Goal: Task Accomplishment & Management: Manage account settings

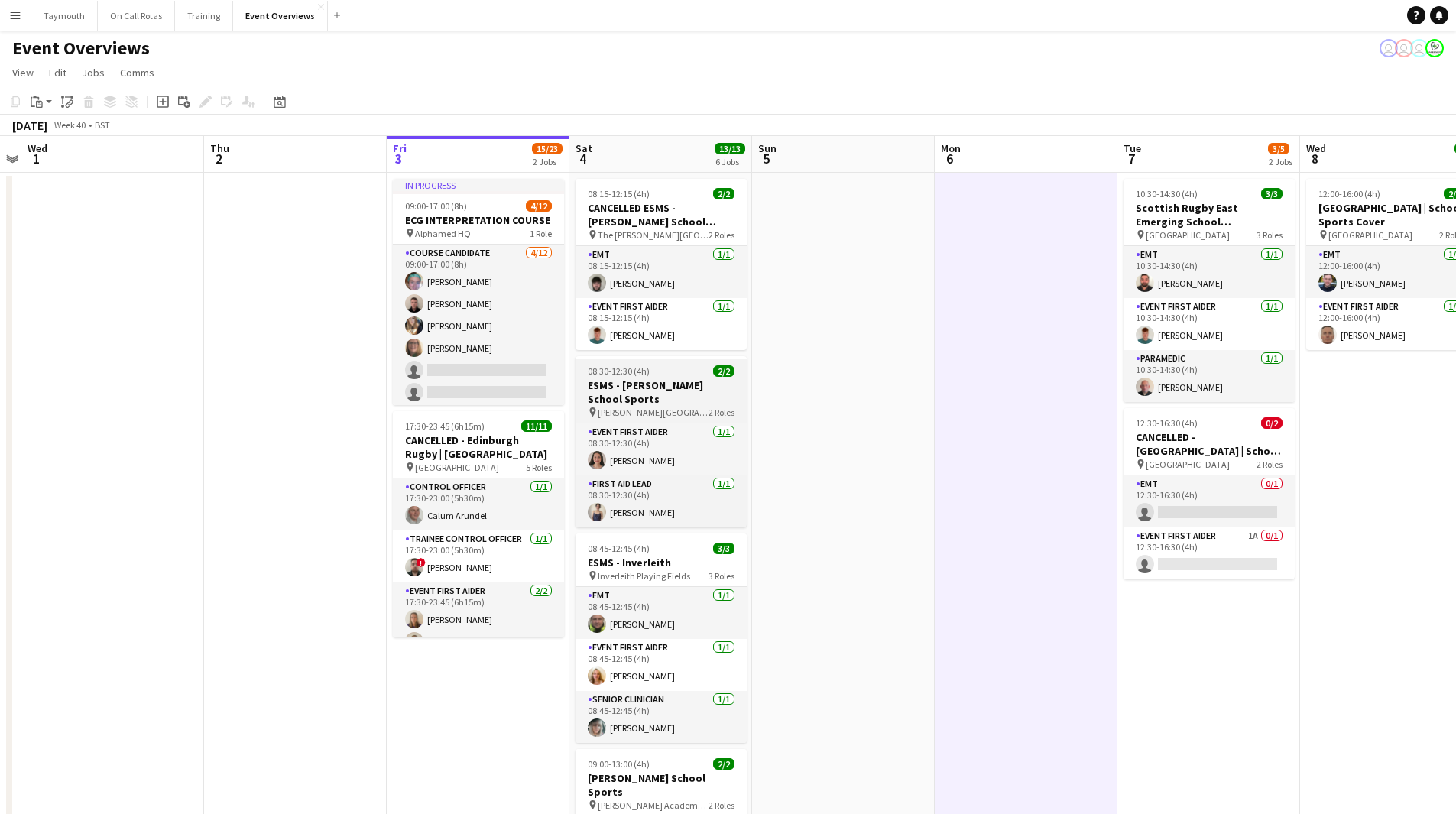
click at [653, 392] on h3 "ESMS - [PERSON_NAME] School Sports" at bounding box center [661, 392] width 171 height 27
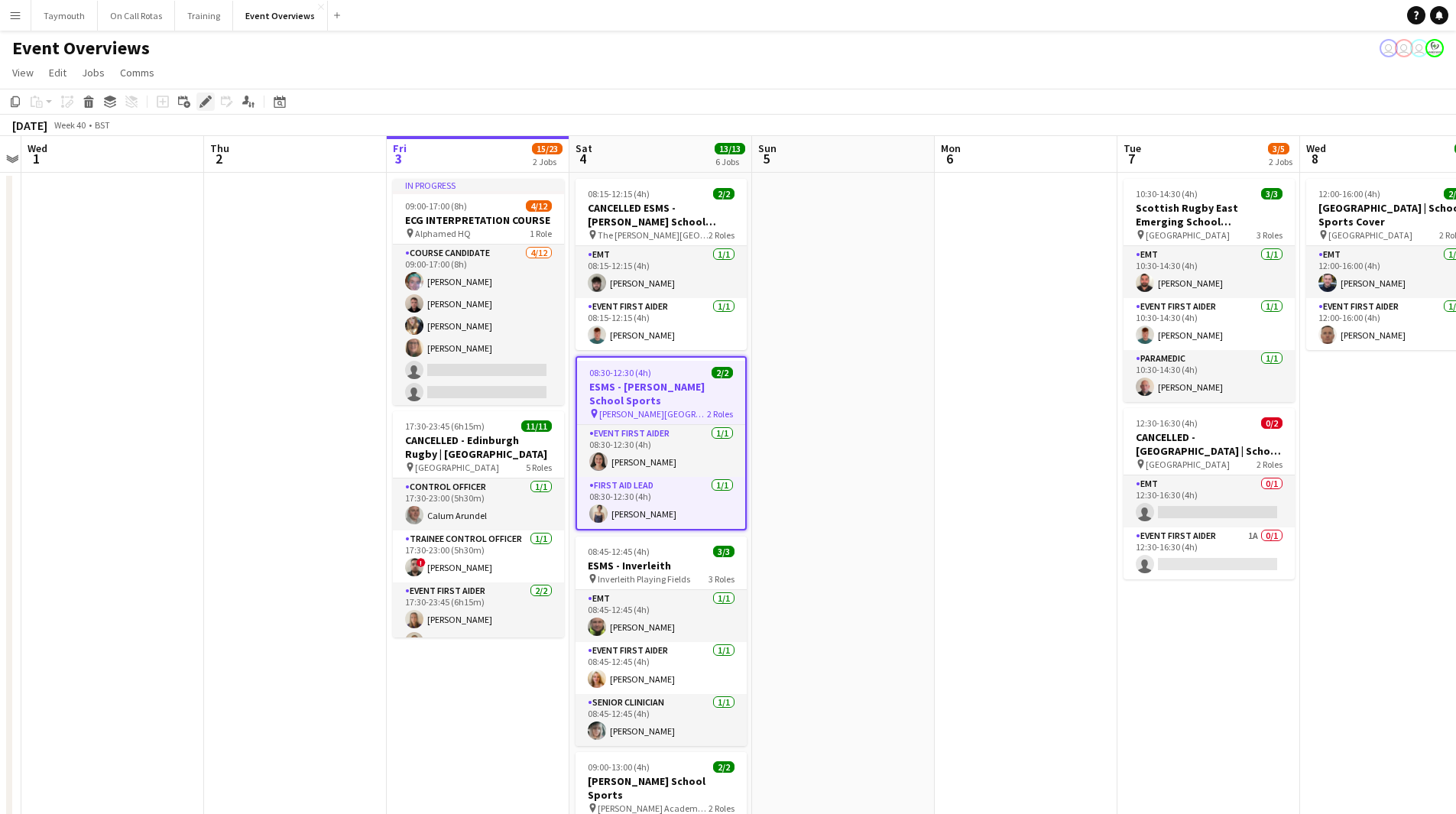
click at [212, 104] on div "Edit" at bounding box center [206, 101] width 18 height 18
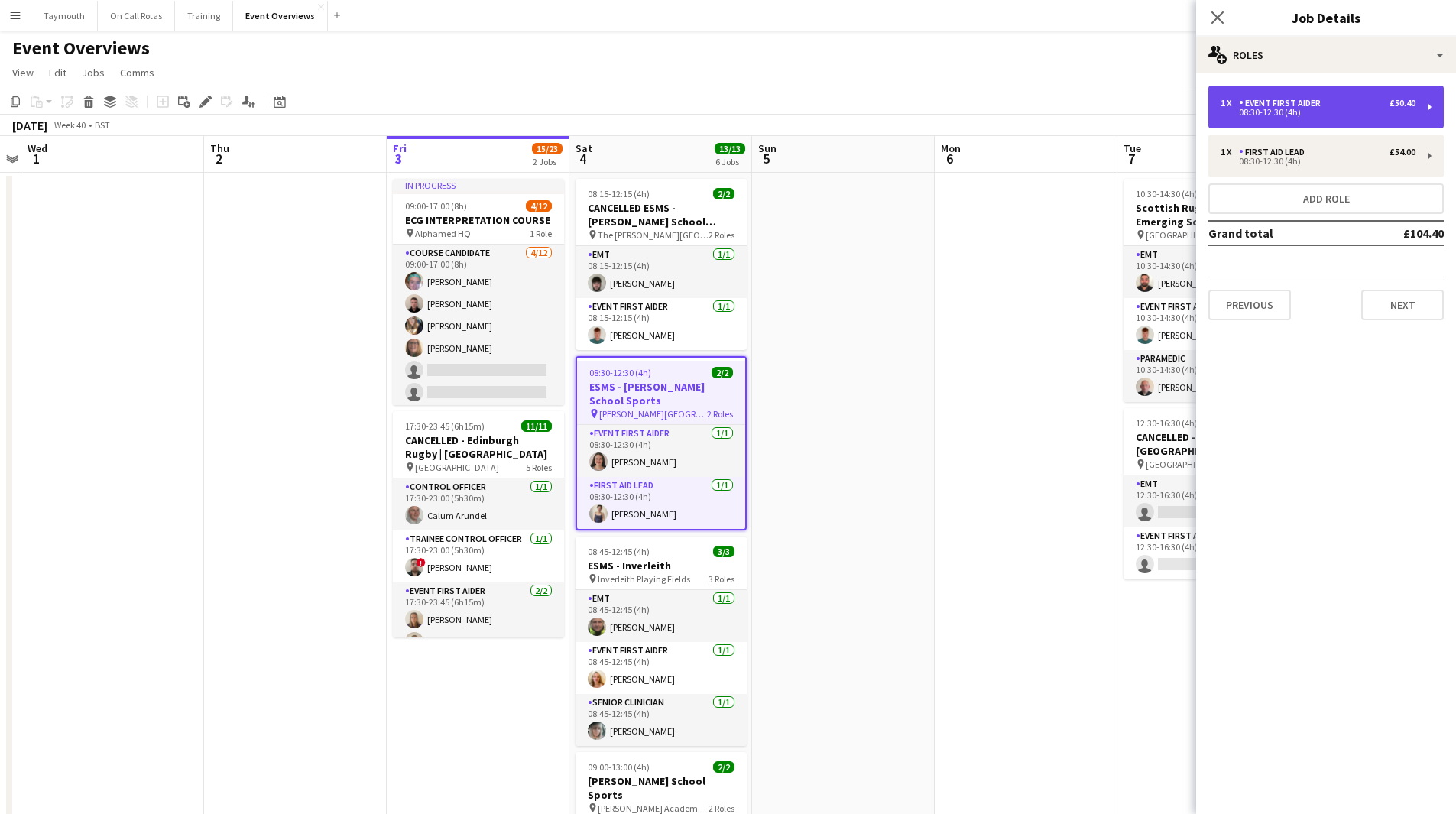
click at [1373, 104] on div "1 x Event First Aider £50.40" at bounding box center [1318, 103] width 195 height 10
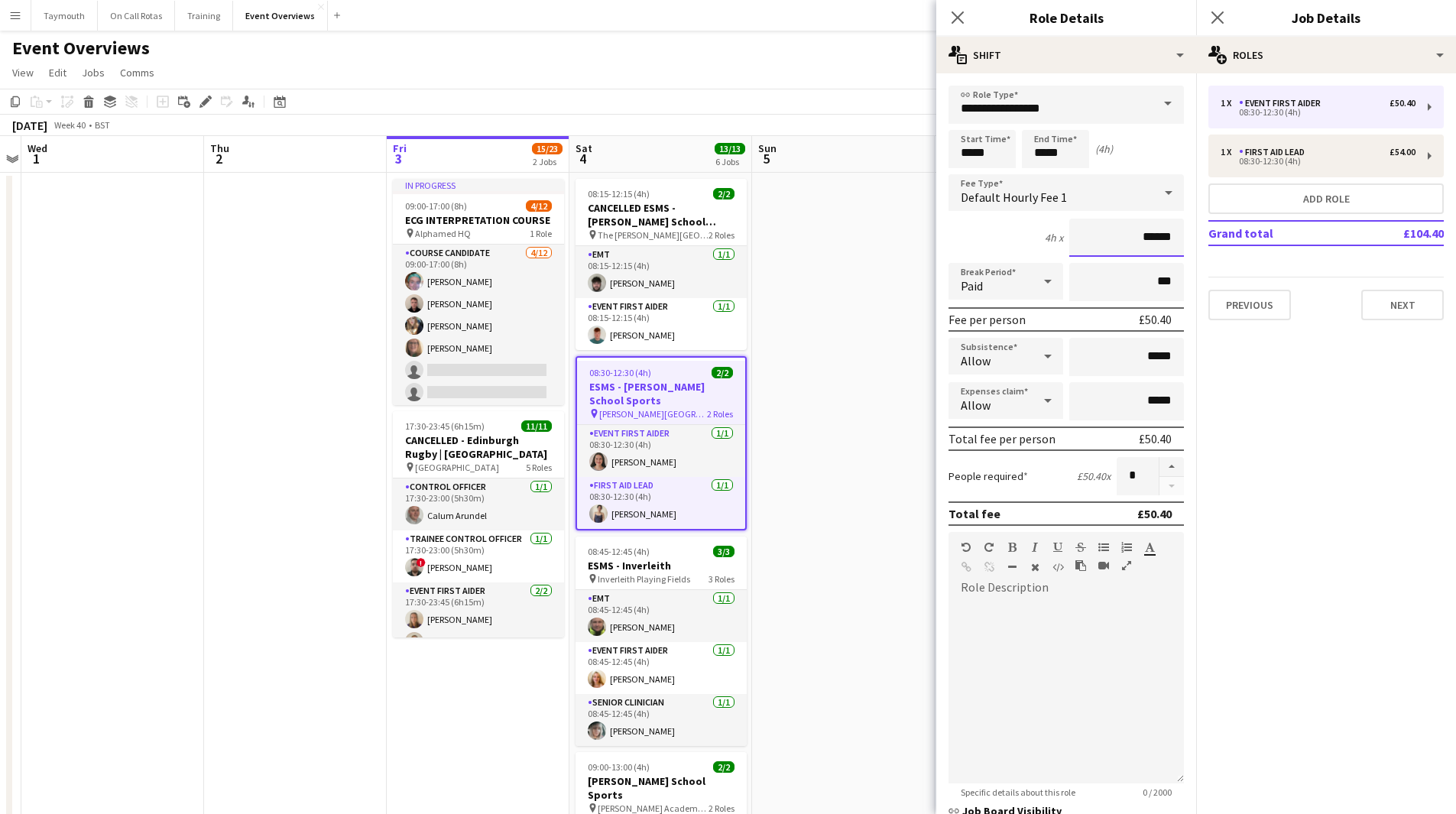
drag, startPoint x: 1164, startPoint y: 236, endPoint x: 173, endPoint y: 187, distance: 992.2
click at [196, 186] on body "Menu Boards Boards Boards All jobs Status Workforce Workforce My Workforce Recr…" at bounding box center [728, 656] width 1456 height 1312
type input "*****"
click at [1408, 158] on div "08:30-12:30 (4h)" at bounding box center [1318, 161] width 195 height 8
type input "**********"
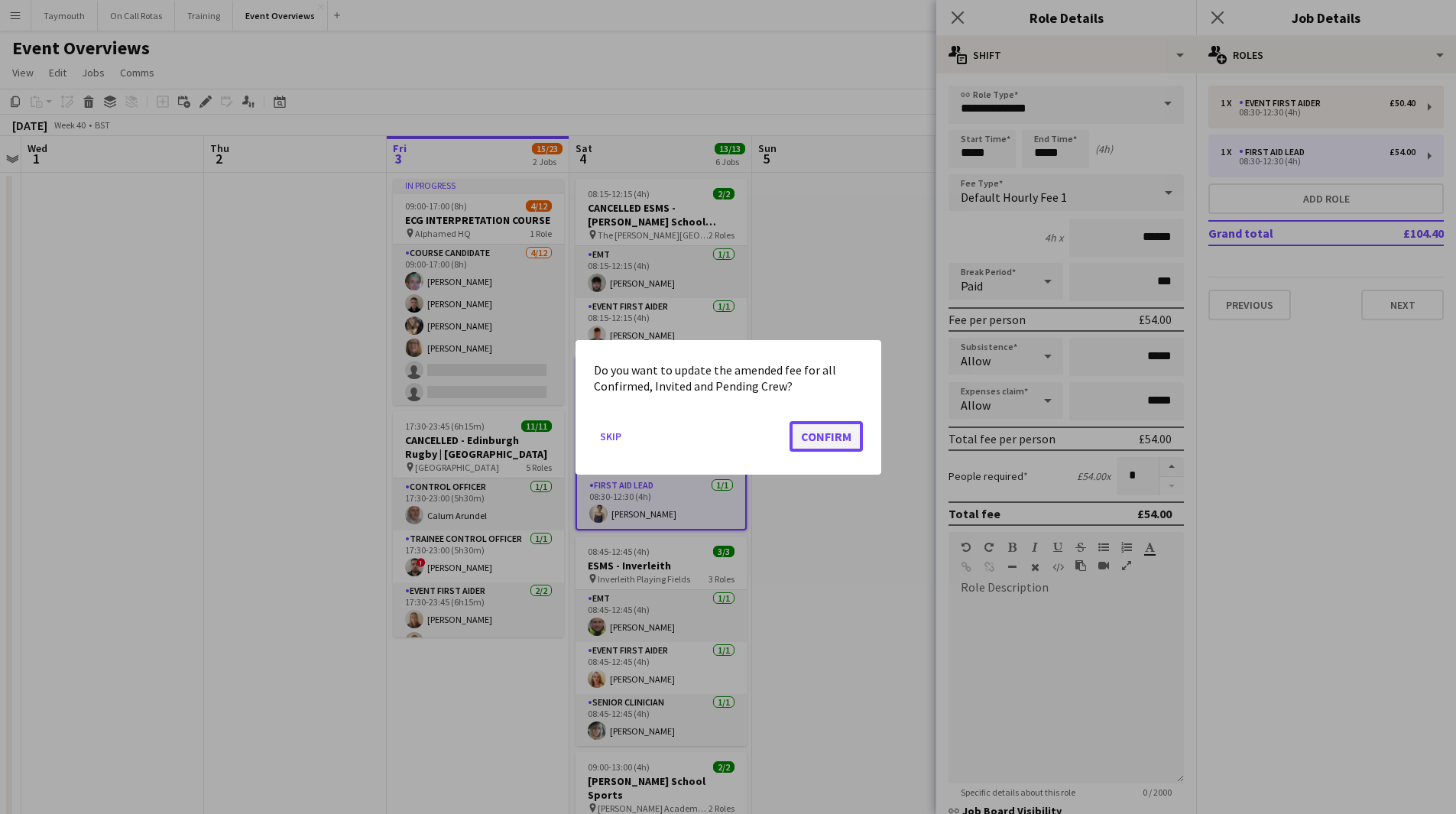
click at [821, 441] on button "Confirm" at bounding box center [826, 435] width 73 height 31
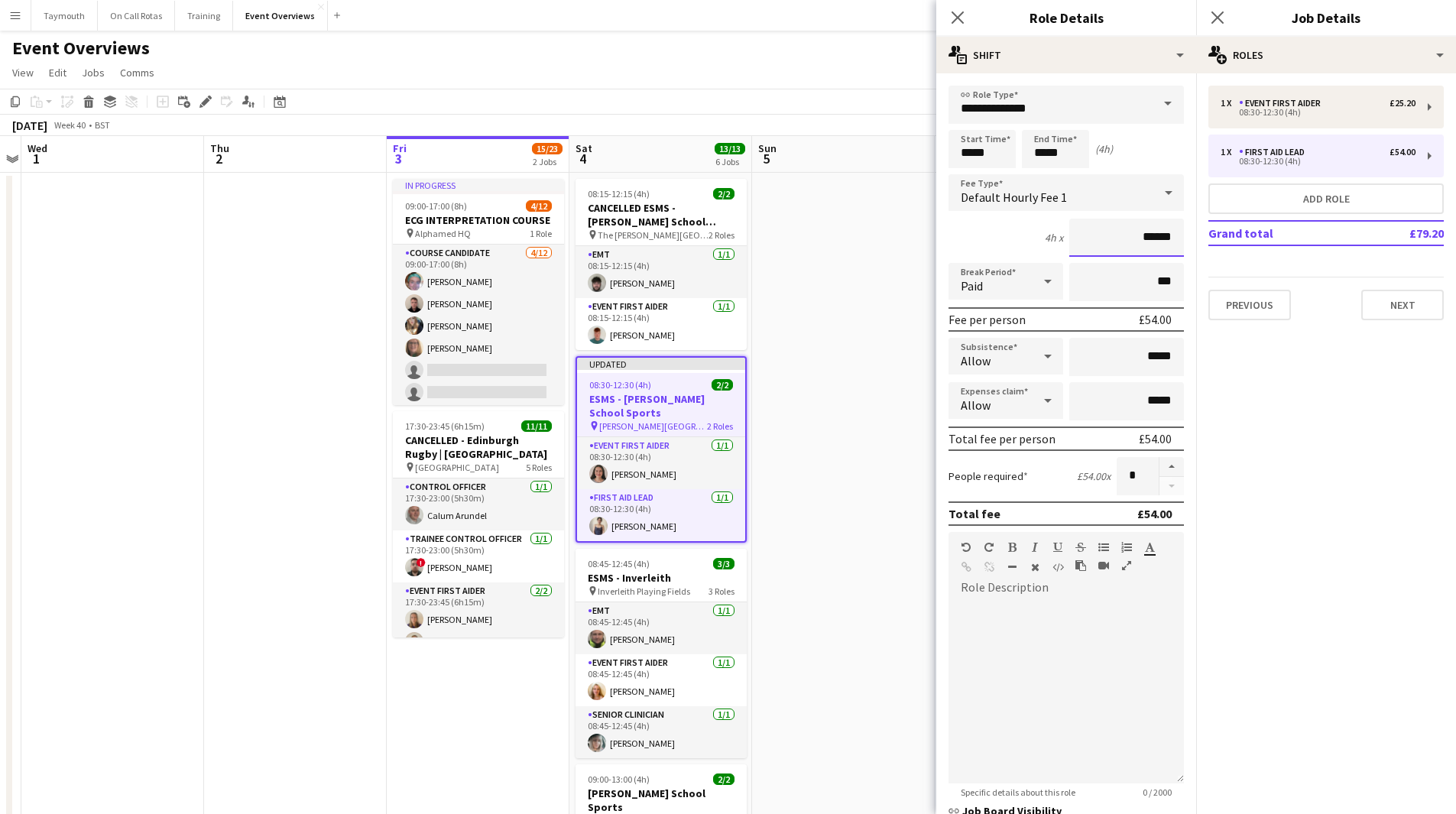
click at [1168, 239] on input "******" at bounding box center [1127, 238] width 115 height 39
drag, startPoint x: 1162, startPoint y: 247, endPoint x: 769, endPoint y: 230, distance: 393.4
click at [774, 230] on body "Menu Boards Boards Boards All jobs Status Workforce Workforce My Workforce Recr…" at bounding box center [728, 661] width 1456 height 1324
type input "*****"
click at [870, 319] on app-date-cell at bounding box center [843, 748] width 182 height 1151
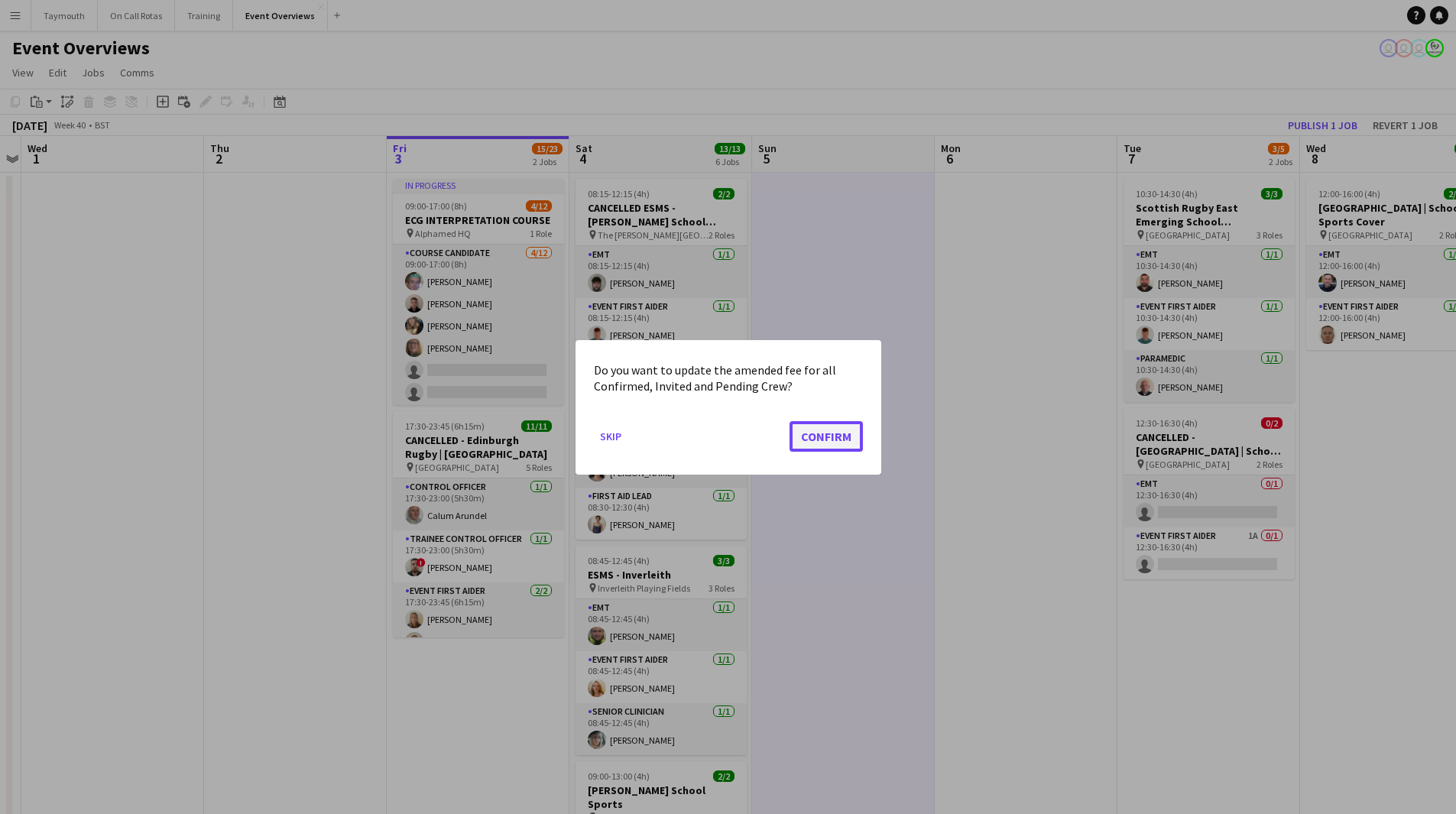
click at [817, 435] on button "Confirm" at bounding box center [826, 435] width 73 height 31
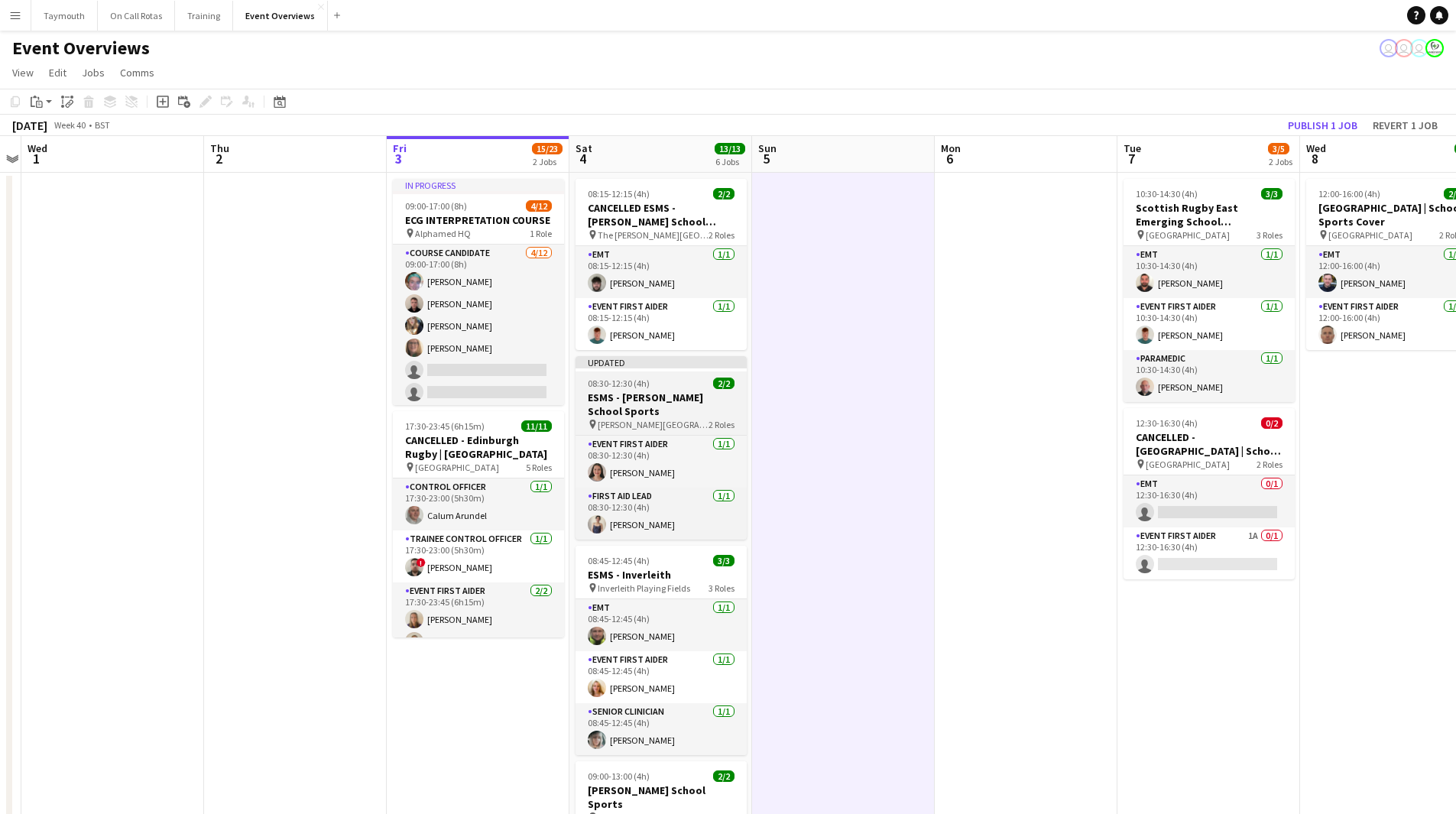
click at [692, 409] on h3 "ESMS - [PERSON_NAME] School Sports" at bounding box center [661, 404] width 171 height 27
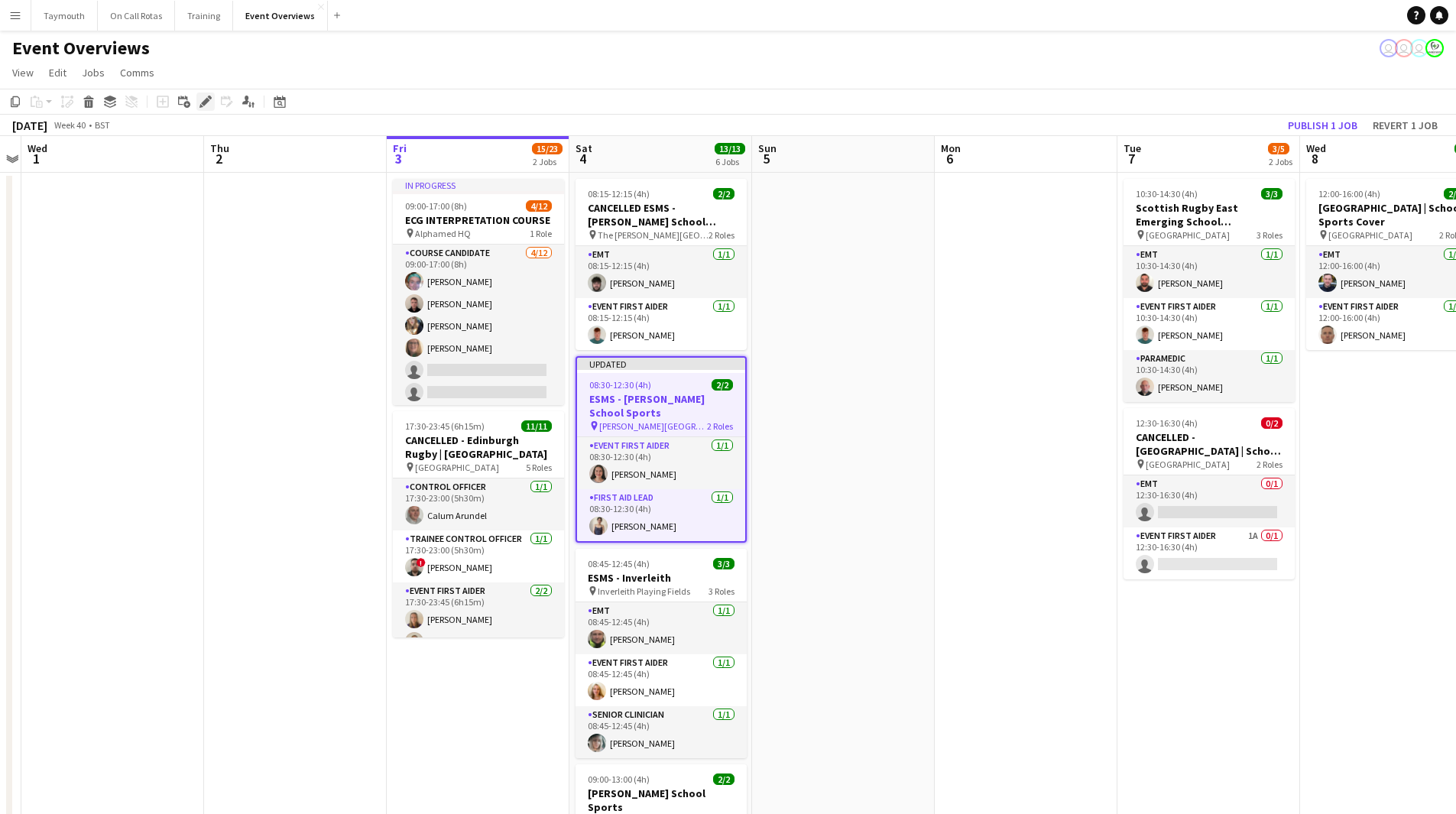
click at [203, 104] on icon at bounding box center [205, 102] width 8 height 8
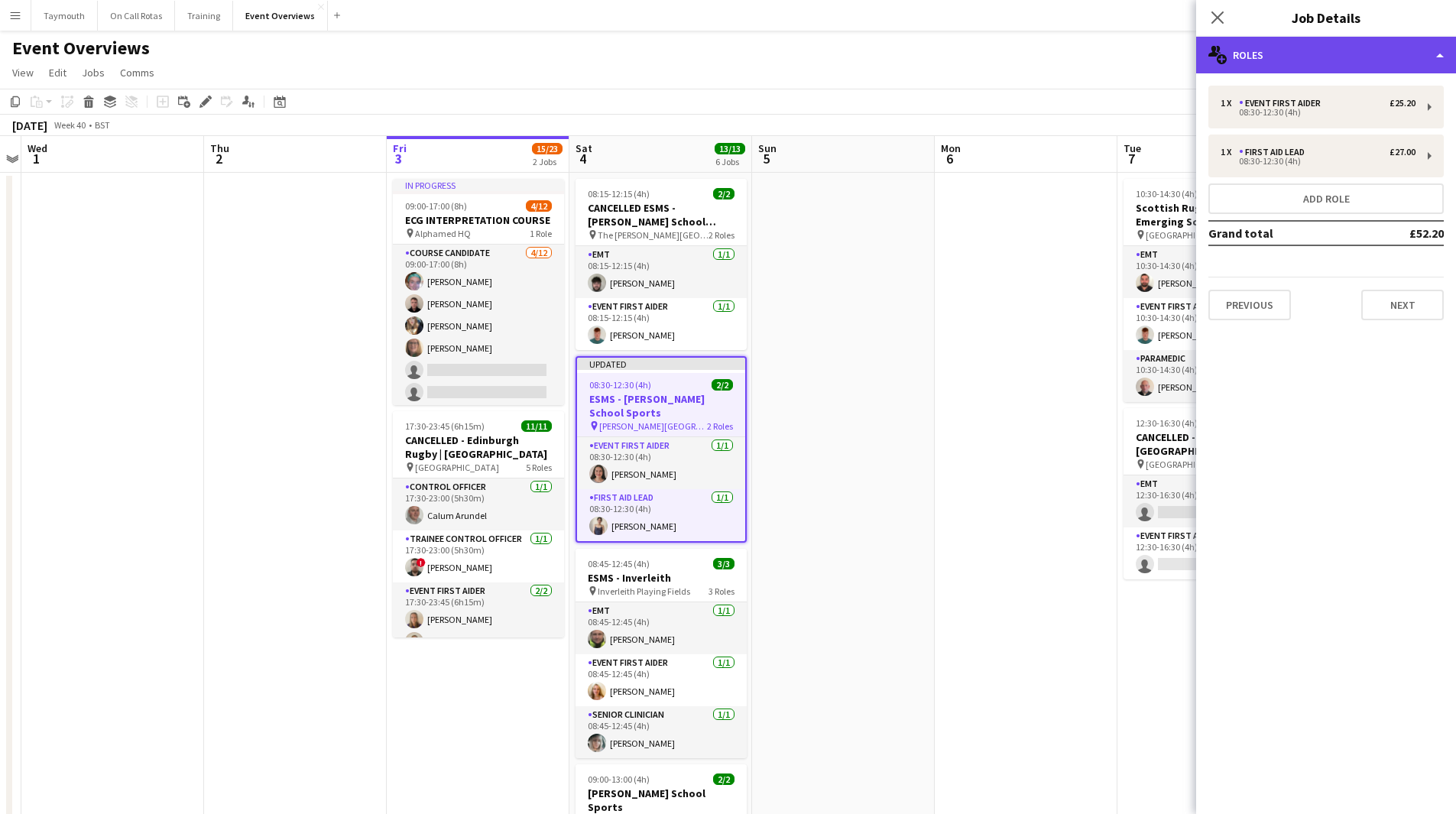
click at [1364, 54] on div "multiple-users-add Roles" at bounding box center [1327, 55] width 260 height 37
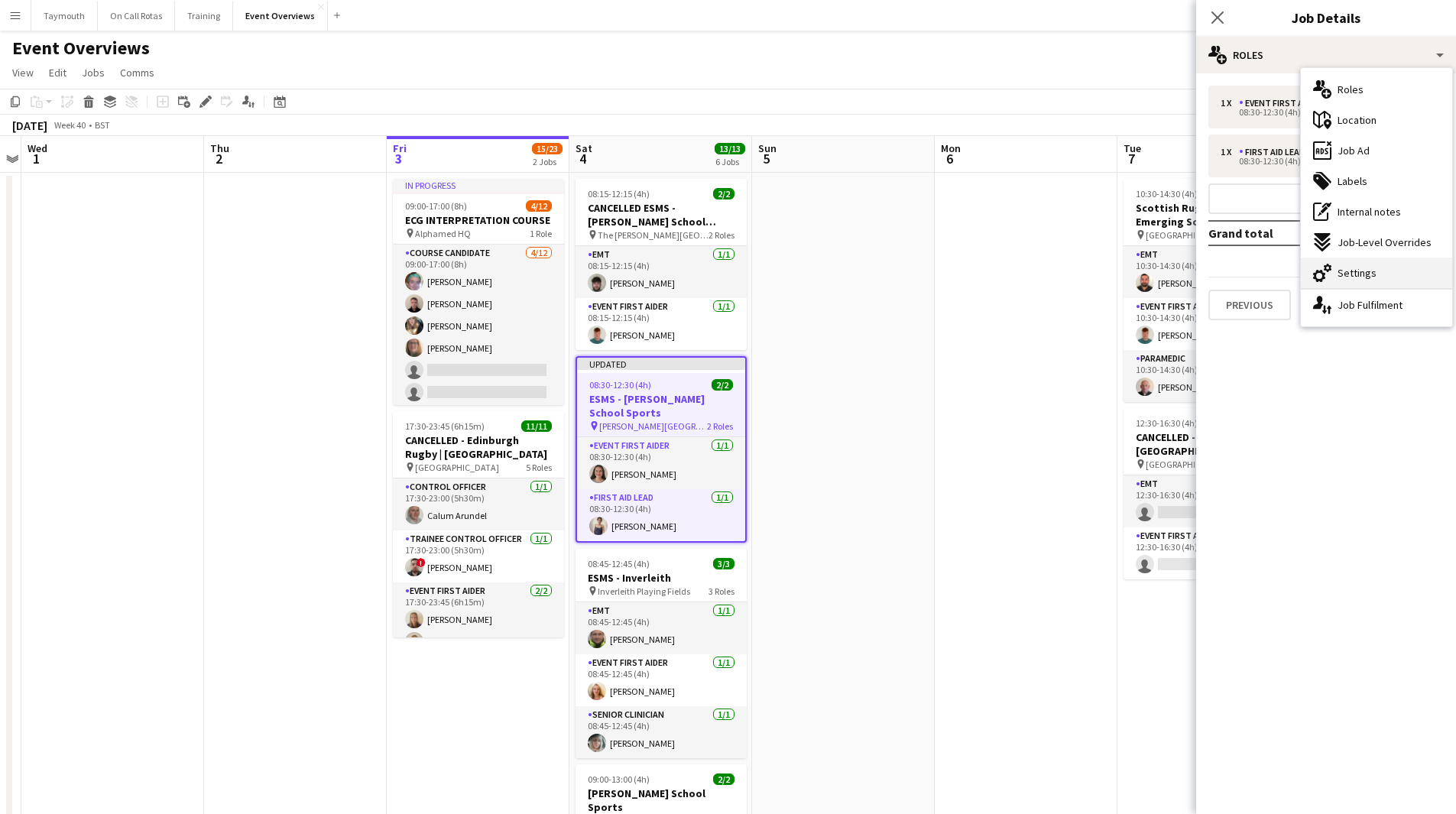
click at [1350, 273] on span "Settings" at bounding box center [1357, 272] width 39 height 14
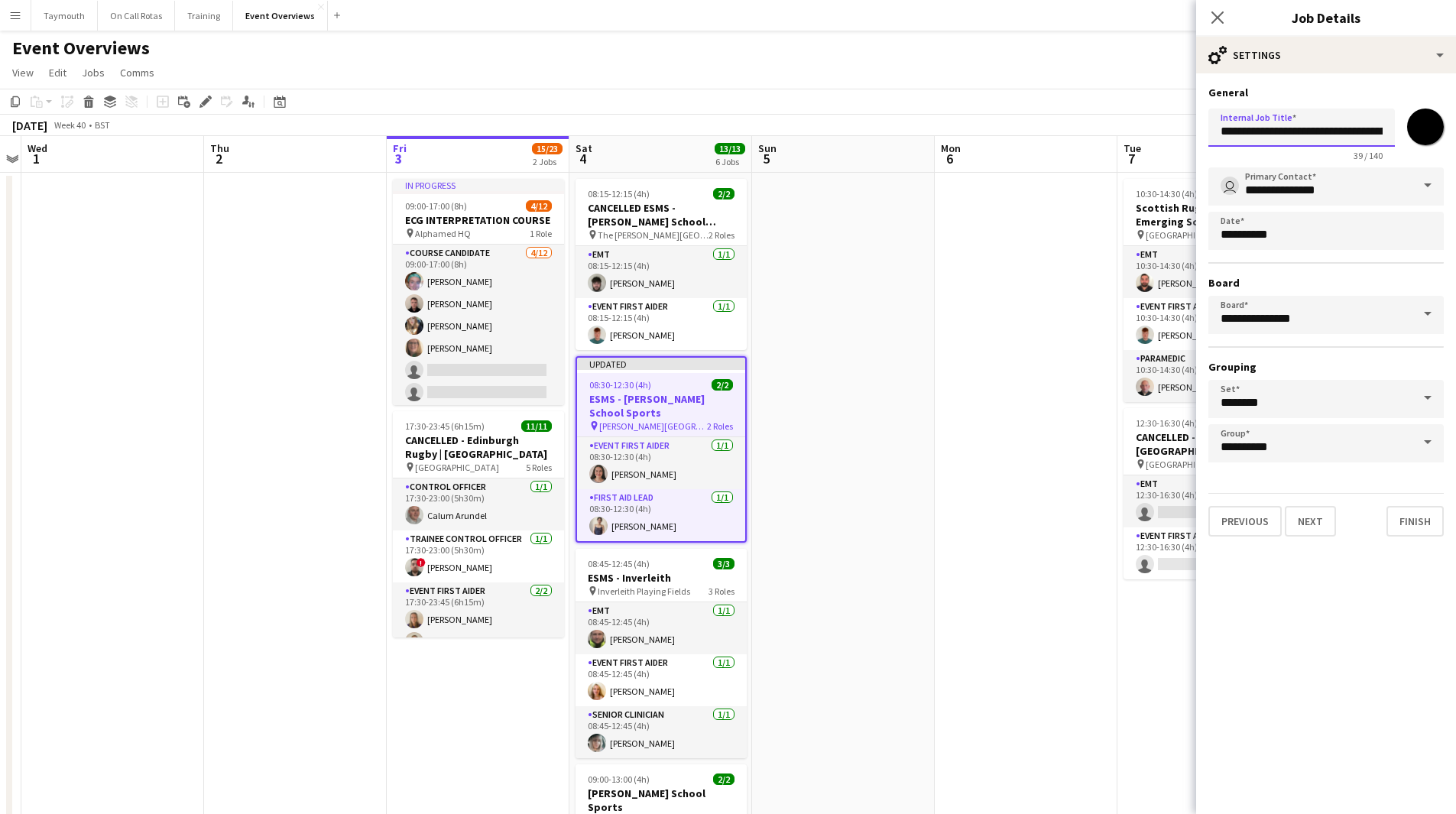
click at [1219, 133] on input "**********" at bounding box center [1302, 128] width 186 height 39
type input "**********"
click at [926, 366] on app-date-cell at bounding box center [843, 748] width 182 height 1151
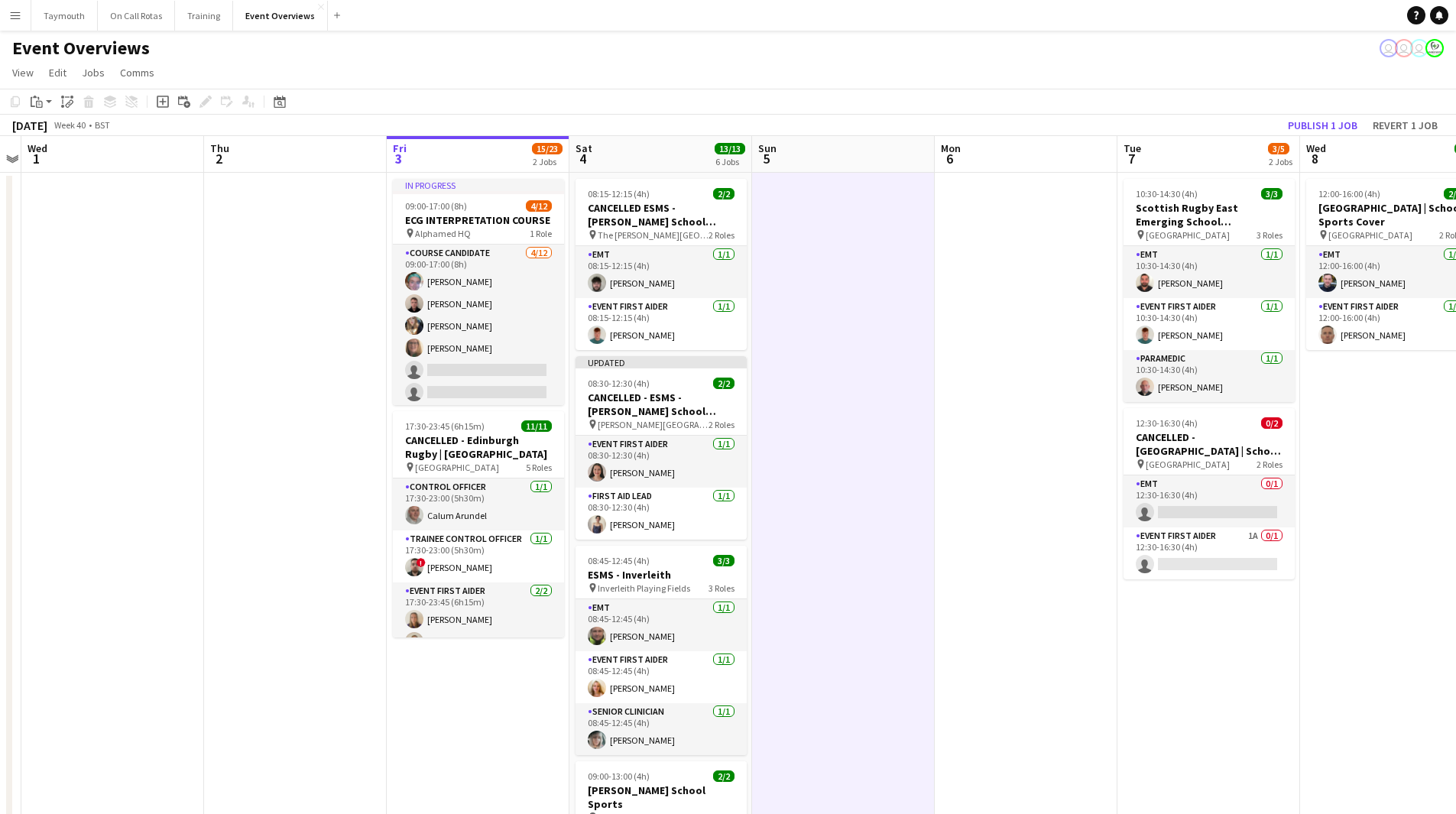
click at [1322, 113] on app-toolbar "Copy Paste Paste Ctrl+V Paste with crew Ctrl+Shift+V Paste linked Job [GEOGRAPH…" at bounding box center [728, 101] width 1456 height 26
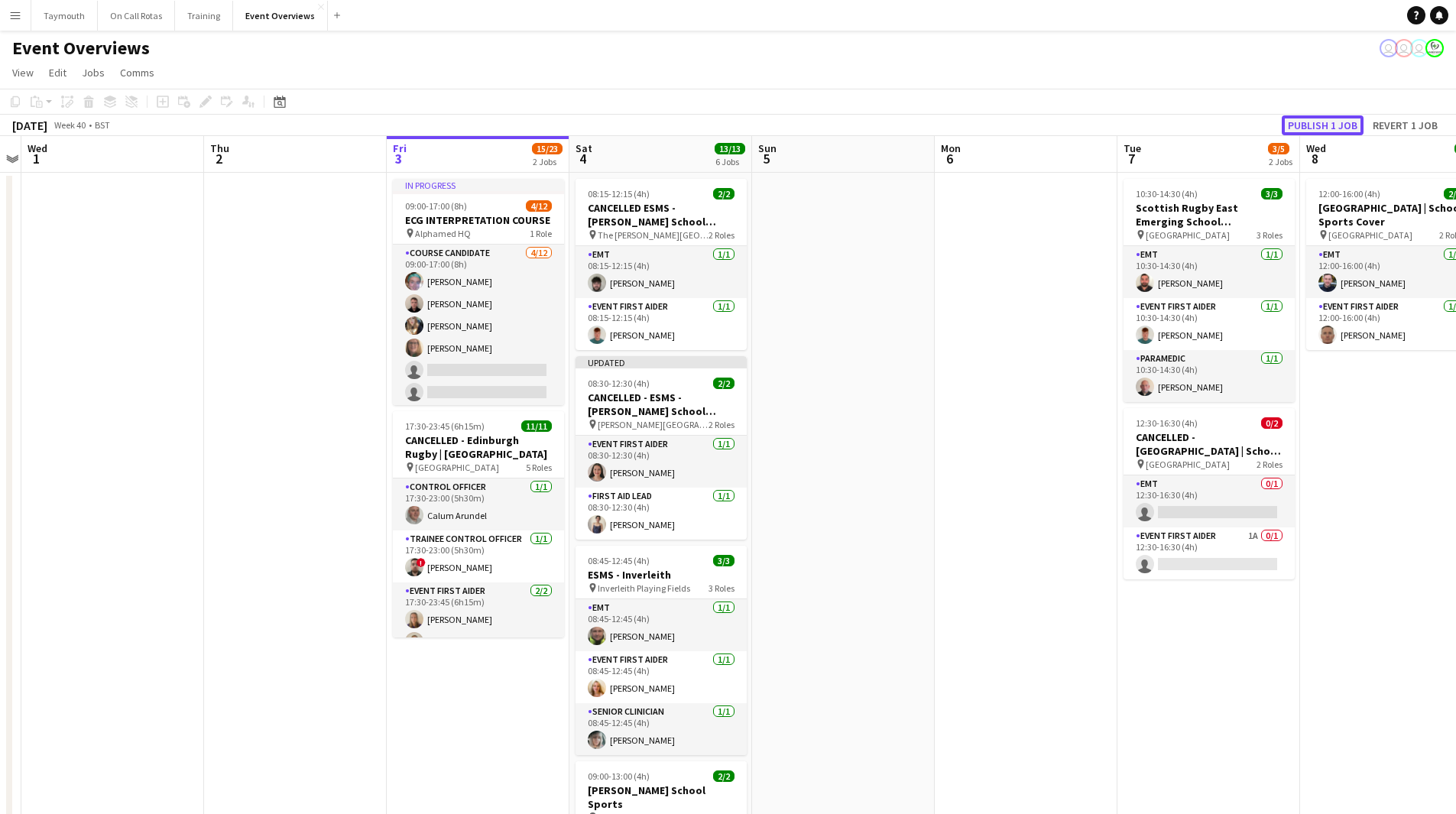
click at [1318, 122] on button "Publish 1 job" at bounding box center [1323, 125] width 82 height 20
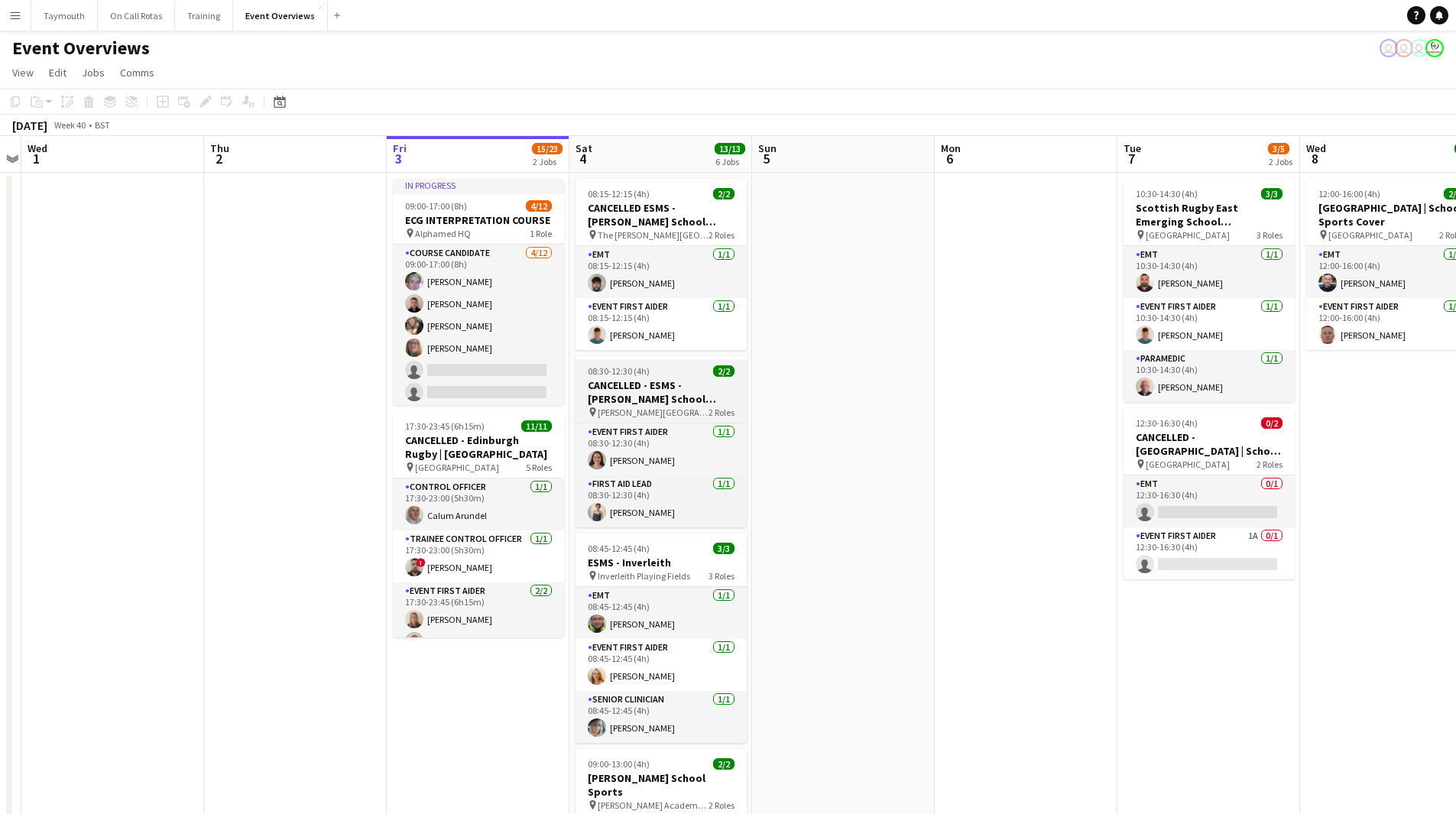
drag, startPoint x: 682, startPoint y: 387, endPoint x: 669, endPoint y: 371, distance: 20.6
click at [682, 387] on h3 "CANCELLED - ESMS - [PERSON_NAME] School Sports" at bounding box center [661, 392] width 171 height 27
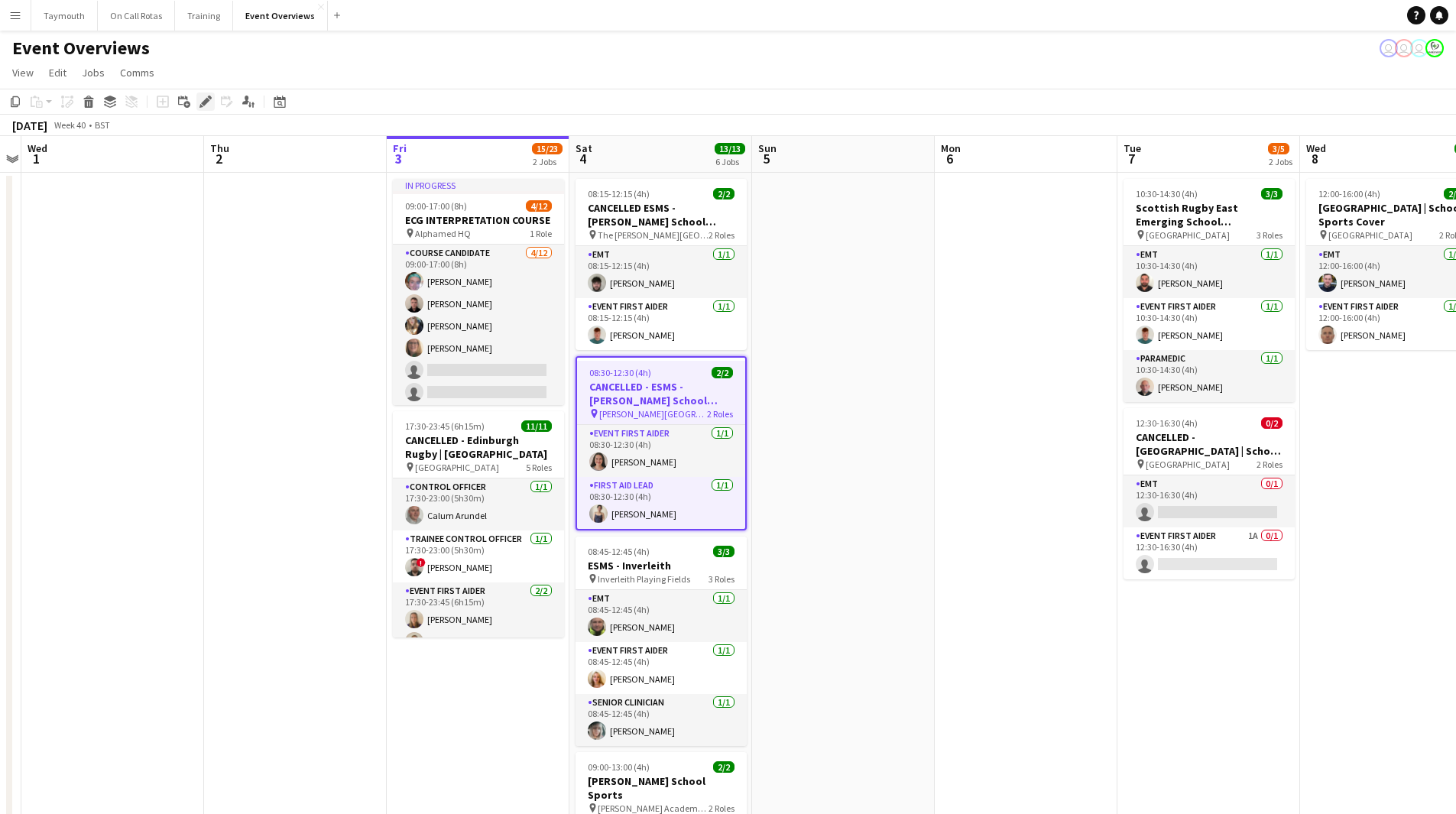
click at [210, 108] on icon "Edit" at bounding box center [205, 101] width 12 height 12
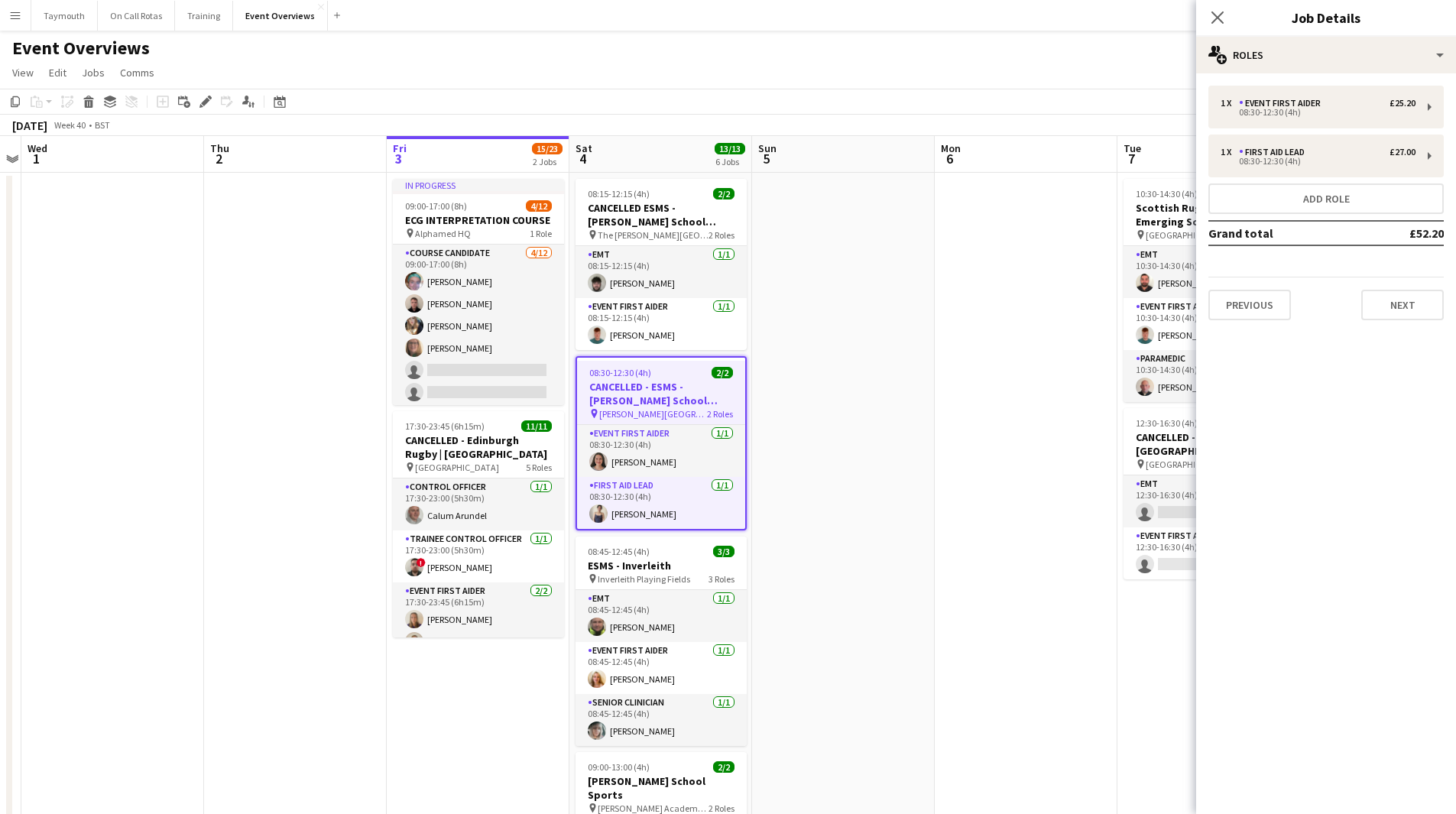
drag, startPoint x: 683, startPoint y: 465, endPoint x: 659, endPoint y: 393, distance: 75.9
click at [683, 464] on app-card-role "Event First Aider [DATE] 08:30-12:30 (4h) [PERSON_NAME]" at bounding box center [661, 450] width 168 height 52
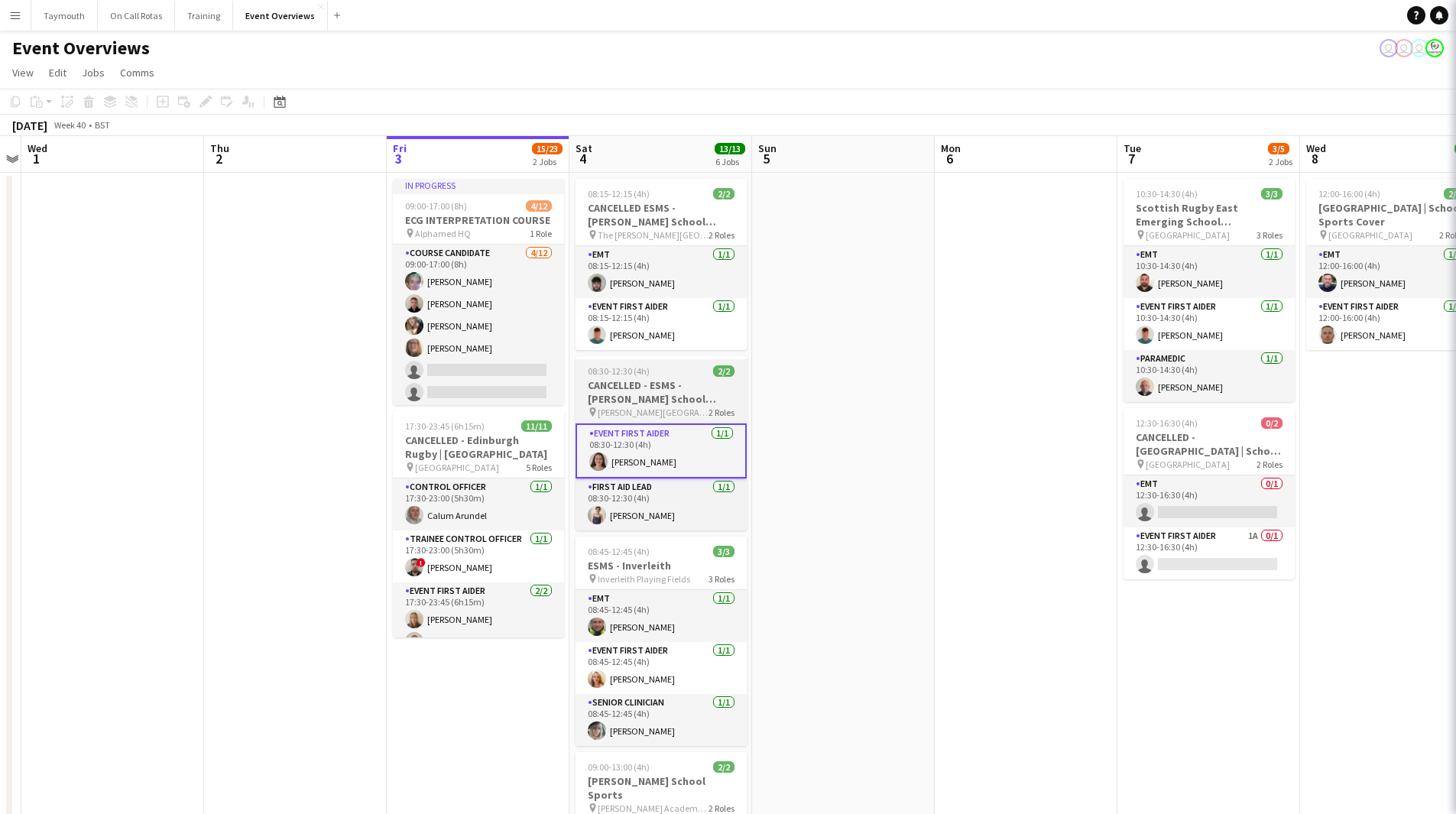
click at [659, 393] on h3 "CANCELLED - ESMS - [PERSON_NAME] School Sports" at bounding box center [661, 392] width 171 height 27
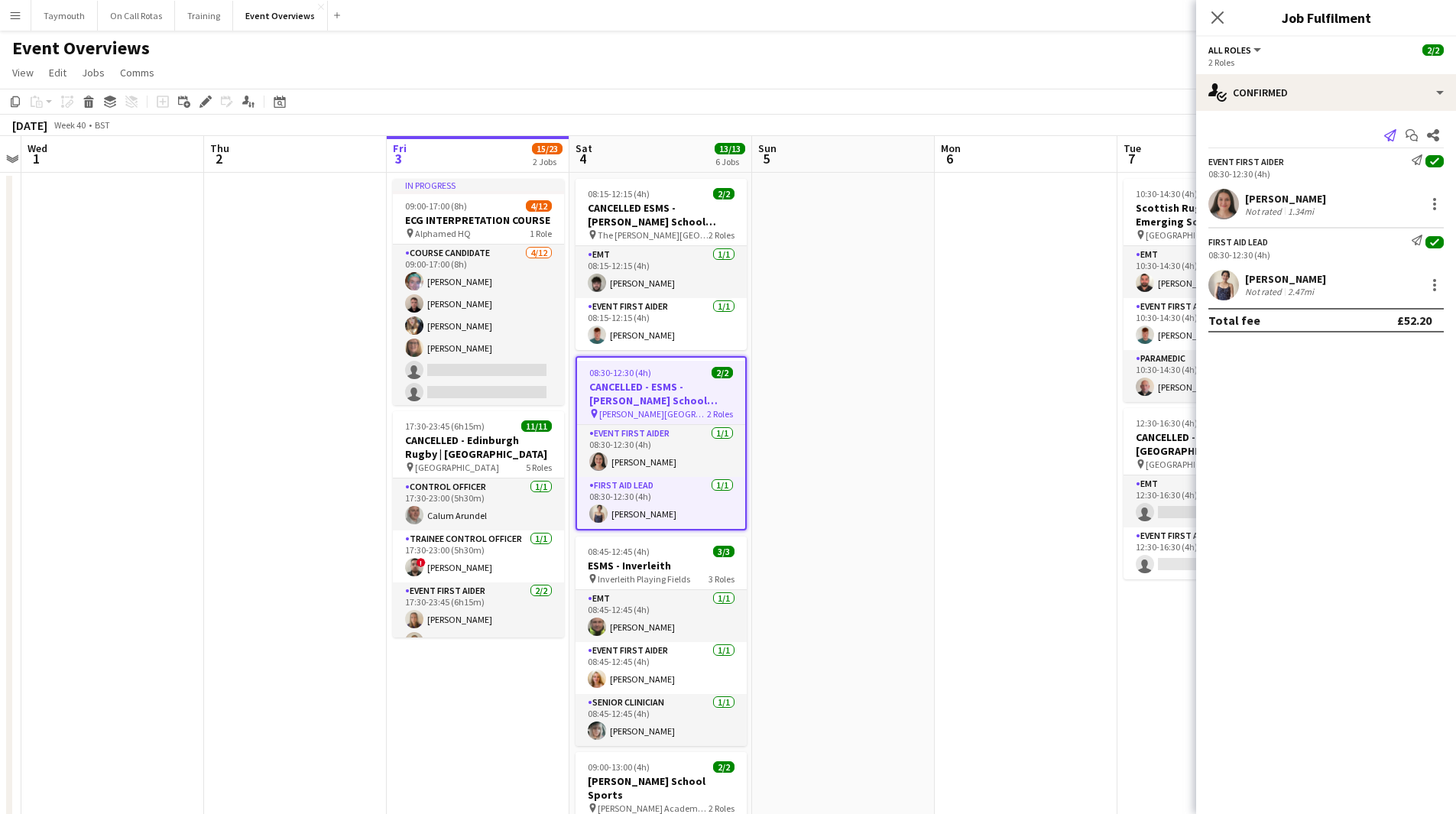
click at [1389, 132] on icon "Send notification" at bounding box center [1390, 135] width 12 height 12
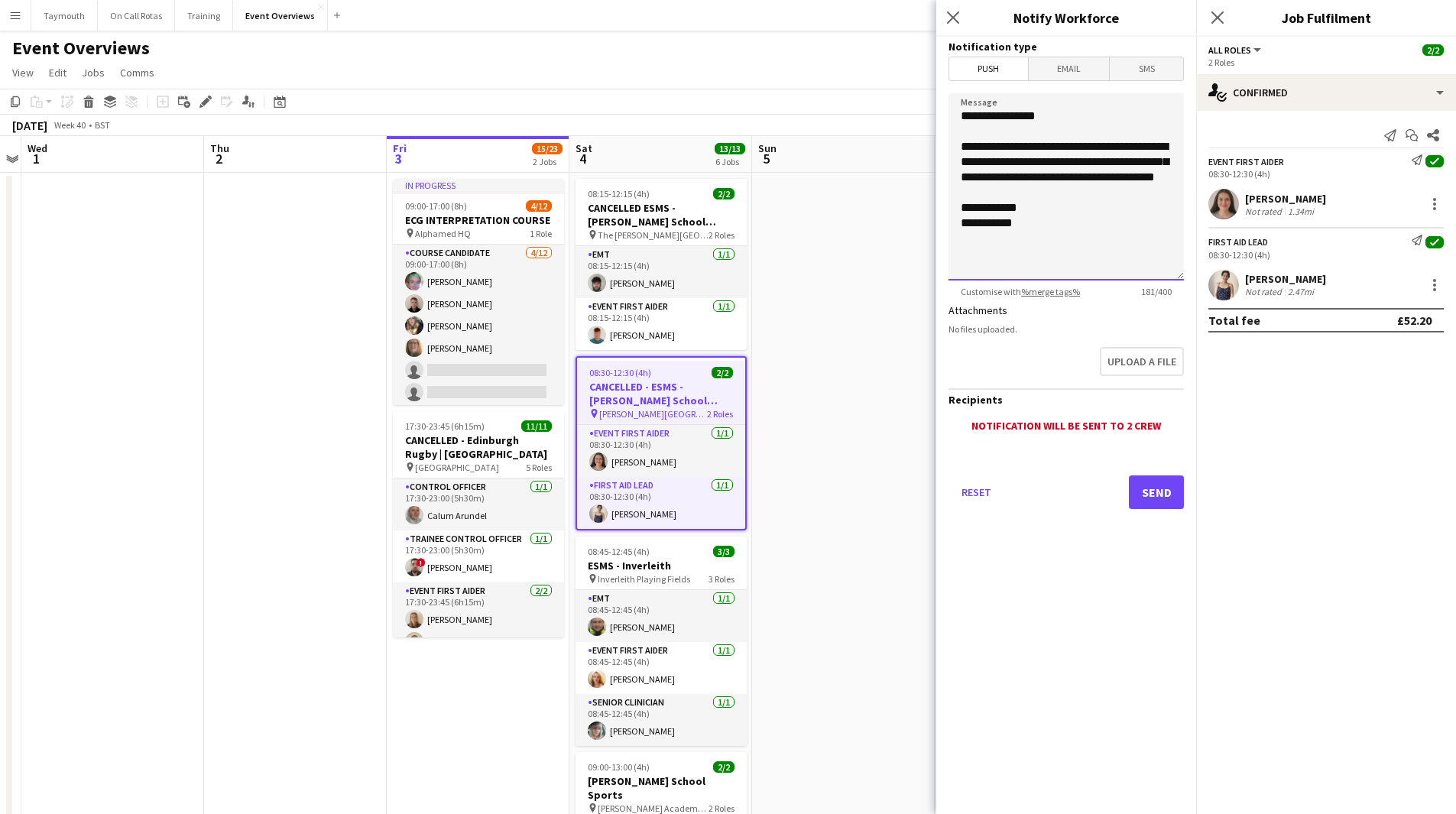
click at [1125, 165] on textarea "**********" at bounding box center [1066, 186] width 235 height 187
drag, startPoint x: 1134, startPoint y: 145, endPoint x: 969, endPoint y: 144, distance: 165.0
click at [969, 144] on textarea "**********" at bounding box center [1066, 186] width 235 height 187
drag, startPoint x: 1095, startPoint y: 190, endPoint x: 1044, endPoint y: 166, distance: 56.4
click at [1044, 166] on textarea "**********" at bounding box center [1066, 186] width 235 height 187
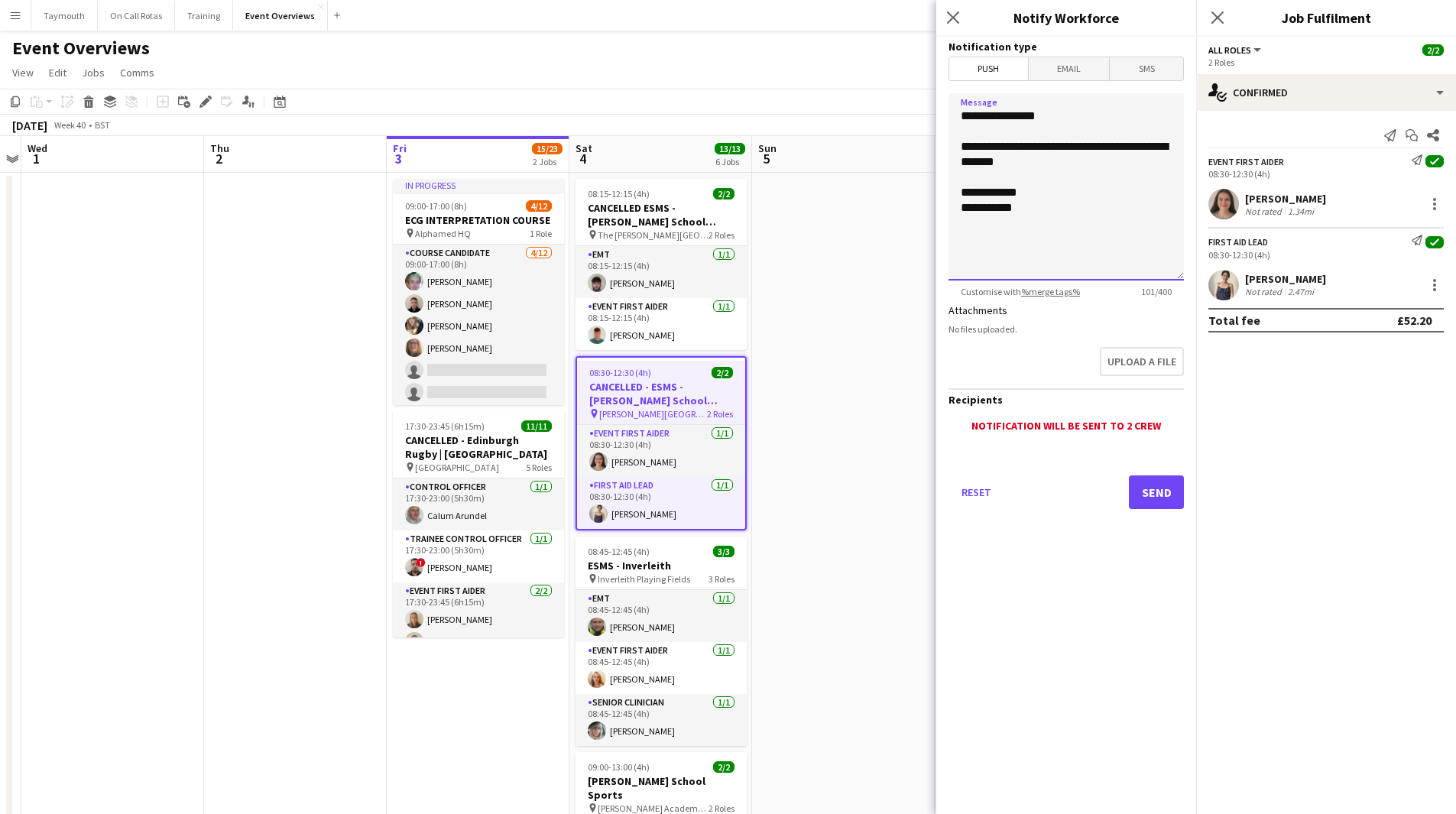
type textarea "**********"
click at [1177, 499] on button "Send" at bounding box center [1156, 492] width 55 height 34
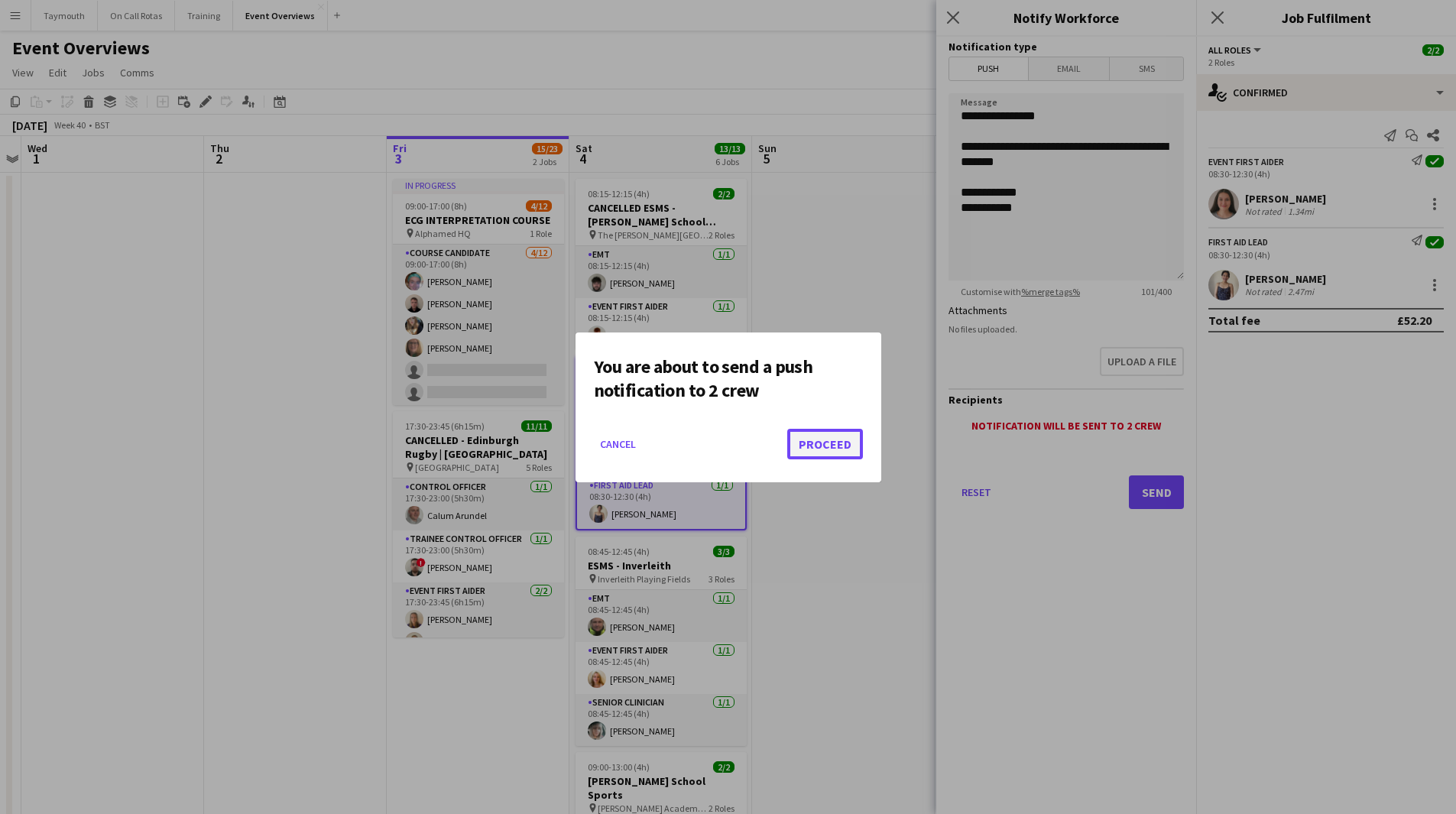
click at [826, 439] on button "Proceed" at bounding box center [825, 444] width 75 height 31
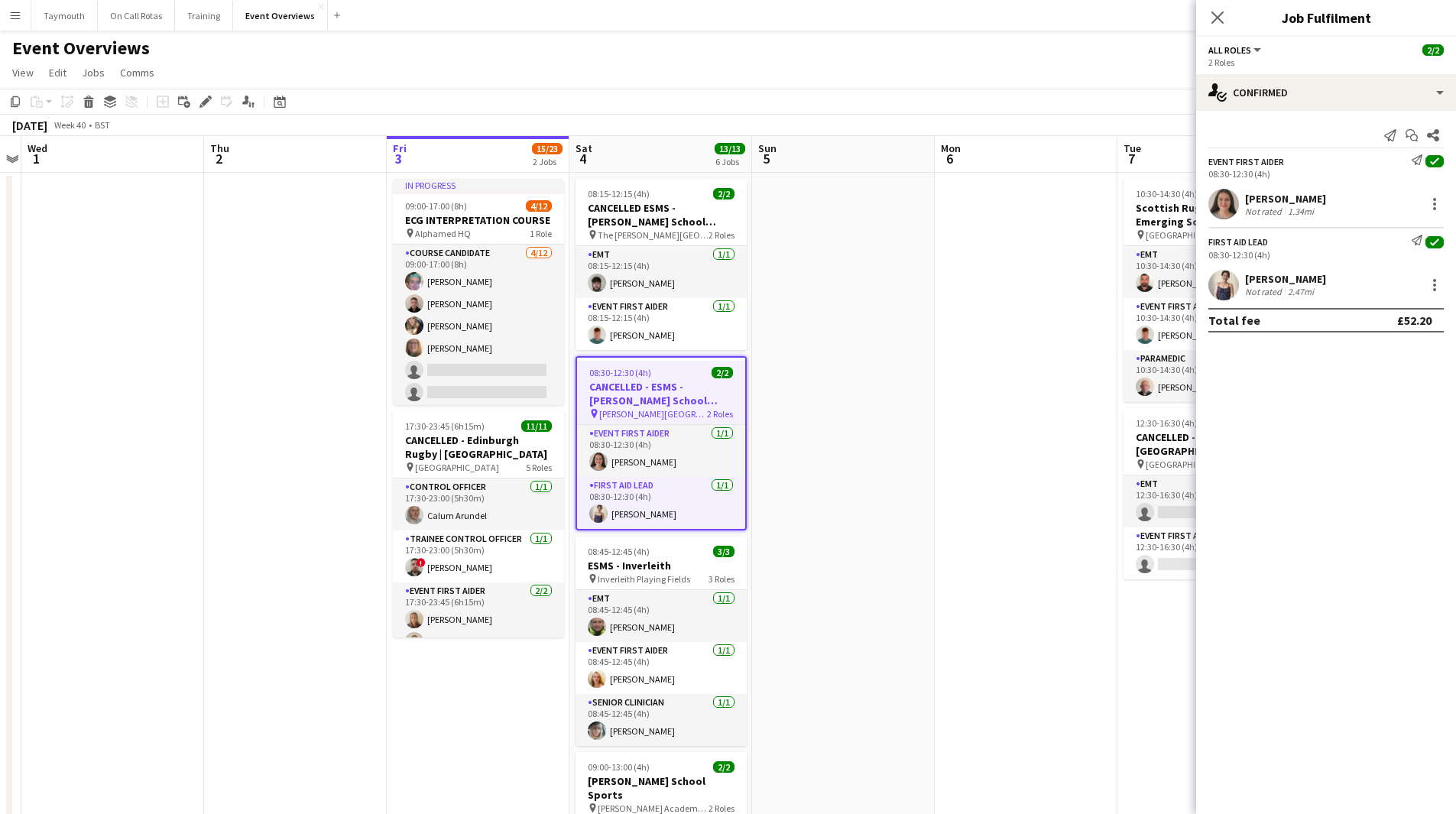
click at [254, 336] on app-date-cell at bounding box center [295, 742] width 182 height 1139
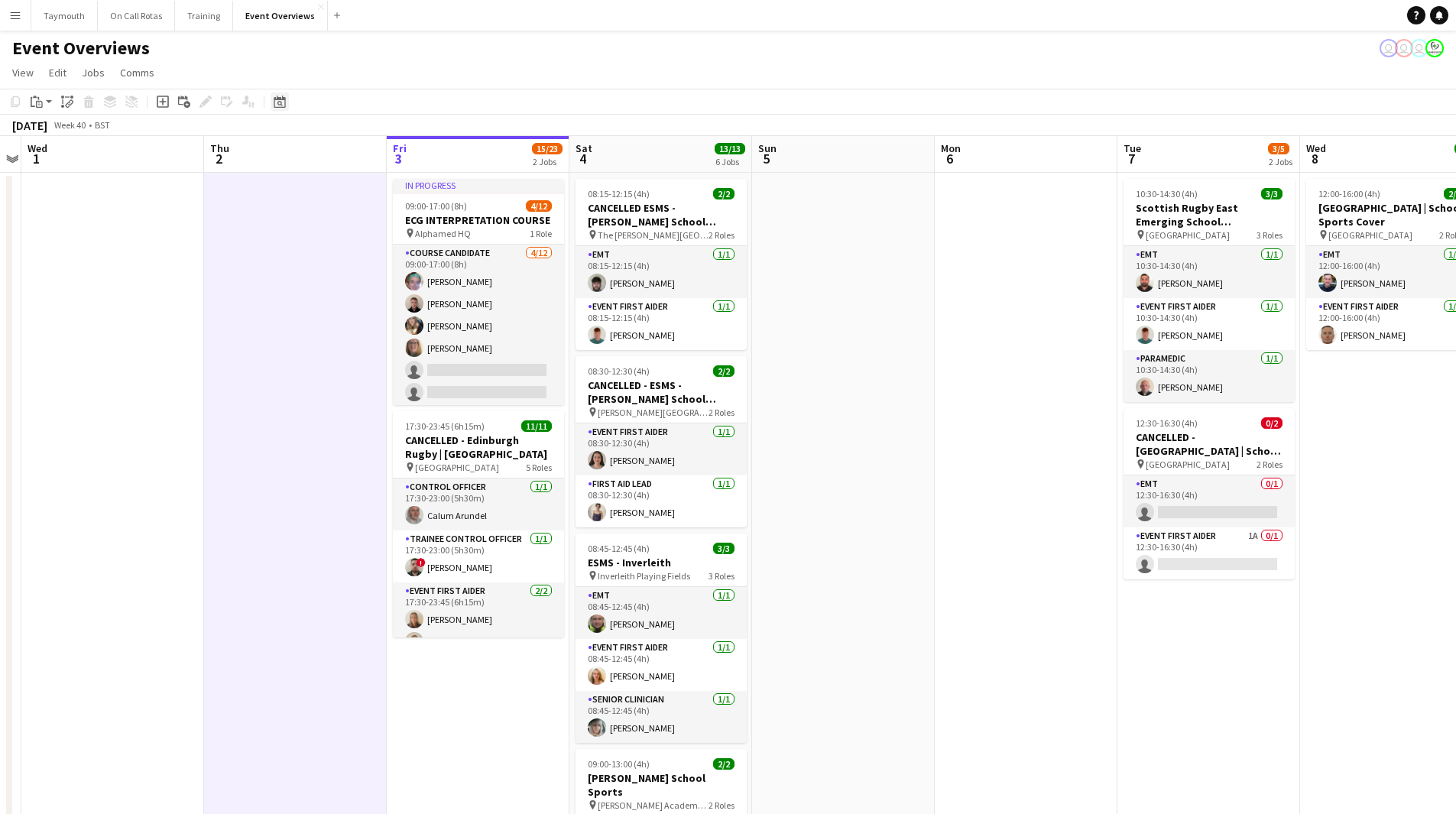
click at [287, 94] on div "Date picker" at bounding box center [279, 101] width 18 height 18
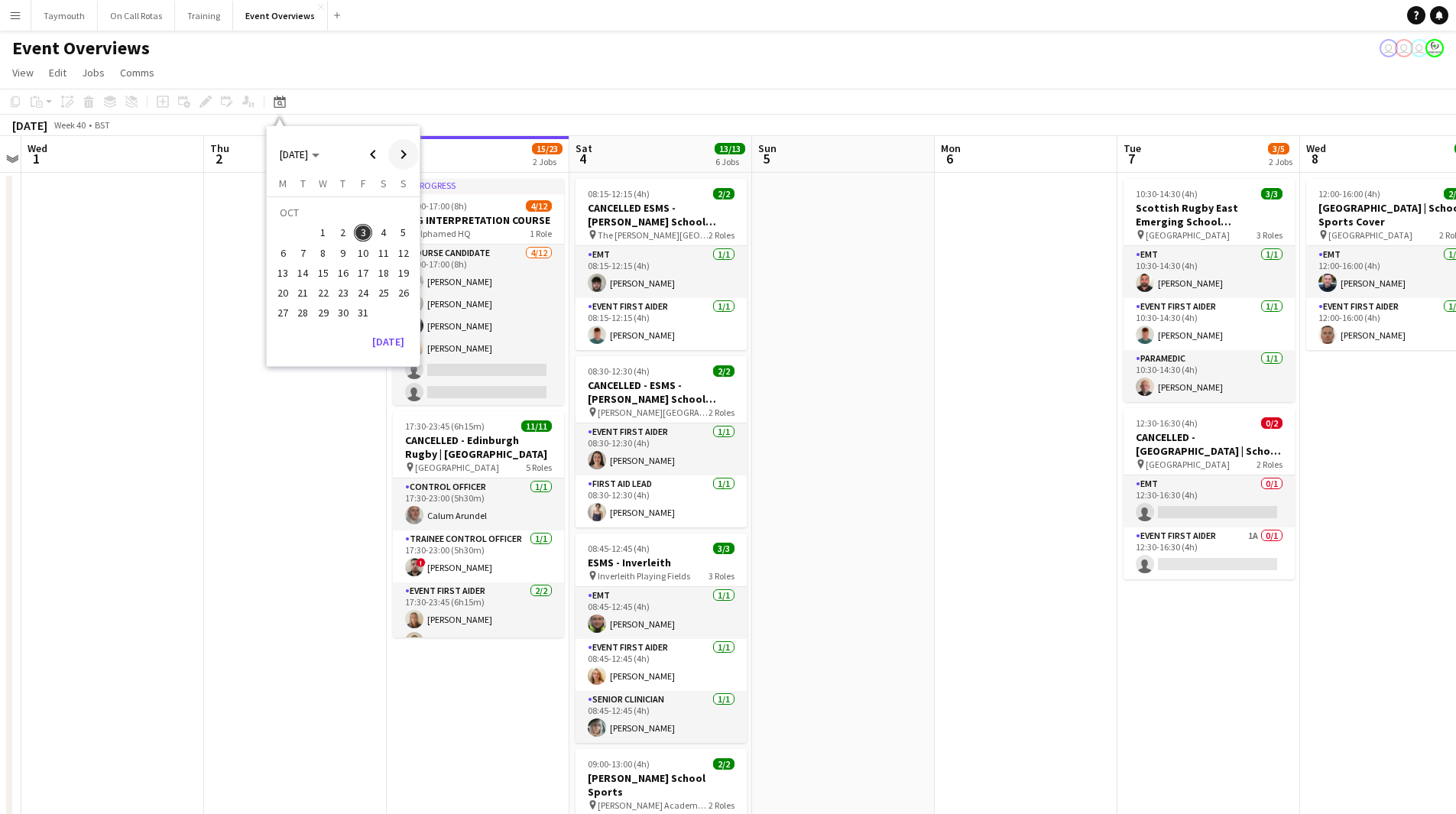
click at [413, 153] on span "Next month" at bounding box center [403, 154] width 31 height 31
click at [300, 239] on span "4" at bounding box center [303, 237] width 18 height 18
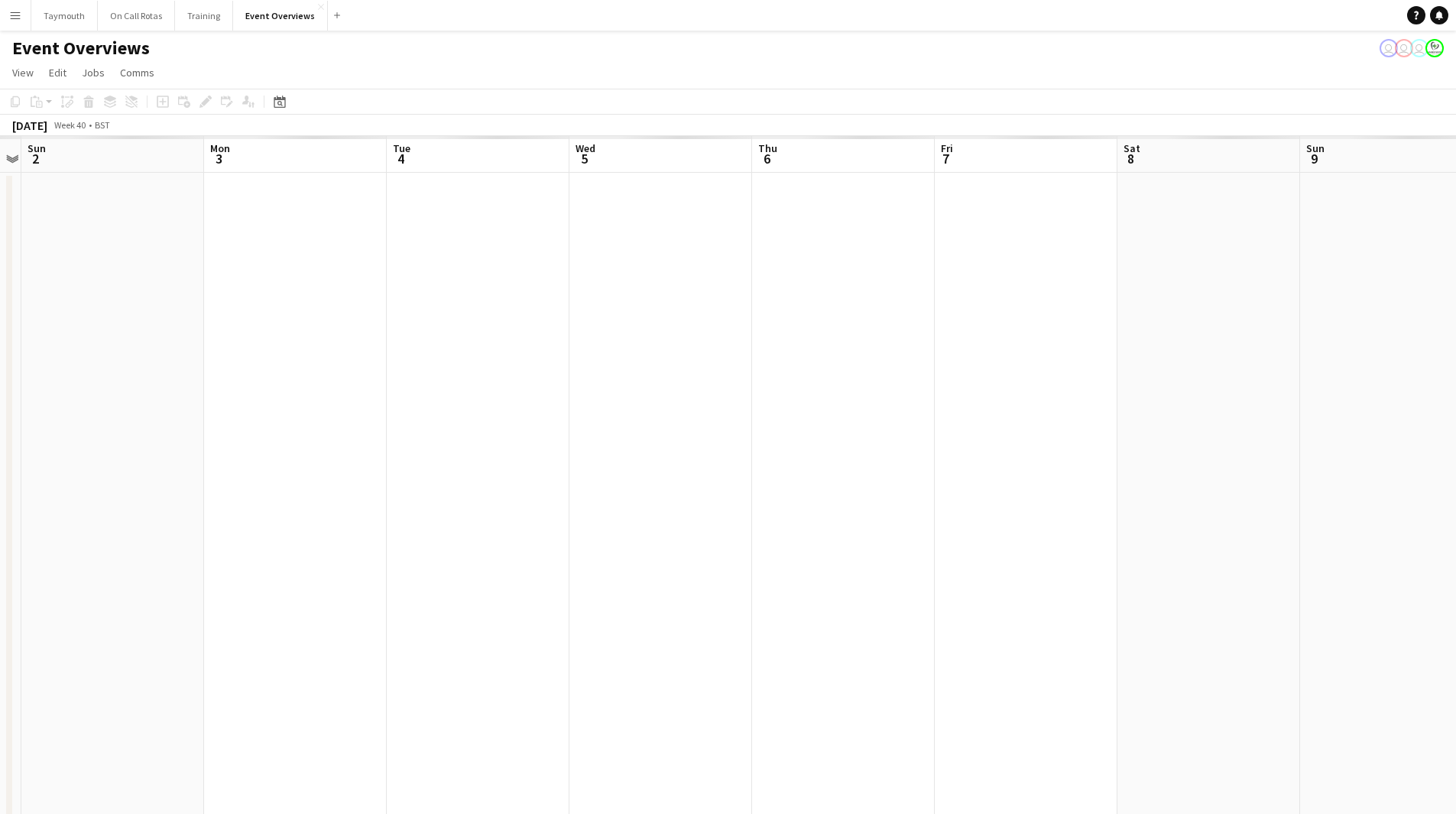
scroll to position [0, 526]
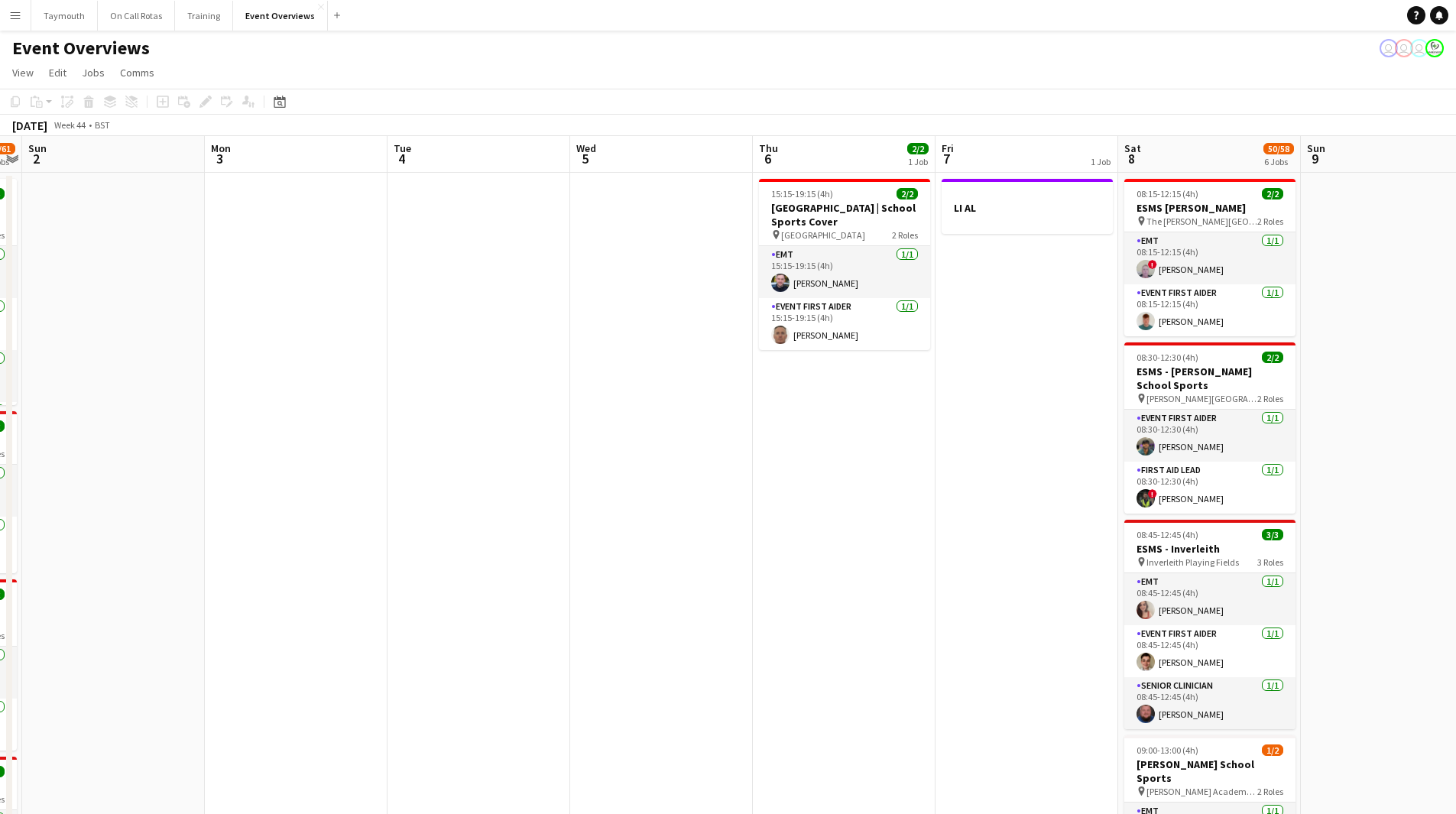
click at [328, 481] on app-date-cell at bounding box center [296, 789] width 182 height 1233
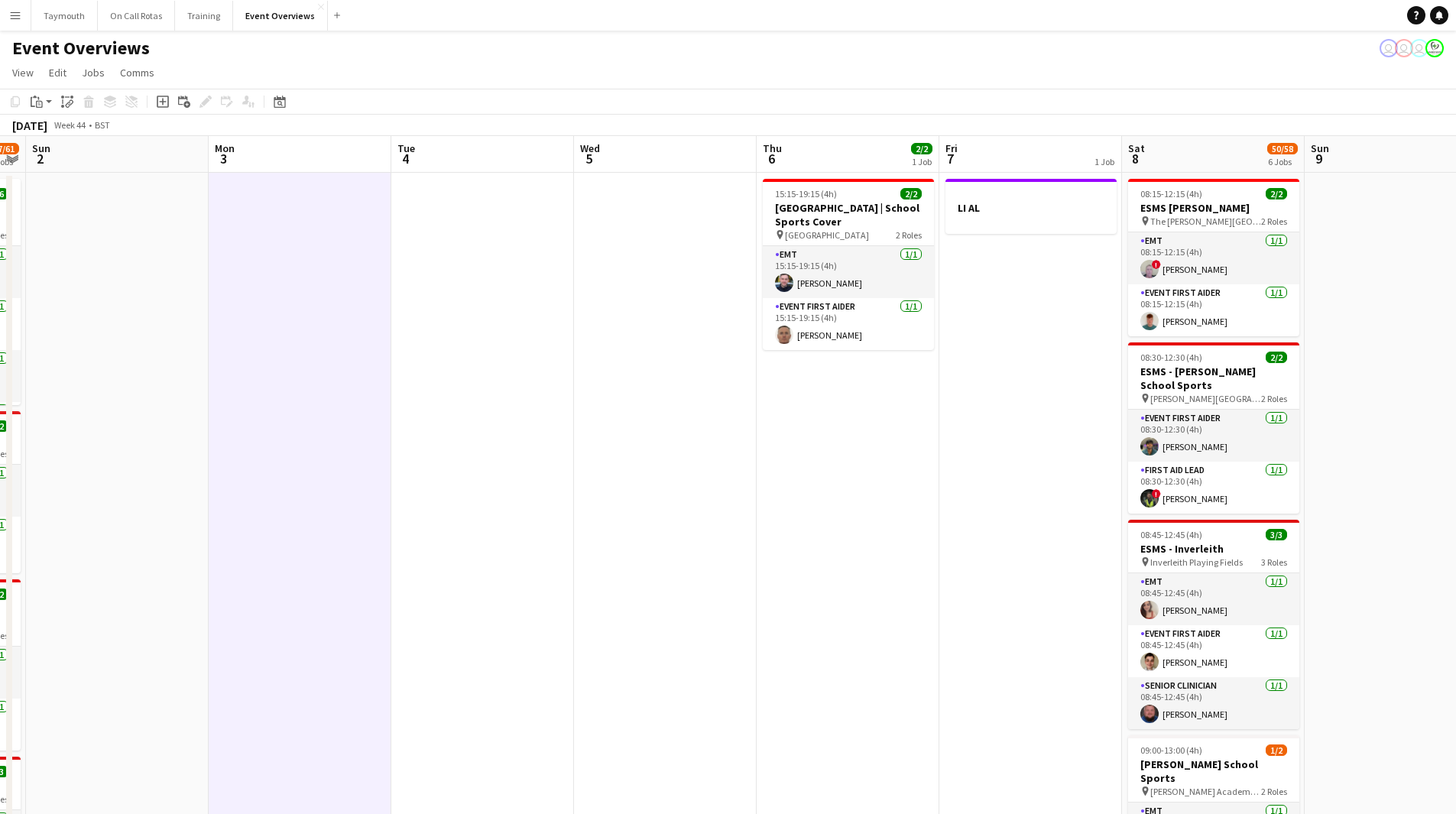
drag, startPoint x: 850, startPoint y: 507, endPoint x: 262, endPoint y: 501, distance: 588.0
click at [285, 510] on app-calendar-viewport "Thu 30 Fri 31 Sat 1 57/61 6 Jobs Sun 2 Mon 3 Tue 4 Wed 5 Thu 6 2/2 1 Job Fri 7 …" at bounding box center [728, 771] width 1456 height 1270
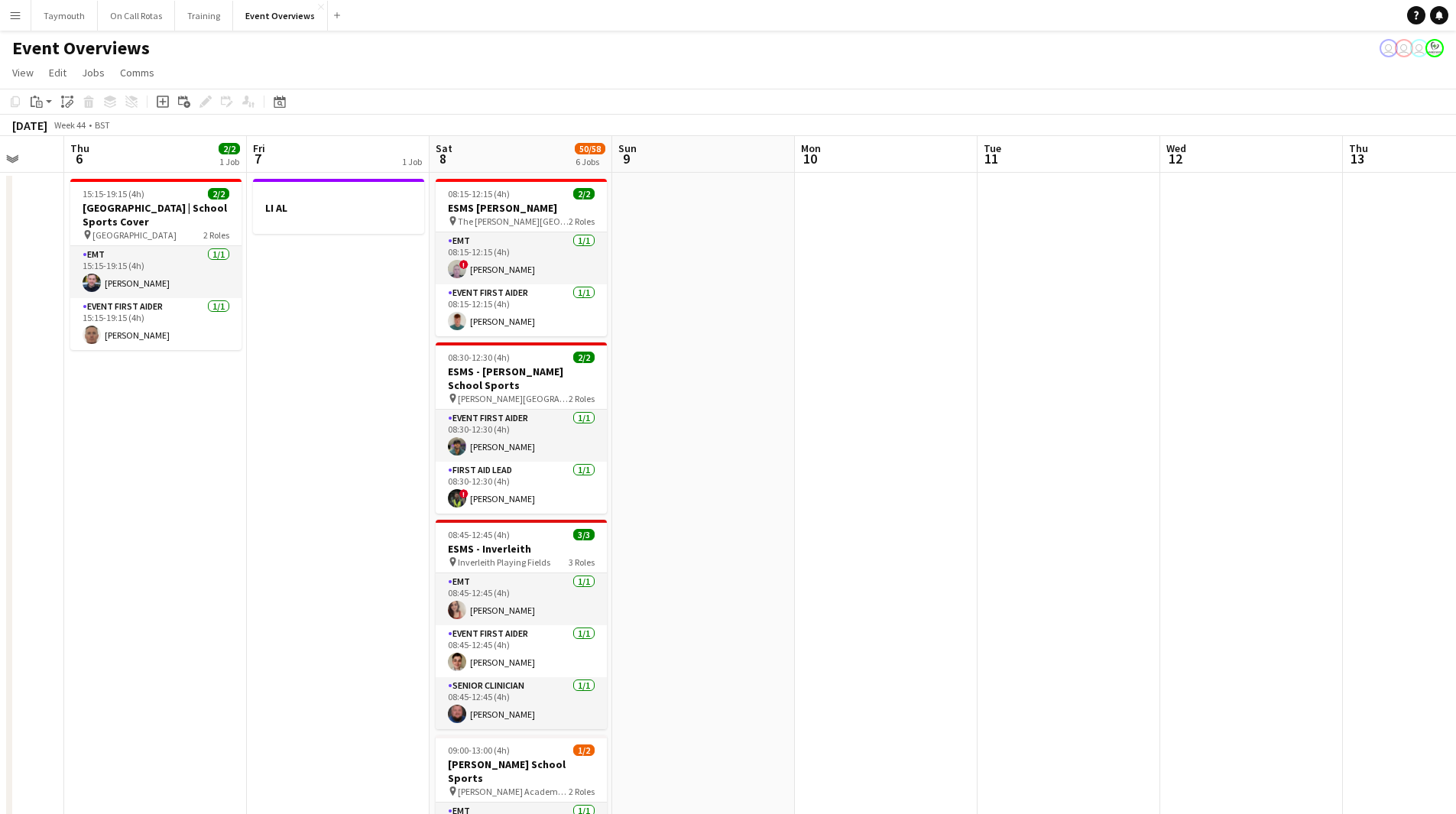
scroll to position [0, 483]
drag, startPoint x: 281, startPoint y: 98, endPoint x: 316, endPoint y: 159, distance: 70.3
click at [281, 98] on icon at bounding box center [279, 101] width 11 height 12
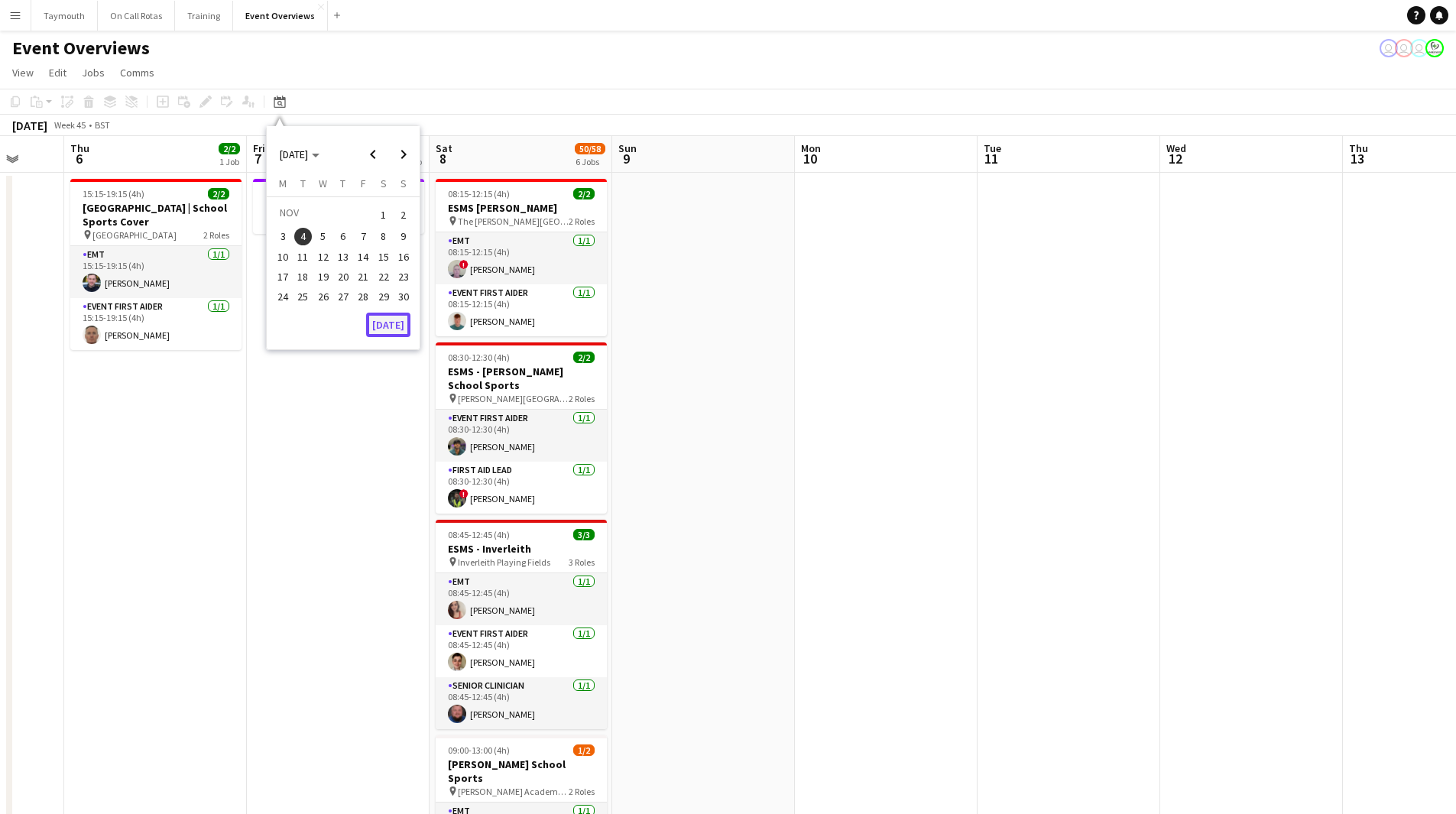
click at [394, 324] on button "[DATE]" at bounding box center [388, 324] width 44 height 24
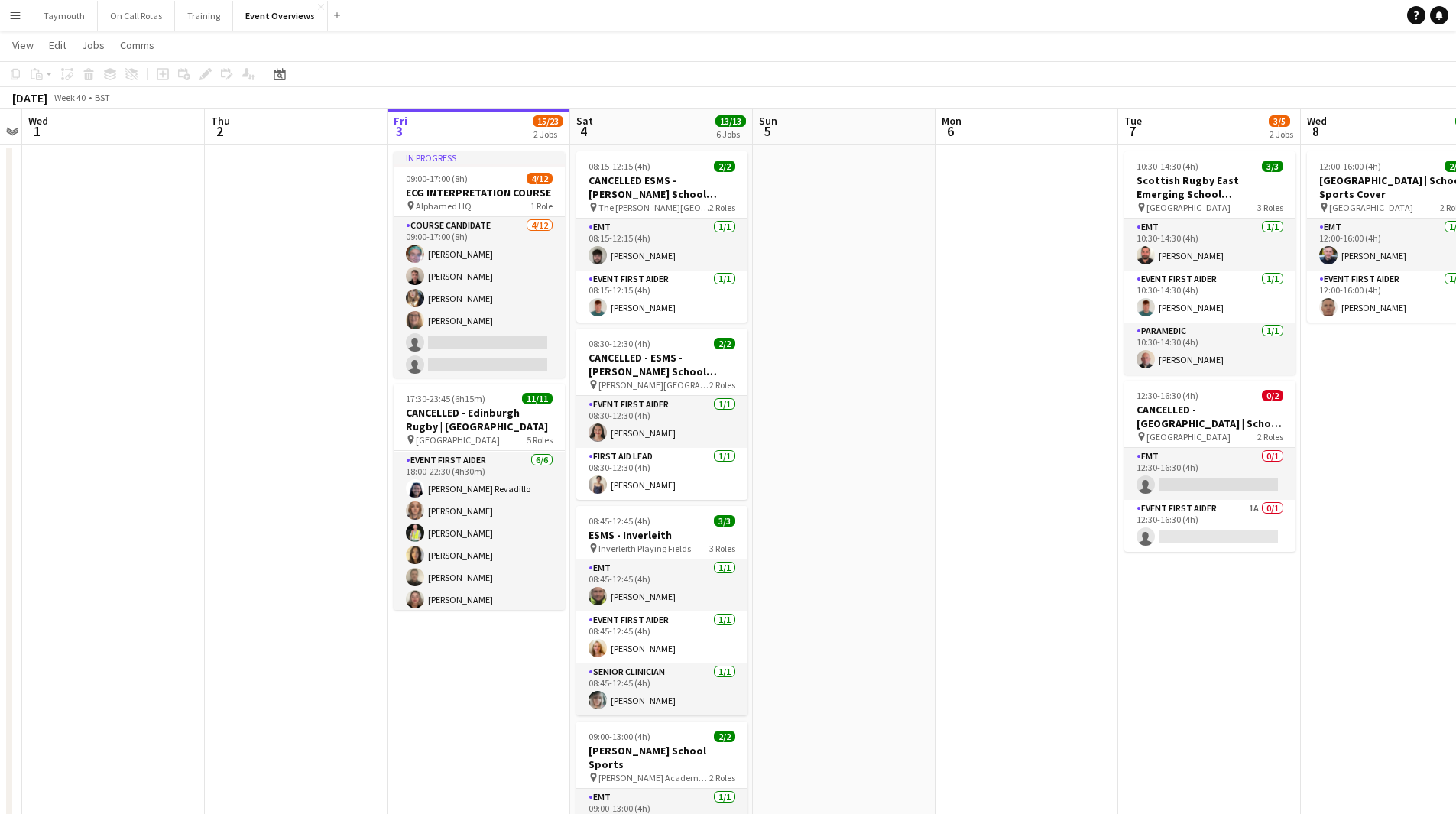
scroll to position [0, 0]
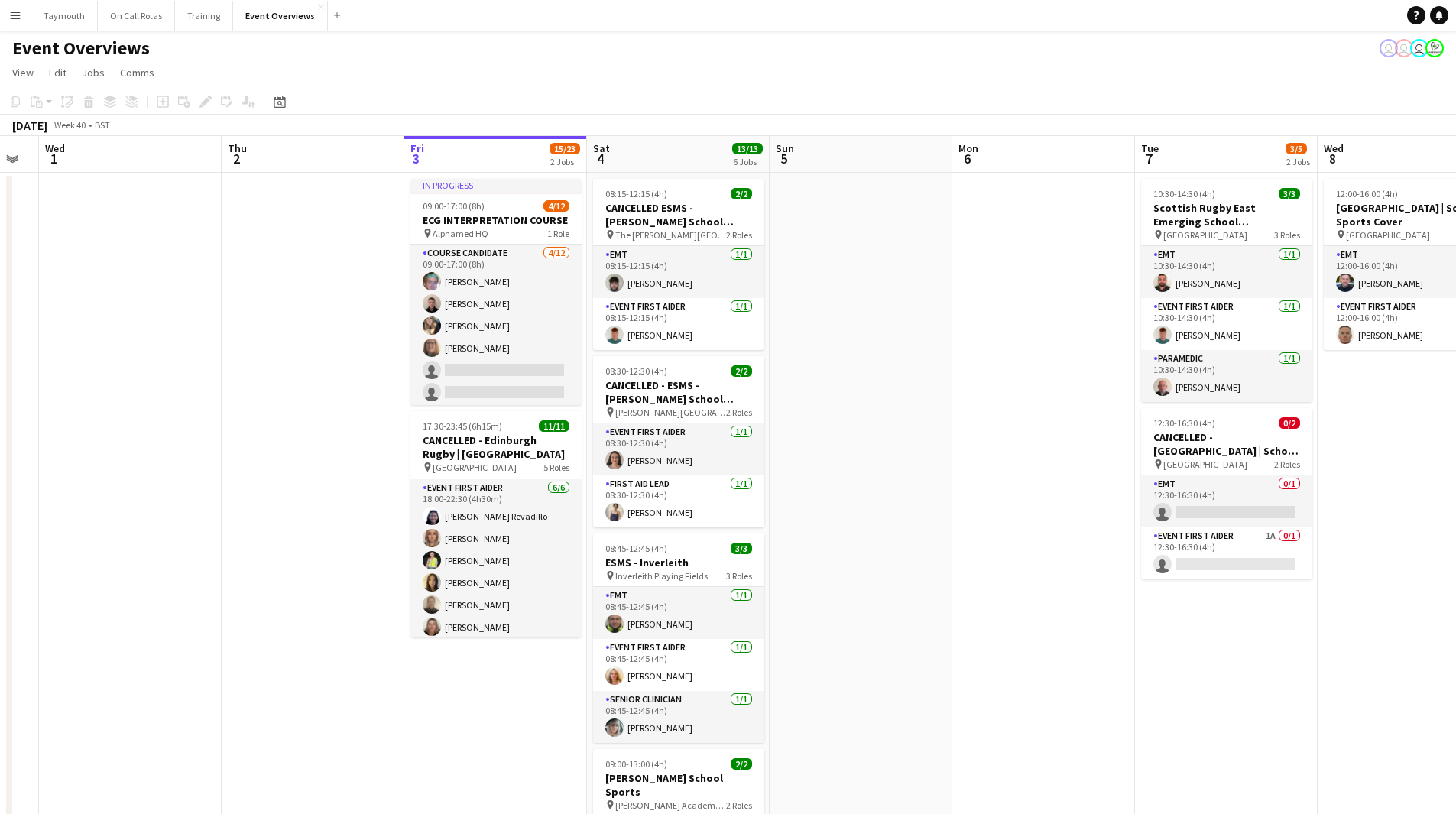
drag, startPoint x: 876, startPoint y: 443, endPoint x: 679, endPoint y: 450, distance: 197.1
click at [179, 451] on app-calendar-viewport "Sun 28 2/2 1 Job Mon 29 Tue 30 Wed 1 Thu 2 Fri 3 15/23 2 Jobs Sat 4 13/13 6 Job…" at bounding box center [728, 771] width 1456 height 1270
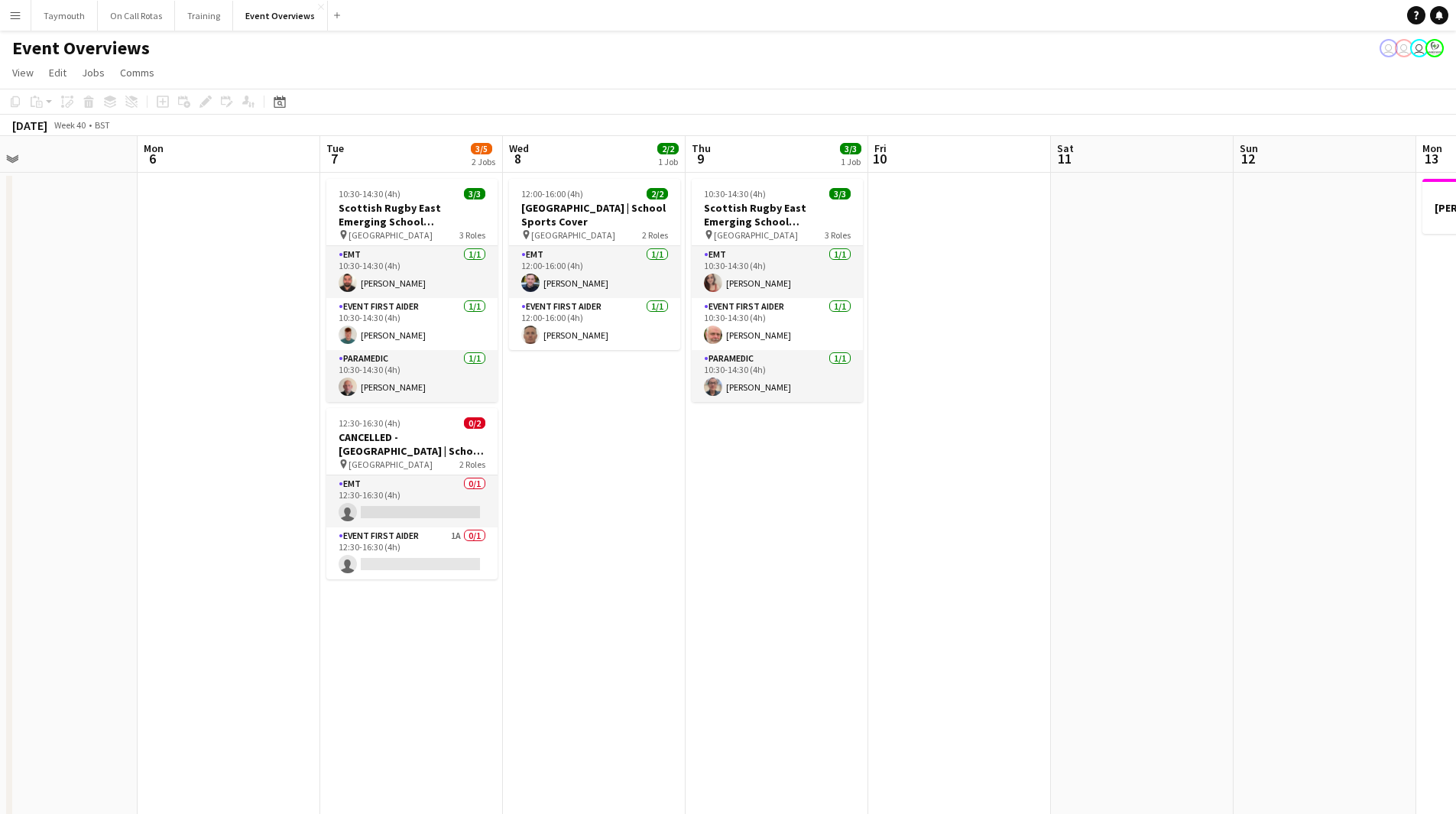
drag, startPoint x: 554, startPoint y: 468, endPoint x: 336, endPoint y: 464, distance: 218.0
click at [324, 468] on app-calendar-viewport "Thu 2 Fri 3 15/23 2 Jobs Sat 4 13/13 6 Jobs Sun 5 Mon 6 Tue 7 3/5 2 Jobs Wed 8 …" at bounding box center [728, 771] width 1456 height 1270
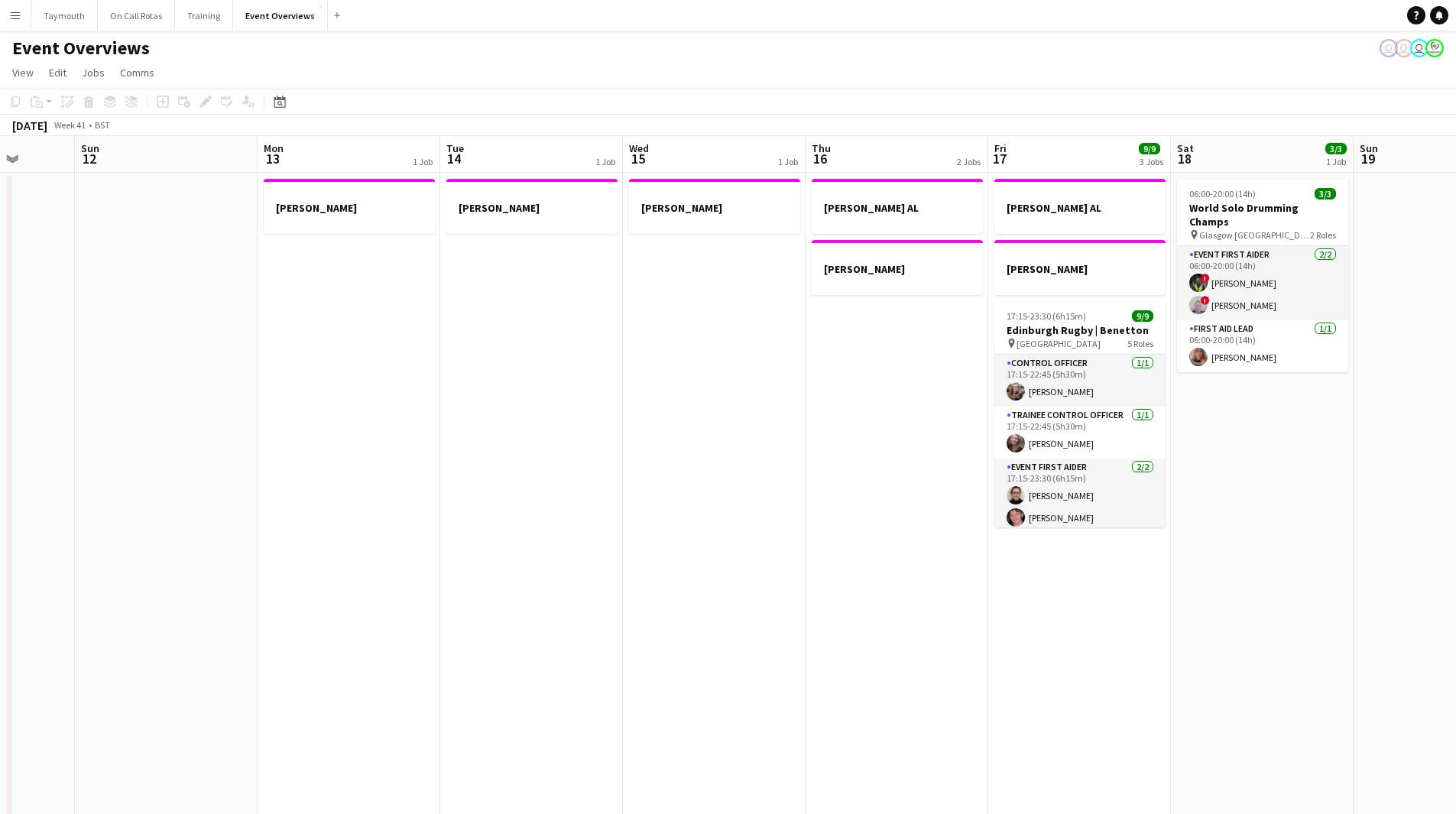
drag, startPoint x: 329, startPoint y: 481, endPoint x: 413, endPoint y: 464, distance: 85.7
click at [138, 478] on app-calendar-viewport "Thu 9 3/3 1 Job Fri 10 Sat 11 Sun 12 Mon 13 1 Job Tue 14 1 Job Wed 15 1 Job Thu…" at bounding box center [728, 771] width 1456 height 1270
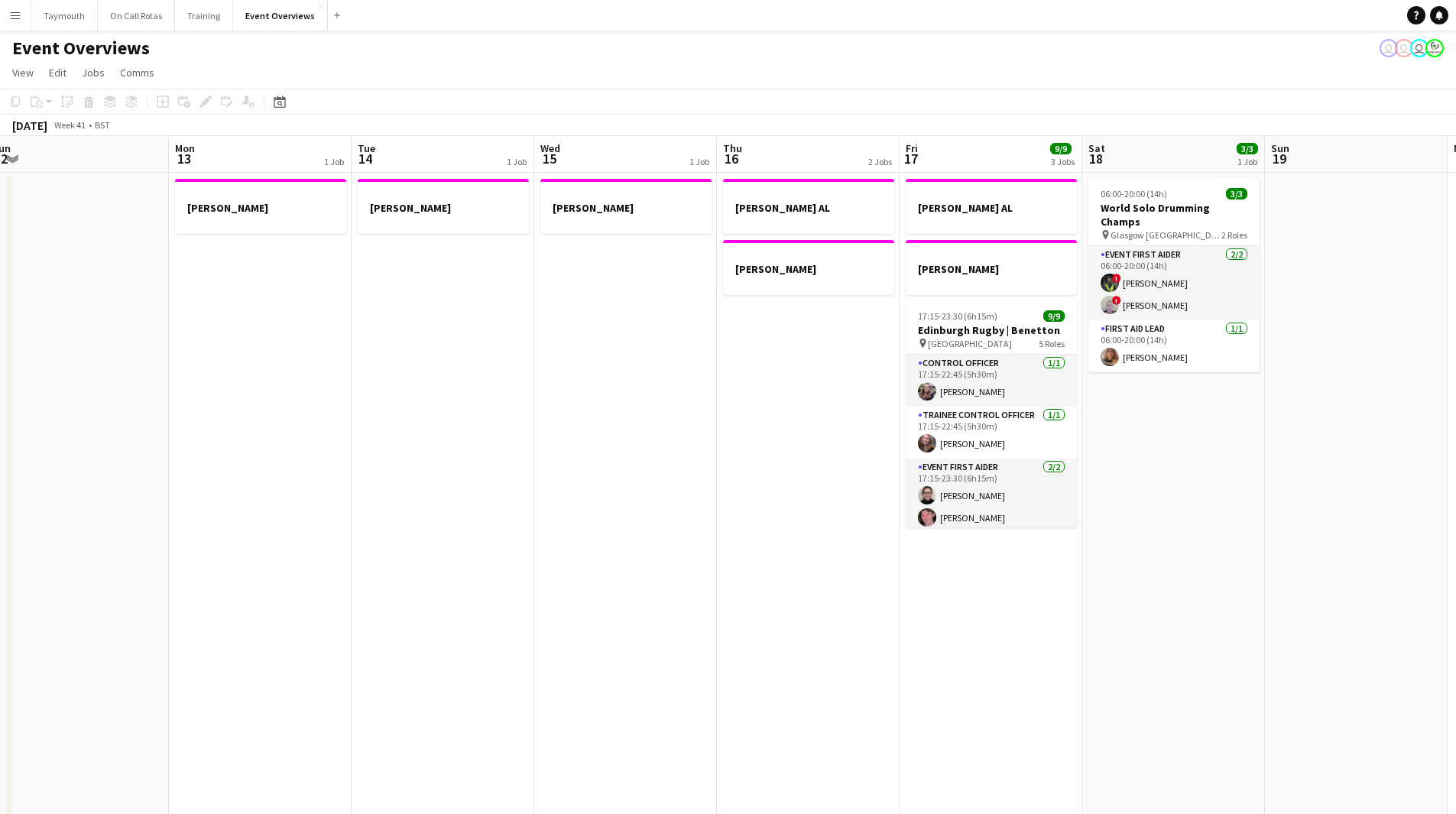
drag, startPoint x: 742, startPoint y: 462, endPoint x: 583, endPoint y: 499, distance: 163.2
click at [137, 530] on app-calendar-viewport "Thu 9 3/3 1 Job Fri 10 Sat 11 Sun 12 Mon 13 1 Job Tue 14 1 Job Wed 15 1 Job Thu…" at bounding box center [728, 771] width 1456 height 1270
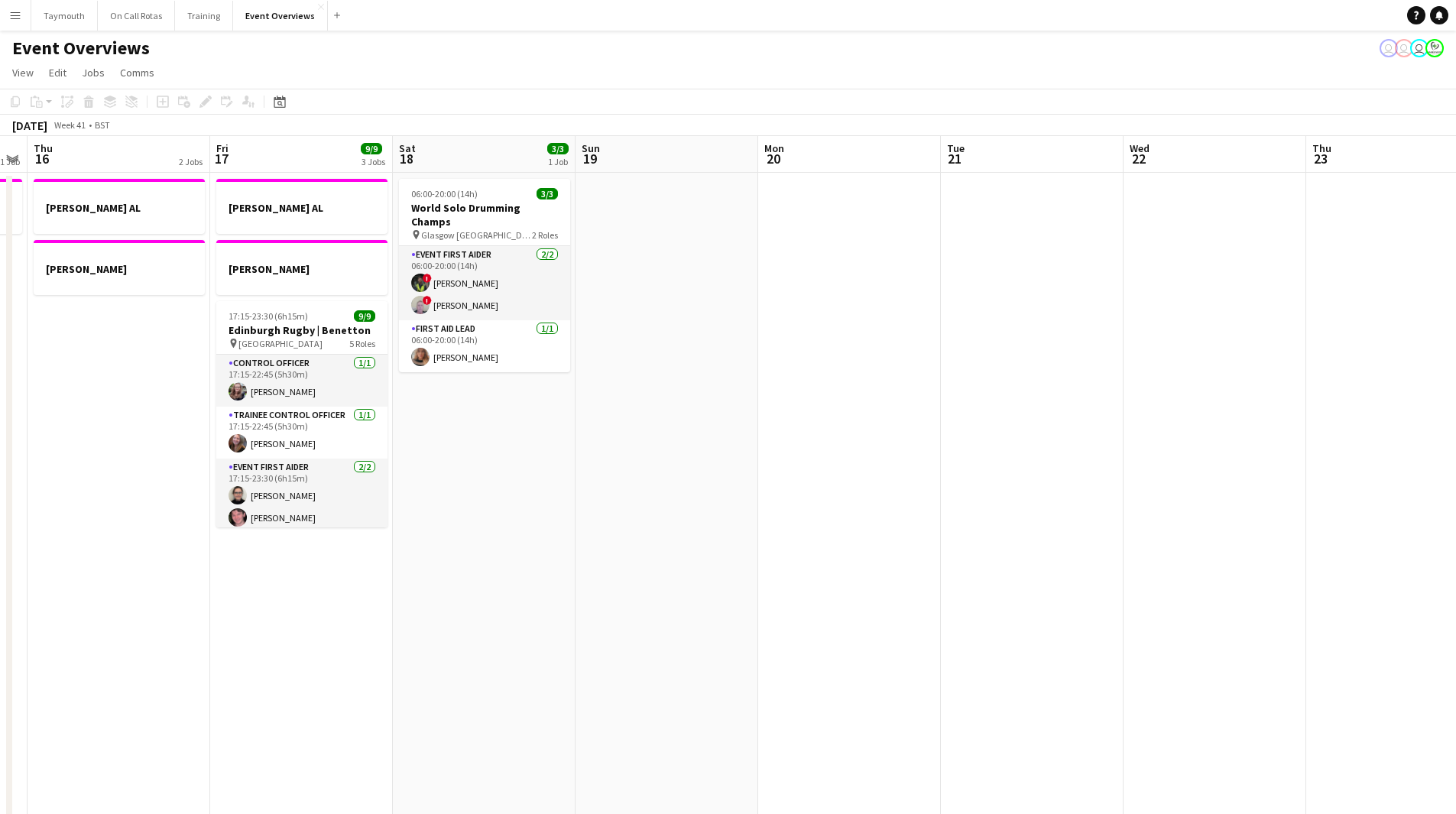
drag, startPoint x: 324, startPoint y: 573, endPoint x: 475, endPoint y: 542, distance: 154.1
click at [133, 578] on app-calendar-viewport "Mon 13 1 Job Tue 14 1 Job Wed 15 1 Job Thu 16 2 Jobs Fri 17 9/9 3 Jobs Sat 18 3…" at bounding box center [728, 771] width 1456 height 1270
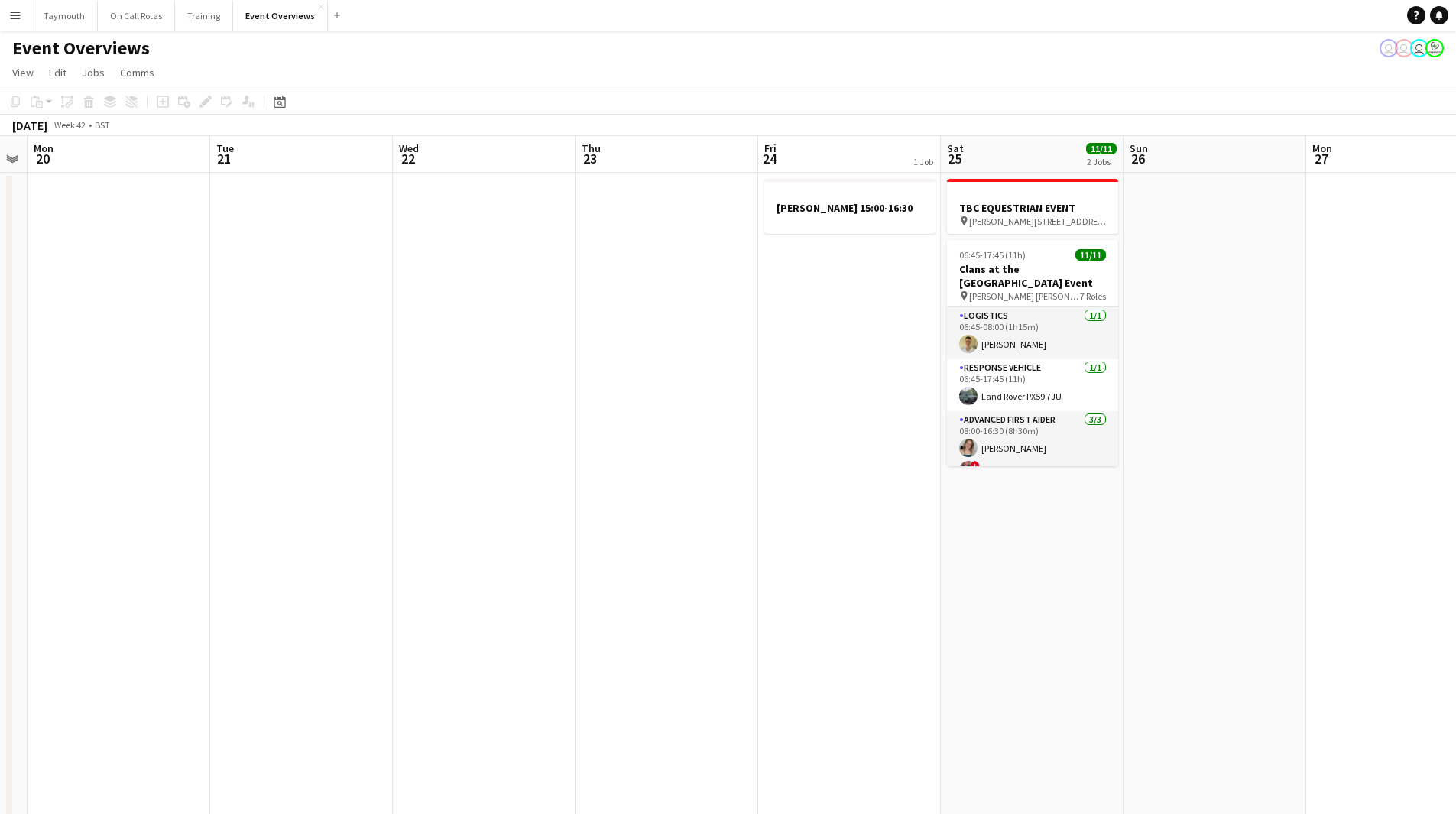
drag, startPoint x: 462, startPoint y: 588, endPoint x: 245, endPoint y: 581, distance: 217.1
click at [243, 586] on app-calendar-viewport "Fri 17 9/9 3 Jobs Sat 18 3/3 1 Job Sun 19 Mon 20 Tue 21 Wed 22 Thu 23 Fri 24 1 …" at bounding box center [728, 771] width 1456 height 1270
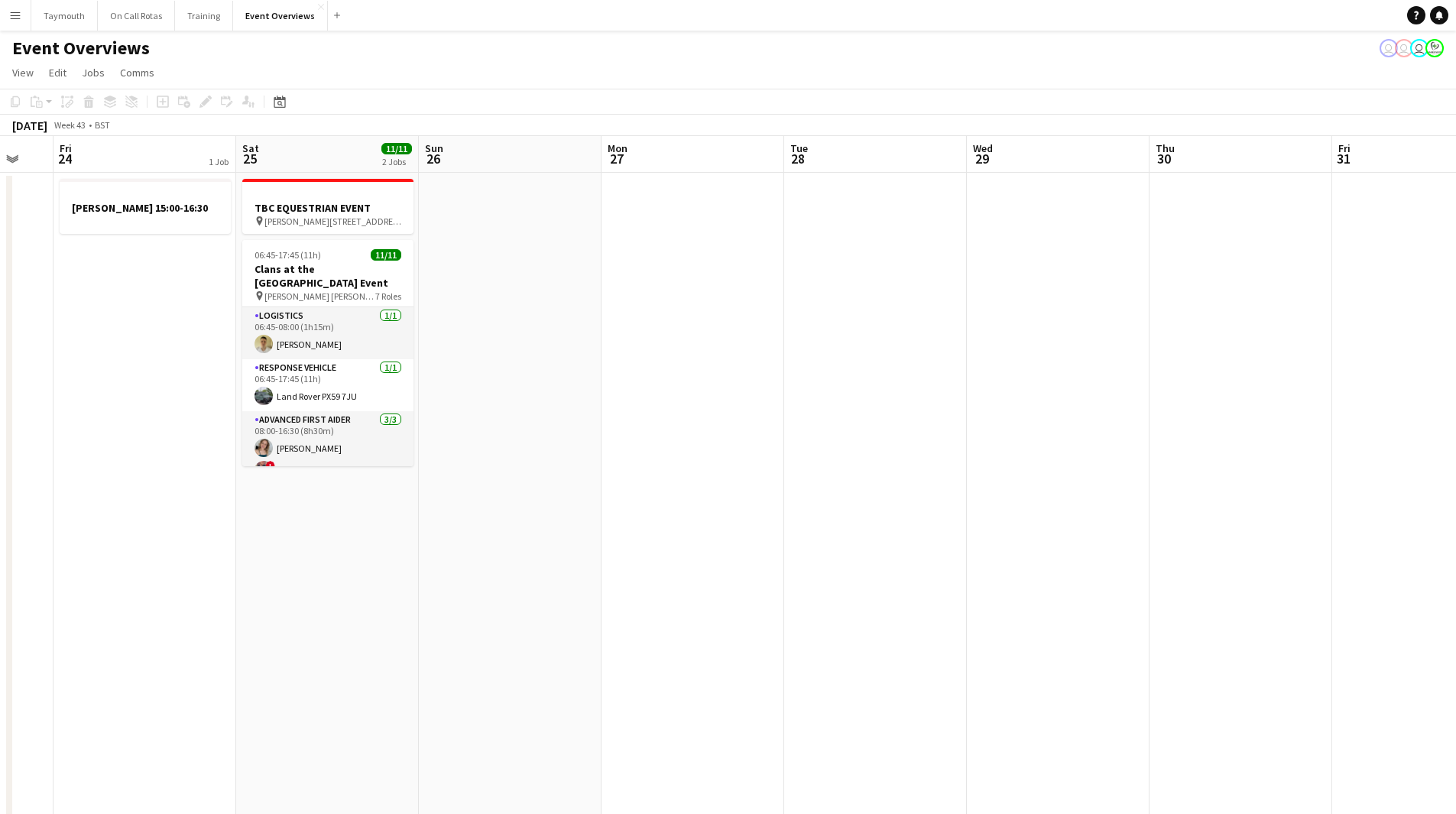
drag, startPoint x: 1014, startPoint y: 515, endPoint x: 310, endPoint y: 594, distance: 708.4
click at [310, 594] on app-calendar-viewport "Tue 21 Wed 22 Thu 23 Fri 24 1 Job Sat 25 11/11 2 Jobs Sun 26 Mon 27 Tue 28 Wed …" at bounding box center [728, 771] width 1456 height 1270
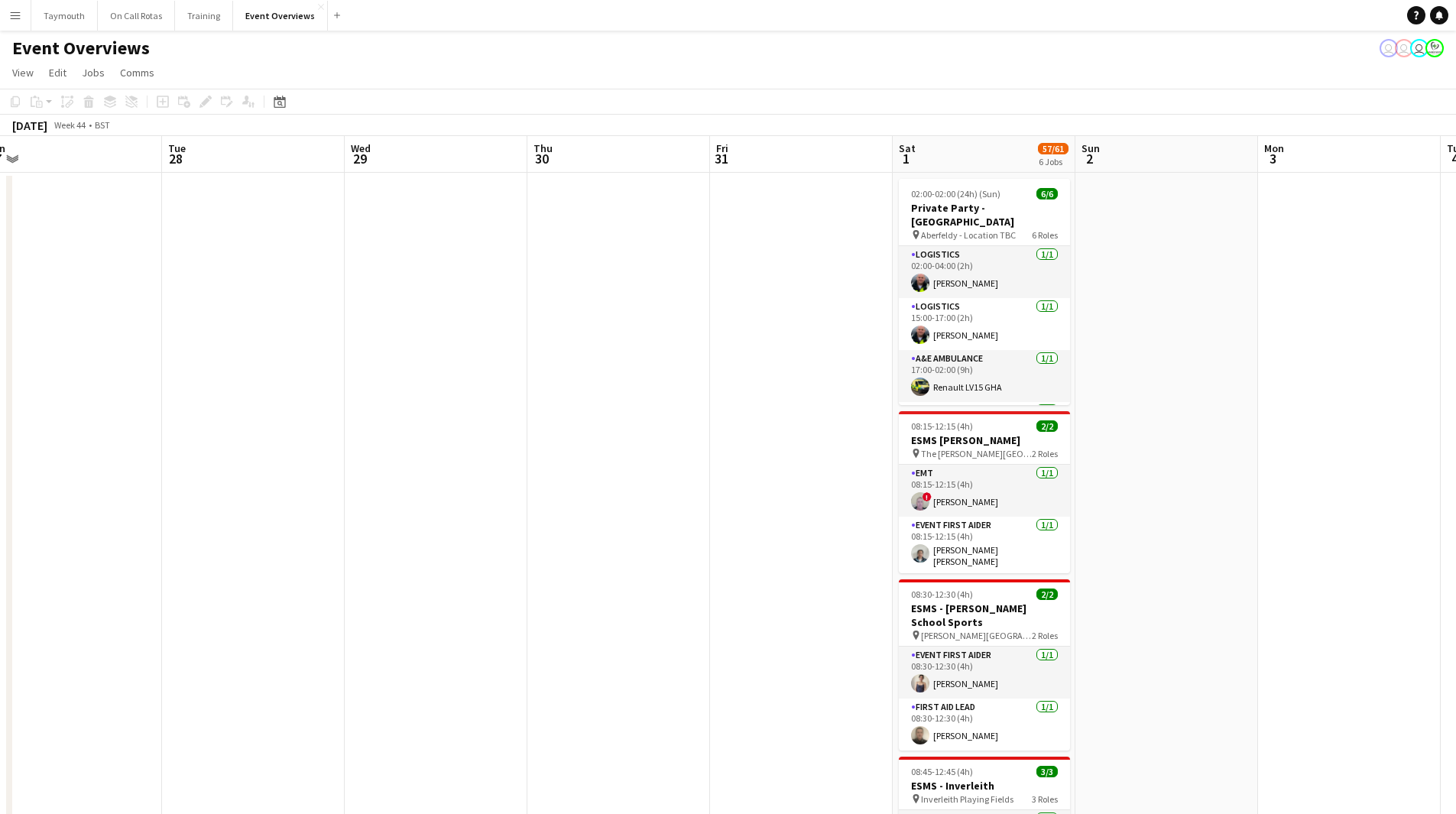
drag, startPoint x: 777, startPoint y: 560, endPoint x: 571, endPoint y: 569, distance: 206.2
click at [574, 572] on app-calendar-viewport "Fri 24 1 Job Sat 25 11/11 2 Jobs Sun 26 Mon 27 Tue 28 Wed 29 Thu 30 Fri 31 Sat …" at bounding box center [728, 771] width 1456 height 1270
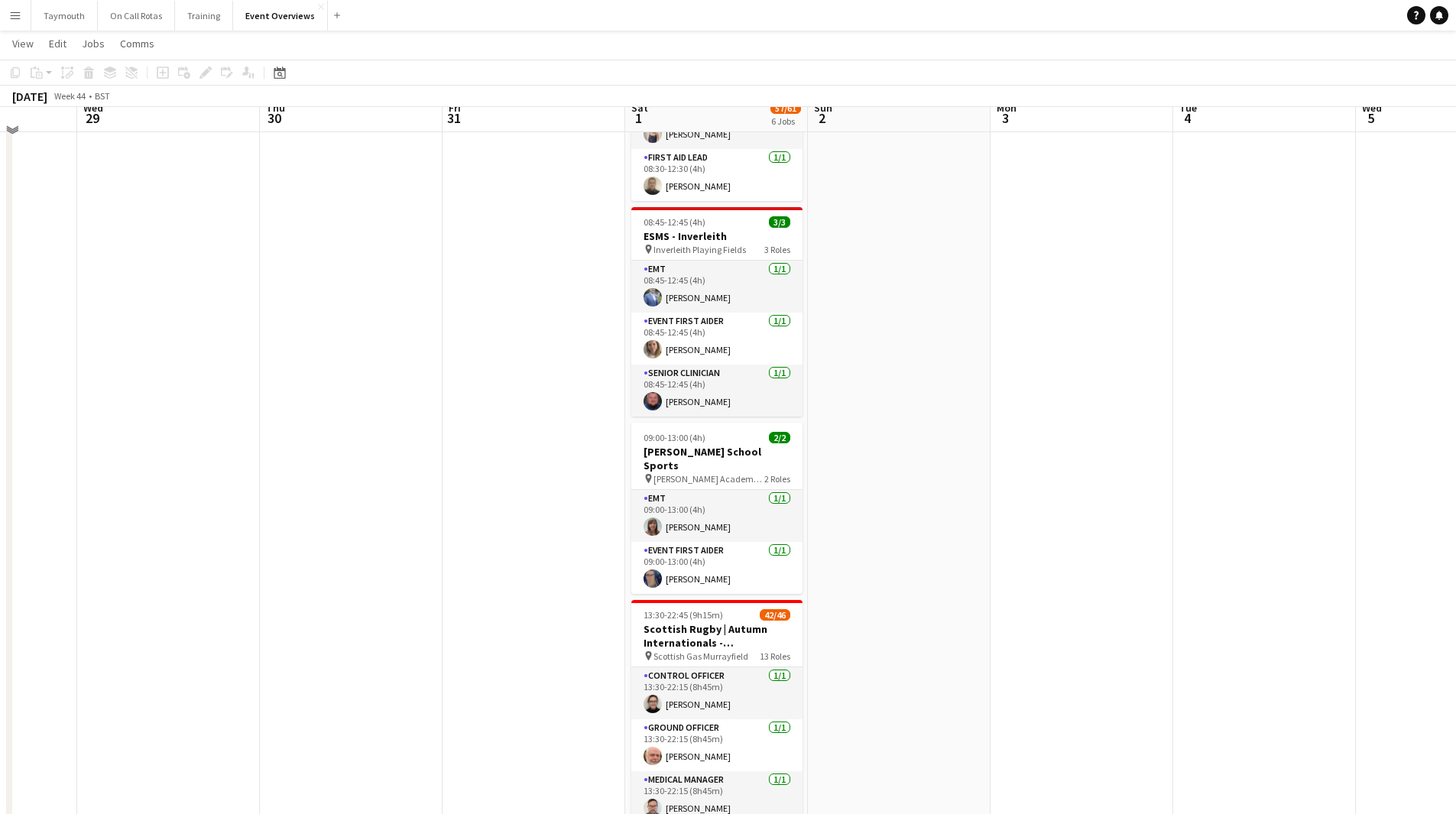
scroll to position [515, 0]
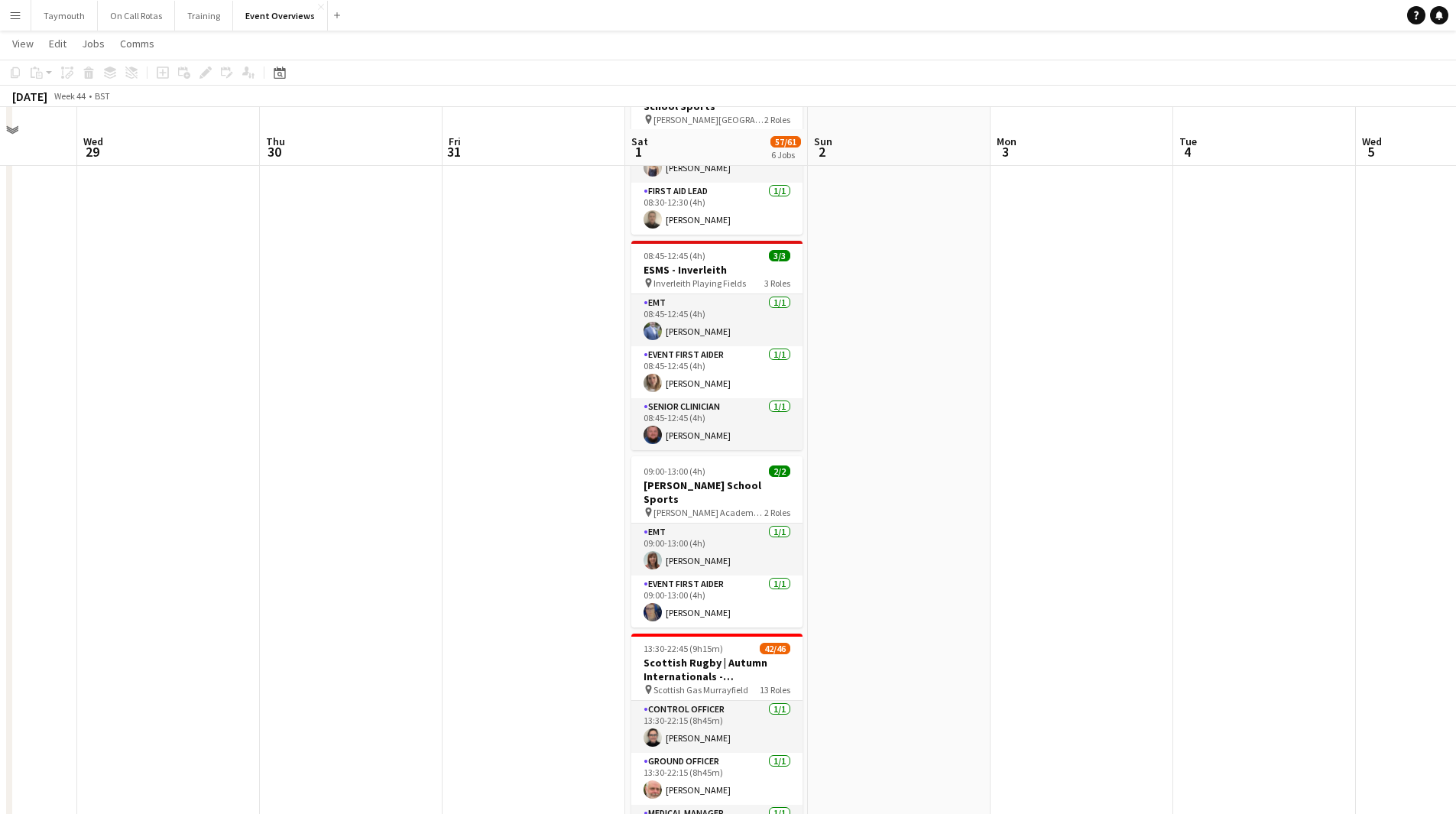
drag, startPoint x: 718, startPoint y: 580, endPoint x: 152, endPoint y: 558, distance: 566.4
click at [196, 580] on app-calendar-viewport "Sun 26 Mon 27 Tue 28 Wed 29 Thu 30 Fri 31 Sat 1 57/61 6 Jobs Sun 2 Mon 3 Tue 4 …" at bounding box center [728, 218] width 1456 height 1345
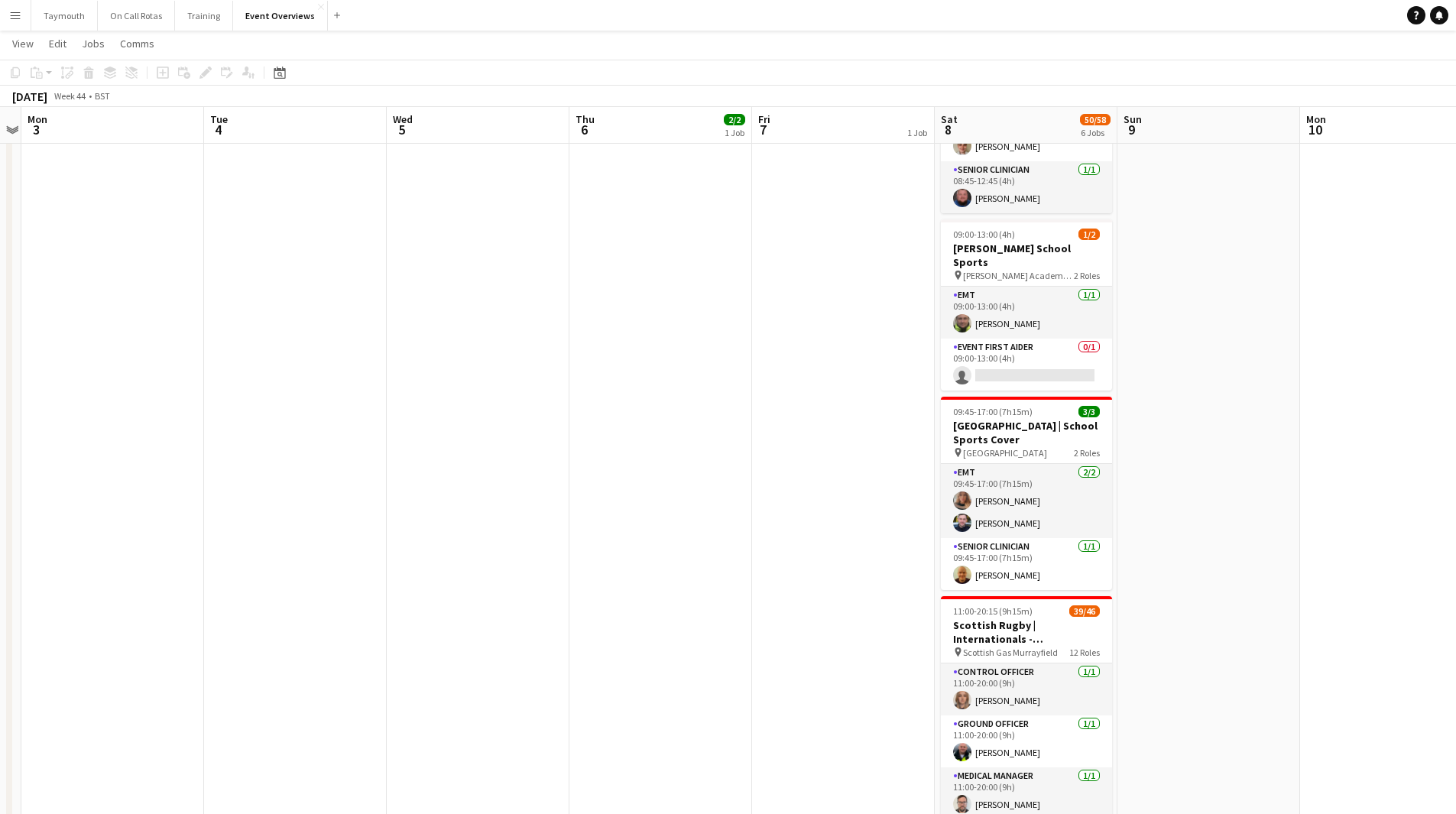
drag, startPoint x: 808, startPoint y: 569, endPoint x: 442, endPoint y: 559, distance: 366.1
click at [464, 564] on app-calendar-viewport "Fri 31 Sat 1 57/61 6 Jobs Sun 2 Mon 3 Tue 4 Wed 5 Thu 6 2/2 1 Job Fri 7 1 Job S…" at bounding box center [728, 218] width 1456 height 1345
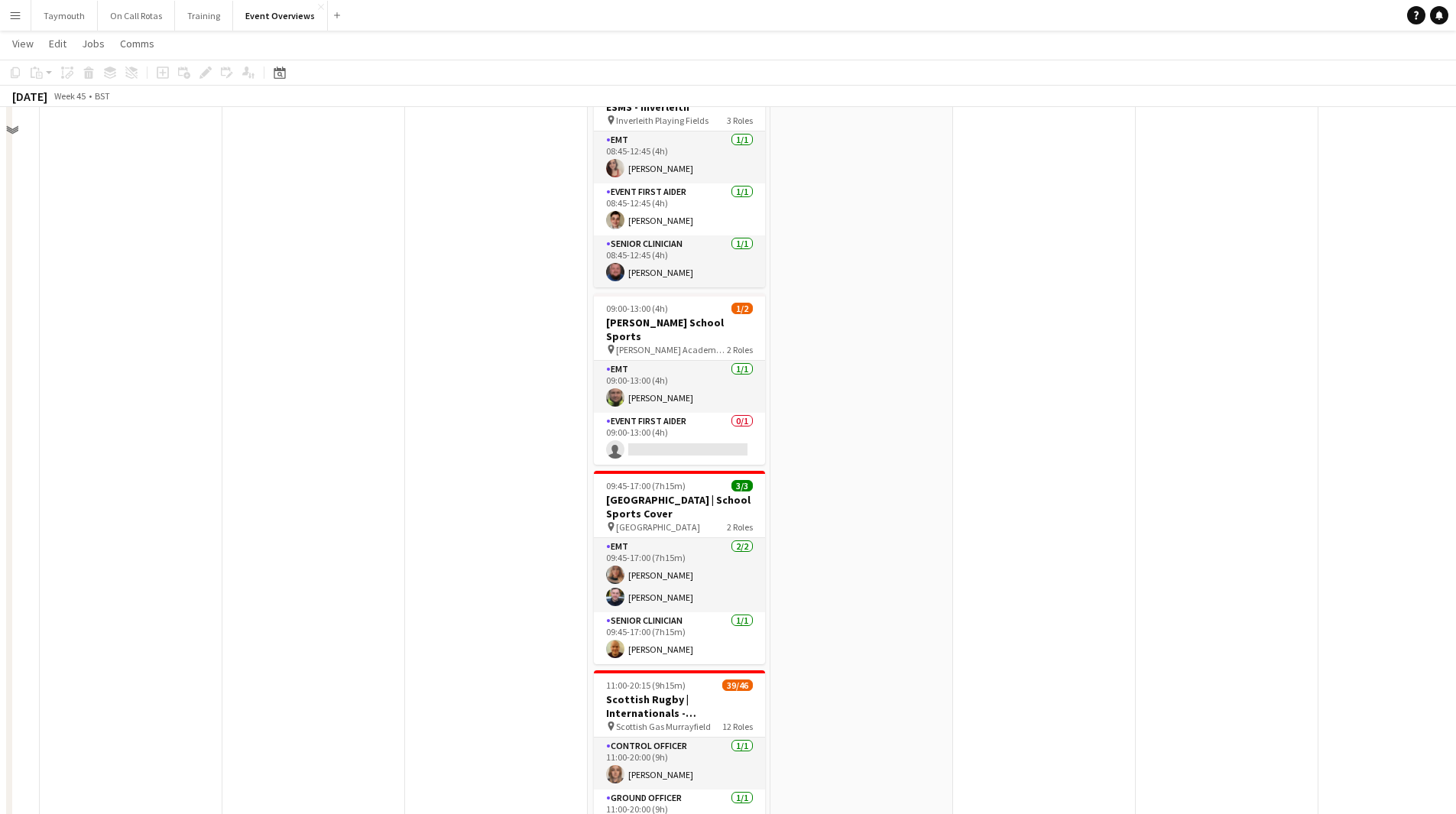
scroll to position [209, 0]
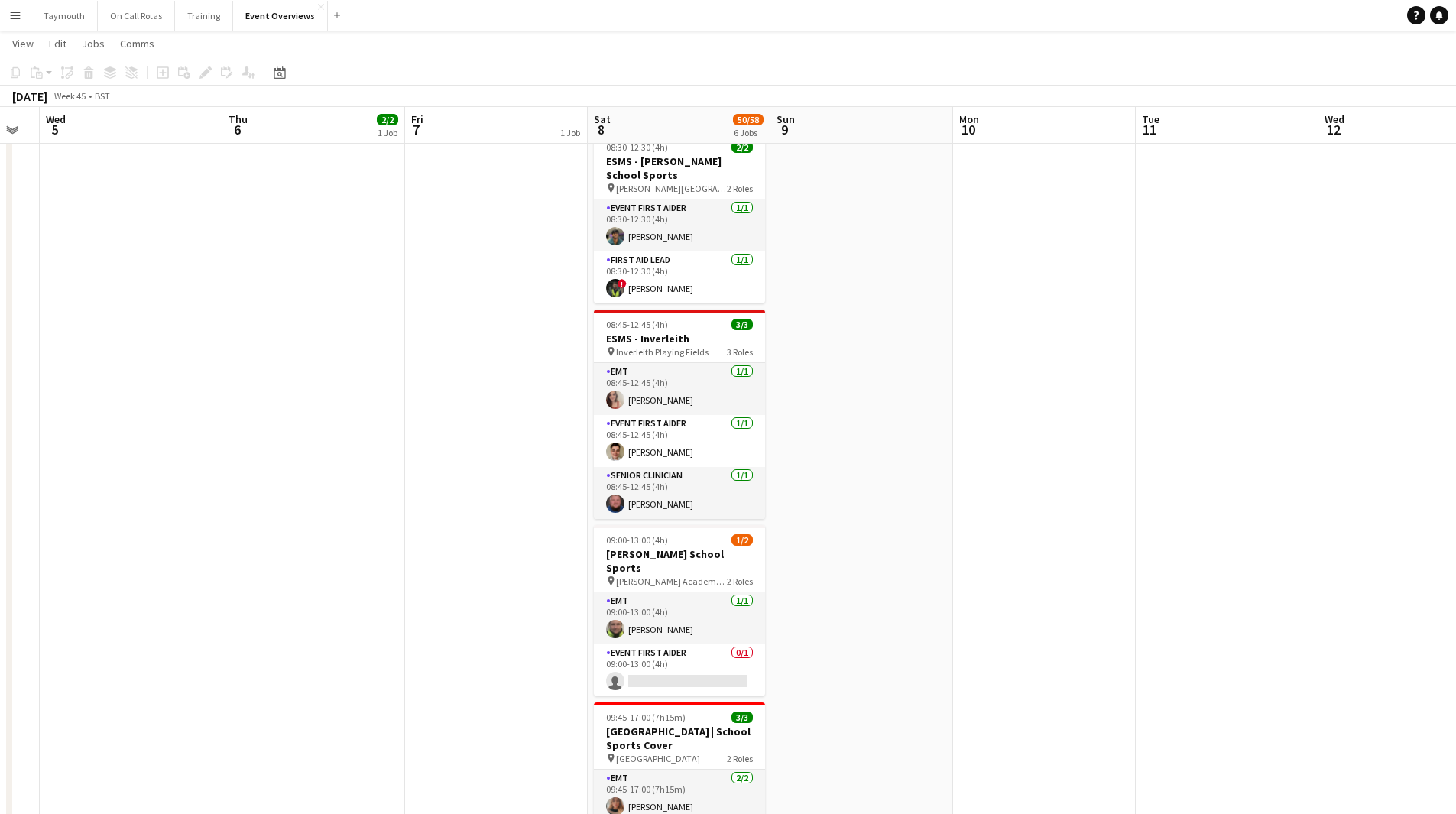
drag, startPoint x: 406, startPoint y: 570, endPoint x: 1393, endPoint y: 542, distance: 987.4
click at [1360, 542] on app-calendar-viewport "Sun 2 Mon 3 Tue 4 Wed 5 Thu 6 2/2 1 Job Fri 7 1 Job Sat 8 50/58 6 Jobs Sun 9 Mo…" at bounding box center [728, 523] width 1456 height 1345
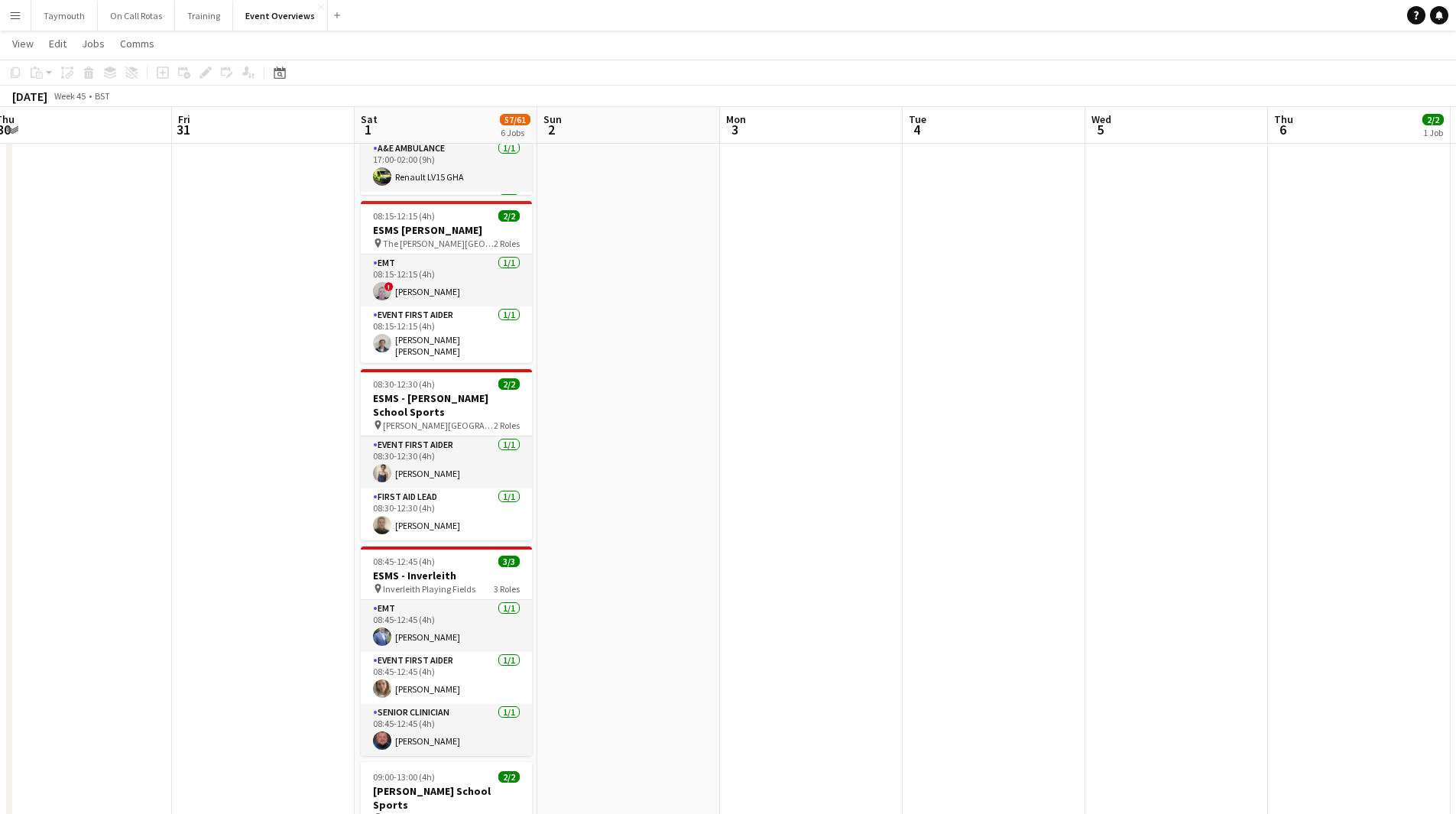
click at [1139, 572] on app-calendar-viewport "Tue 28 Wed 29 Thu 30 Fri 31 Sat 1 57/61 6 Jobs Sun 2 Mon 3 Tue 4 Wed 5 Thu 6 2/…" at bounding box center [728, 523] width 1456 height 1345
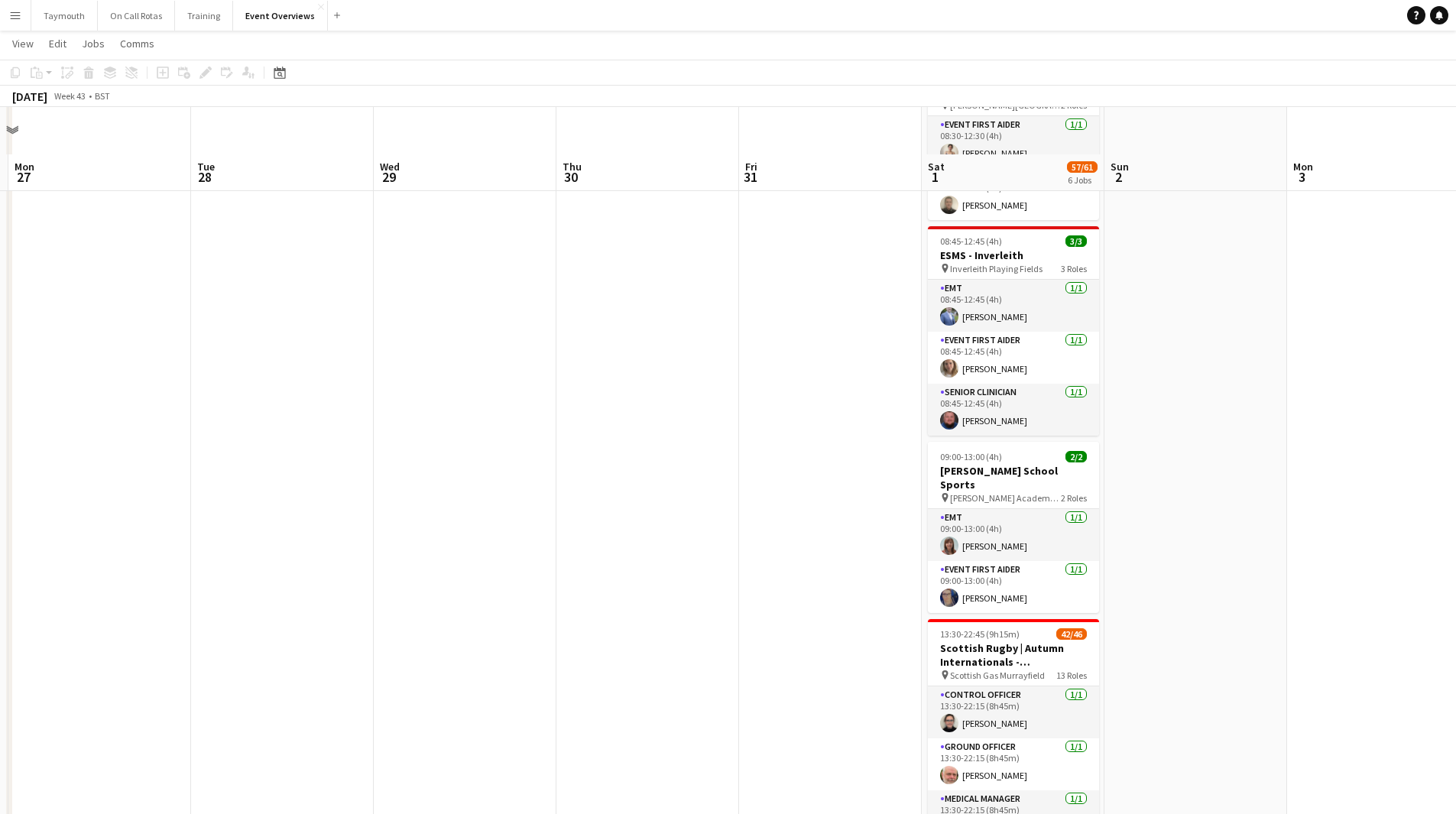
scroll to position [591, 0]
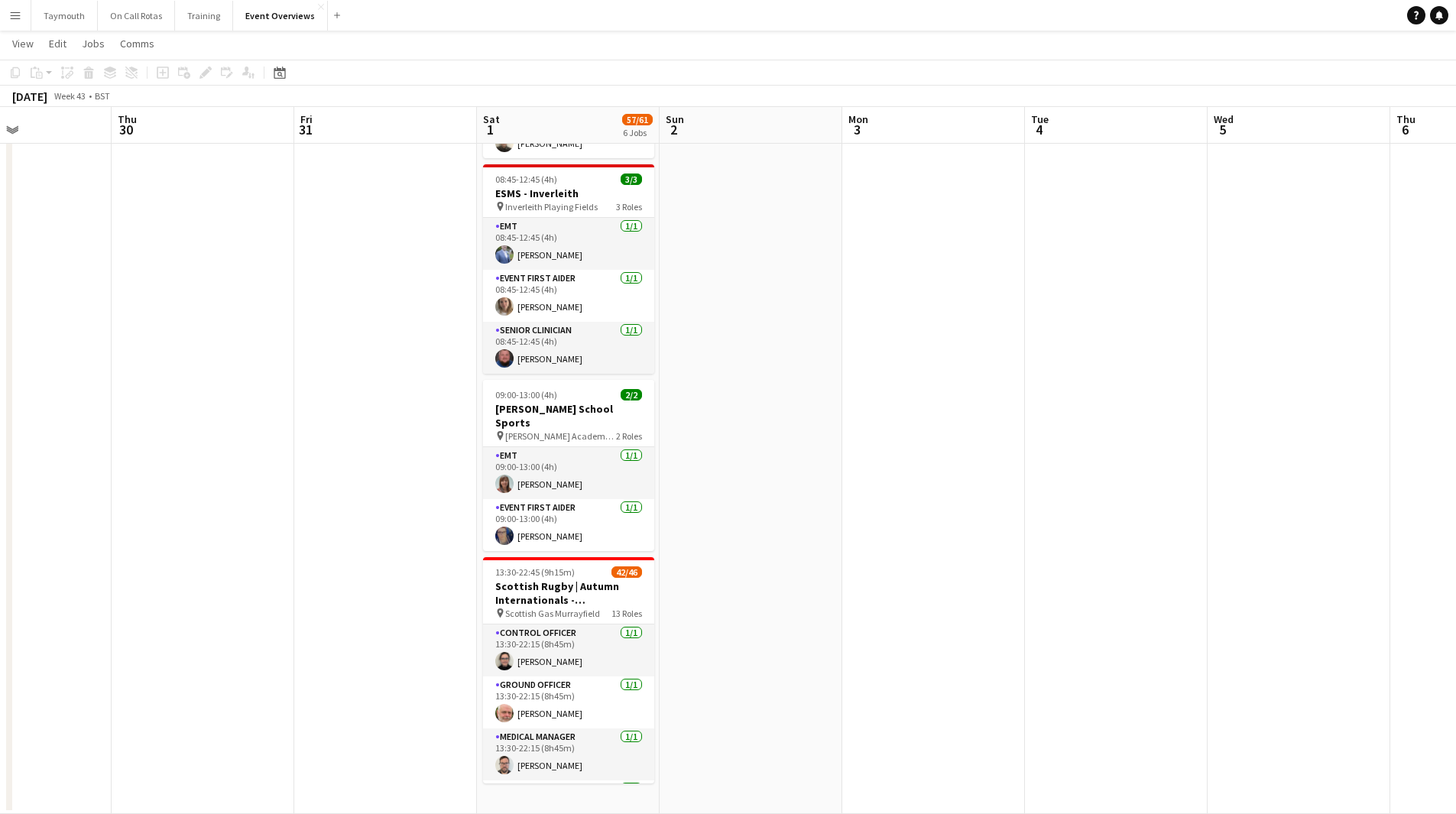
drag, startPoint x: 1248, startPoint y: 467, endPoint x: 88, endPoint y: 519, distance: 1161.2
click at [72, 527] on app-calendar-viewport "Sat 25 11/11 2 Jobs Sun 26 Mon 27 Tue 28 Wed 29 Thu 30 Fri 31 Sat 1 57/61 6 Job…" at bounding box center [728, 141] width 1456 height 1345
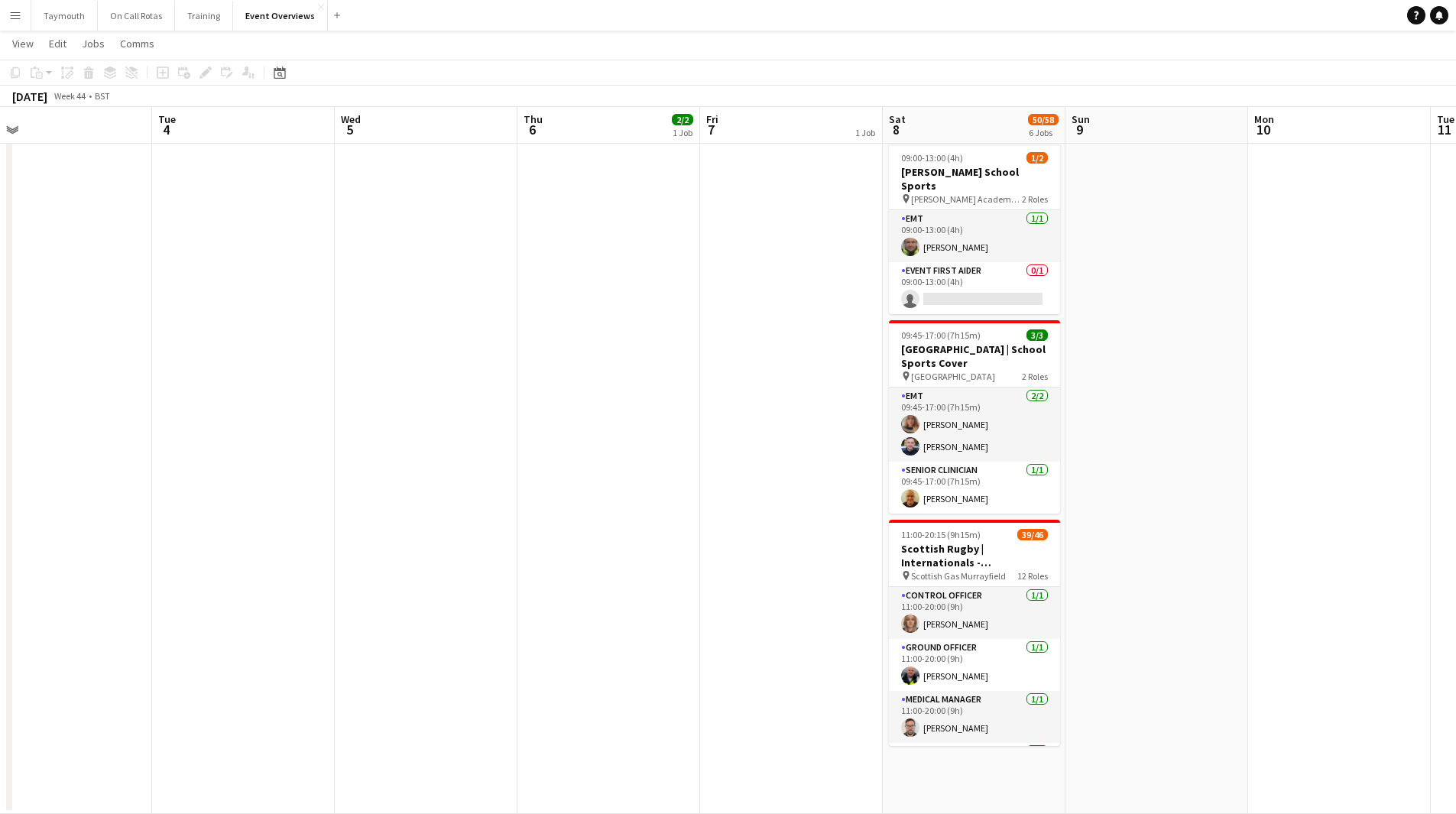
drag, startPoint x: 634, startPoint y: 521, endPoint x: -214, endPoint y: 547, distance: 848.4
click at [0, 547] on html "Menu Boards Boards Boards All jobs Status Workforce Workforce My Workforce Recr…" at bounding box center [728, 111] width 1456 height 1404
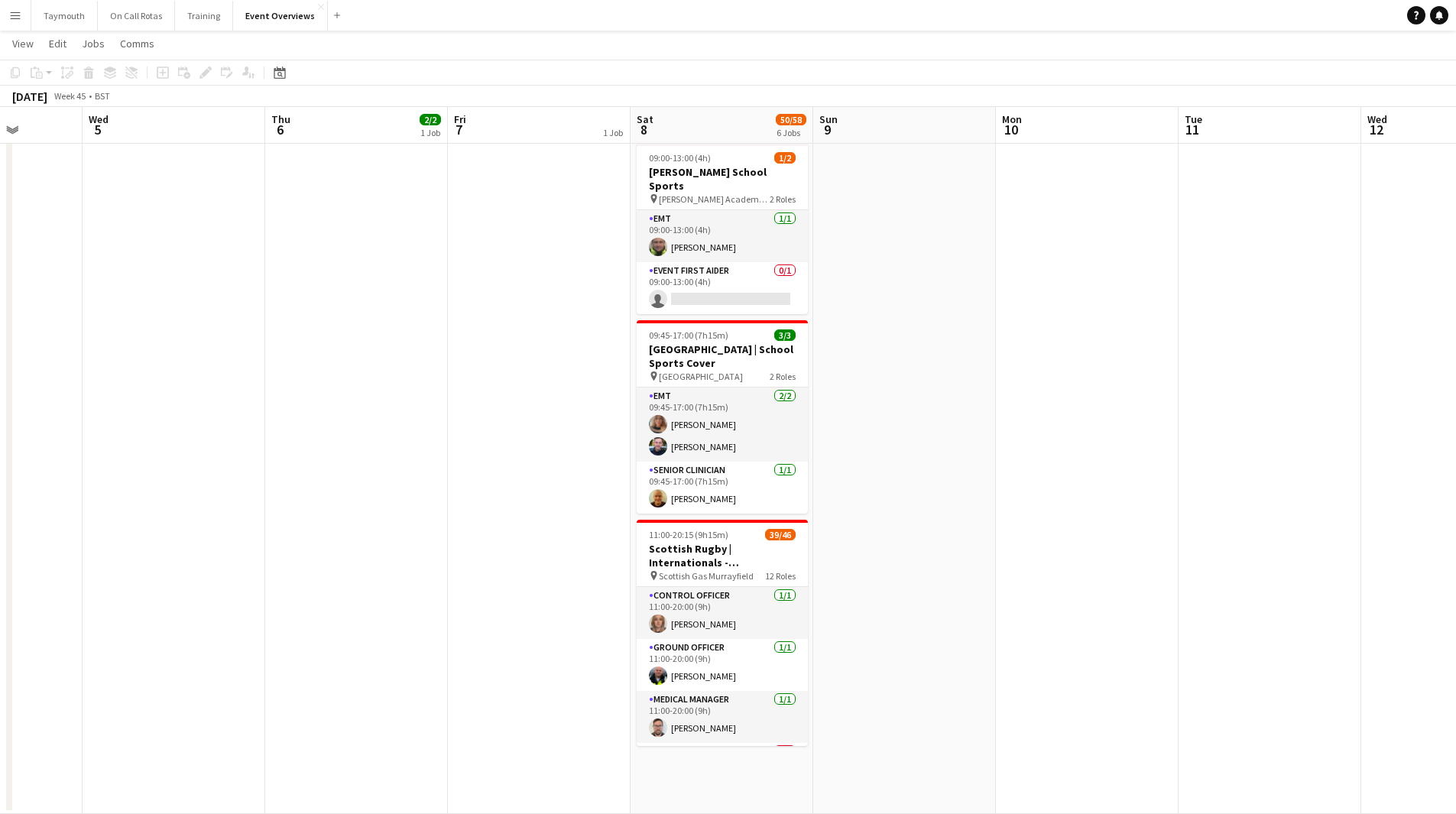
drag, startPoint x: 1201, startPoint y: 517, endPoint x: 562, endPoint y: 539, distance: 639.4
click at [540, 551] on app-calendar-viewport "Sun 2 Mon 3 Tue 4 Wed 5 Thu 6 2/2 1 Job Fri 7 1 Job Sat 8 50/58 6 Jobs Sun 9 Mo…" at bounding box center [728, 141] width 1456 height 1345
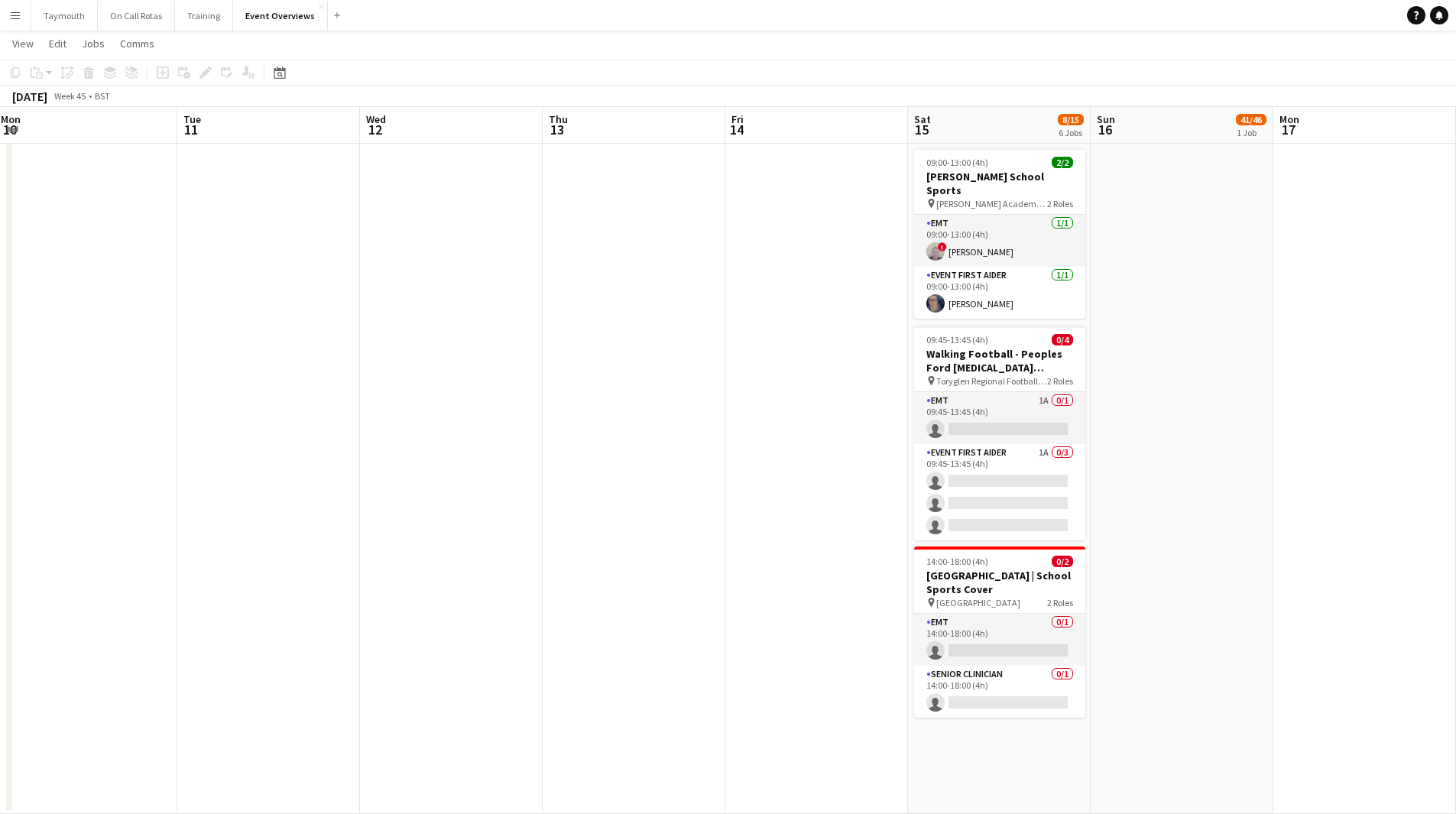
drag, startPoint x: 801, startPoint y: 519, endPoint x: 515, endPoint y: 584, distance: 293.3
click at [385, 564] on app-calendar-viewport "Fri 7 1 Job Sat 8 50/58 6 Jobs Sun 9 Mon 10 Tue 11 Wed 12 Thu 13 Fri 14 Sat 15 …" at bounding box center [728, 141] width 1456 height 1345
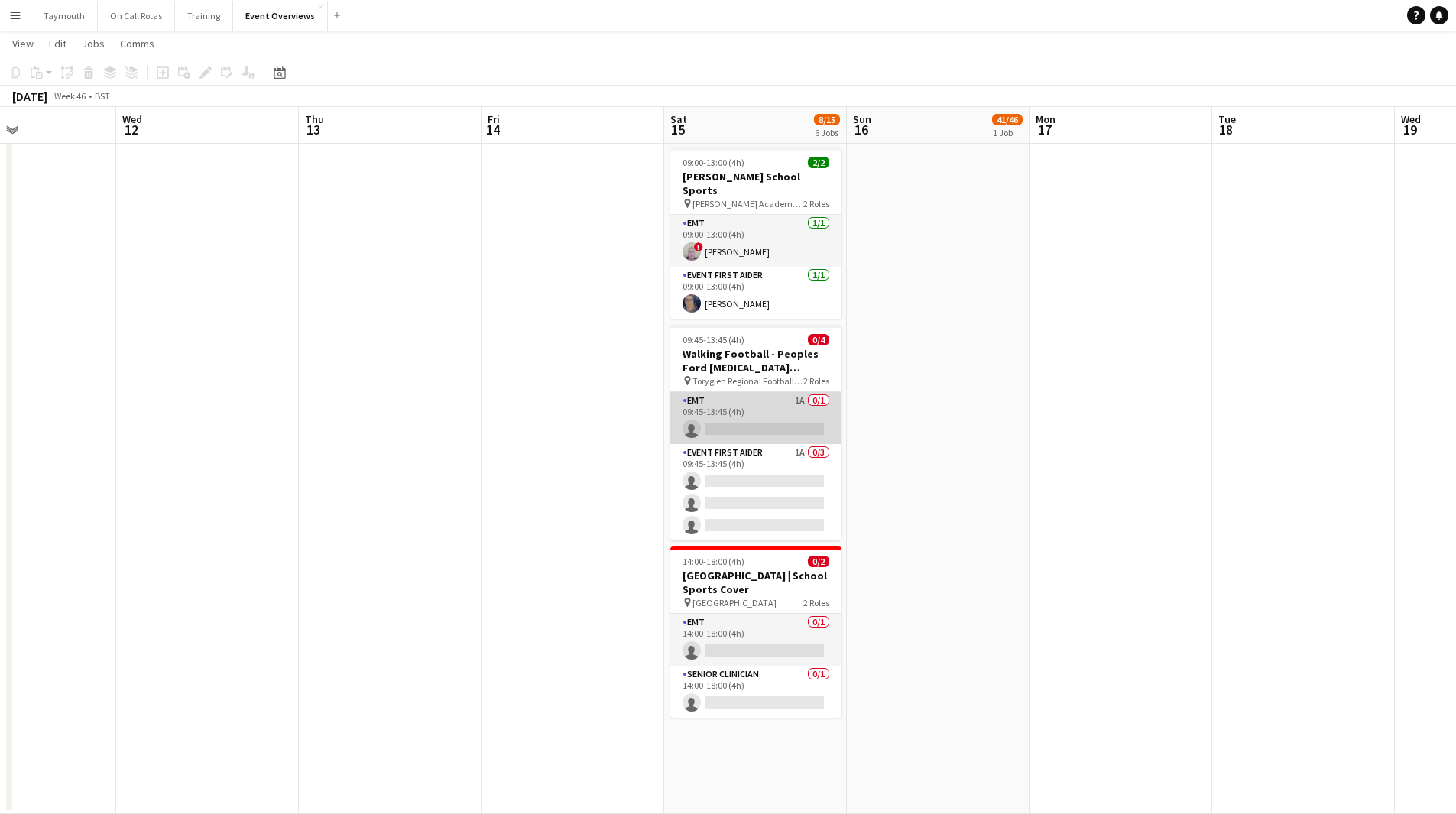
click at [782, 397] on app-card-role "EMT 1A 0/1 09:45-13:45 (4h) single-neutral-actions" at bounding box center [756, 417] width 171 height 52
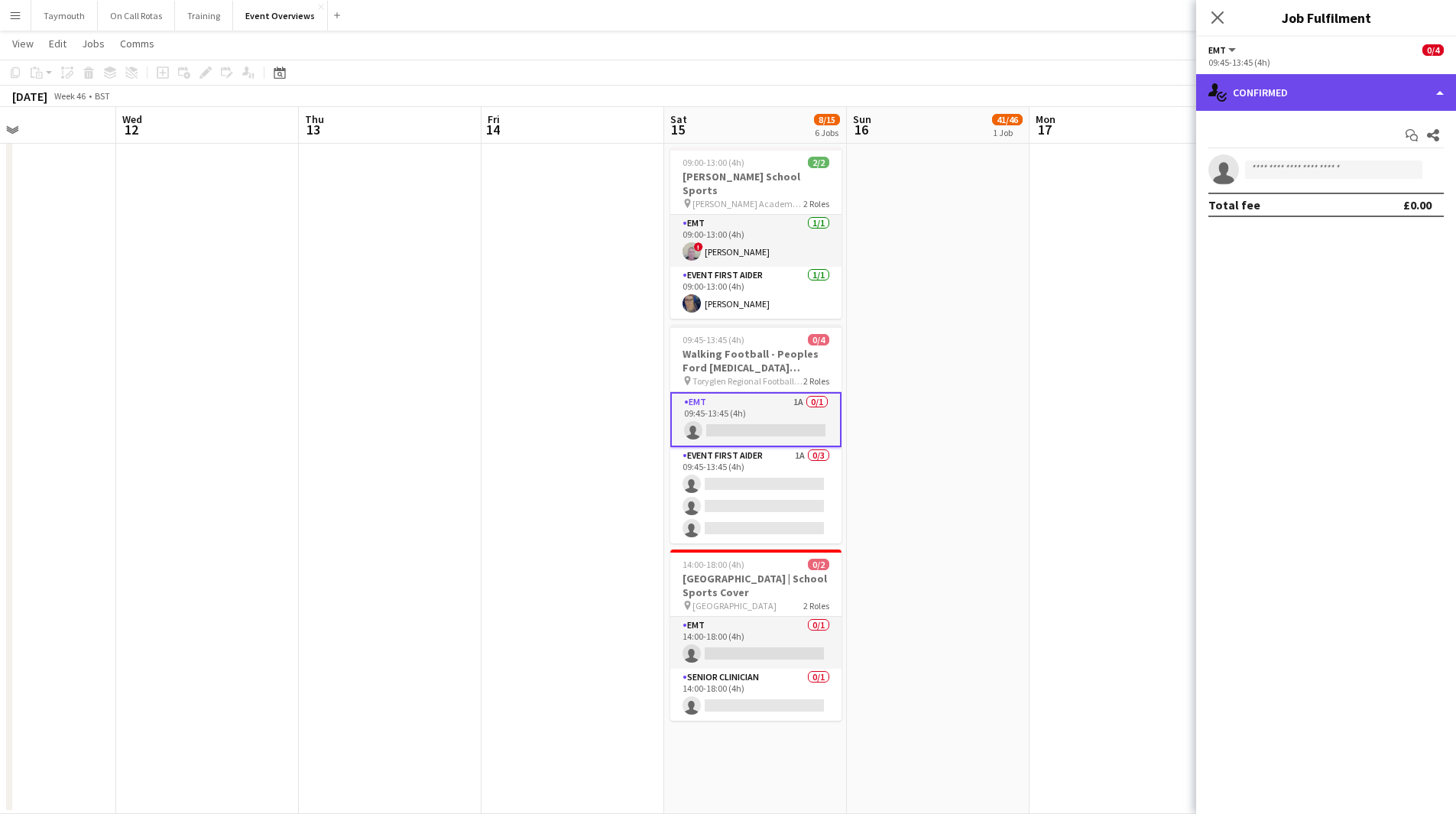
click at [1376, 85] on div "single-neutral-actions-check-2 Confirmed" at bounding box center [1327, 92] width 260 height 37
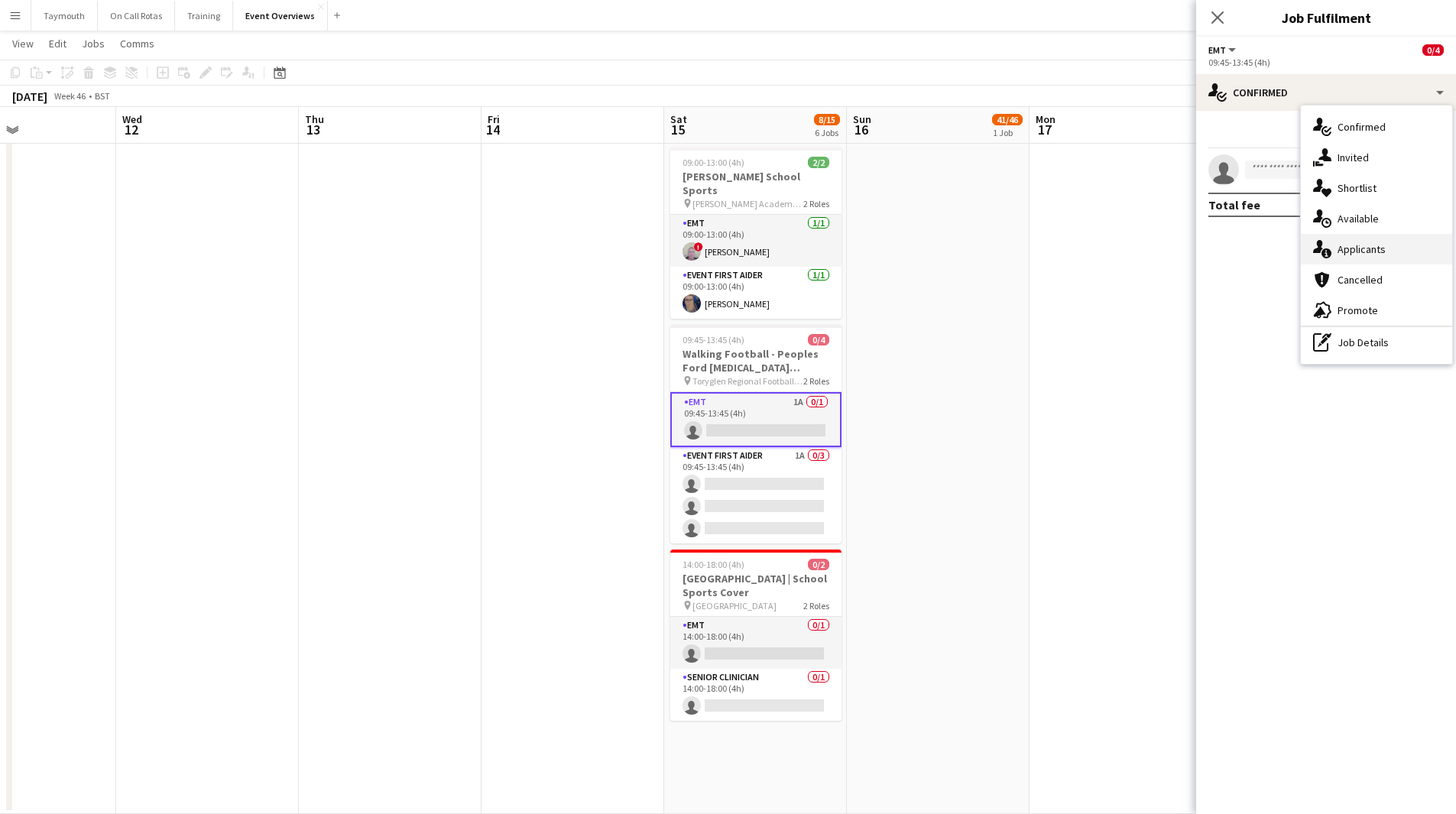
click at [1401, 248] on div "single-neutral-actions-information Applicants" at bounding box center [1376, 249] width 151 height 31
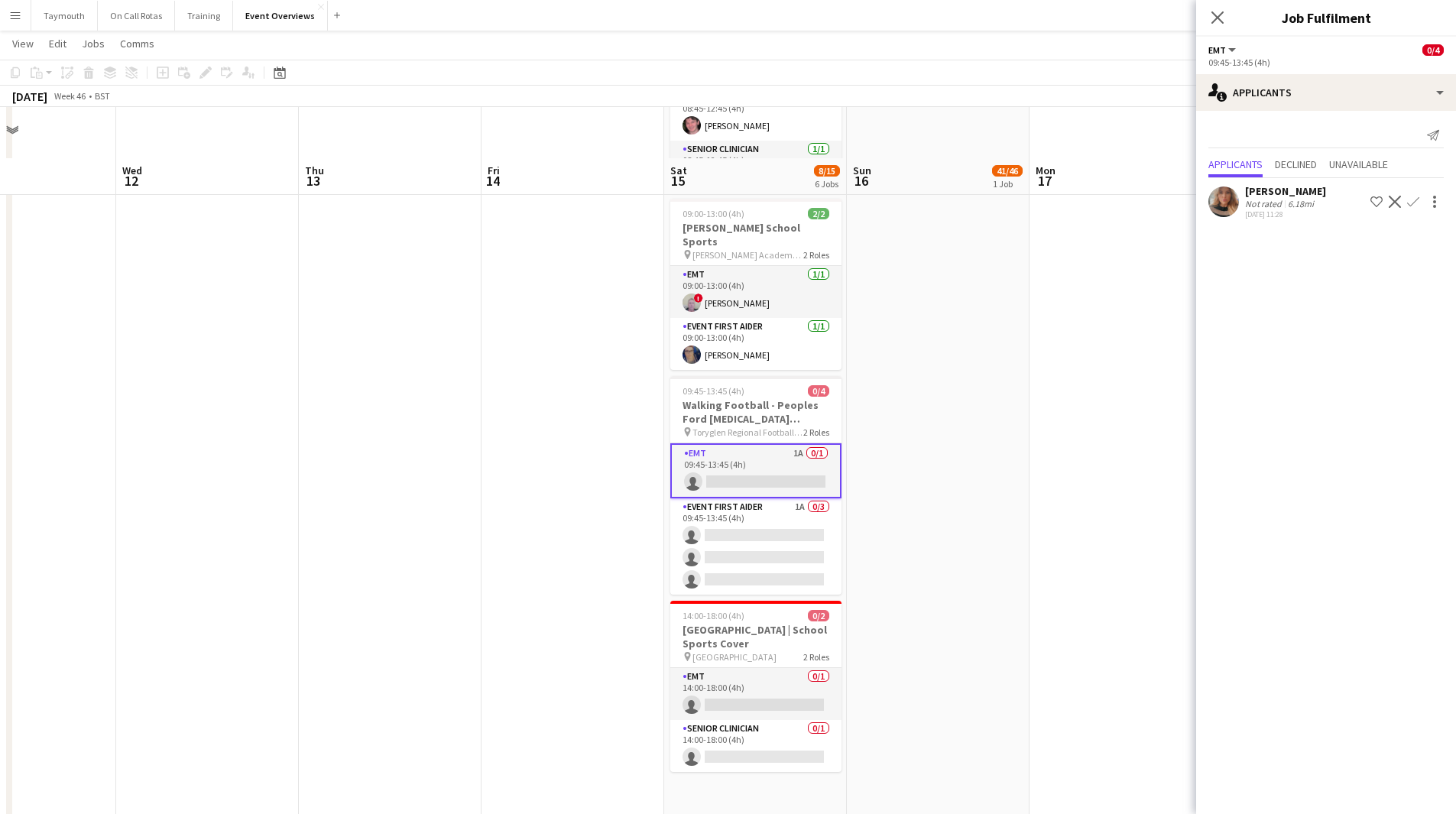
scroll to position [515, 0]
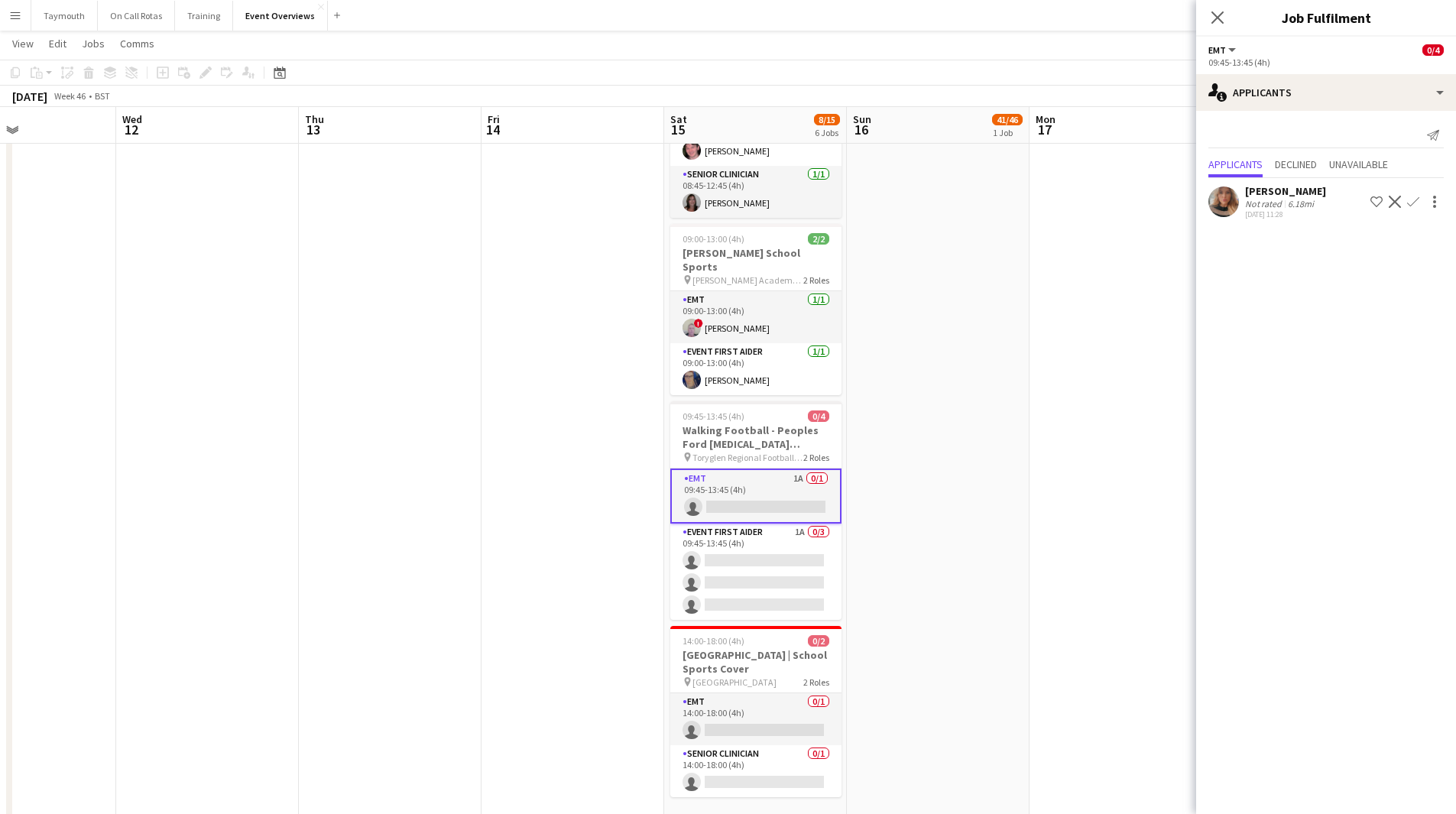
click at [1410, 201] on app-icon "Confirm" at bounding box center [1413, 201] width 12 height 12
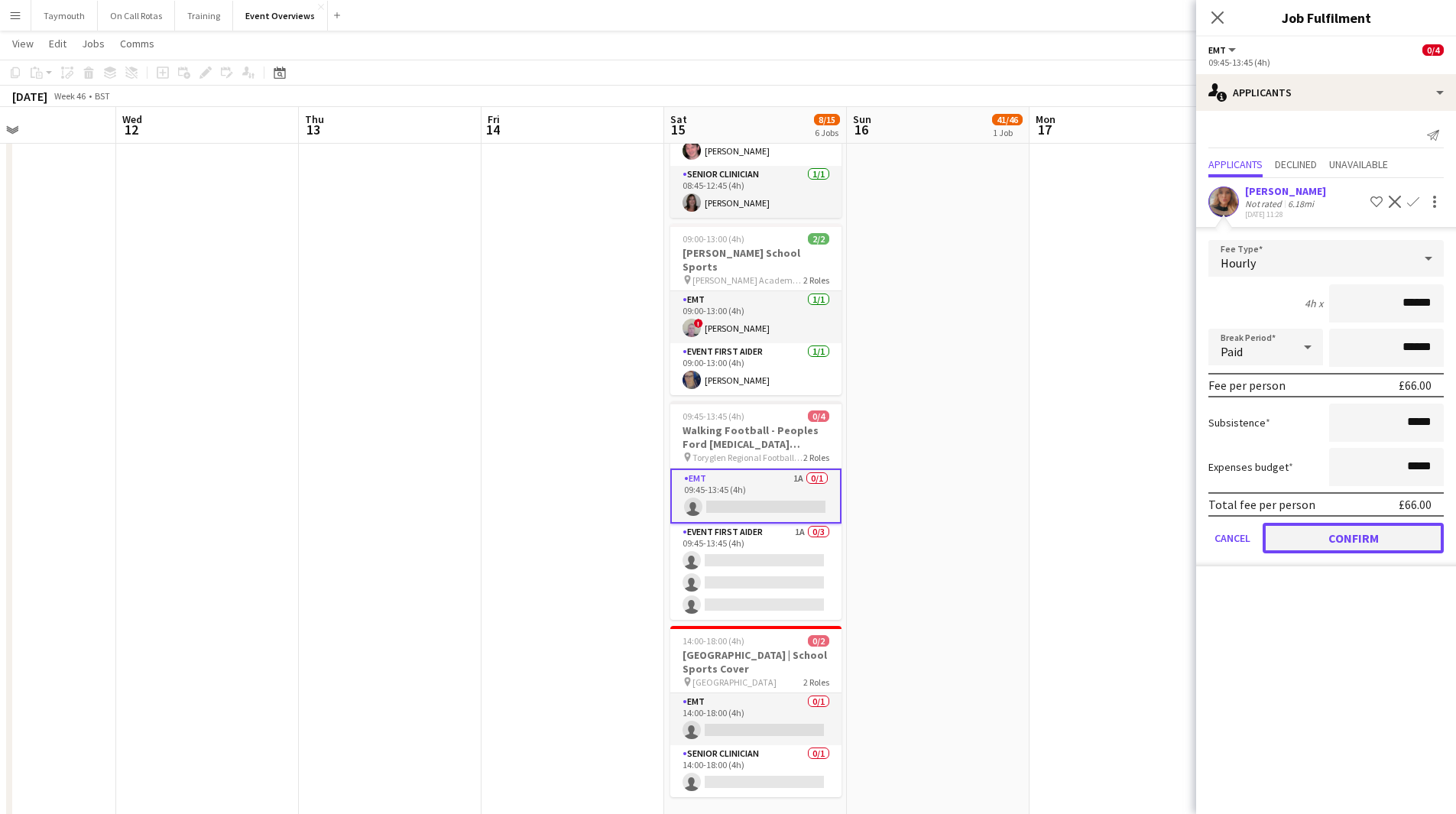
click at [1343, 533] on button "Confirm" at bounding box center [1353, 538] width 181 height 31
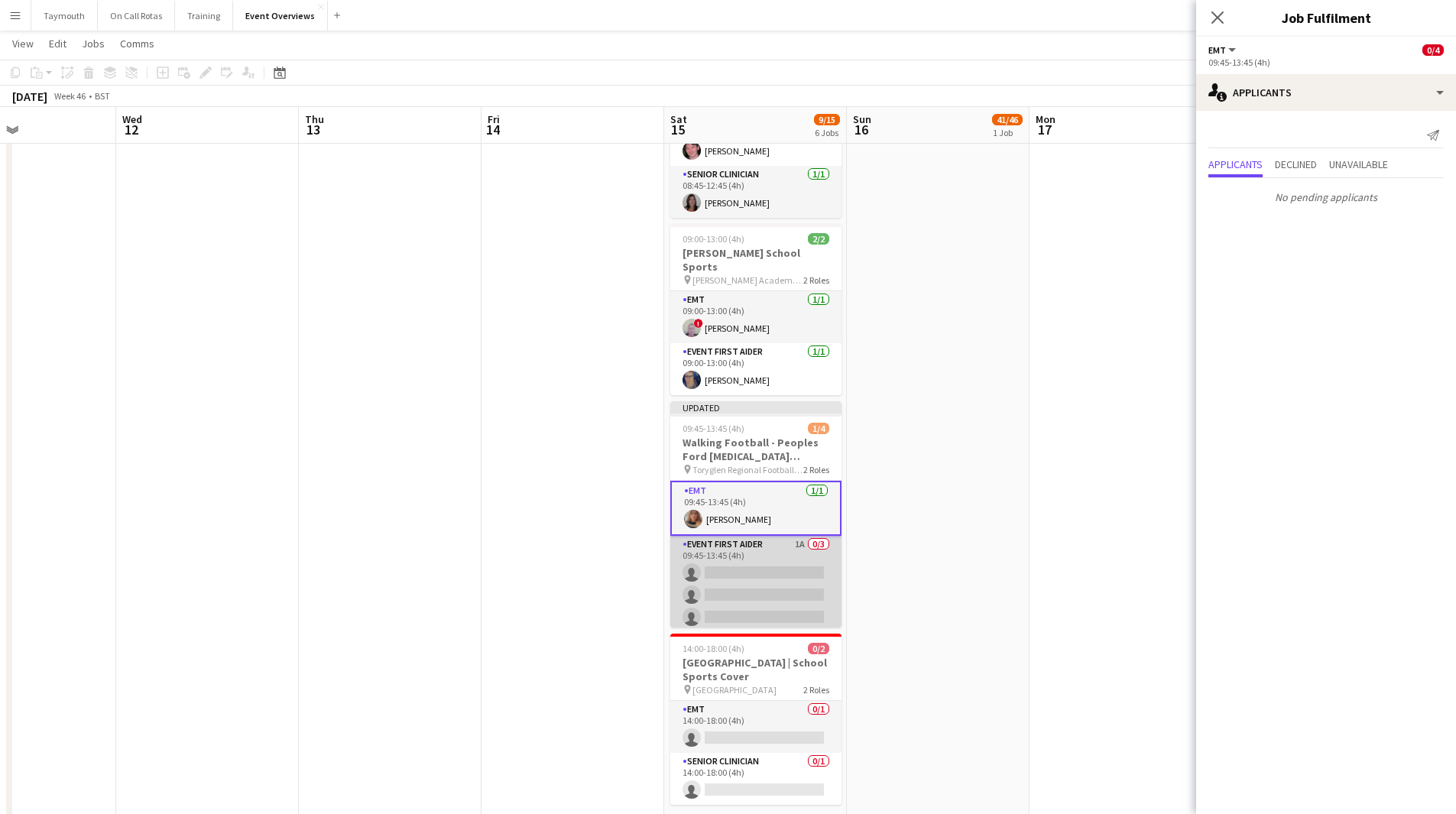
click at [736, 559] on app-card-role "Event First Aider 1A 0/3 09:45-13:45 (4h) single-neutral-actions single-neutral…" at bounding box center [756, 584] width 171 height 96
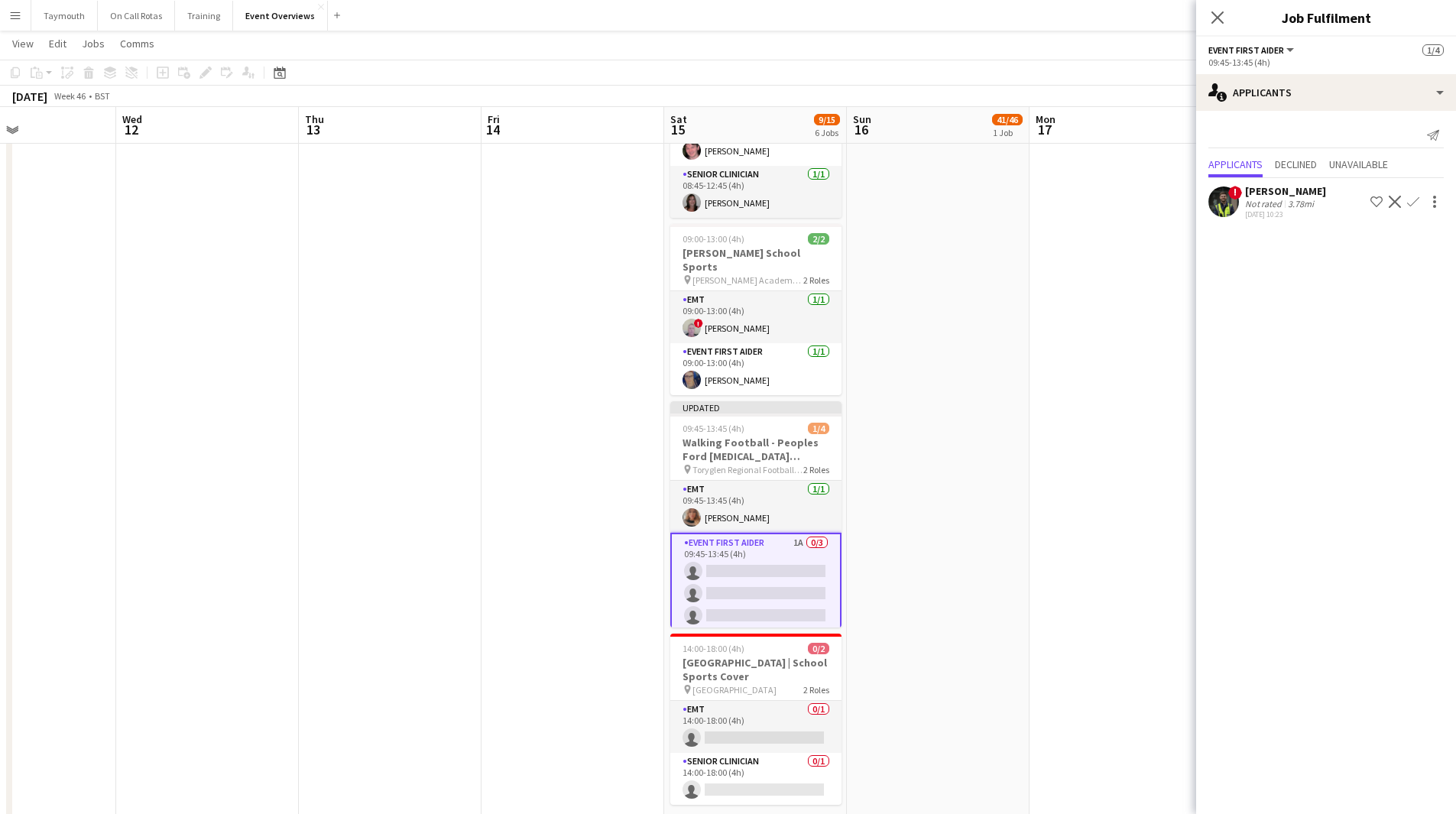
click at [969, 462] on app-date-cell "11:00-20:15 (9h15m) 41/46 Scottish Rugby | Internationals - [GEOGRAPHIC_DATA] v…" at bounding box center [938, 274] width 182 height 1233
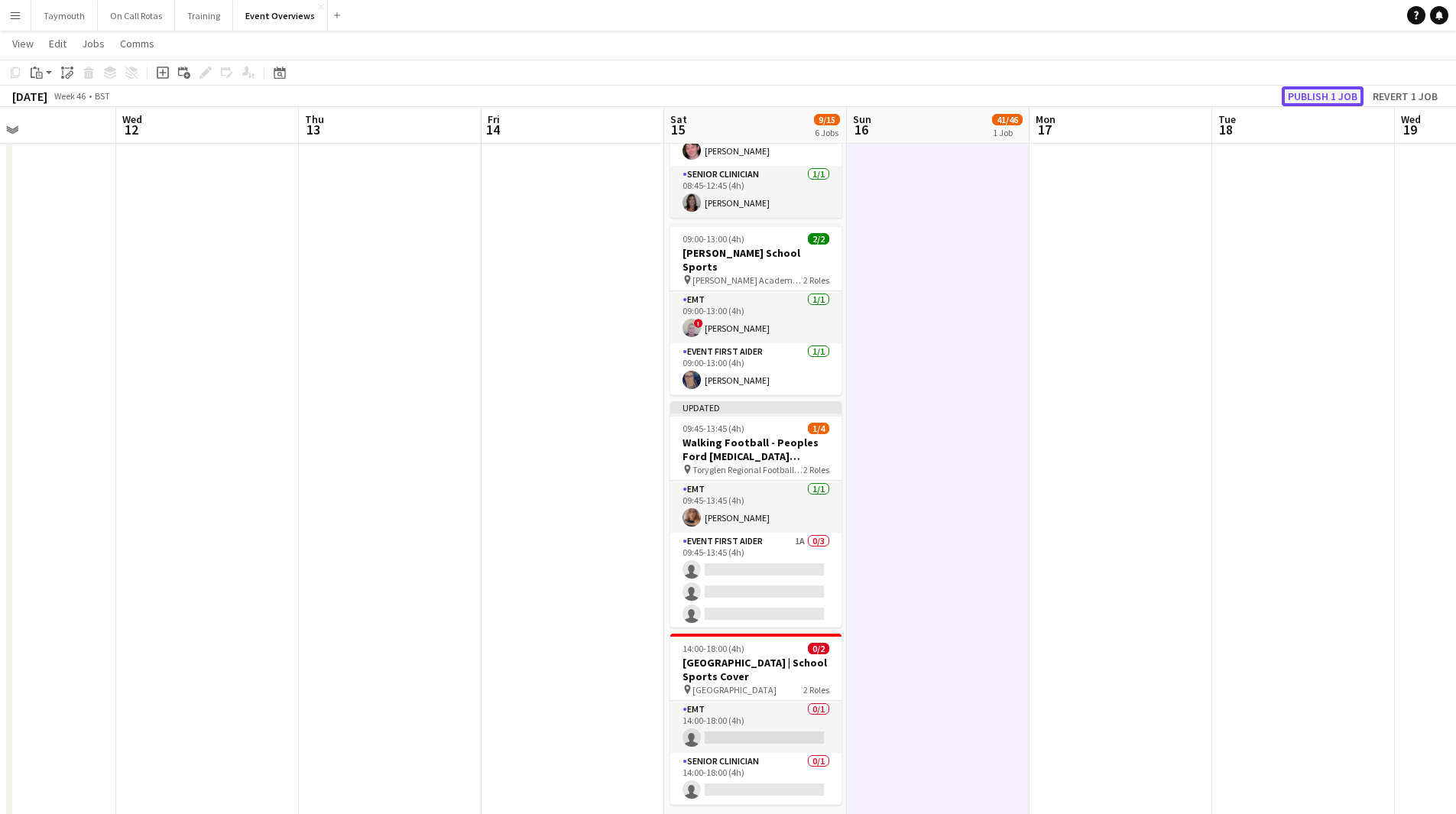
click at [1339, 98] on button "Publish 1 job" at bounding box center [1323, 96] width 82 height 20
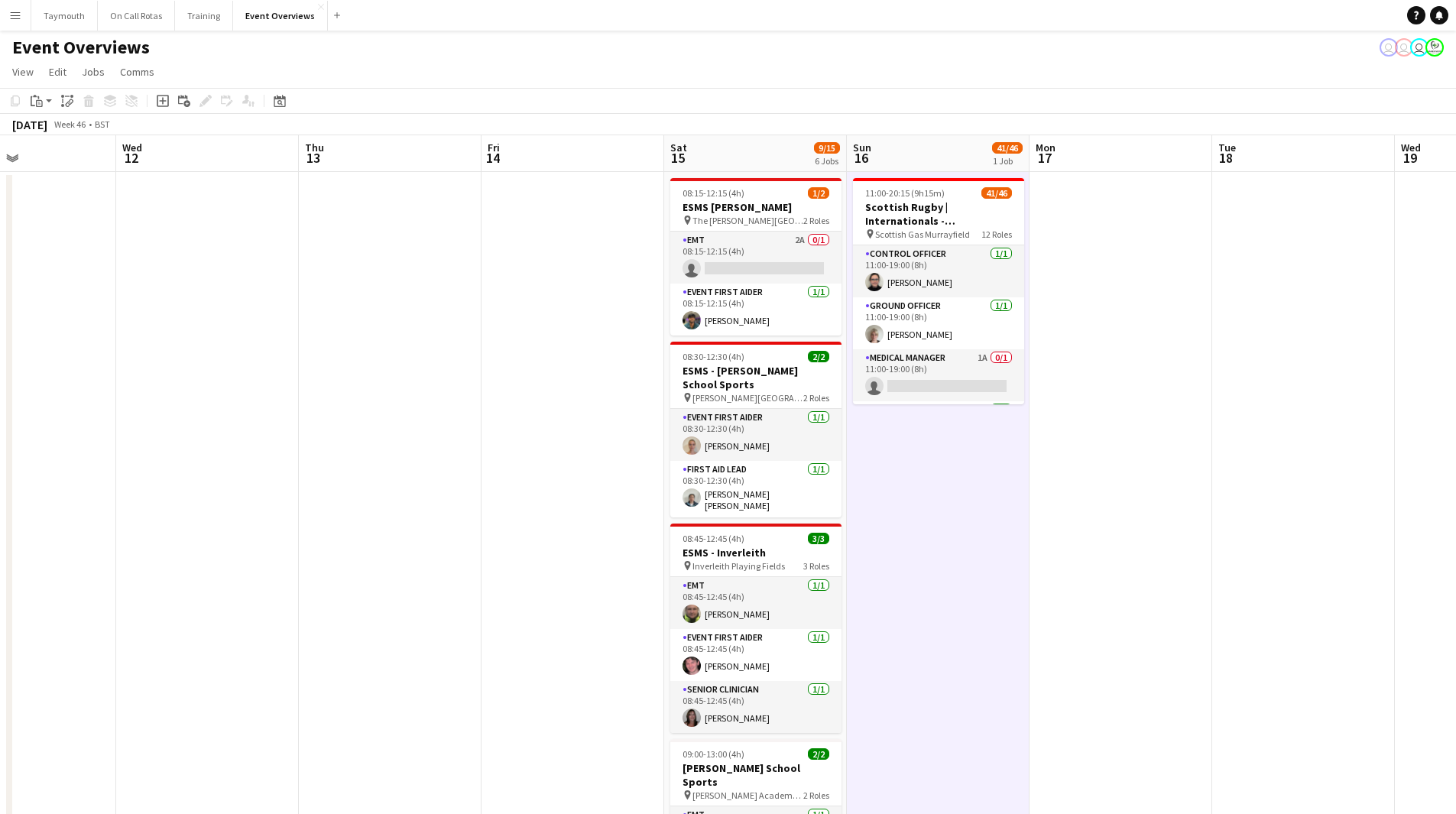
scroll to position [0, 0]
drag, startPoint x: 720, startPoint y: 241, endPoint x: 747, endPoint y: 245, distance: 27.3
click at [720, 241] on app-card-role "EMT 2A 0/1 08:15-12:15 (4h) single-neutral-actions" at bounding box center [756, 258] width 171 height 52
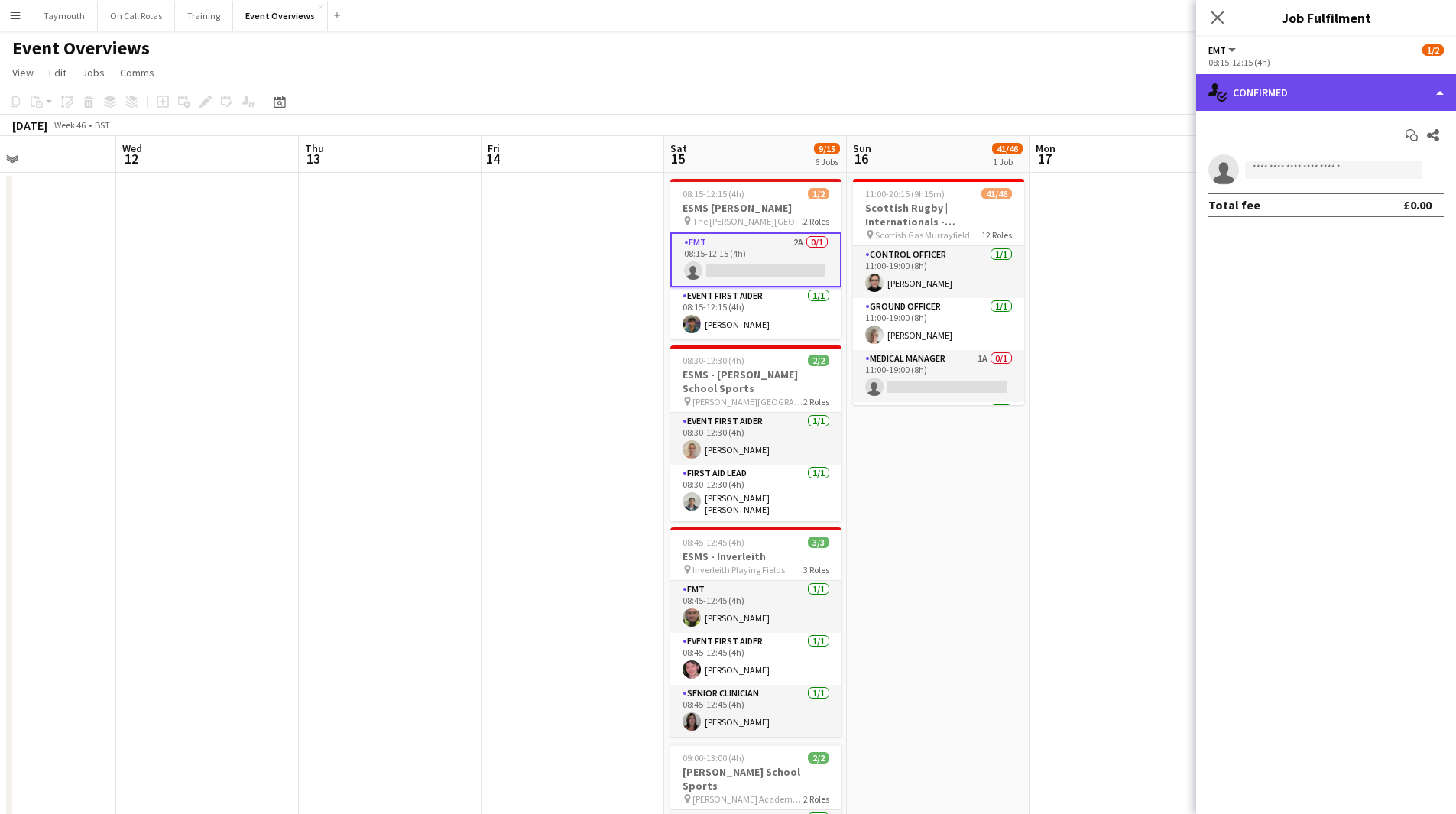
click at [1350, 99] on div "single-neutral-actions-check-2 Confirmed" at bounding box center [1327, 92] width 260 height 37
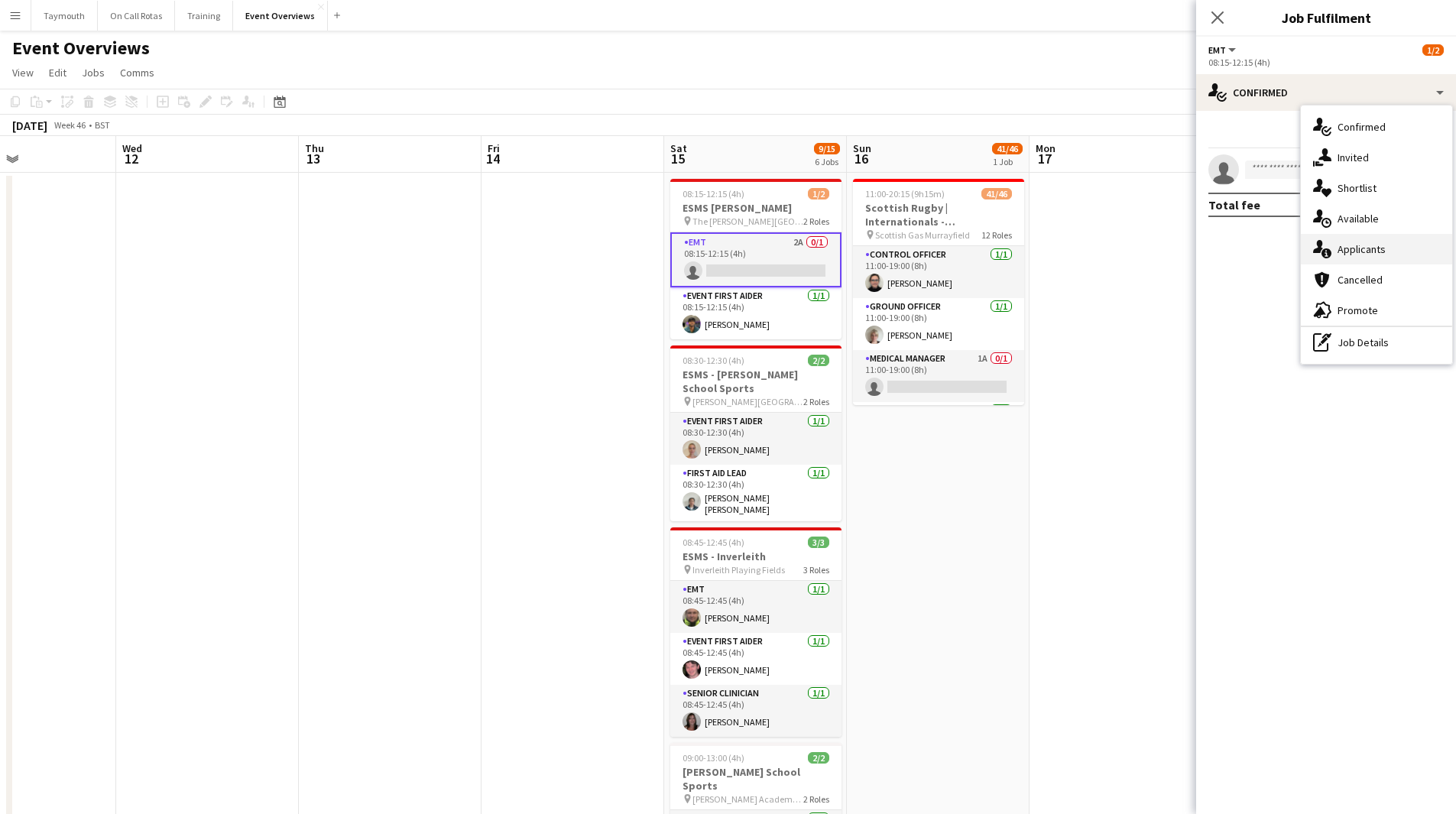
click at [1371, 251] on span "Applicants" at bounding box center [1362, 249] width 48 height 14
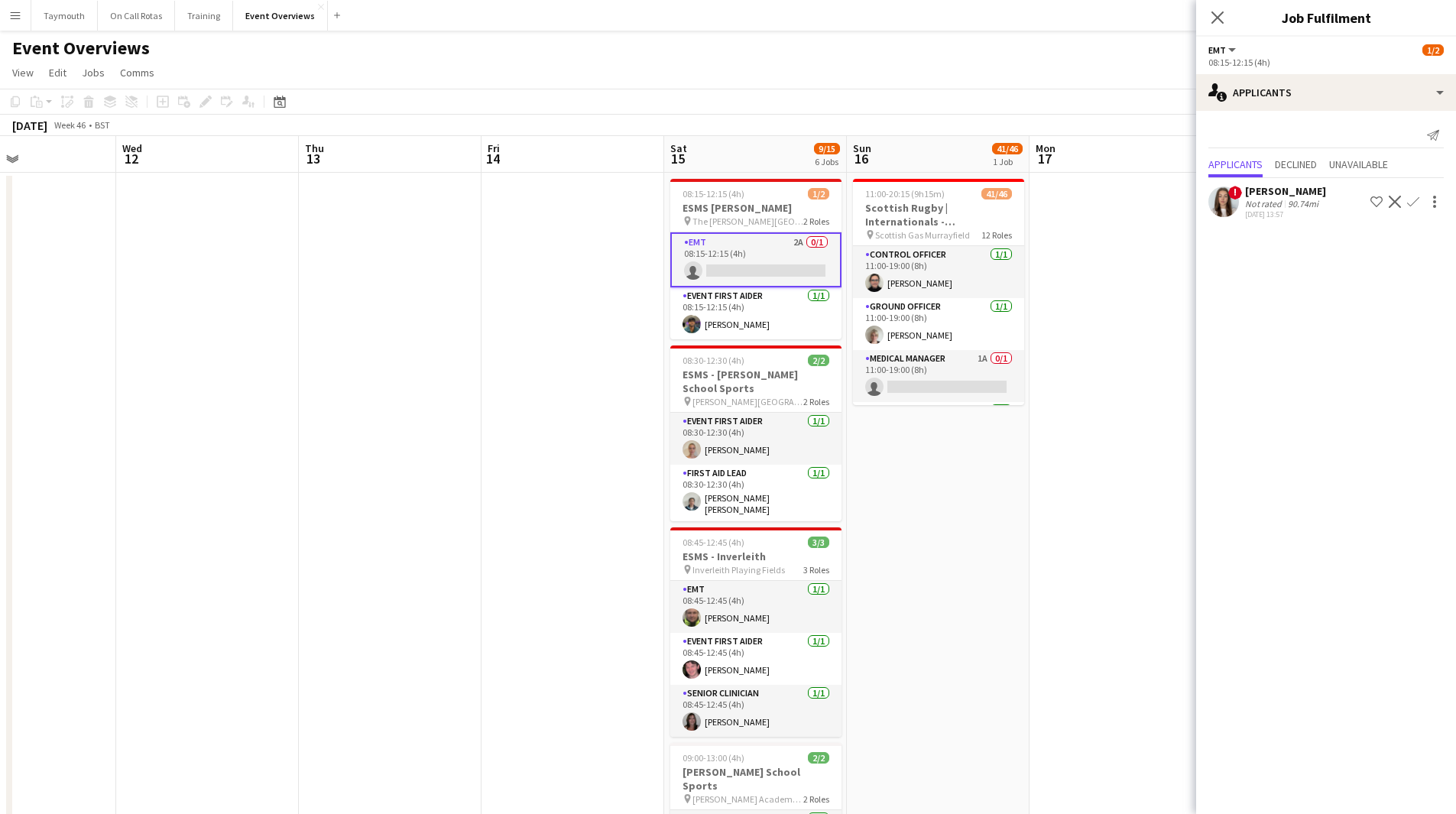
click at [1042, 535] on app-date-cell at bounding box center [1120, 789] width 182 height 1233
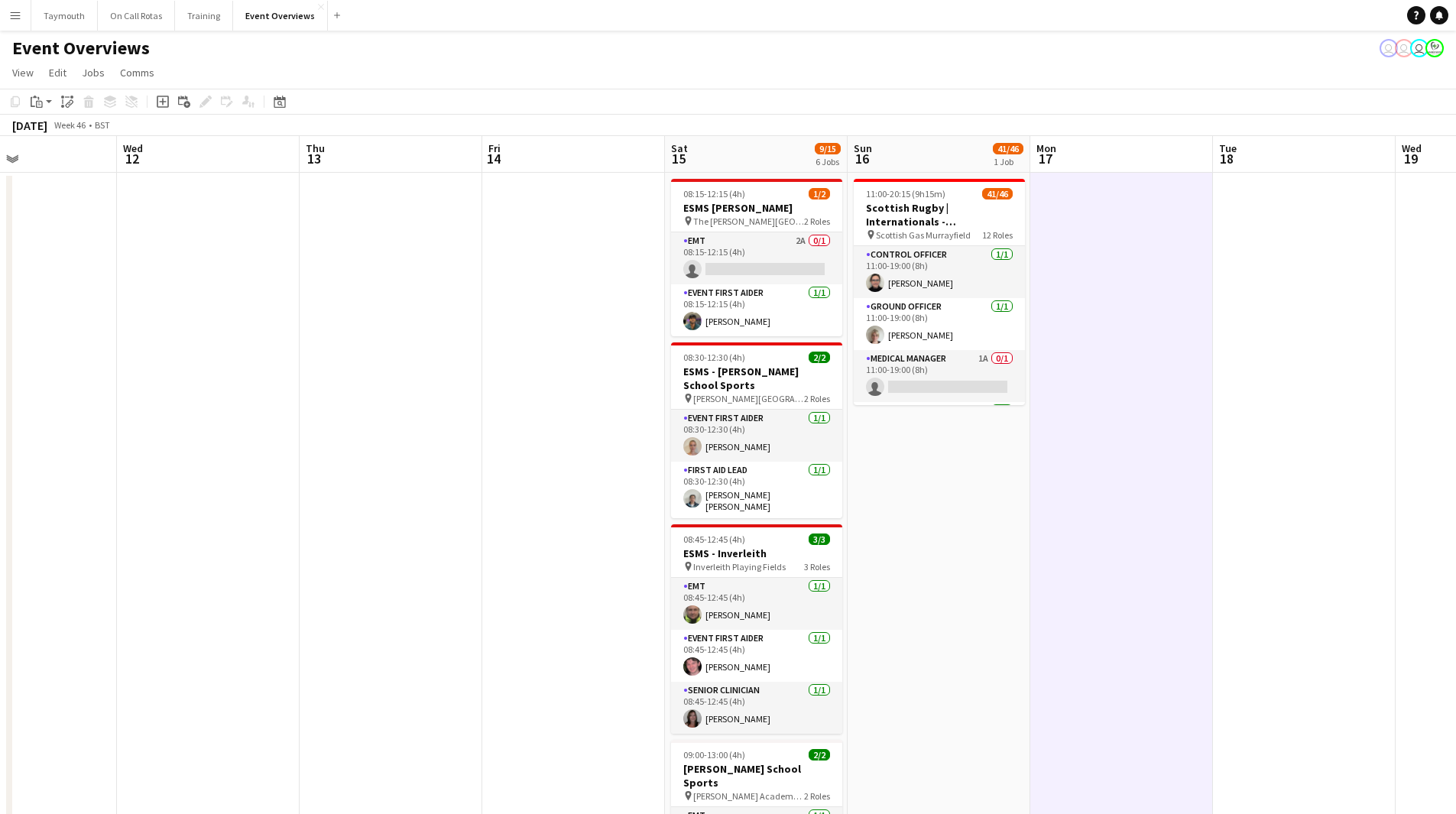
click at [993, 577] on app-date-cell "11:00-20:15 (9h15m) 41/46 Scottish Rugby | Internationals - [GEOGRAPHIC_DATA] v…" at bounding box center [939, 789] width 182 height 1233
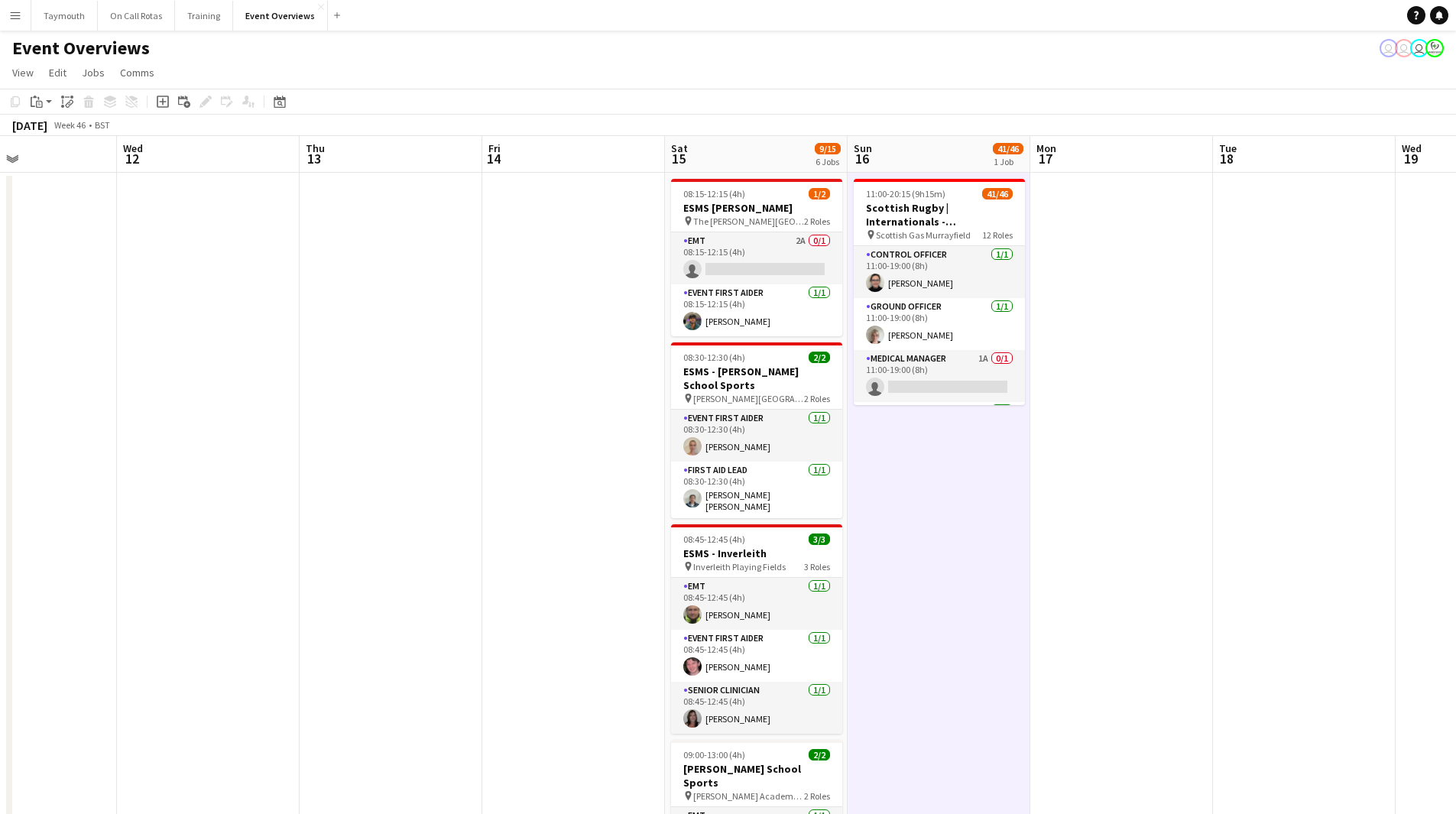
drag, startPoint x: 524, startPoint y: 531, endPoint x: 1066, endPoint y: 521, distance: 542.1
click at [1066, 521] on app-calendar-viewport "Sun 9 Mon 10 Tue 11 Wed 12 Thu 13 Fri 14 Sat 15 9/15 6 Jobs Sun 16 41/46 1 Job …" at bounding box center [728, 771] width 1456 height 1270
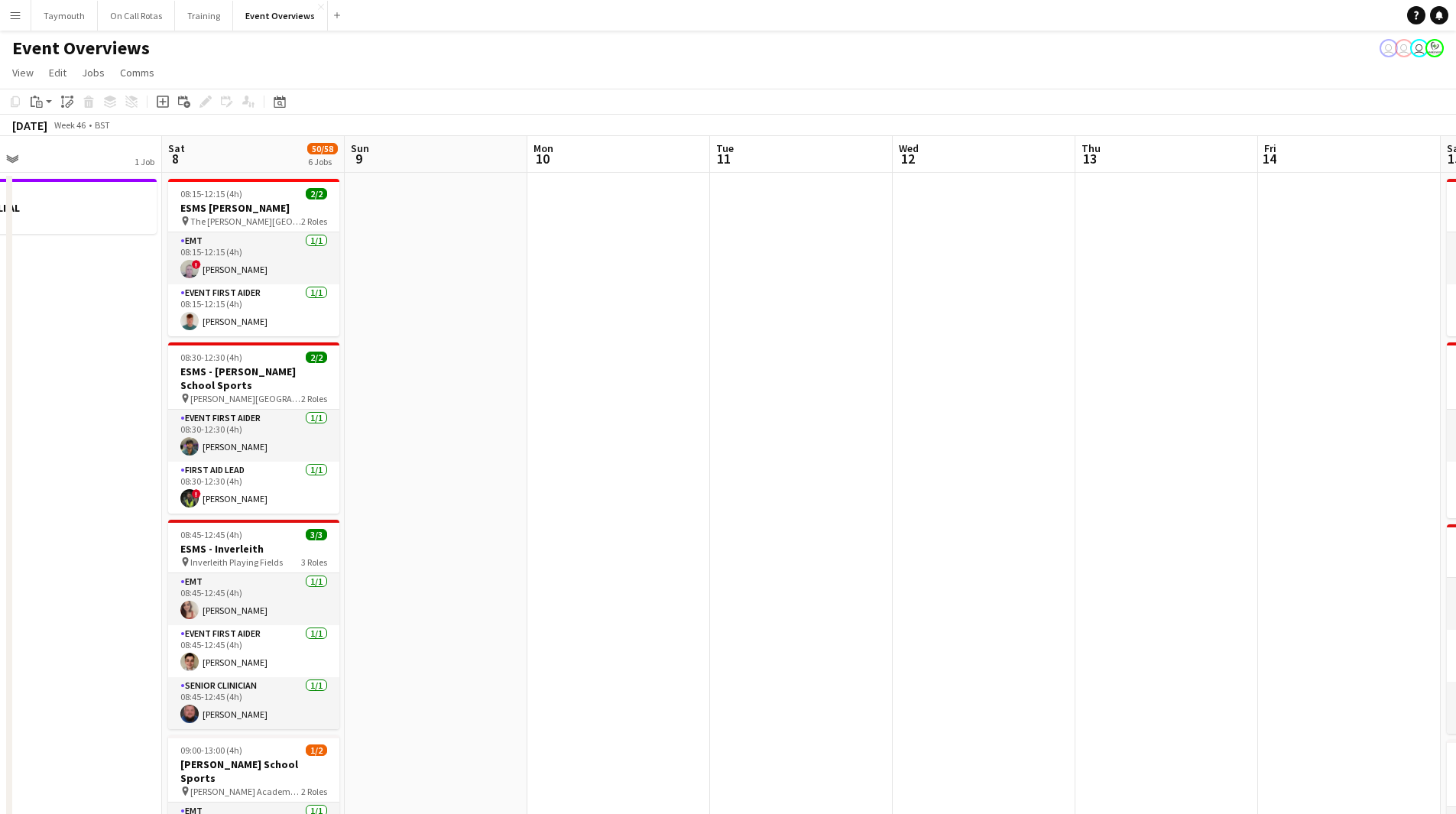
drag, startPoint x: 589, startPoint y: 600, endPoint x: 1126, endPoint y: 603, distance: 537.0
click at [1173, 580] on app-calendar-viewport "Wed 5 Thu 6 2/2 1 Job Fri 7 1 Job Sat 8 50/58 6 Jobs Sun 9 Mon 10 Tue 11 Wed 12…" at bounding box center [728, 771] width 1456 height 1270
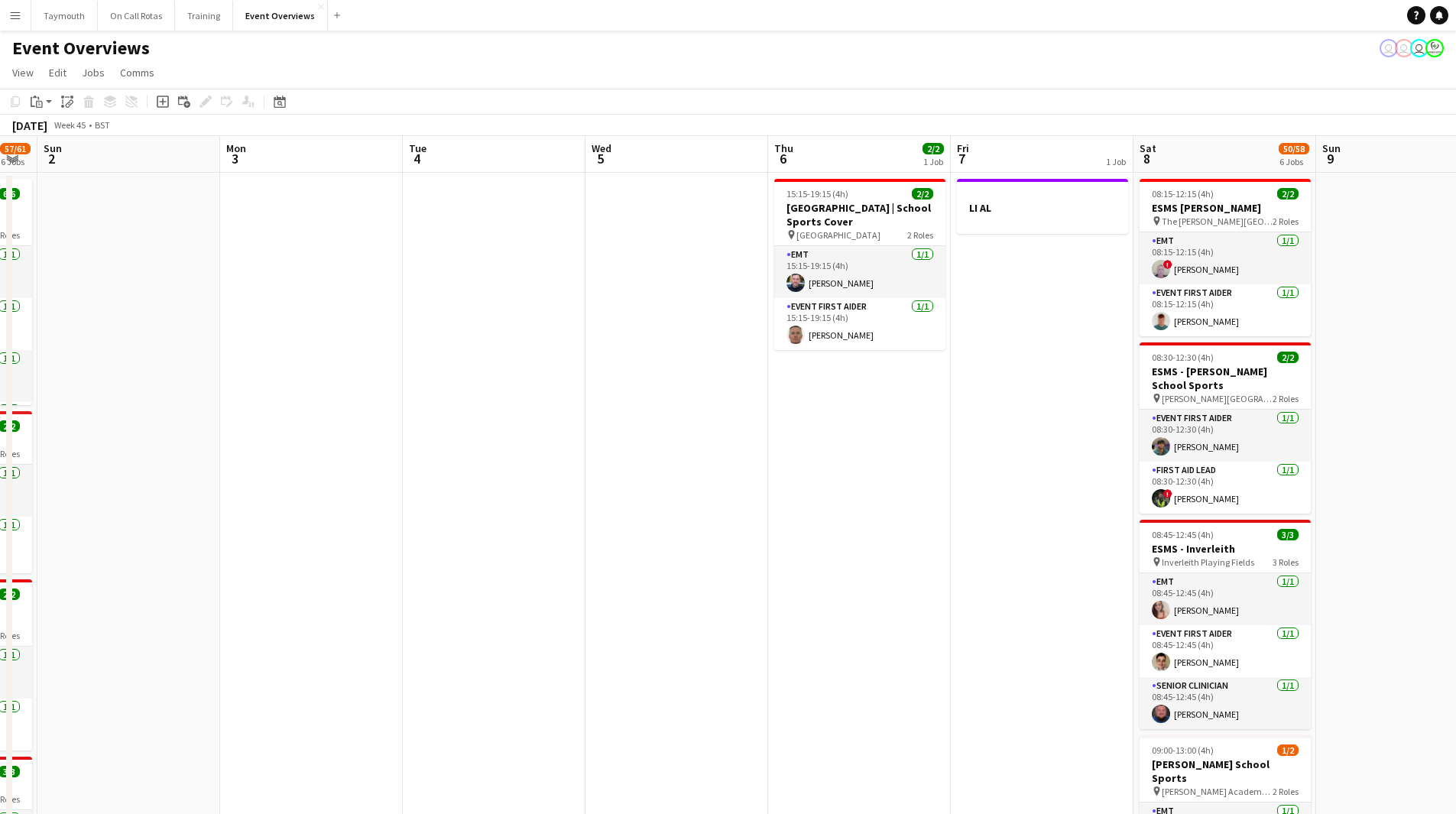
drag, startPoint x: 525, startPoint y: 571, endPoint x: 1077, endPoint y: 560, distance: 552.1
click at [1301, 547] on app-calendar-viewport "Thu 30 Fri 31 Sat 1 57/61 6 Jobs Sun 2 Mon 3 Tue 4 Wed 5 Thu 6 2/2 1 Job Fri 7 …" at bounding box center [728, 771] width 1456 height 1270
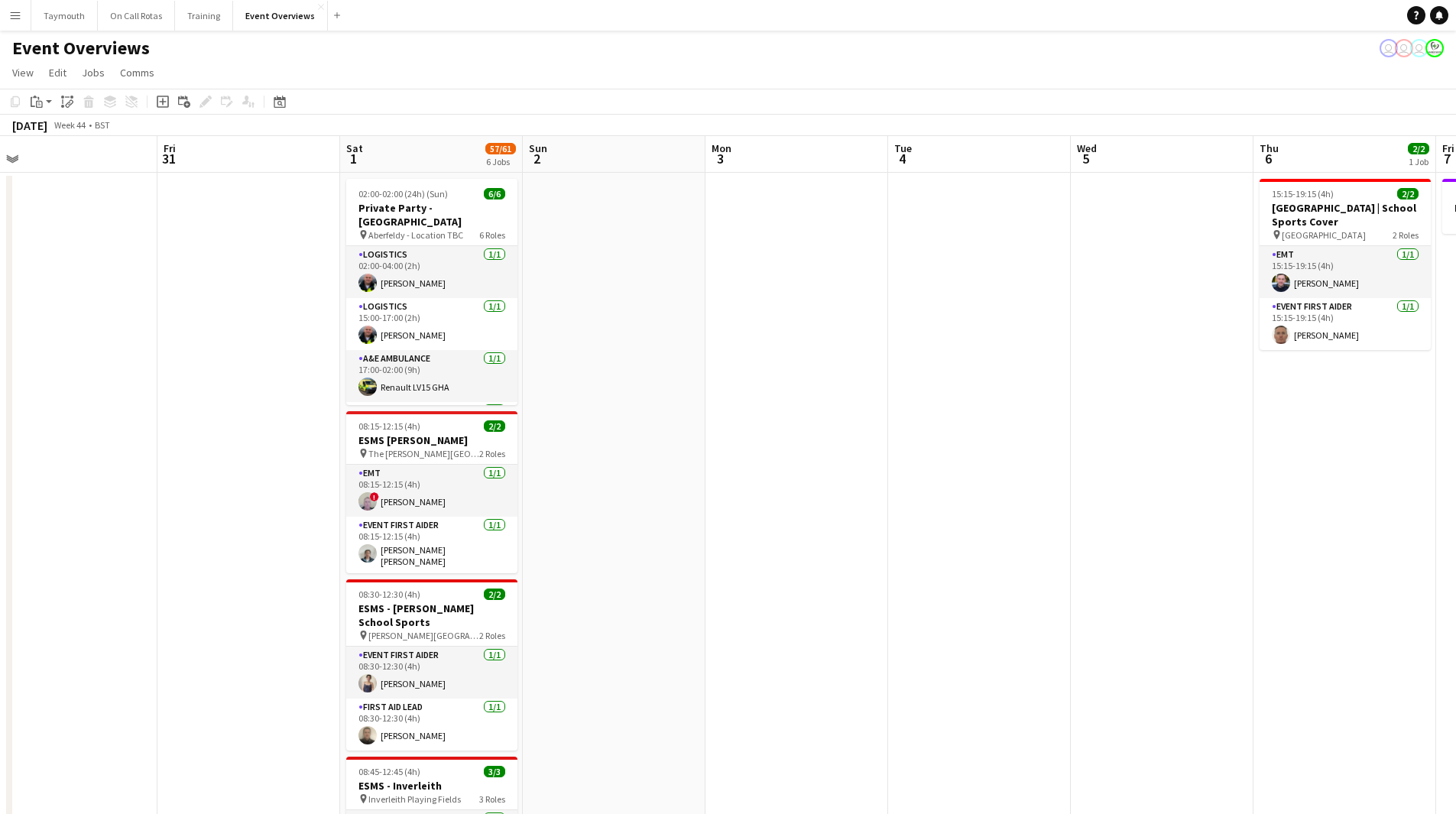
click at [59, 244] on app-calendar-viewport "Tue 28 Wed 29 Thu 30 Fri 31 Sat 1 57/61 6 Jobs Sun 2 Mon 3 Tue 4 Wed 5 Thu 6 2/…" at bounding box center [728, 771] width 1456 height 1270
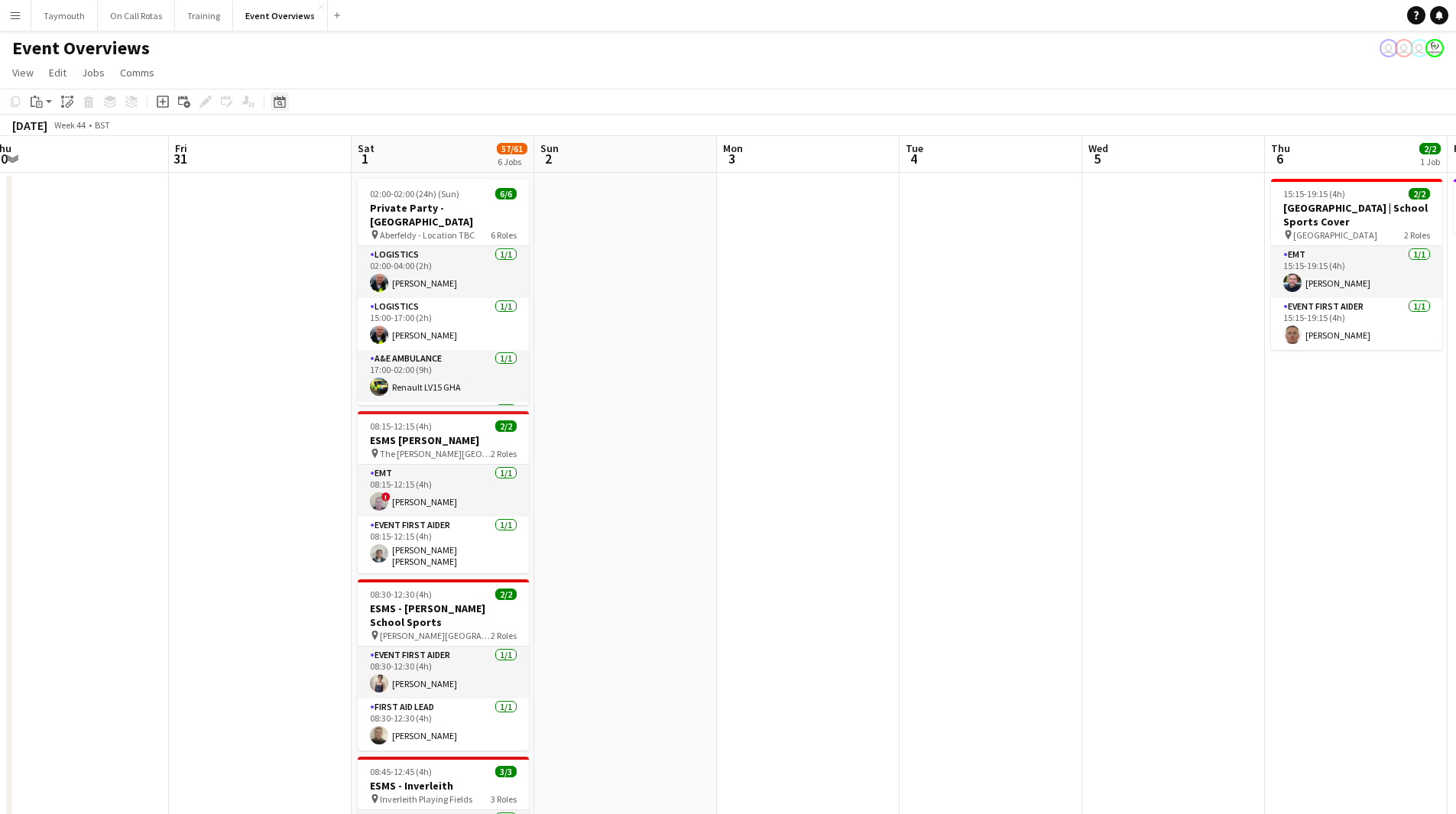
click at [283, 99] on icon at bounding box center [279, 101] width 11 height 12
click at [320, 155] on span "[DATE]" at bounding box center [299, 154] width 39 height 14
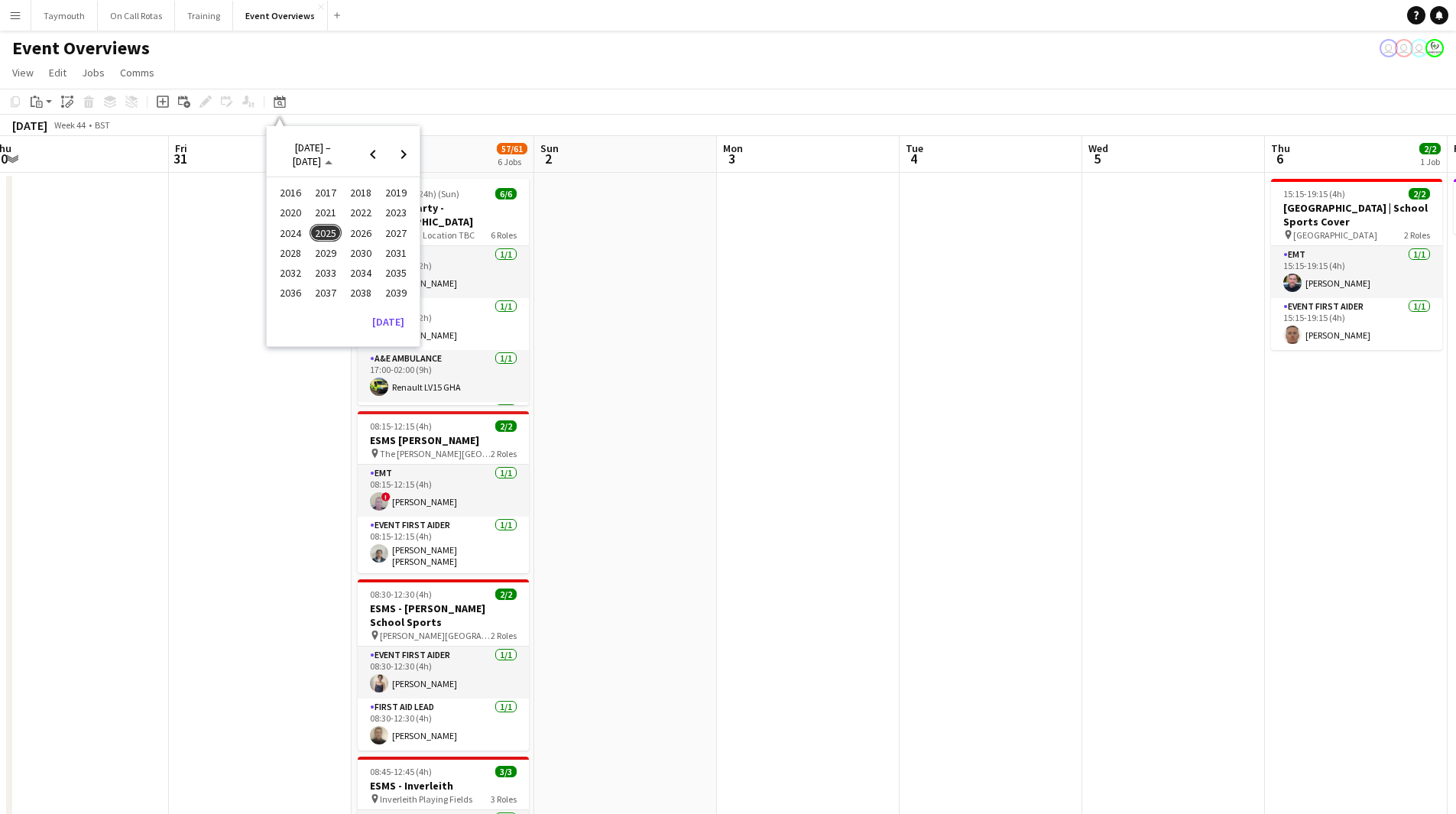
click at [292, 231] on span "2024" at bounding box center [290, 233] width 31 height 18
click at [364, 250] on span "NOV" at bounding box center [360, 253] width 31 height 18
click at [301, 275] on span "19" at bounding box center [303, 276] width 18 height 18
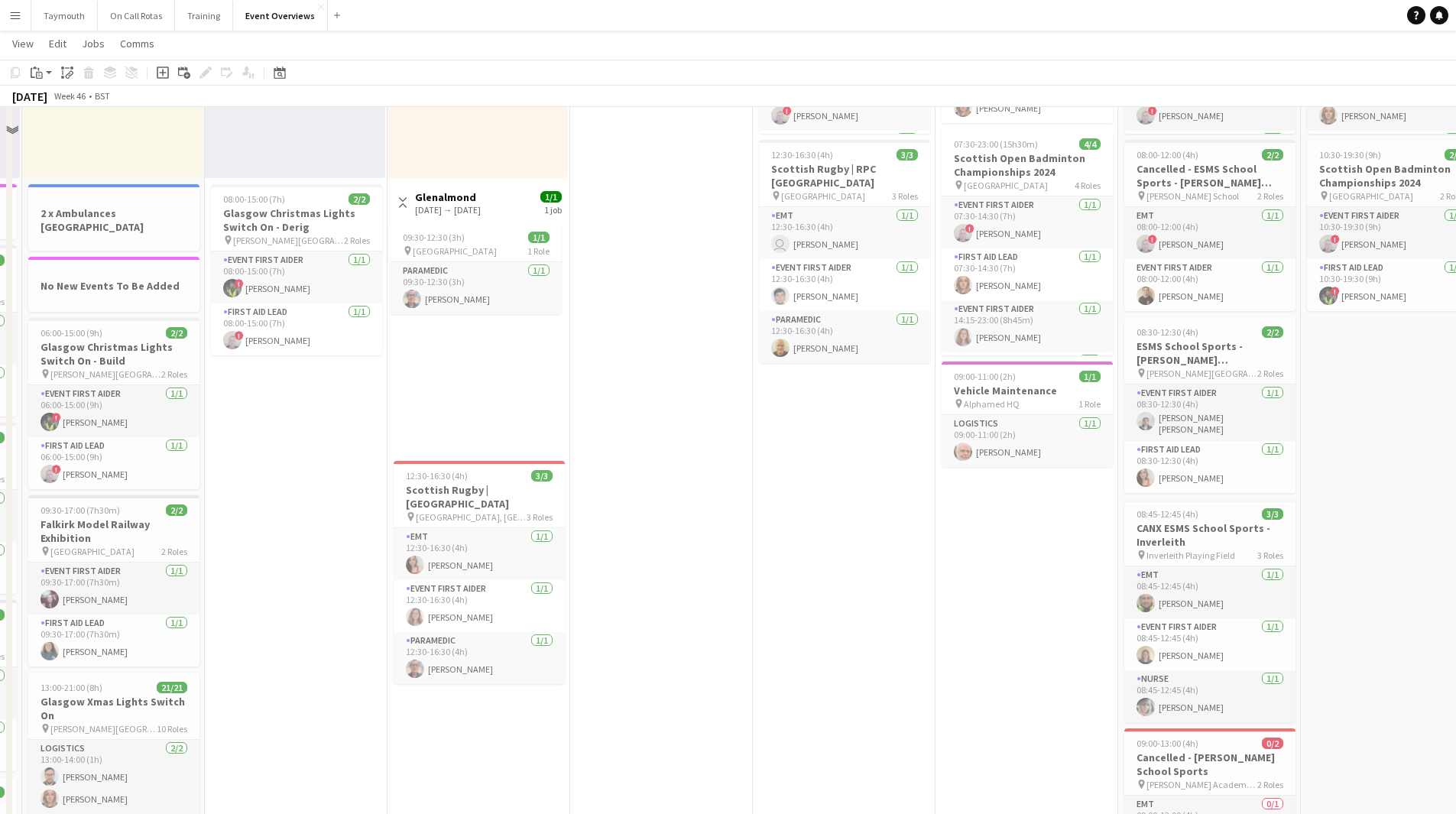
scroll to position [306, 0]
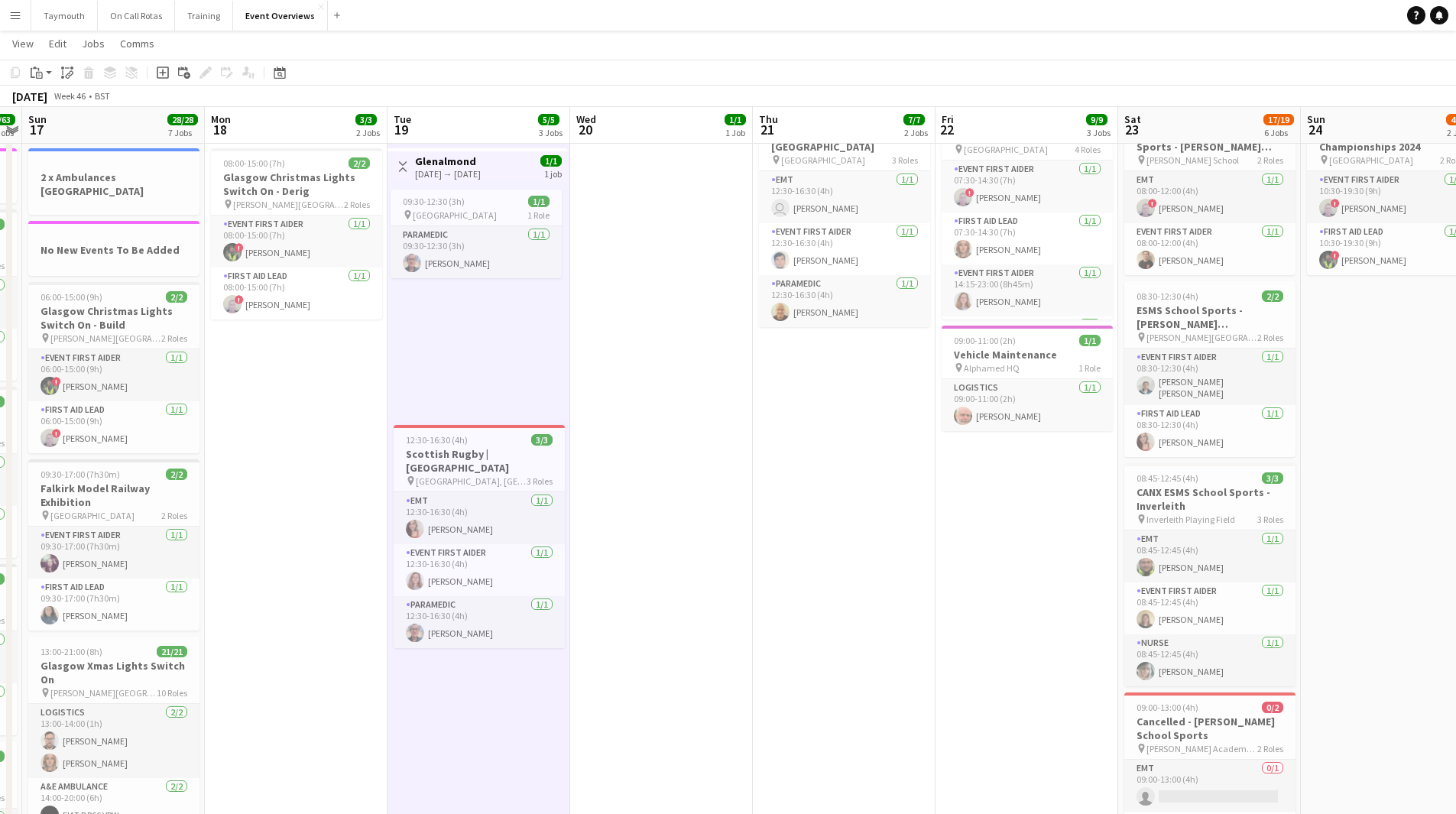
click at [0, 713] on html "Menu Boards Boards Boards All jobs Status Workforce Workforce My Workforce Recr…" at bounding box center [728, 822] width 1456 height 2256
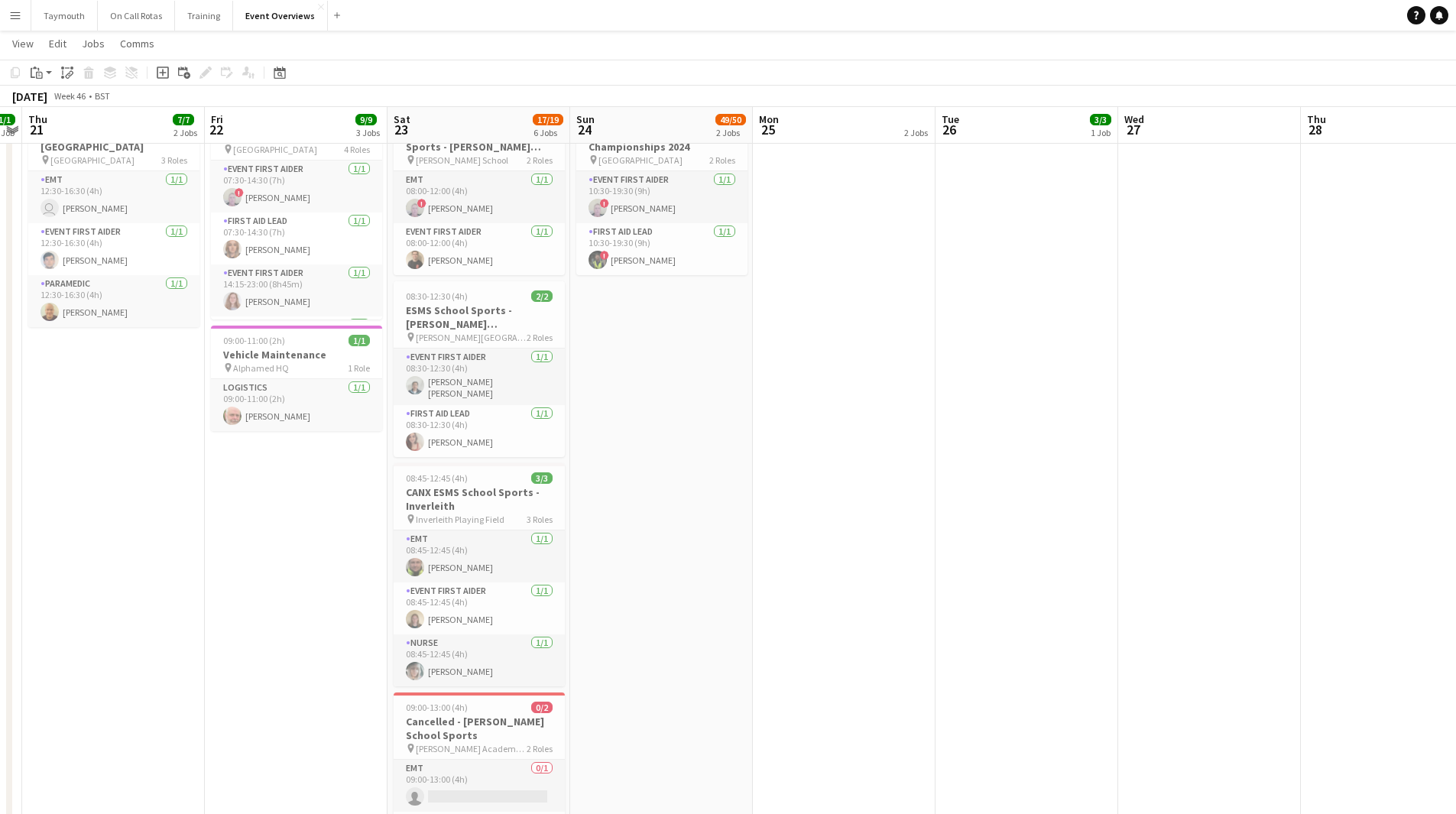
scroll to position [0, 545]
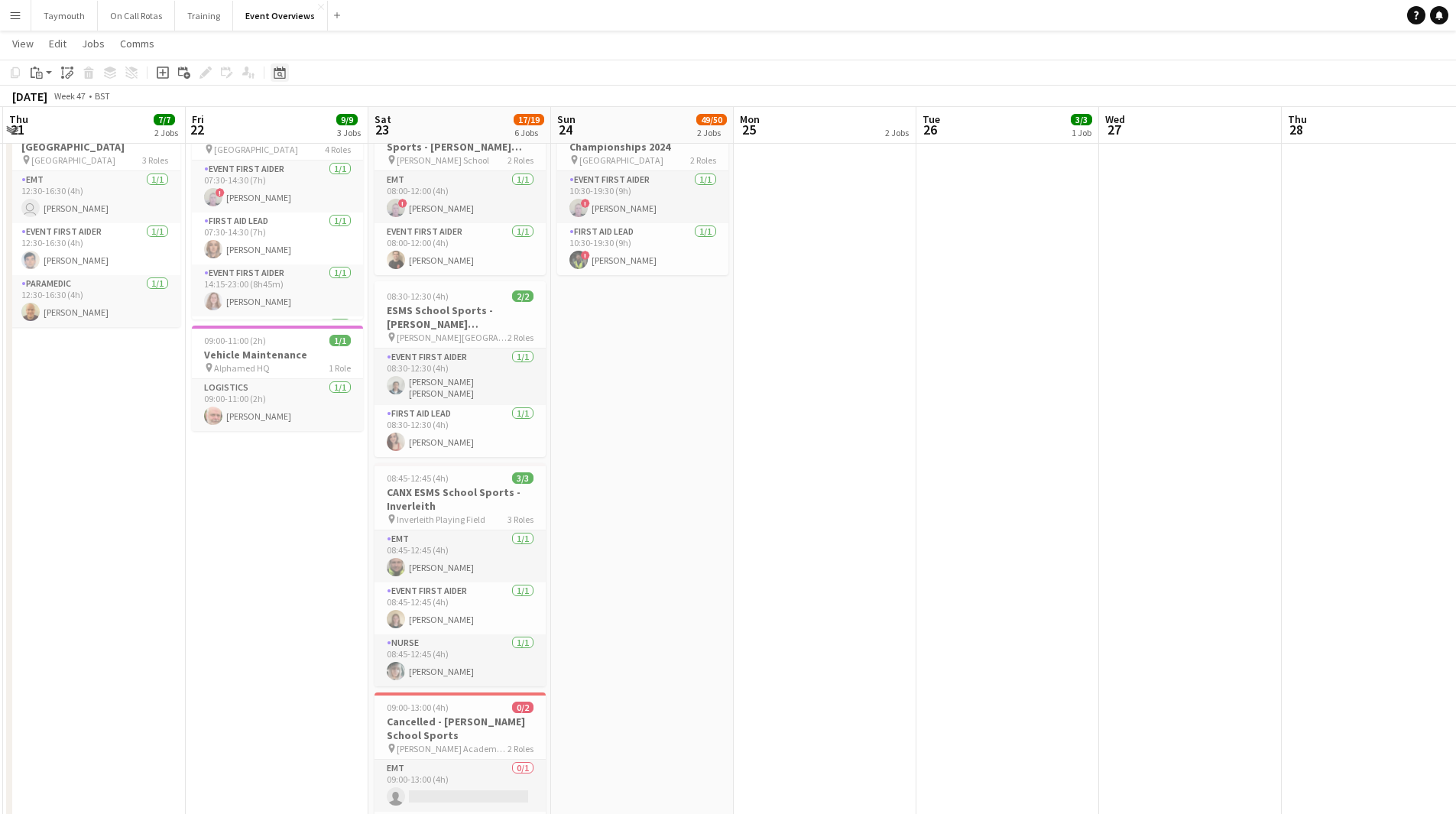
click at [285, 75] on icon at bounding box center [279, 72] width 11 height 12
click at [385, 294] on button "[DATE]" at bounding box center [388, 295] width 44 height 24
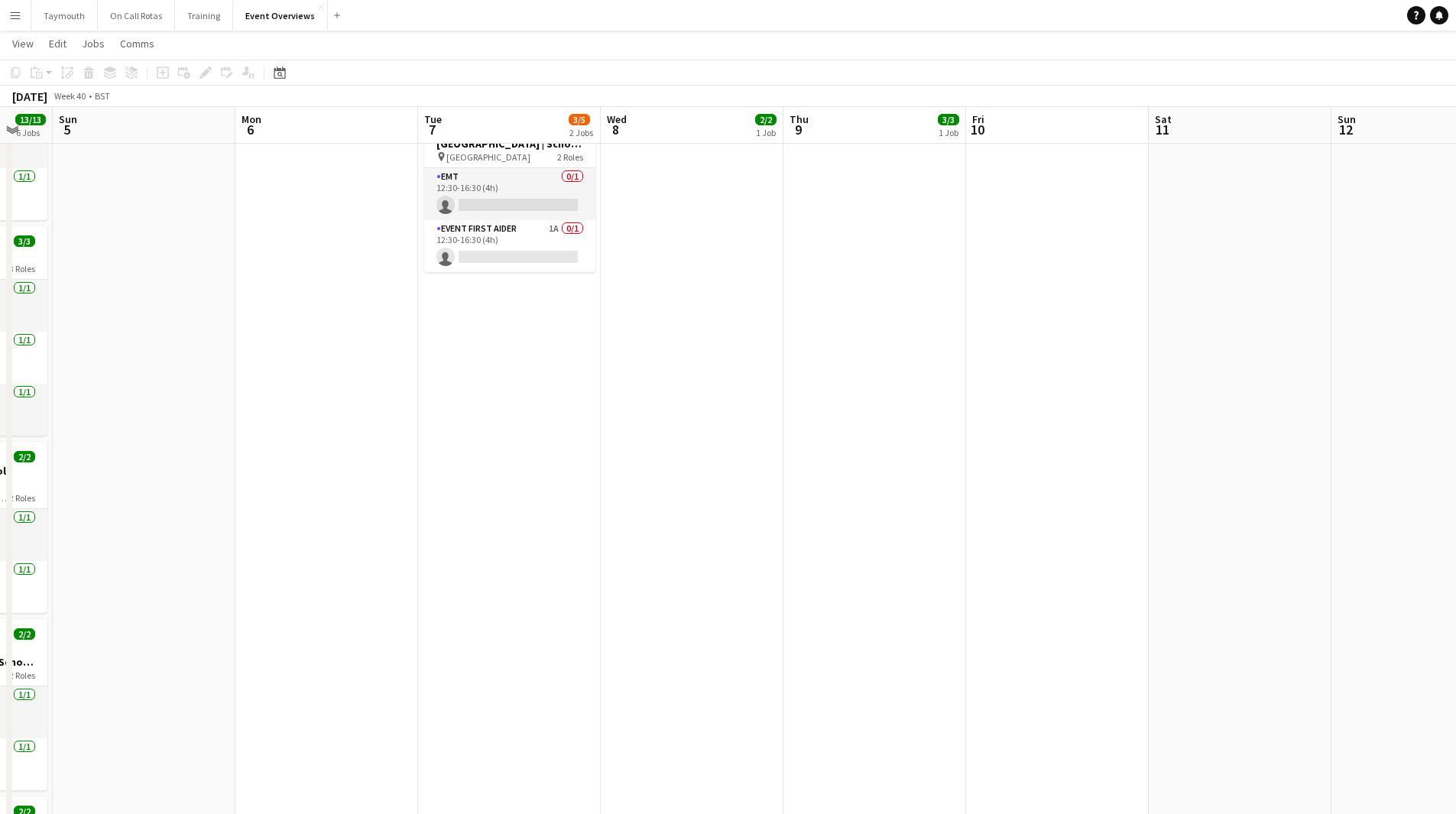
scroll to position [0, 610]
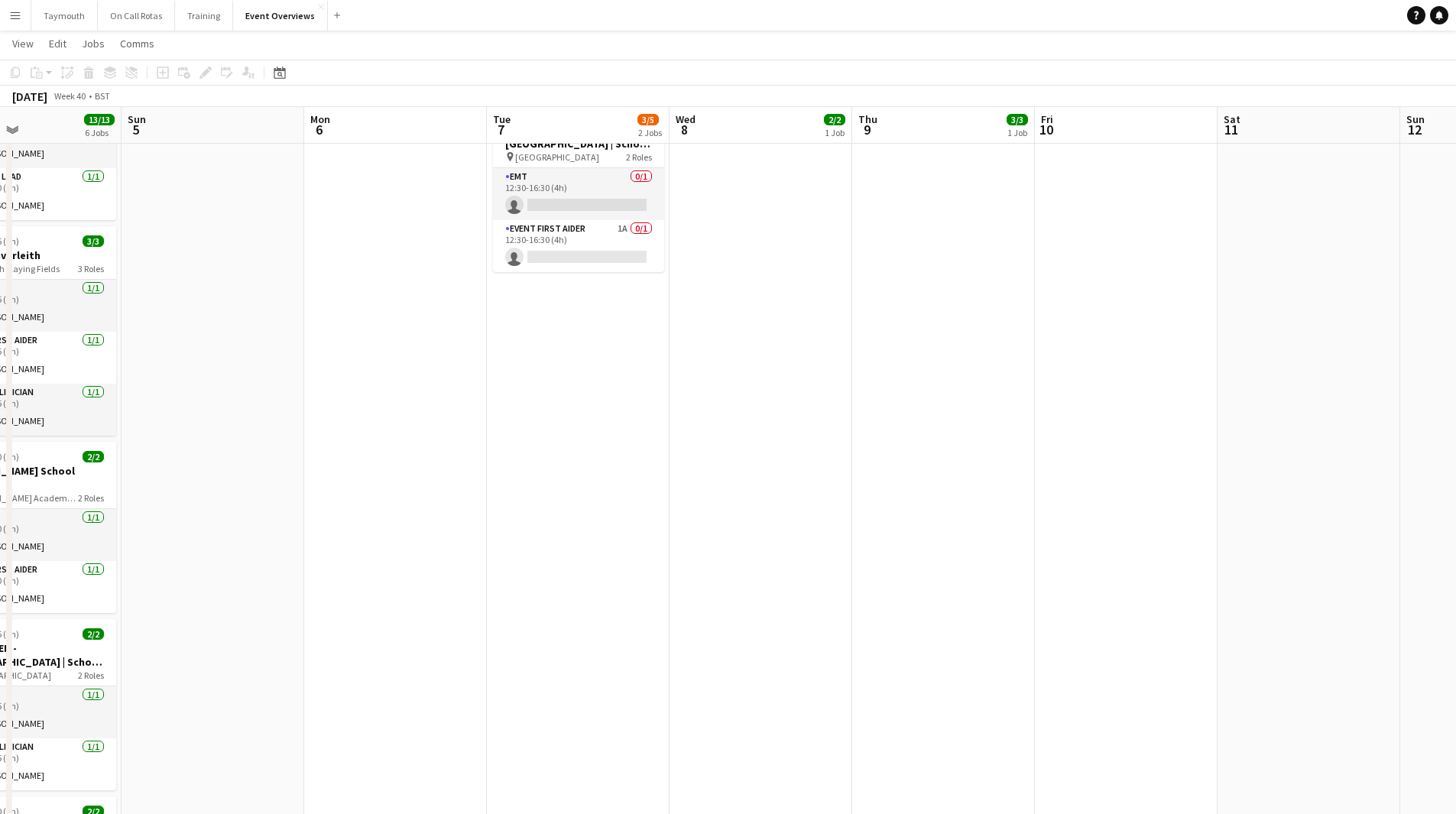
drag, startPoint x: 1148, startPoint y: 523, endPoint x: 516, endPoint y: 518, distance: 632.0
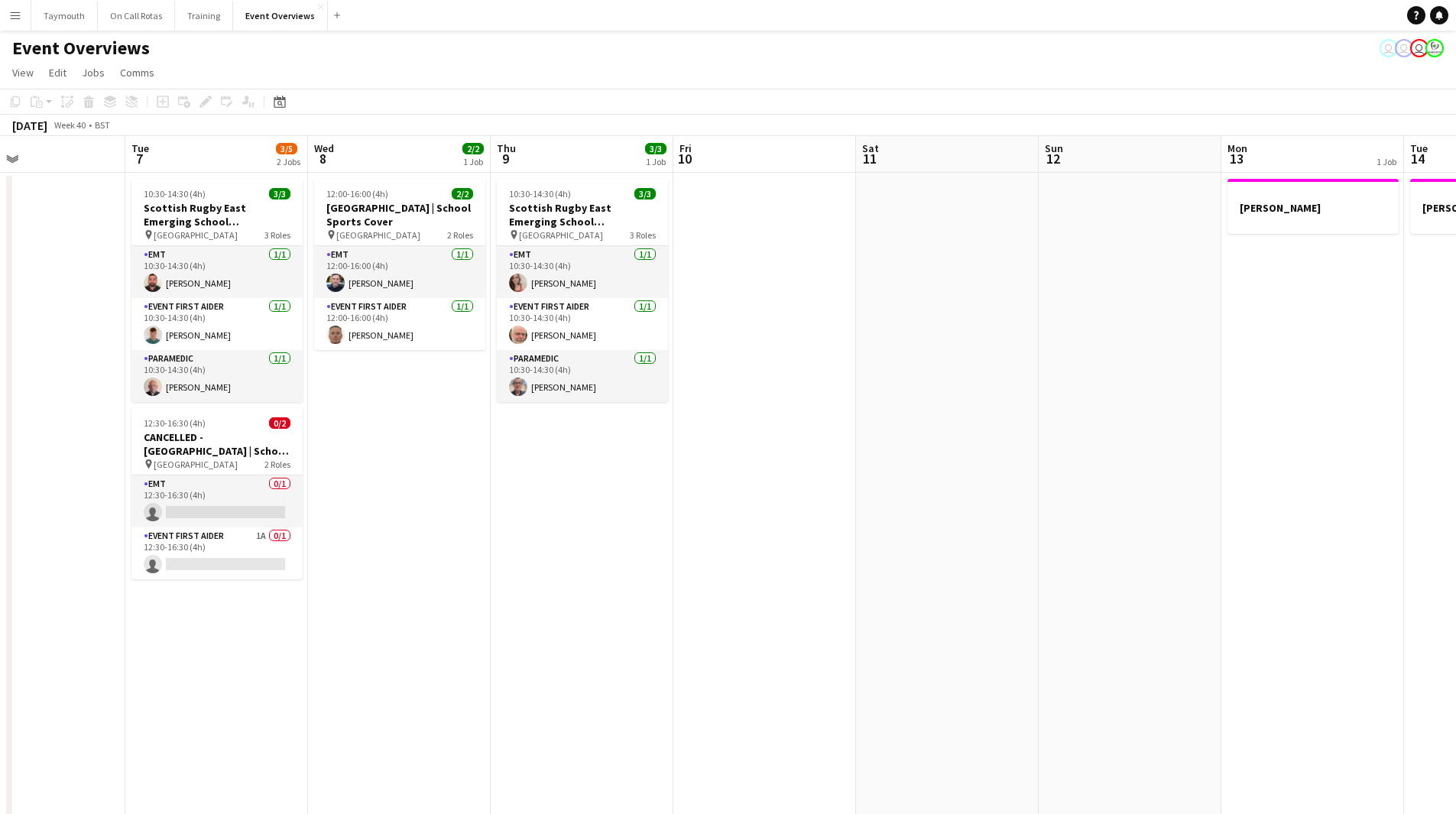
scroll to position [0, 524]
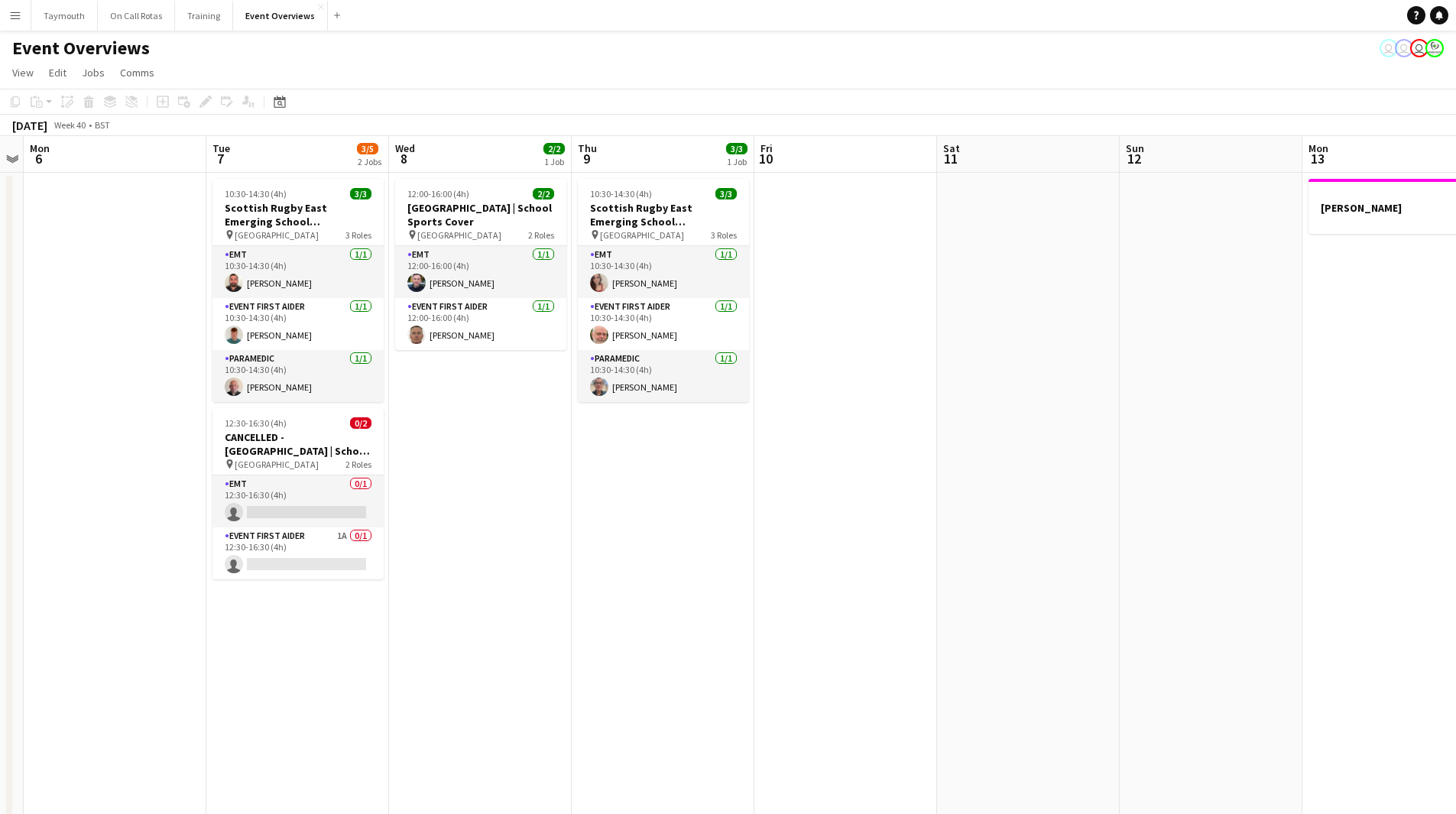
drag, startPoint x: 836, startPoint y: 517, endPoint x: 597, endPoint y: 552, distance: 241.5
drag, startPoint x: 905, startPoint y: 580, endPoint x: 482, endPoint y: 613, distance: 424.3
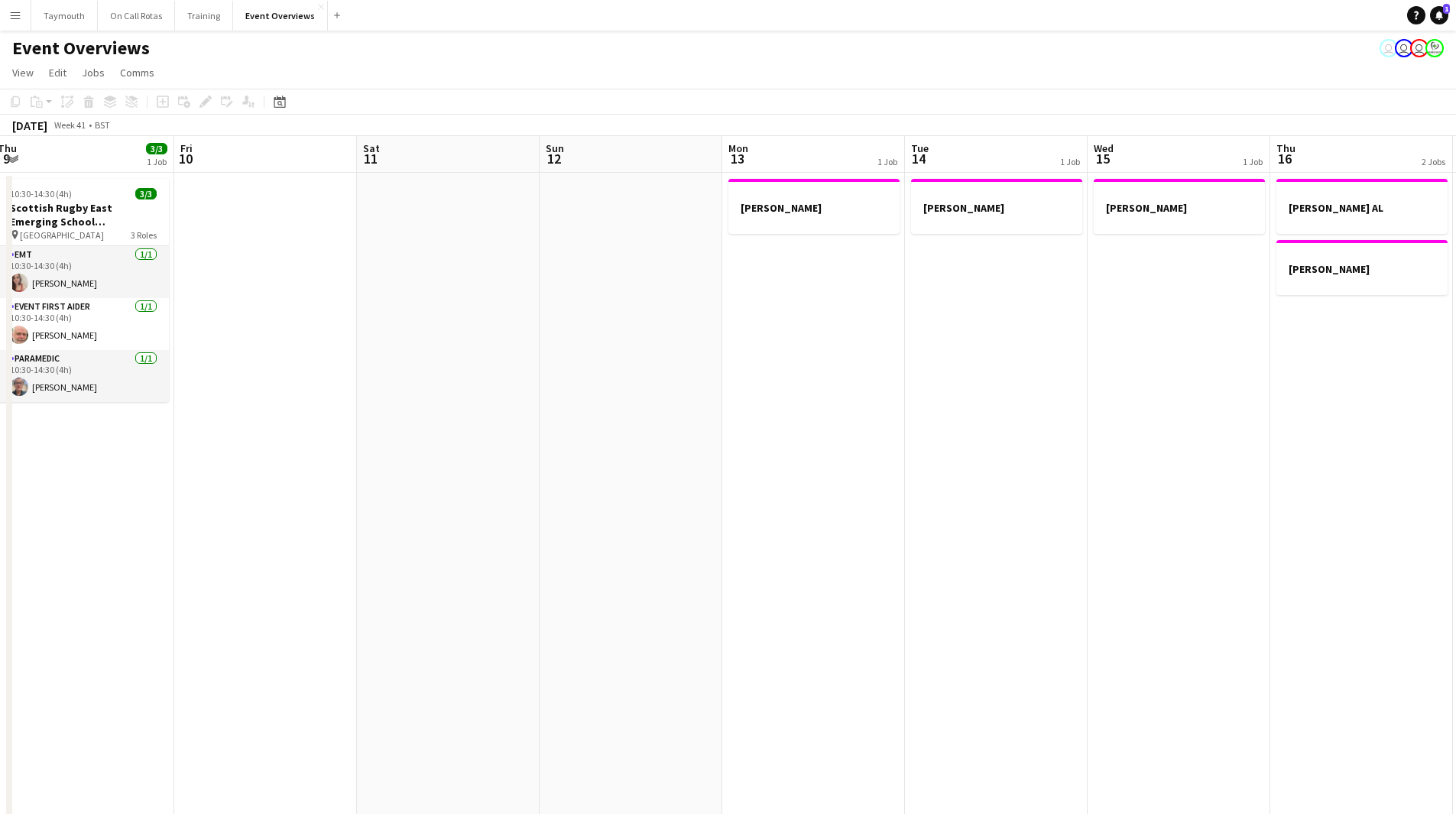
drag, startPoint x: 959, startPoint y: 489, endPoint x: 373, endPoint y: 482, distance: 586.0
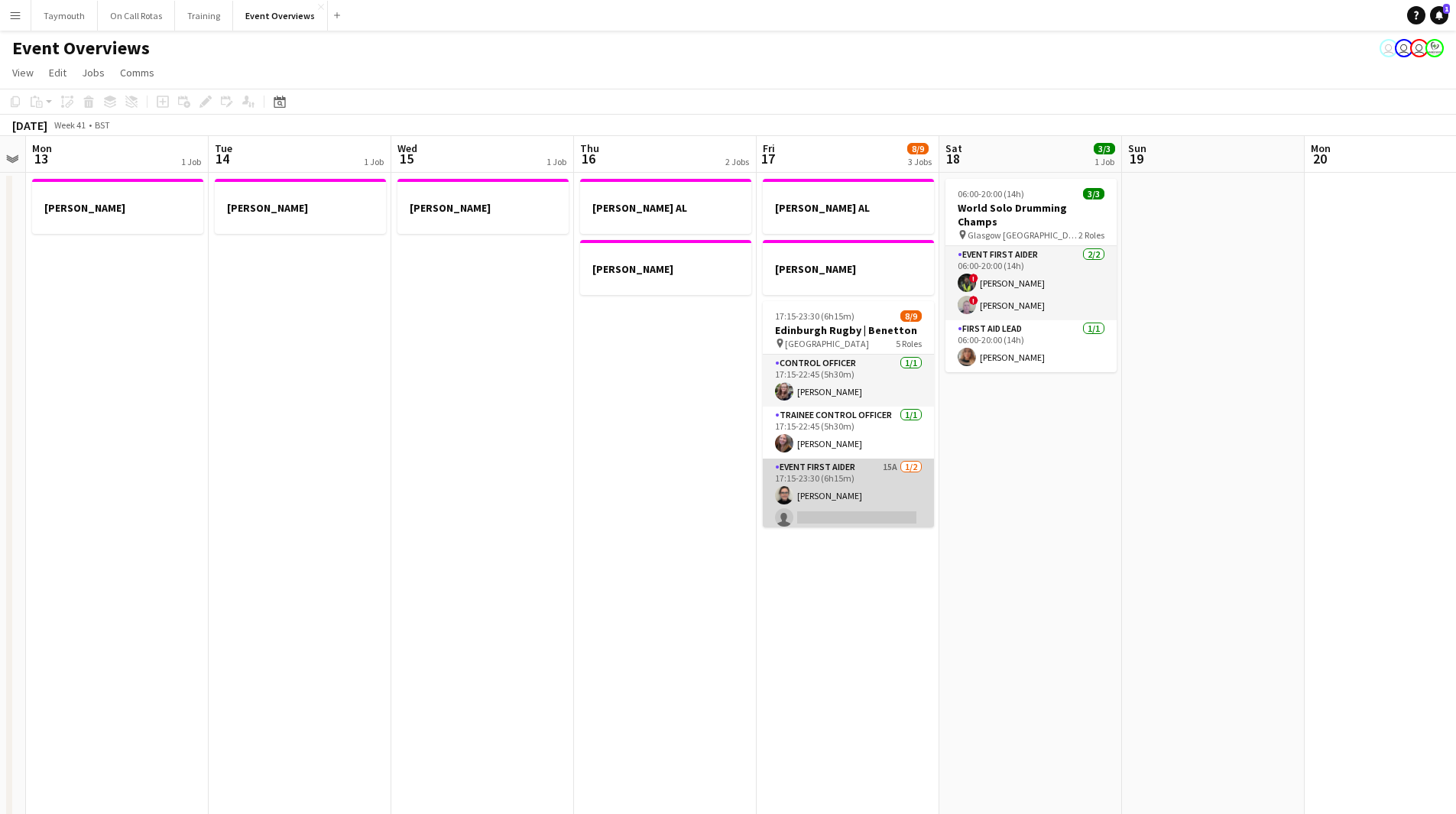
click at [891, 490] on app-card-role "Event First Aider 15A [DATE] 17:15-23:30 (6h15m) [PERSON_NAME] single-neutral-a…" at bounding box center [848, 495] width 171 height 74
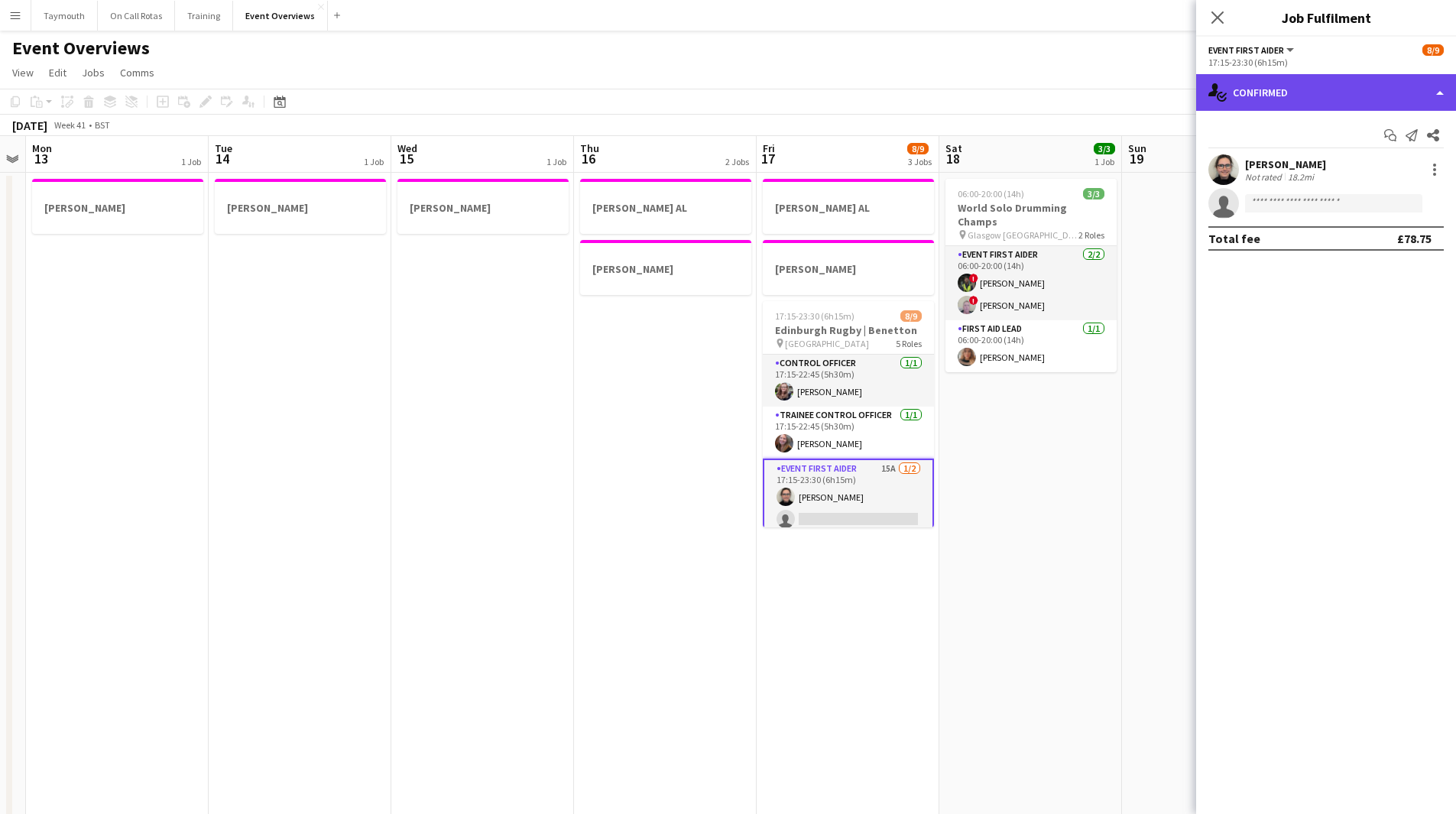
click at [1341, 98] on div "single-neutral-actions-check-2 Confirmed" at bounding box center [1327, 92] width 260 height 37
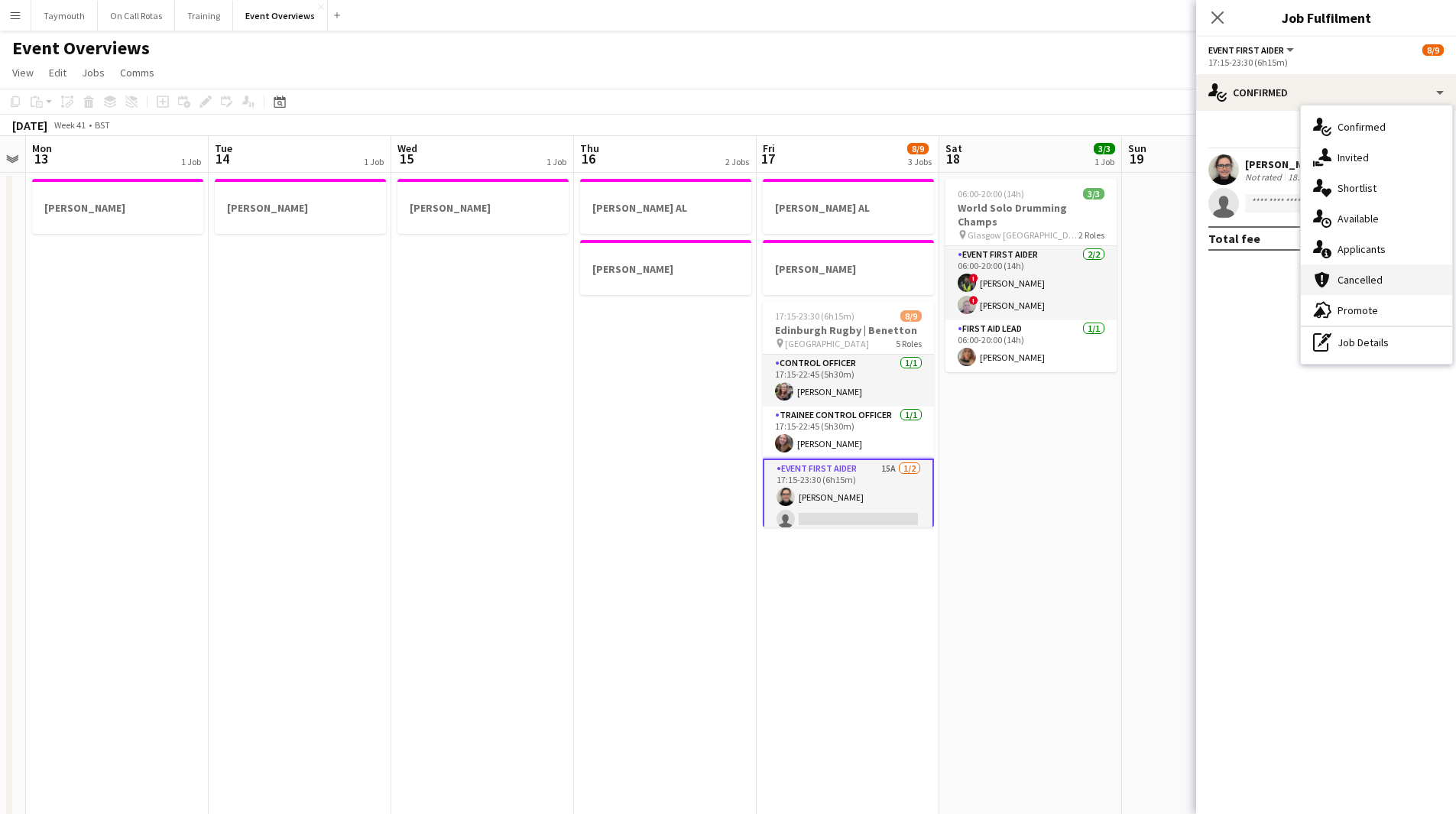
click at [1411, 271] on div "cancellation Cancelled" at bounding box center [1376, 279] width 151 height 31
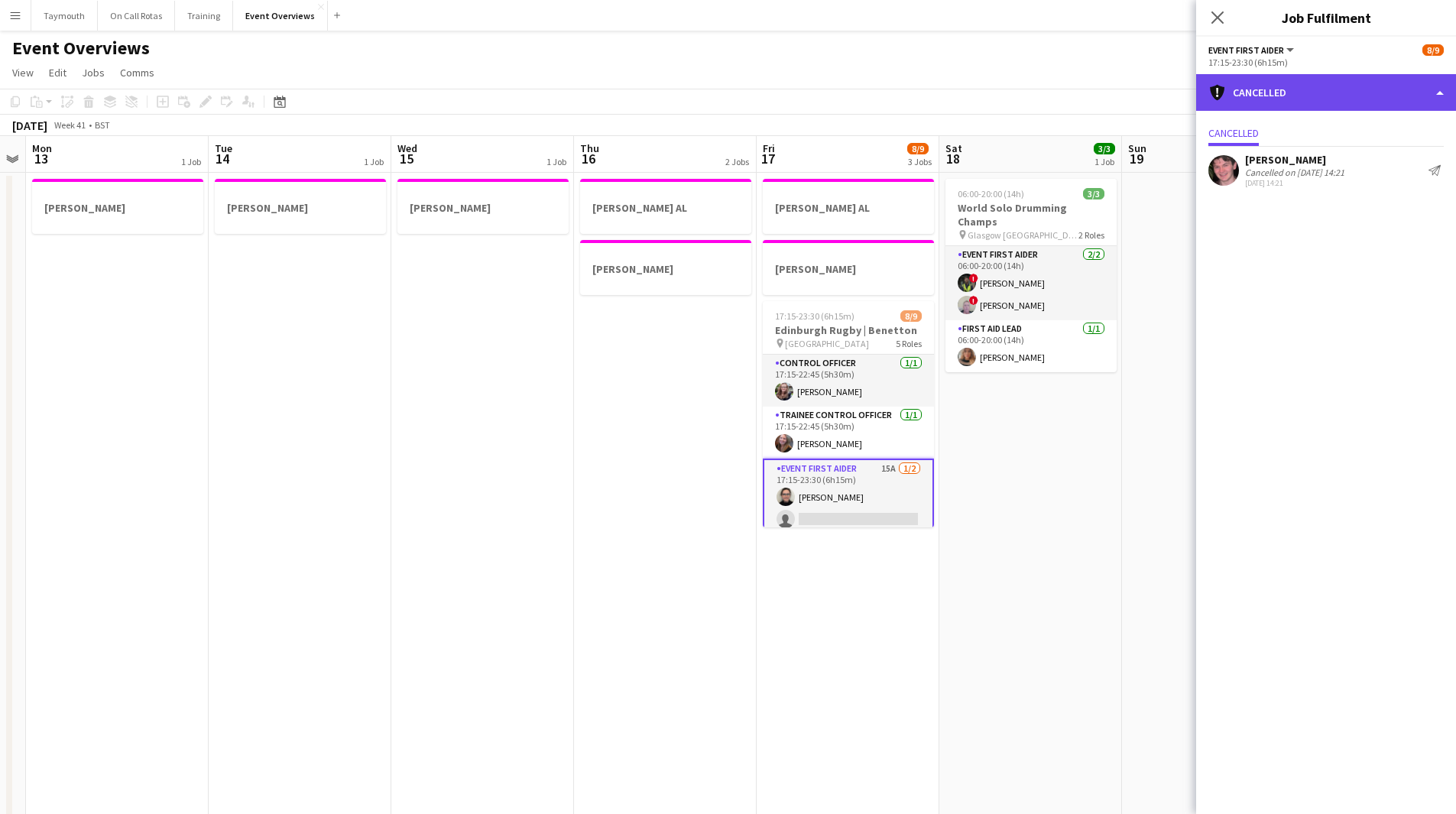
click at [1355, 103] on div "cancellation Cancelled" at bounding box center [1327, 92] width 260 height 37
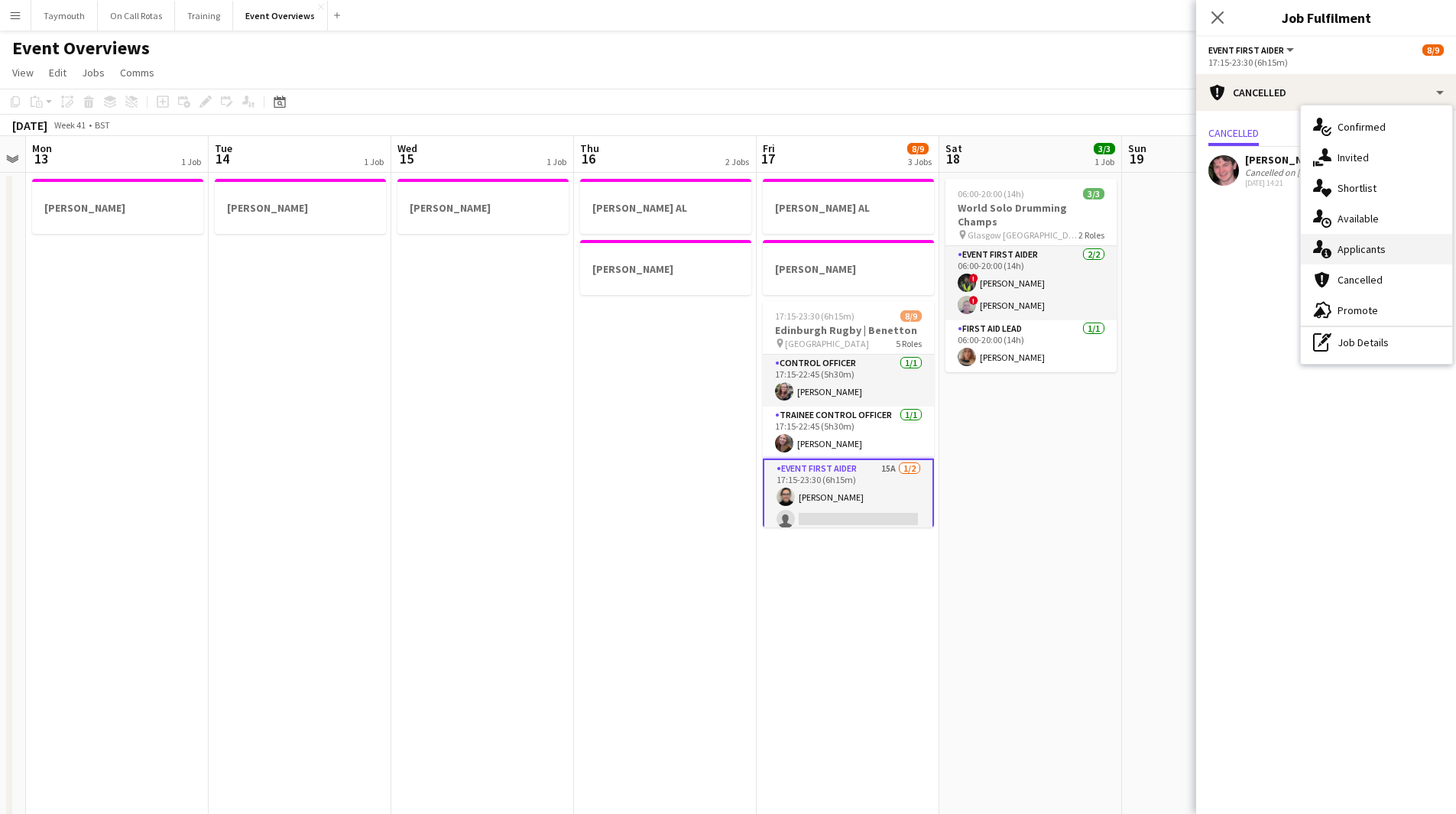
click at [1385, 246] on div "single-neutral-actions-information Applicants" at bounding box center [1376, 249] width 151 height 31
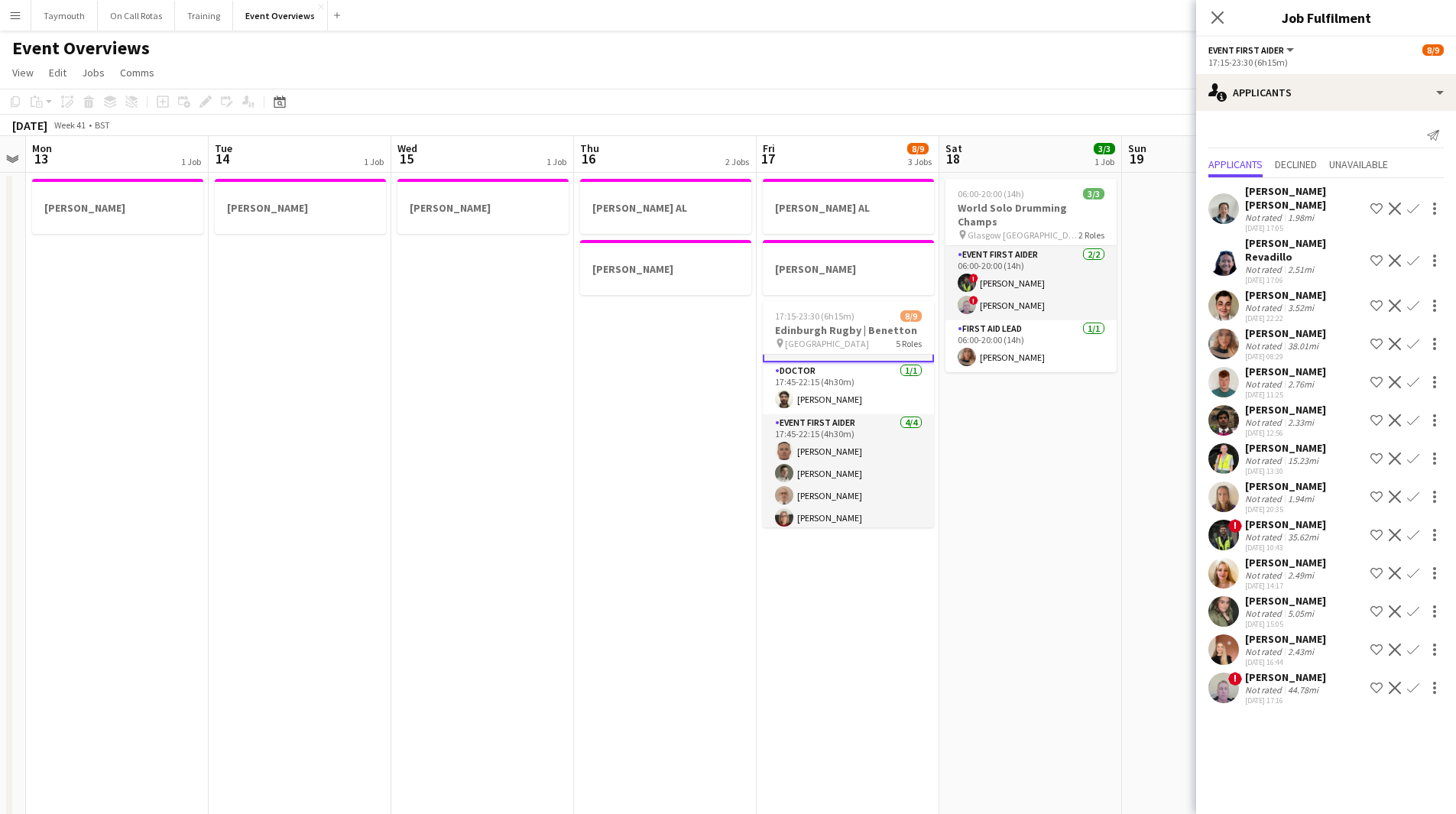
scroll to position [179, 0]
click at [1414, 202] on app-icon "Confirm" at bounding box center [1413, 208] width 12 height 12
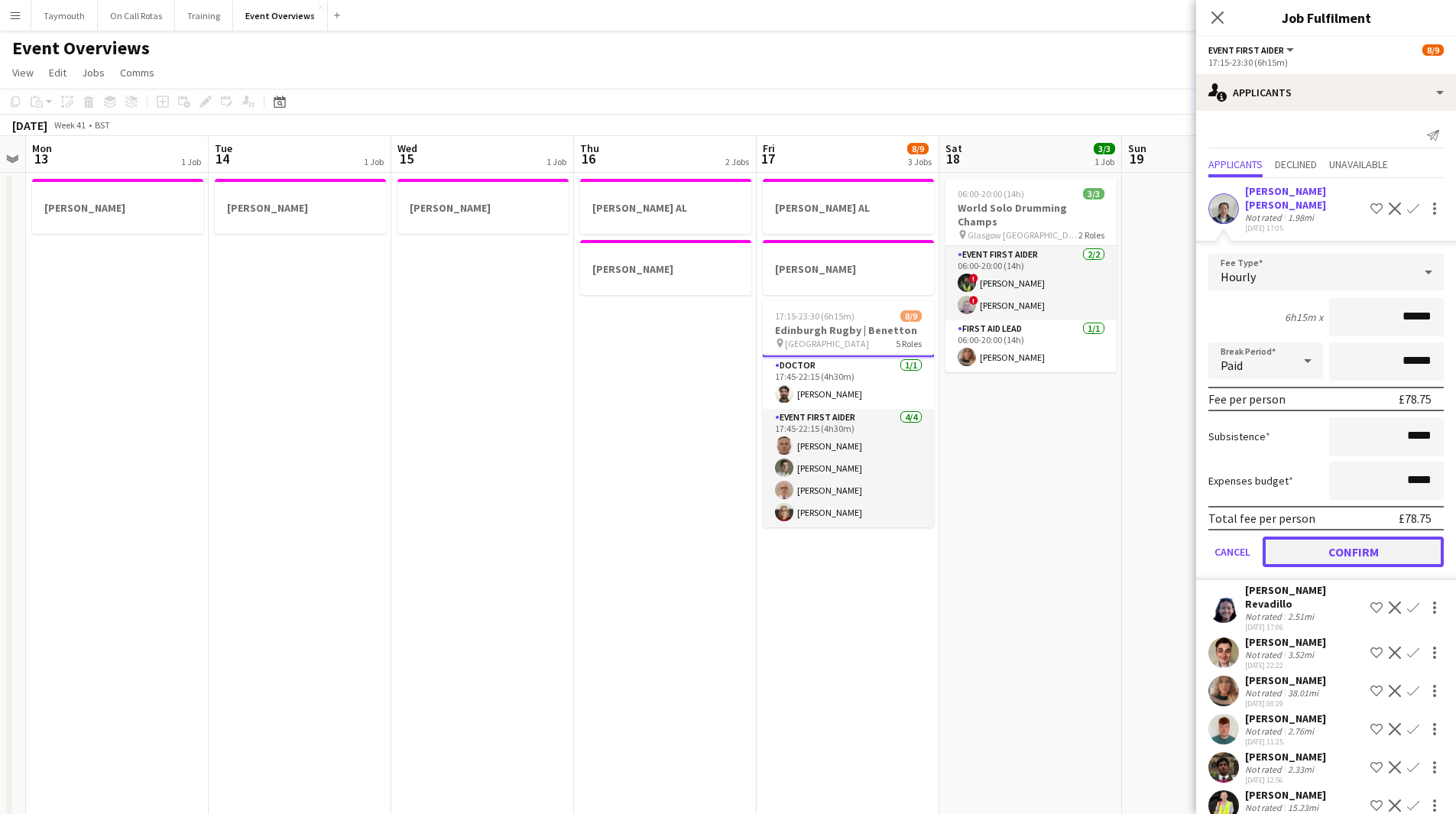
click at [1389, 536] on button "Confirm" at bounding box center [1353, 551] width 181 height 31
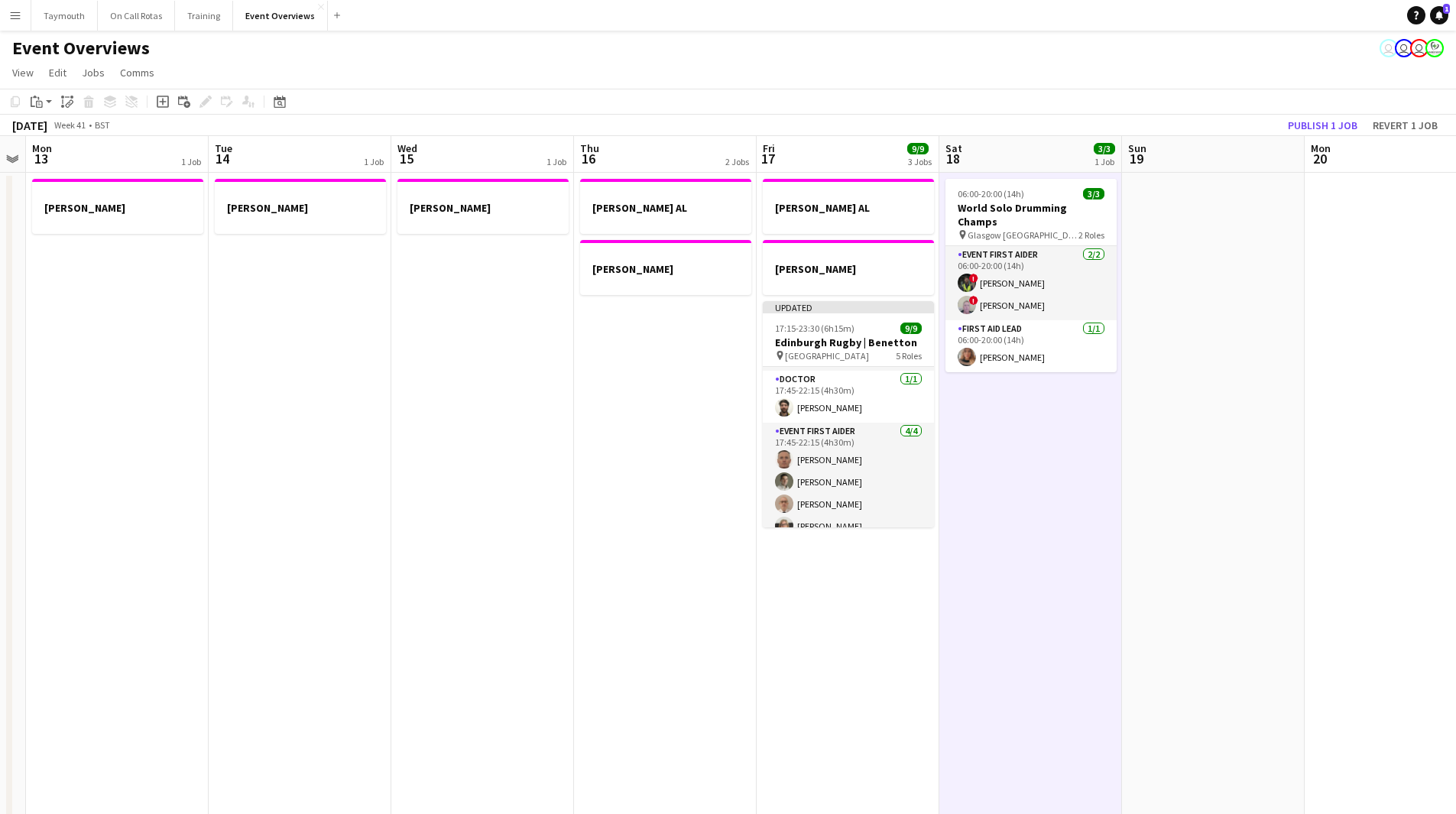
scroll to position [177, 0]
click at [1343, 126] on button "Publish 1 job" at bounding box center [1323, 125] width 82 height 20
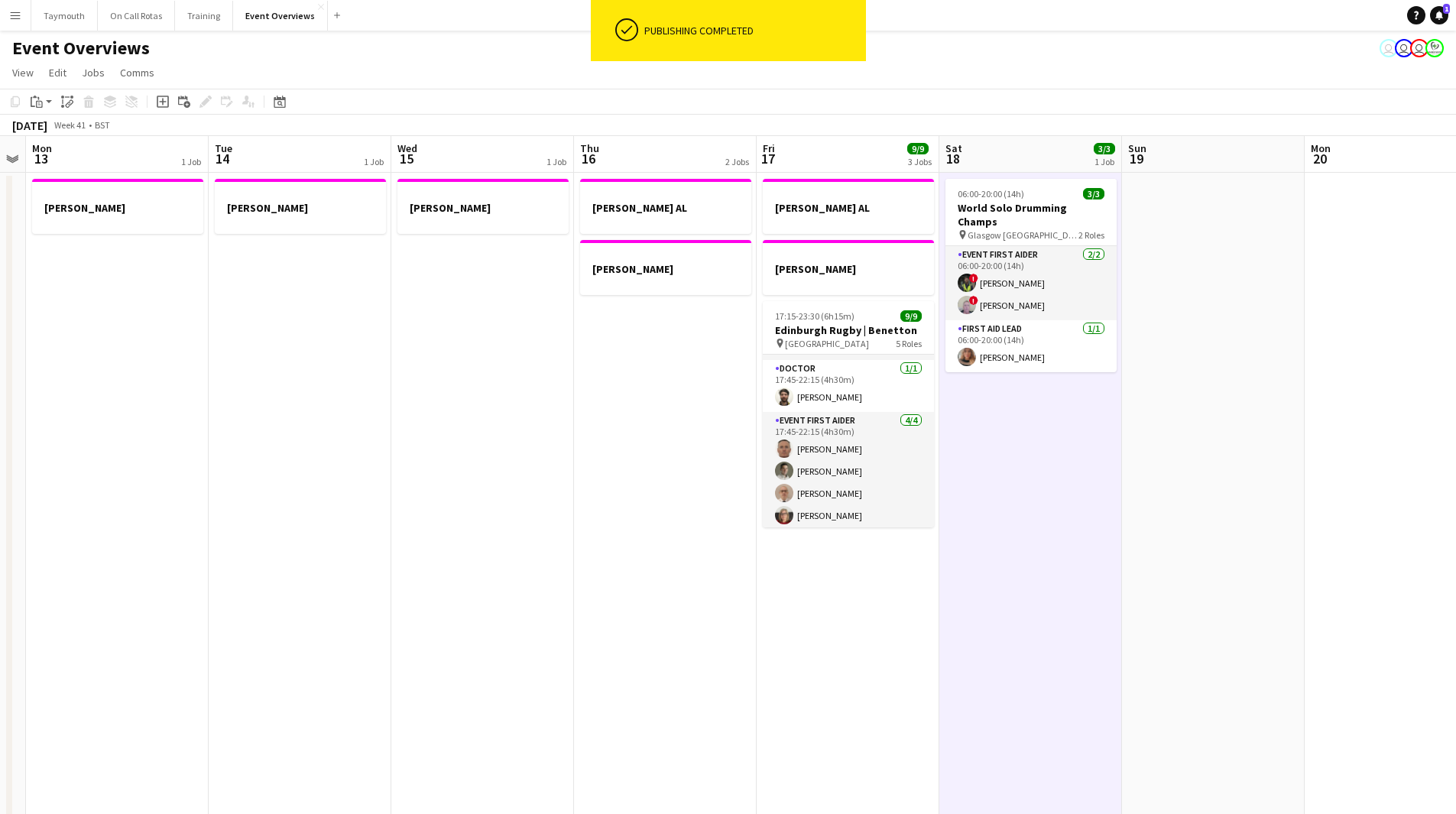
scroll to position [176, 0]
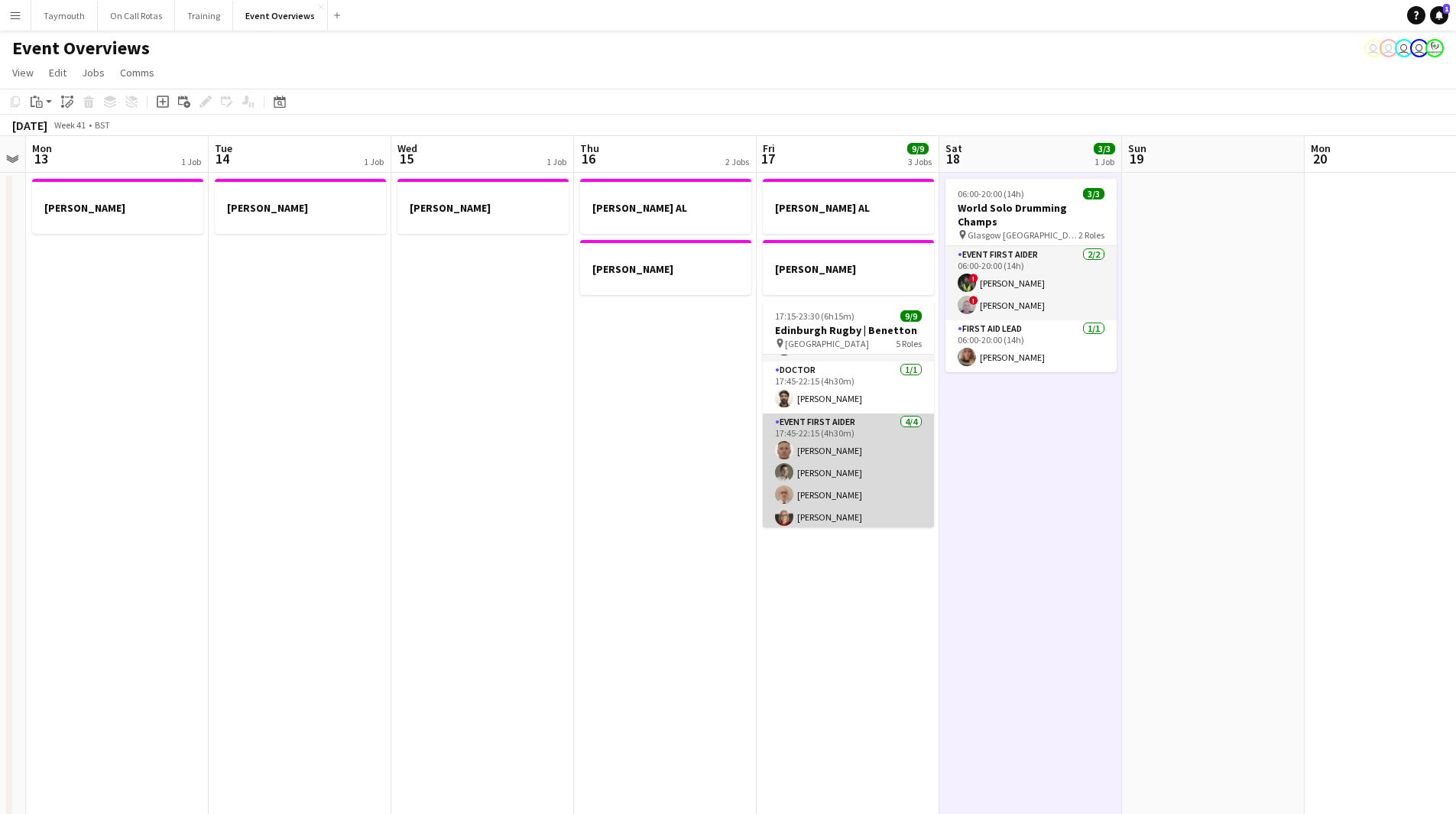
click at [809, 458] on app-card-role "Event First Aider [DATE] 17:45-22:15 (4h30m) [PERSON_NAME] [PERSON_NAME] [PERSO…" at bounding box center [848, 473] width 171 height 119
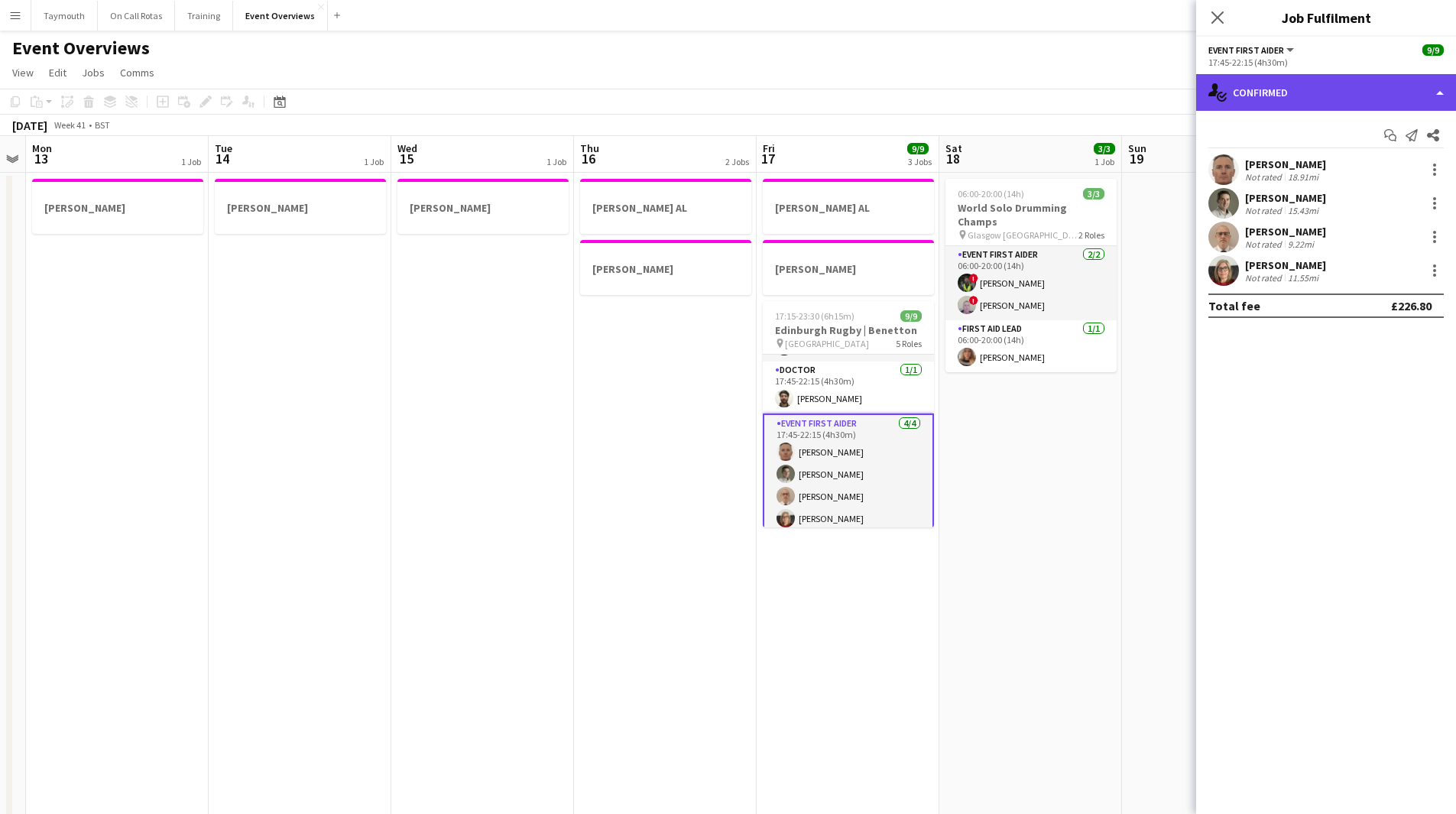
click at [1328, 98] on div "single-neutral-actions-check-2 Confirmed" at bounding box center [1327, 92] width 260 height 37
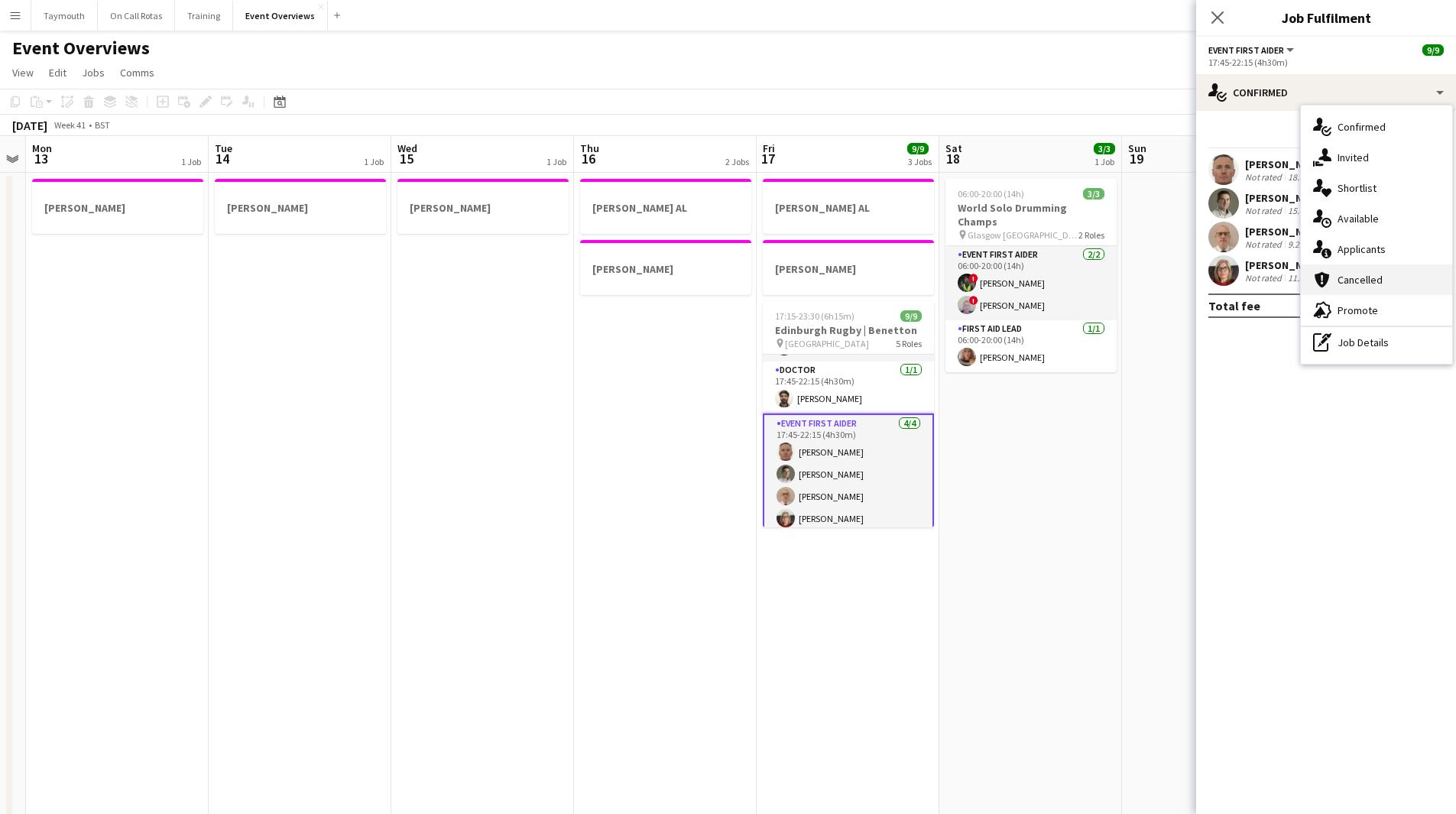
click at [1381, 281] on span "Cancelled" at bounding box center [1360, 279] width 45 height 14
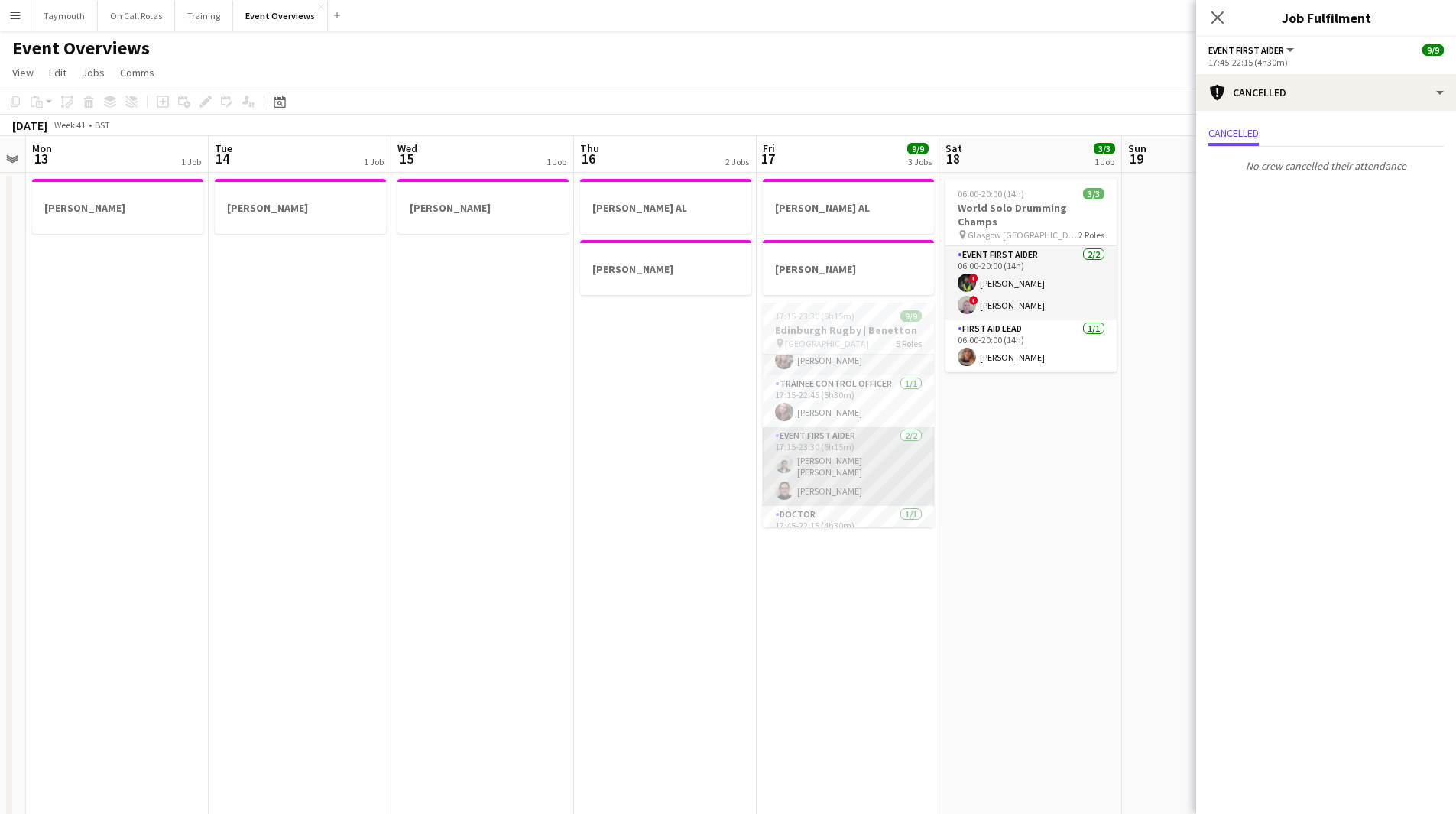
scroll to position [26, 0]
click at [831, 442] on app-card-role "Event First Aider [DATE] 17:15-23:30 (6h15m) [PERSON_NAME] [PERSON_NAME] [PERSO…" at bounding box center [848, 472] width 171 height 79
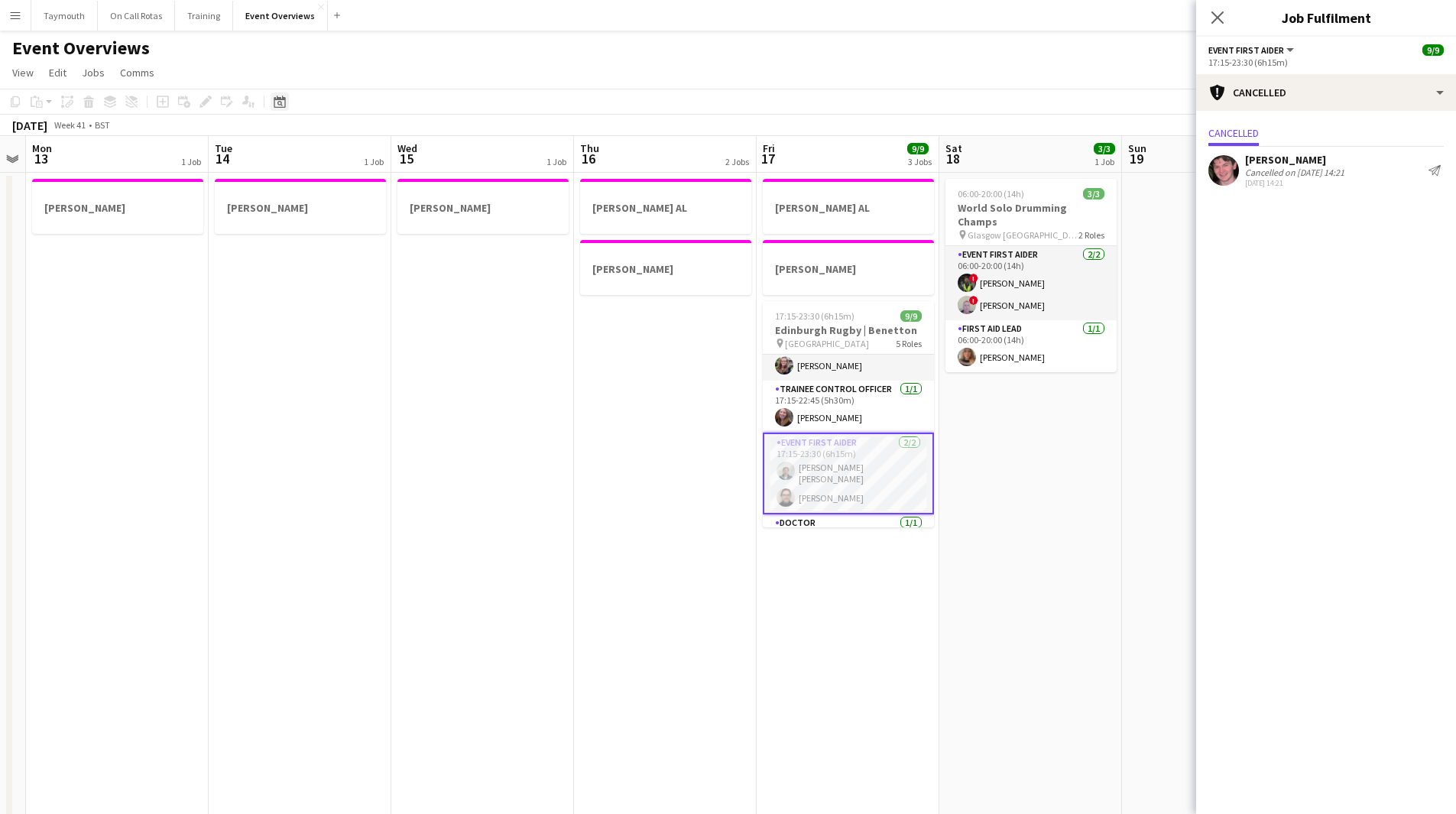
click at [286, 102] on div "Date picker" at bounding box center [279, 101] width 18 height 18
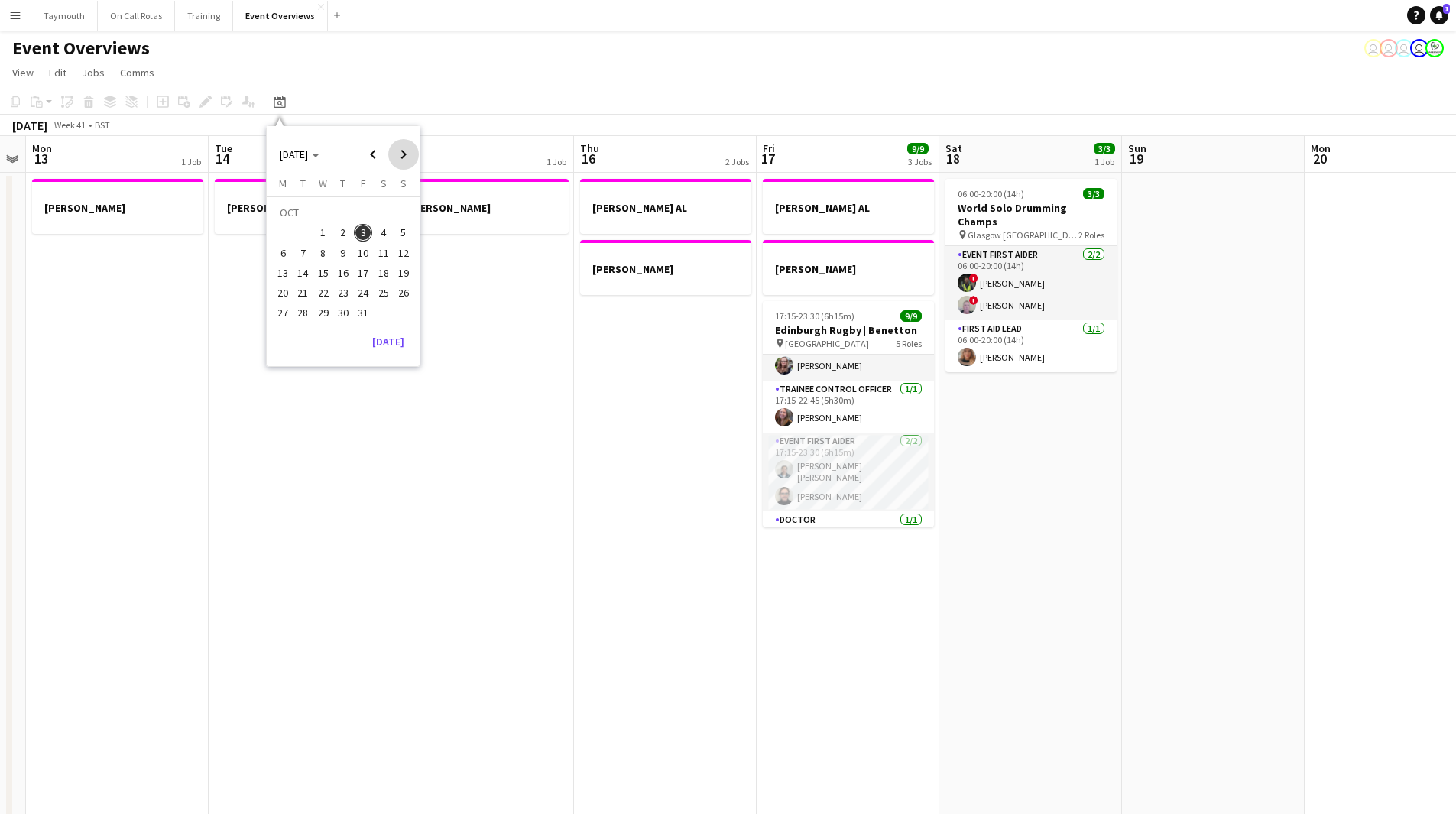
click at [411, 154] on span "Next month" at bounding box center [403, 154] width 31 height 31
click at [379, 223] on span "1" at bounding box center [383, 214] width 18 height 22
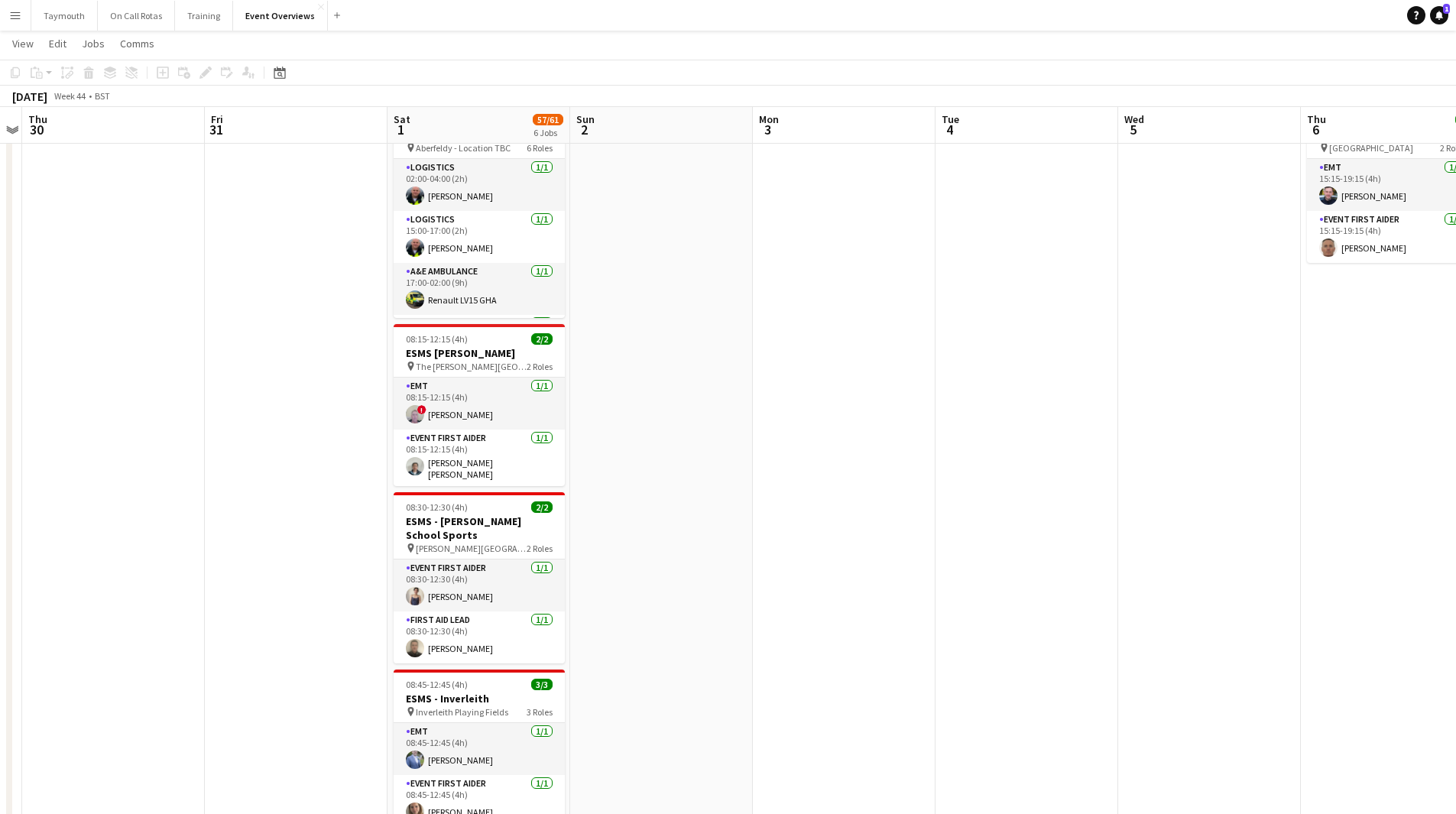
scroll to position [76, 0]
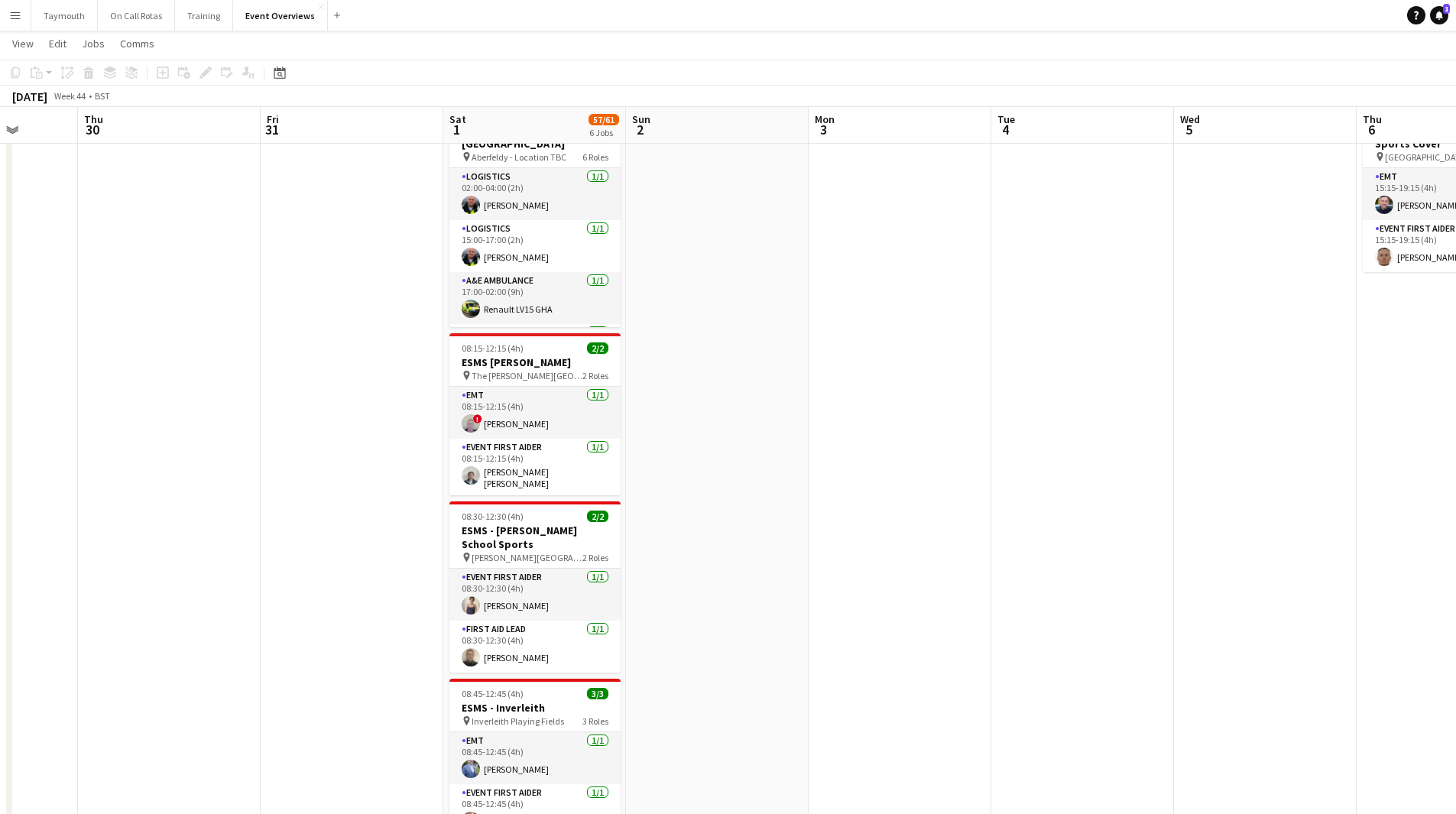
drag, startPoint x: 968, startPoint y: 633, endPoint x: 262, endPoint y: 629, distance: 706.0
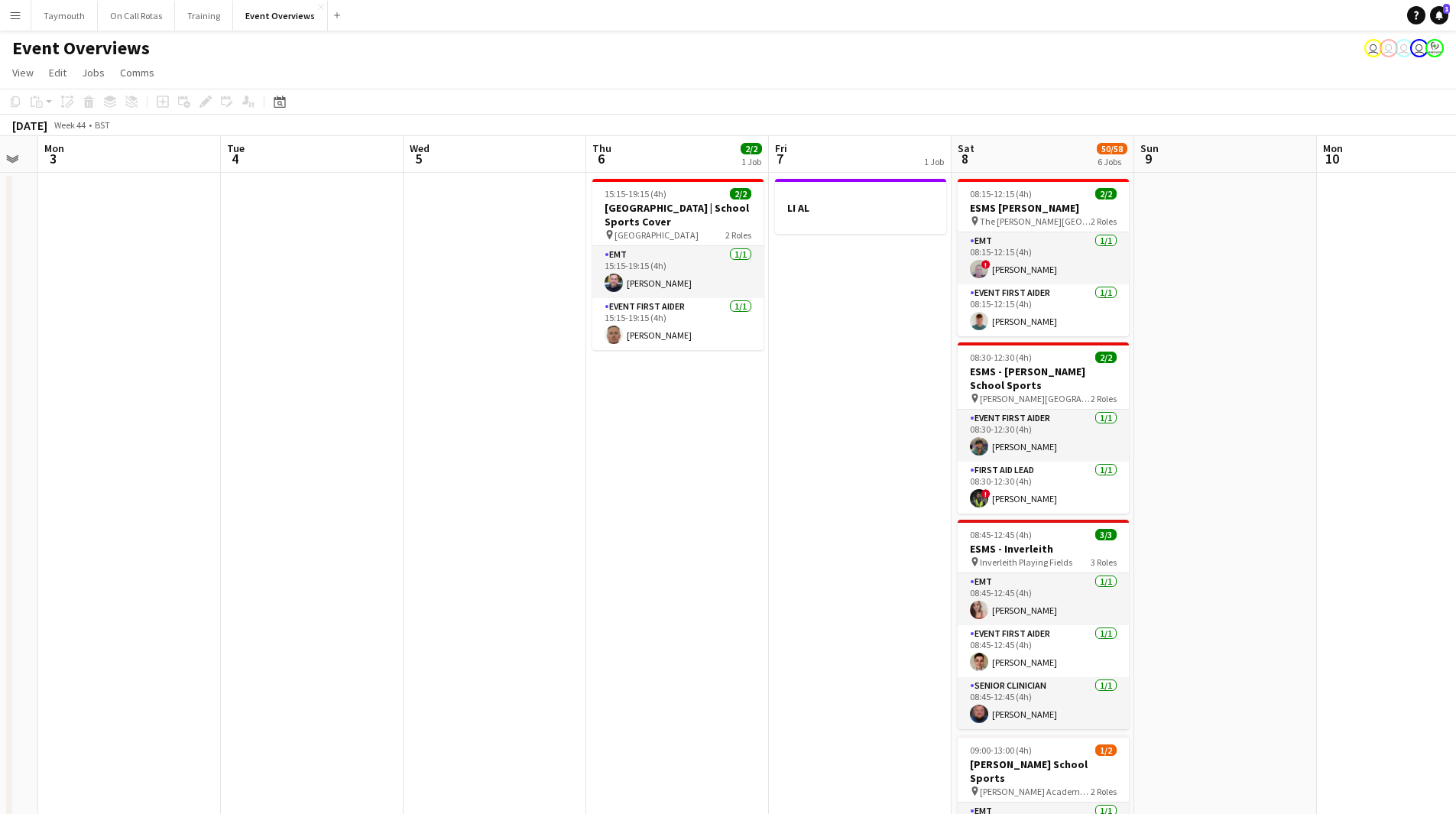
scroll to position [0, 562]
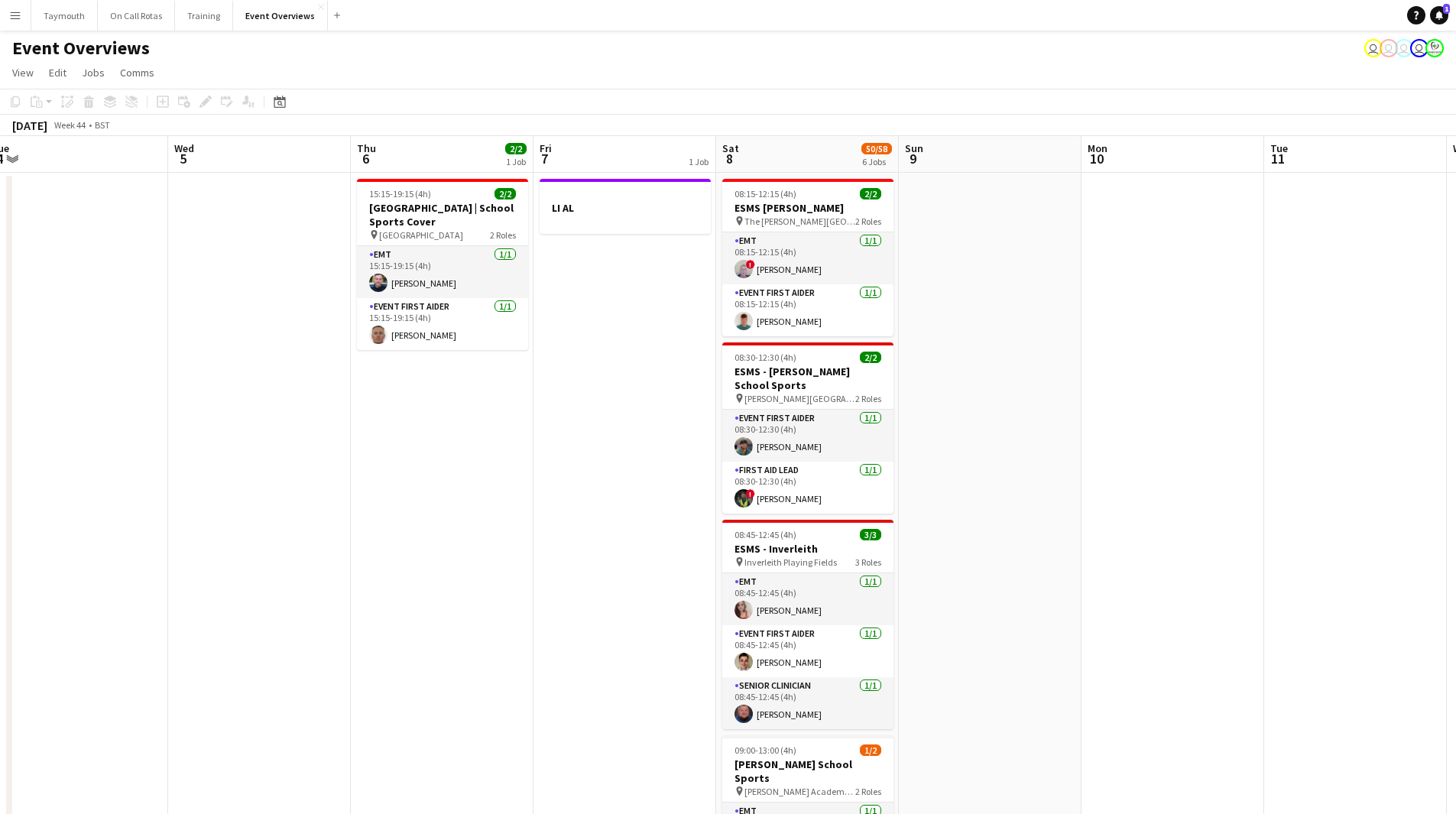
drag, startPoint x: 725, startPoint y: 564, endPoint x: 512, endPoint y: 588, distance: 214.3
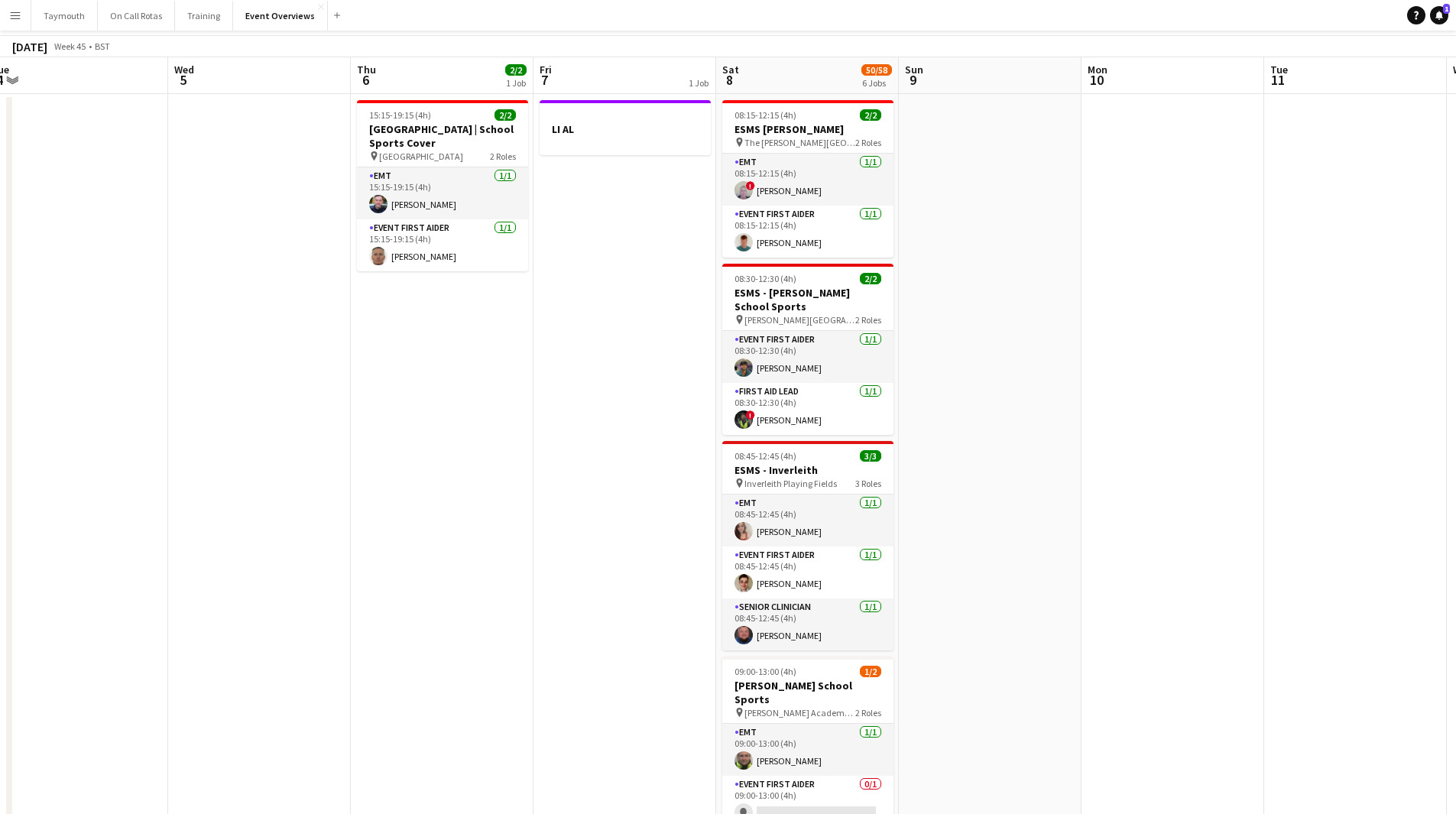
scroll to position [0, 0]
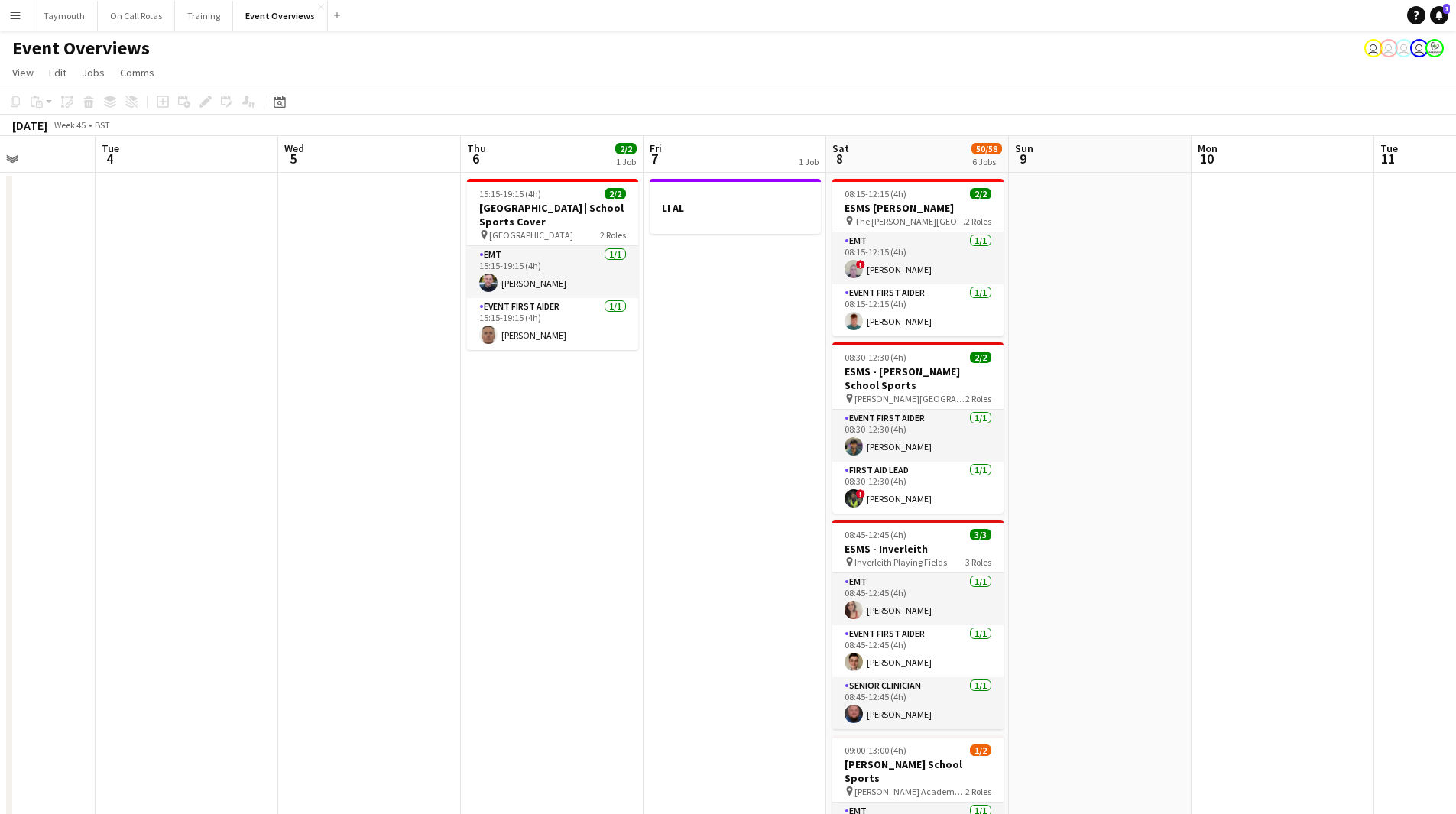
drag, startPoint x: 1107, startPoint y: 568, endPoint x: 142, endPoint y: 530, distance: 965.7
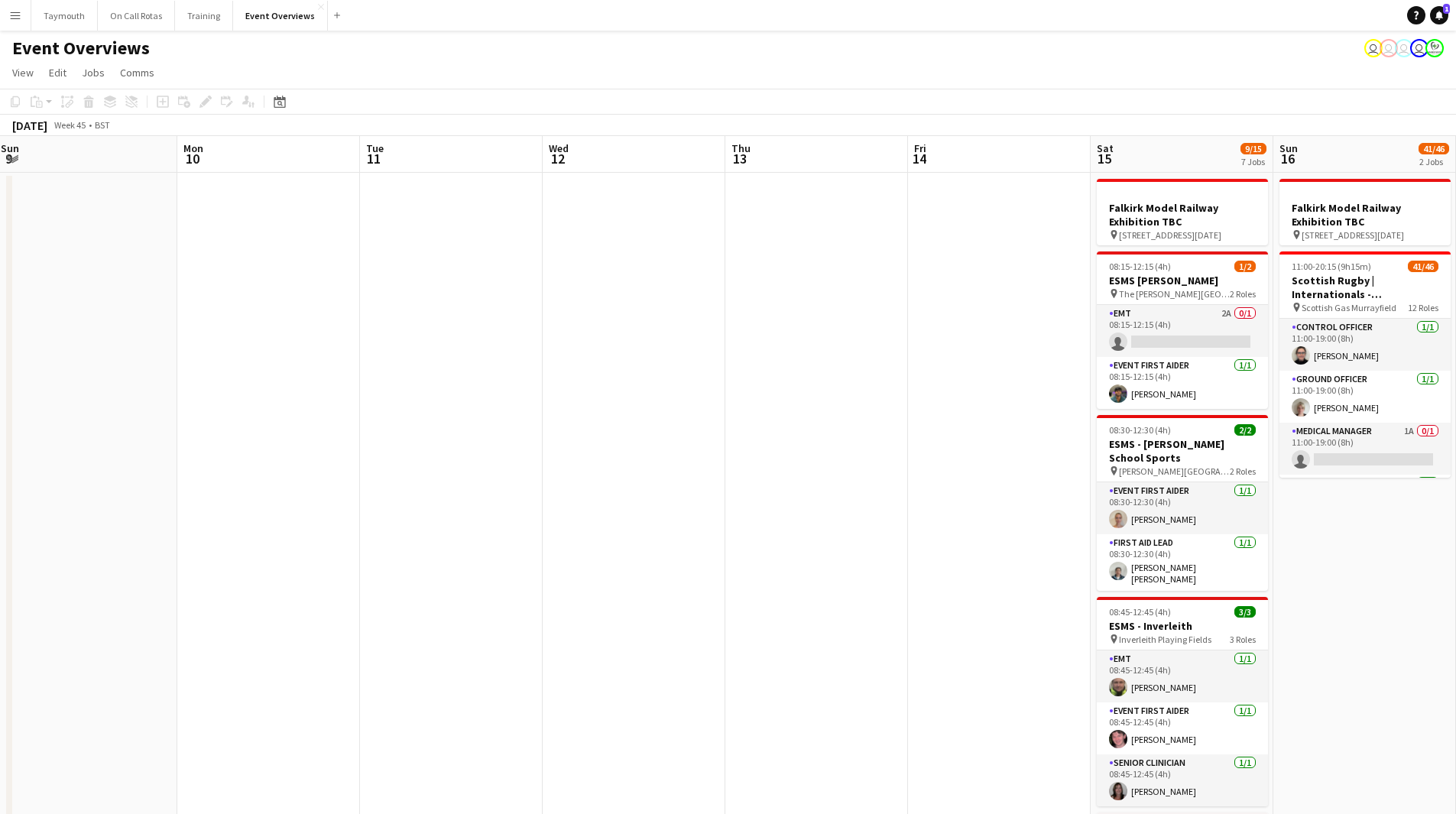
drag, startPoint x: 686, startPoint y: 578, endPoint x: 264, endPoint y: 580, distance: 422.0
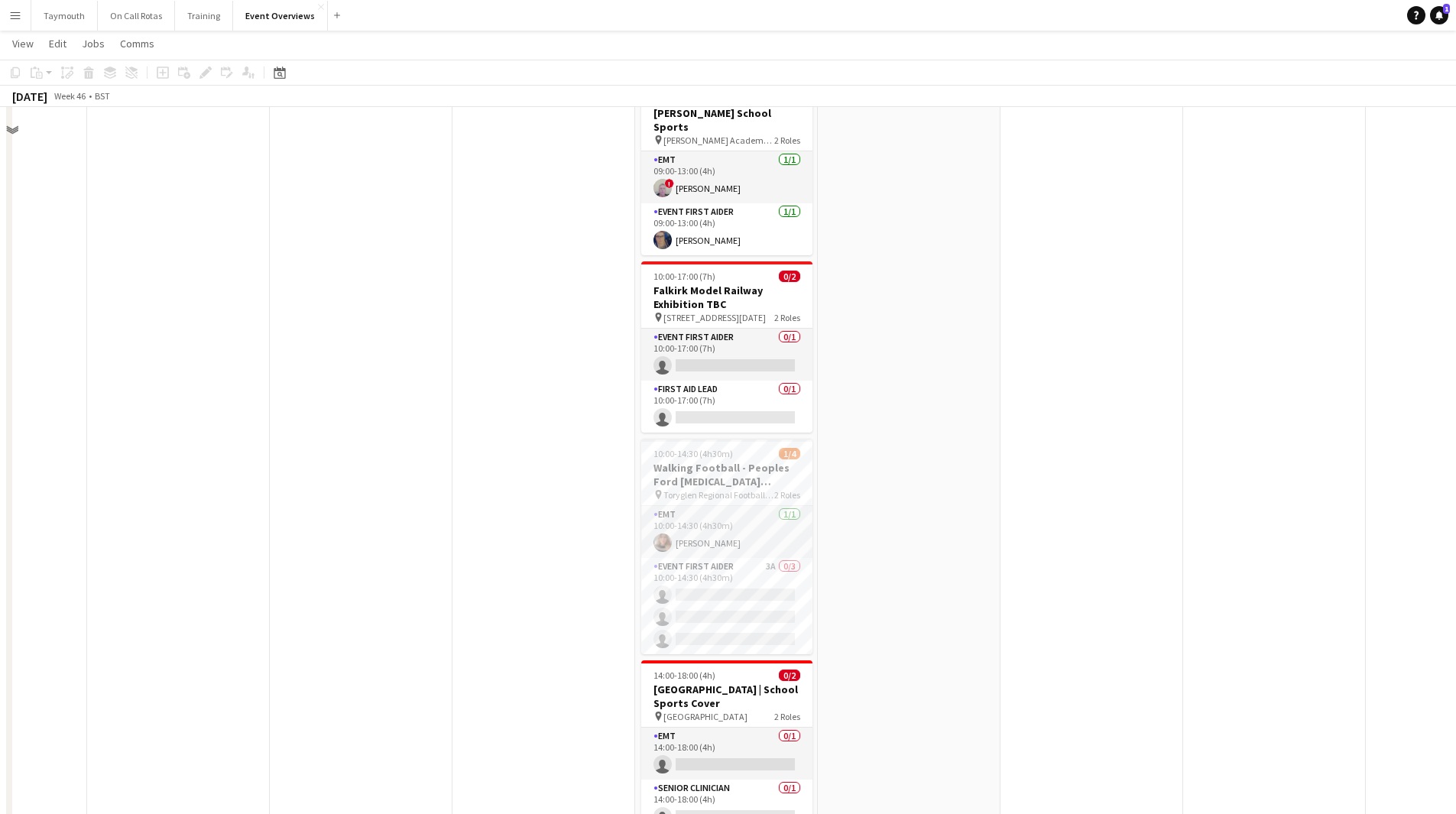
scroll to position [458, 0]
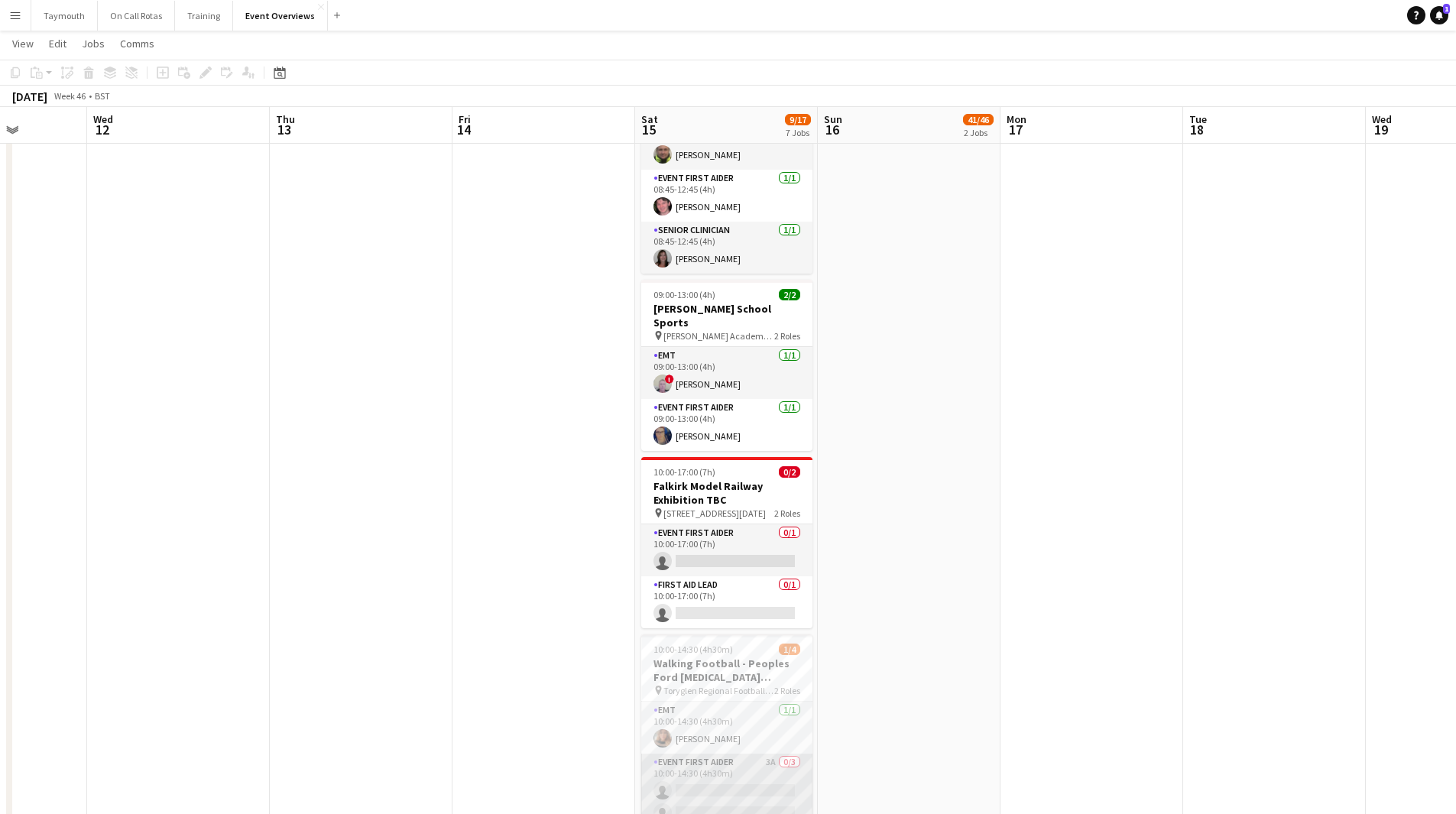
click at [756, 771] on app-card-role "Event First Aider 3A 0/3 10:00-14:30 (4h30m) single-neutral-actions single-neut…" at bounding box center [727, 801] width 171 height 96
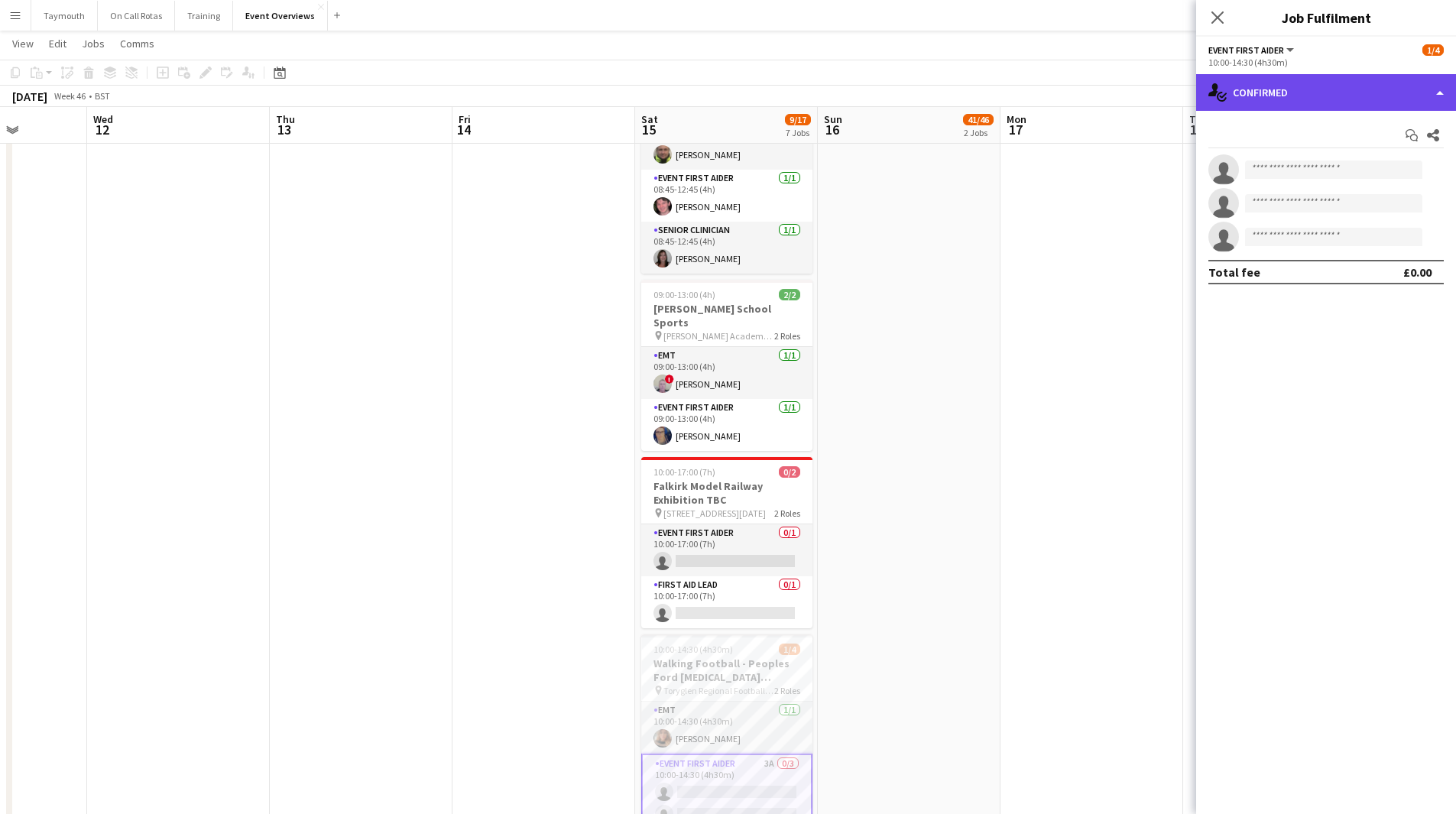
click at [1268, 100] on div "single-neutral-actions-check-2 Confirmed" at bounding box center [1327, 92] width 260 height 37
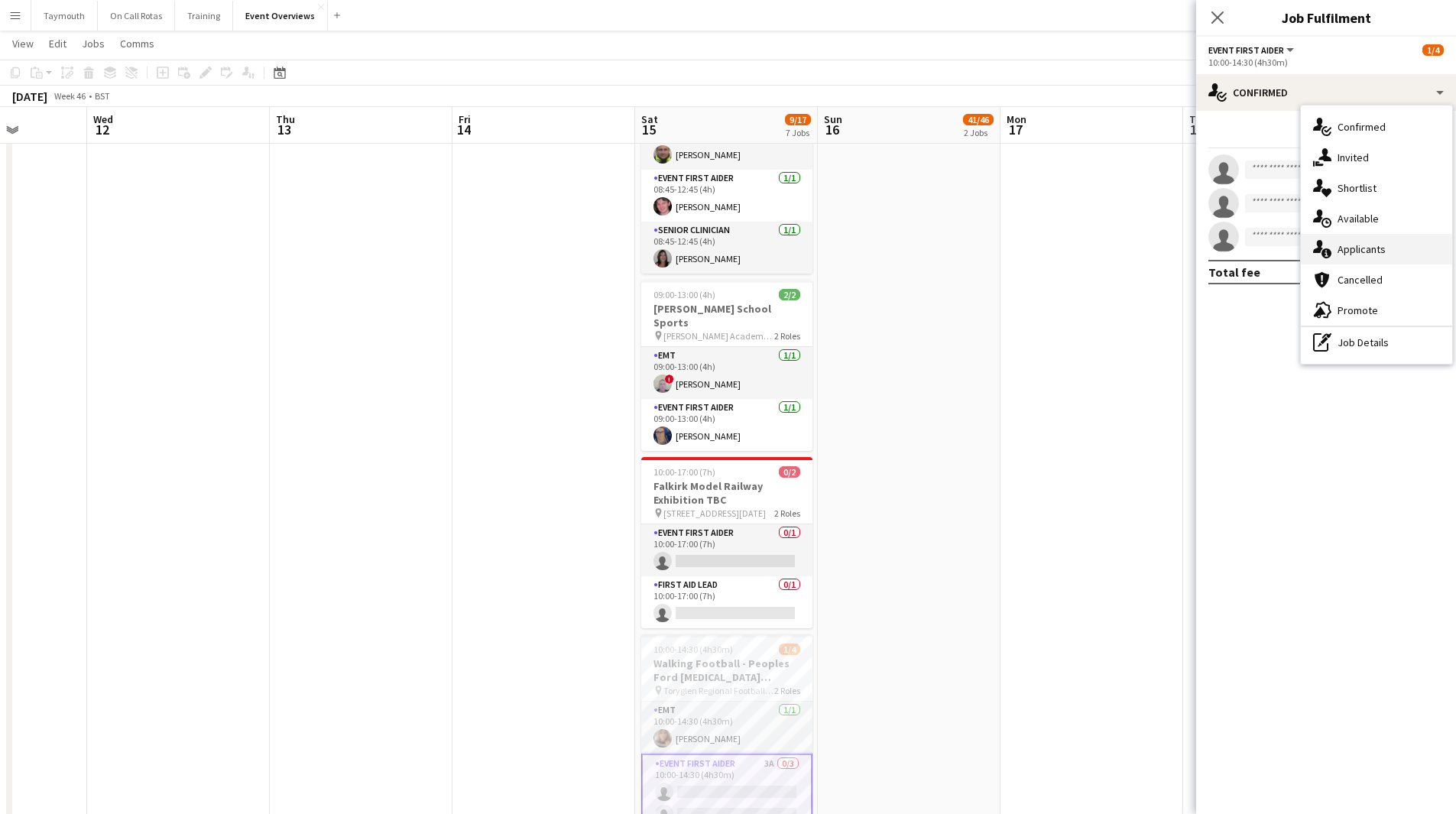
click at [1402, 252] on div "single-neutral-actions-information Applicants" at bounding box center [1376, 249] width 151 height 31
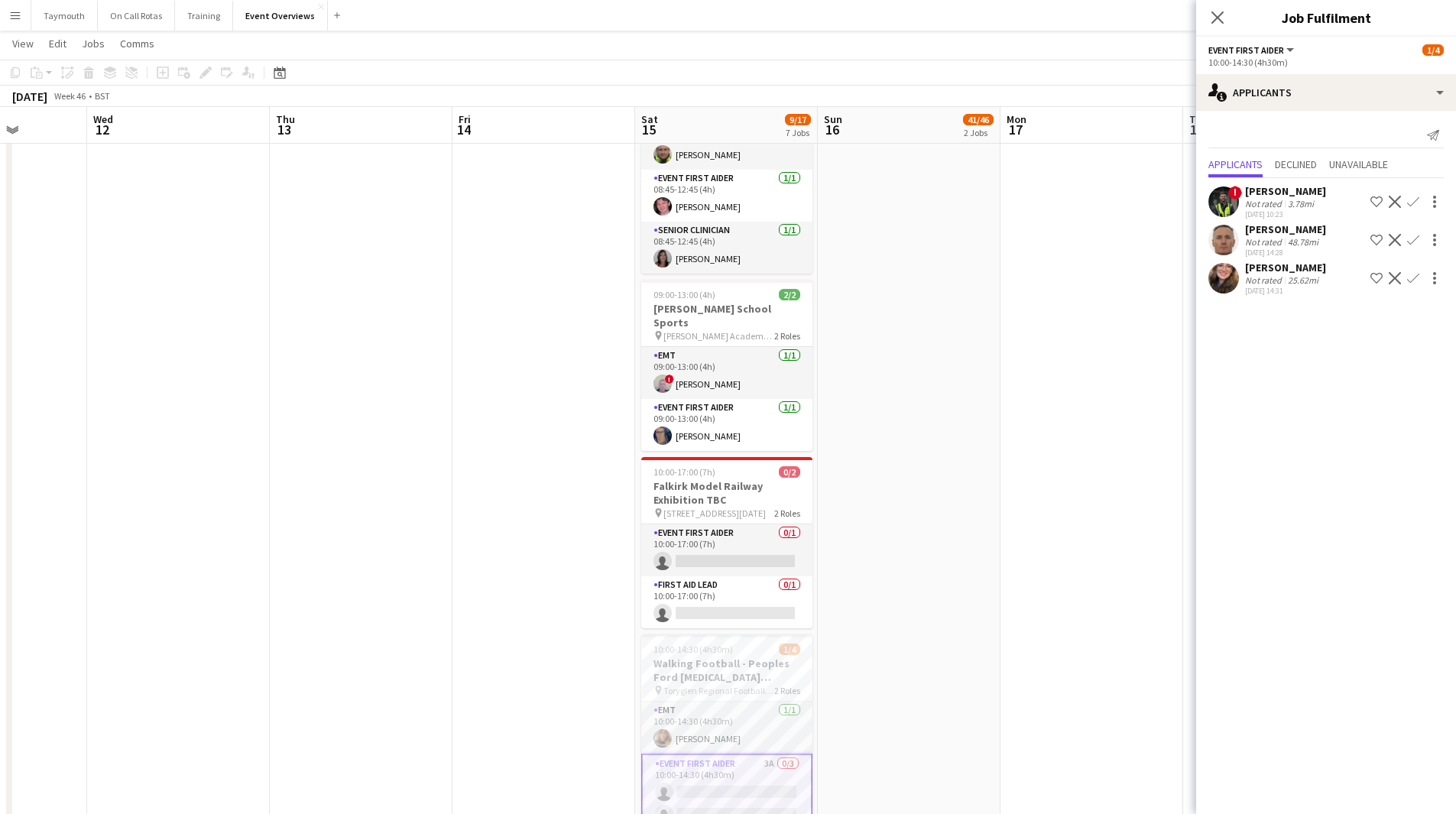
click at [1057, 397] on app-date-cell at bounding box center [1091, 755] width 182 height 2084
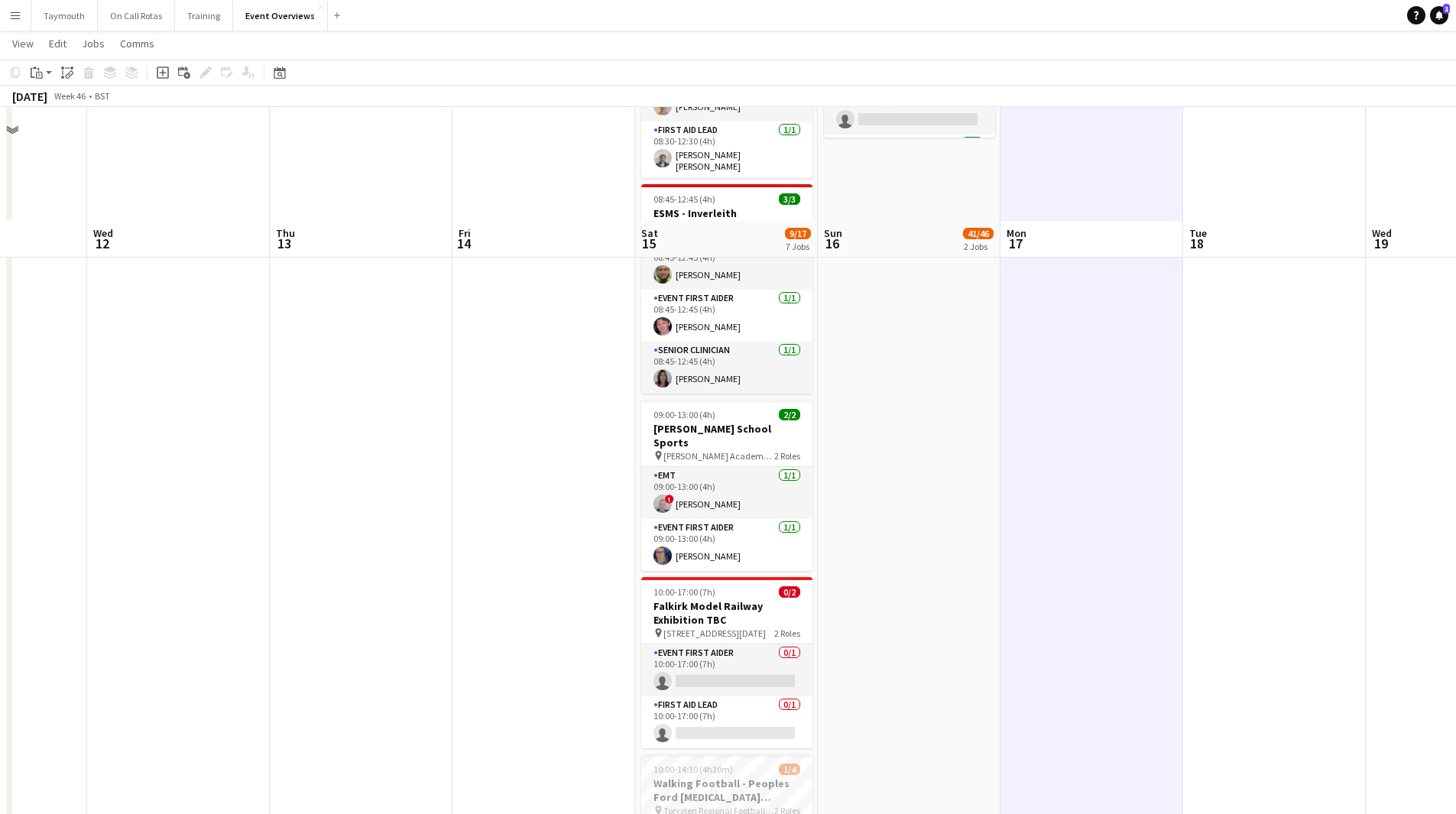
scroll to position [0, 0]
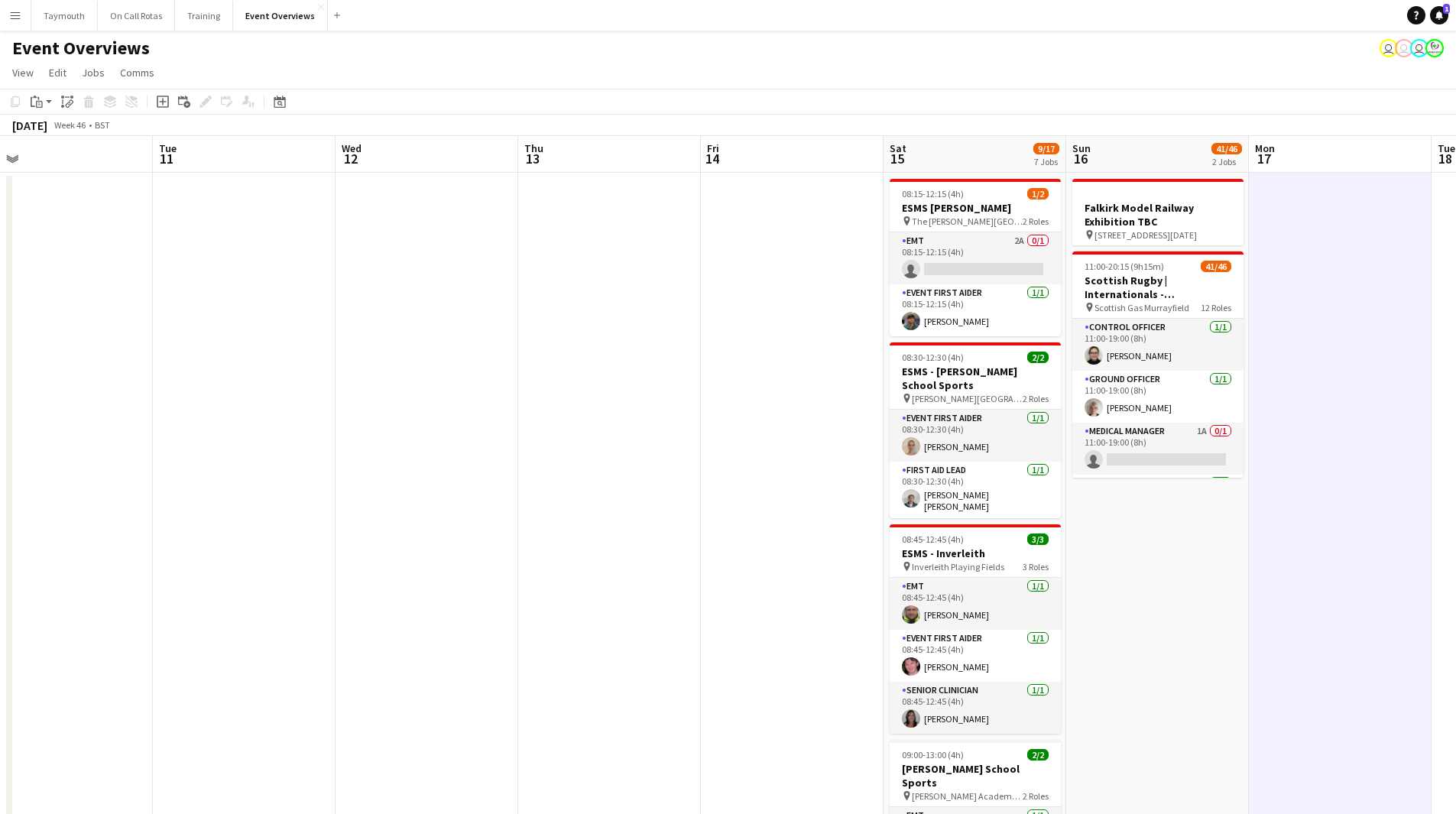
drag, startPoint x: 848, startPoint y: 419, endPoint x: 1252, endPoint y: 452, distance: 405.3
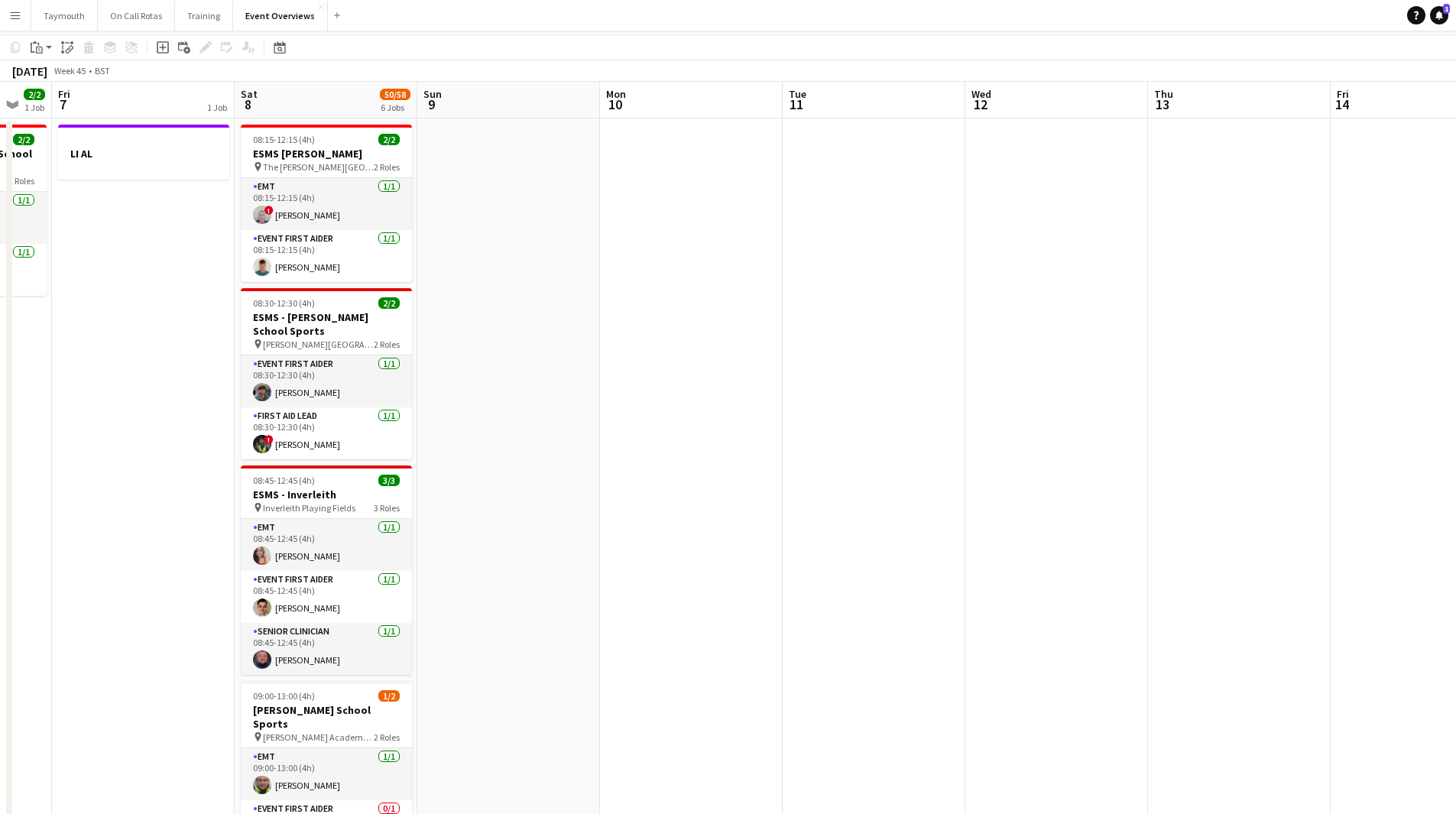
scroll to position [76, 0]
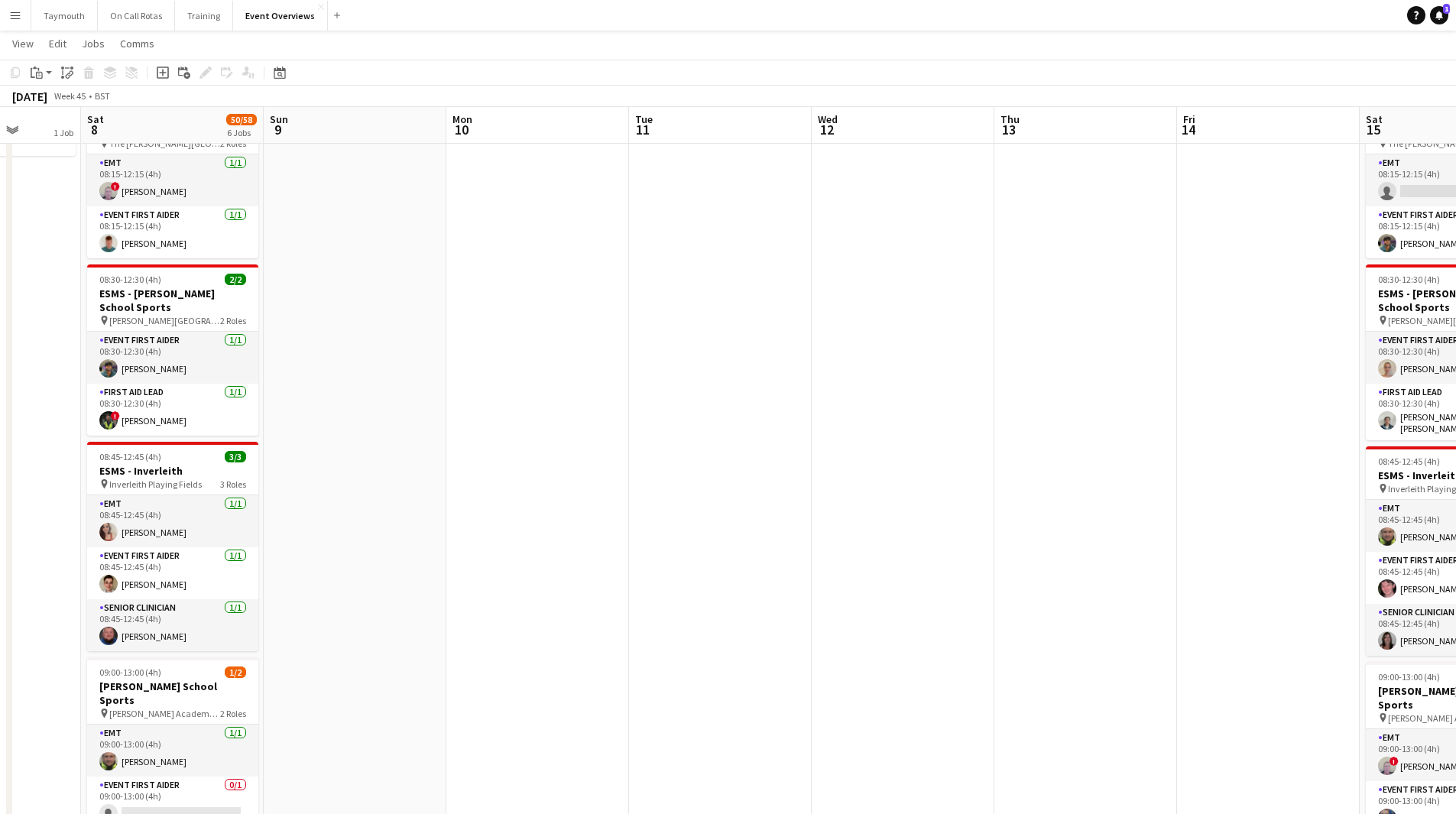
drag, startPoint x: 716, startPoint y: 479, endPoint x: 1421, endPoint y: 437, distance: 706.2
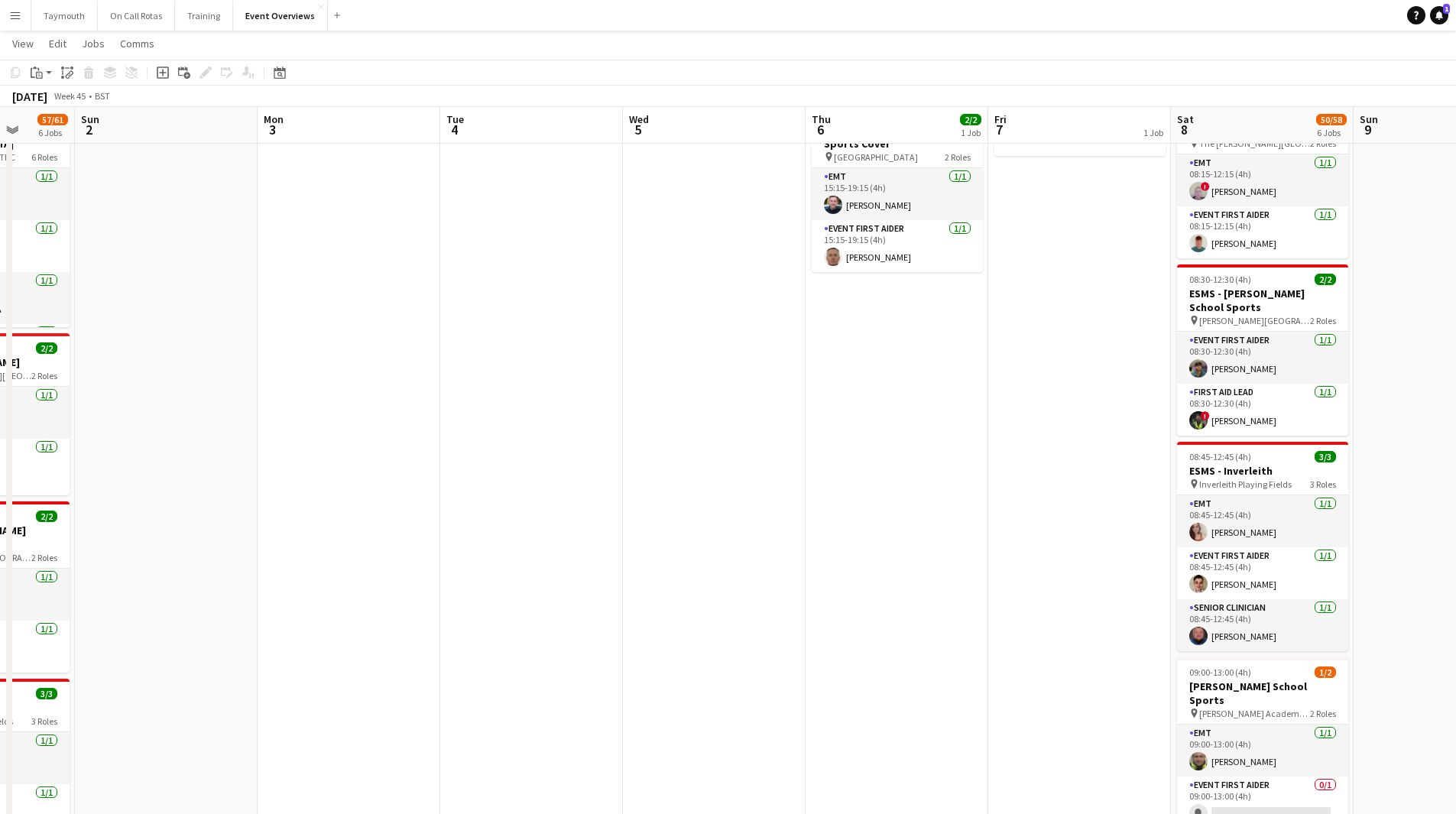
drag, startPoint x: 270, startPoint y: 672, endPoint x: 1242, endPoint y: 633, distance: 972.8
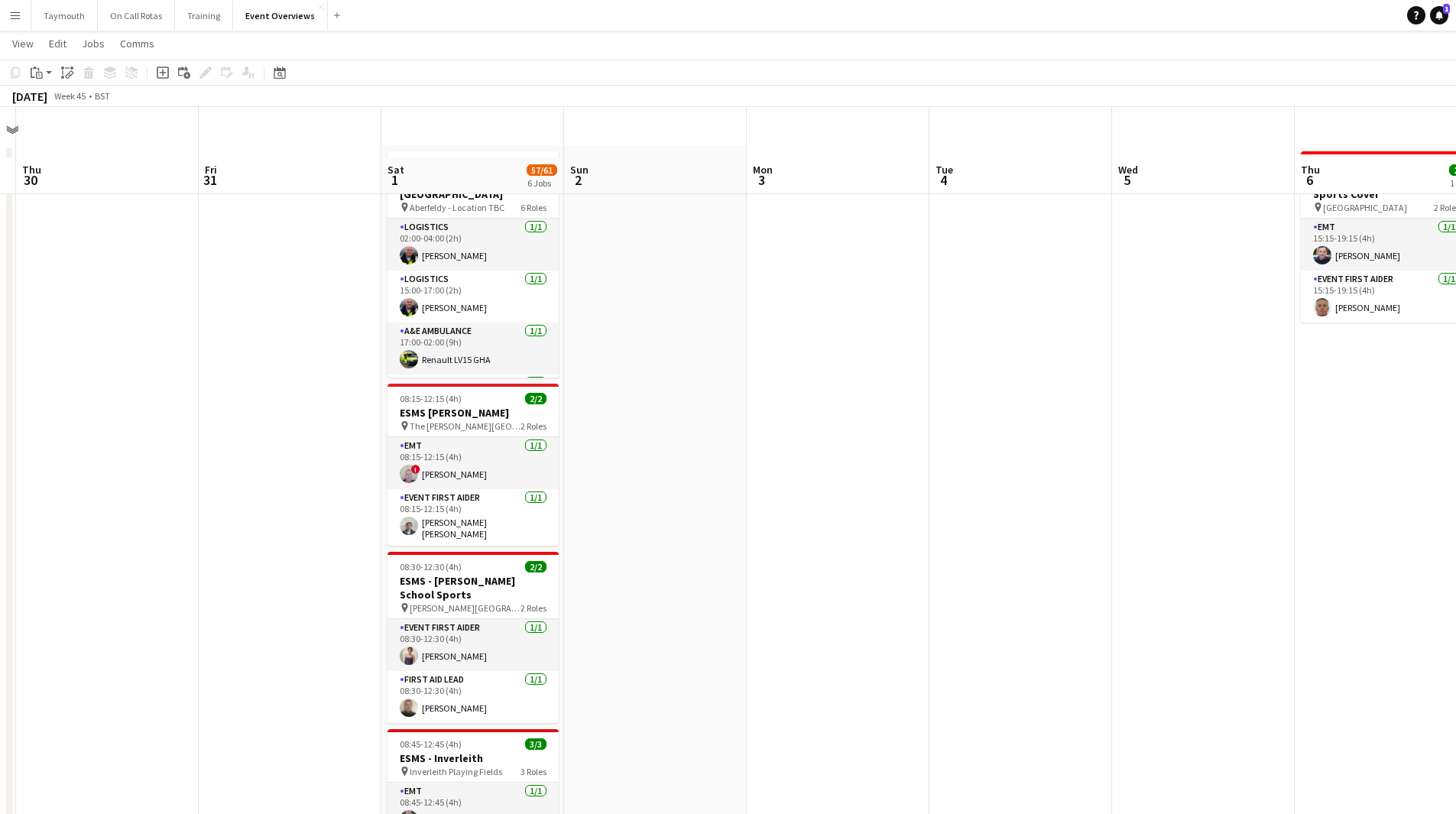
scroll to position [0, 0]
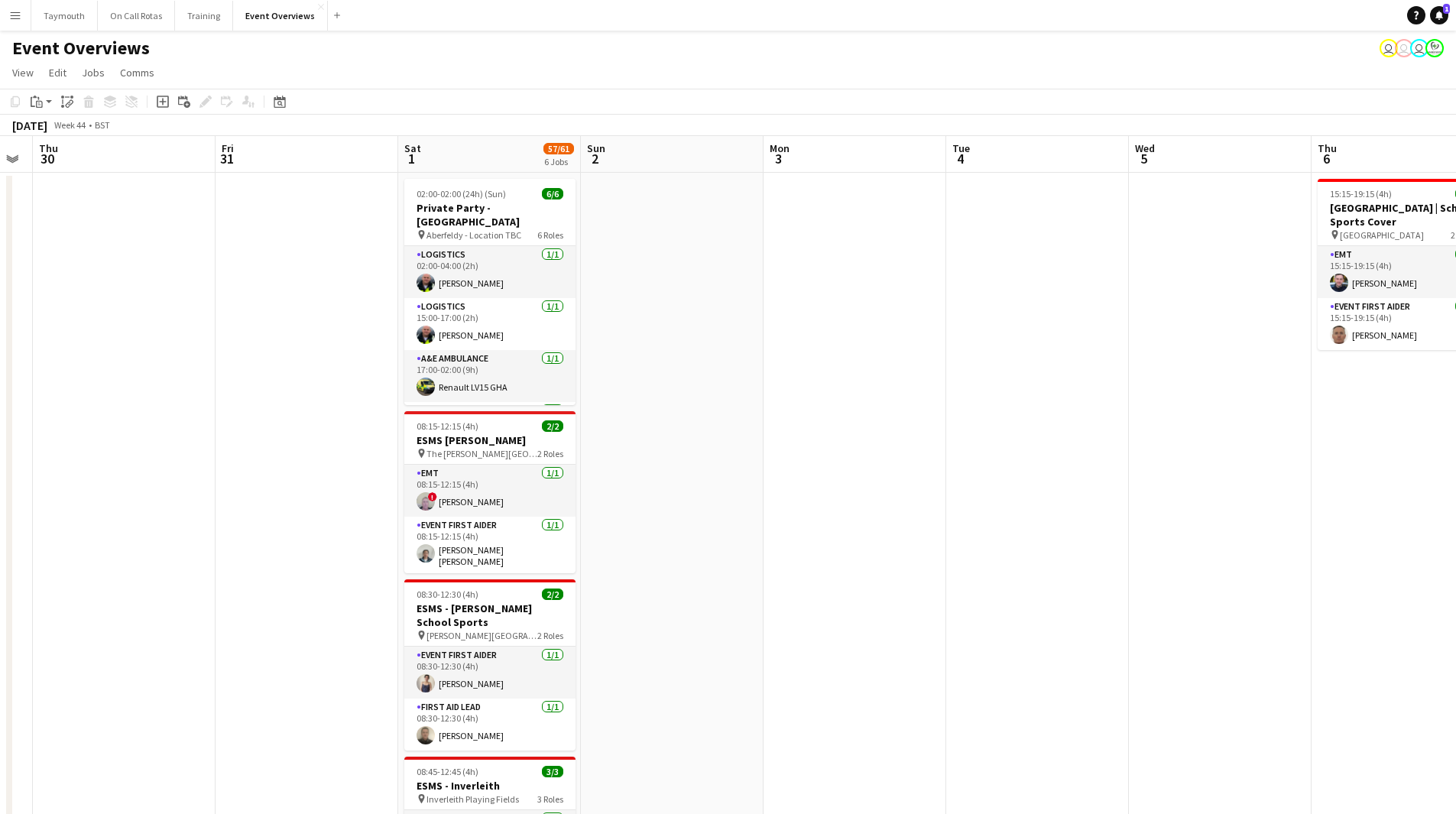
drag, startPoint x: 850, startPoint y: 604, endPoint x: 1462, endPoint y: 463, distance: 628.0
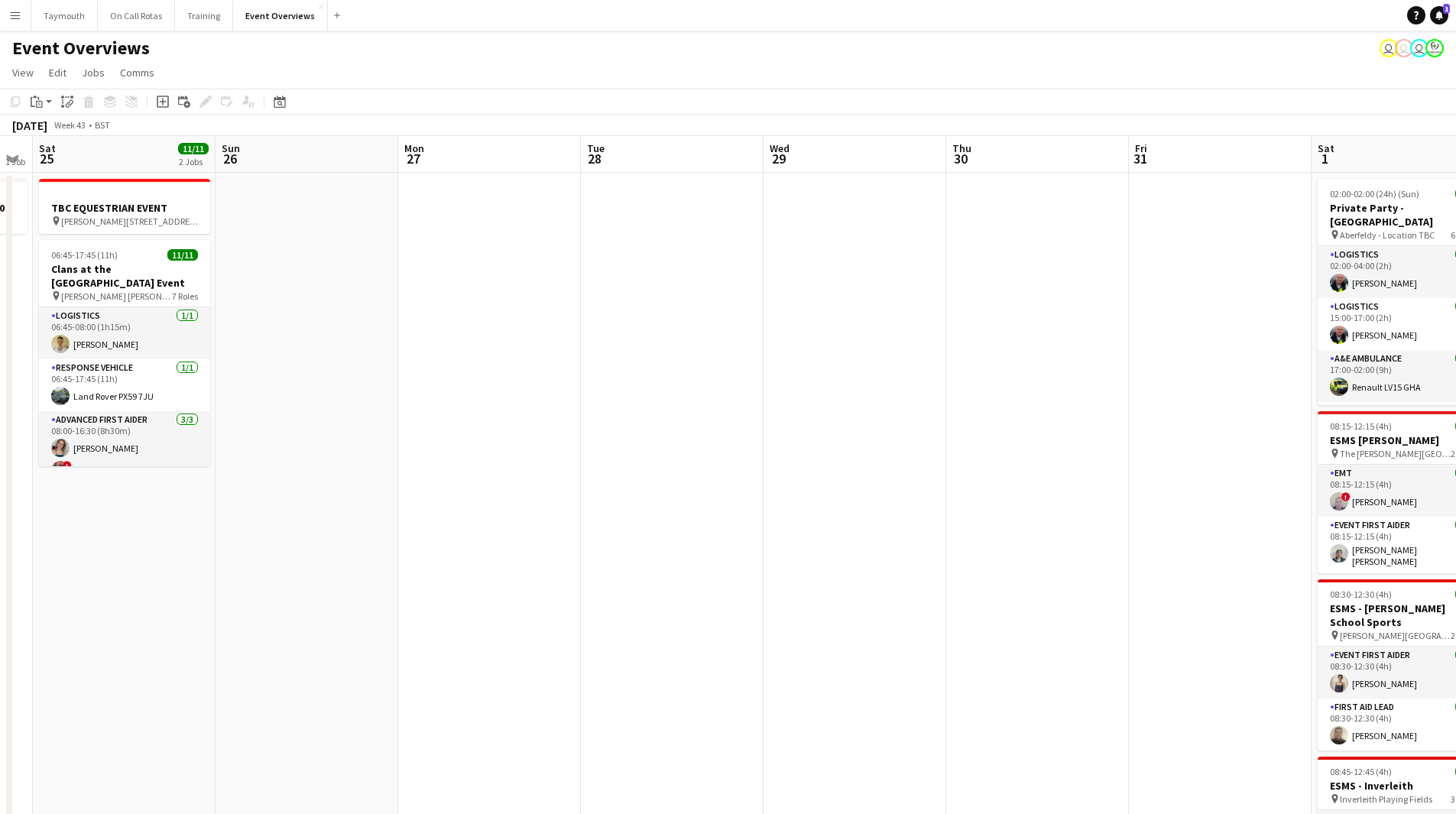
drag, startPoint x: 701, startPoint y: 536, endPoint x: 1112, endPoint y: 515, distance: 411.5
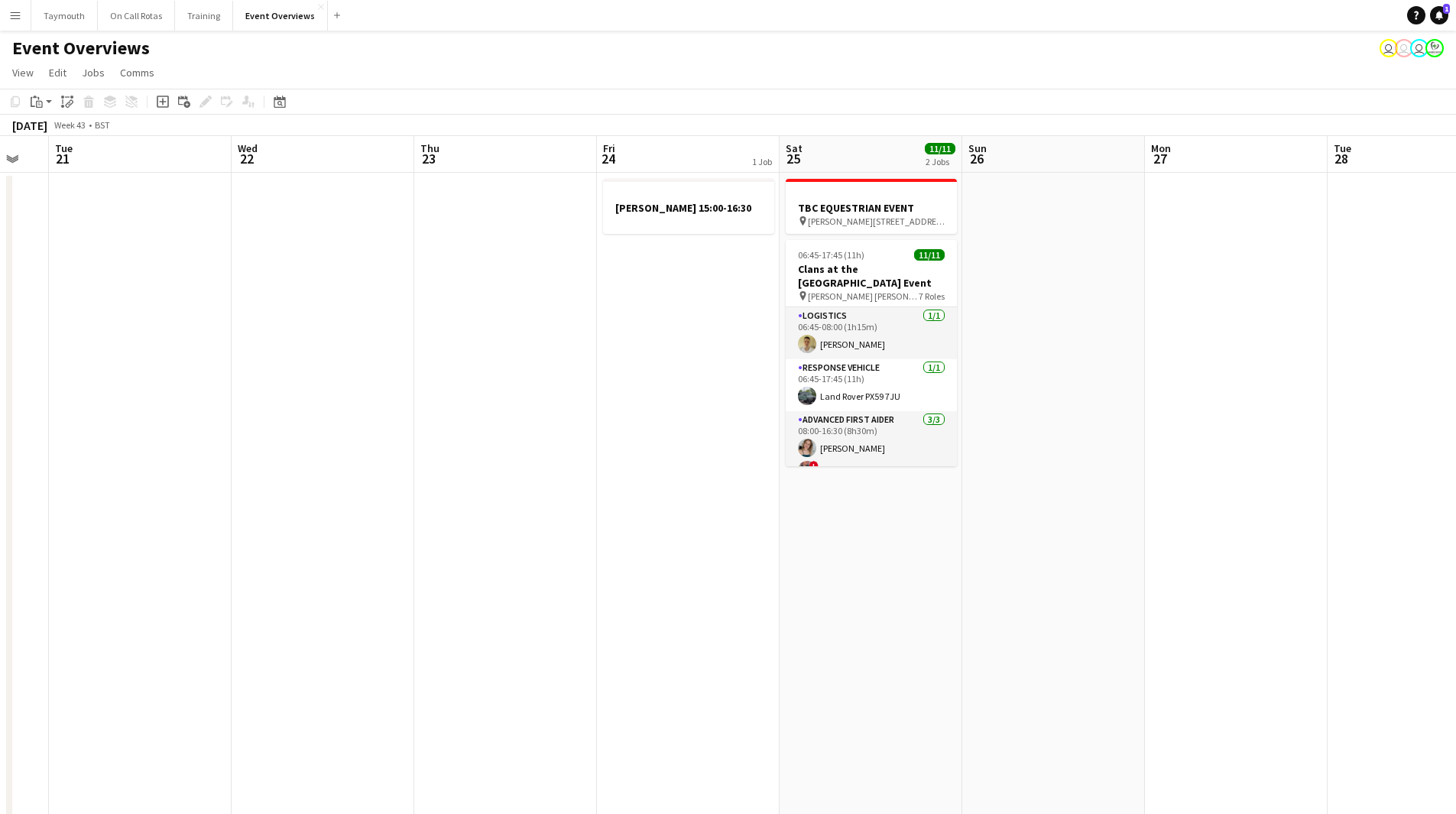
drag, startPoint x: 520, startPoint y: 554, endPoint x: 1085, endPoint y: 551, distance: 565.0
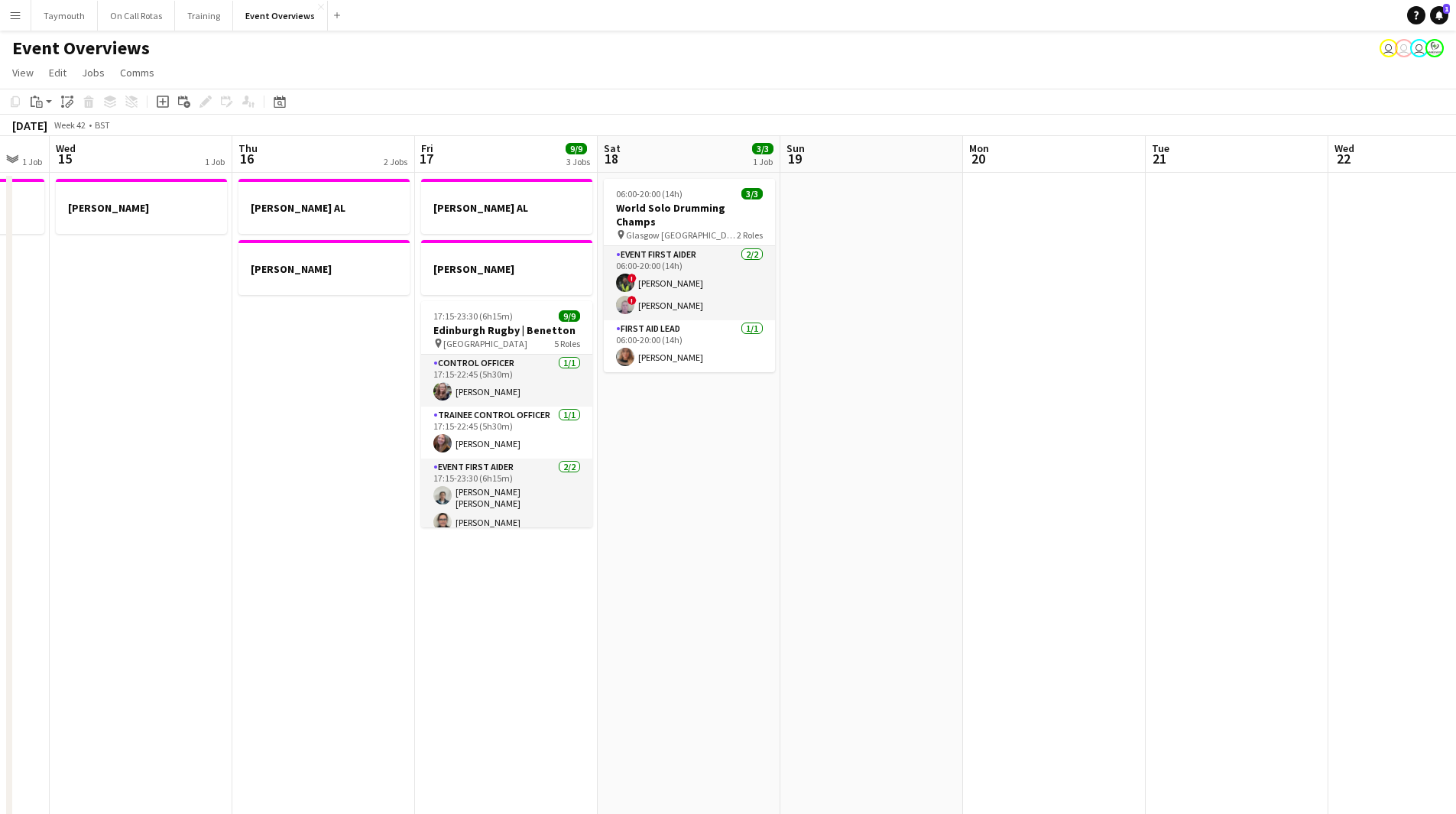
drag, startPoint x: 711, startPoint y: 551, endPoint x: 1173, endPoint y: 501, distance: 464.7
drag, startPoint x: 623, startPoint y: 588, endPoint x: 1319, endPoint y: 550, distance: 697.0
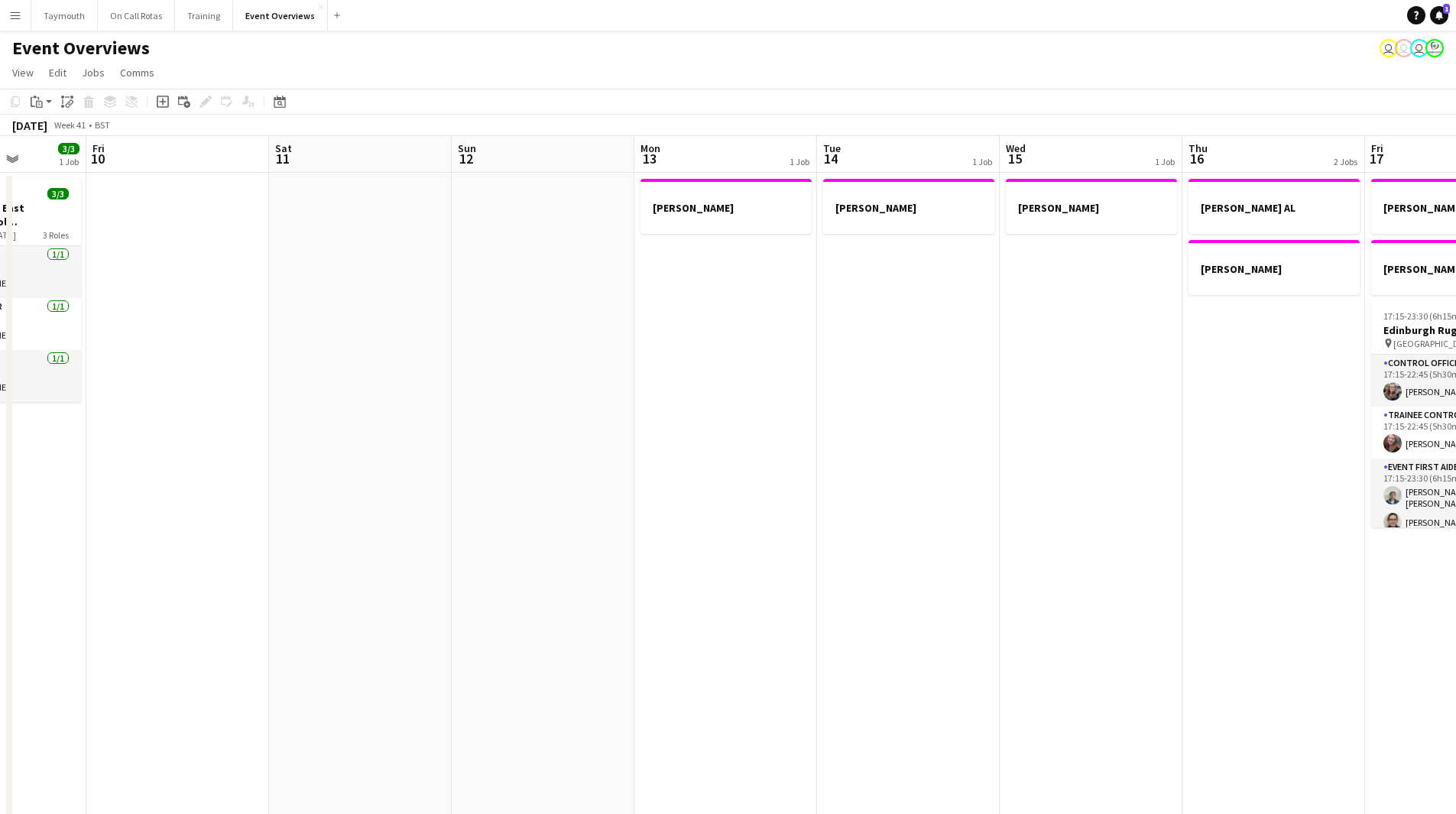
drag, startPoint x: 1105, startPoint y: 579, endPoint x: 1198, endPoint y: 564, distance: 94.2
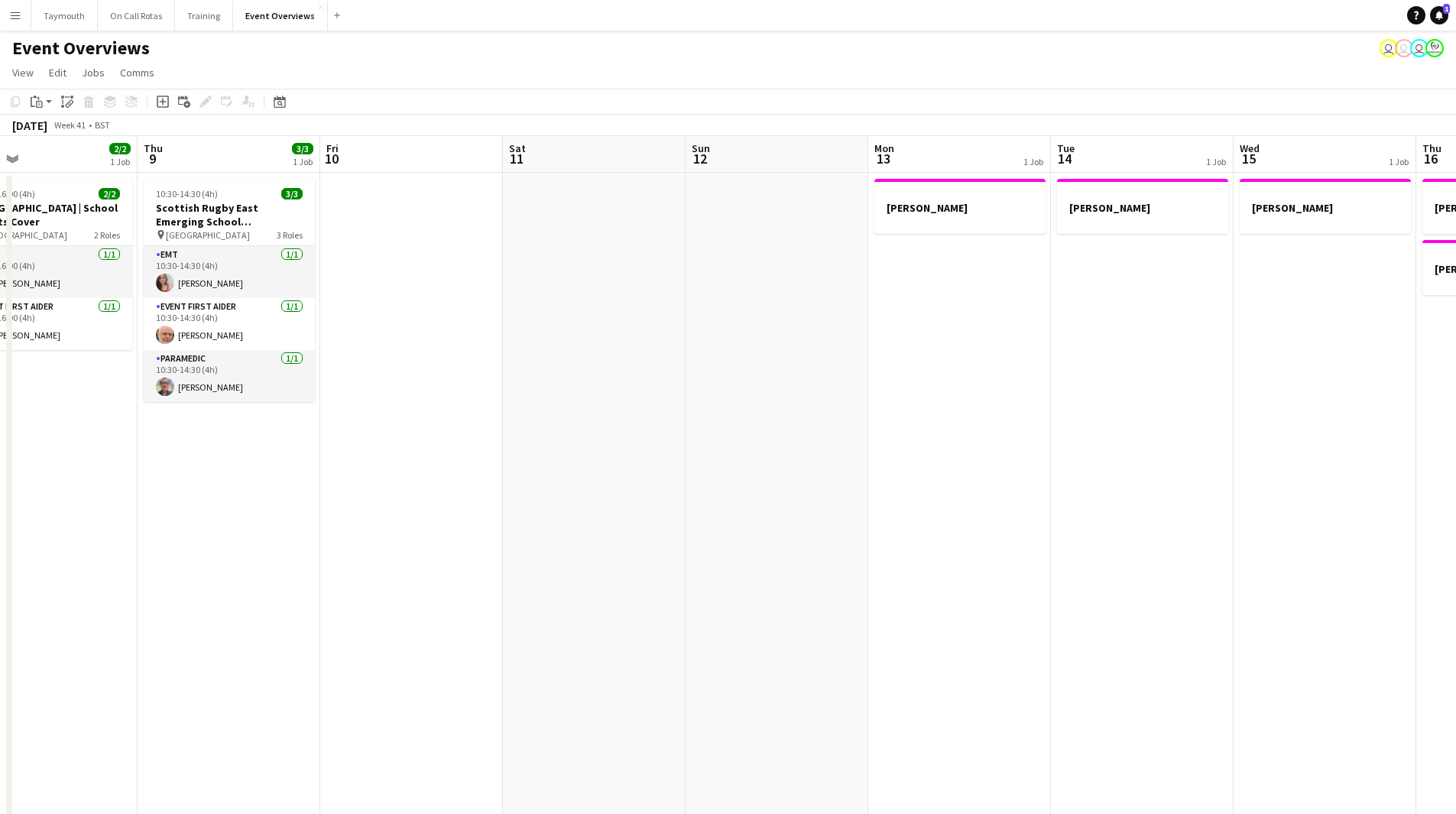
drag, startPoint x: 459, startPoint y: 631, endPoint x: 1054, endPoint y: 531, distance: 603.3
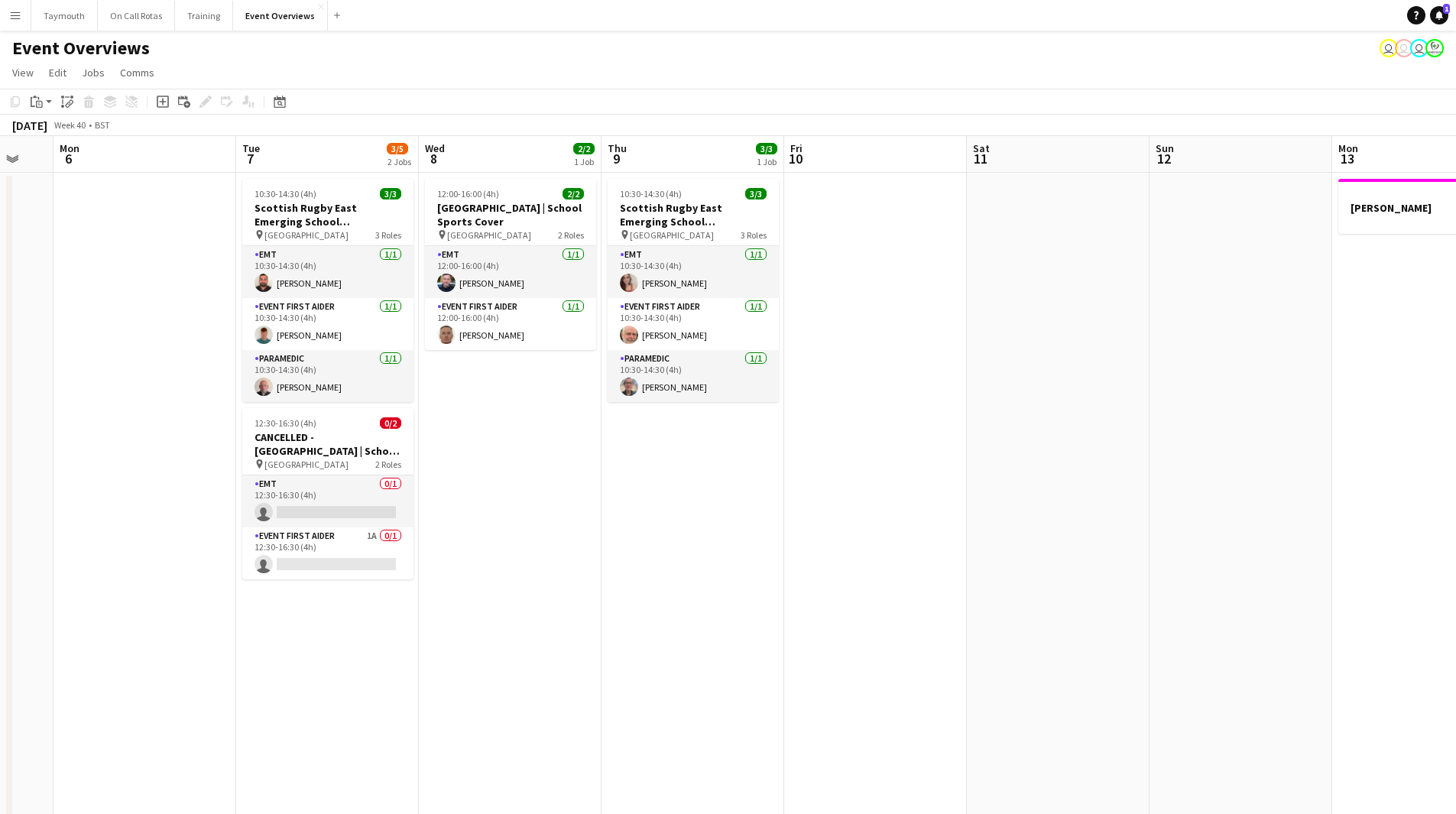
drag, startPoint x: 1187, startPoint y: 548, endPoint x: 377, endPoint y: 617, distance: 812.9
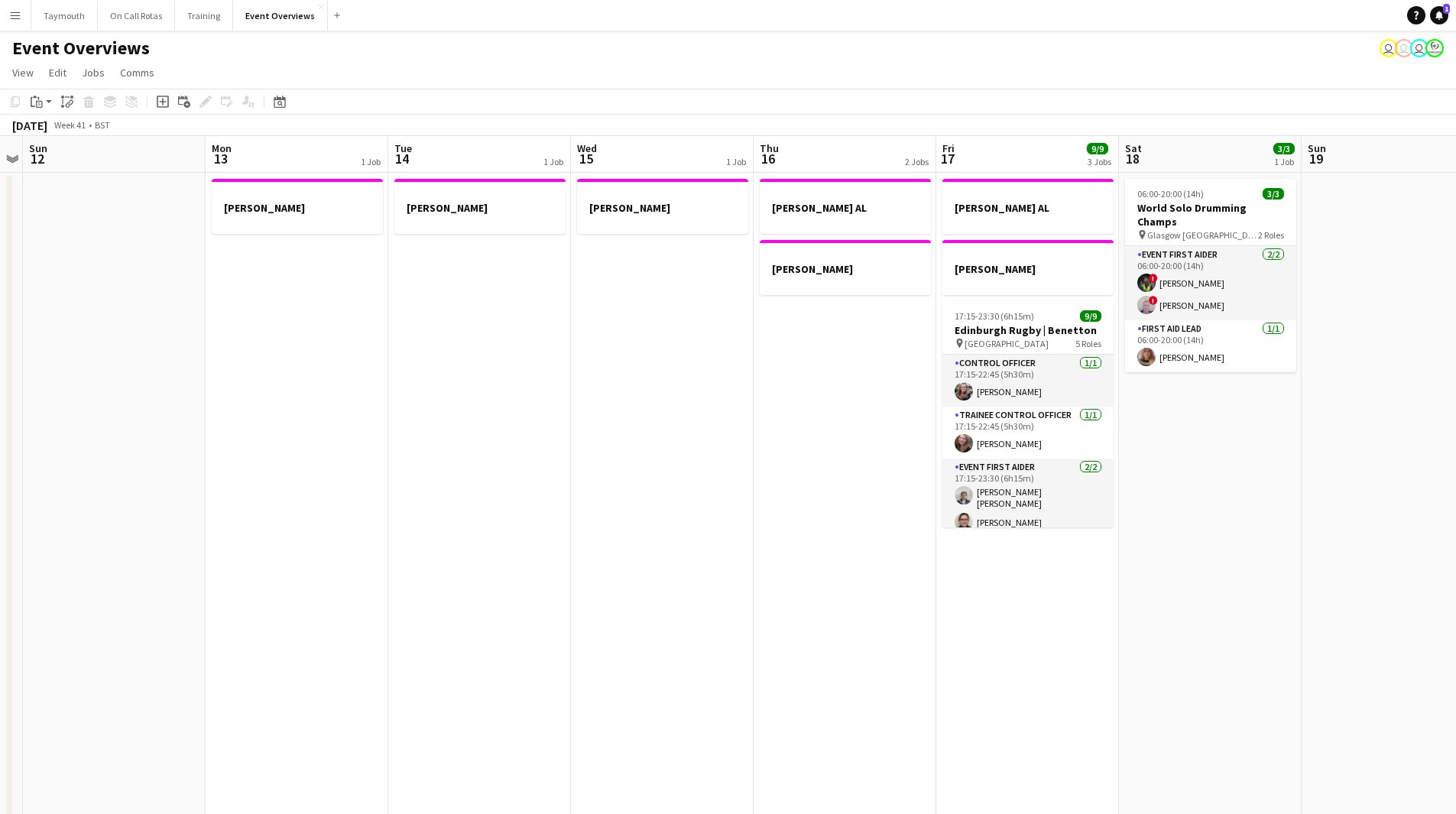
drag, startPoint x: 776, startPoint y: 620, endPoint x: 699, endPoint y: 618, distance: 77.0
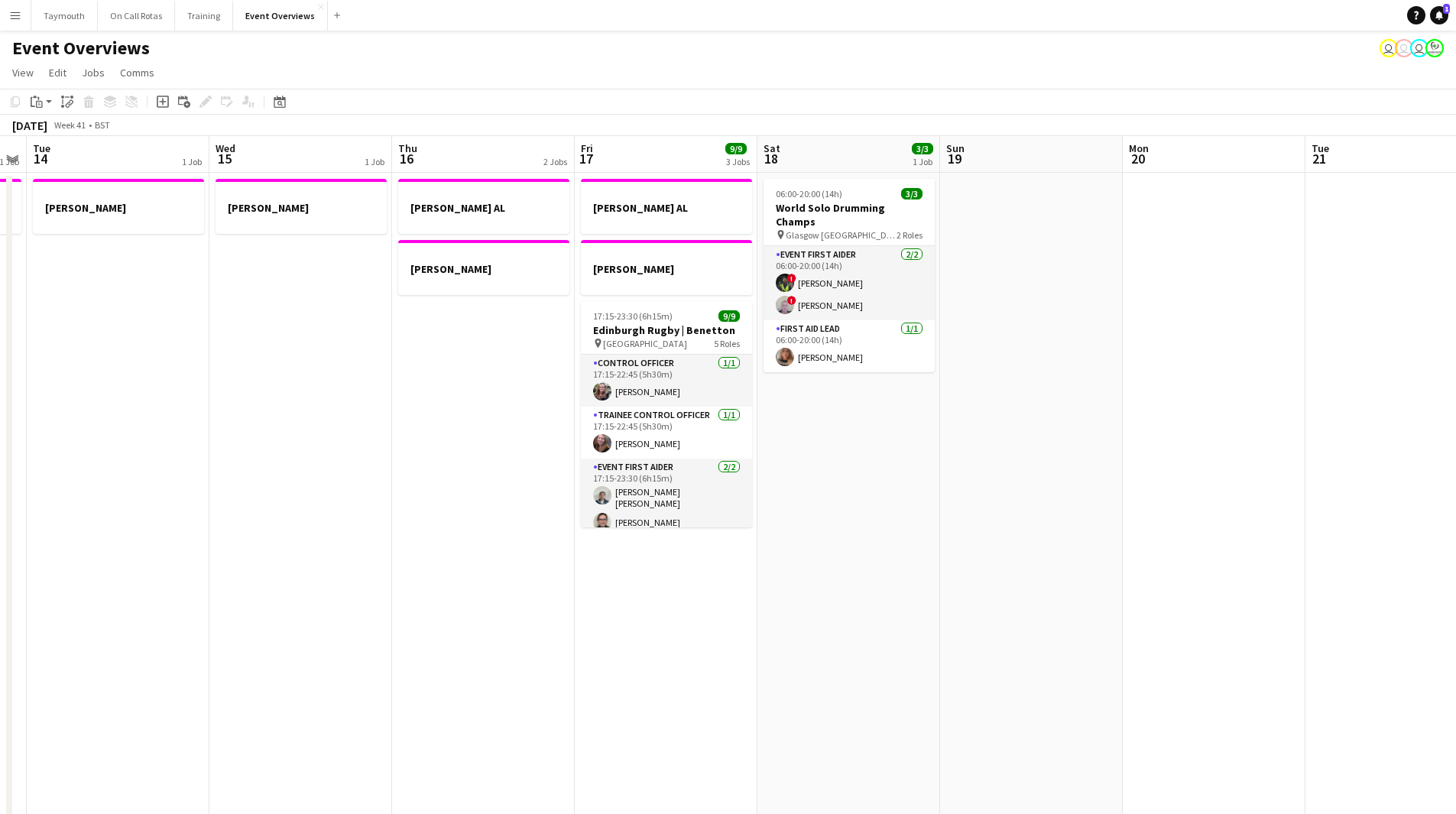
drag, startPoint x: 705, startPoint y: 705, endPoint x: 655, endPoint y: 706, distance: 50.0
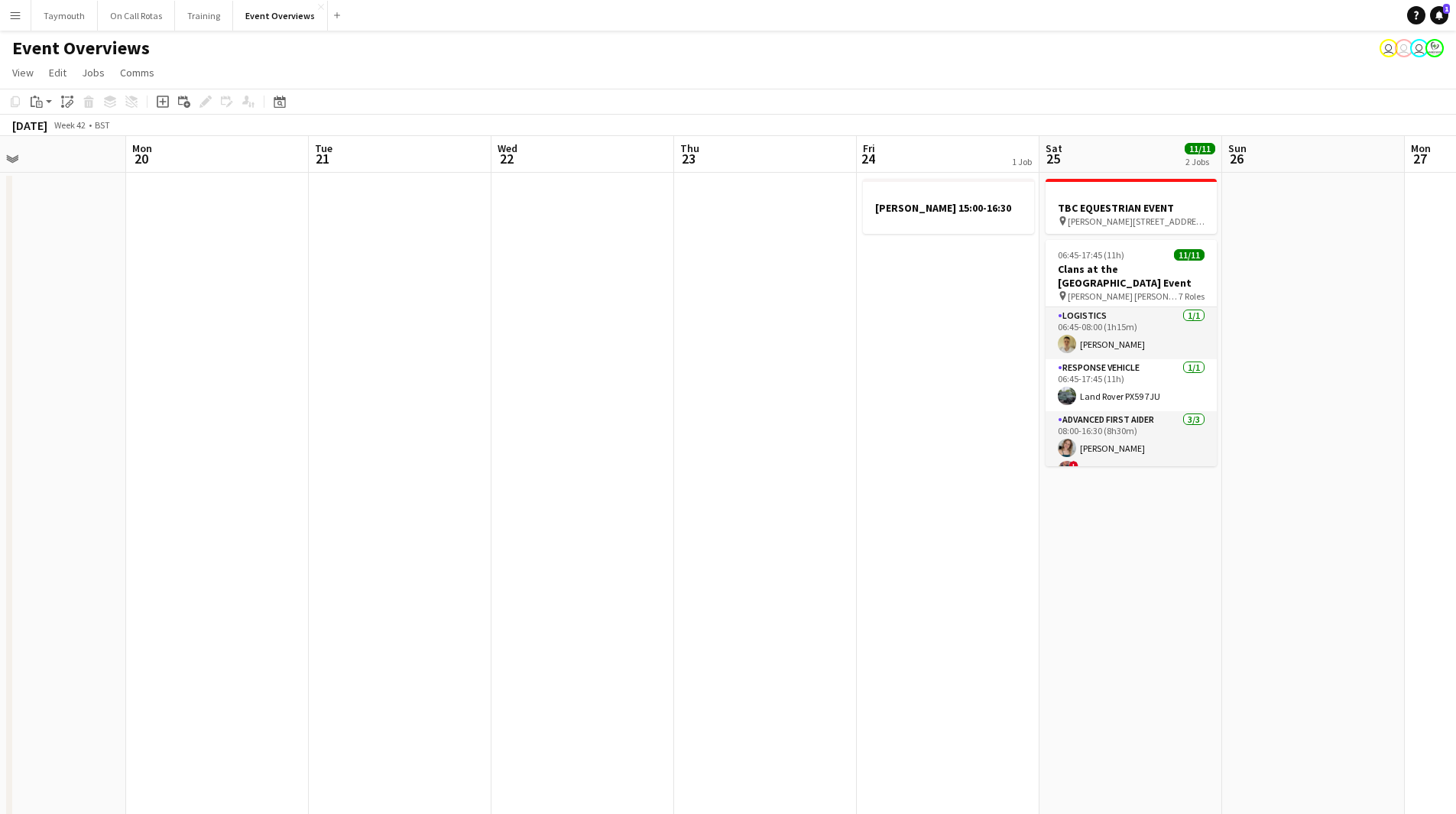
drag, startPoint x: 883, startPoint y: 610, endPoint x: 848, endPoint y: 602, distance: 35.9
drag, startPoint x: 1342, startPoint y: 617, endPoint x: 1122, endPoint y: 619, distance: 220.0
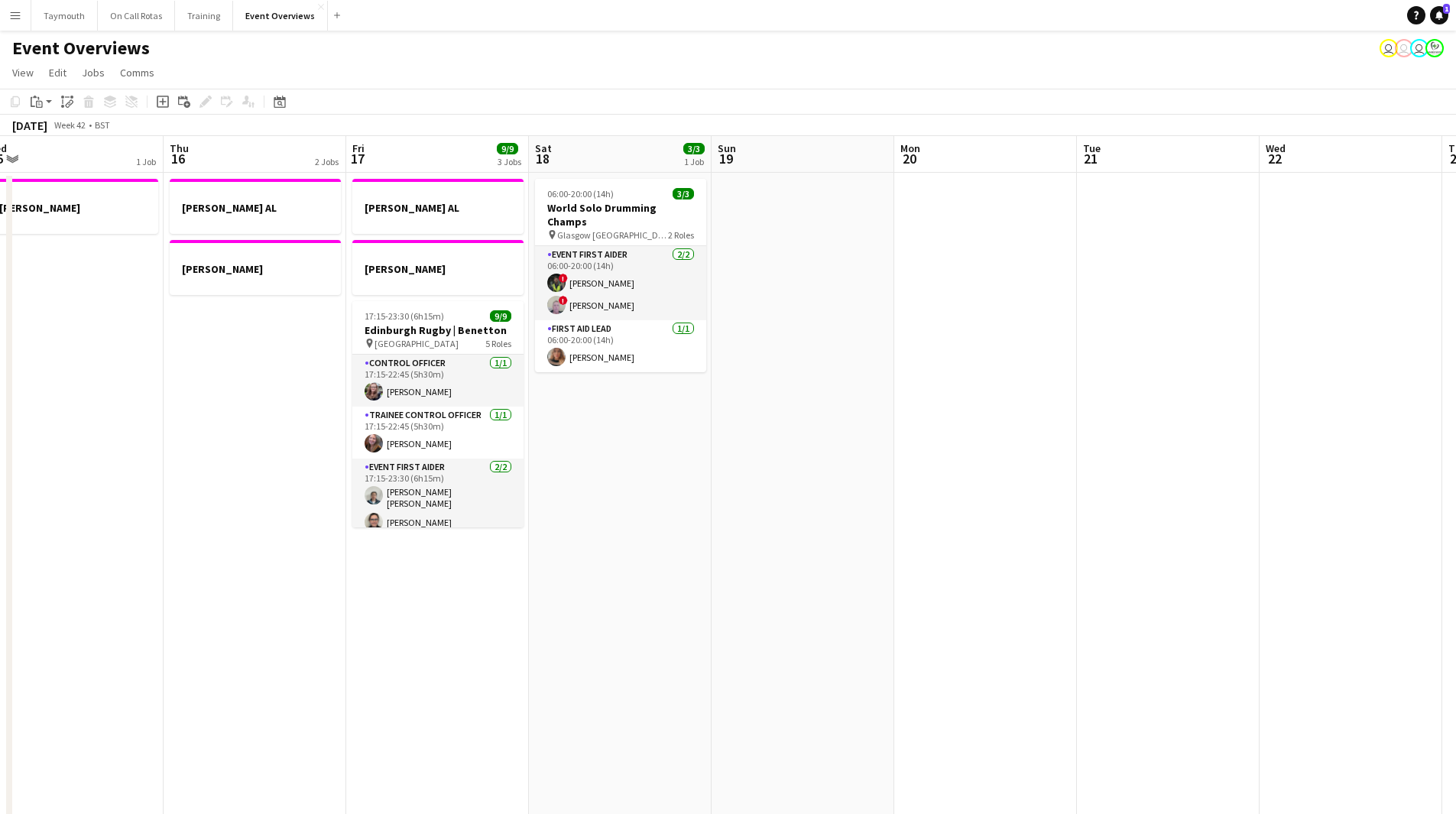
drag, startPoint x: 868, startPoint y: 657, endPoint x: 1466, endPoint y: 596, distance: 601.1
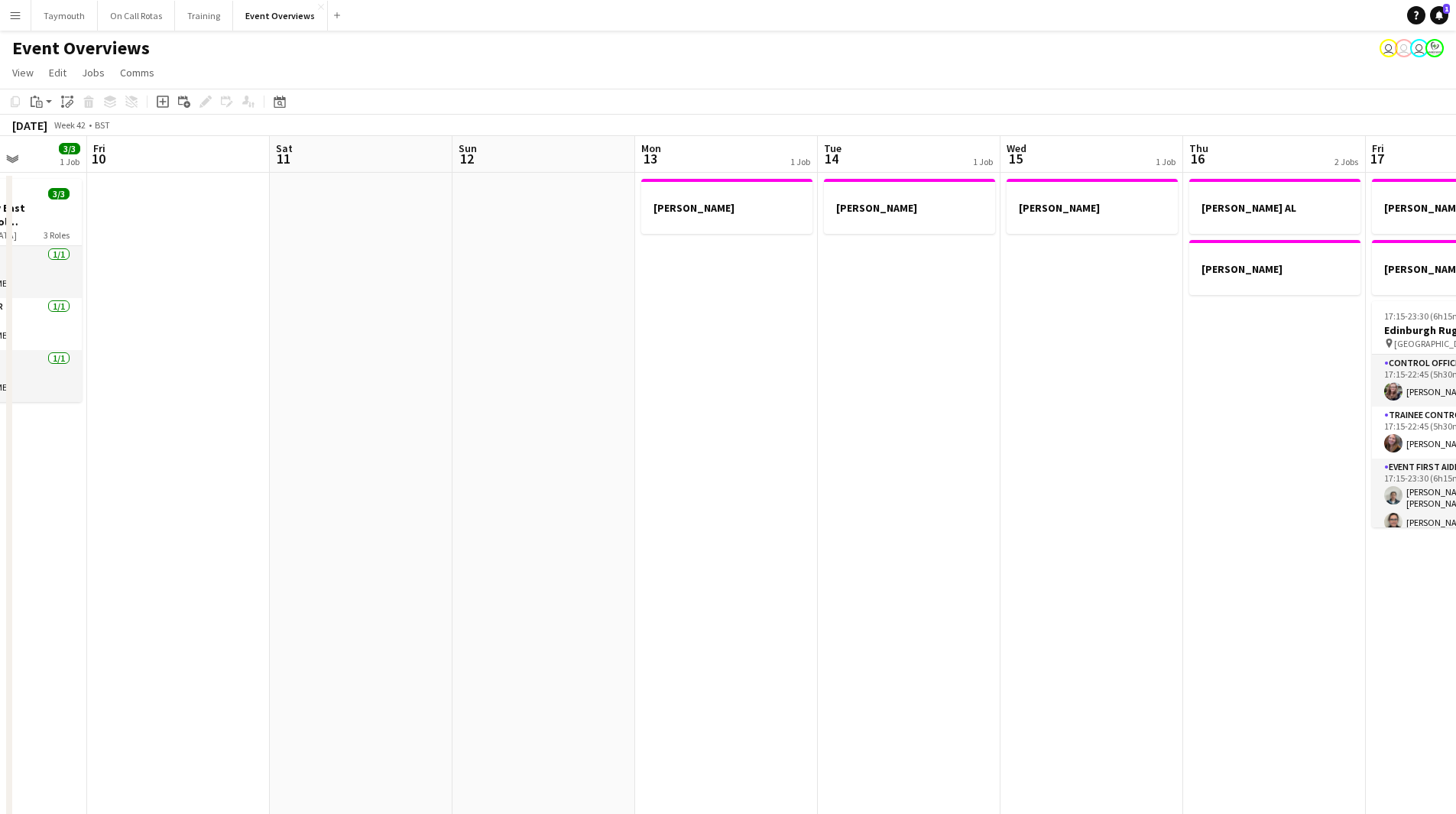
drag, startPoint x: 942, startPoint y: 581, endPoint x: 1266, endPoint y: 551, distance: 325.4
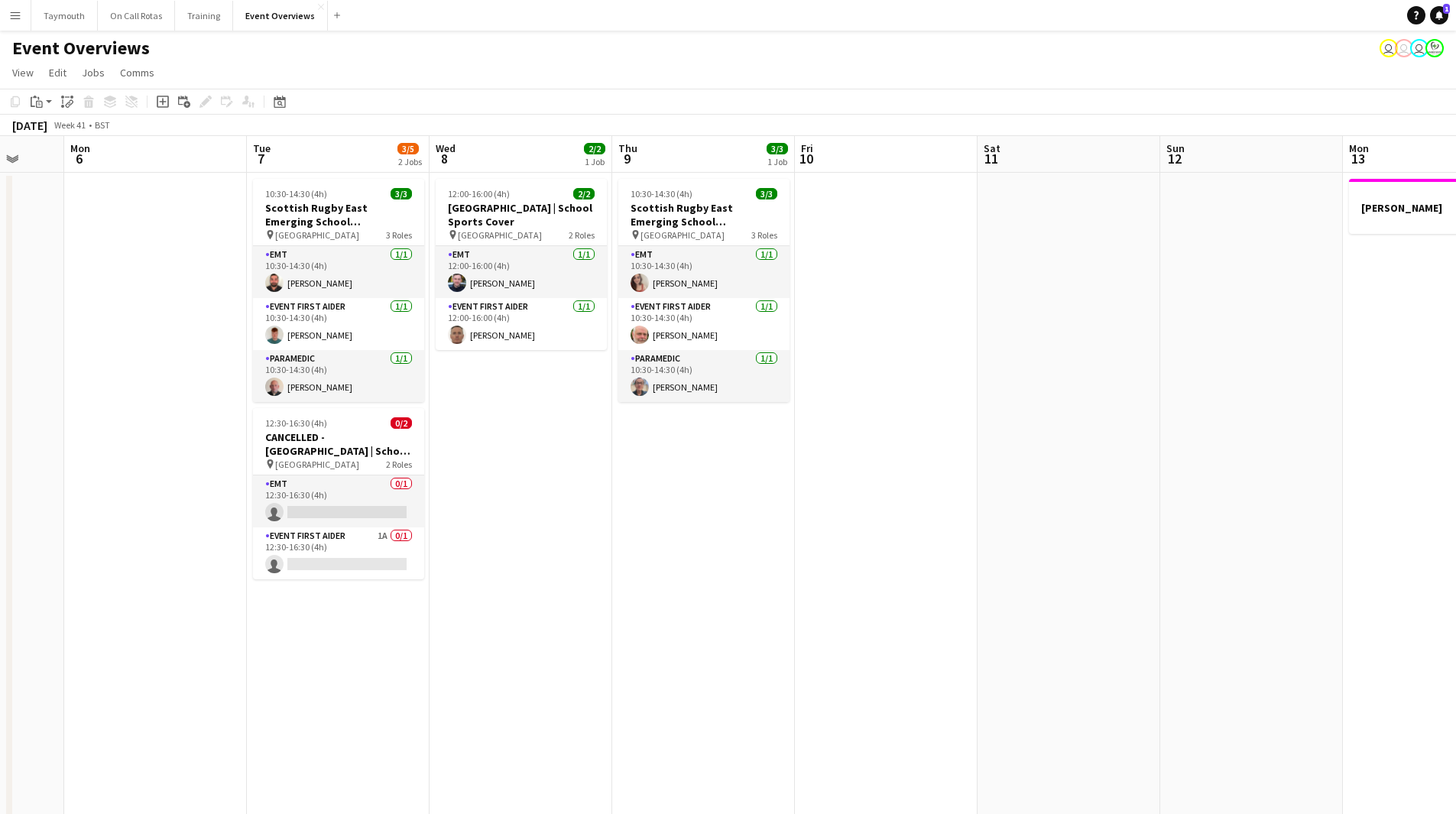
drag, startPoint x: 736, startPoint y: 556, endPoint x: 1185, endPoint y: 547, distance: 449.1
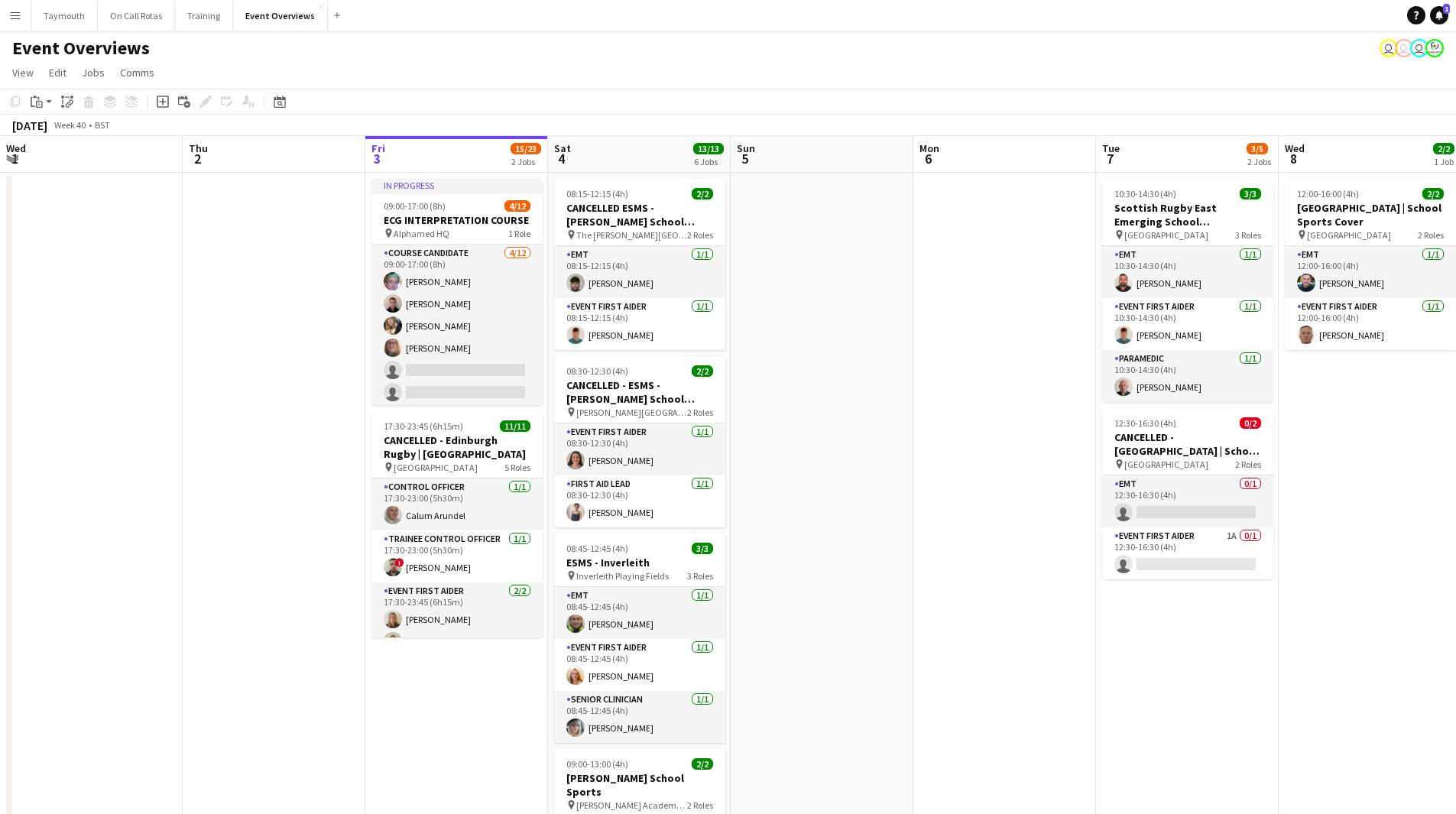
drag, startPoint x: 752, startPoint y: 576, endPoint x: 870, endPoint y: 576, distance: 118.0
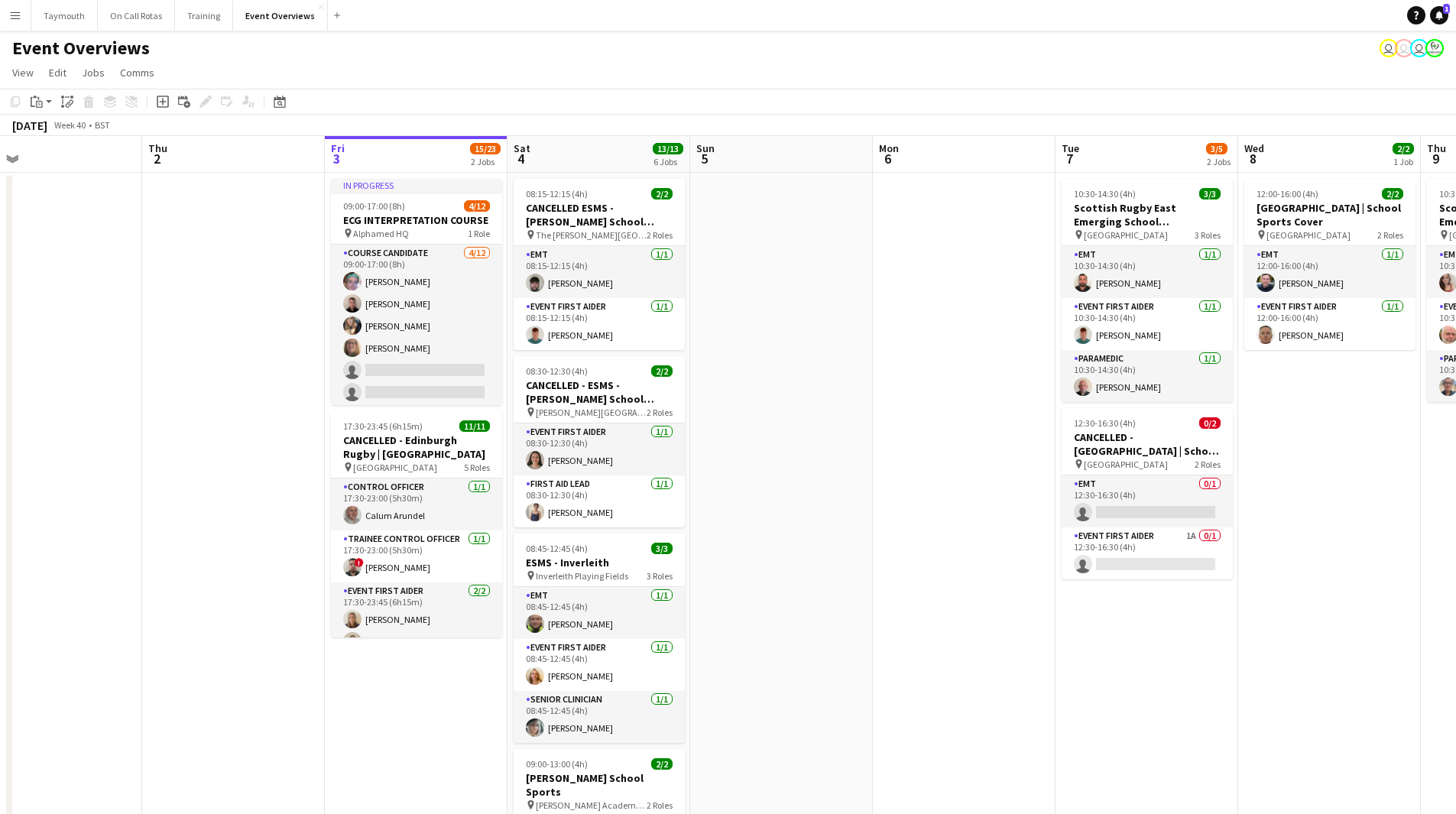
drag, startPoint x: 1064, startPoint y: 512, endPoint x: -102, endPoint y: 543, distance: 1166.4
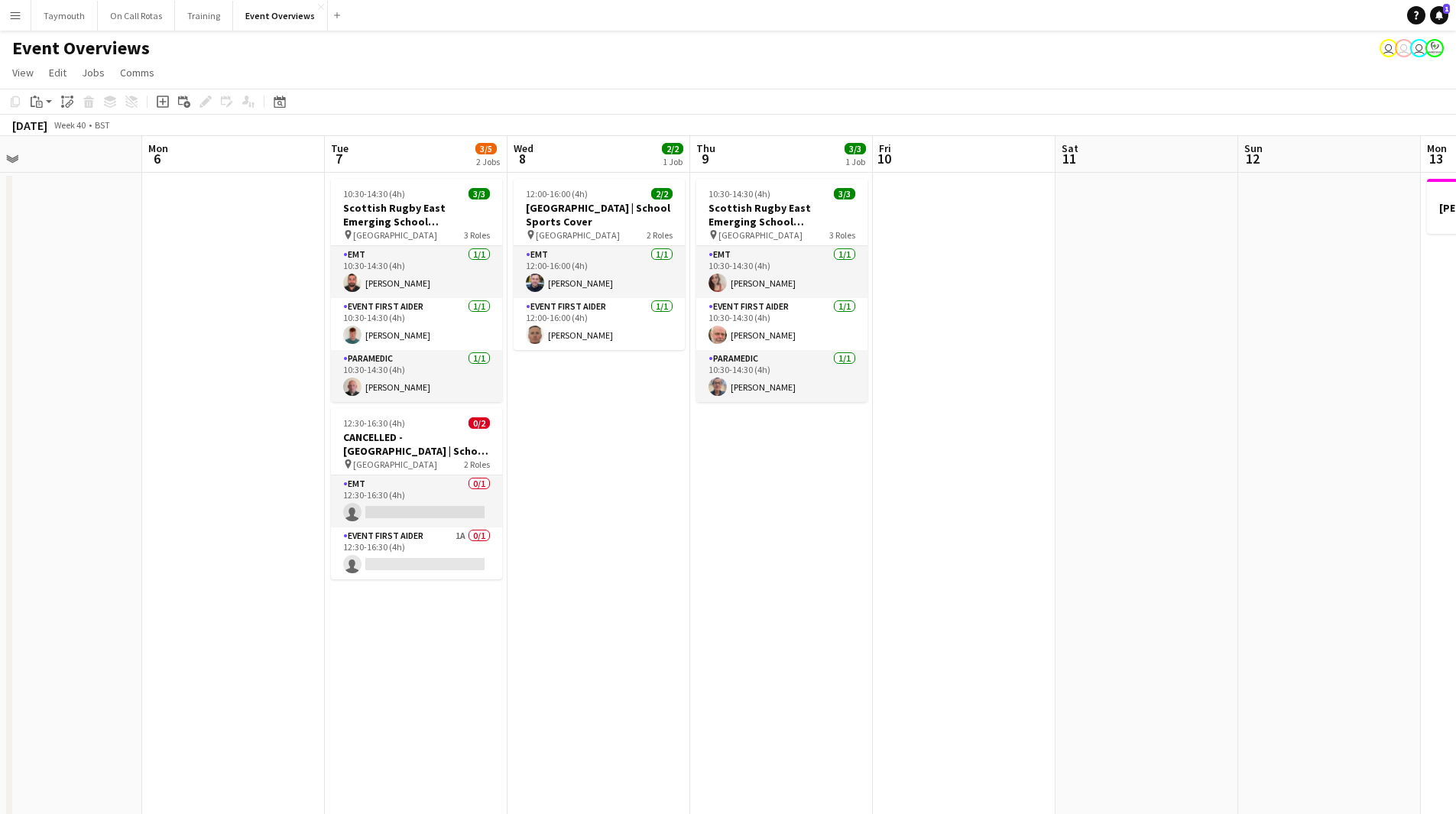
drag, startPoint x: 1175, startPoint y: 500, endPoint x: 222, endPoint y: 576, distance: 956.0
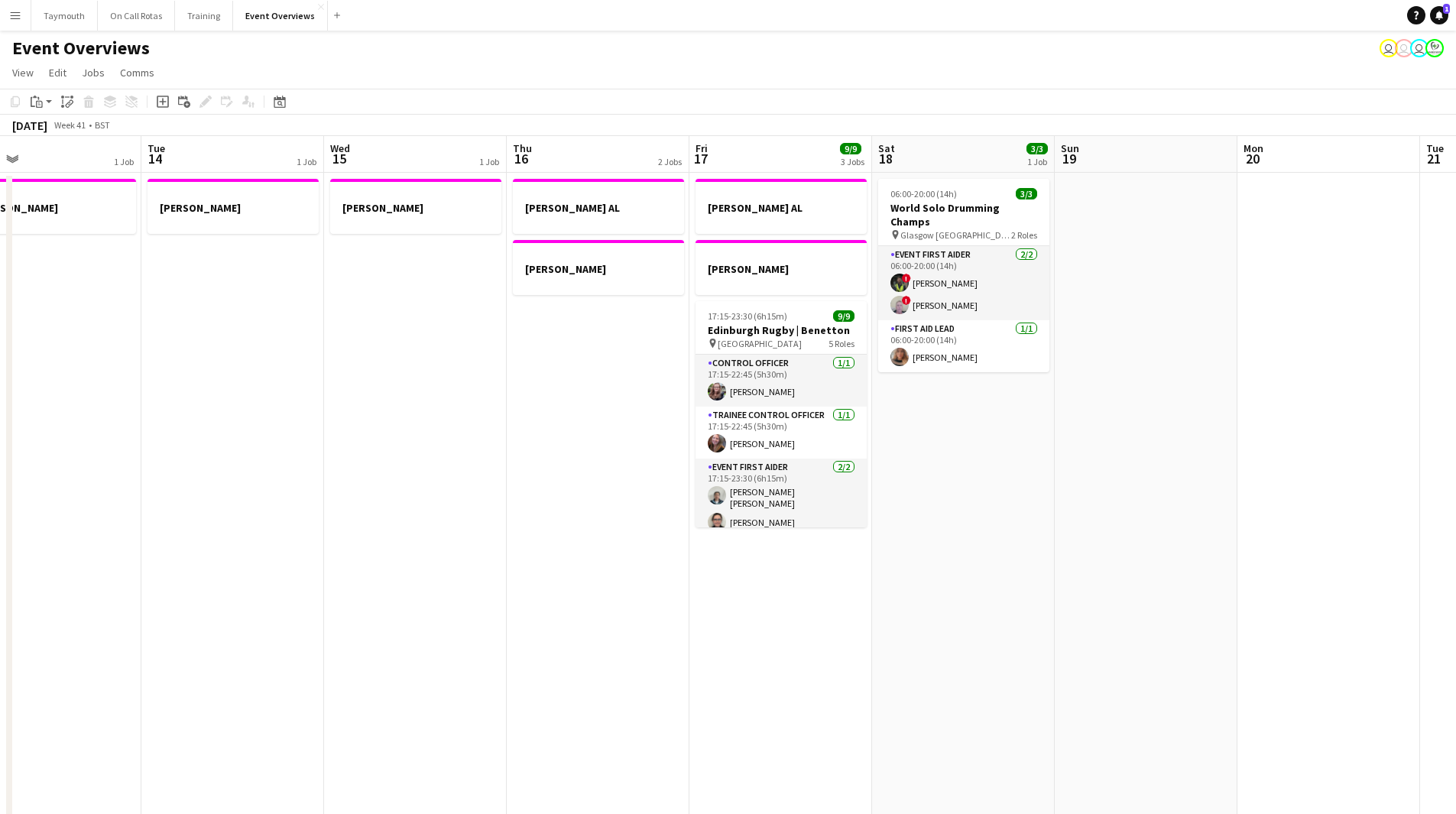
drag, startPoint x: 928, startPoint y: 487, endPoint x: 243, endPoint y: 546, distance: 687.5
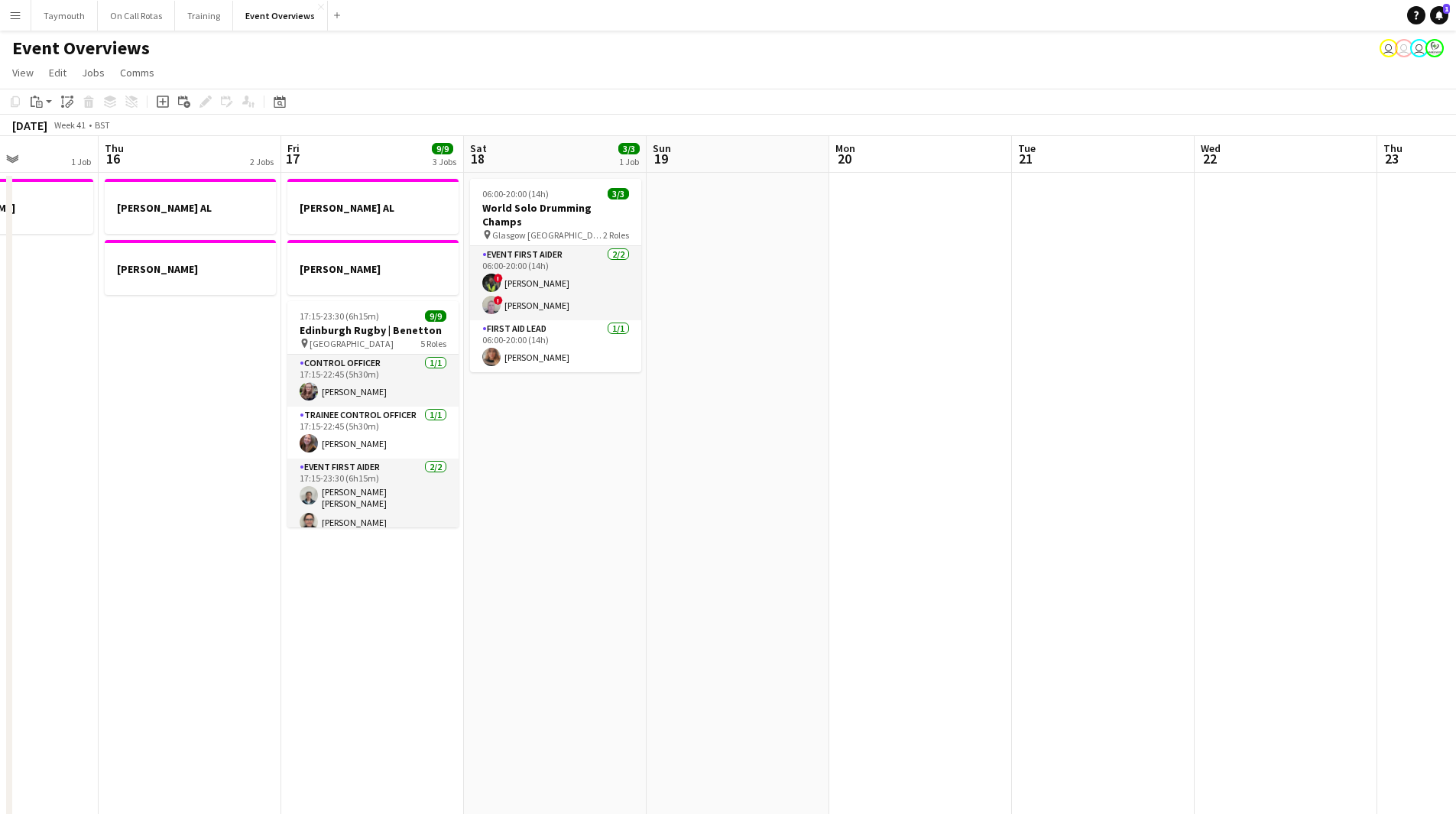
drag, startPoint x: 1071, startPoint y: 524, endPoint x: 46, endPoint y: 484, distance: 1025.8
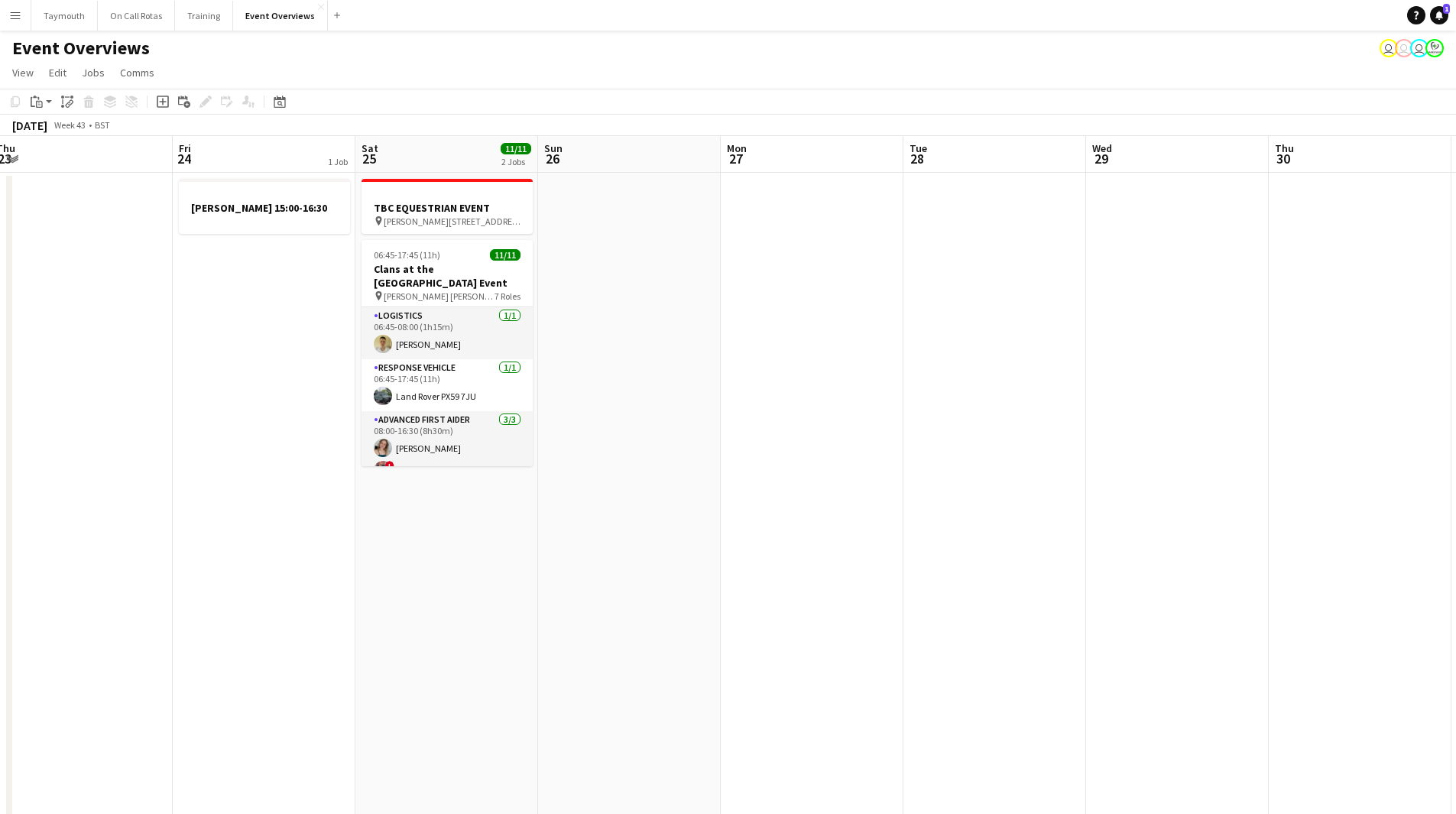
drag, startPoint x: 890, startPoint y: 499, endPoint x: 203, endPoint y: 523, distance: 687.4
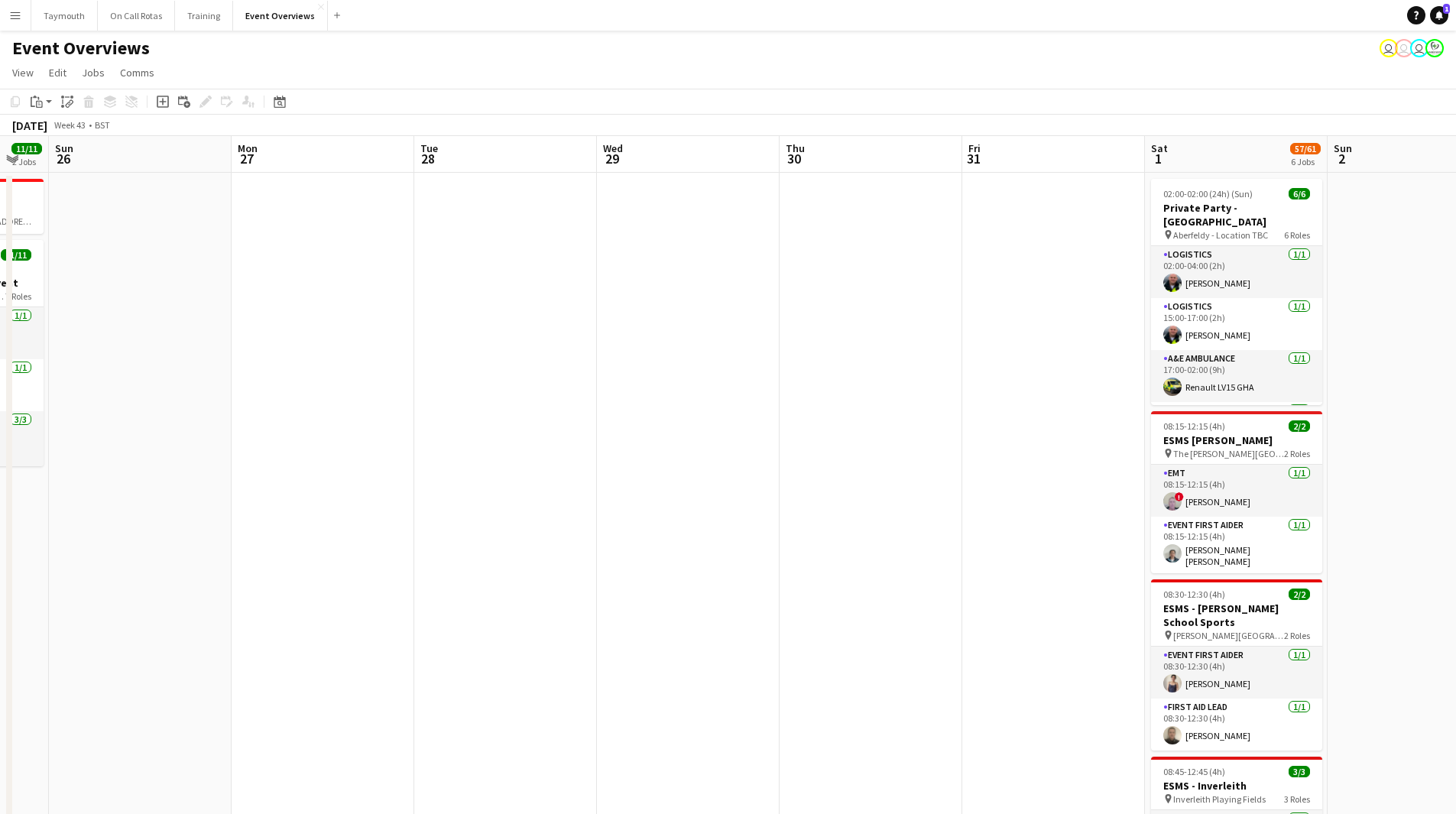
drag, startPoint x: 545, startPoint y: 497, endPoint x: 173, endPoint y: 506, distance: 372.1
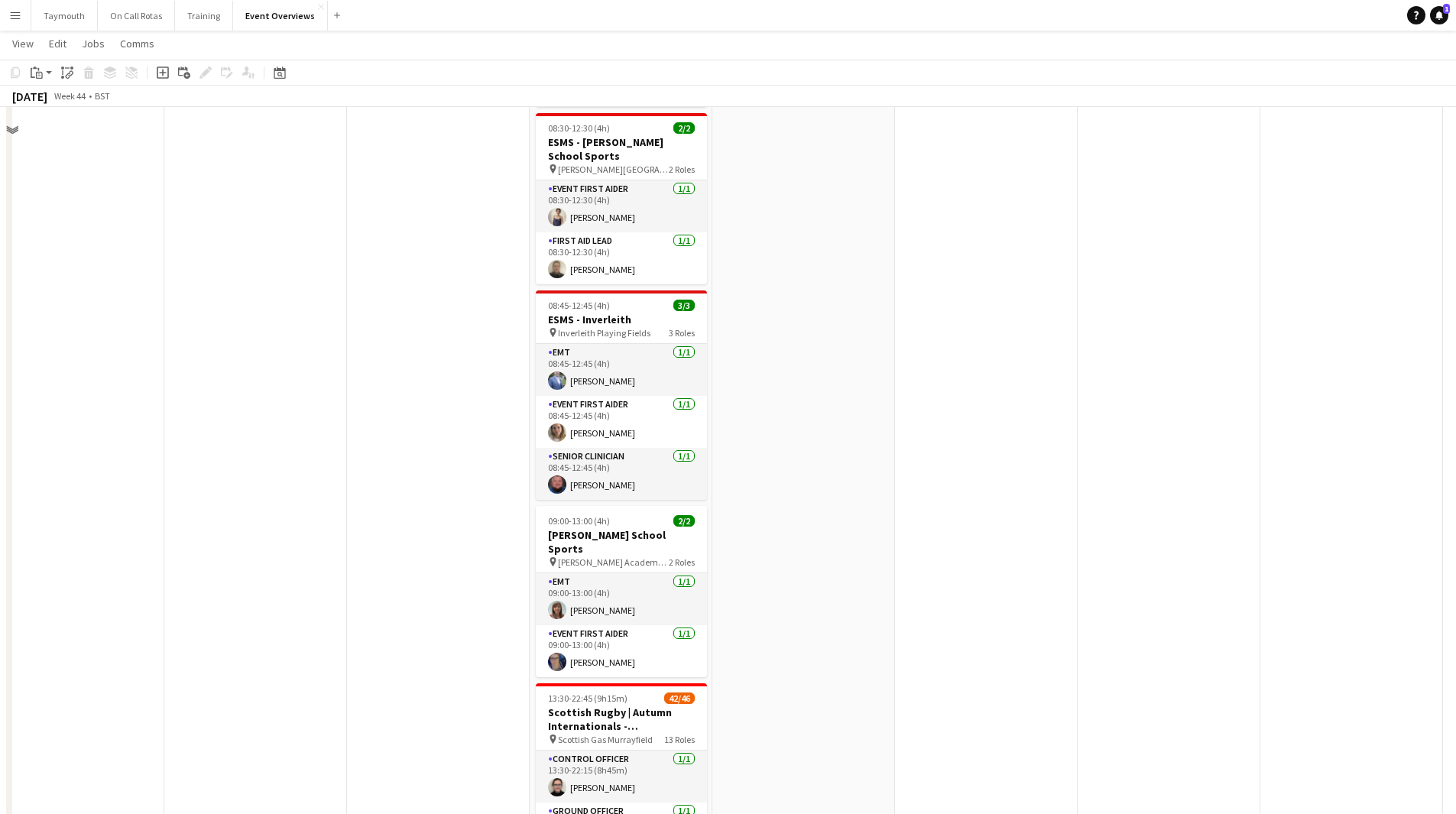
scroll to position [0, 0]
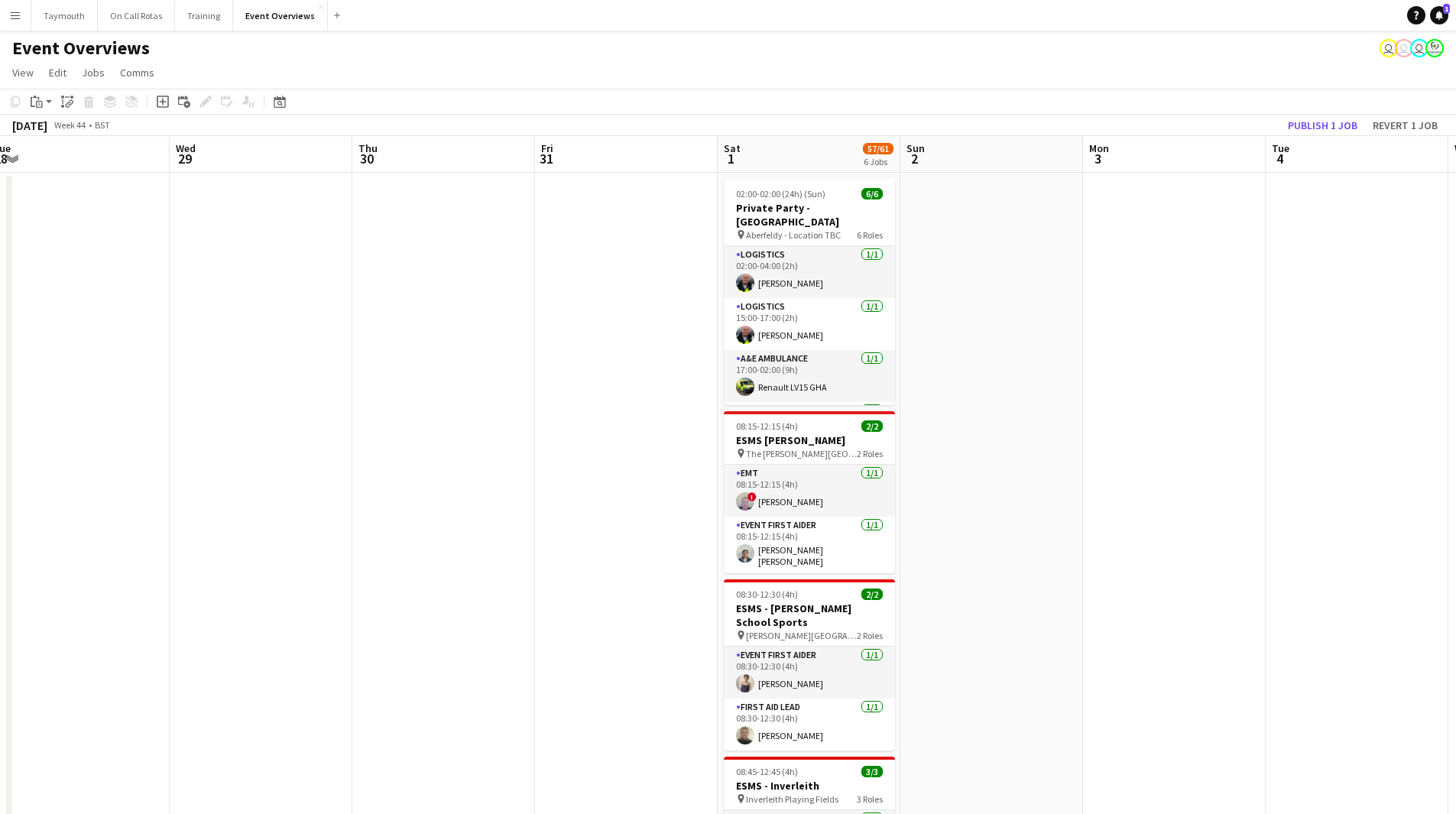
drag, startPoint x: 299, startPoint y: 511, endPoint x: 1295, endPoint y: 501, distance: 996.1
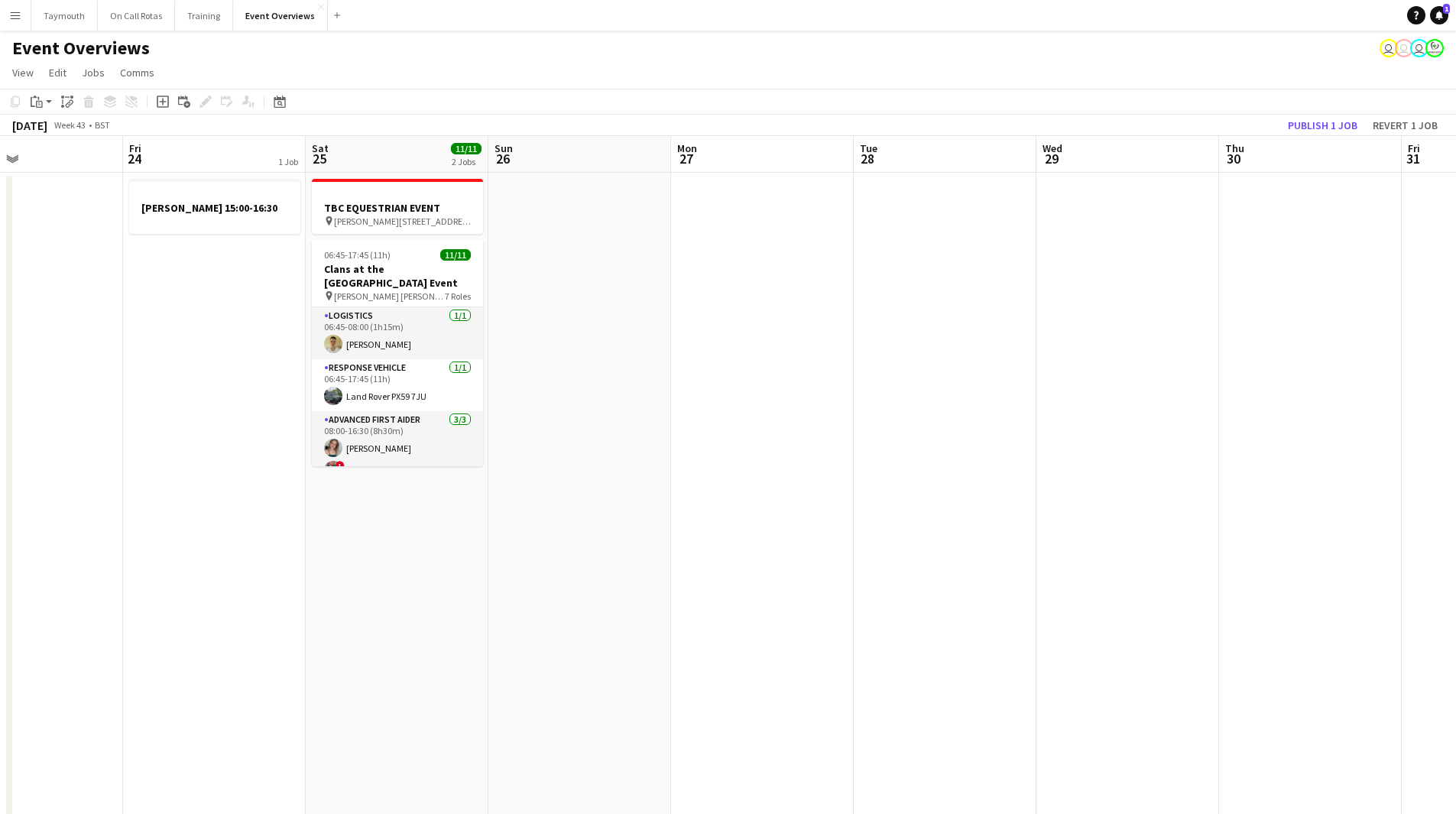
drag, startPoint x: 716, startPoint y: 542, endPoint x: 1183, endPoint y: 494, distance: 469.5
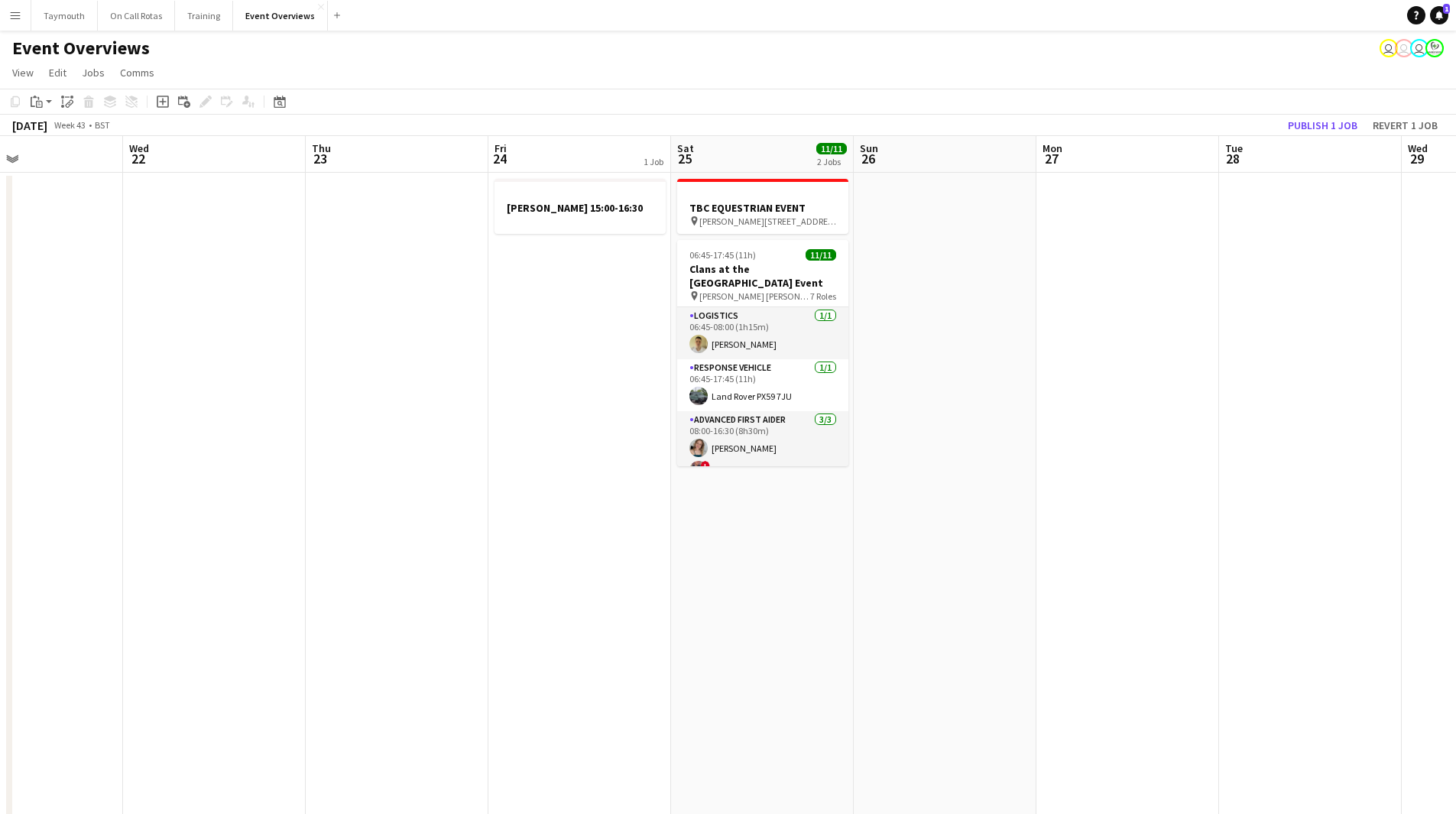
scroll to position [0, 388]
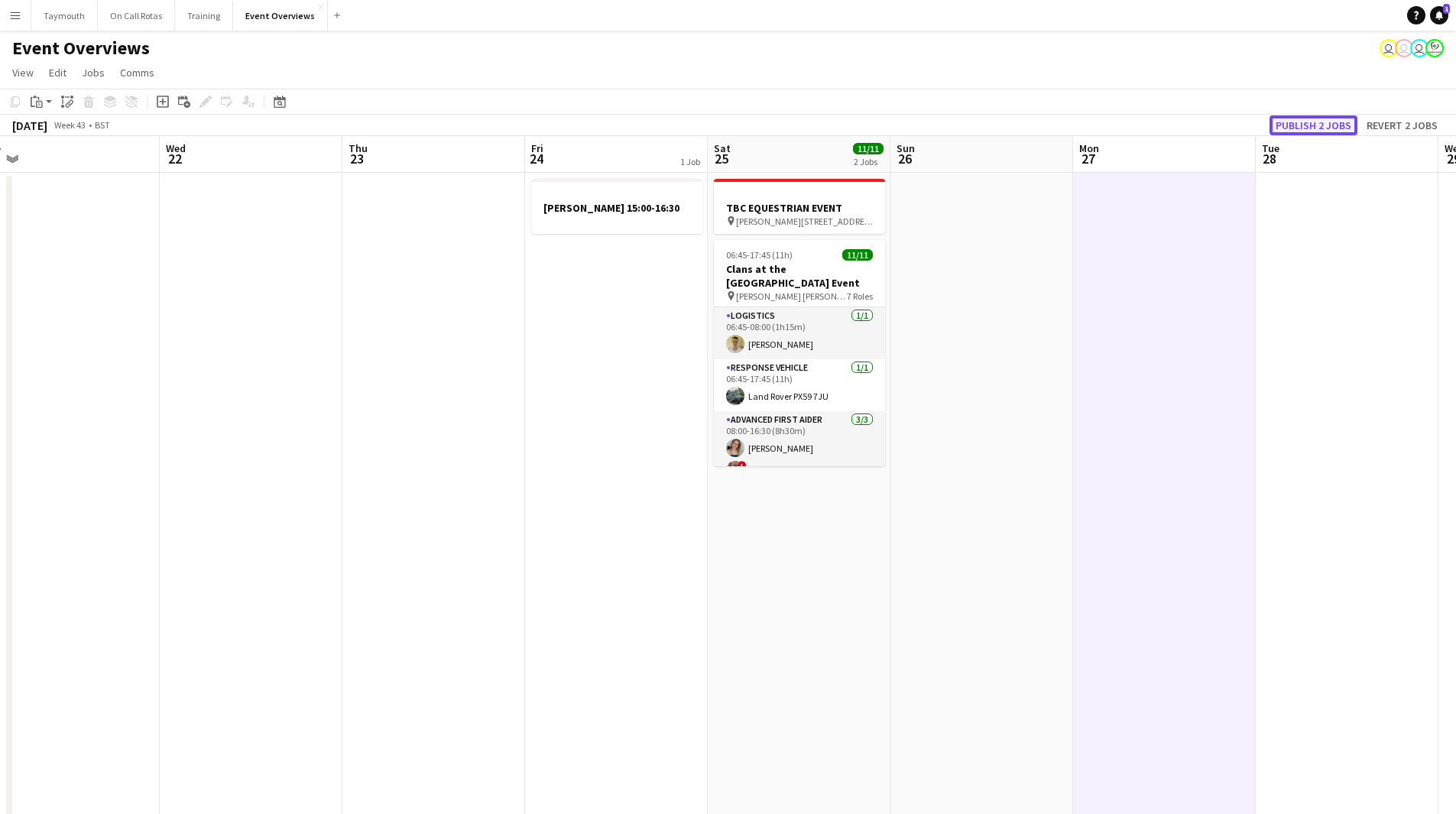
click at [1342, 119] on button "Publish 2 jobs" at bounding box center [1313, 125] width 88 height 20
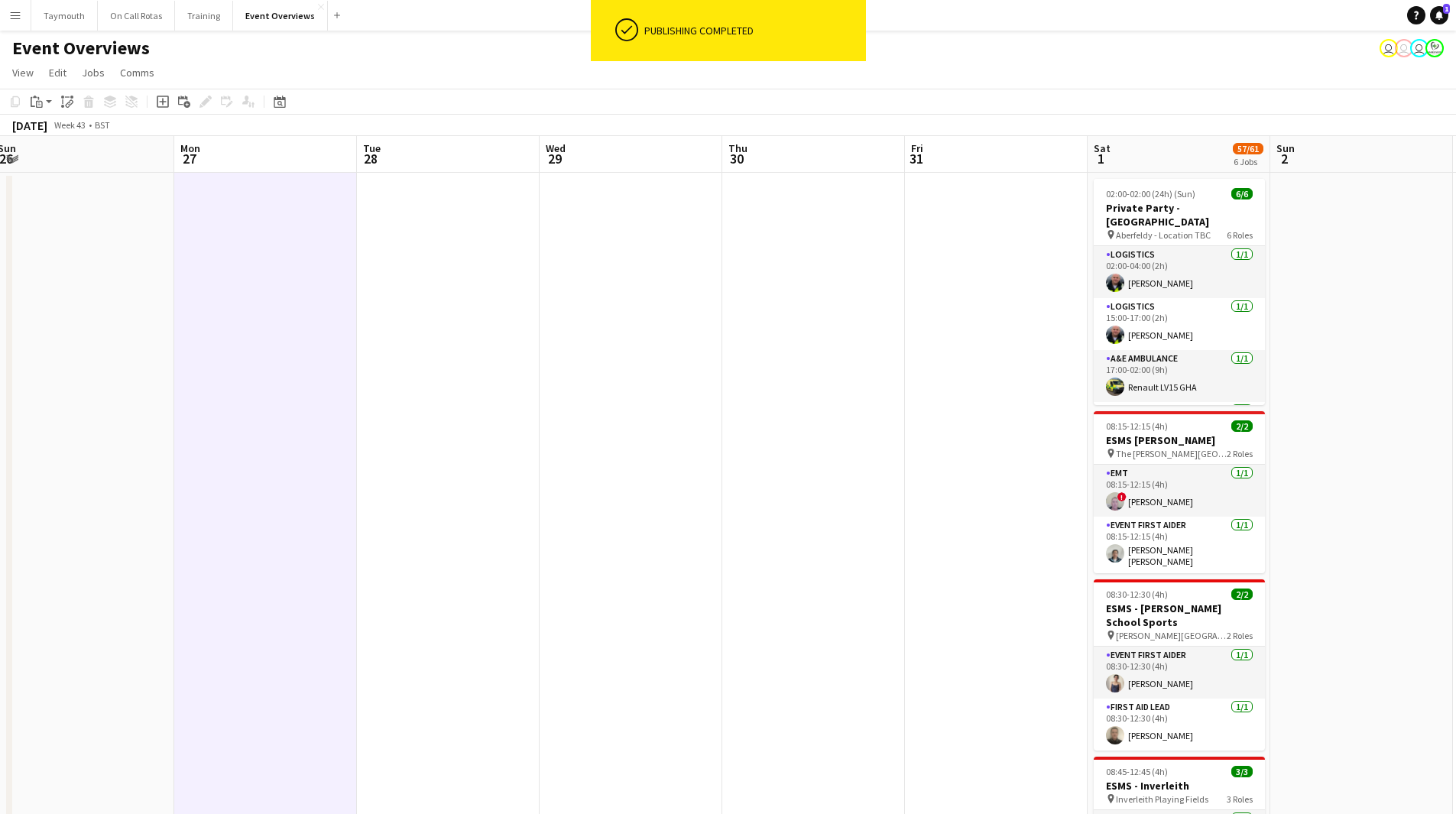
drag, startPoint x: 913, startPoint y: 537, endPoint x: 323, endPoint y: 551, distance: 590.2
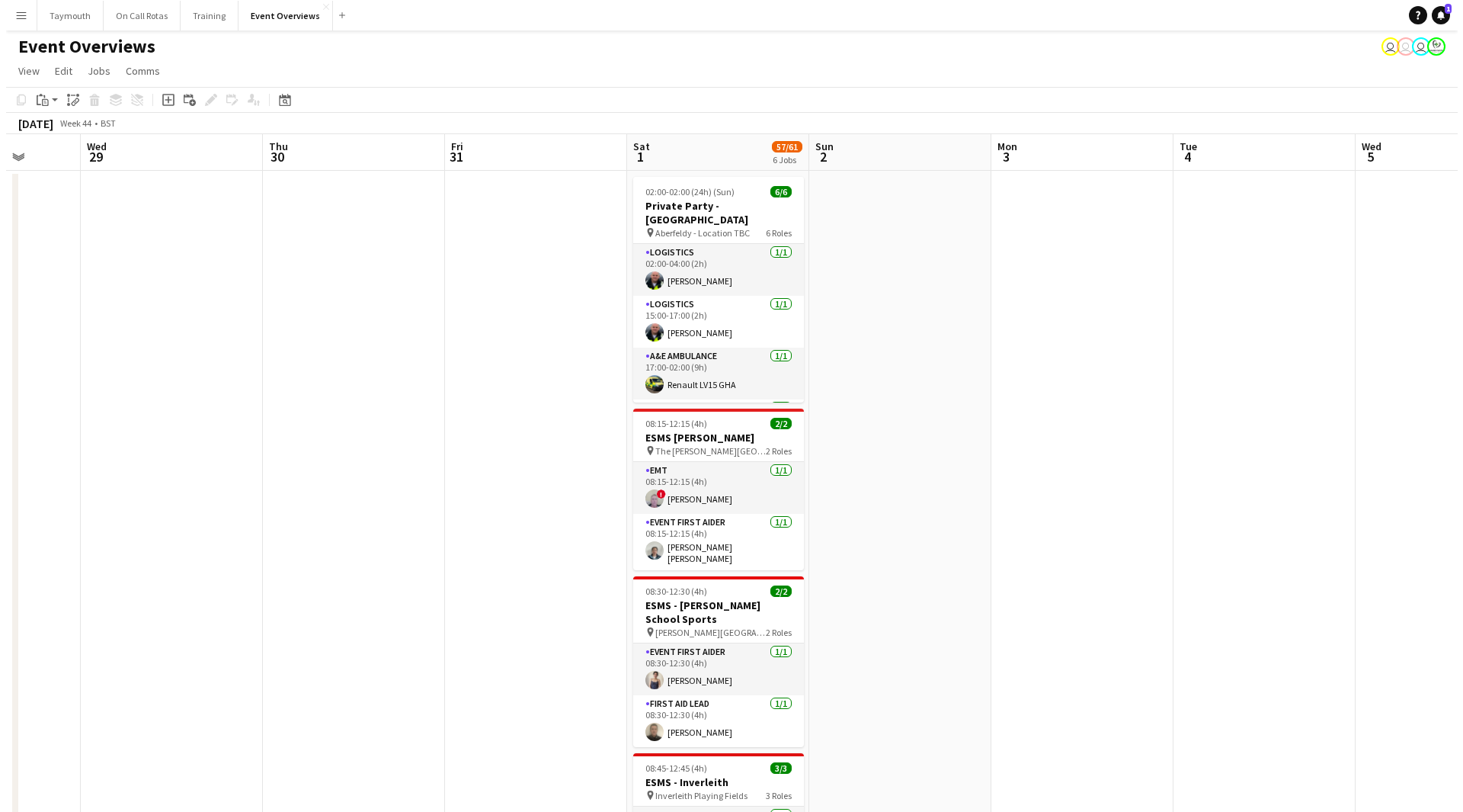
scroll to position [0, 0]
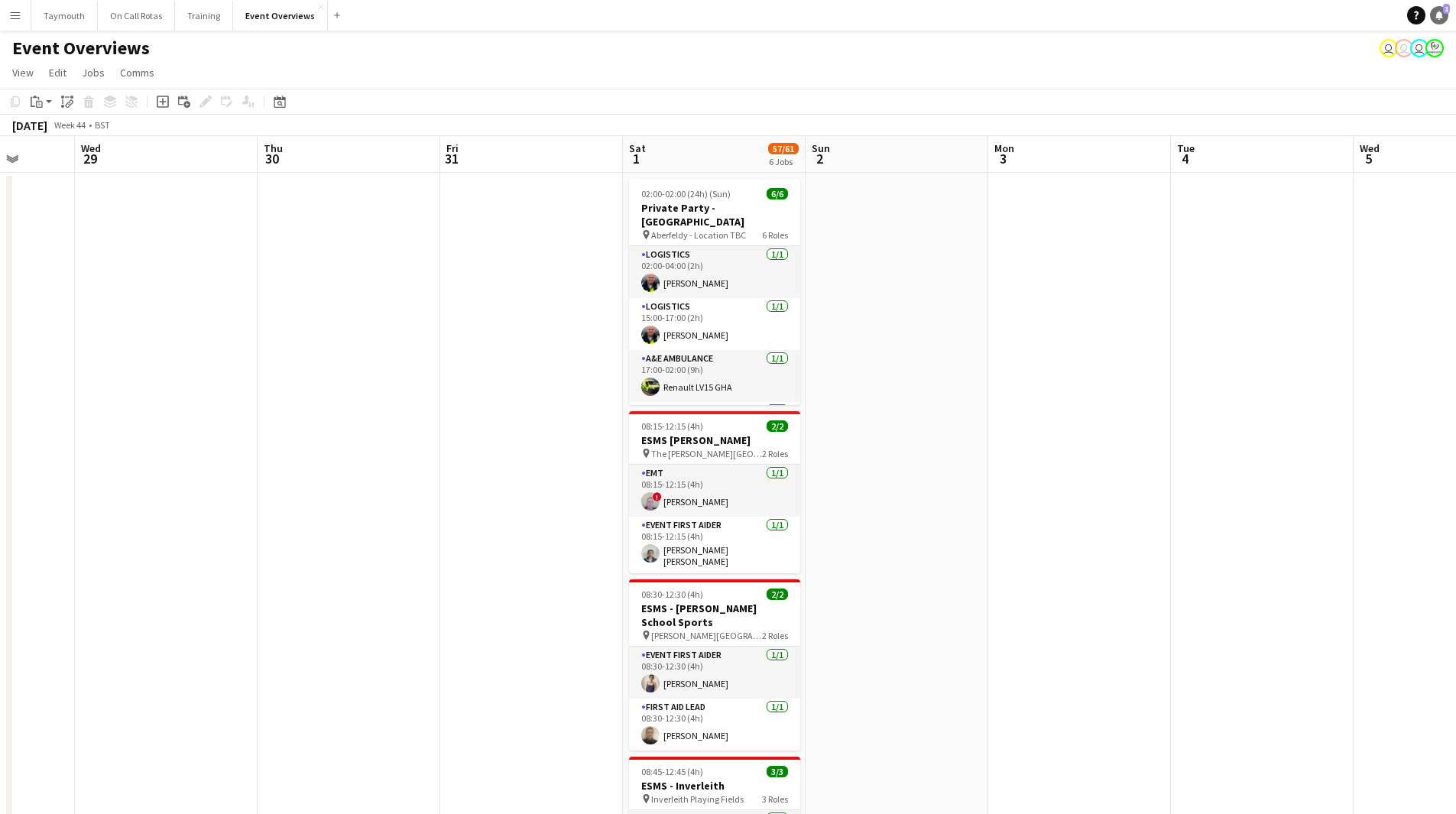
click at [1443, 8] on span "1" at bounding box center [1446, 9] width 7 height 10
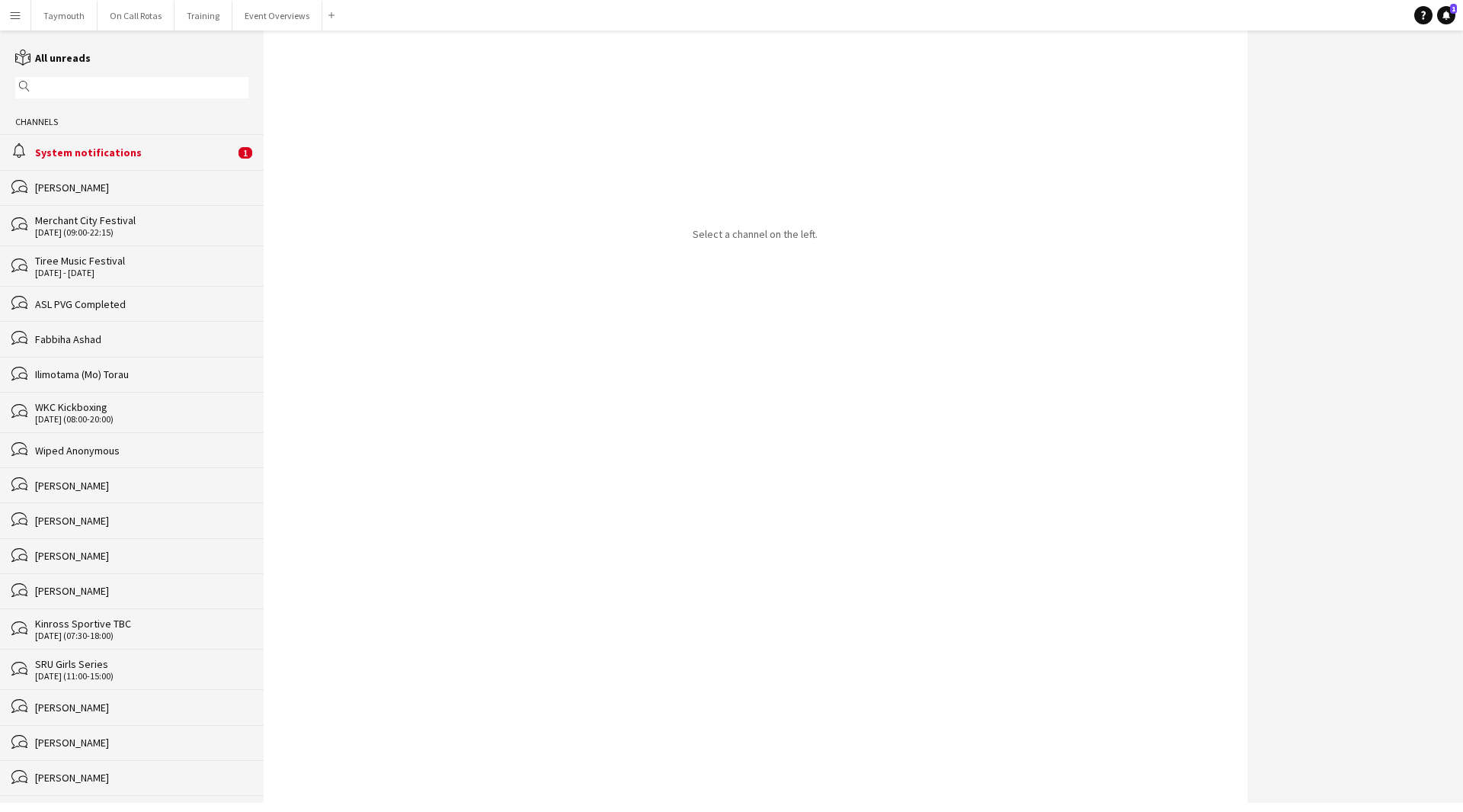
click at [239, 149] on span "1" at bounding box center [245, 153] width 14 height 11
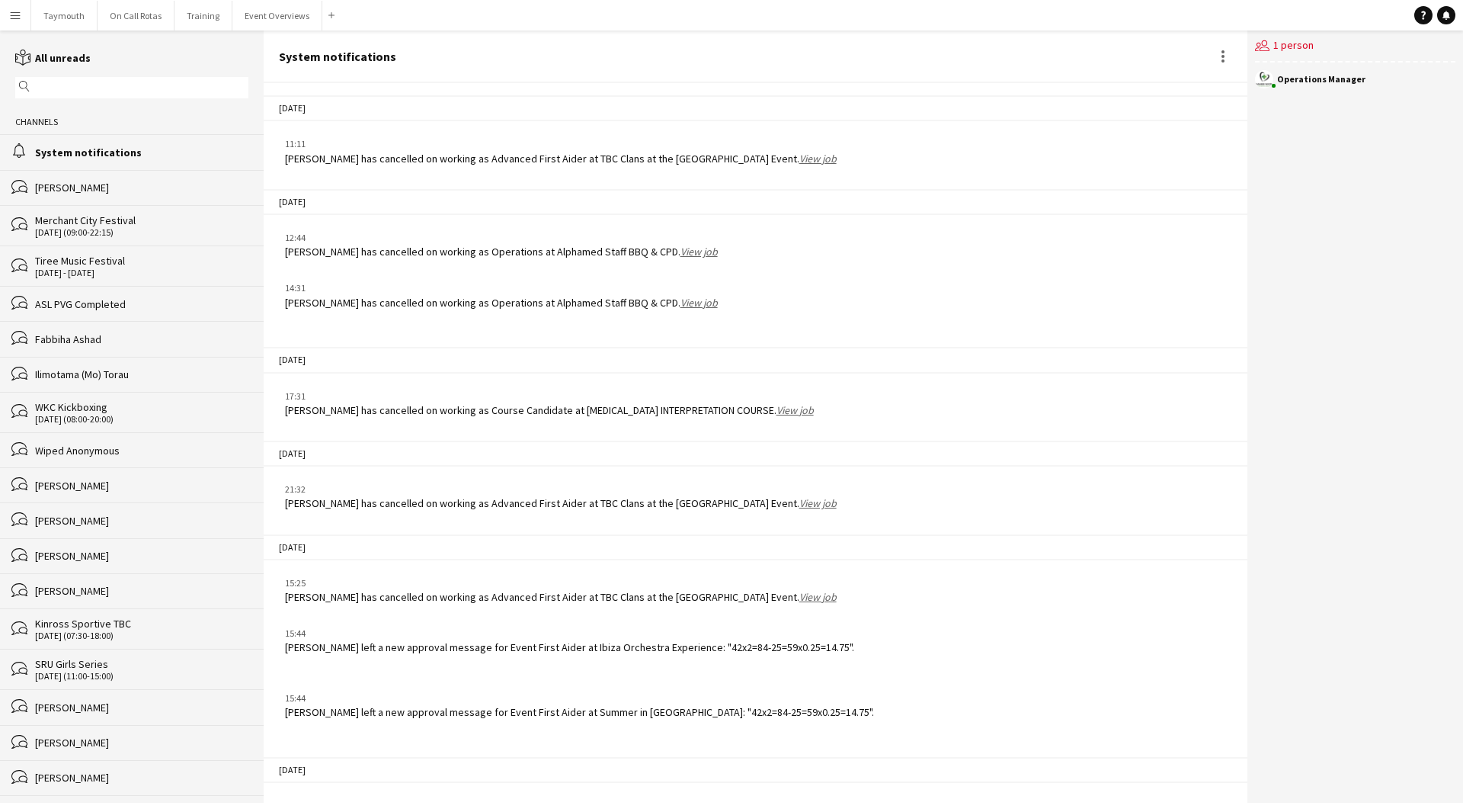
scroll to position [1746, 0]
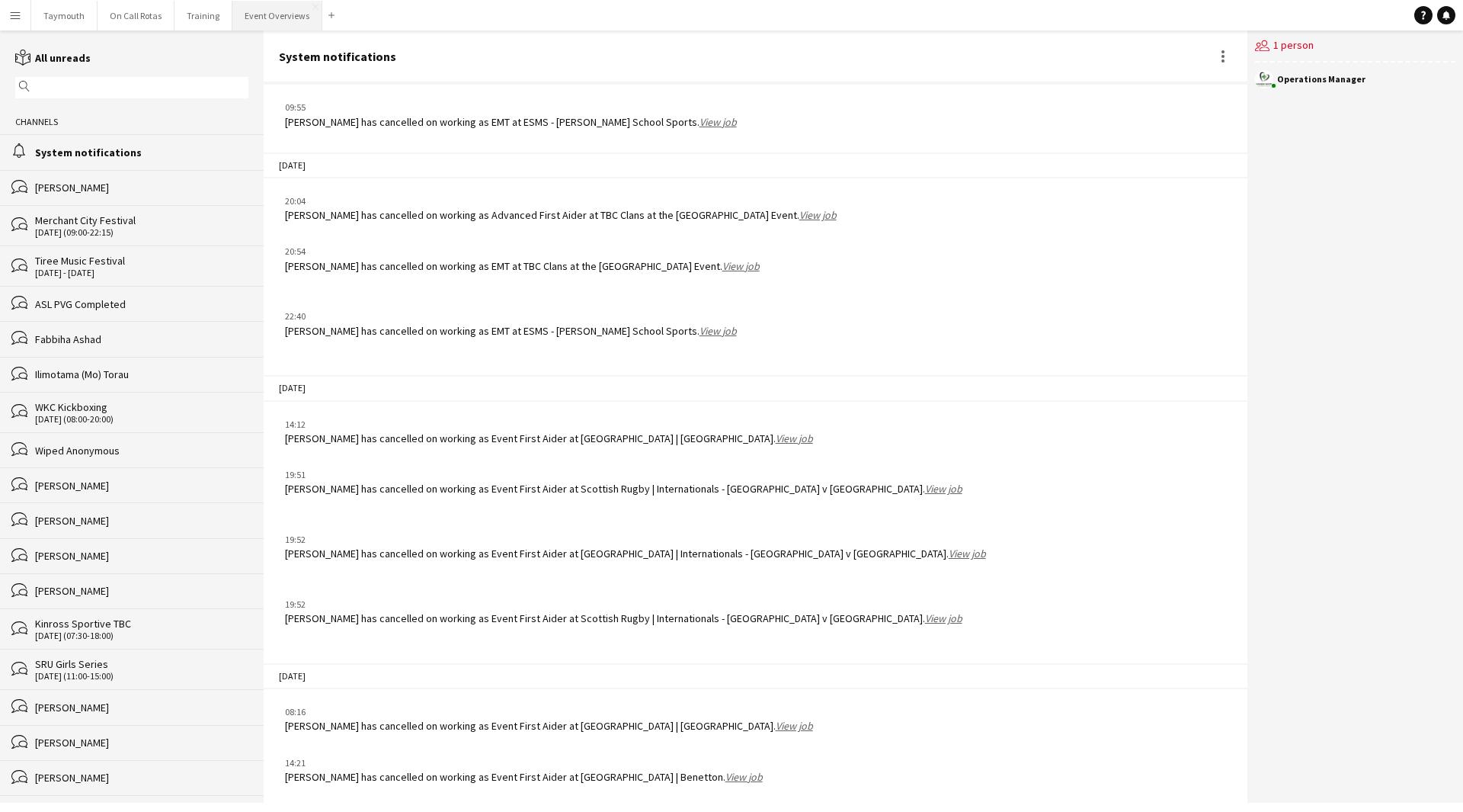
click at [267, 13] on button "Event Overviews Close" at bounding box center [277, 15] width 90 height 30
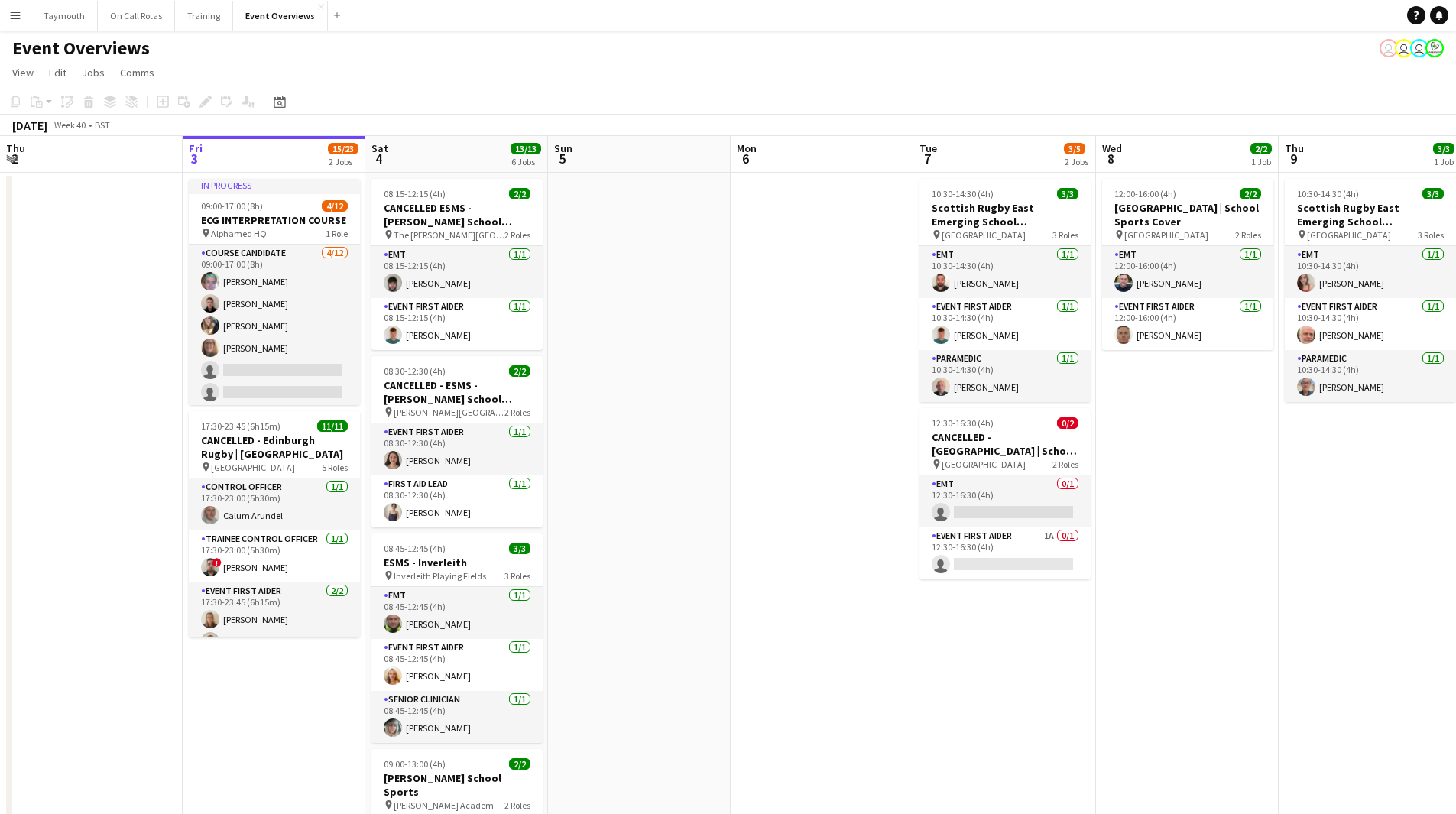
click at [237, 695] on app-date-cell "In progress 09:00-17:00 (8h) 4/12 [MEDICAL_DATA] INTERPRETATION COURSE pin Alph…" at bounding box center [273, 742] width 182 height 1139
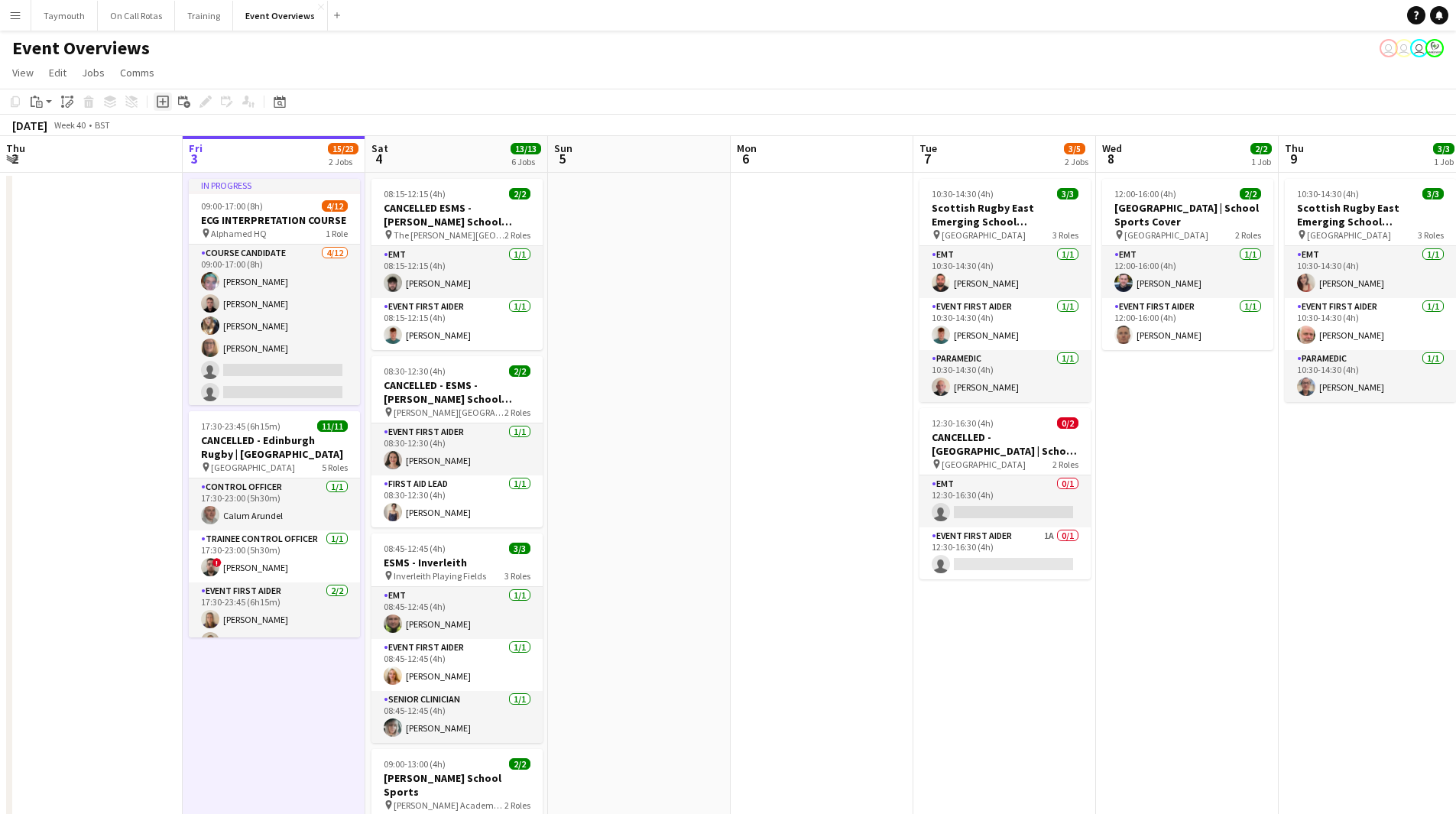
click at [160, 99] on icon "Add job" at bounding box center [162, 101] width 12 height 12
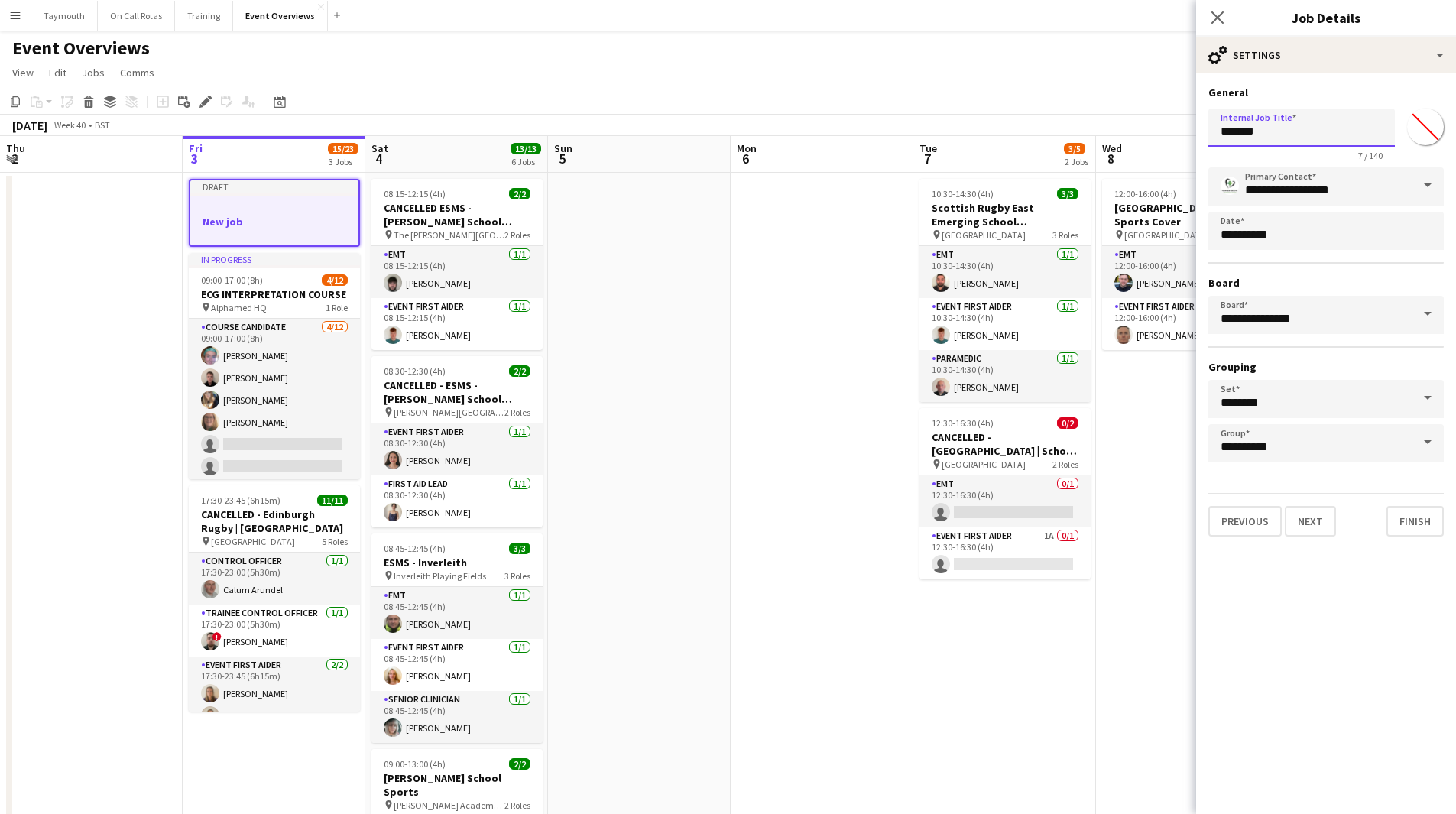
drag, startPoint x: 1034, startPoint y: 133, endPoint x: 610, endPoint y: 151, distance: 424.4
click at [717, 132] on body "Menu Boards Boards Boards All jobs Status Workforce Workforce My Workforce Recr…" at bounding box center [728, 656] width 1456 height 1312
type input "**********"
click at [1429, 119] on input "*******" at bounding box center [1425, 127] width 55 height 55
type input "*******"
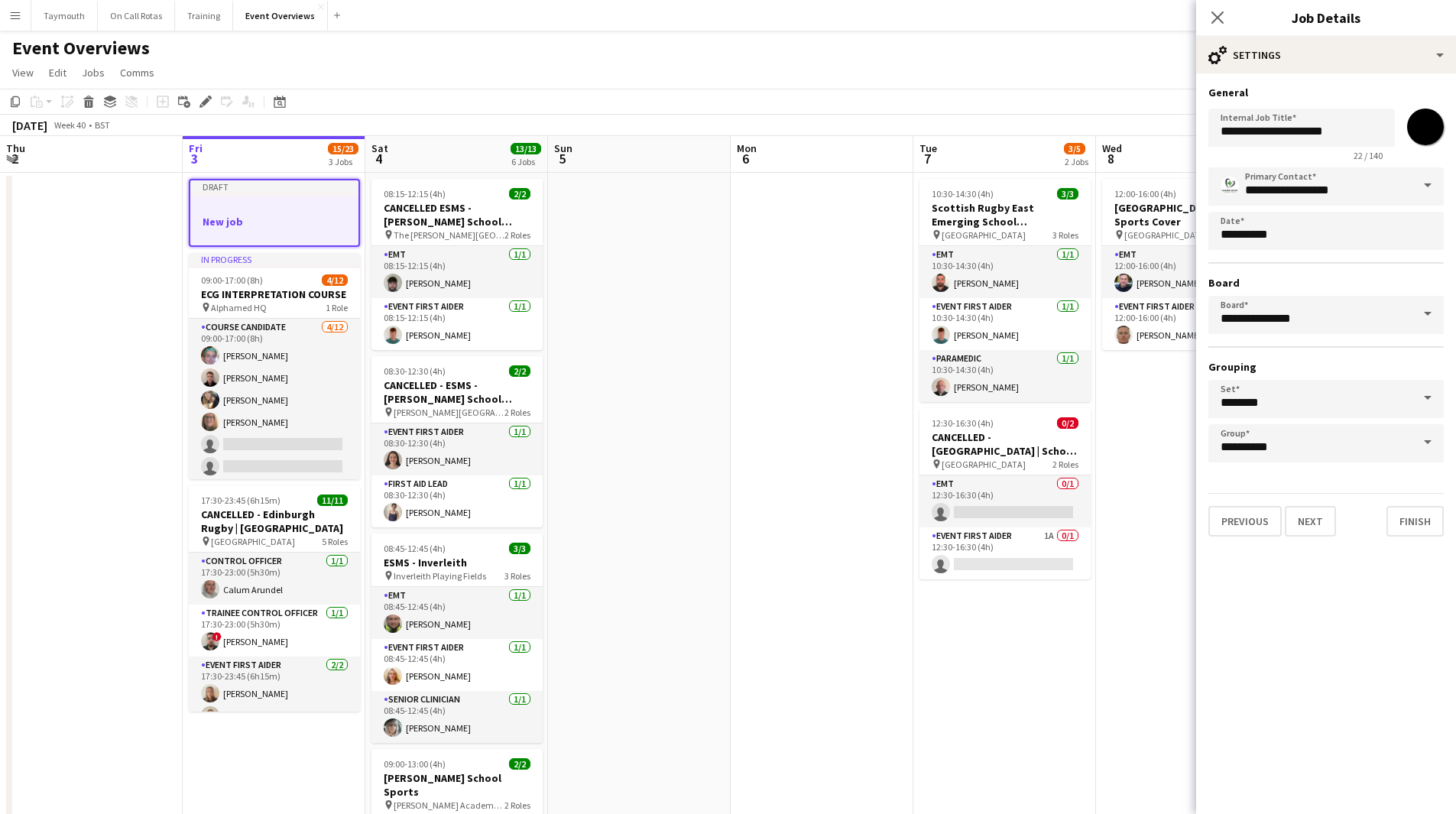
click at [726, 385] on app-date-cell at bounding box center [638, 742] width 182 height 1139
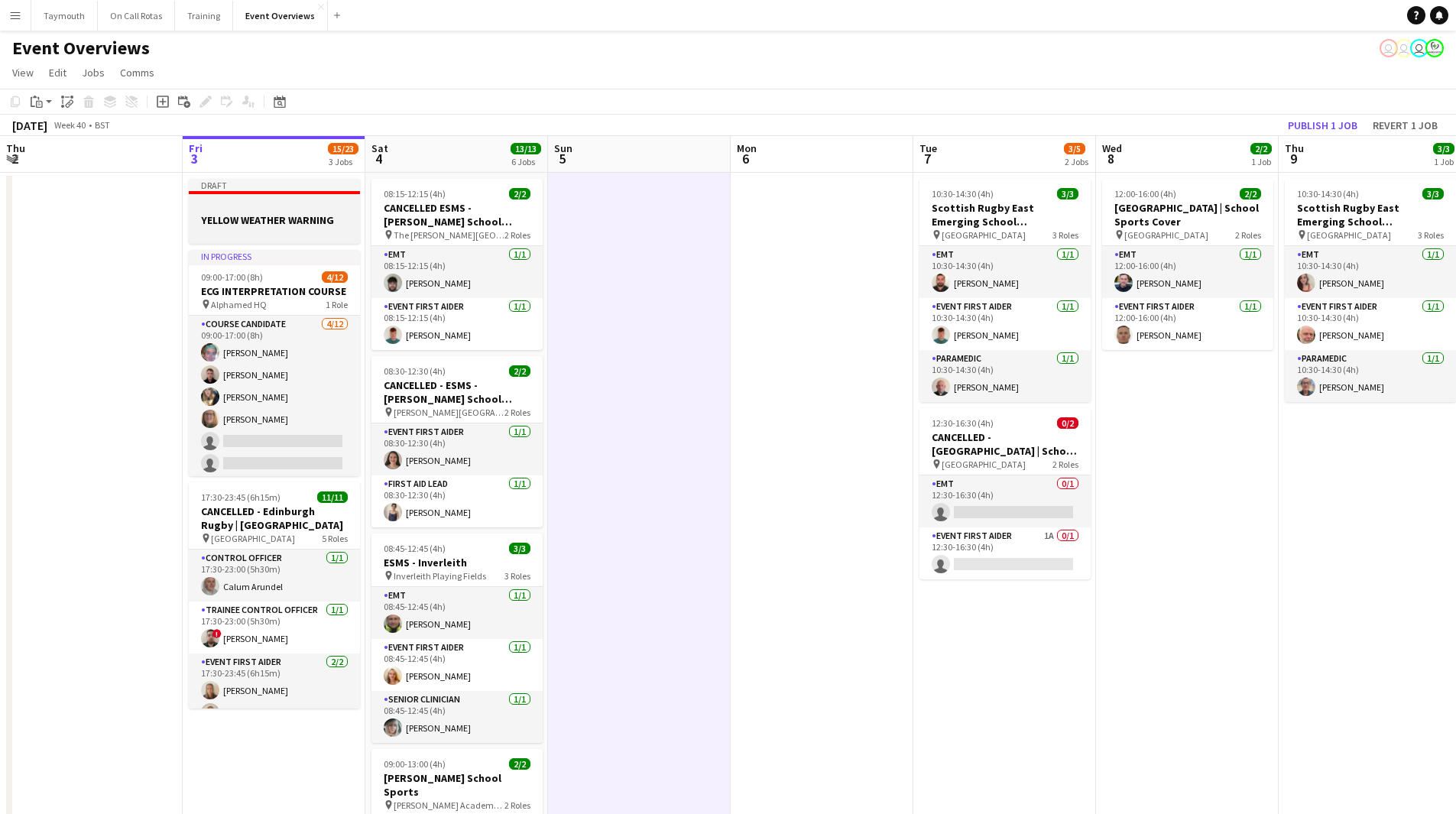
click at [281, 215] on h3 "YELLOW WEATHER WARNING" at bounding box center [274, 220] width 171 height 14
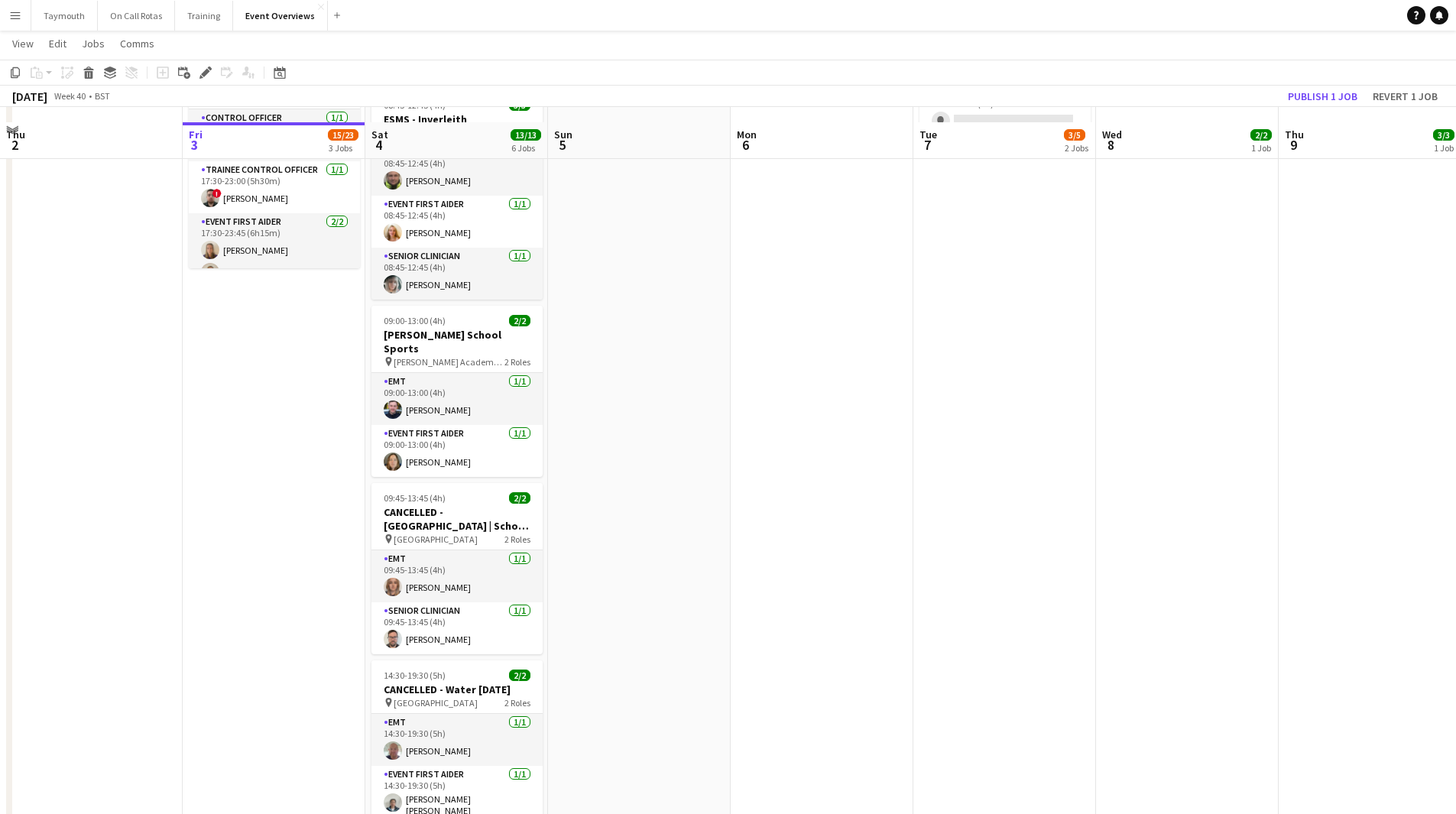
scroll to position [497, 0]
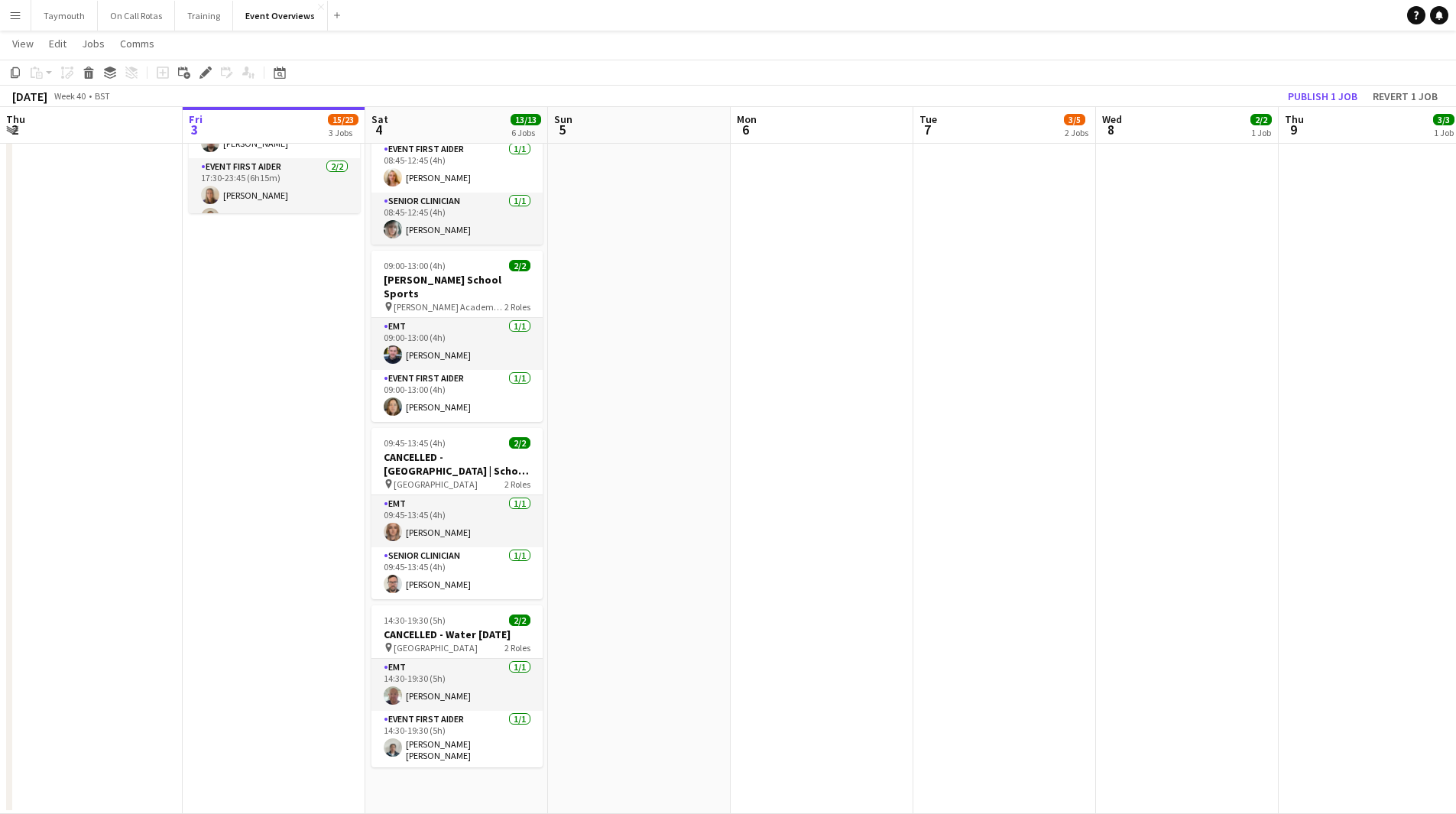
click at [434, 788] on app-date-cell "08:15-12:15 (4h) 2/2 CANCELLED ESMS - [PERSON_NAME] School Sports pin The [PERS…" at bounding box center [456, 244] width 182 height 1139
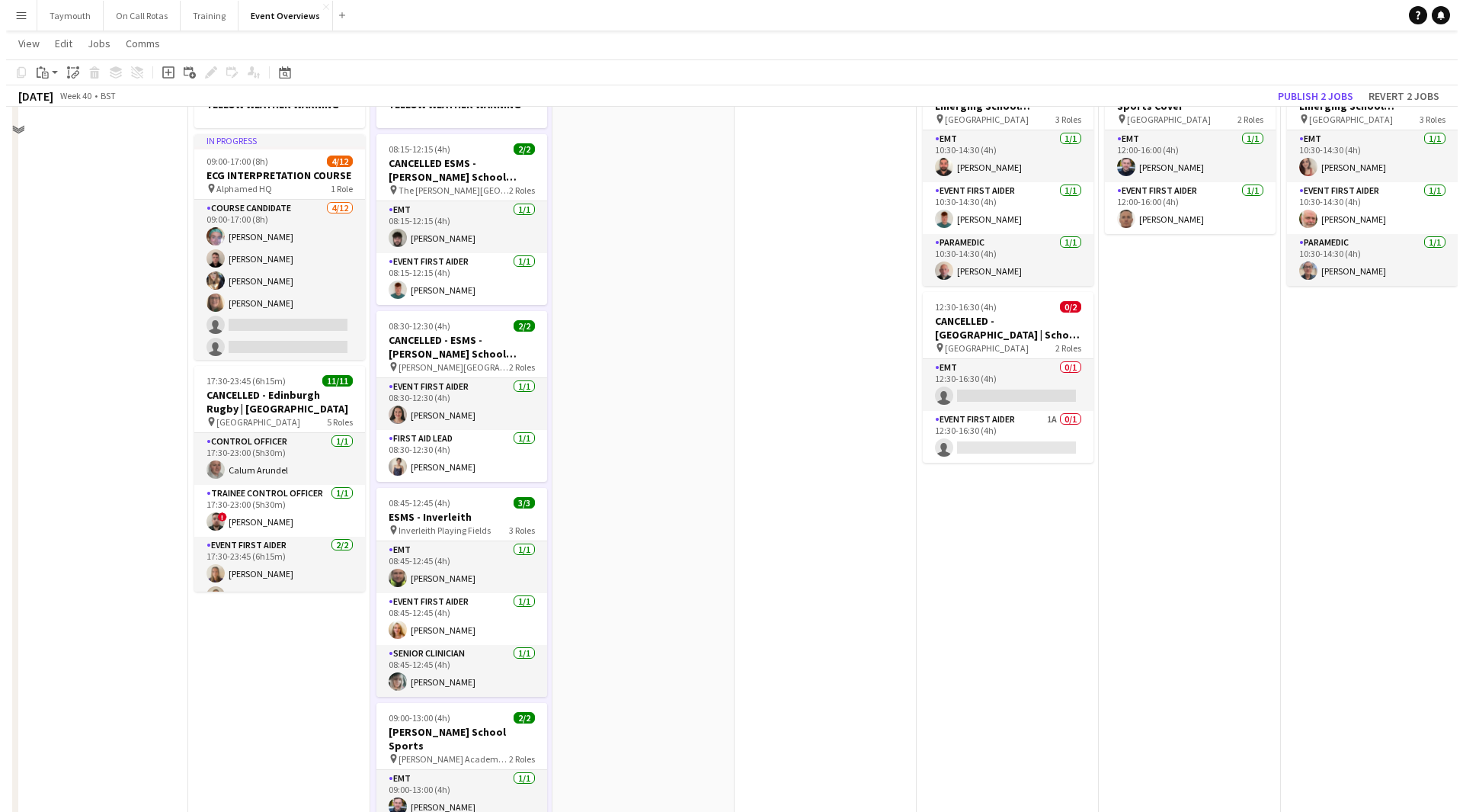
scroll to position [0, 0]
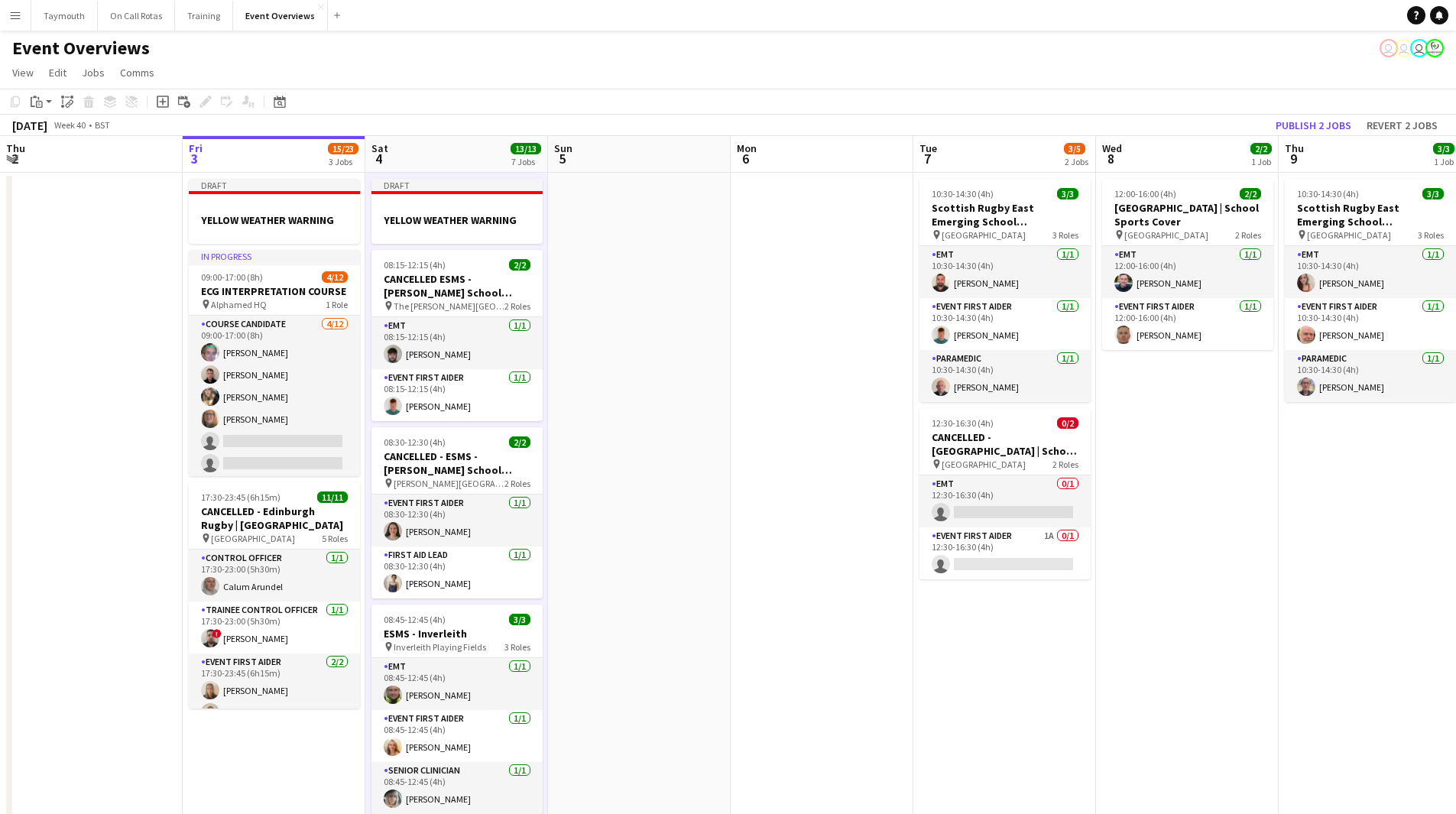
click at [728, 427] on app-date-cell at bounding box center [638, 785] width 182 height 1225
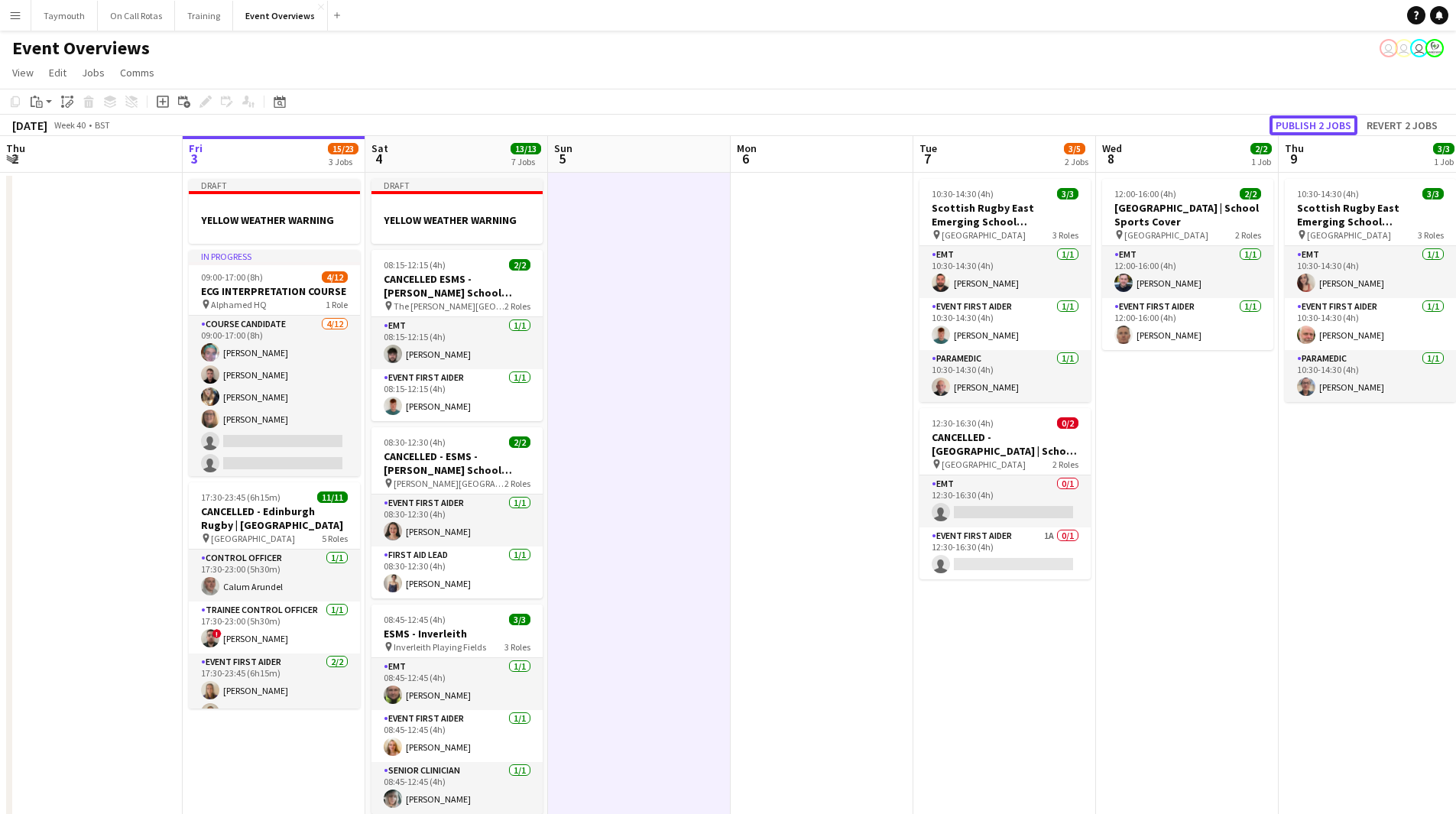
click at [1311, 128] on button "Publish 2 jobs" at bounding box center [1313, 125] width 88 height 20
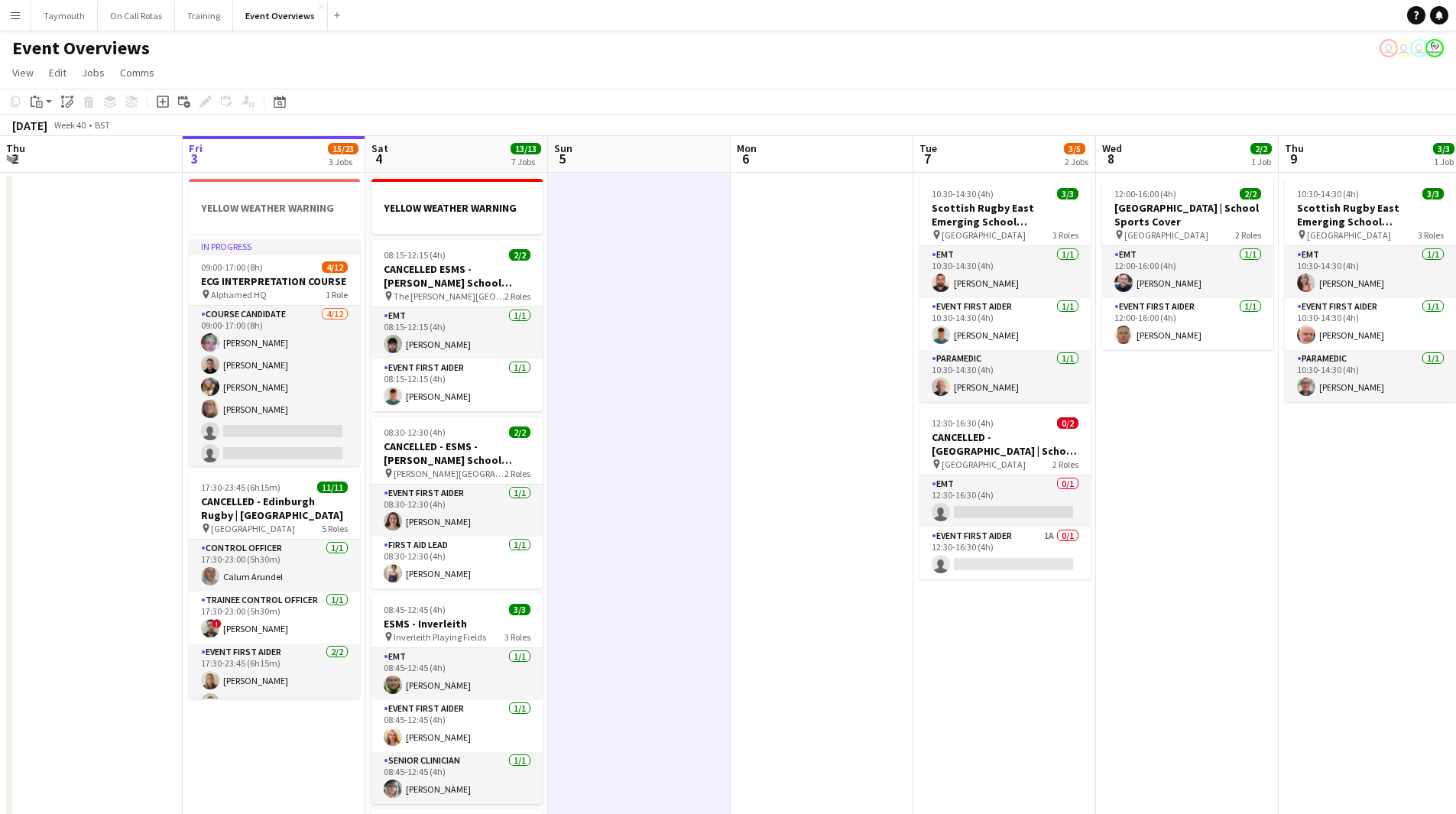
click at [18, 33] on div "Event Overviews user user user" at bounding box center [728, 45] width 1456 height 29
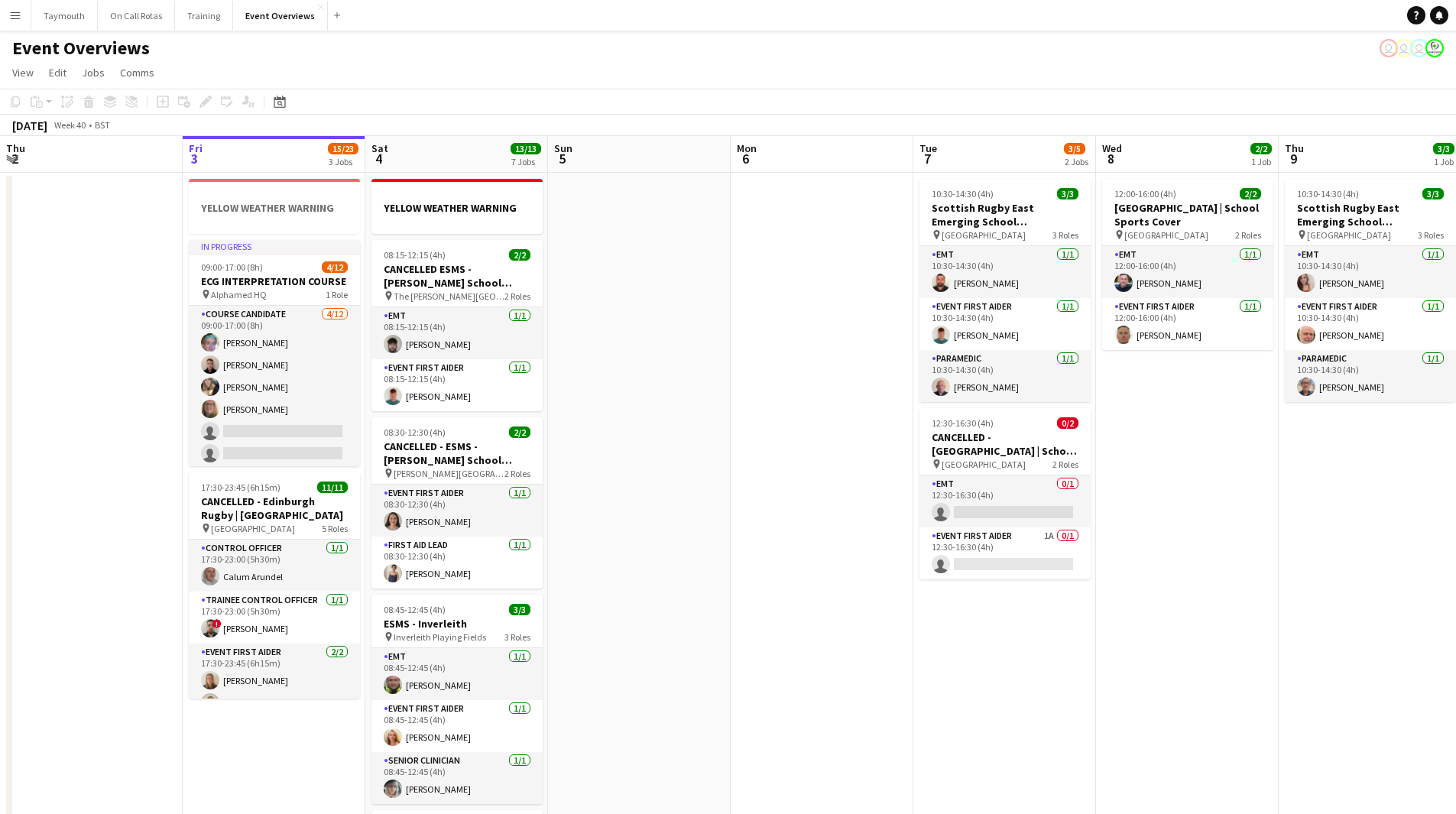
click at [8, 3] on button "Menu" at bounding box center [15, 15] width 31 height 31
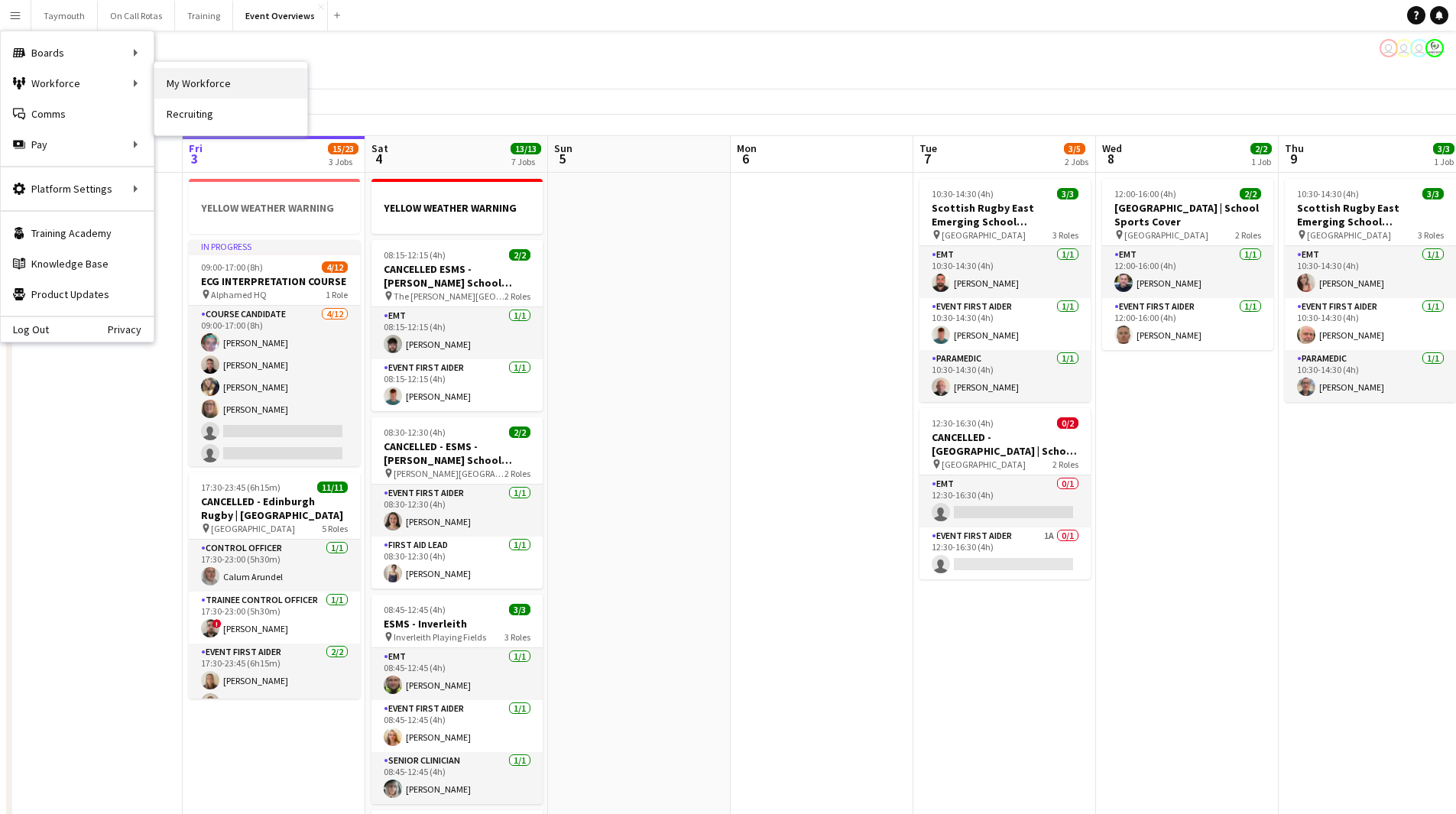
click at [194, 76] on link "My Workforce" at bounding box center [230, 83] width 153 height 31
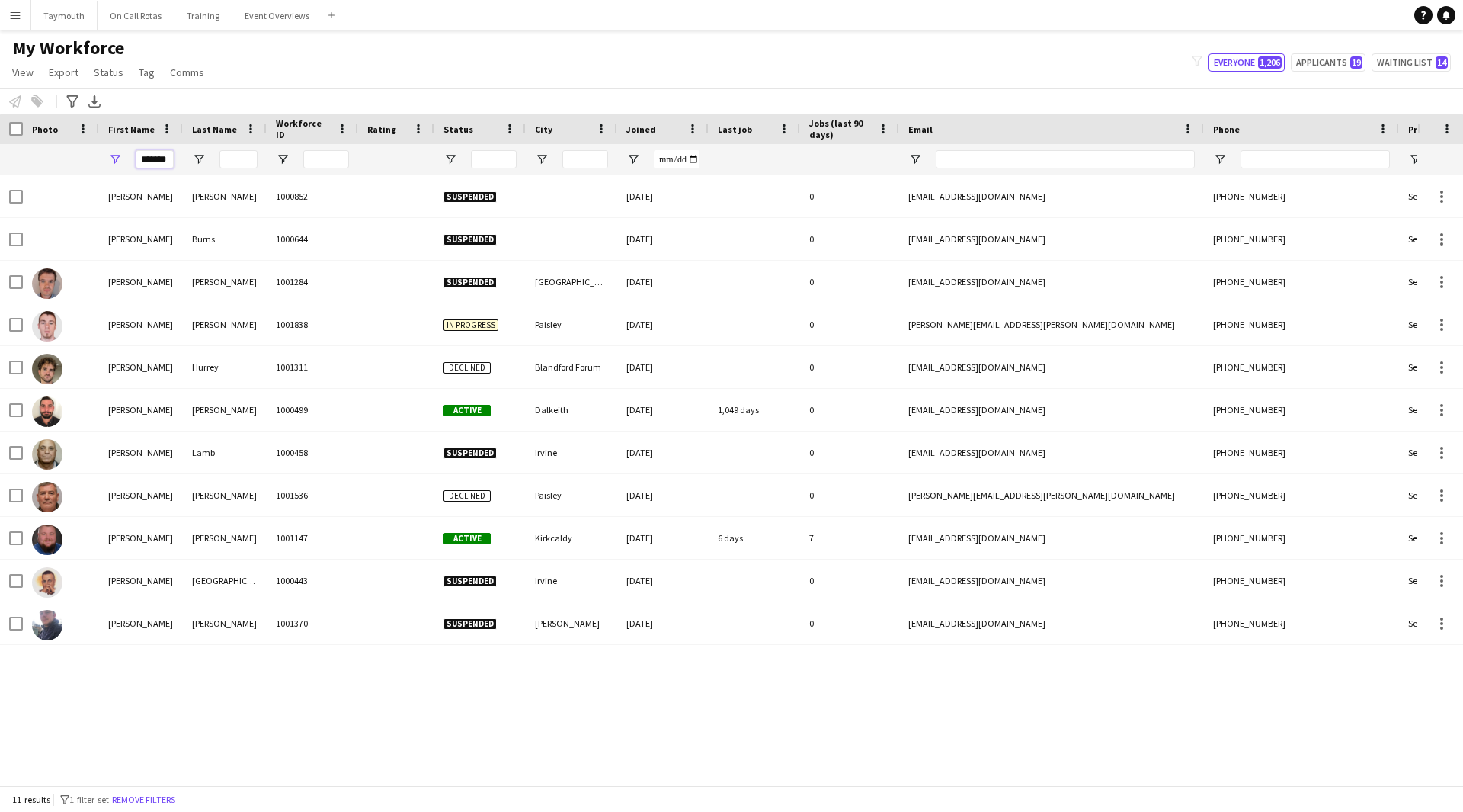
drag, startPoint x: 172, startPoint y: 159, endPoint x: -339, endPoint y: 147, distance: 511.1
click at [0, 147] on html "Menu Boards Boards Boards All jobs Status Workforce Workforce My Workforce Recr…" at bounding box center [731, 406] width 1463 height 812
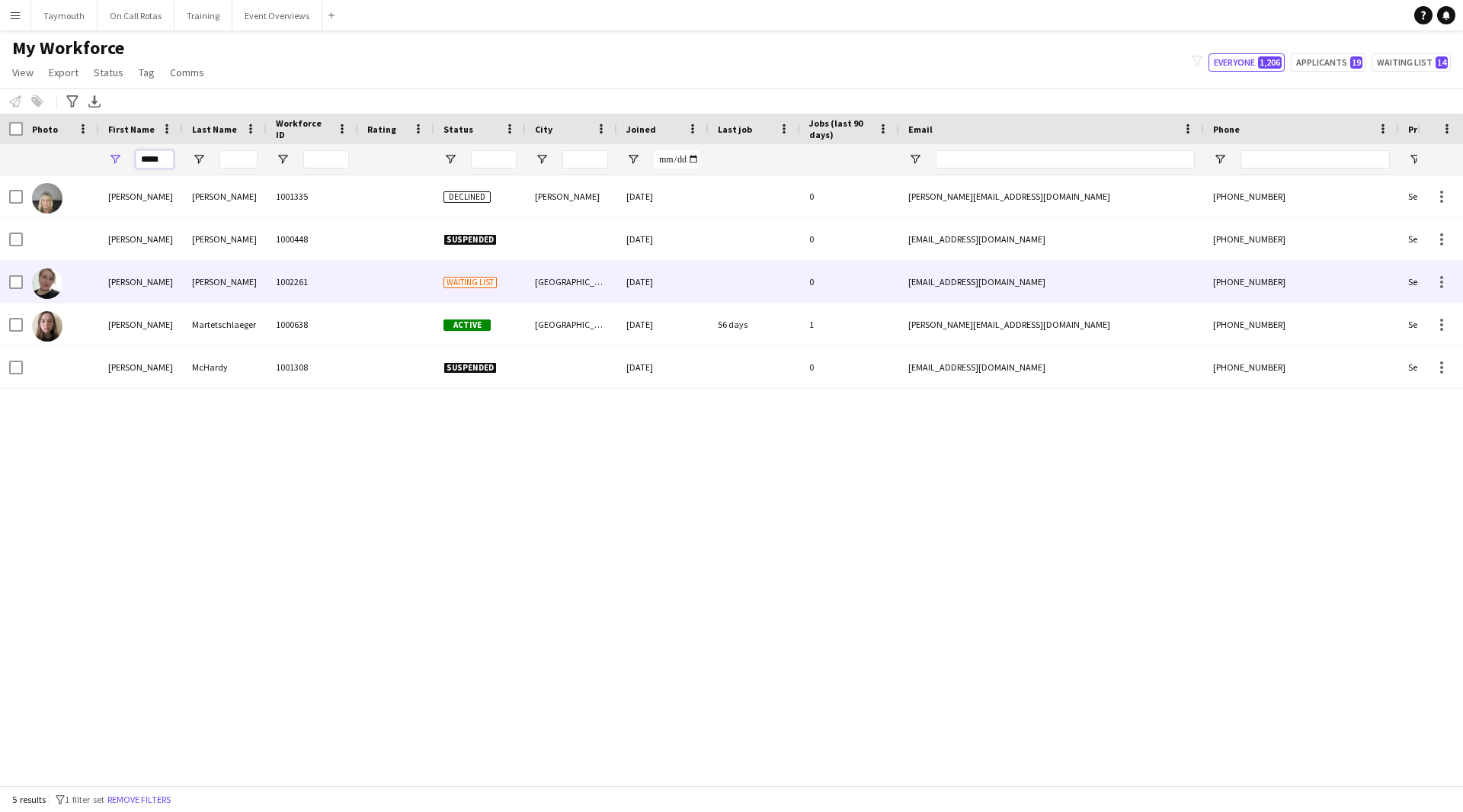
type input "*****"
click at [207, 292] on div "[PERSON_NAME]" at bounding box center [224, 282] width 84 height 42
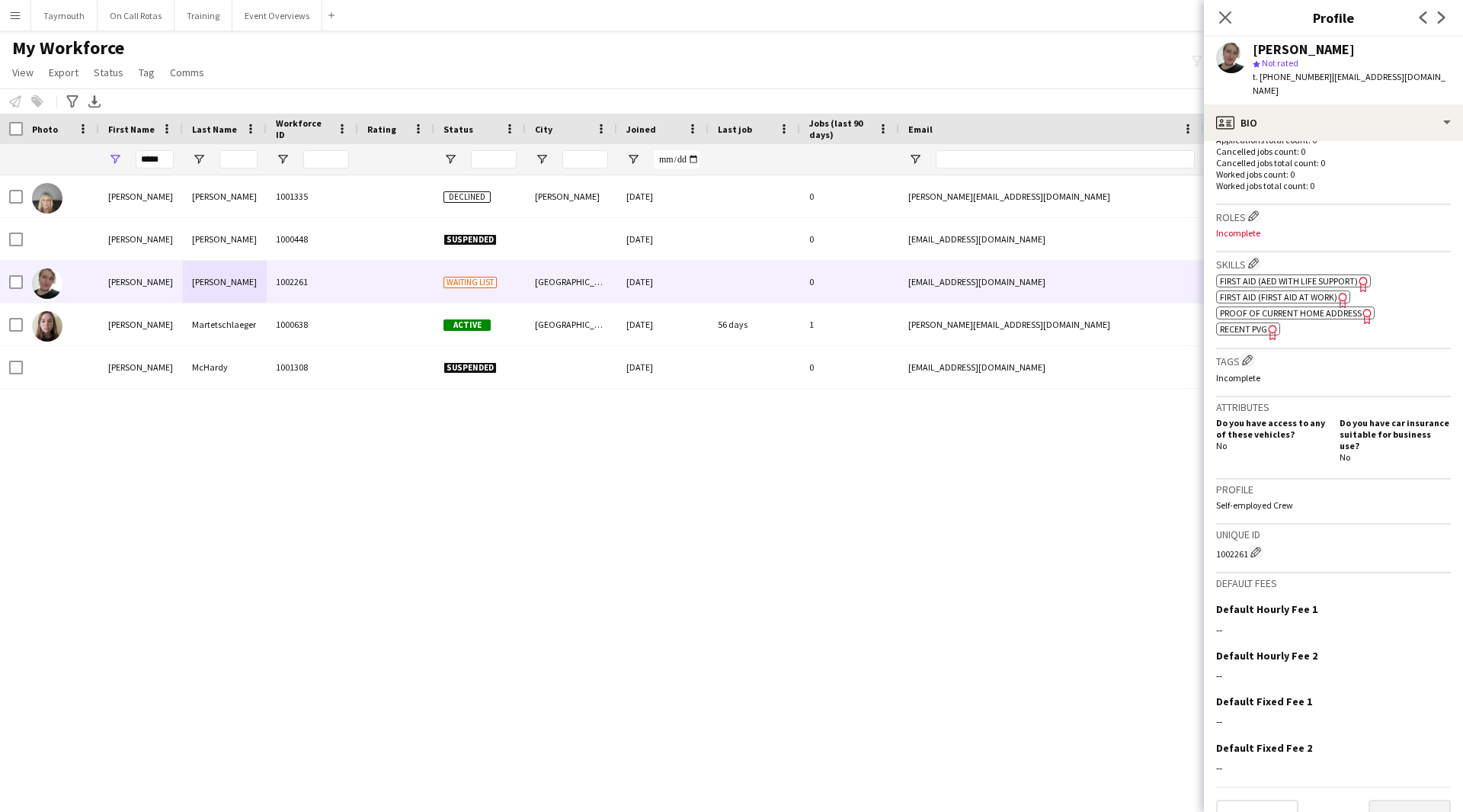
scroll to position [405, 0]
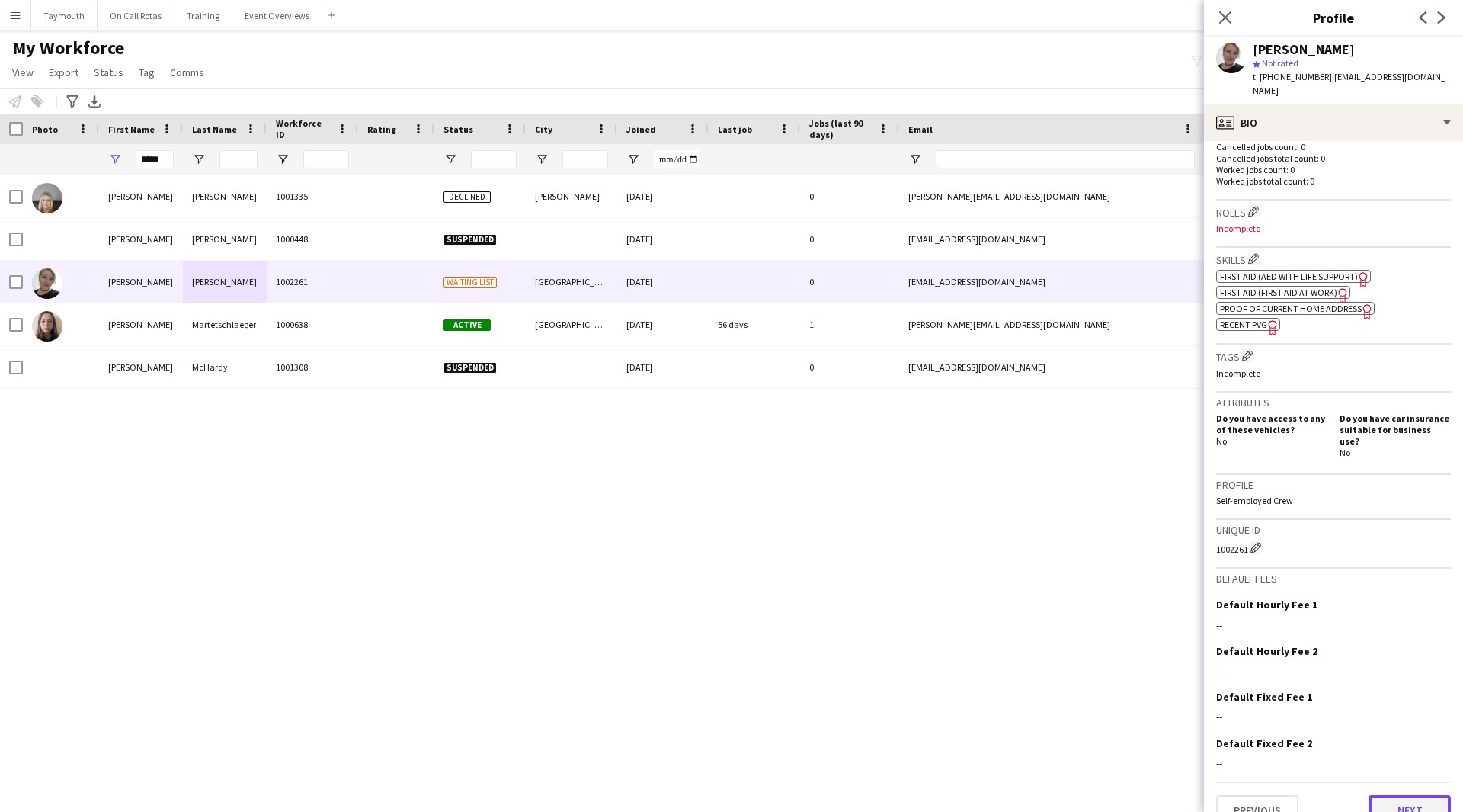
click at [1402, 795] on button "Next" at bounding box center [1409, 810] width 82 height 30
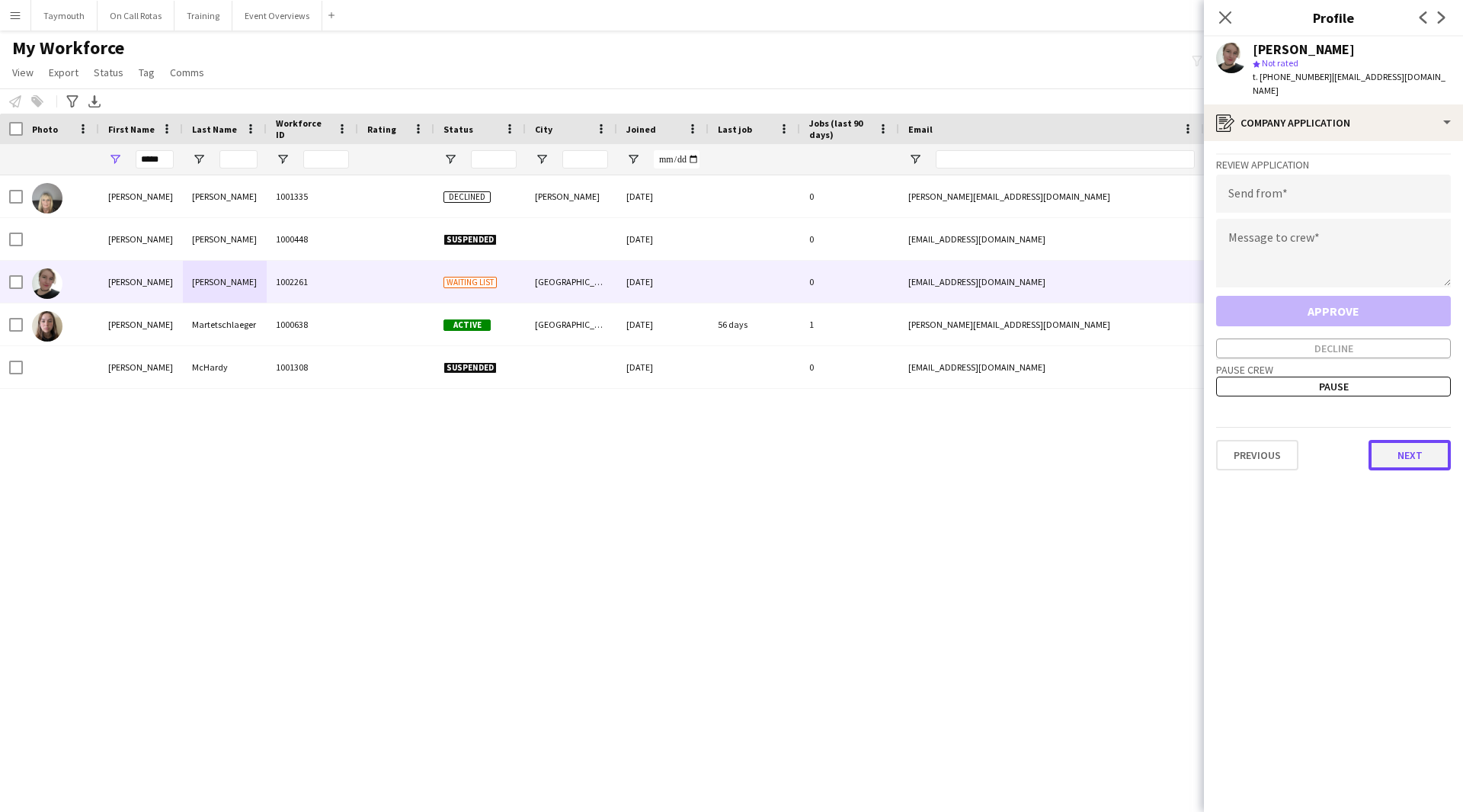
click at [1405, 449] on button "Next" at bounding box center [1409, 455] width 82 height 30
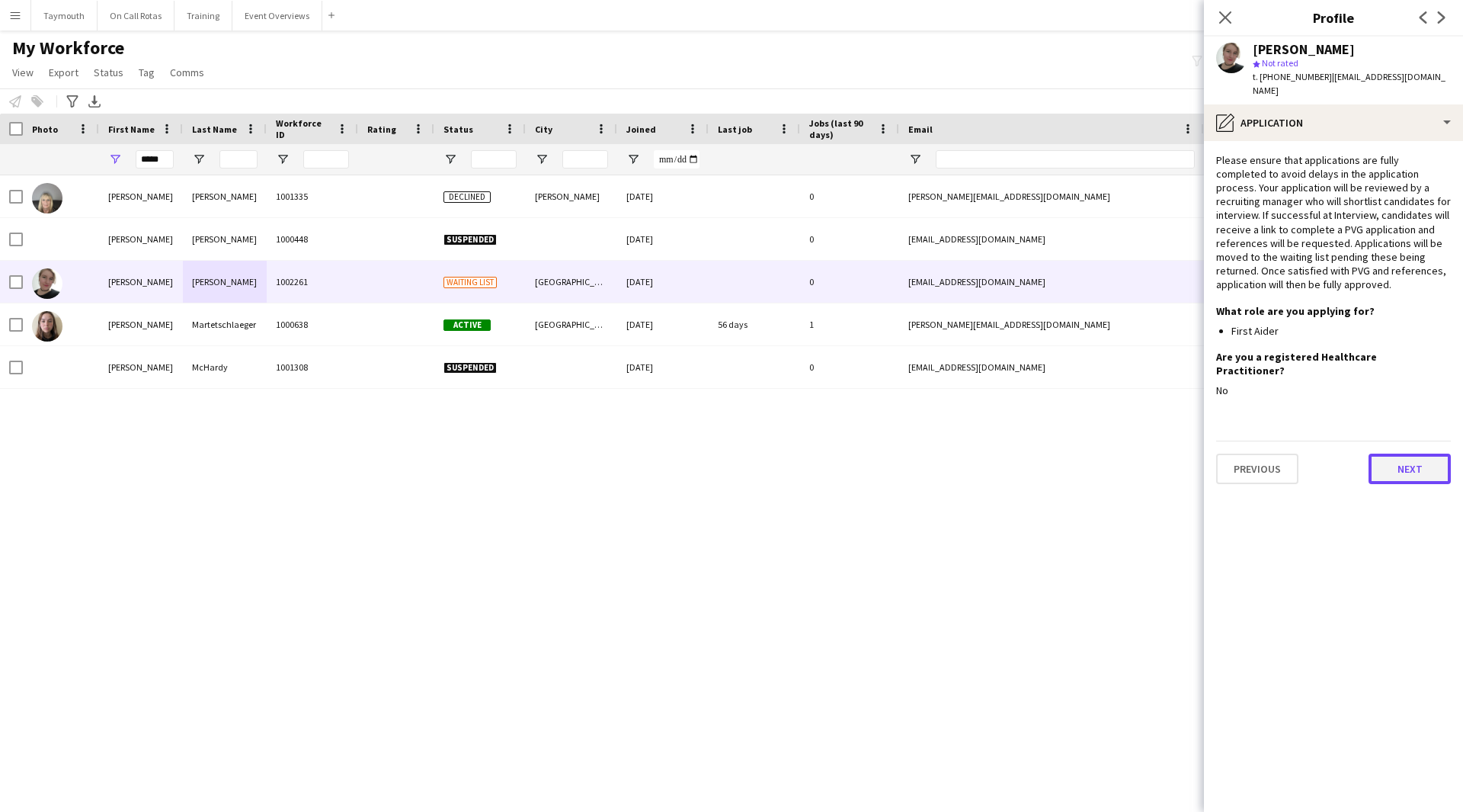
click at [1403, 453] on button "Next" at bounding box center [1409, 468] width 82 height 30
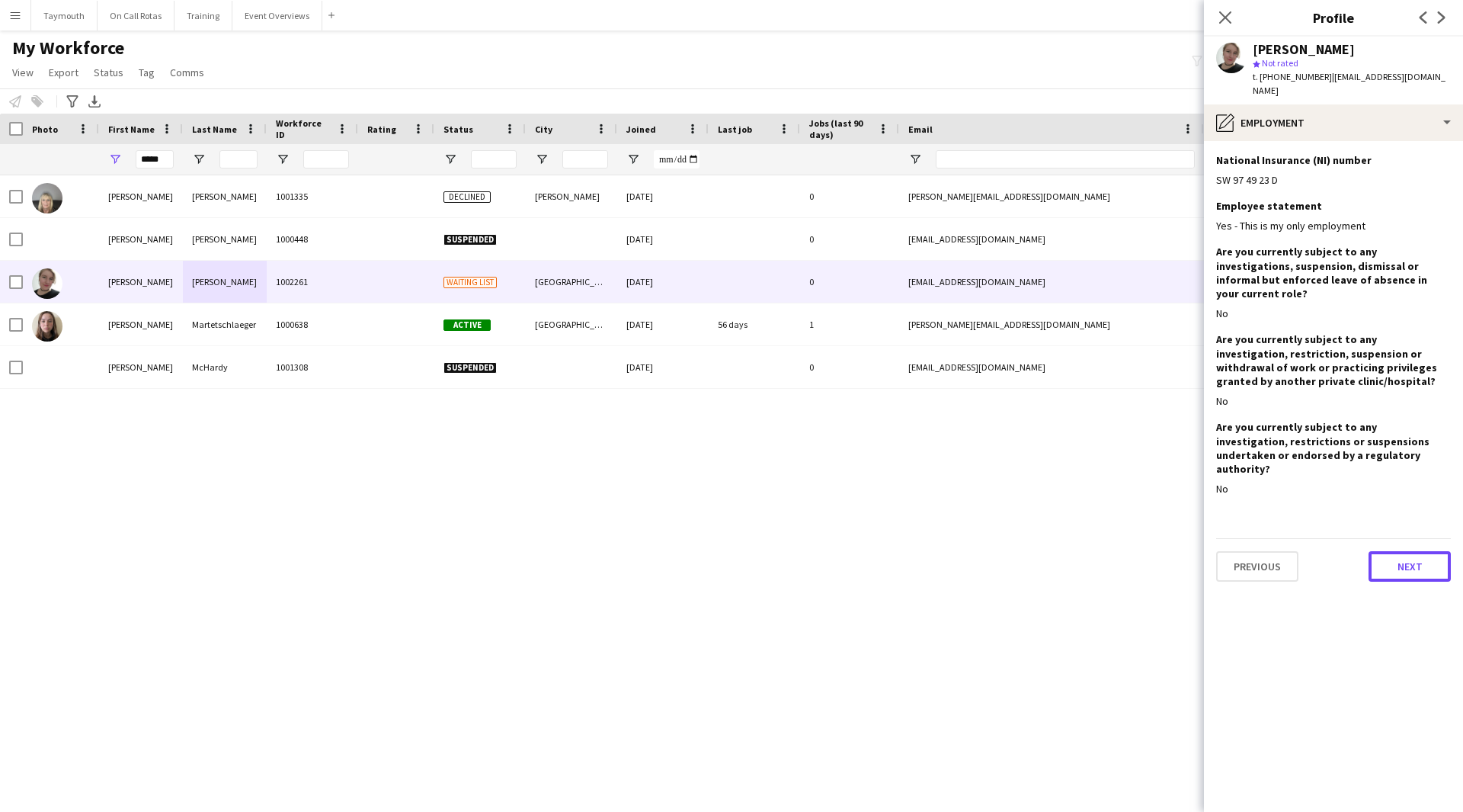
drag, startPoint x: 1403, startPoint y: 529, endPoint x: 222, endPoint y: 436, distance: 1184.7
click at [1401, 551] on button "Next" at bounding box center [1409, 566] width 82 height 30
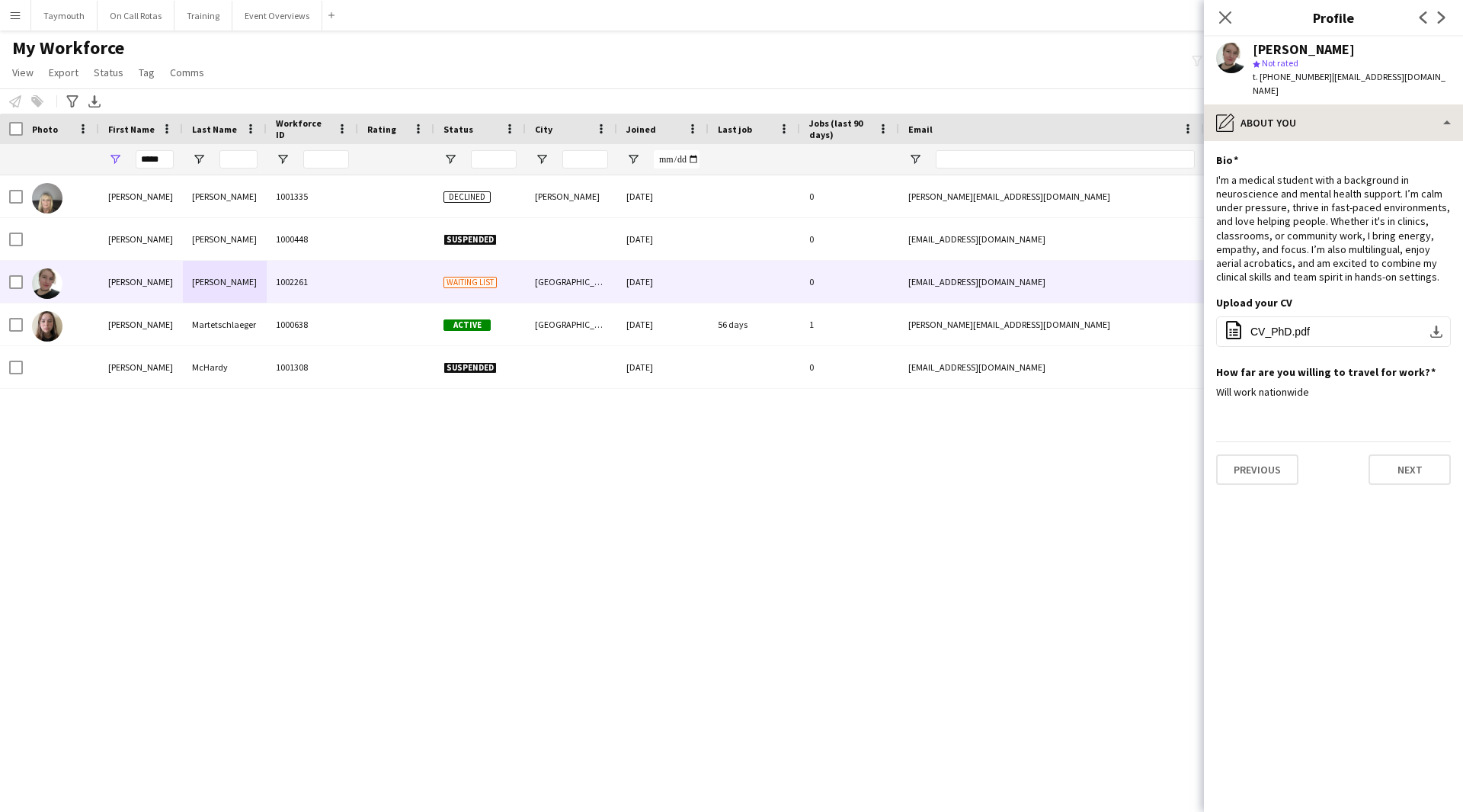
drag, startPoint x: 1362, startPoint y: 134, endPoint x: 1369, endPoint y: 103, distance: 31.8
click at [1362, 141] on app-section-data-types "Bio Edit this field I'm a medical student with a background in neuroscience and…" at bounding box center [1334, 476] width 259 height 671
click at [1370, 104] on div "pencil4 About you" at bounding box center [1334, 123] width 259 height 37
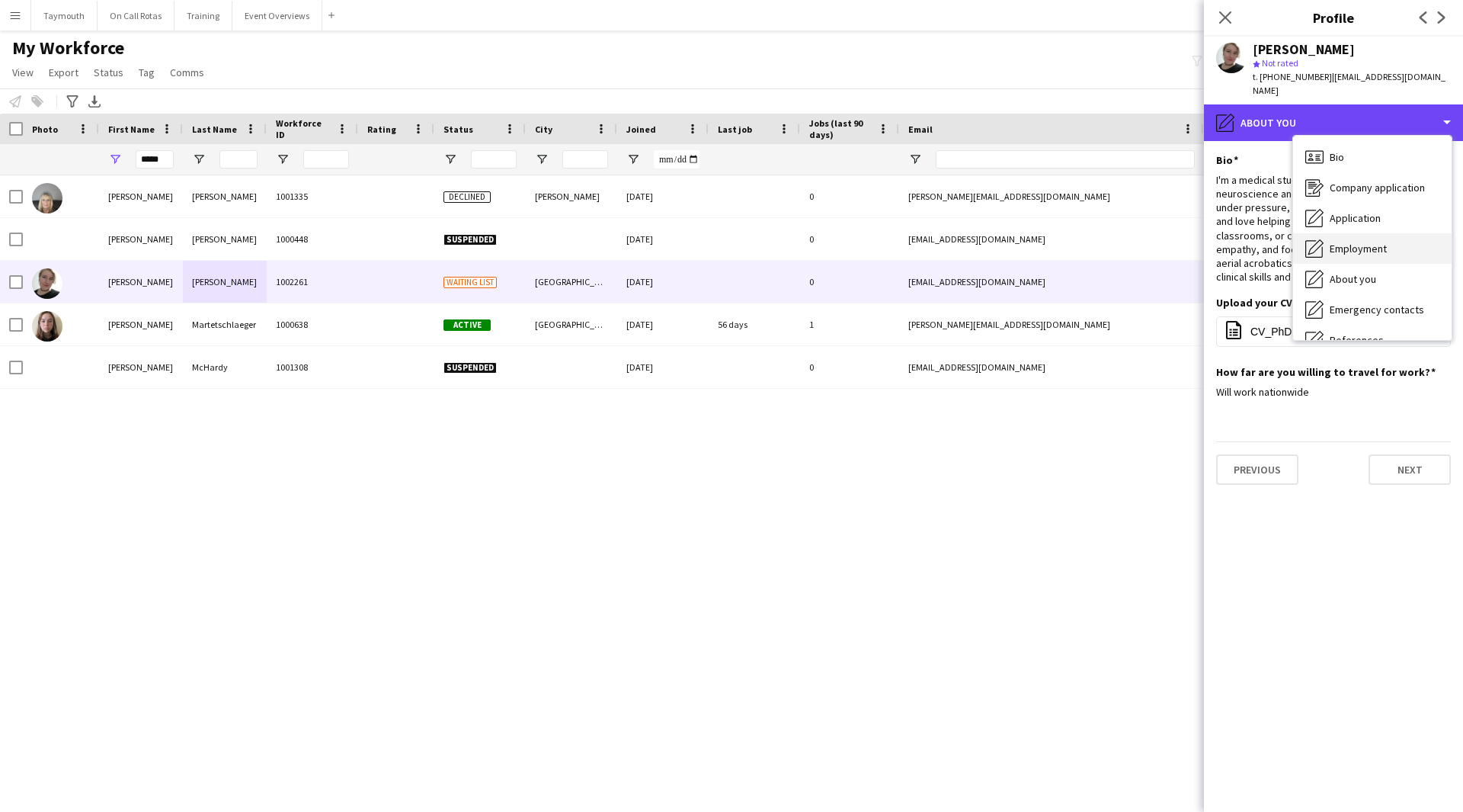
scroll to position [76, 0]
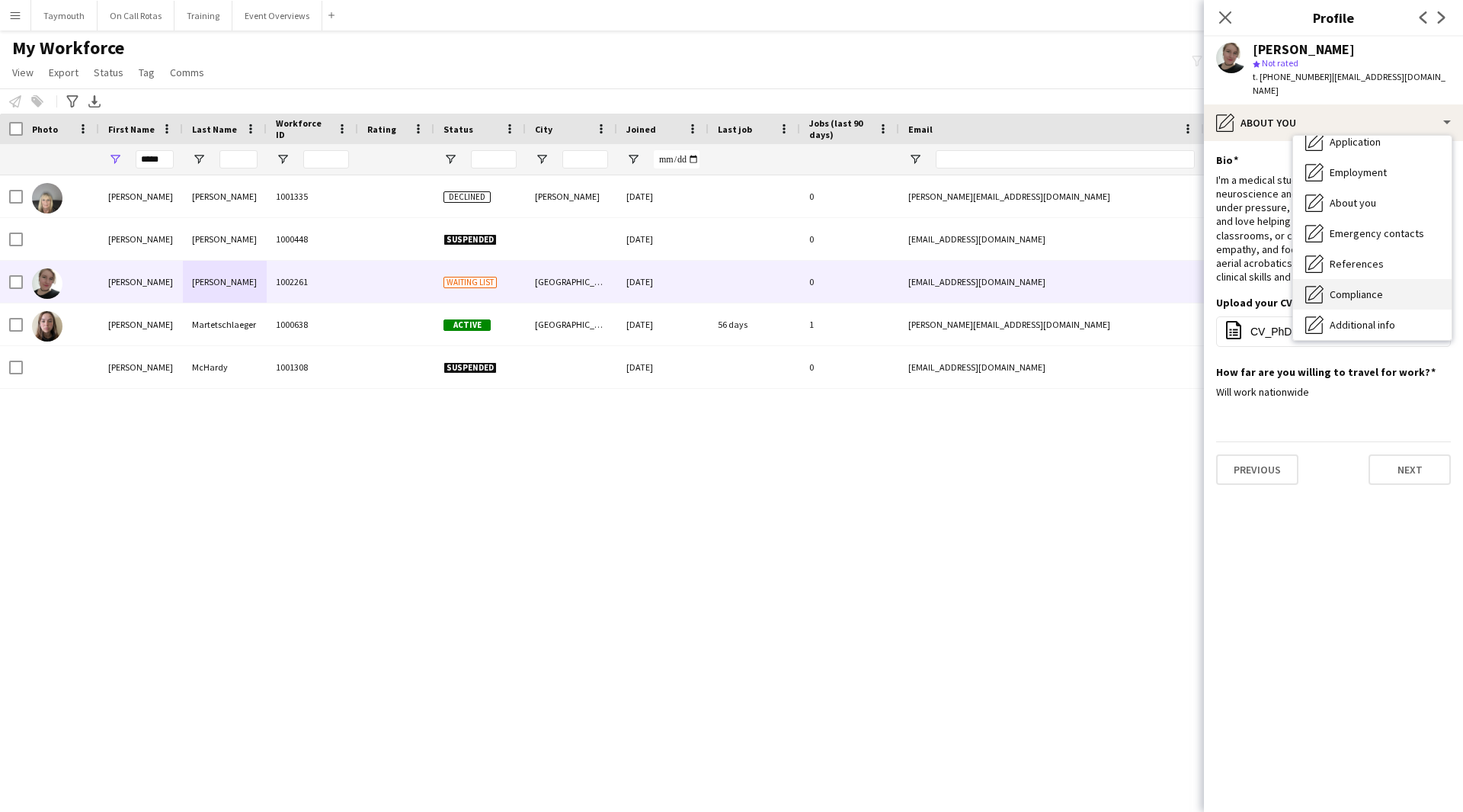
click at [1382, 279] on div "Compliance Compliance" at bounding box center [1373, 294] width 159 height 30
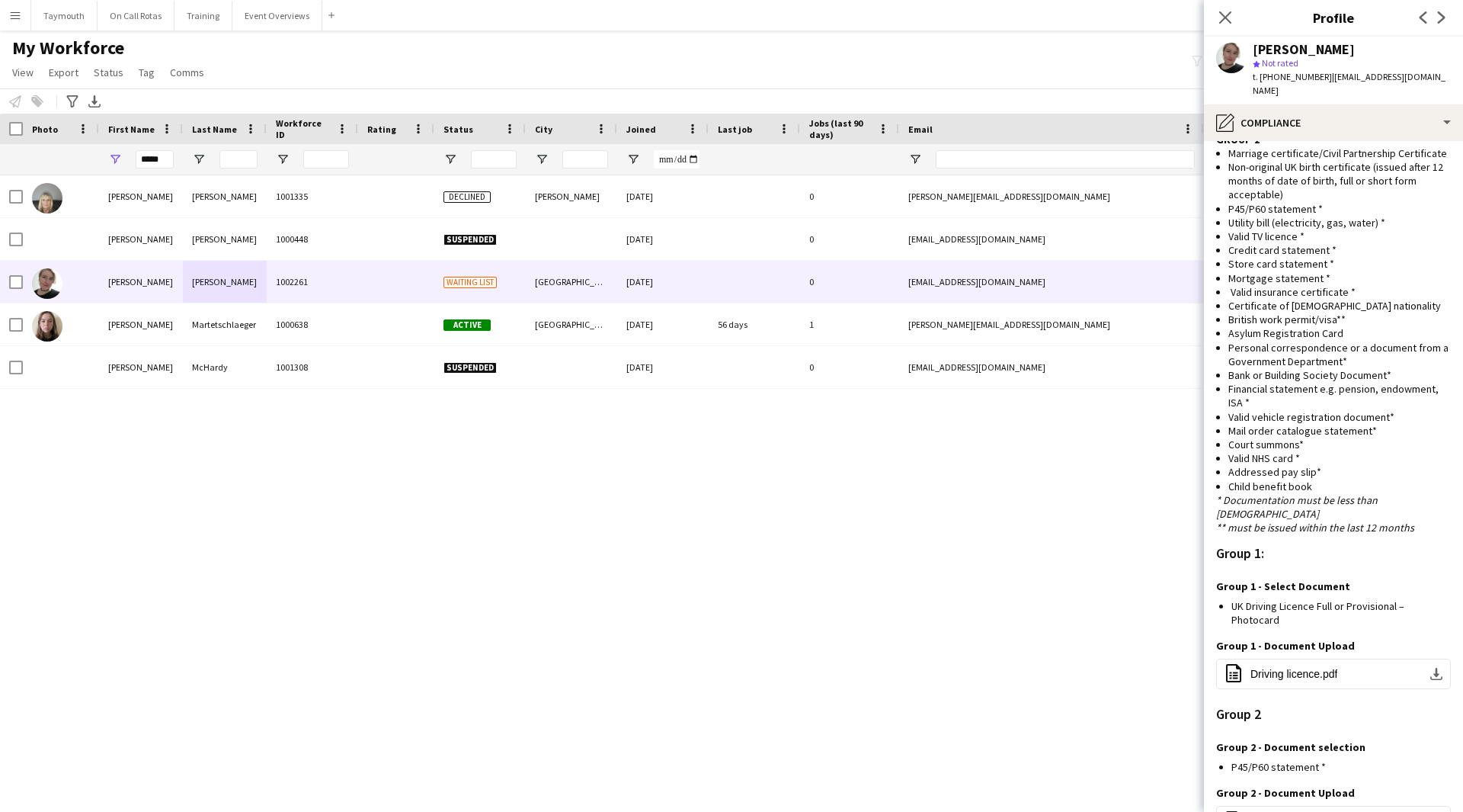
scroll to position [858, 0]
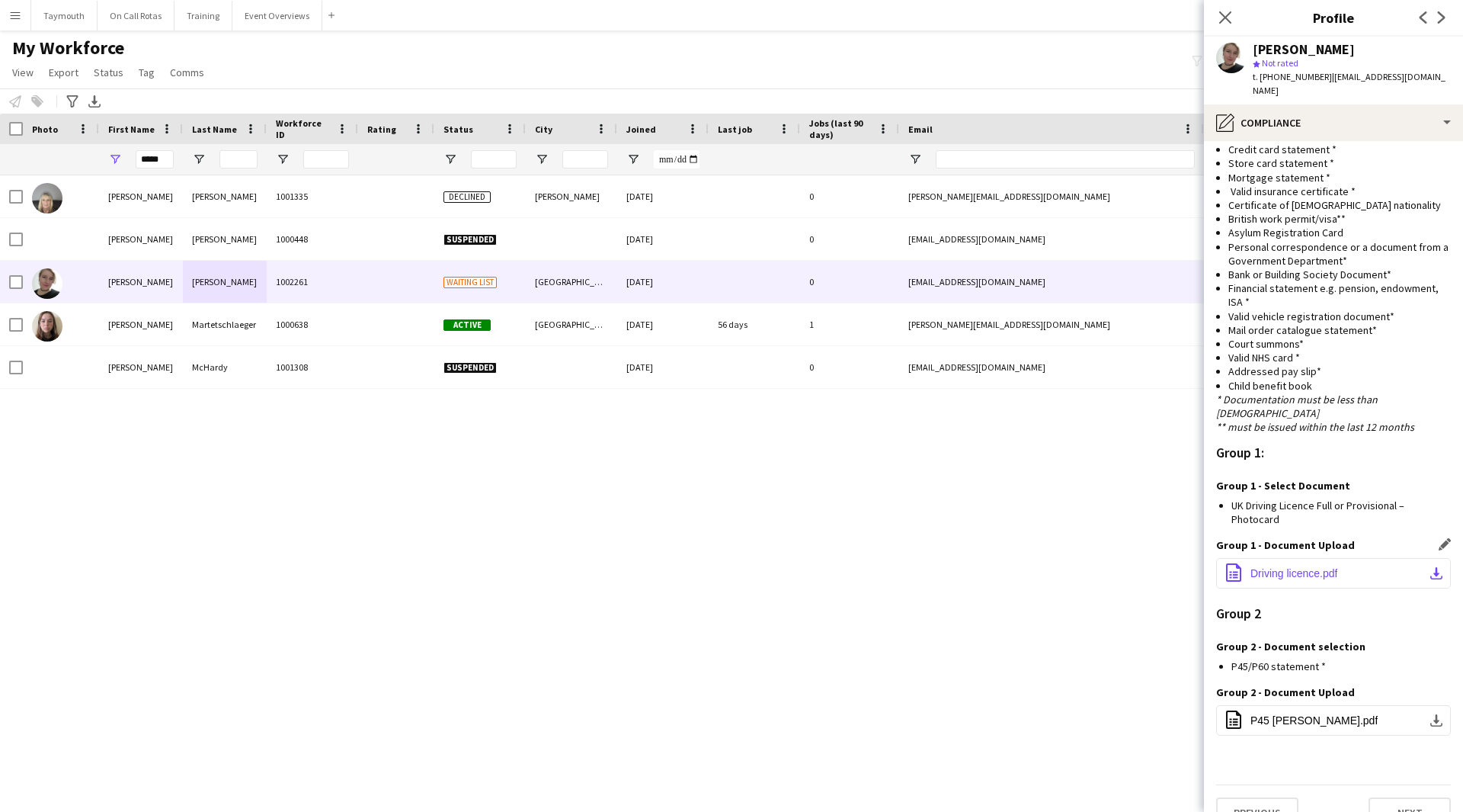
click at [1417, 558] on button "office-file-sheet Driving licence.pdf download-bottom" at bounding box center [1333, 573] width 235 height 30
drag, startPoint x: 1424, startPoint y: 77, endPoint x: 1326, endPoint y: 82, distance: 98.1
click at [1326, 82] on app-profile-header "[PERSON_NAME] star Not rated t. [PHONE_NUMBER] | [EMAIL_ADDRESS][DOMAIN_NAME]" at bounding box center [1334, 70] width 259 height 68
copy span "[EMAIL_ADDRESS][DOMAIN_NAME]"
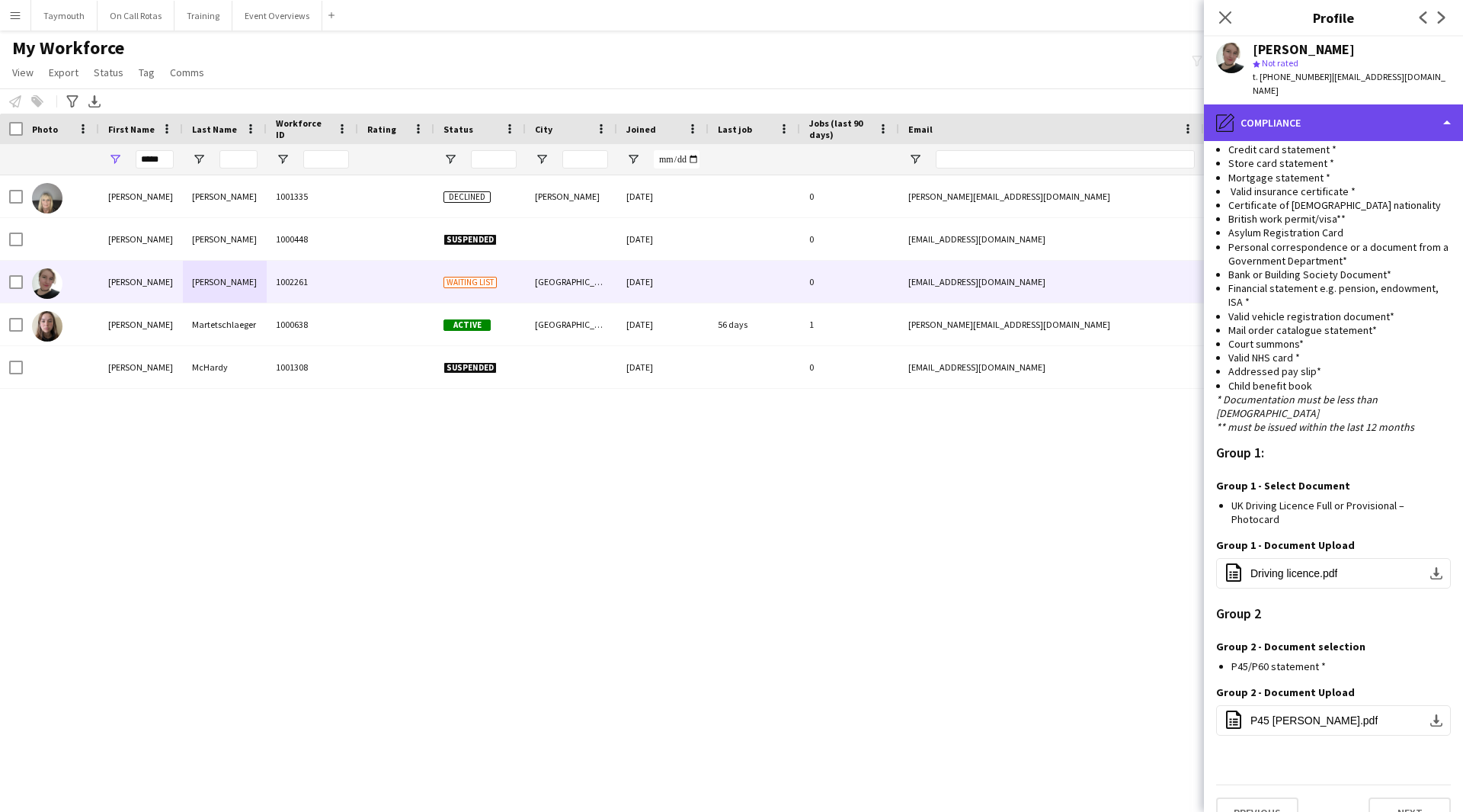
click at [1362, 104] on div "pencil4 Compliance" at bounding box center [1334, 123] width 259 height 37
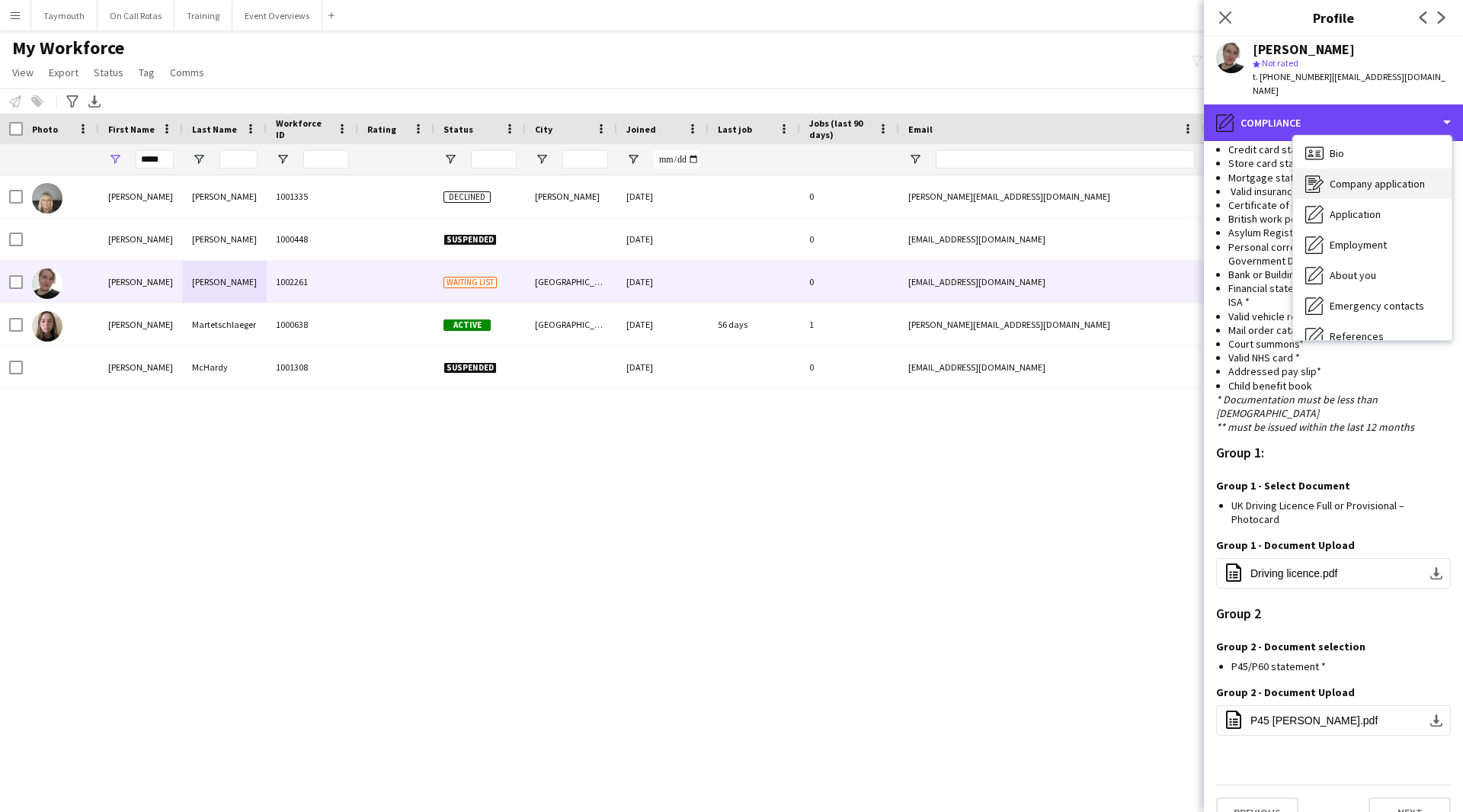
scroll to position [0, 0]
click at [1357, 142] on div "Bio Bio" at bounding box center [1373, 157] width 159 height 30
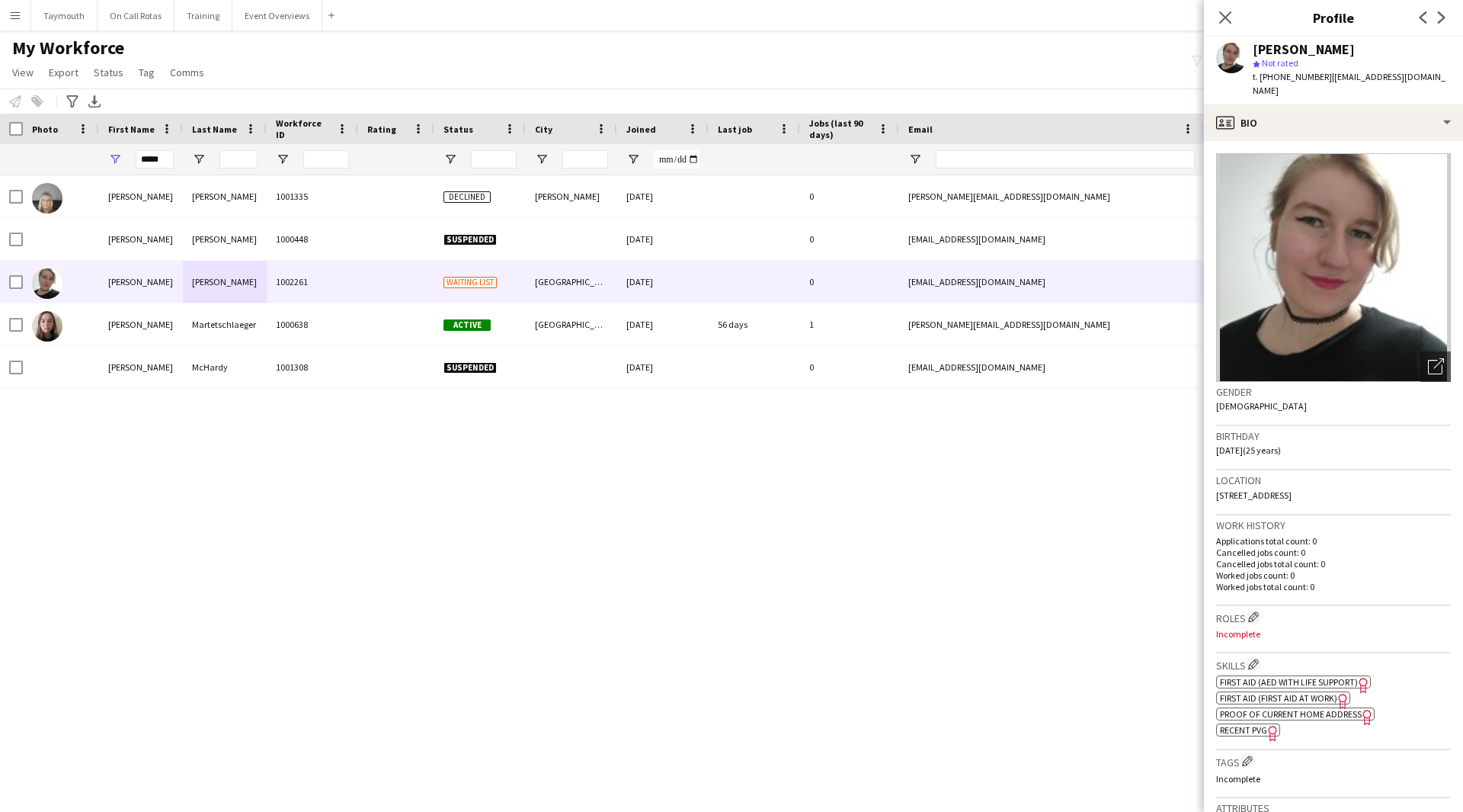
drag, startPoint x: 1378, startPoint y: 479, endPoint x: 1336, endPoint y: 482, distance: 42.1
click at [1336, 482] on div "Location [STREET_ADDRESS]" at bounding box center [1333, 492] width 235 height 44
click at [1363, 478] on div "Location [STREET_ADDRESS]" at bounding box center [1333, 492] width 235 height 44
drag, startPoint x: 1376, startPoint y: 476, endPoint x: 1218, endPoint y: 486, distance: 158.3
click at [1218, 486] on div "Location [STREET_ADDRESS]" at bounding box center [1333, 492] width 235 height 44
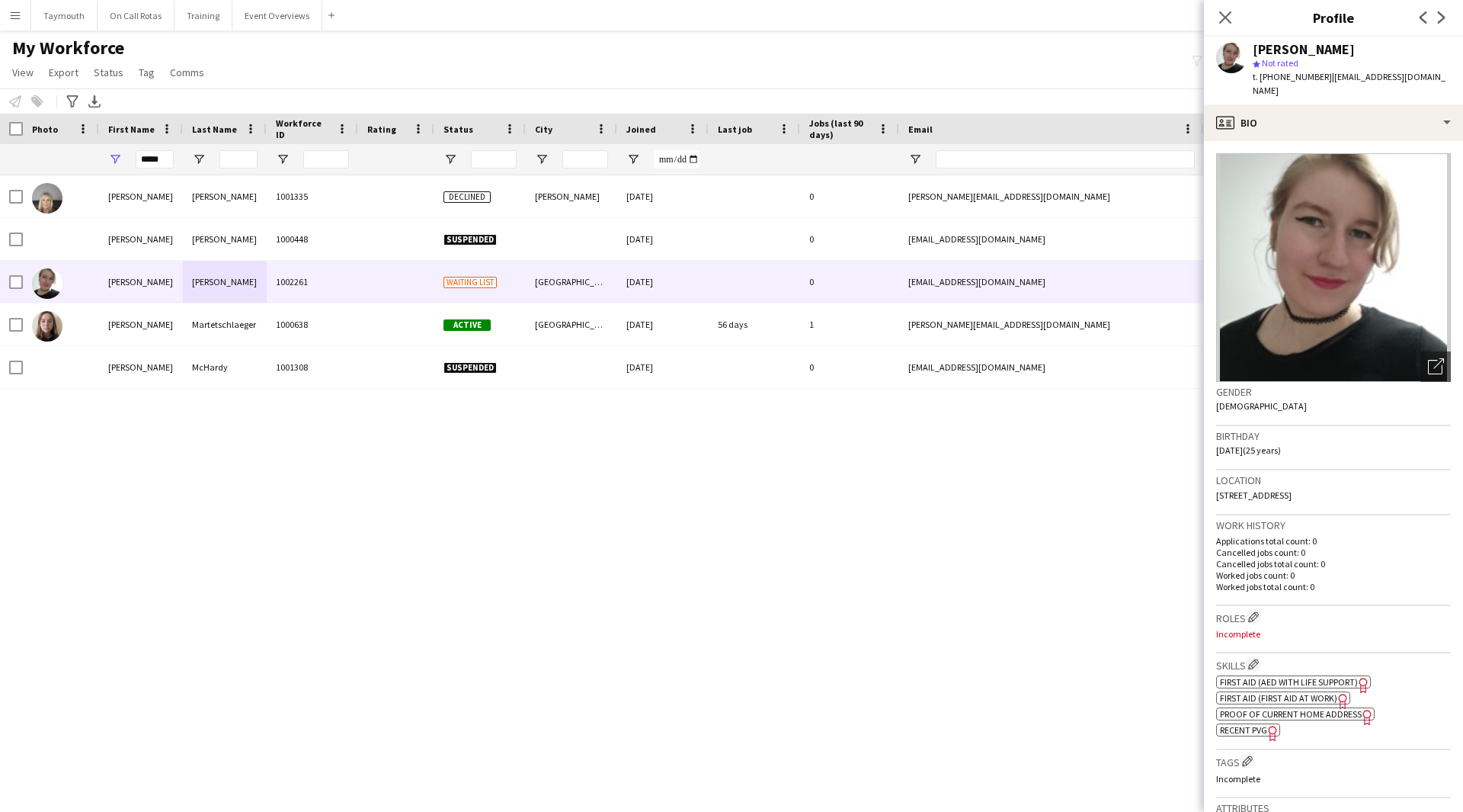
copy span "[STREET_ADDRESS]"
click at [1324, 119] on div "profile Bio" at bounding box center [1334, 123] width 259 height 37
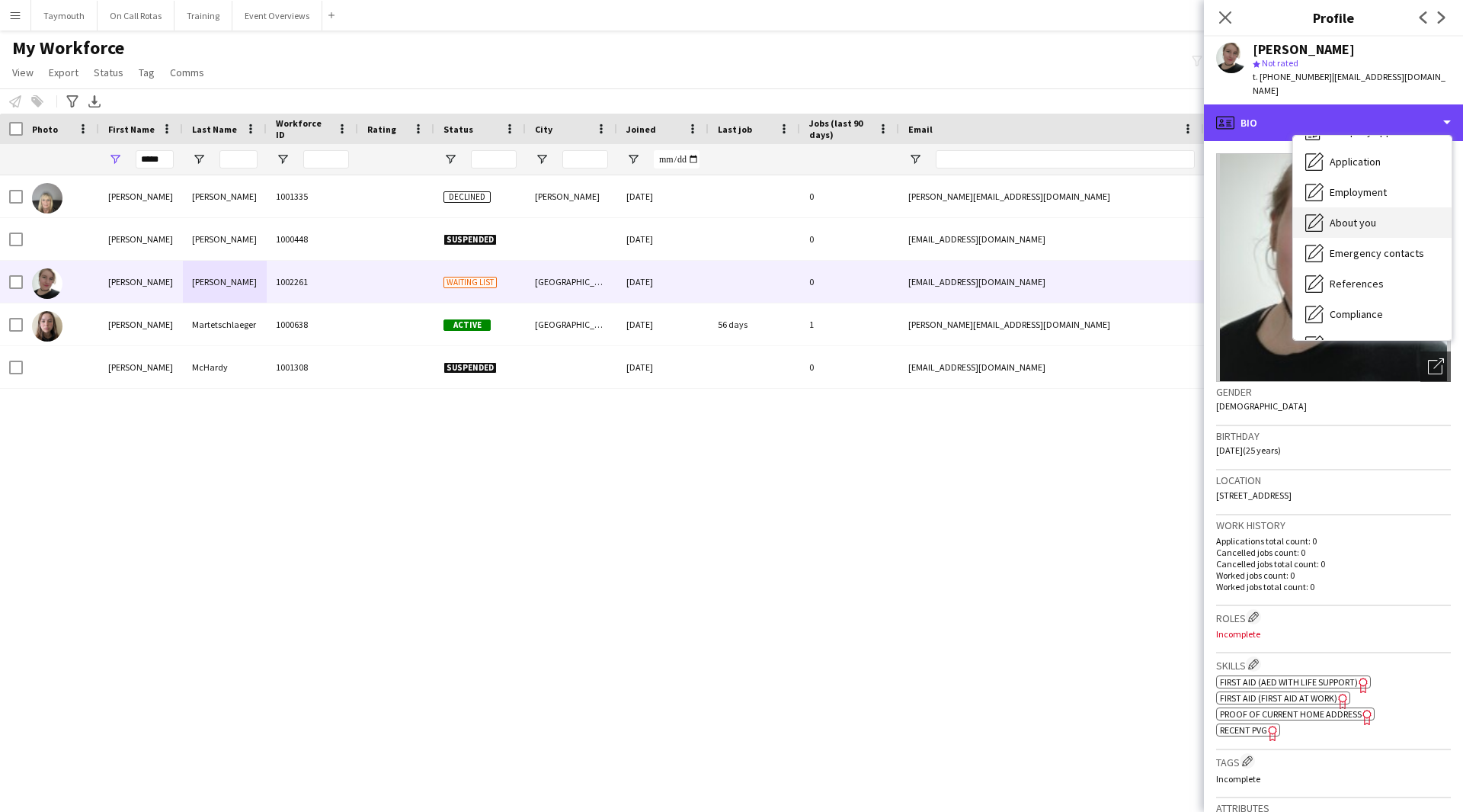
scroll to position [76, 0]
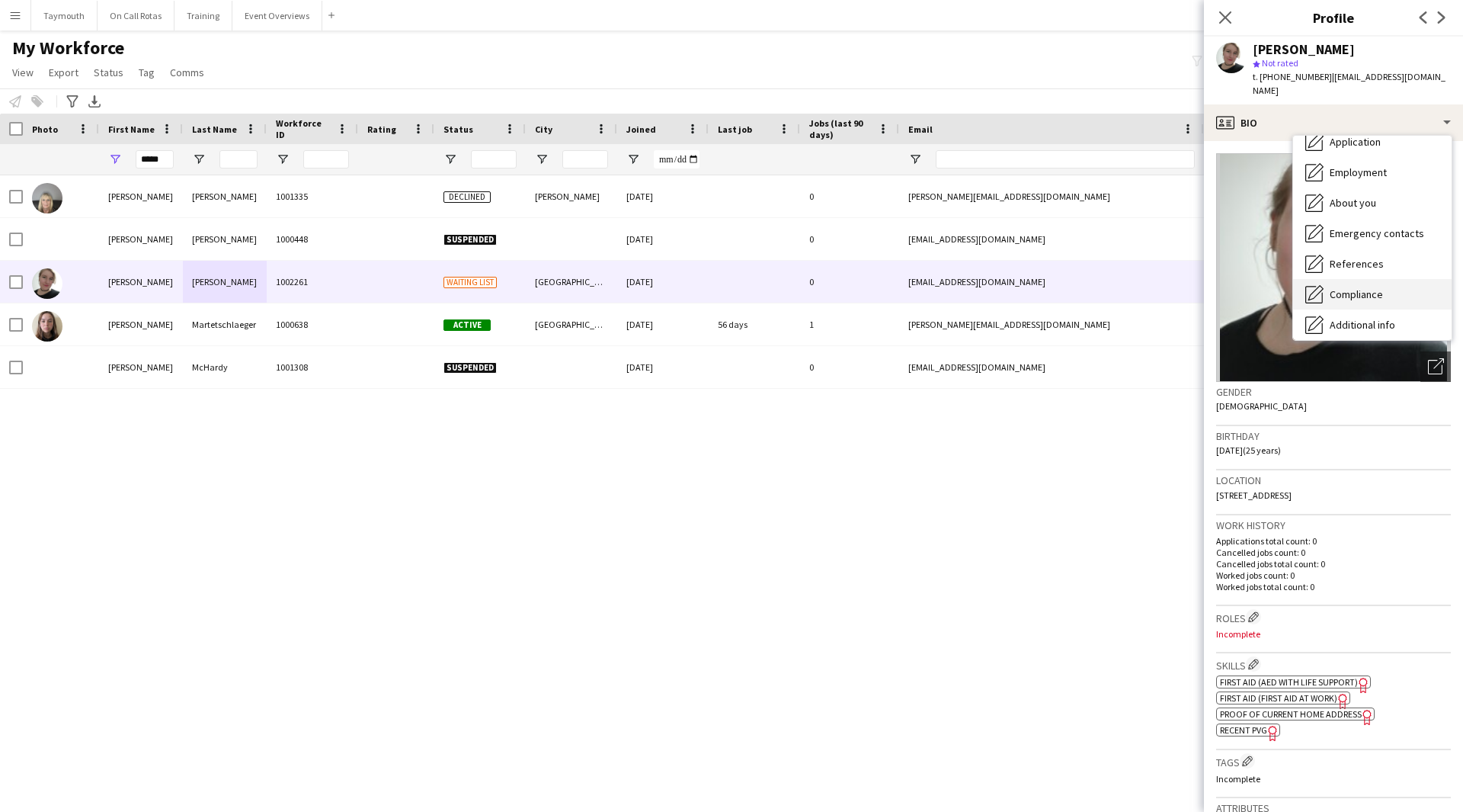
click at [1373, 287] on span "Compliance" at bounding box center [1356, 294] width 54 height 14
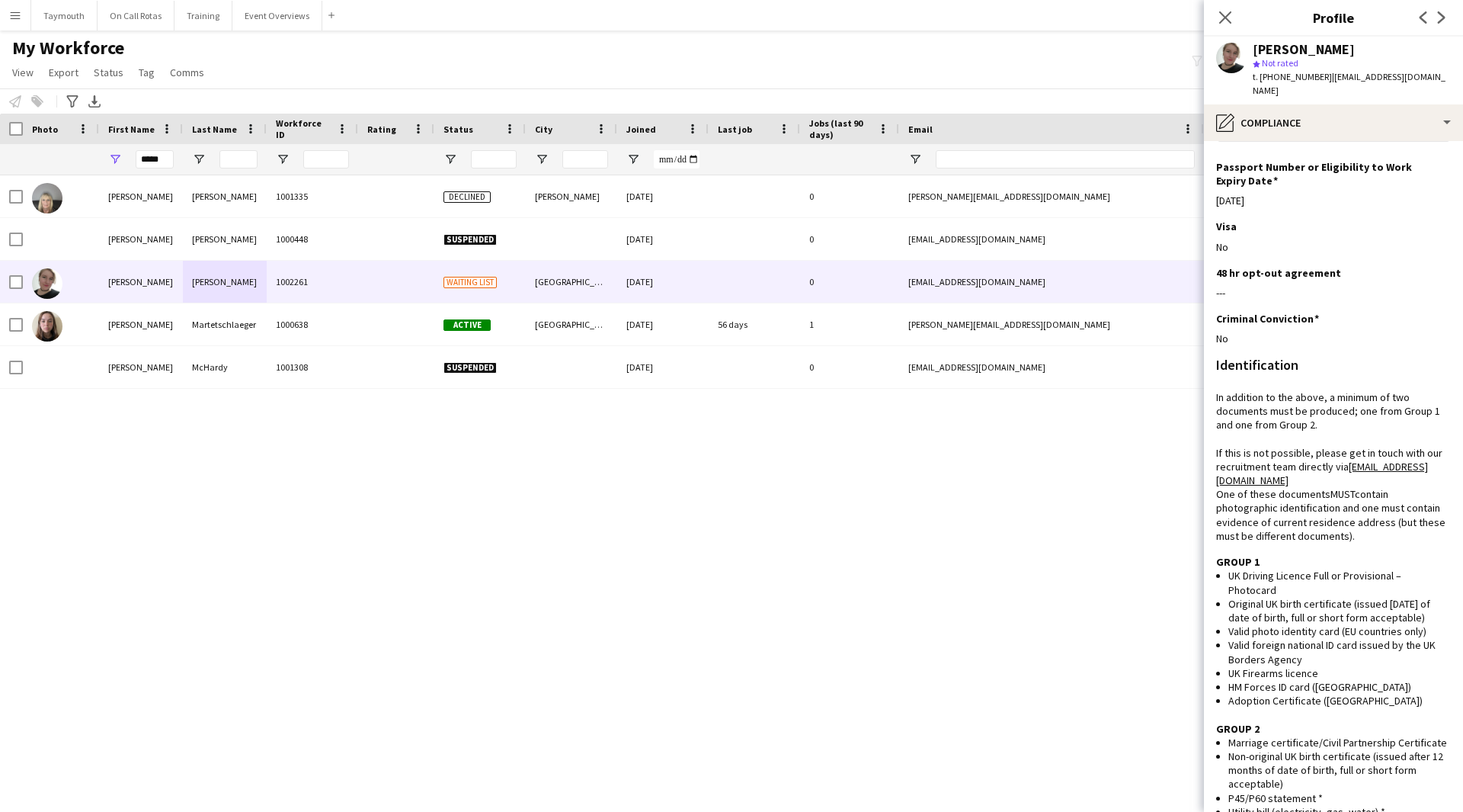
scroll to position [0, 0]
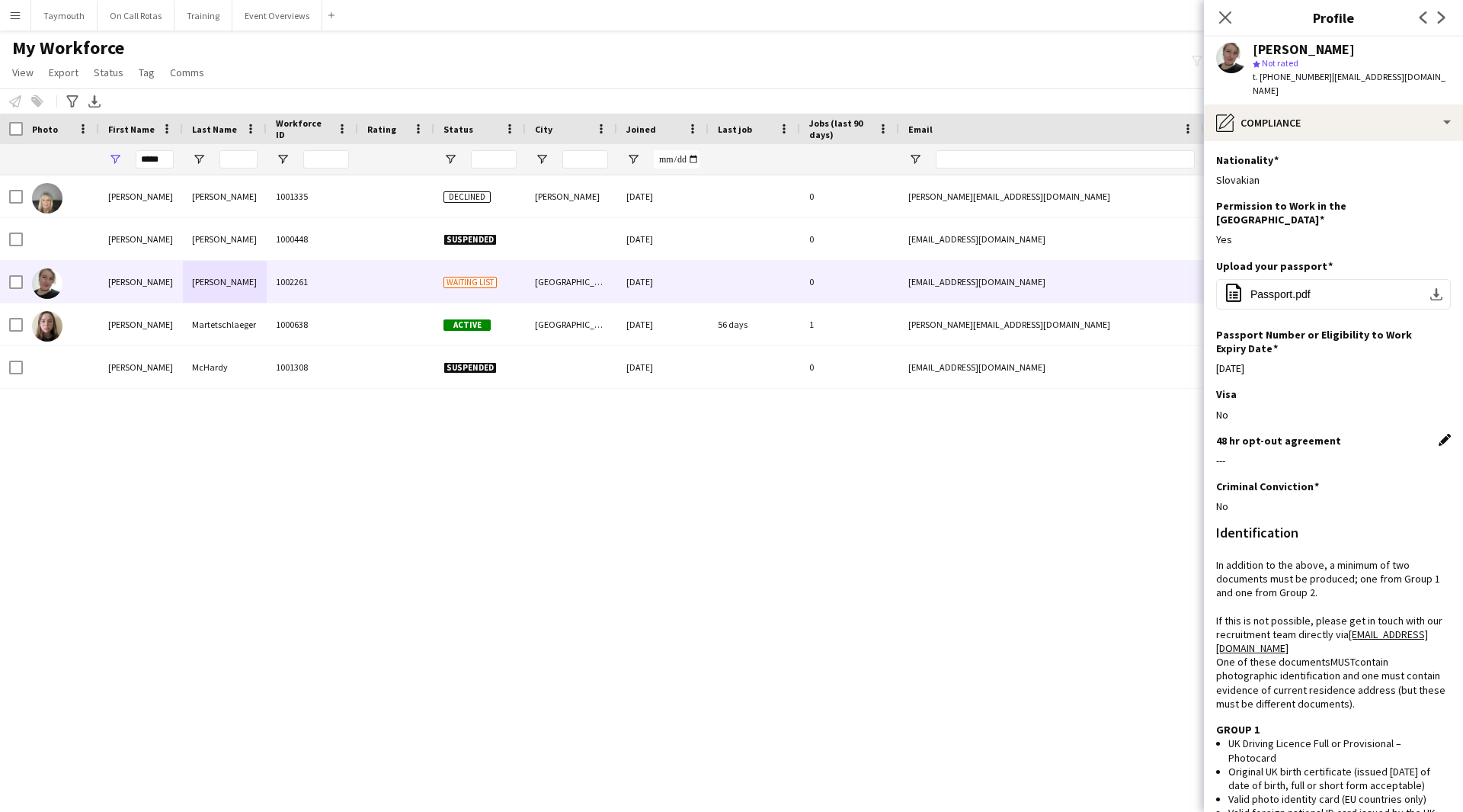
click at [1439, 434] on app-icon "Edit this field" at bounding box center [1445, 440] width 12 height 12
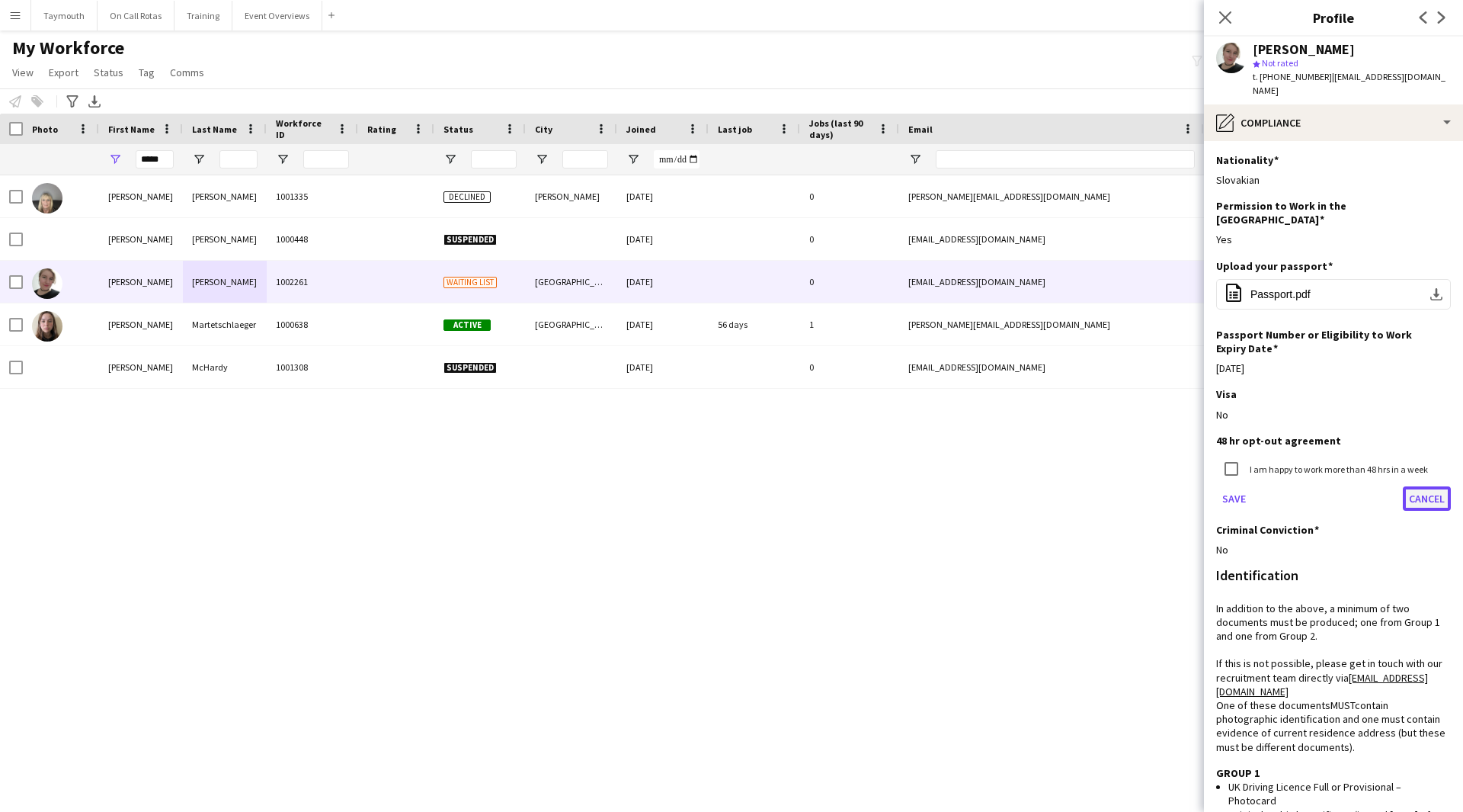
click at [1422, 486] on button "Cancel" at bounding box center [1427, 498] width 48 height 24
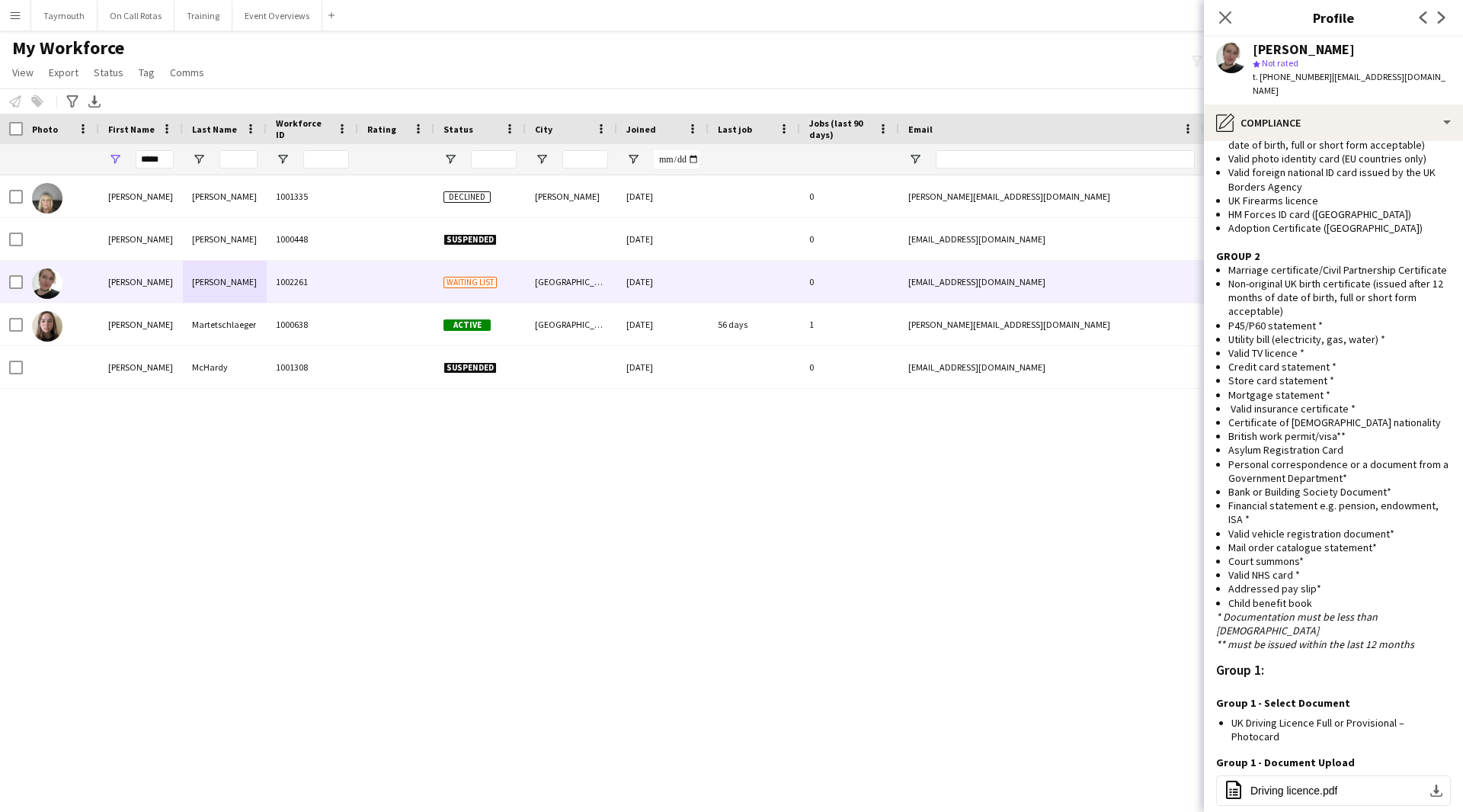
scroll to position [838, 0]
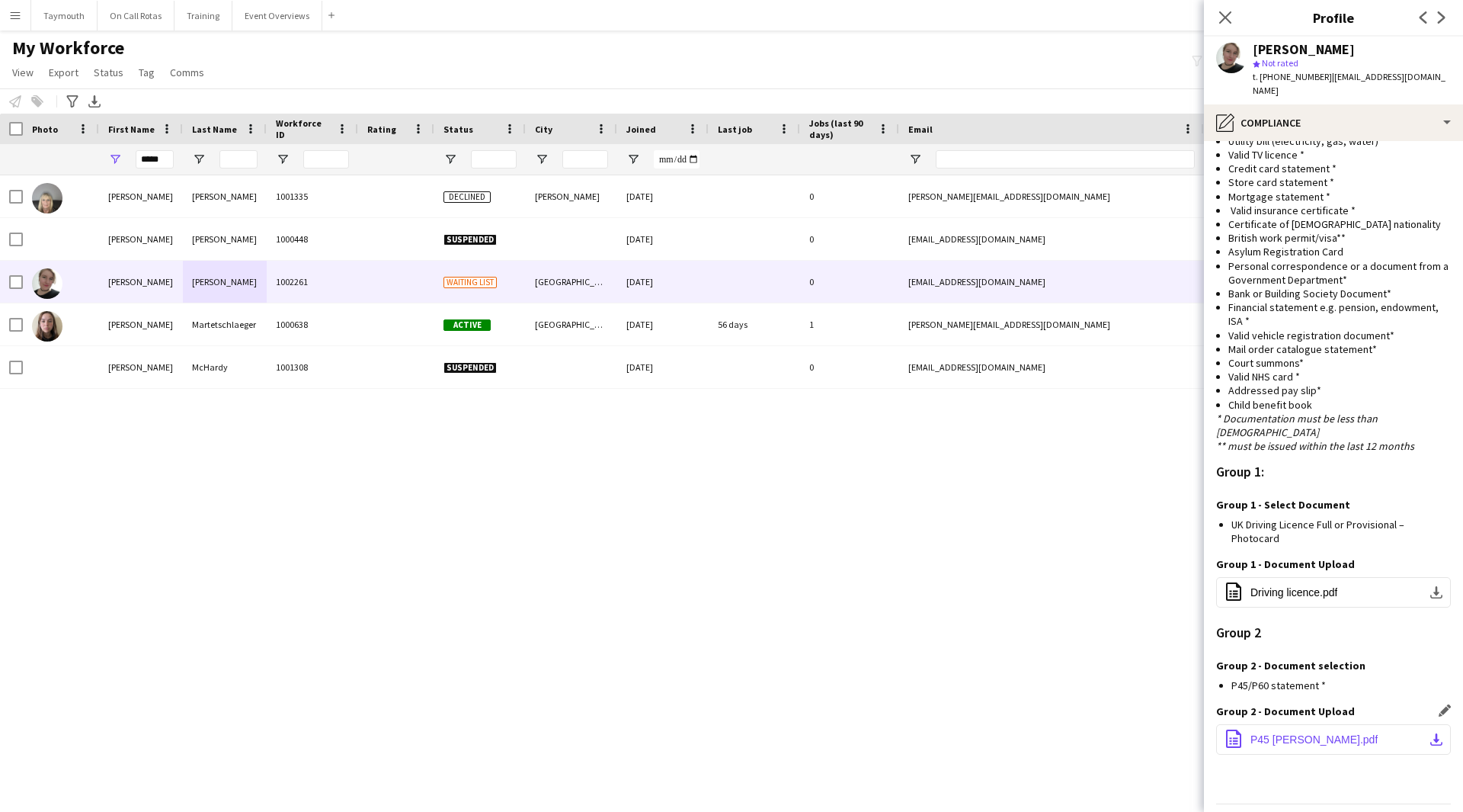
click at [1381, 724] on button "office-file-sheet P45 L Hajakova.pdf download-bottom" at bounding box center [1333, 739] width 235 height 30
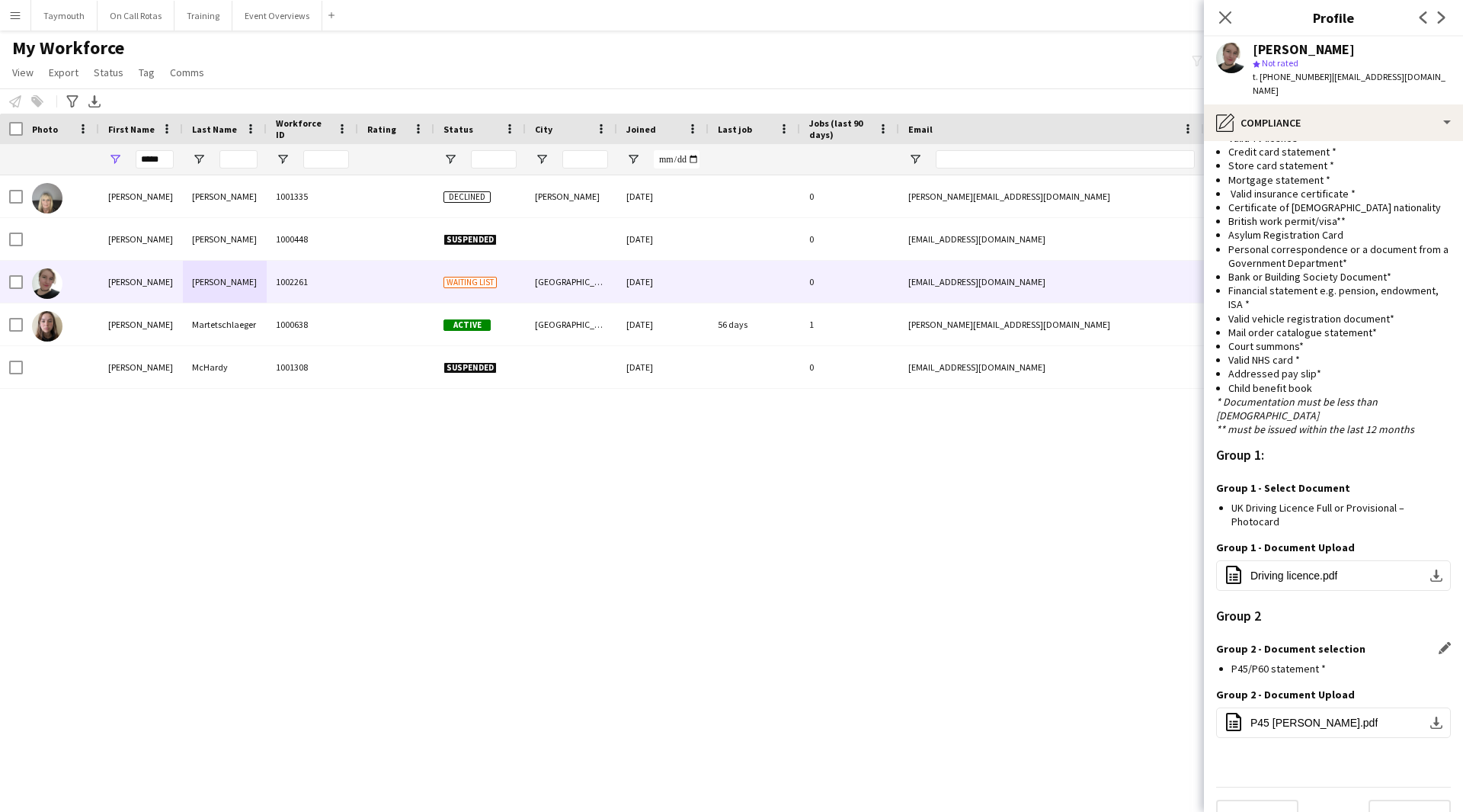
scroll to position [858, 0]
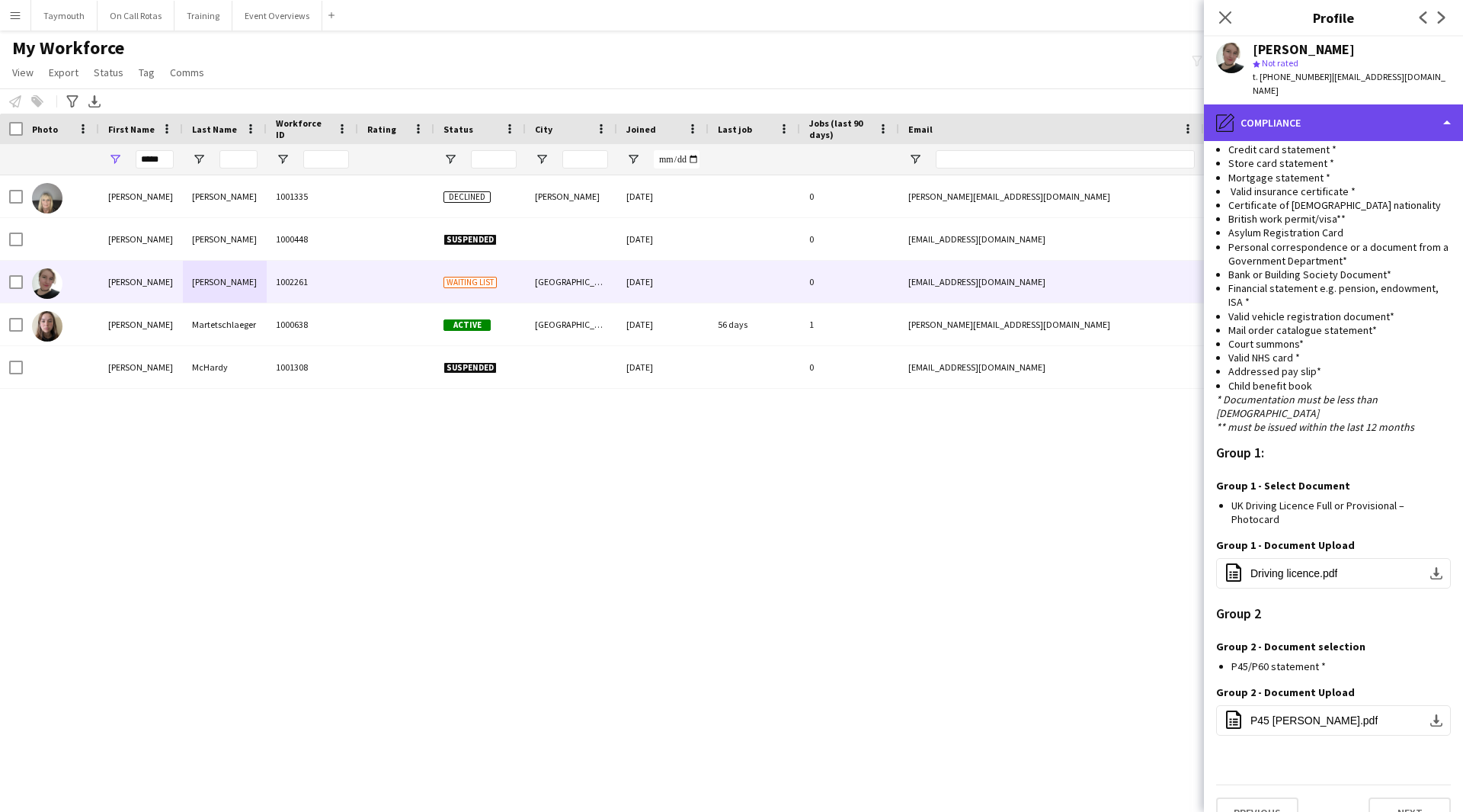
click at [1353, 105] on div "pencil4 Compliance" at bounding box center [1334, 123] width 259 height 37
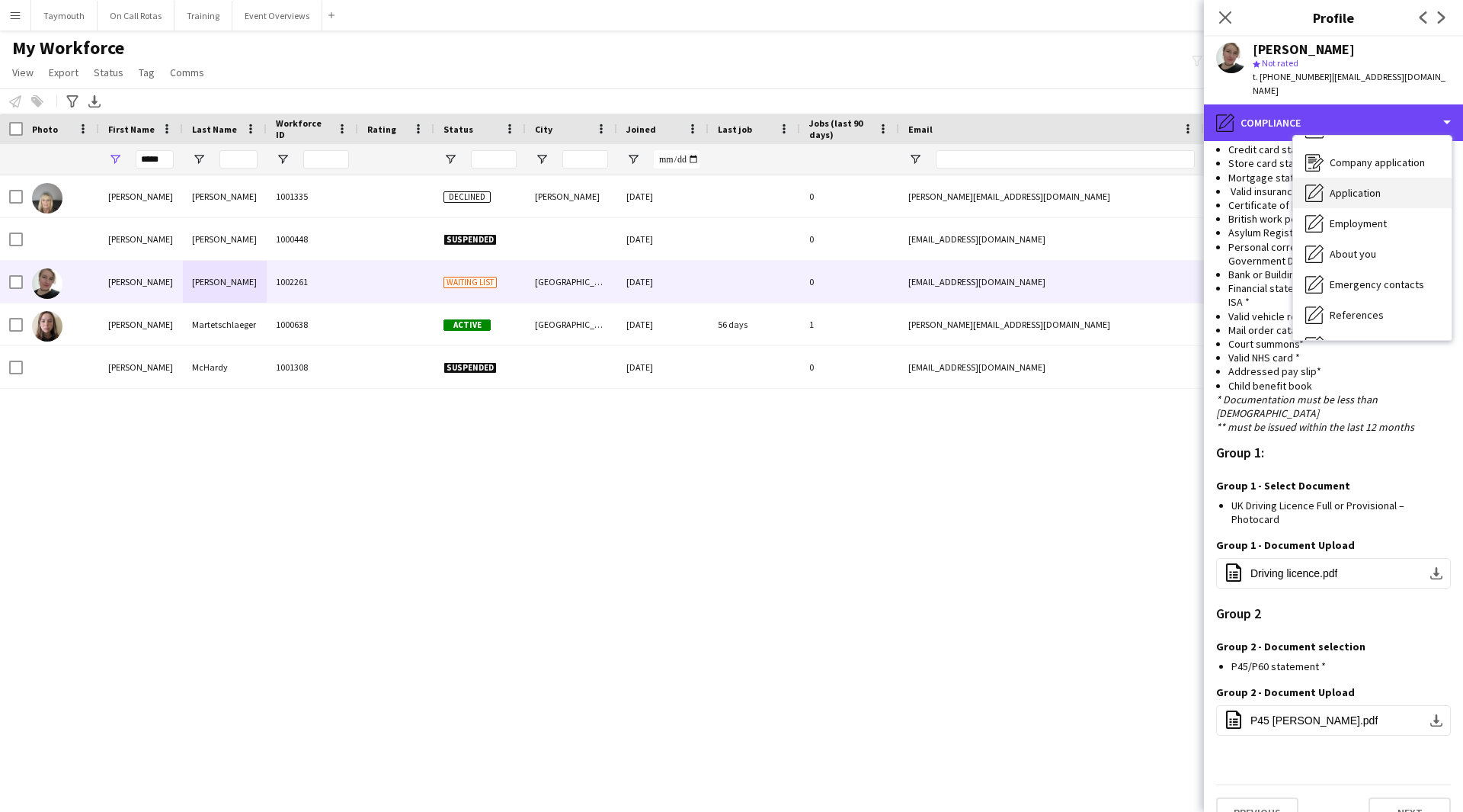
scroll to position [0, 0]
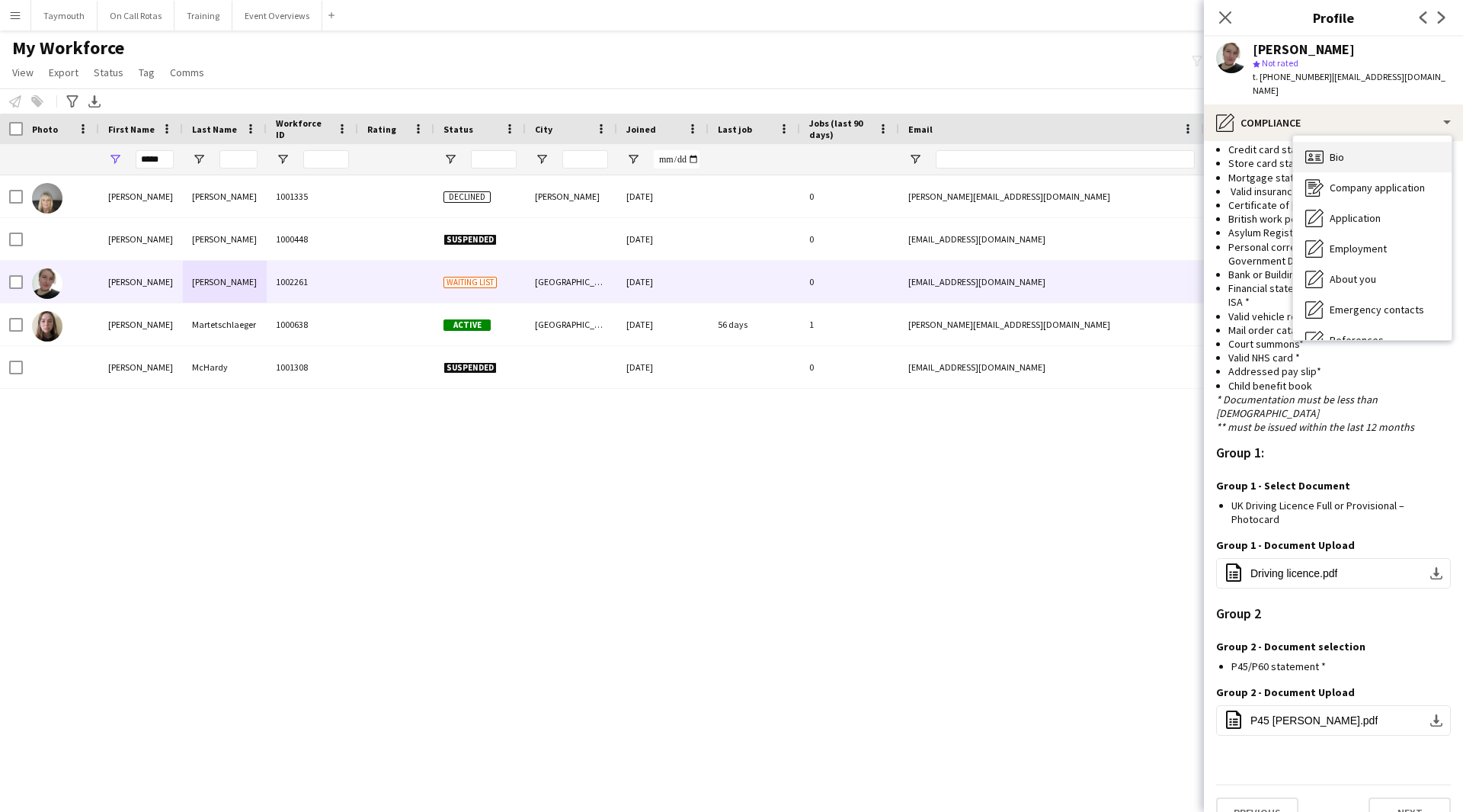
click at [1353, 142] on div "Bio Bio" at bounding box center [1373, 157] width 159 height 30
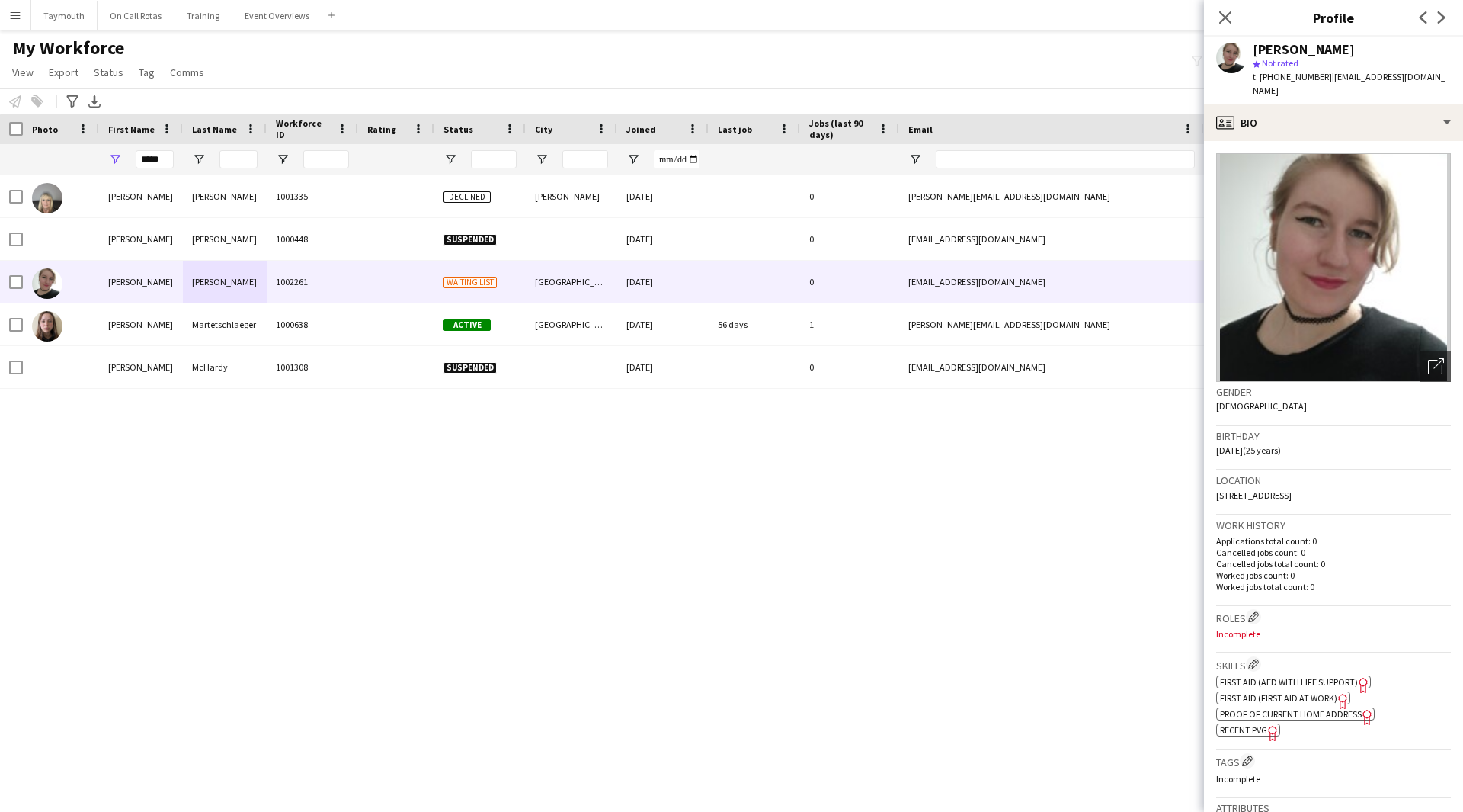
click at [1319, 707] on app-spec-pill "ok-circled2 background Layer 1 cross-circle-red background Layer 1 Proof of Cur…" at bounding box center [1296, 714] width 159 height 13
click at [1350, 119] on div "profile Bio" at bounding box center [1334, 123] width 259 height 37
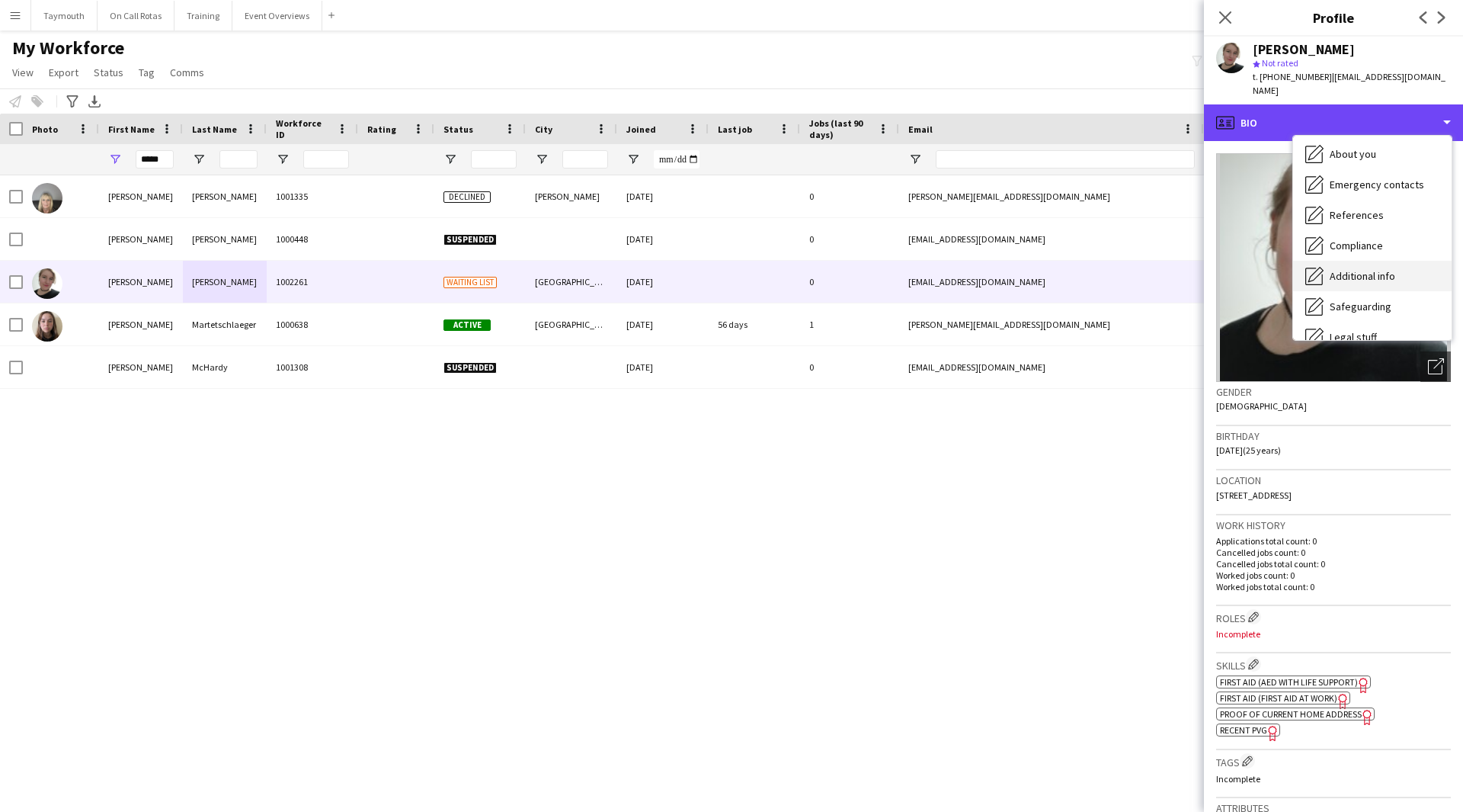
scroll to position [152, 0]
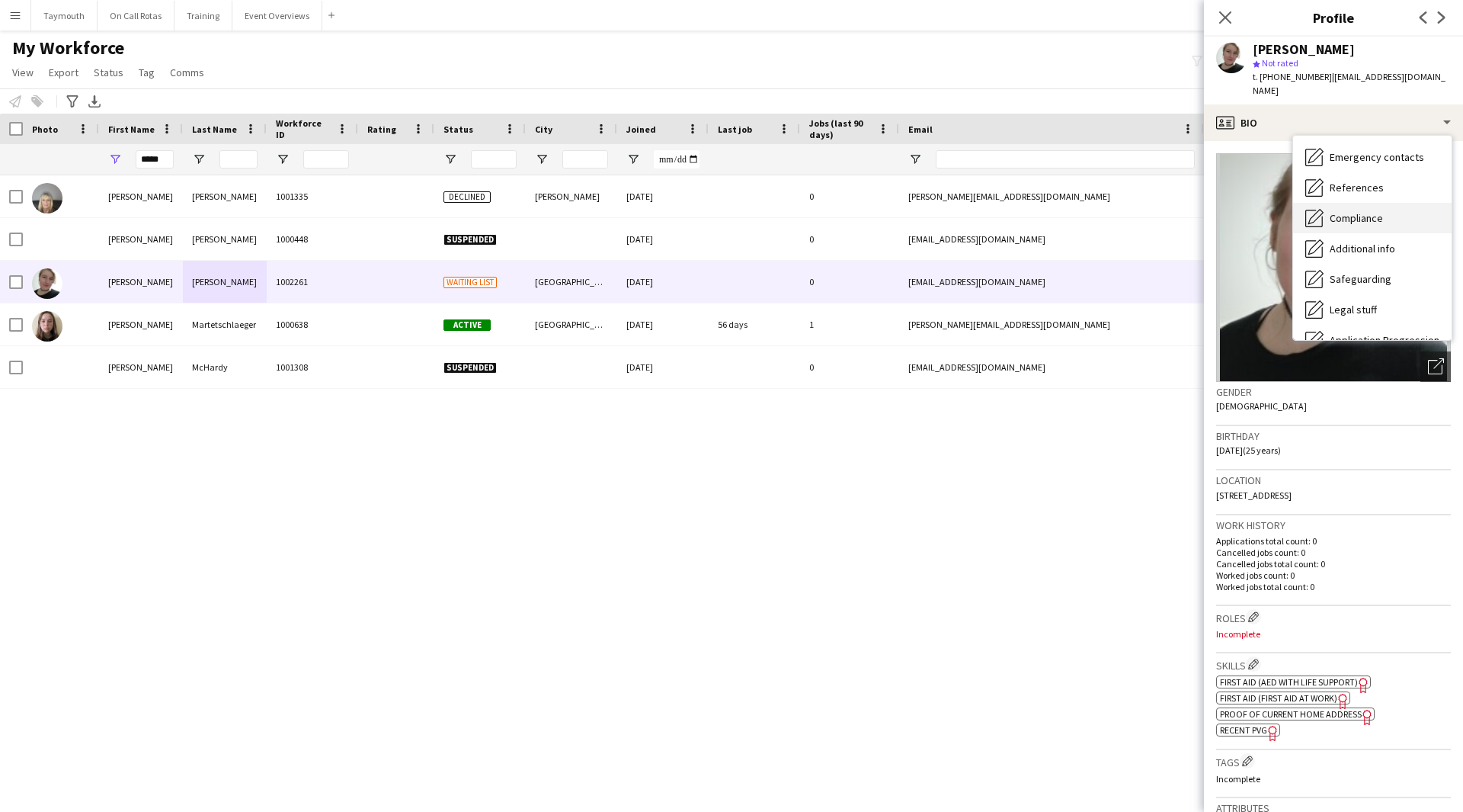
click at [1363, 211] on span "Compliance" at bounding box center [1356, 218] width 54 height 14
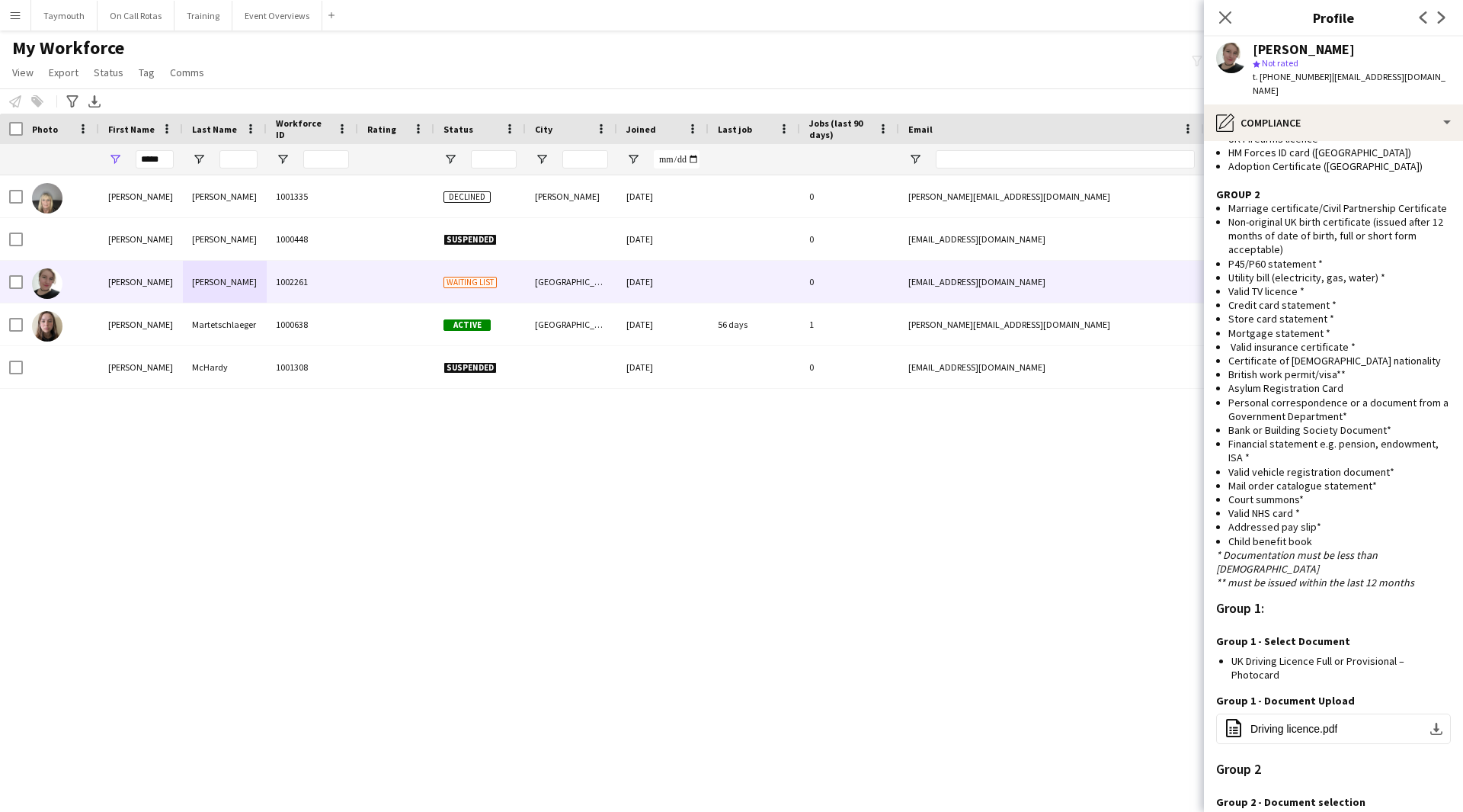
scroll to position [629, 0]
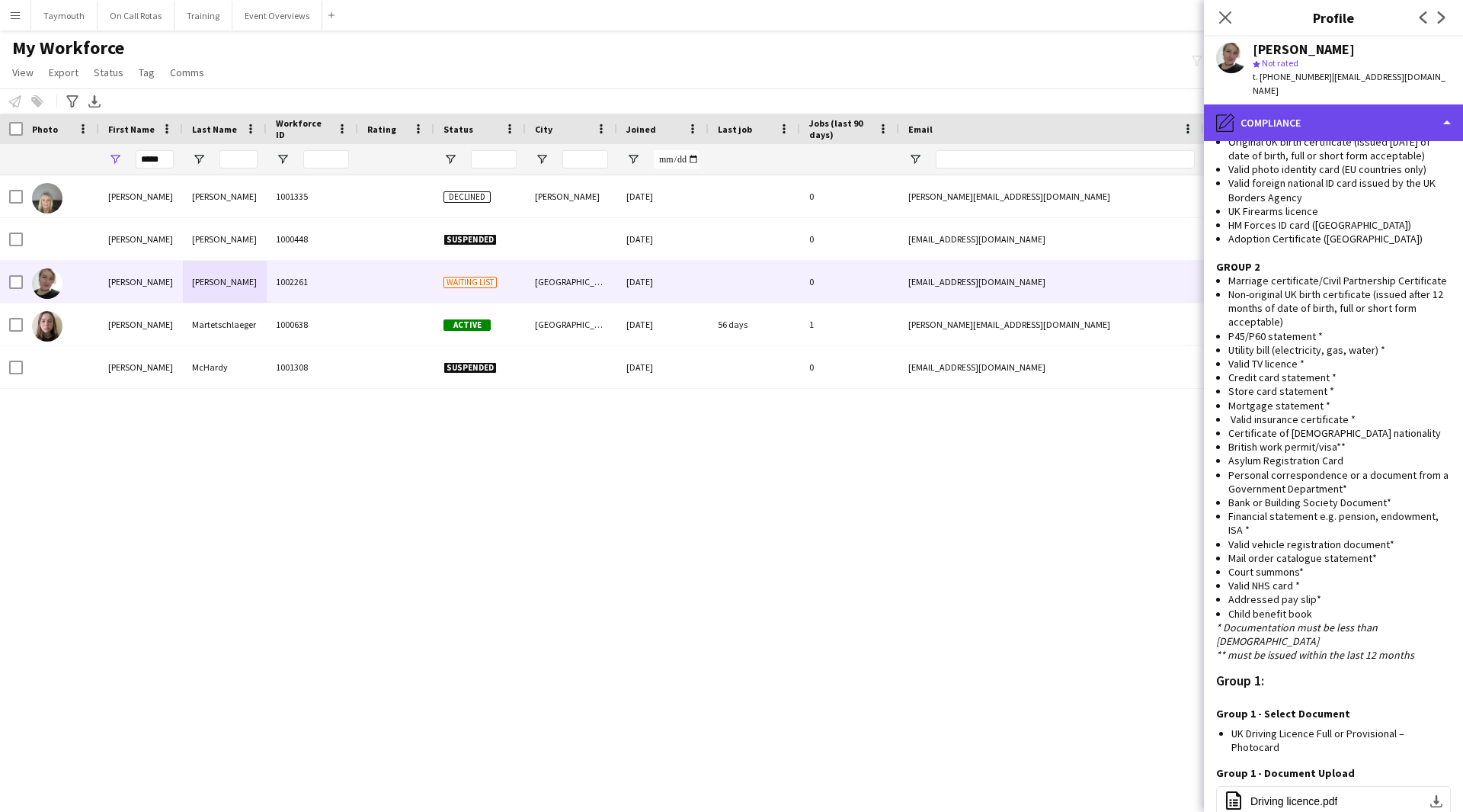
click at [1344, 111] on div "pencil4 Compliance" at bounding box center [1334, 123] width 259 height 37
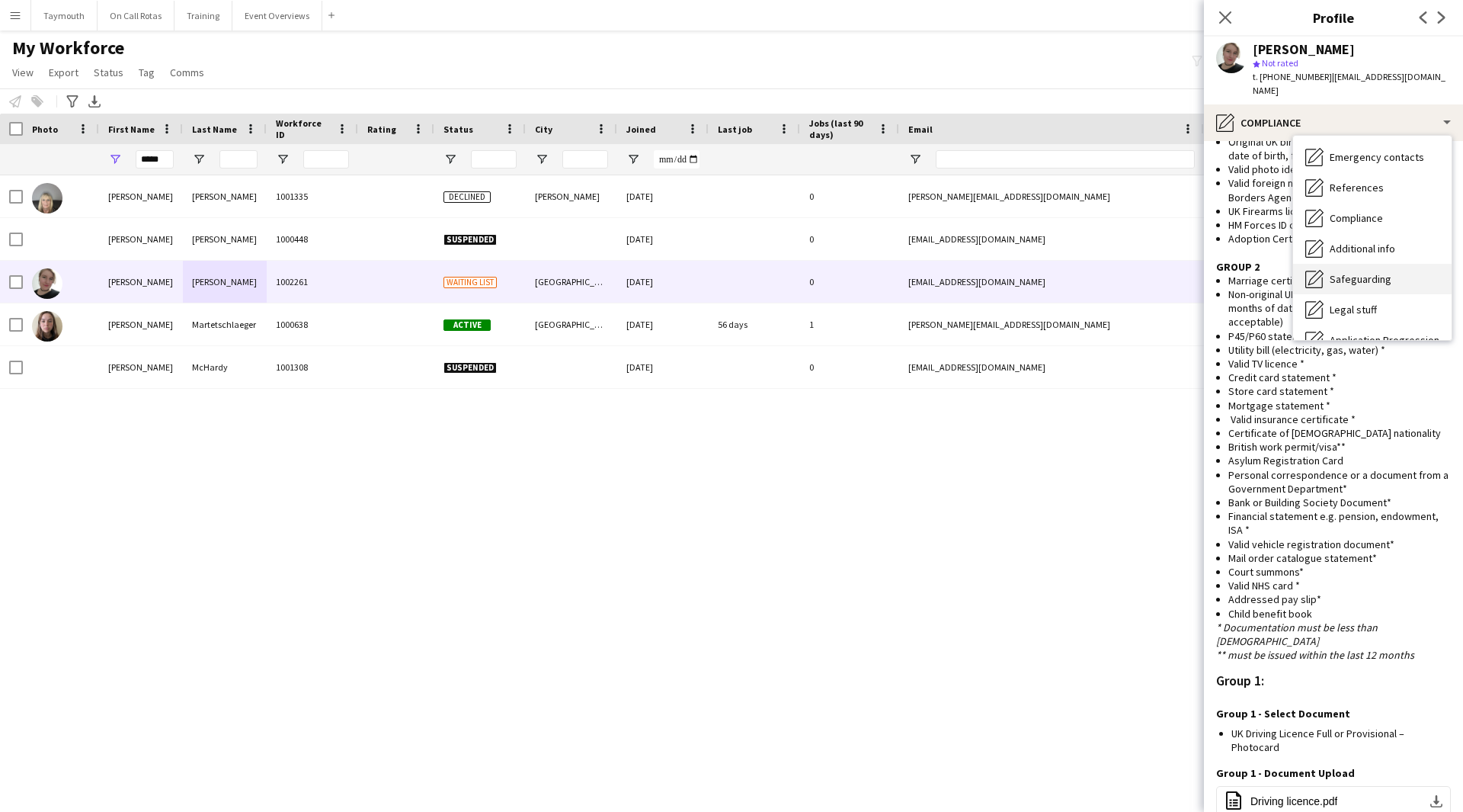
click at [1370, 263] on div "Safeguarding Safeguarding" at bounding box center [1373, 279] width 159 height 30
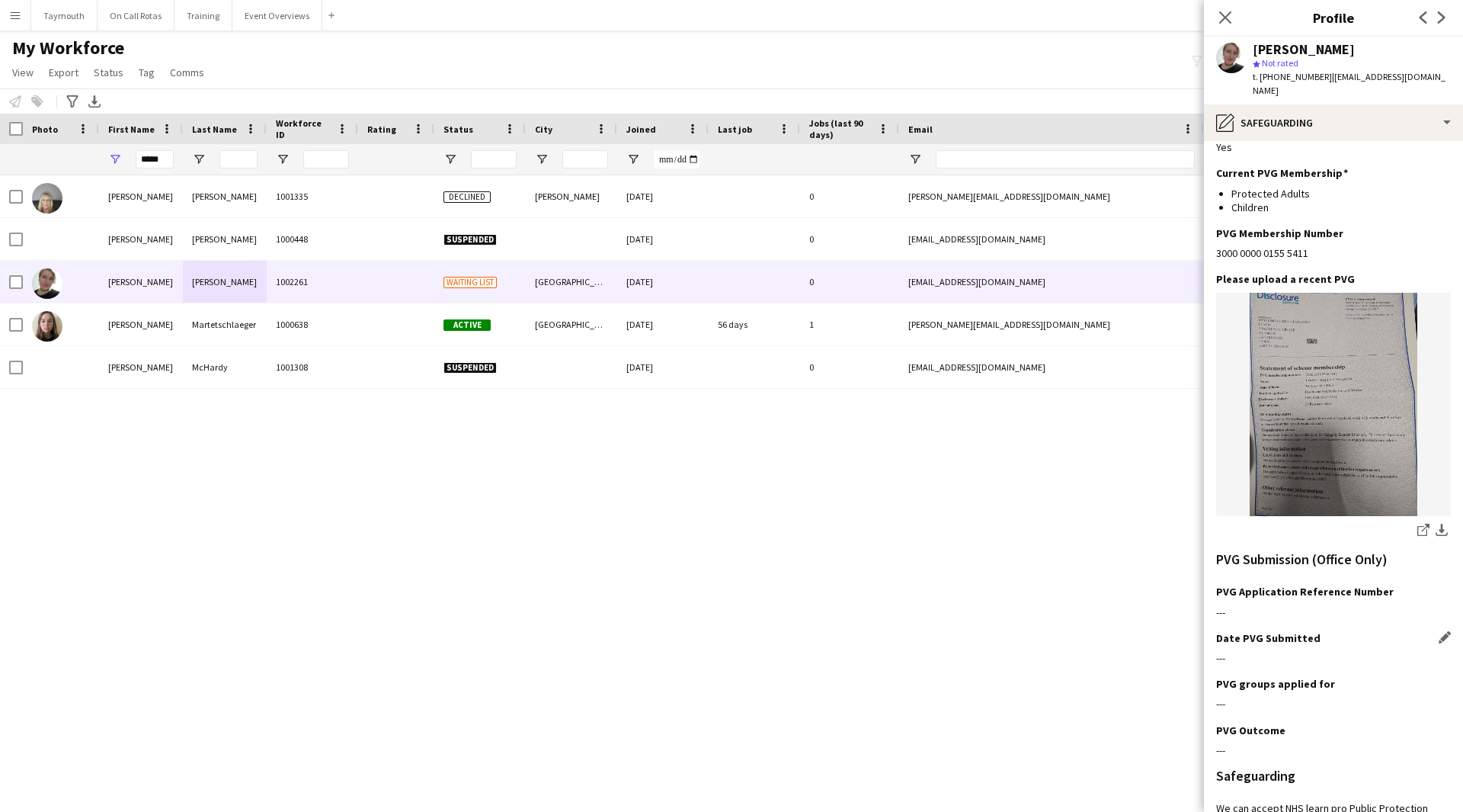
scroll to position [229, 0]
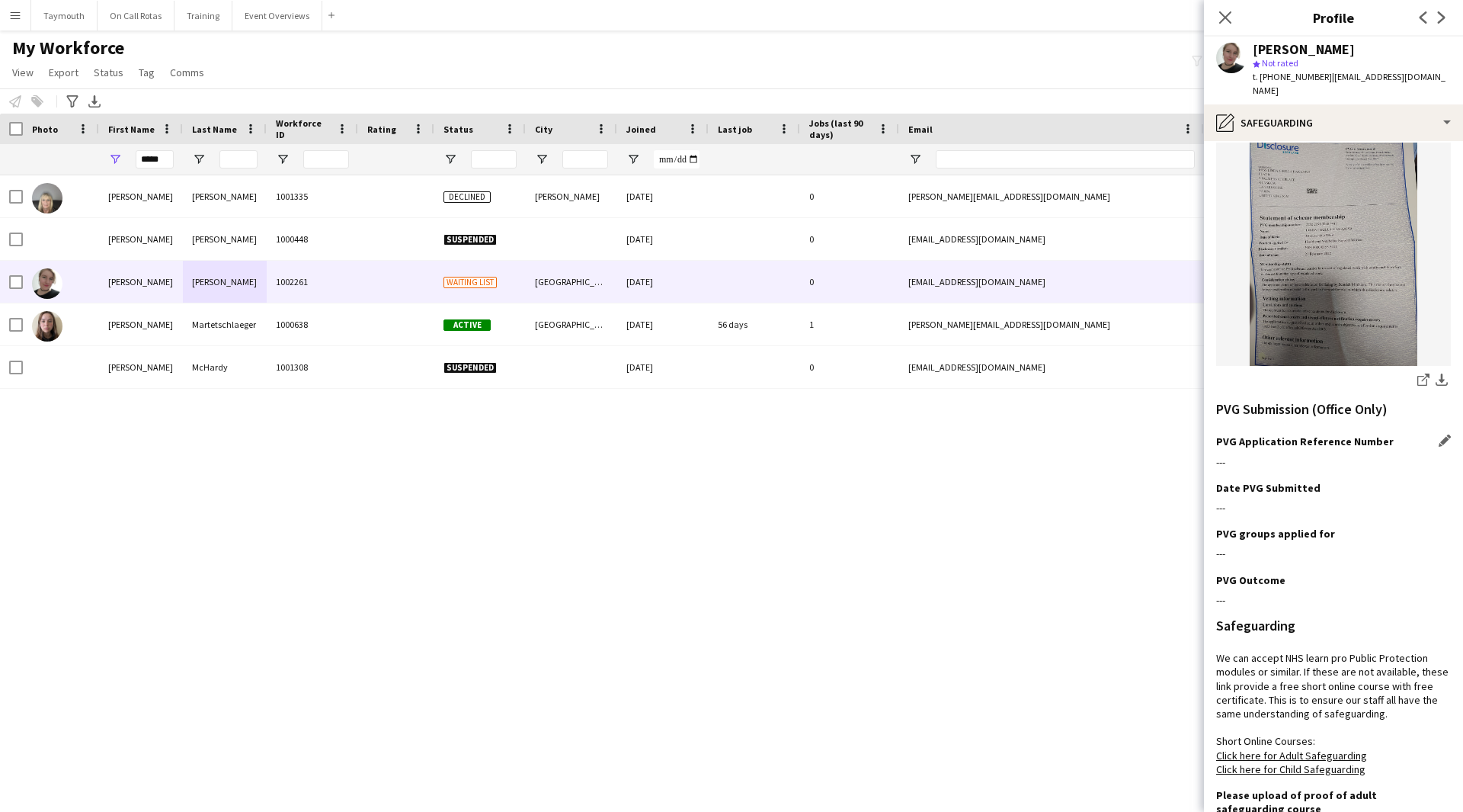
click at [1439, 435] on app-icon "Edit this field" at bounding box center [1445, 440] width 12 height 12
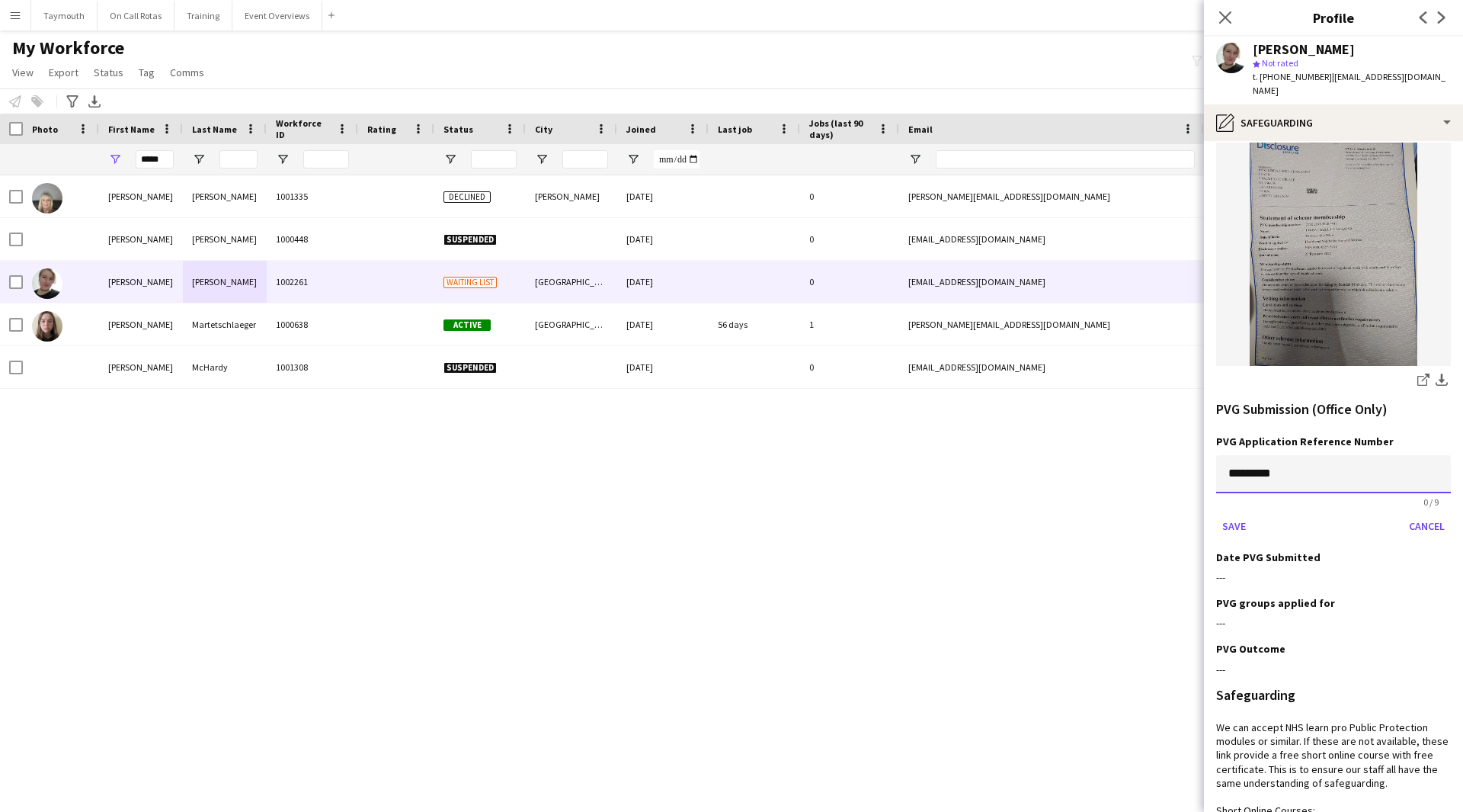
click at [1269, 455] on input "*********" at bounding box center [1333, 474] width 235 height 38
paste input
type input "*********"
click at [1232, 513] on button "Save" at bounding box center [1234, 525] width 36 height 24
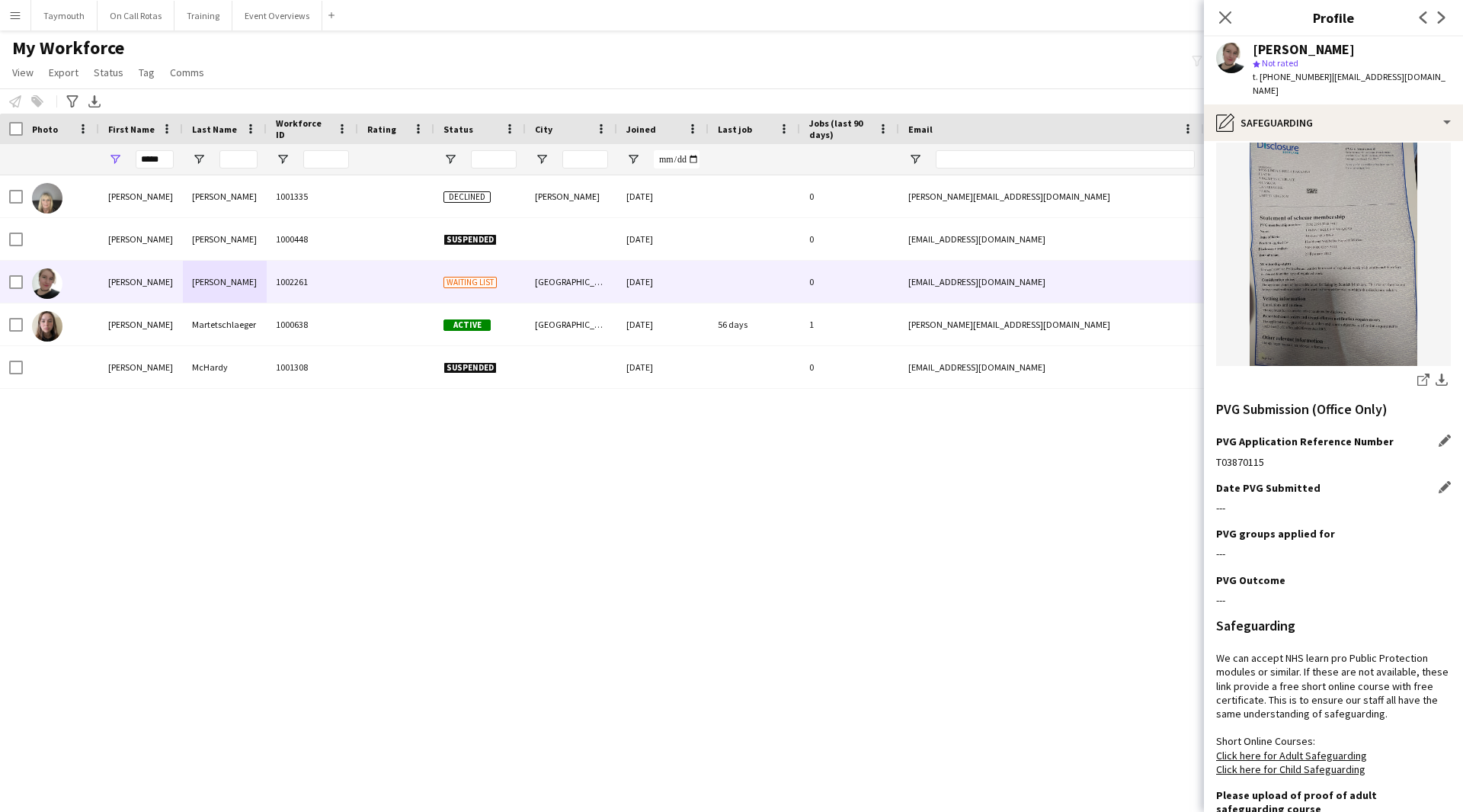
click at [1433, 481] on div "Date PVG Submitted Edit this field" at bounding box center [1333, 488] width 235 height 14
click at [1439, 481] on app-icon "Edit this field" at bounding box center [1445, 487] width 12 height 12
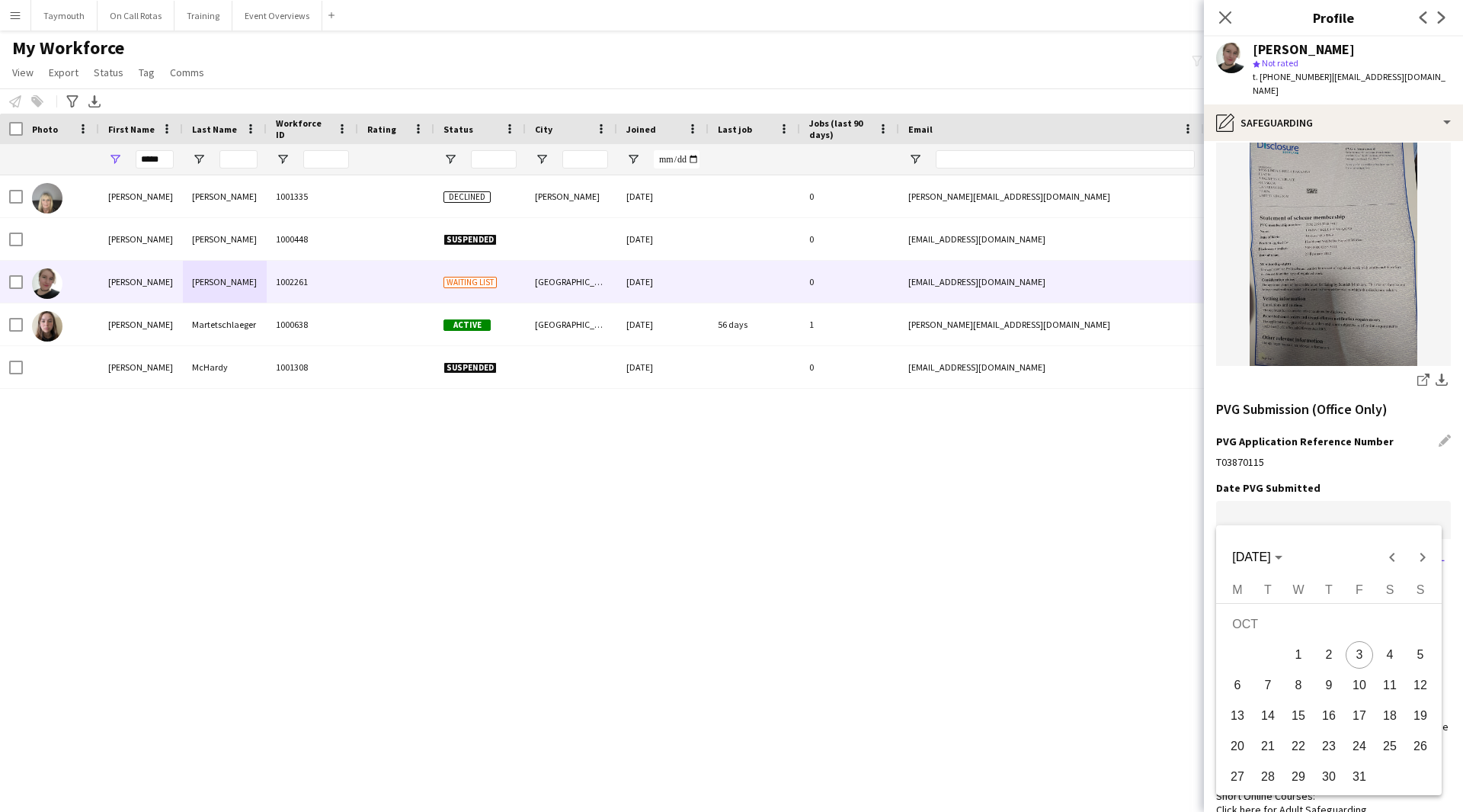
click at [1243, 500] on body "Menu Boards Boards Boards All jobs Status Workforce Workforce My Workforce Recr…" at bounding box center [731, 406] width 1463 height 812
drag, startPoint x: 1358, startPoint y: 653, endPoint x: 1263, endPoint y: 588, distance: 115.1
click at [1358, 653] on span "3" at bounding box center [1360, 654] width 27 height 27
type input "**********"
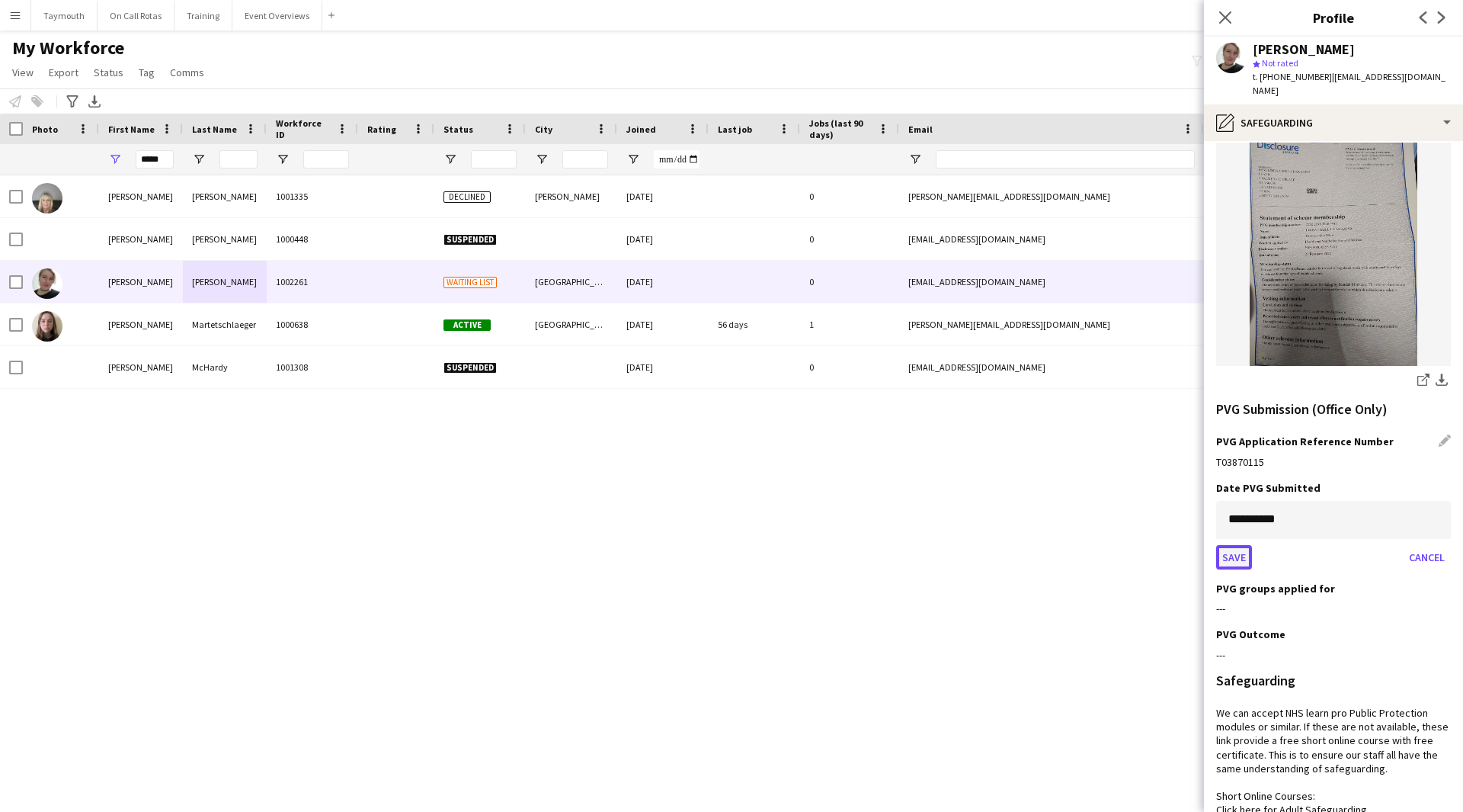
click at [1238, 545] on button "Save" at bounding box center [1234, 557] width 36 height 24
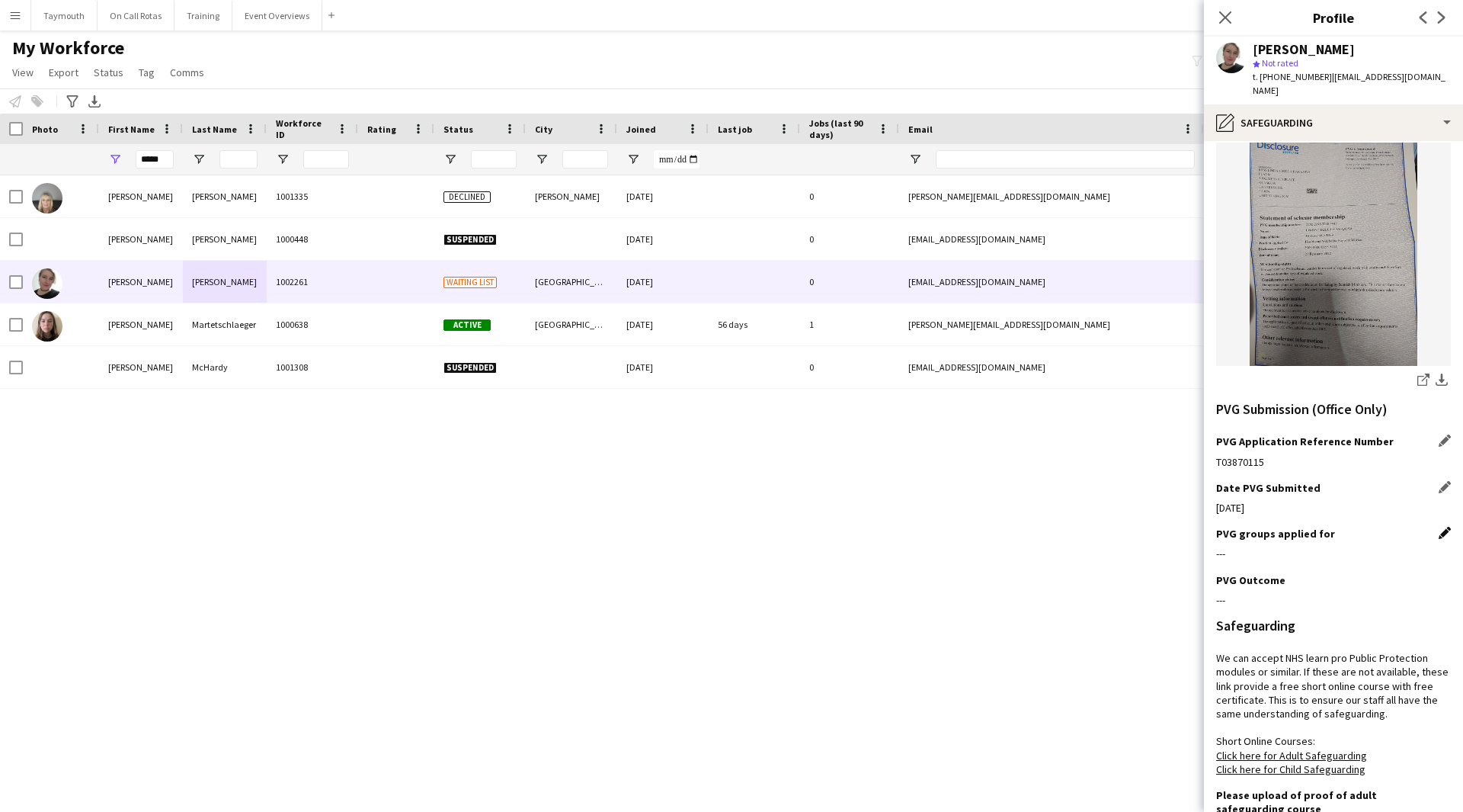
click at [1439, 527] on app-icon "Edit this field" at bounding box center [1445, 533] width 12 height 12
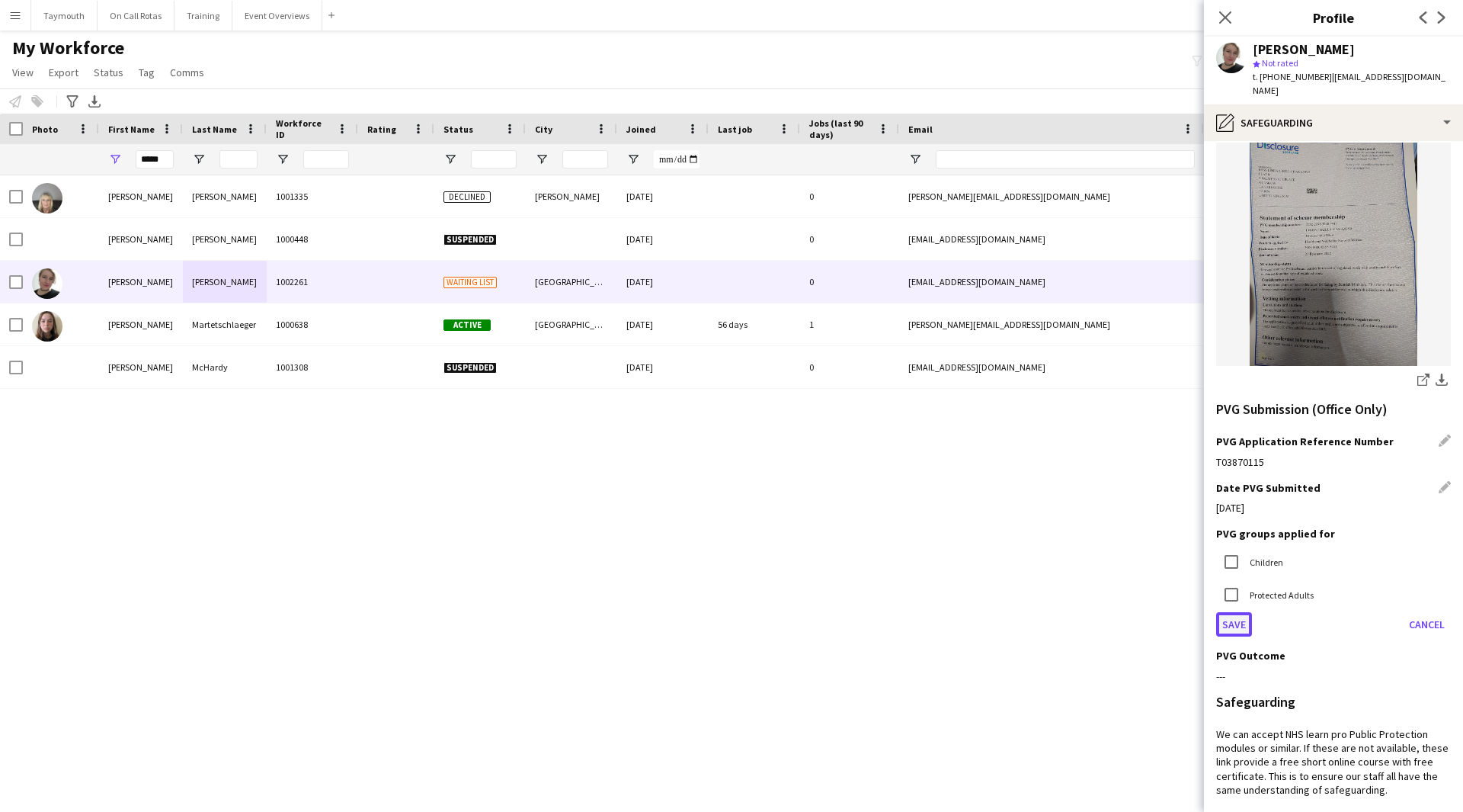
click at [1232, 612] on button "Save" at bounding box center [1234, 624] width 36 height 24
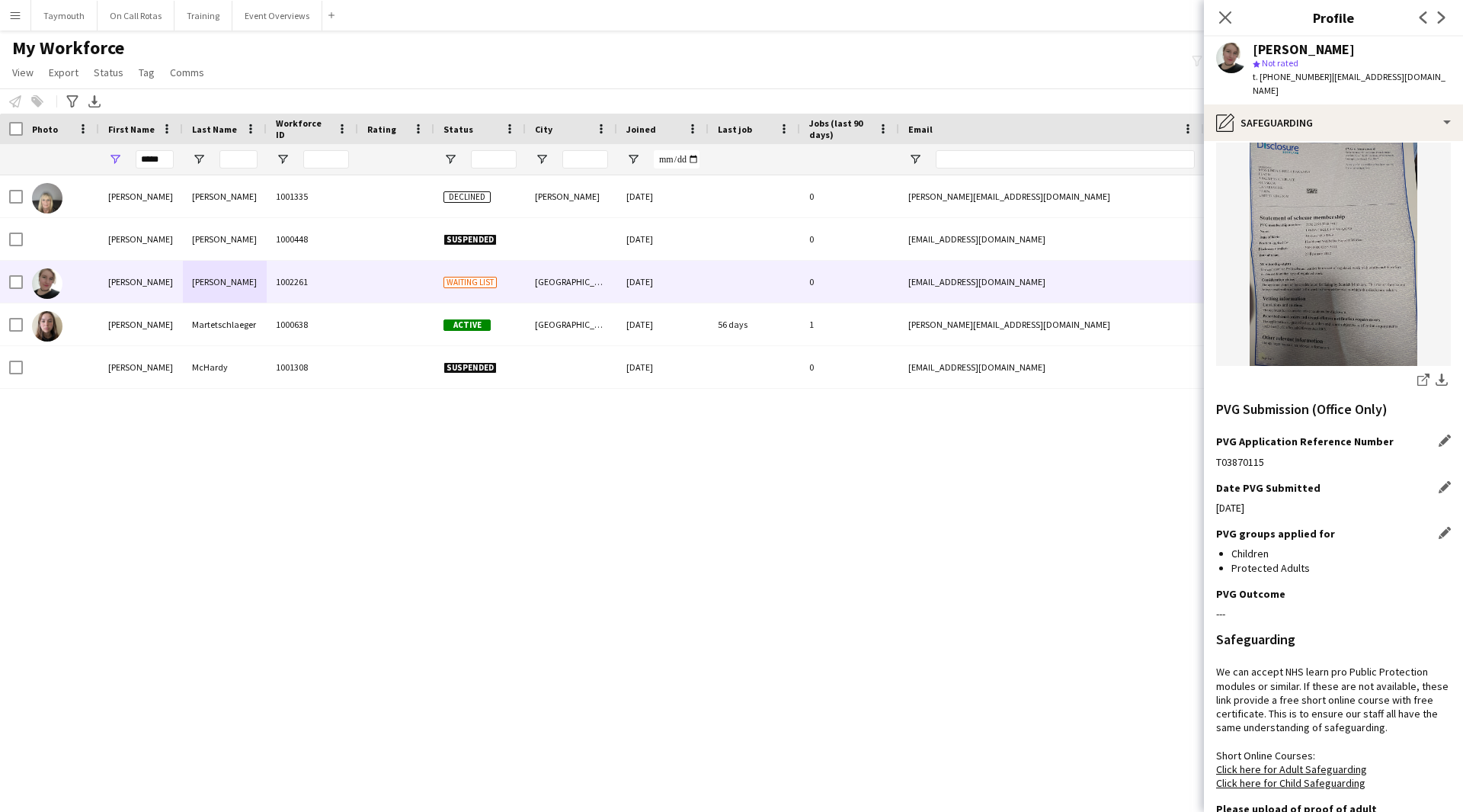
scroll to position [0, 0]
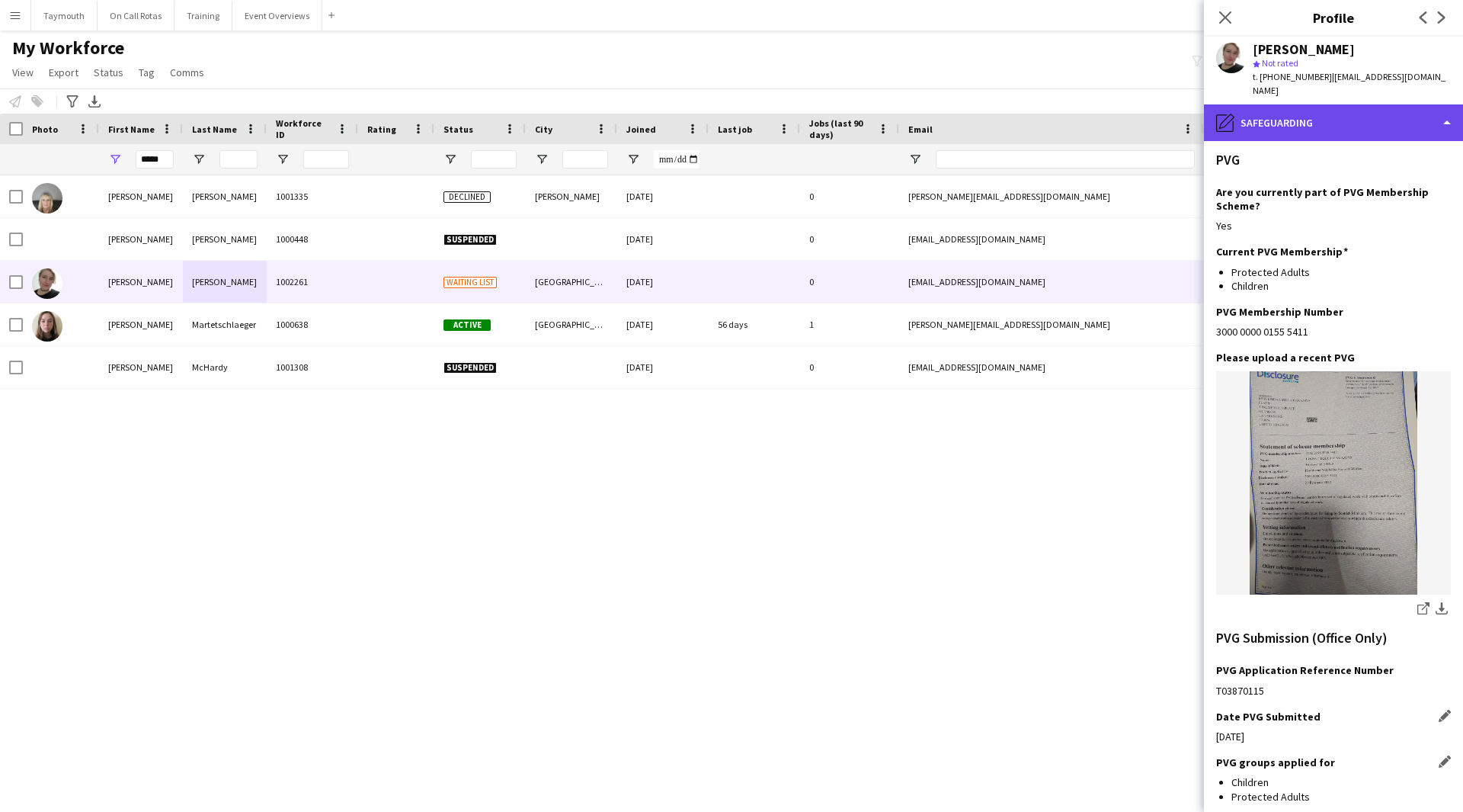
click at [1380, 114] on div "pencil4 Safeguarding" at bounding box center [1334, 123] width 259 height 37
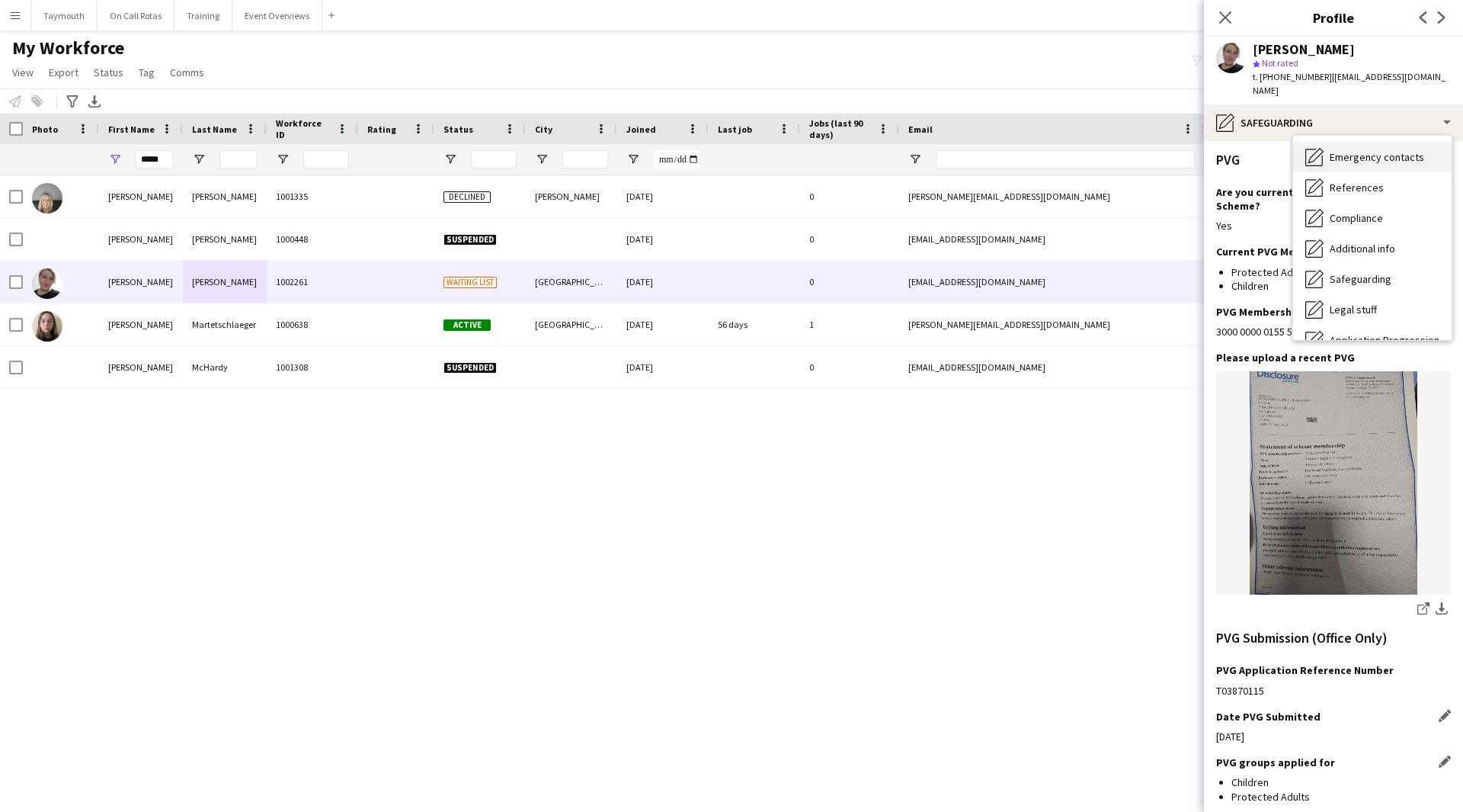
click at [1379, 142] on div "Emergency contacts Emergency contacts" at bounding box center [1373, 157] width 159 height 30
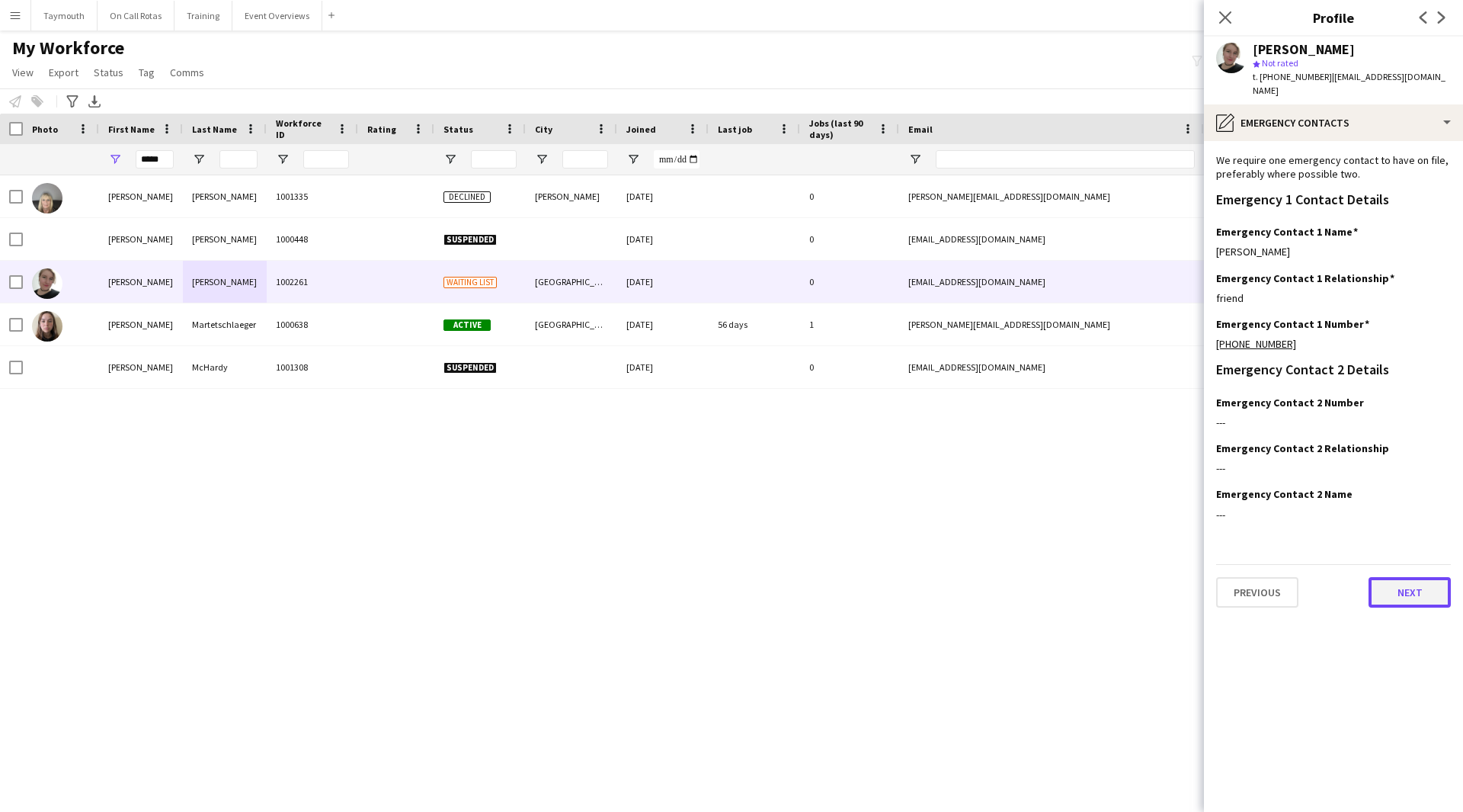
click at [1399, 577] on button "Next" at bounding box center [1409, 592] width 82 height 30
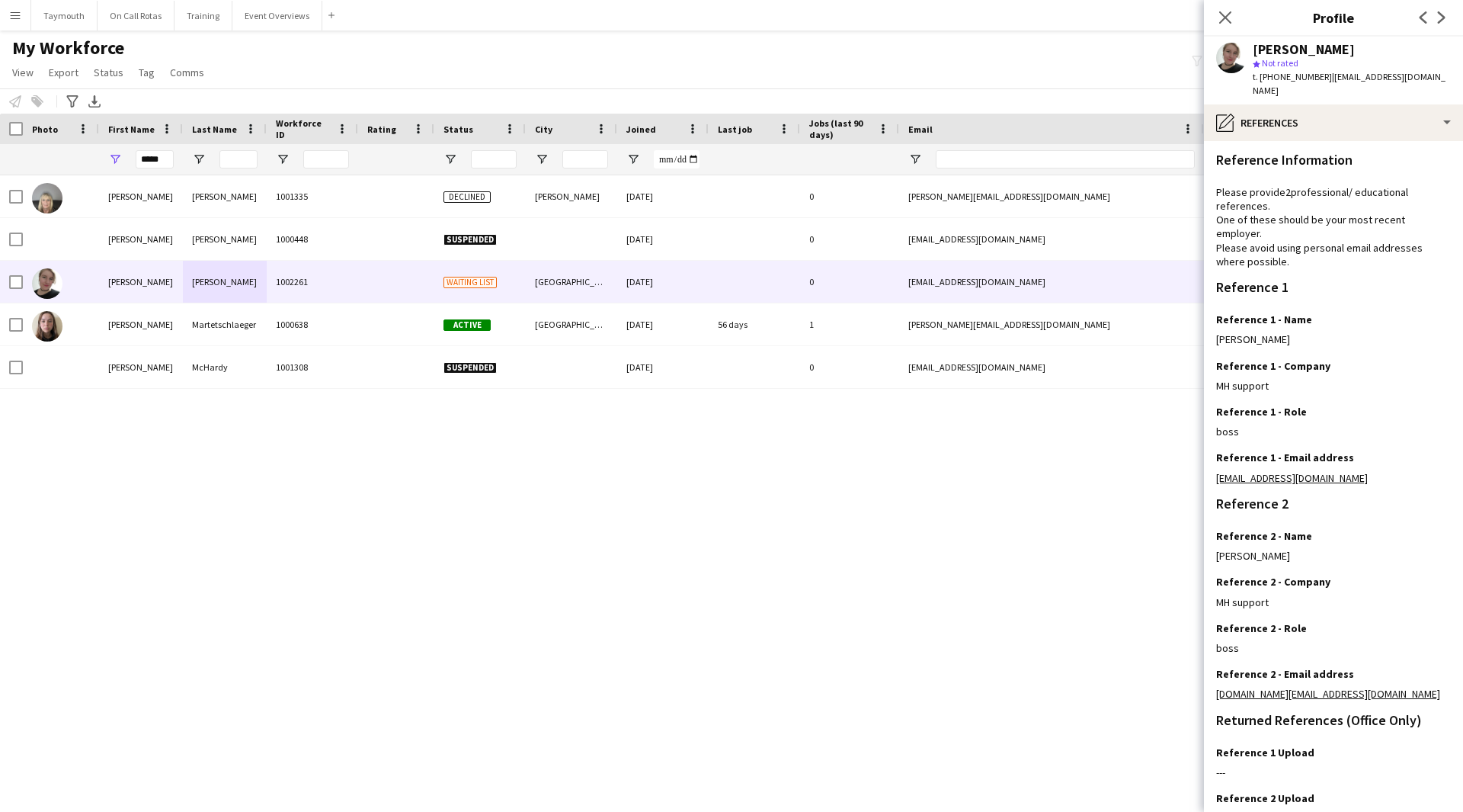
scroll to position [98, 0]
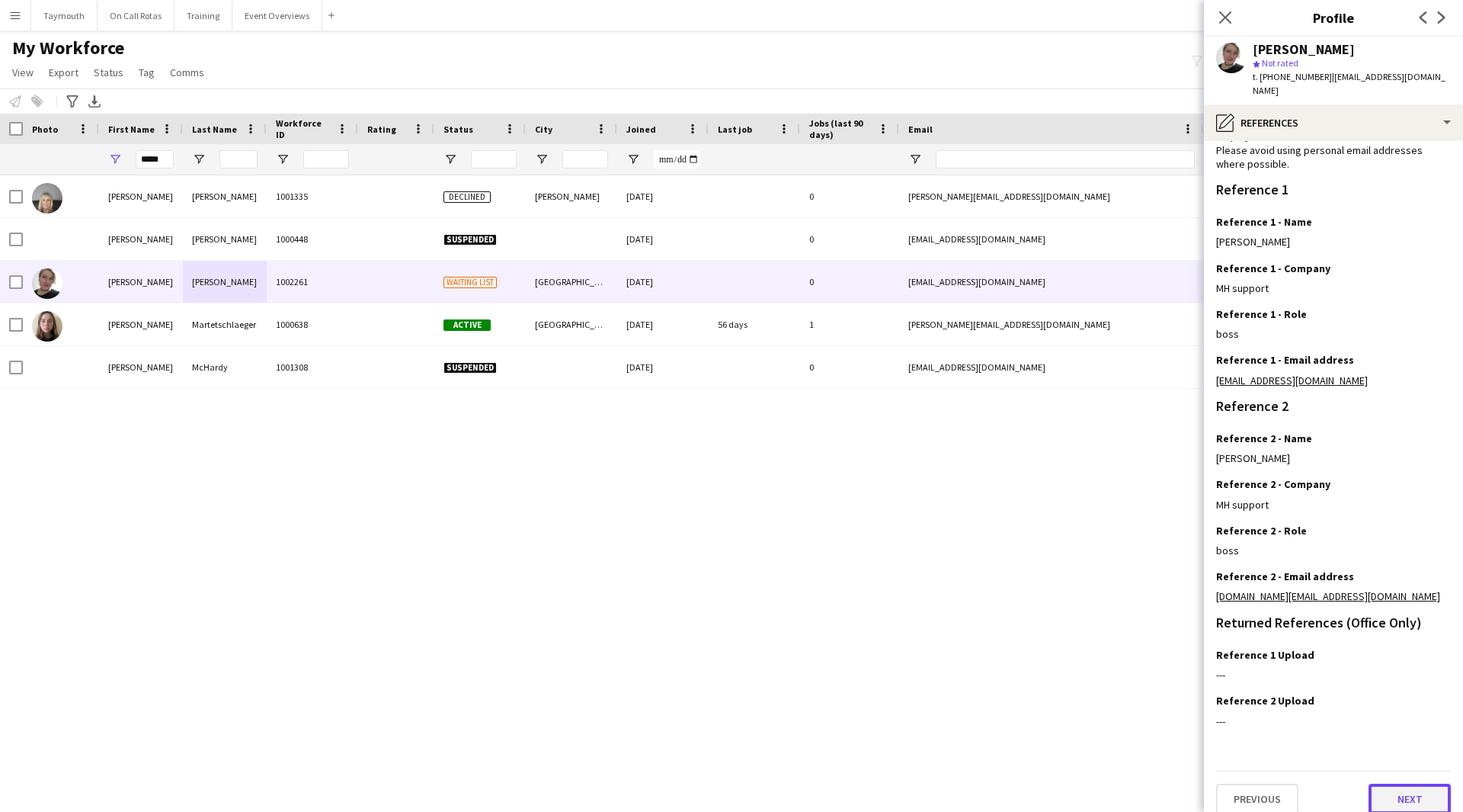
click at [1404, 783] on button "Next" at bounding box center [1409, 798] width 82 height 30
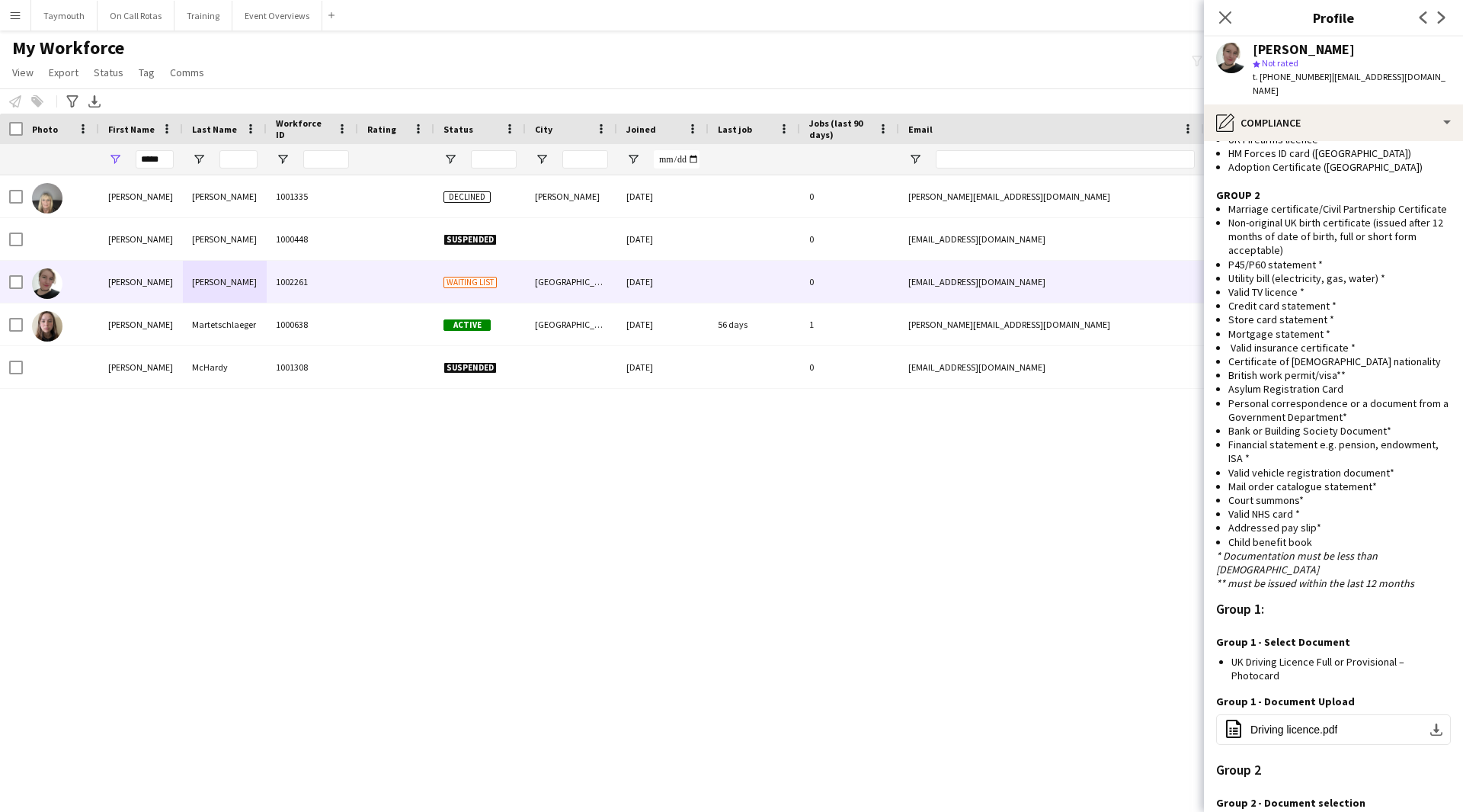
scroll to position [858, 0]
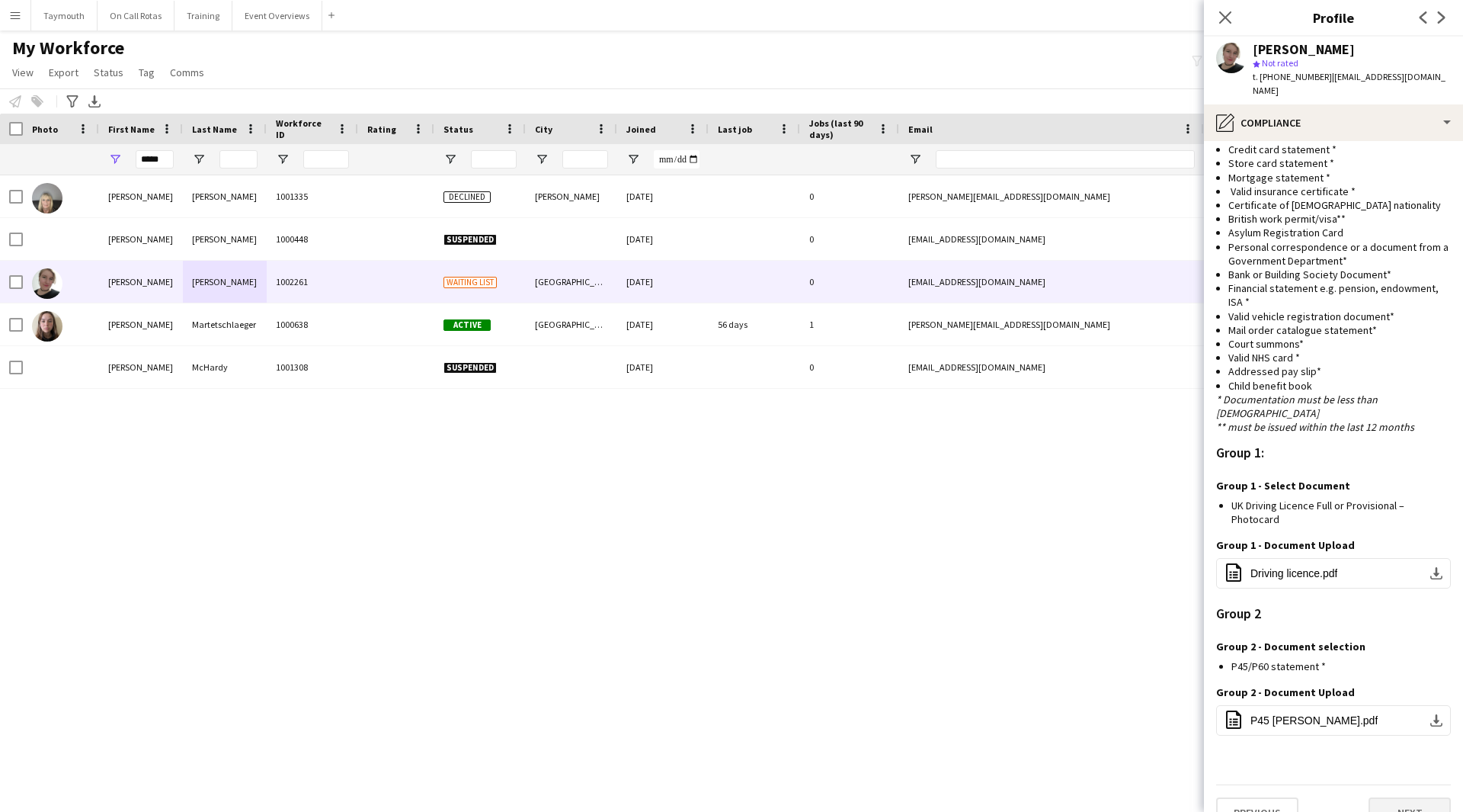
click at [1401, 801] on app-section-data-types "Nationality Edit this field Slovakian Permission to Work in the [GEOGRAPHIC_DAT…" at bounding box center [1334, 476] width 259 height 671
click at [1401, 798] on button "Next" at bounding box center [1409, 813] width 82 height 30
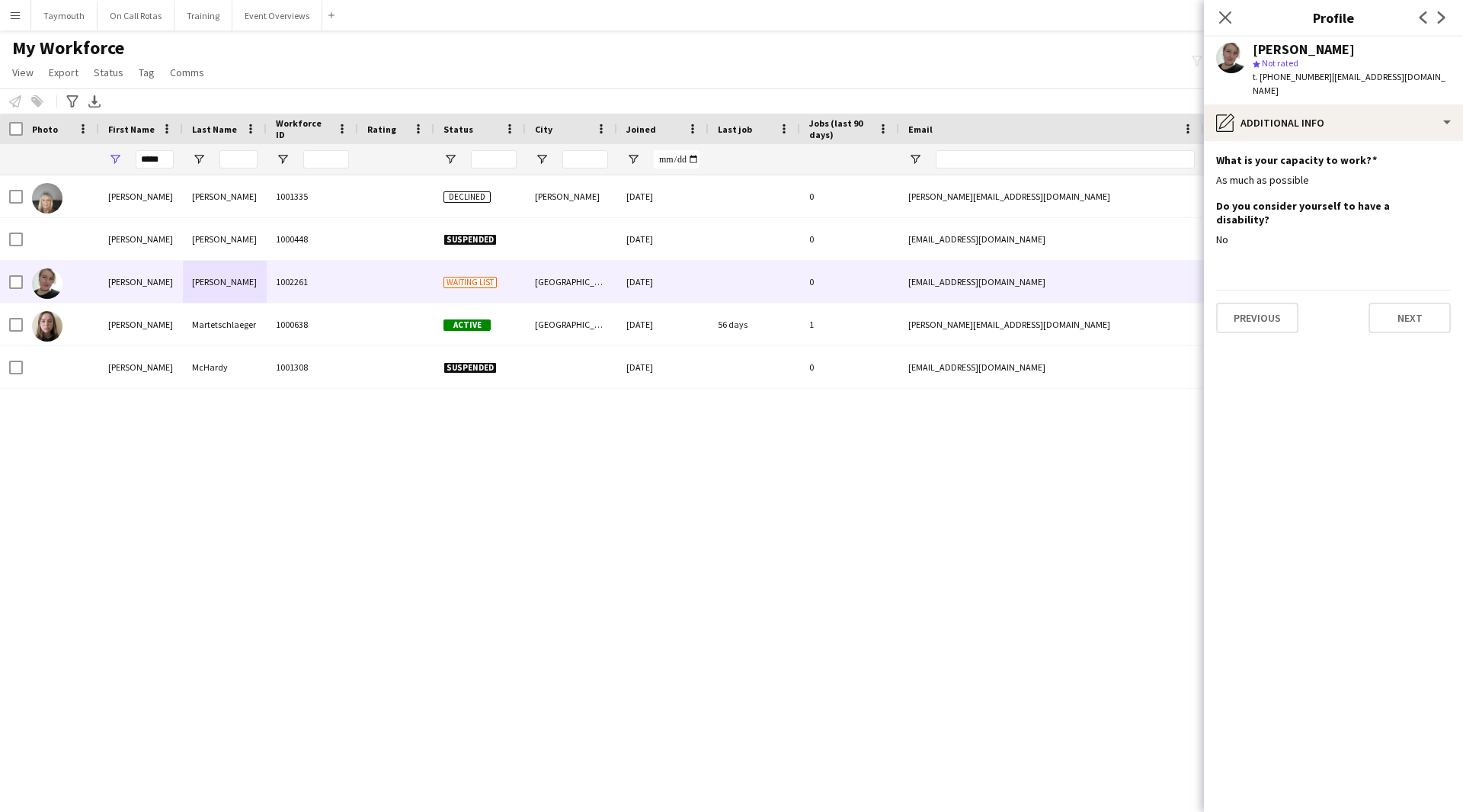
scroll to position [0, 0]
click at [1401, 303] on button "Next" at bounding box center [1409, 318] width 82 height 30
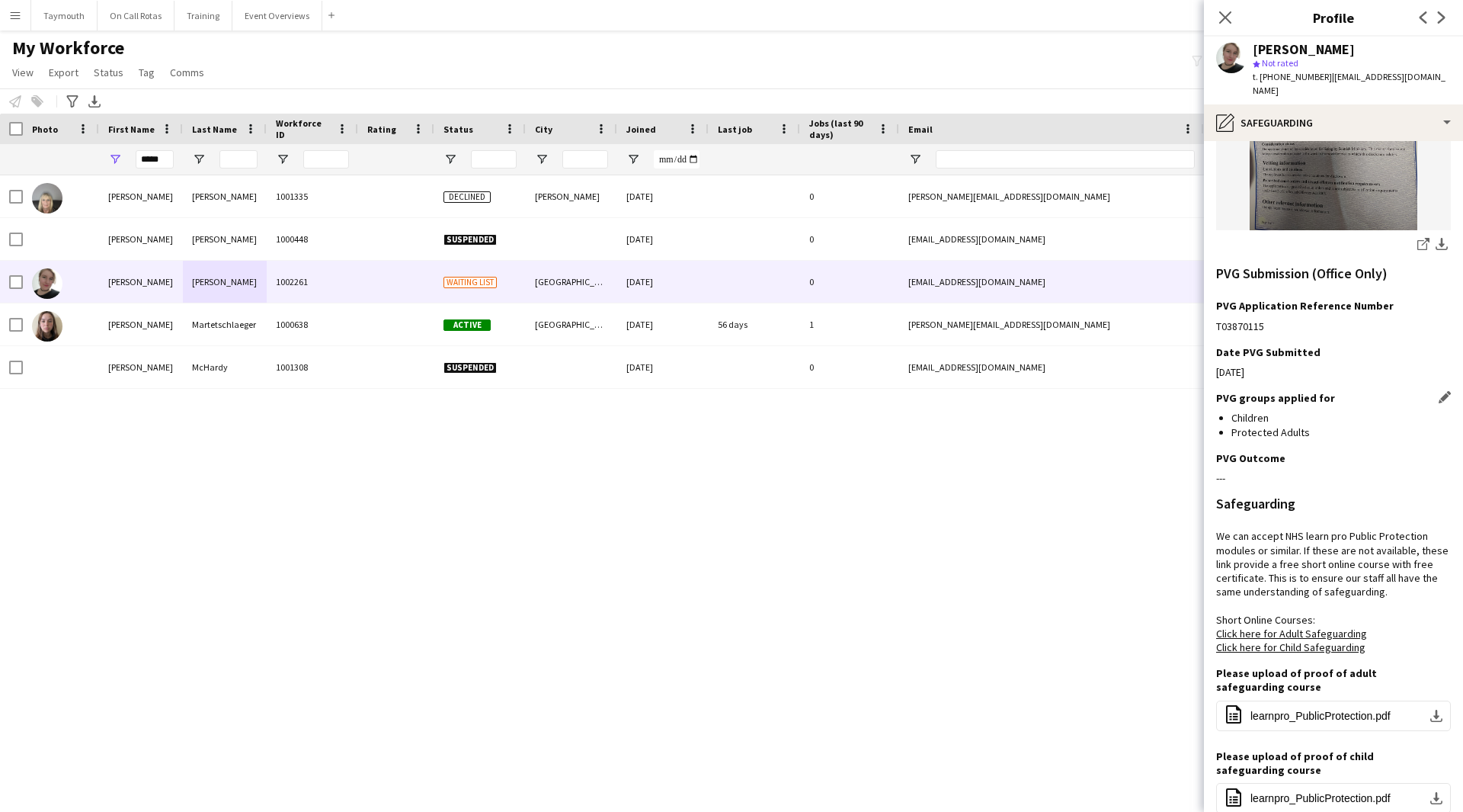
scroll to position [456, 0]
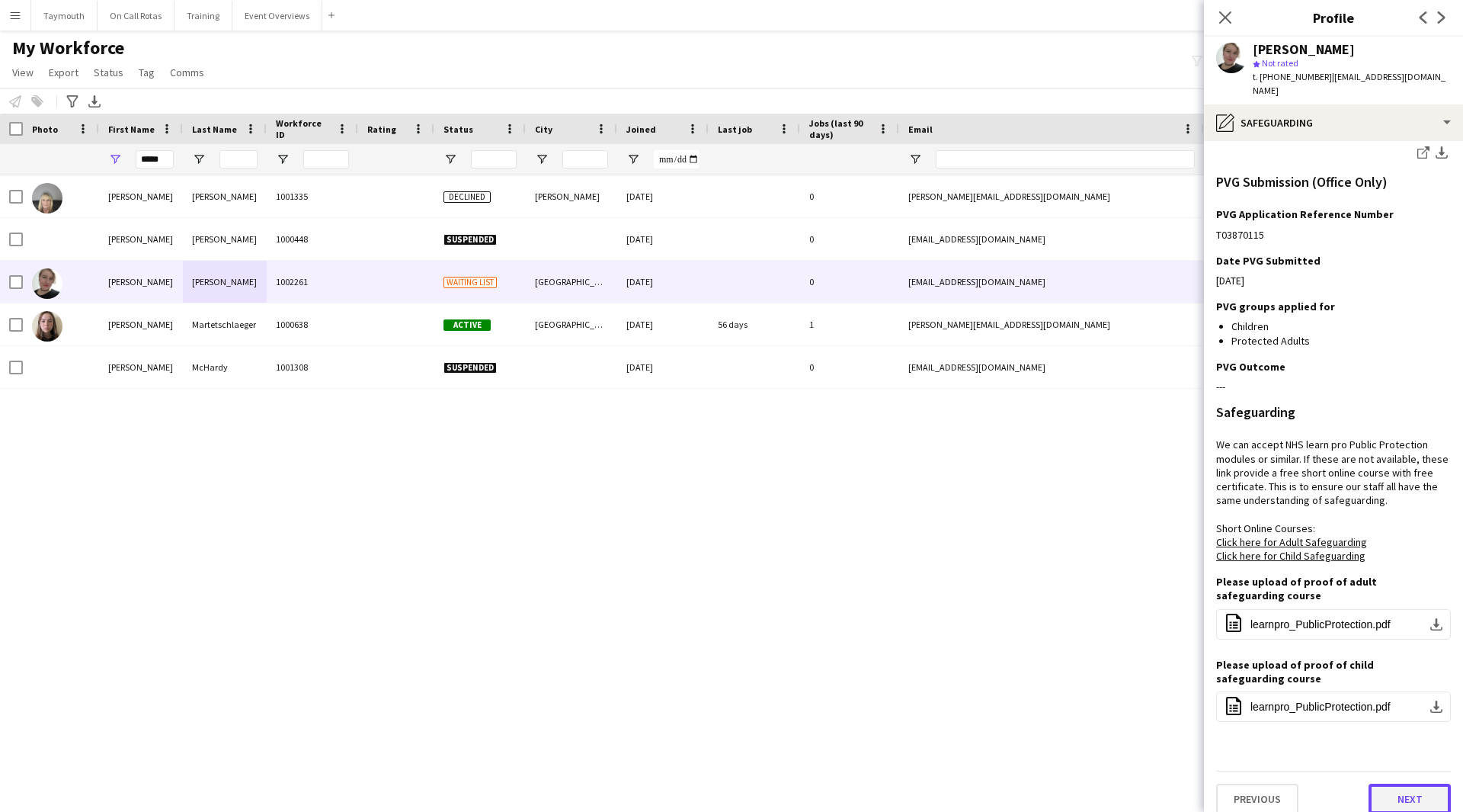
click at [1369, 791] on button "Next" at bounding box center [1409, 798] width 82 height 30
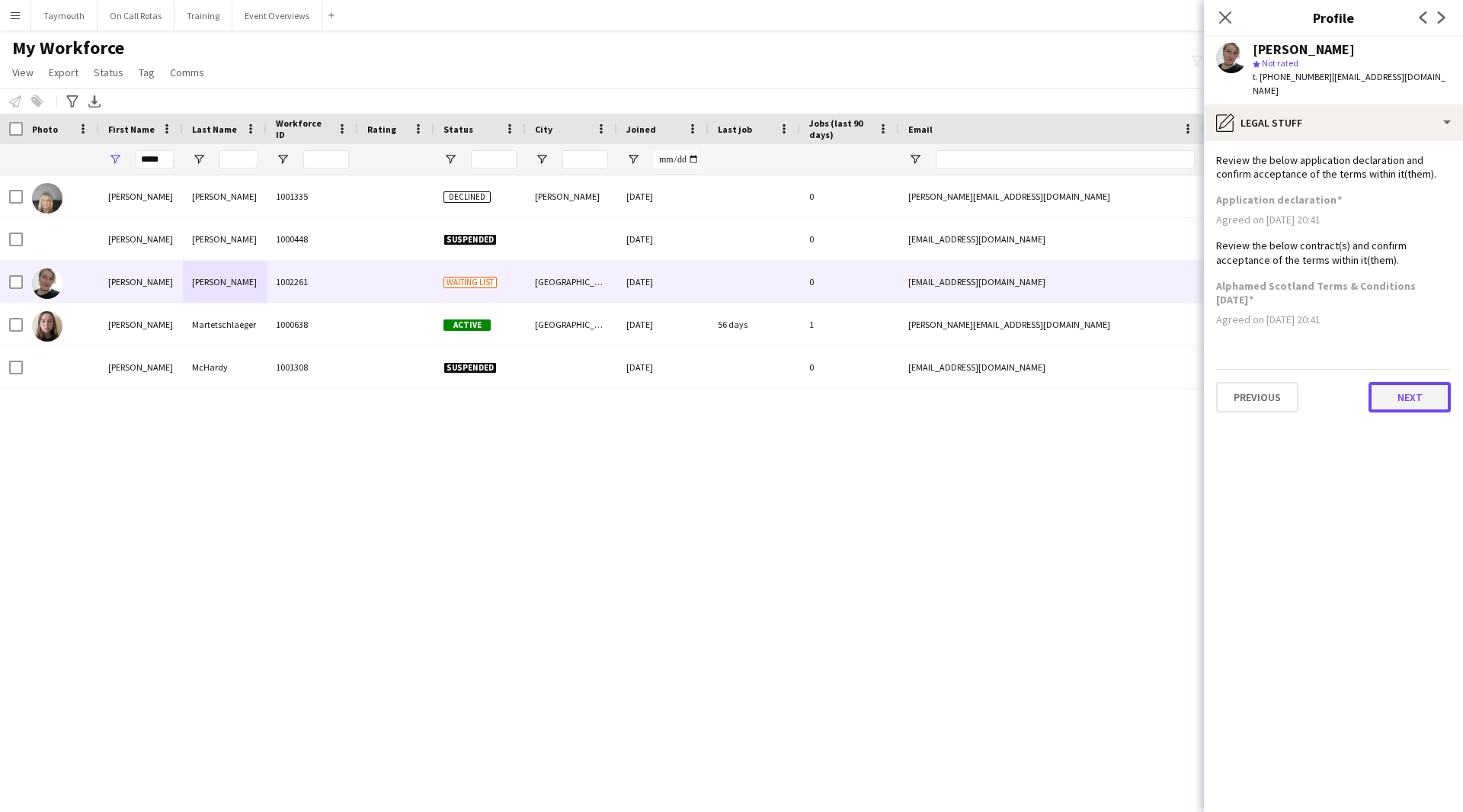
click at [1412, 382] on button "Next" at bounding box center [1409, 397] width 82 height 30
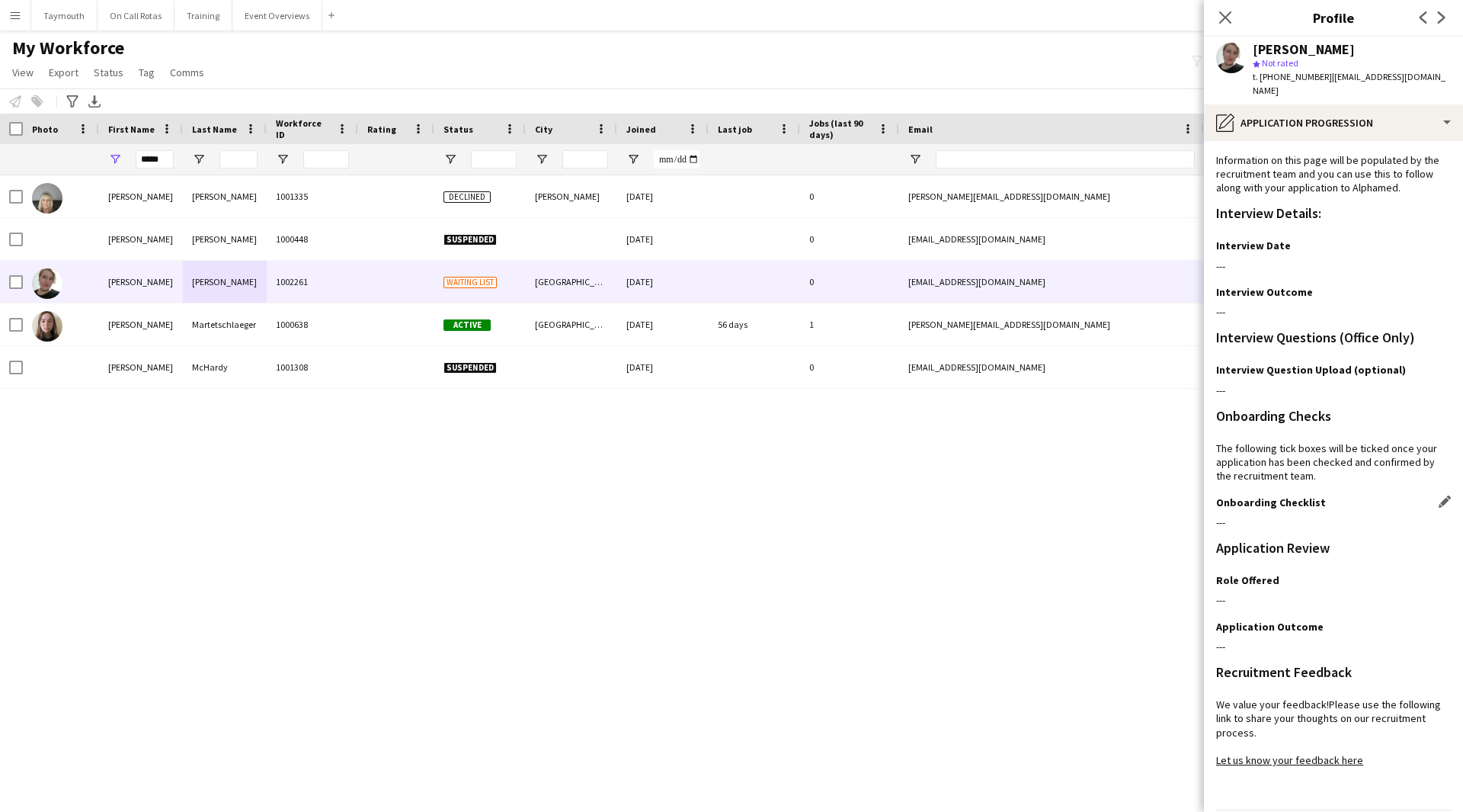
scroll to position [39, 0]
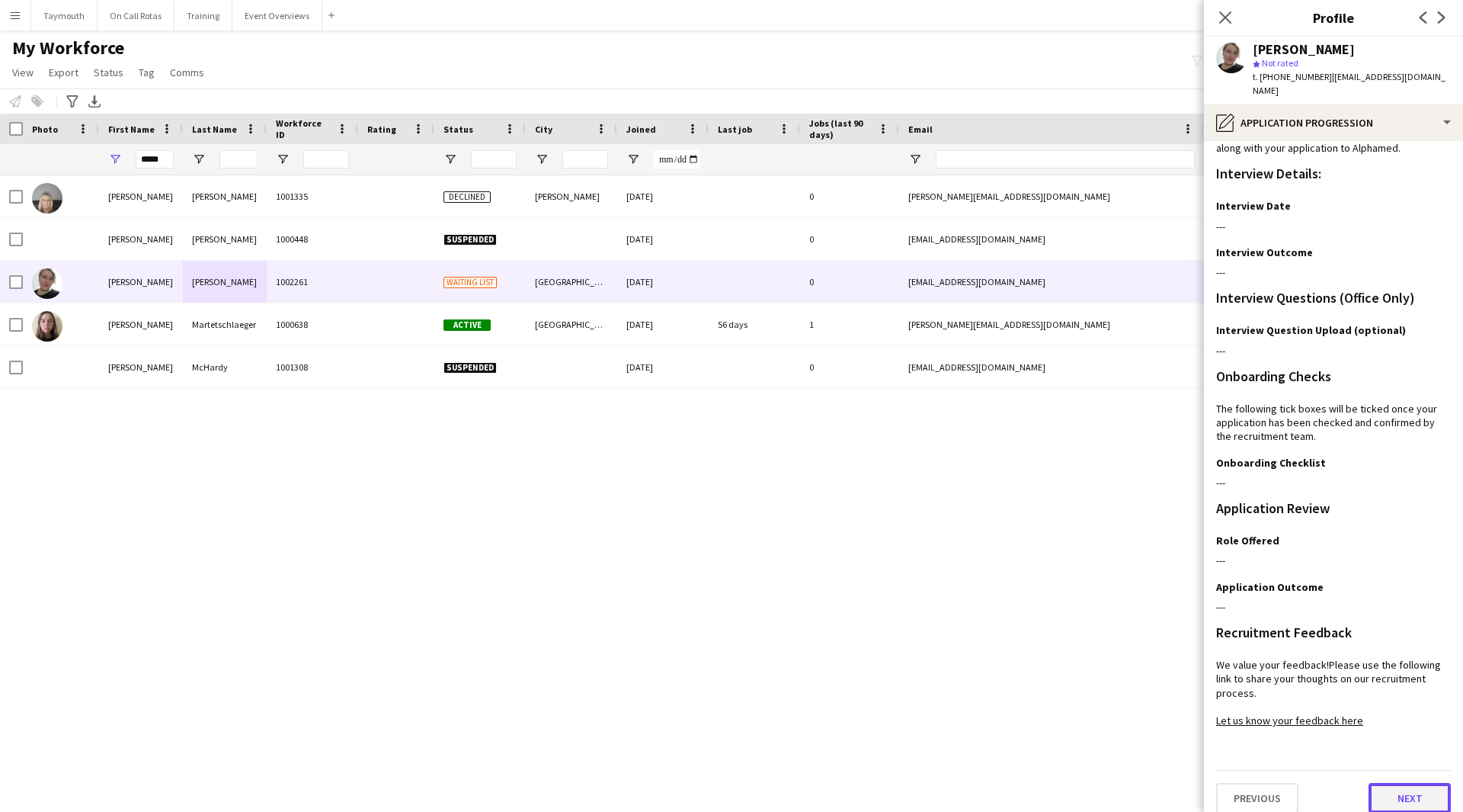
click at [1373, 793] on button "Next" at bounding box center [1409, 798] width 82 height 30
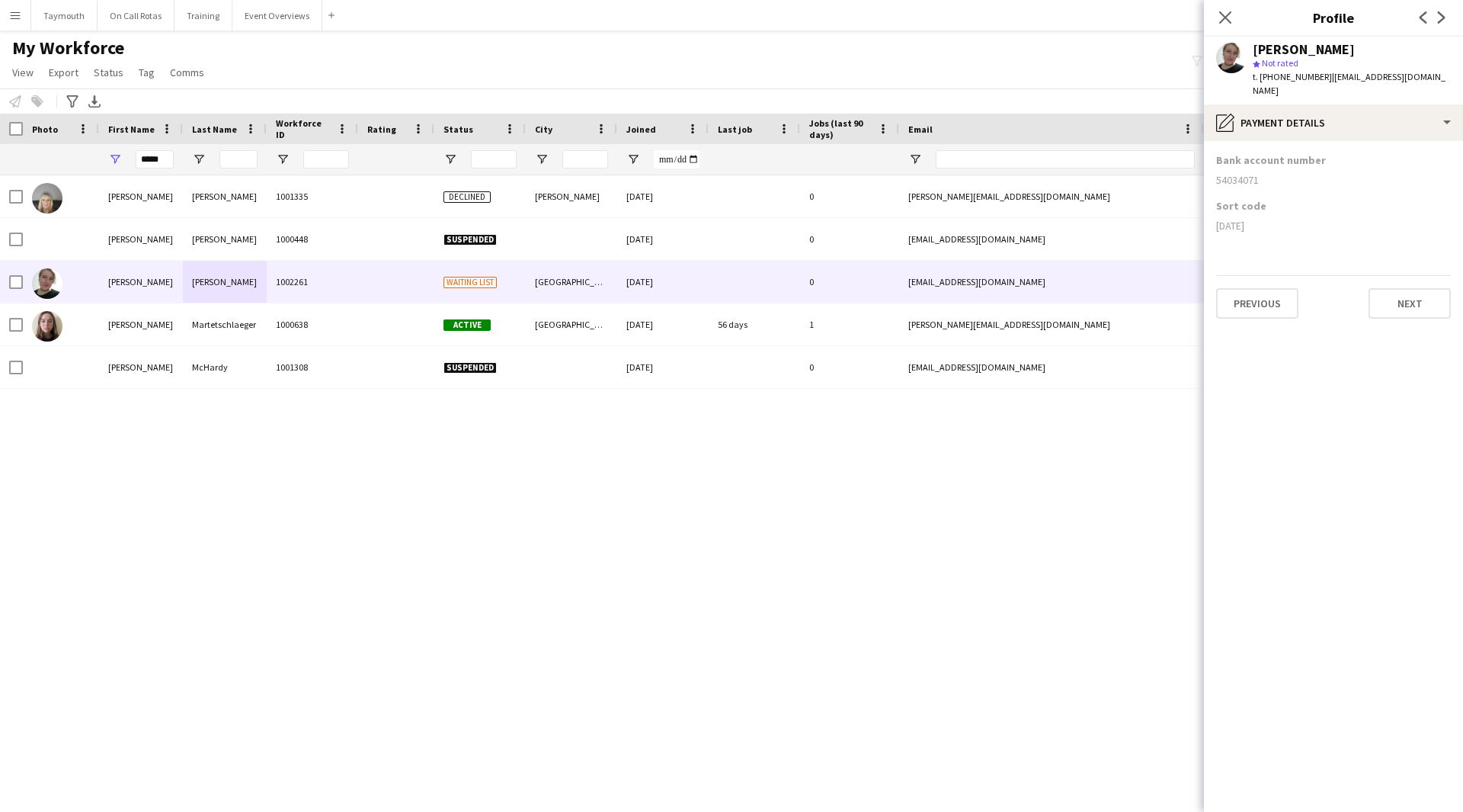
scroll to position [0, 0]
click at [1395, 288] on button "Next" at bounding box center [1409, 303] width 82 height 30
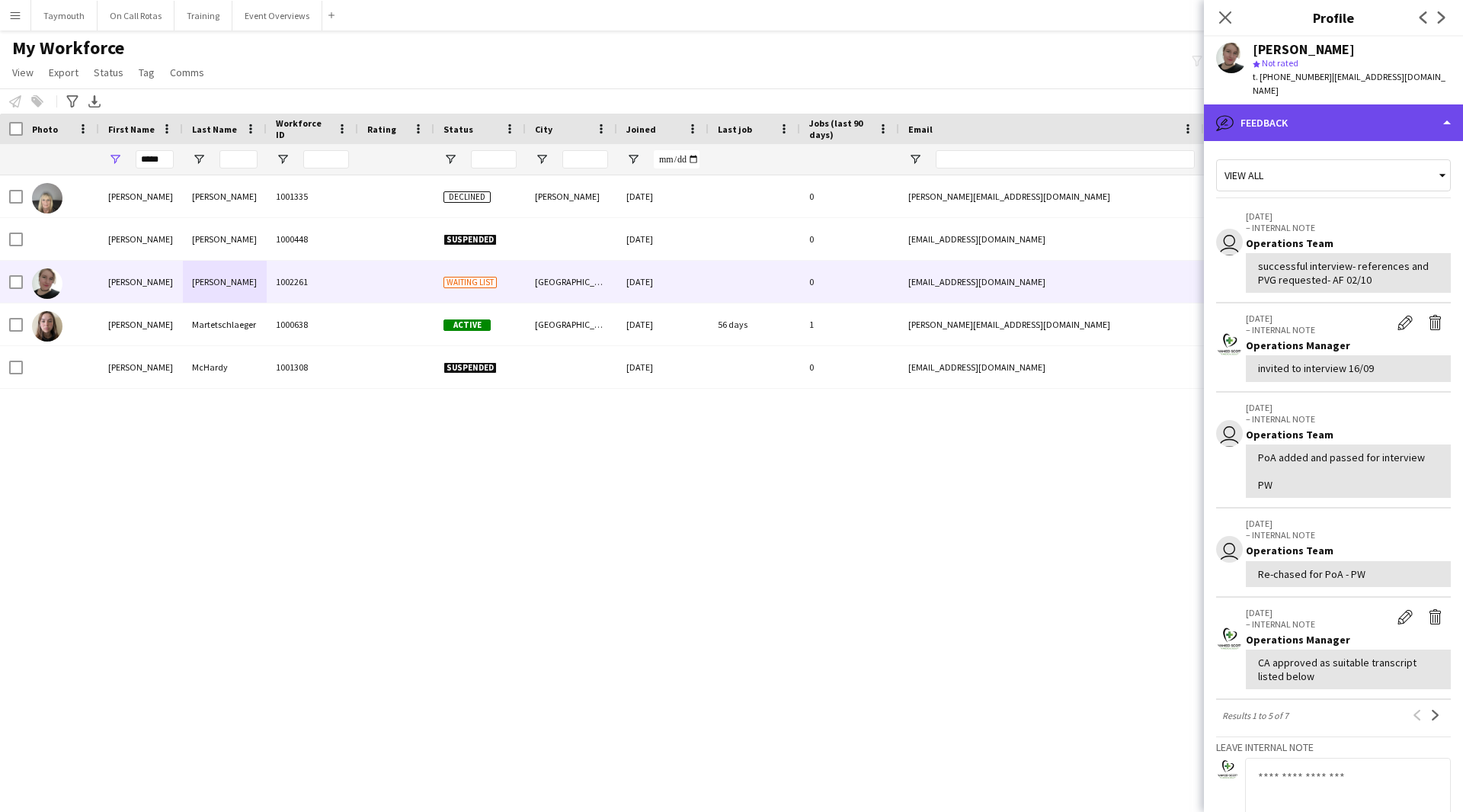
click at [1310, 104] on div "bubble-pencil Feedback" at bounding box center [1334, 123] width 259 height 37
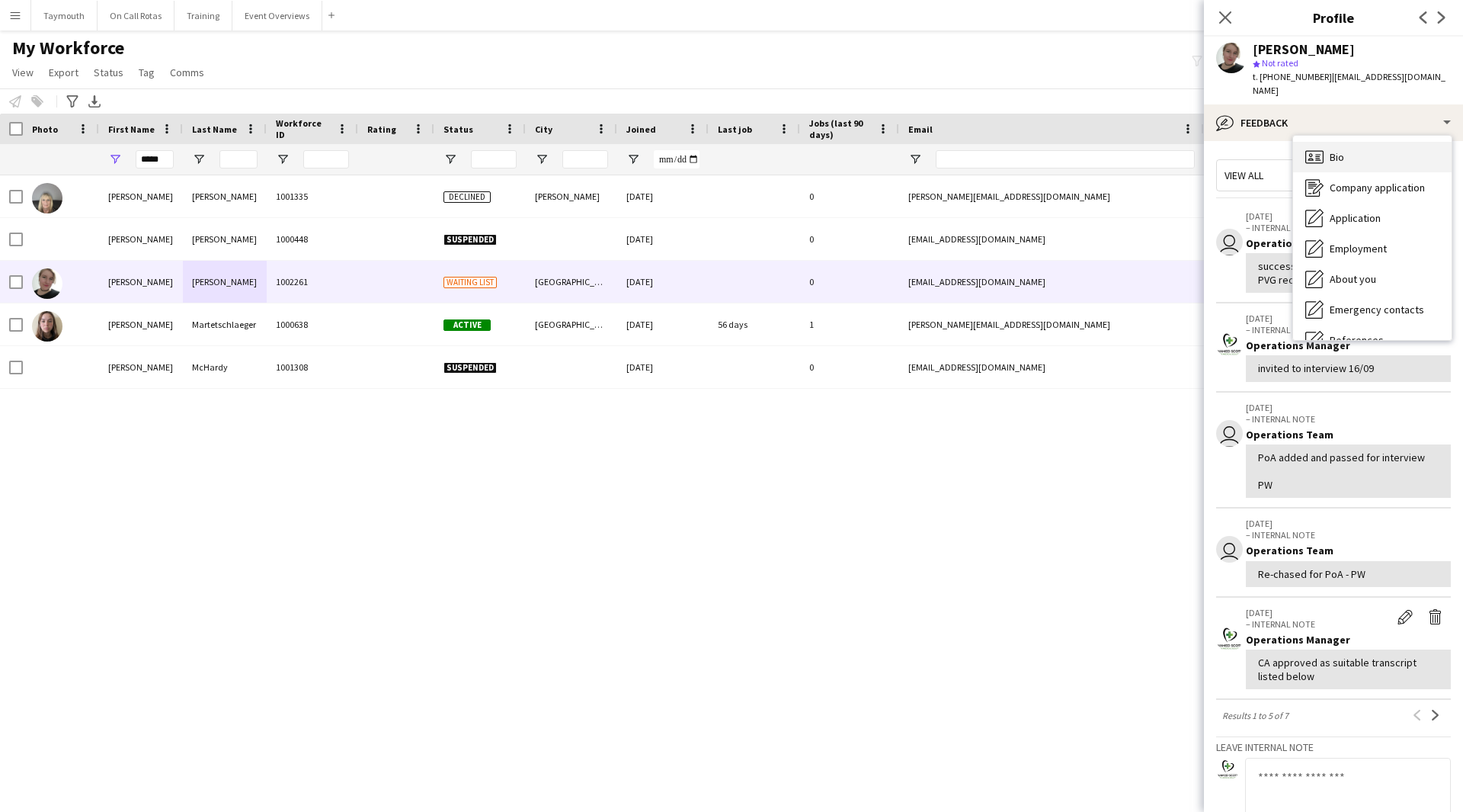
click at [1349, 145] on div "Bio Bio" at bounding box center [1373, 157] width 159 height 30
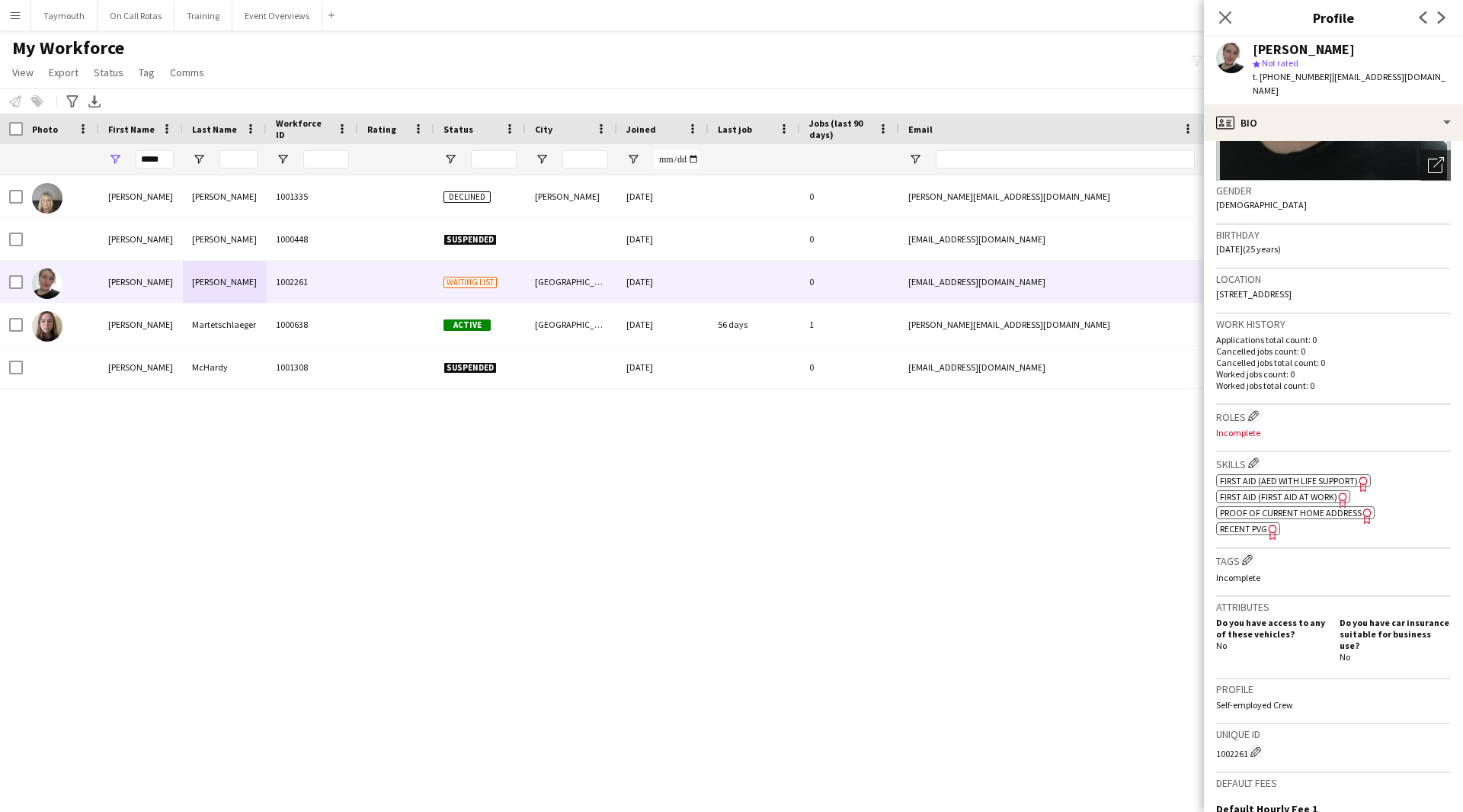
scroll to position [305, 0]
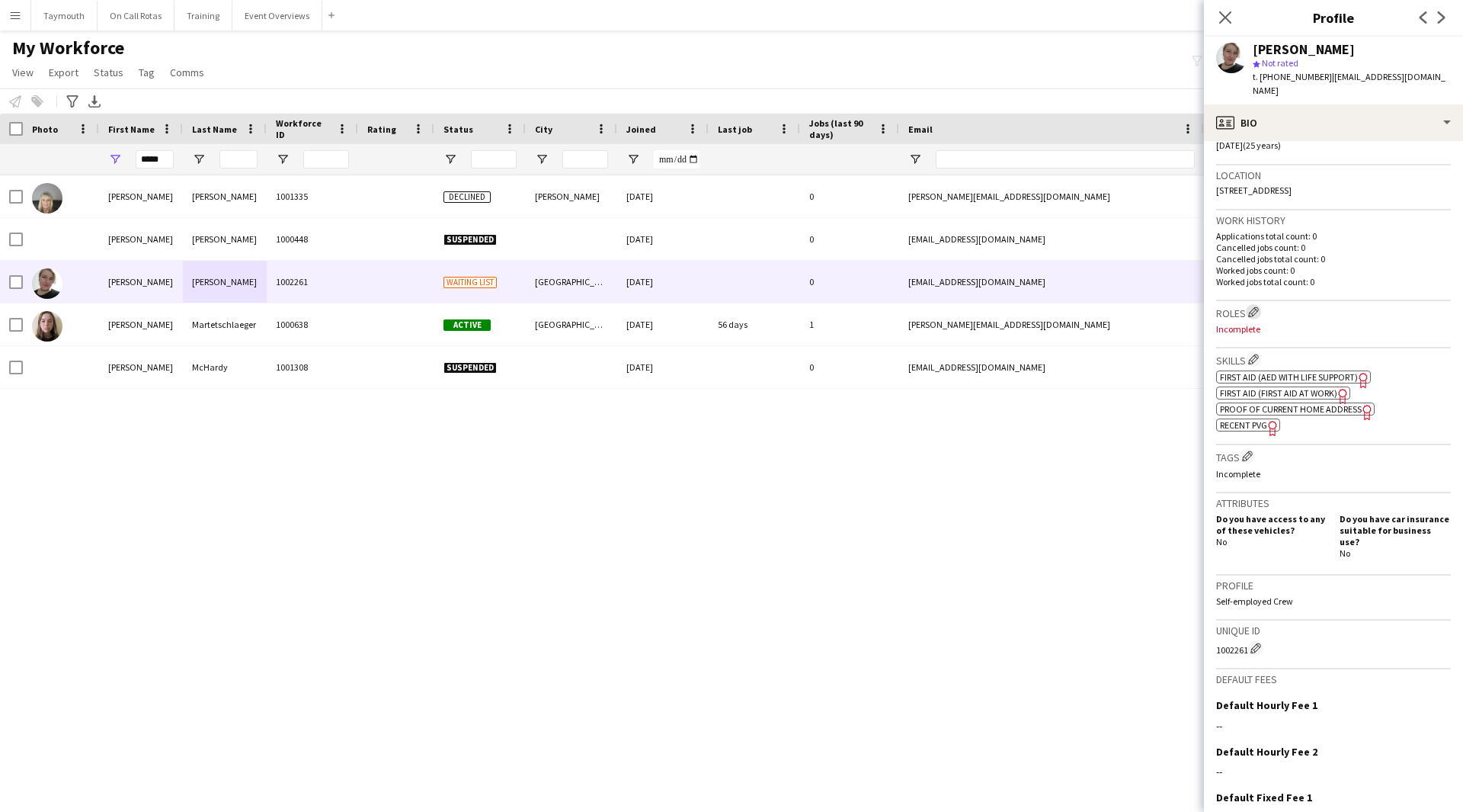
click at [1248, 304] on button "Edit crew company roles" at bounding box center [1253, 312] width 15 height 15
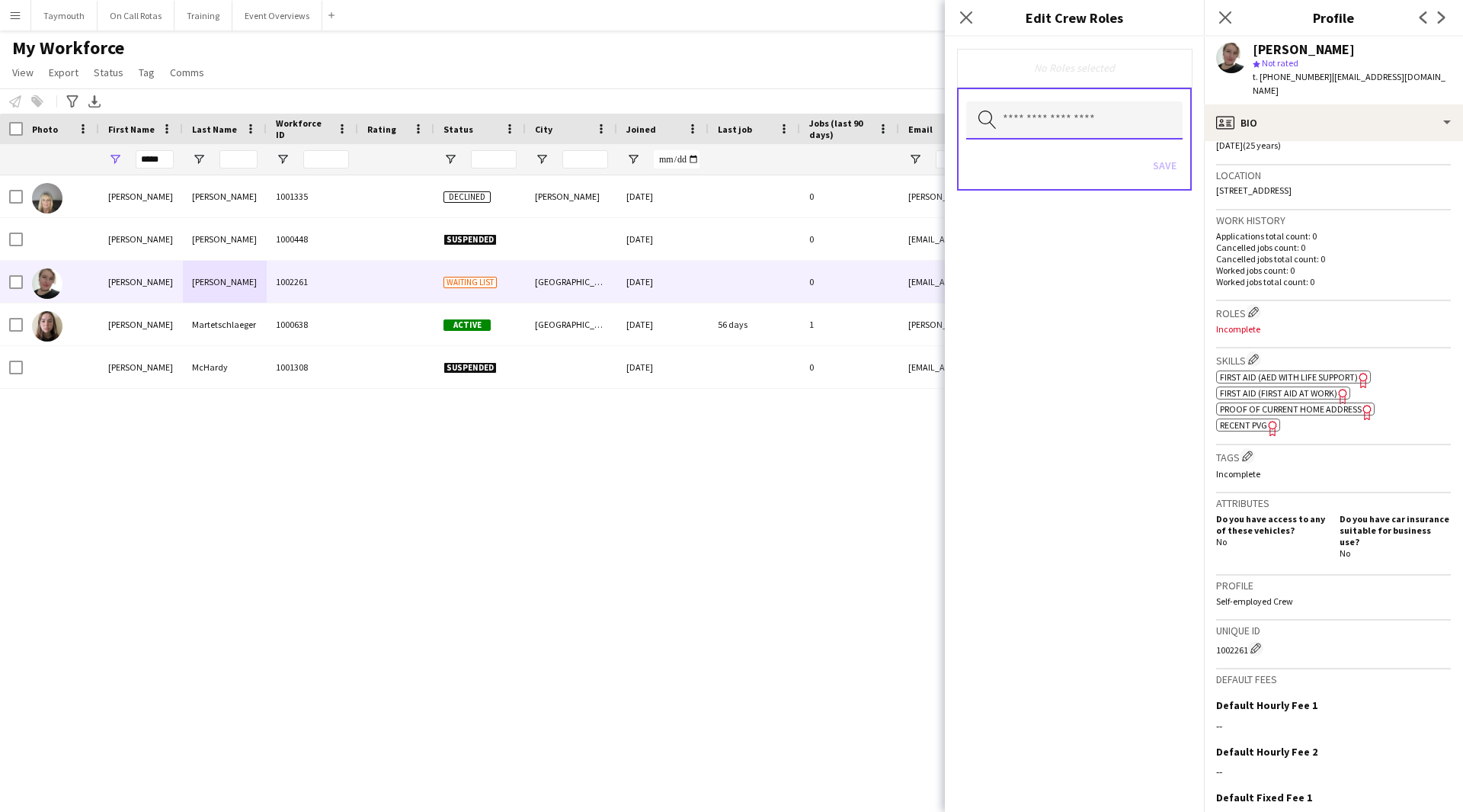
click at [1084, 121] on input "text" at bounding box center [1075, 121] width 216 height 38
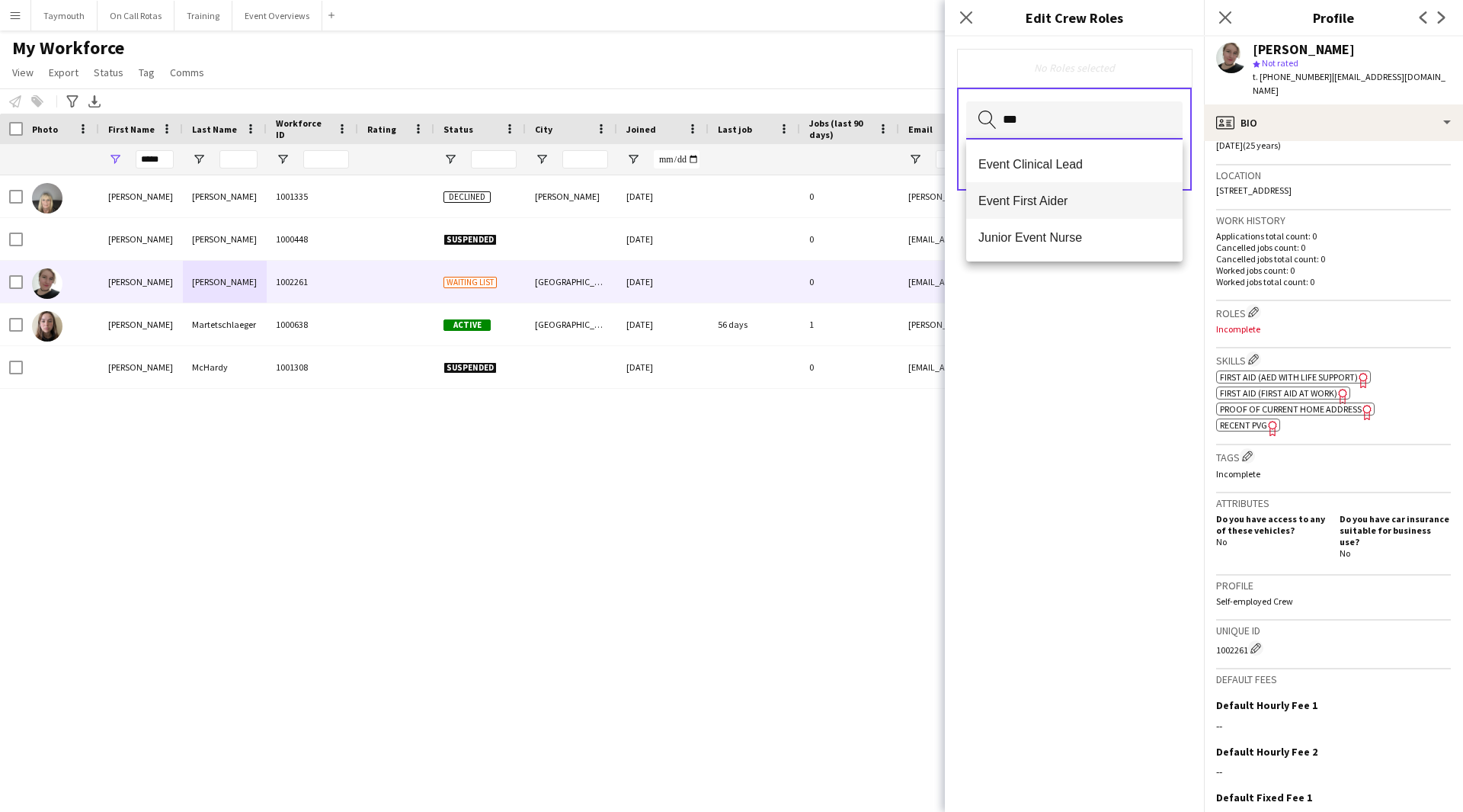
type input "***"
click at [1084, 187] on mat-option "Event First Aider" at bounding box center [1075, 200] width 216 height 37
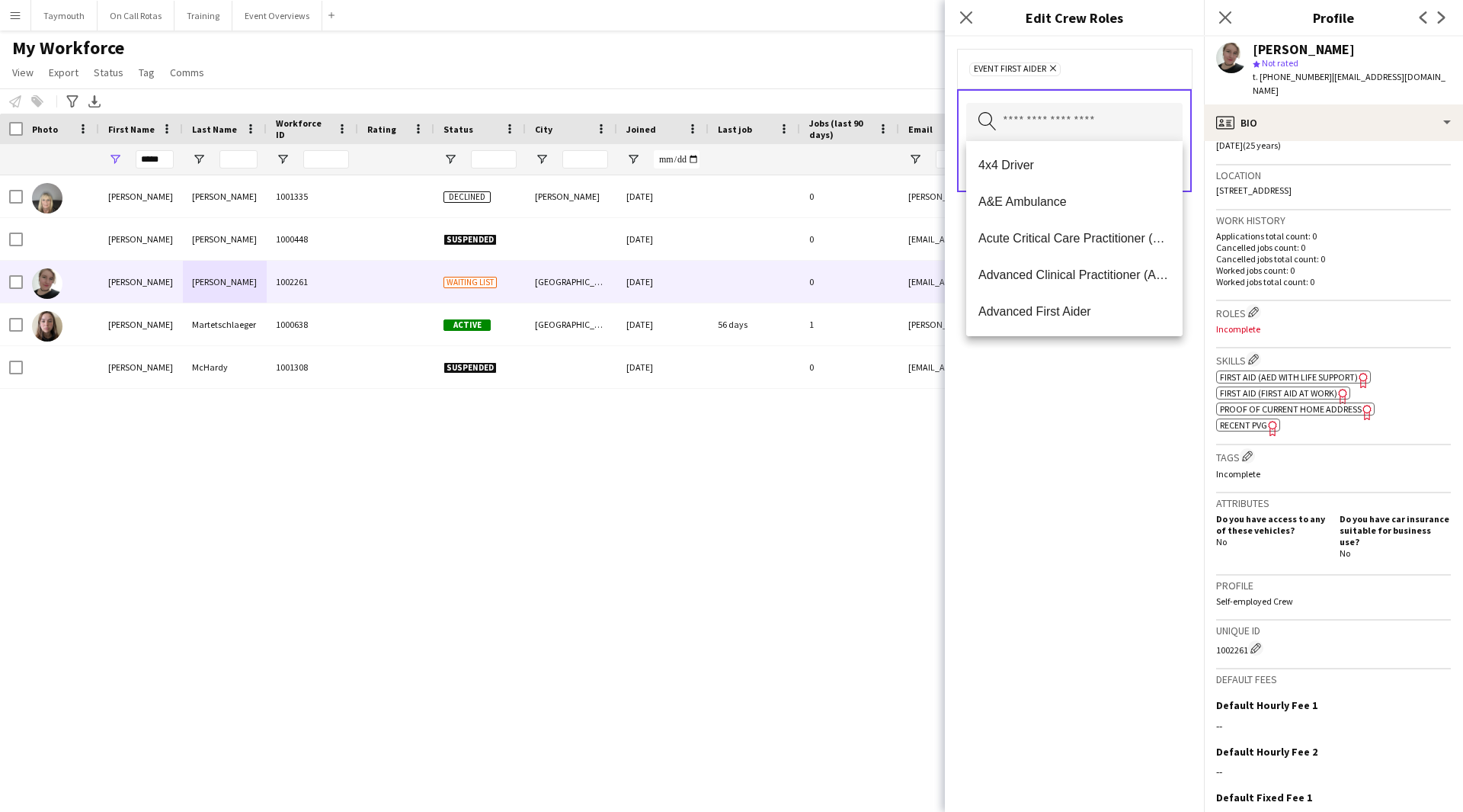
click at [1035, 427] on div "Event First Aider Remove Search by role type Save" at bounding box center [1075, 424] width 259 height 775
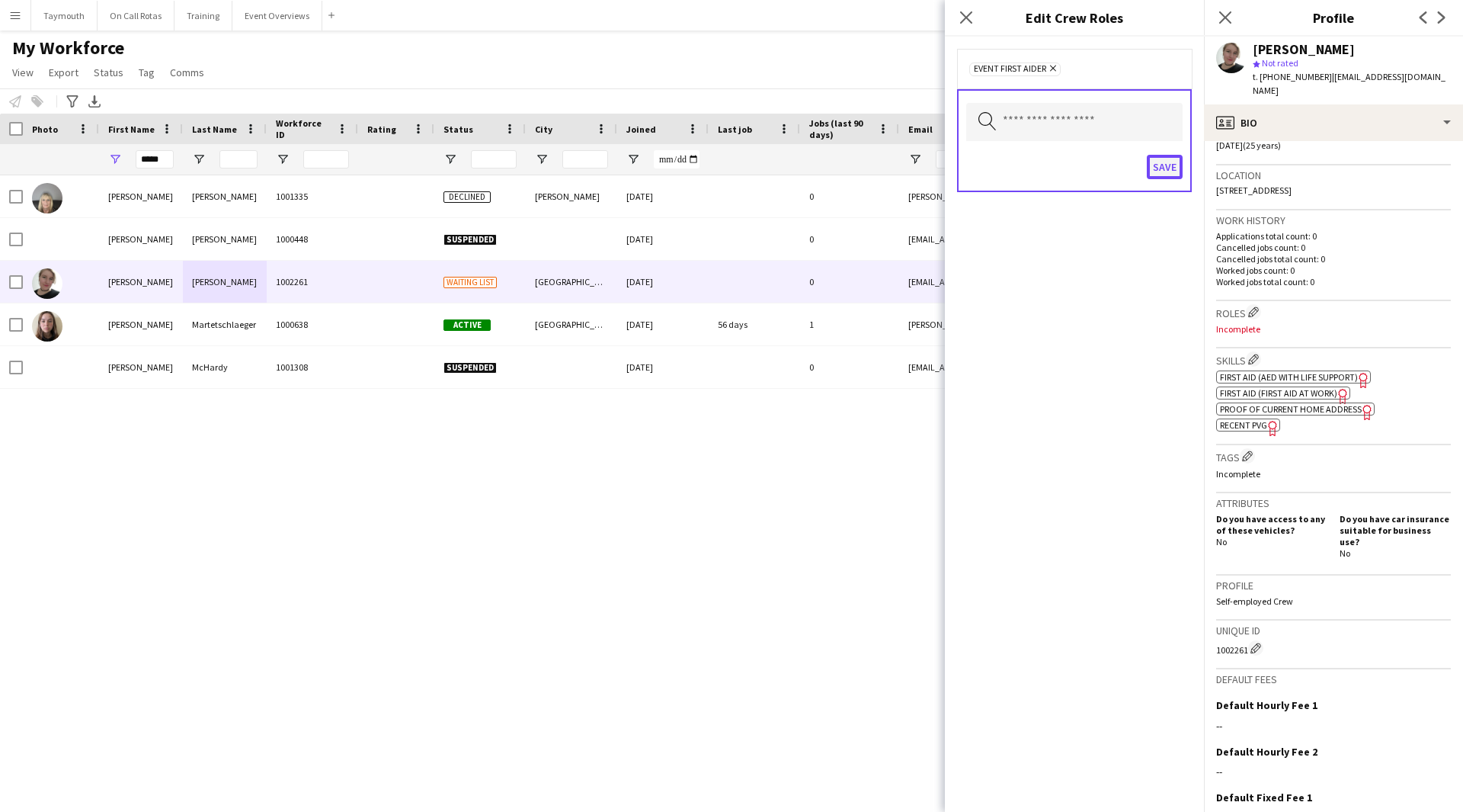
click at [1164, 161] on button "Save" at bounding box center [1164, 167] width 36 height 24
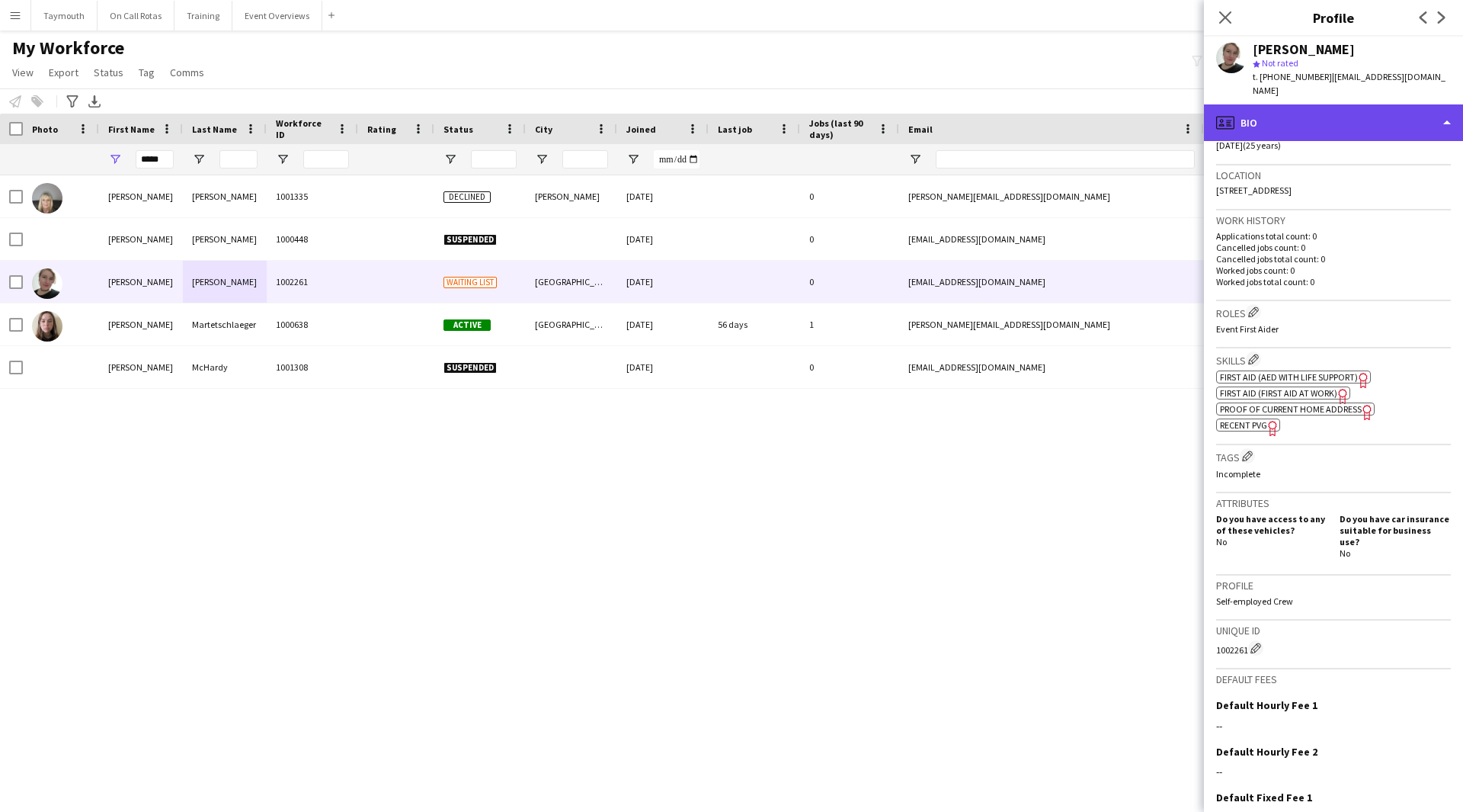
click at [1374, 111] on div "profile Bio" at bounding box center [1334, 123] width 259 height 37
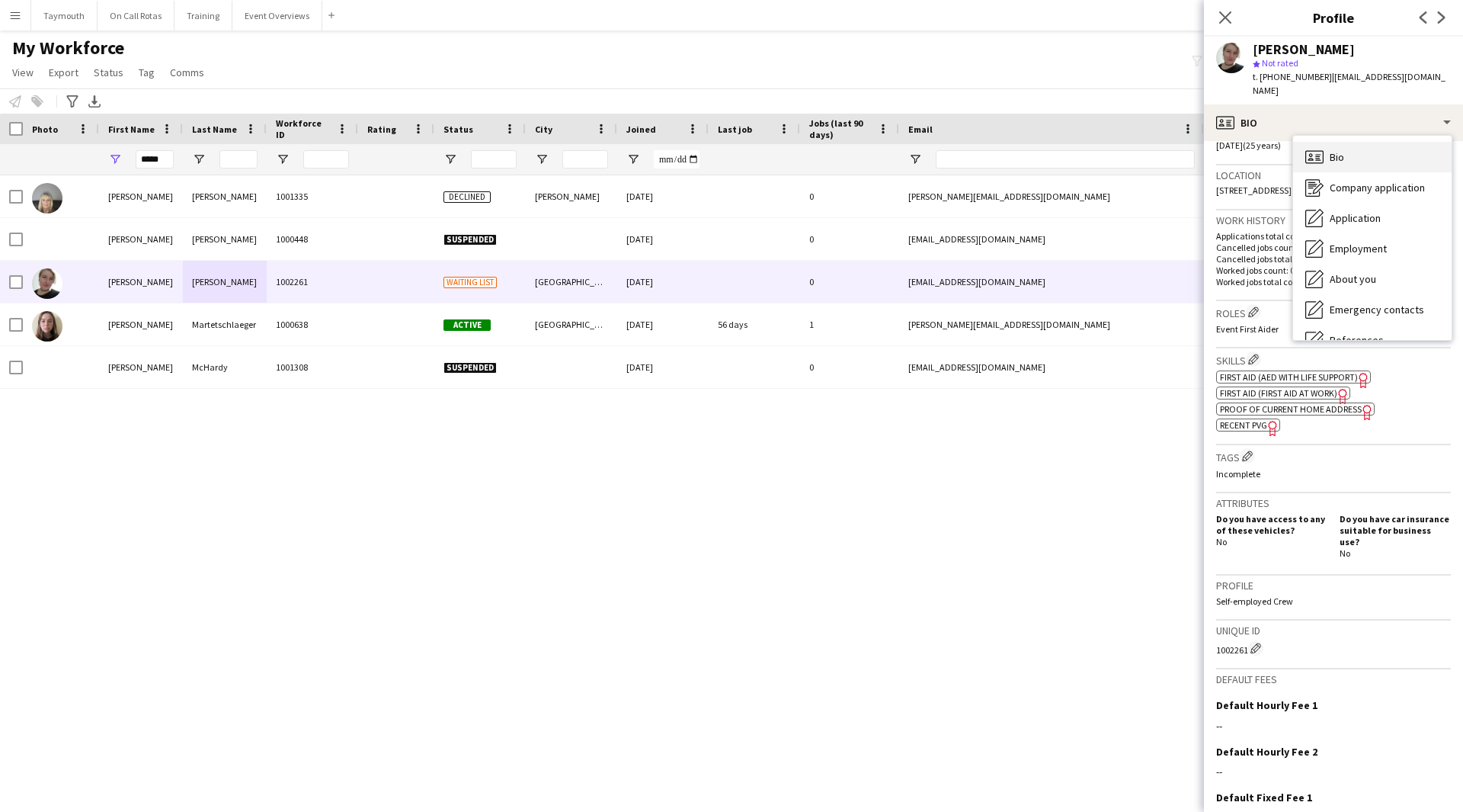
click at [1375, 142] on div "Bio Bio" at bounding box center [1373, 157] width 159 height 30
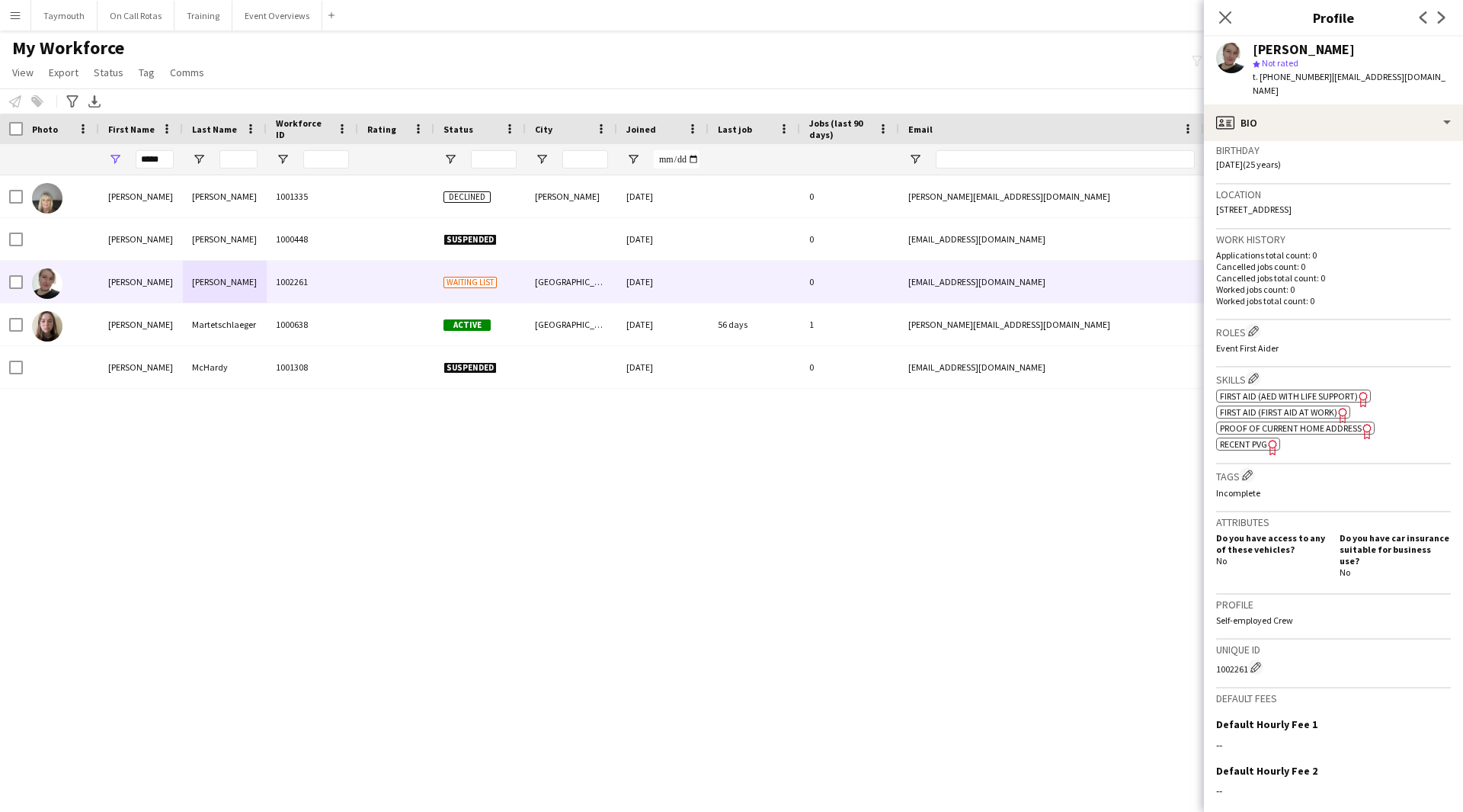
scroll to position [229, 0]
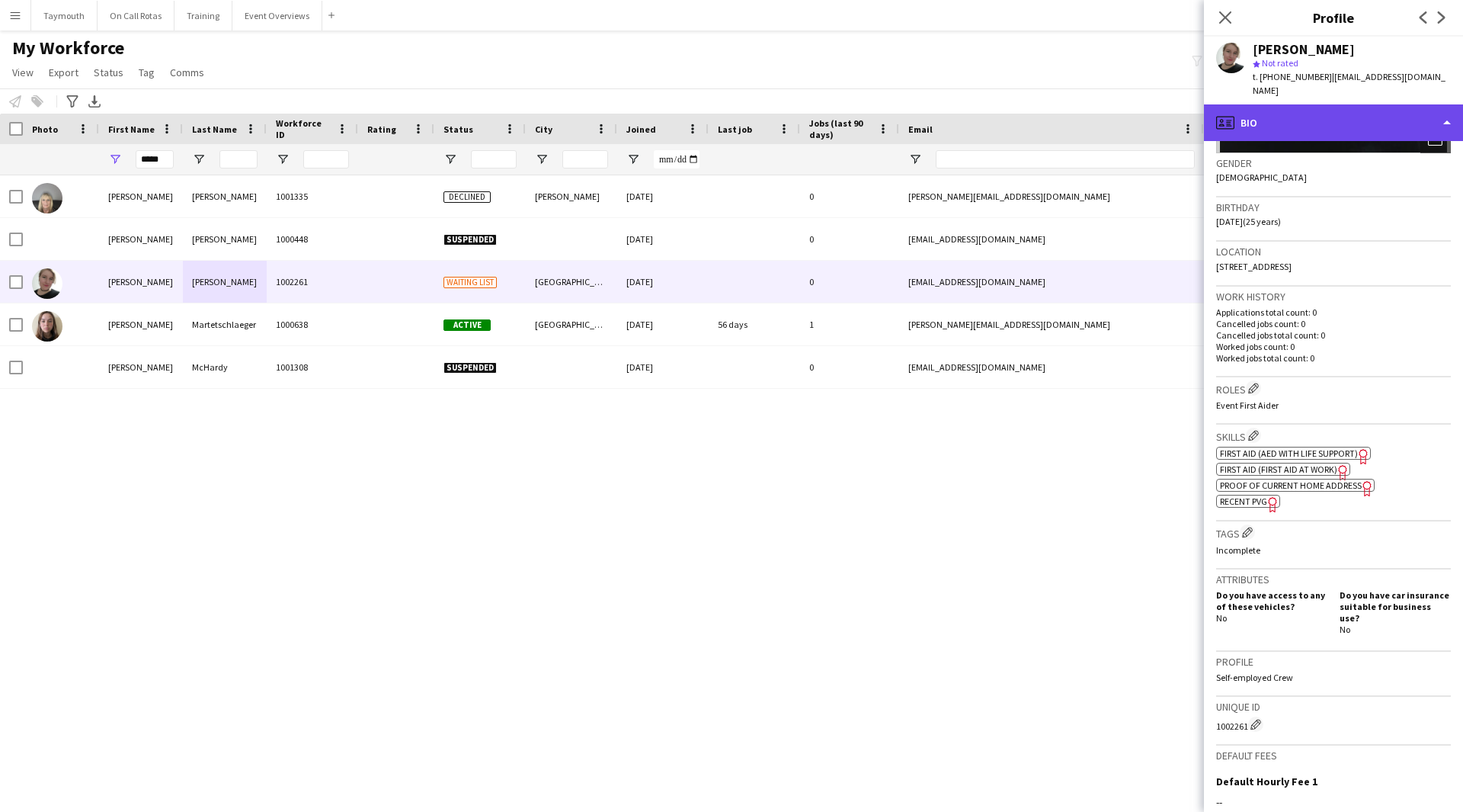
click at [1340, 104] on div "profile Bio" at bounding box center [1334, 123] width 259 height 37
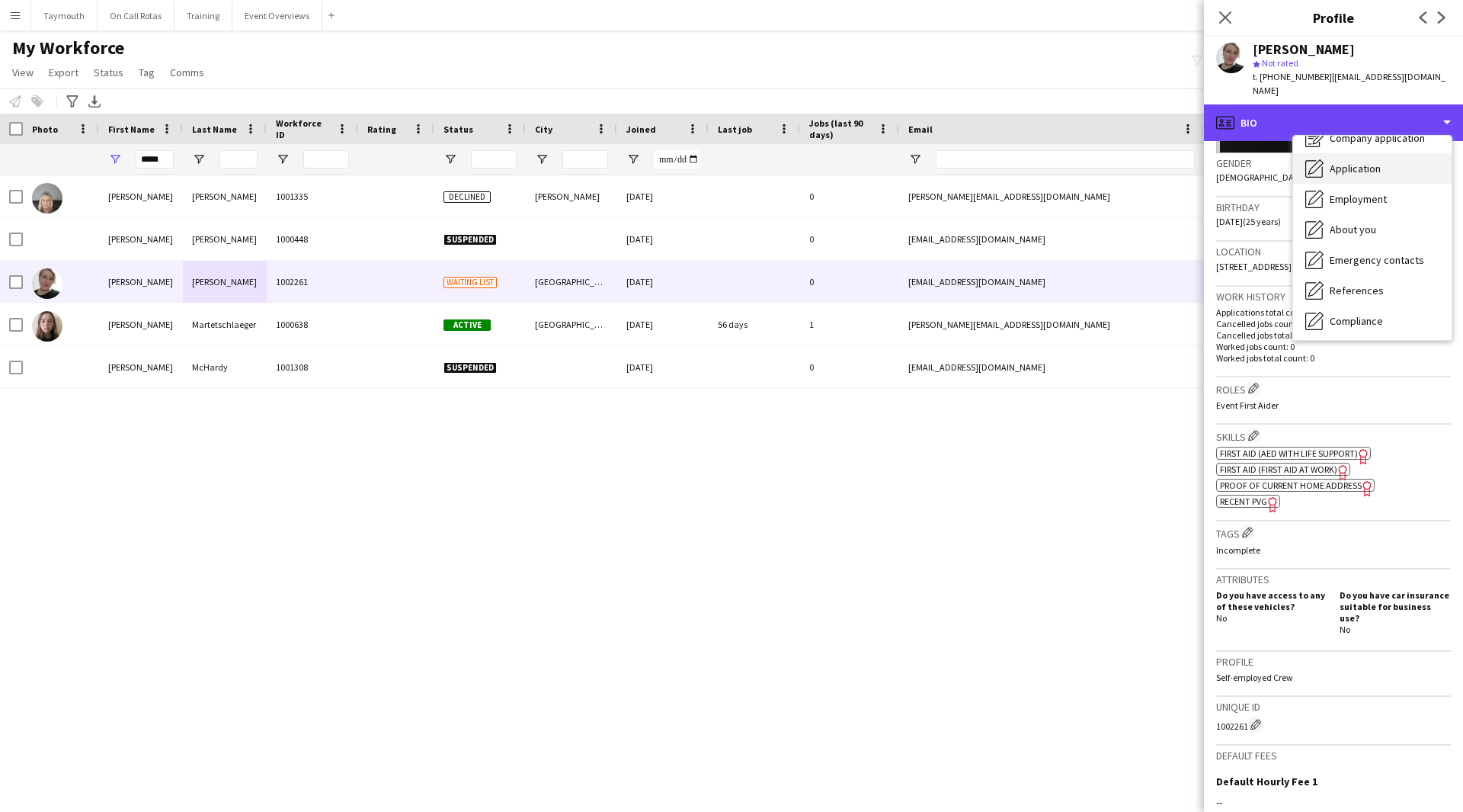
scroll to position [76, 0]
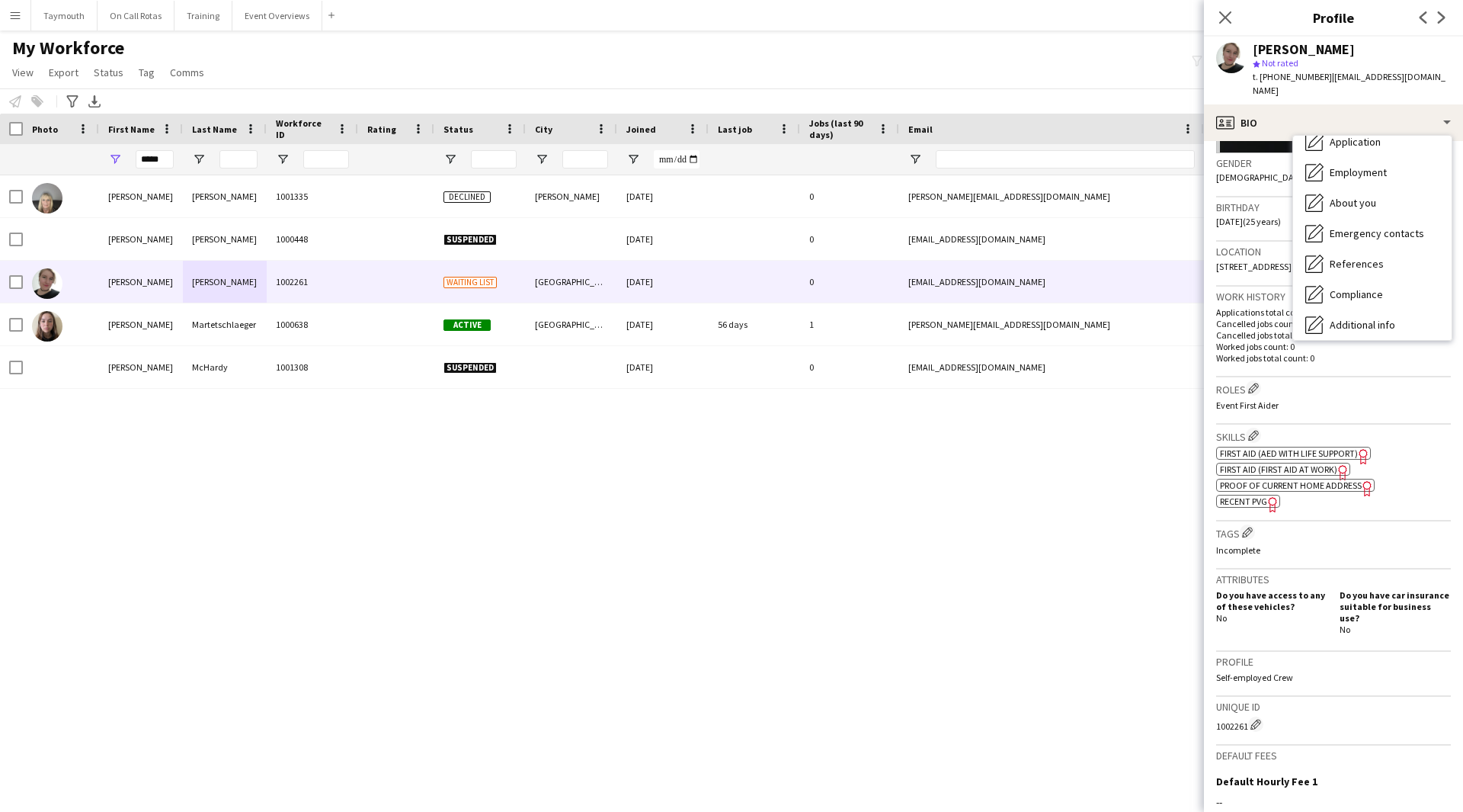
click at [1304, 480] on span "Proof of Current Home Address" at bounding box center [1291, 485] width 142 height 11
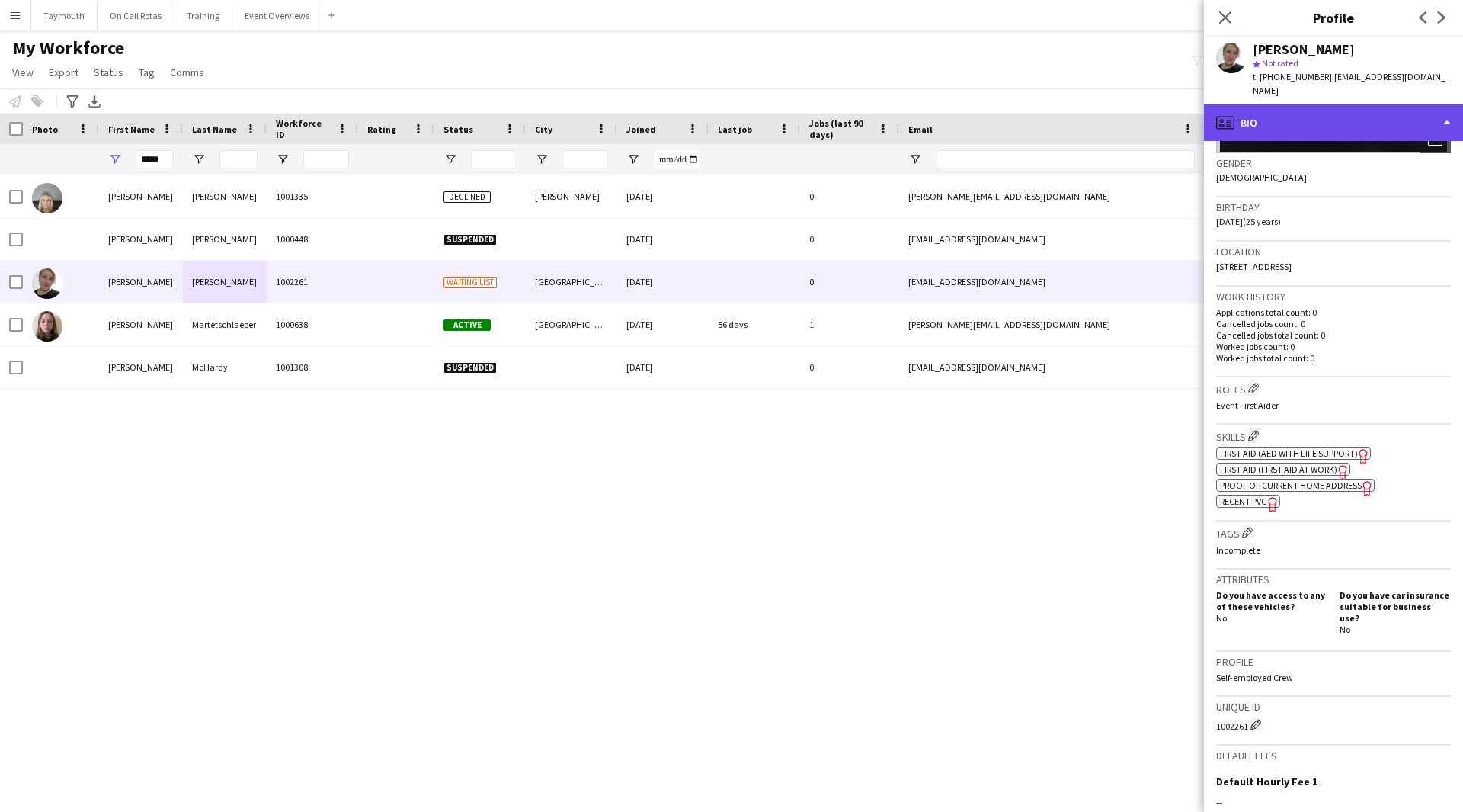
click at [1393, 104] on div "profile Bio" at bounding box center [1334, 123] width 259 height 37
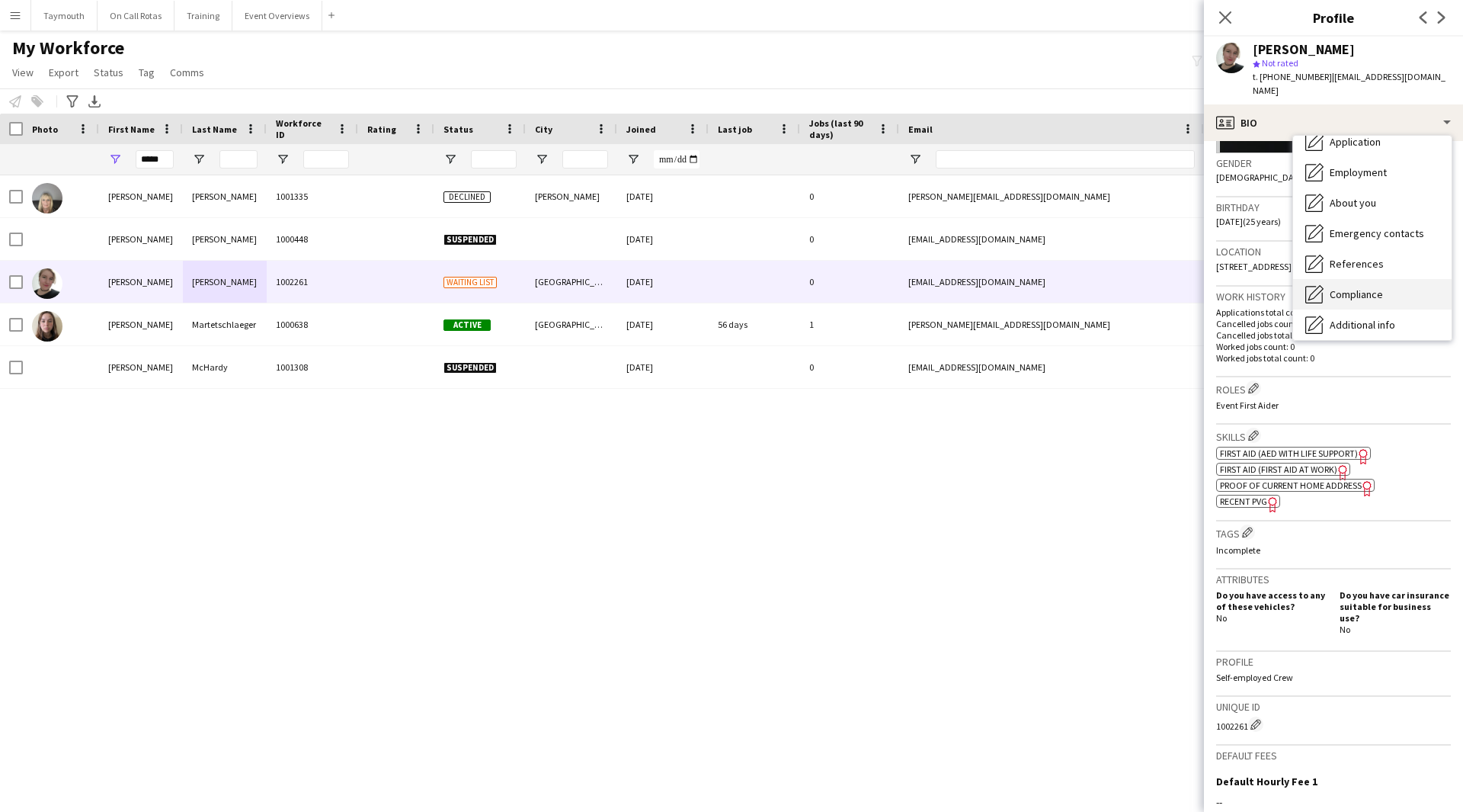
click at [1382, 287] on span "Compliance" at bounding box center [1356, 294] width 54 height 14
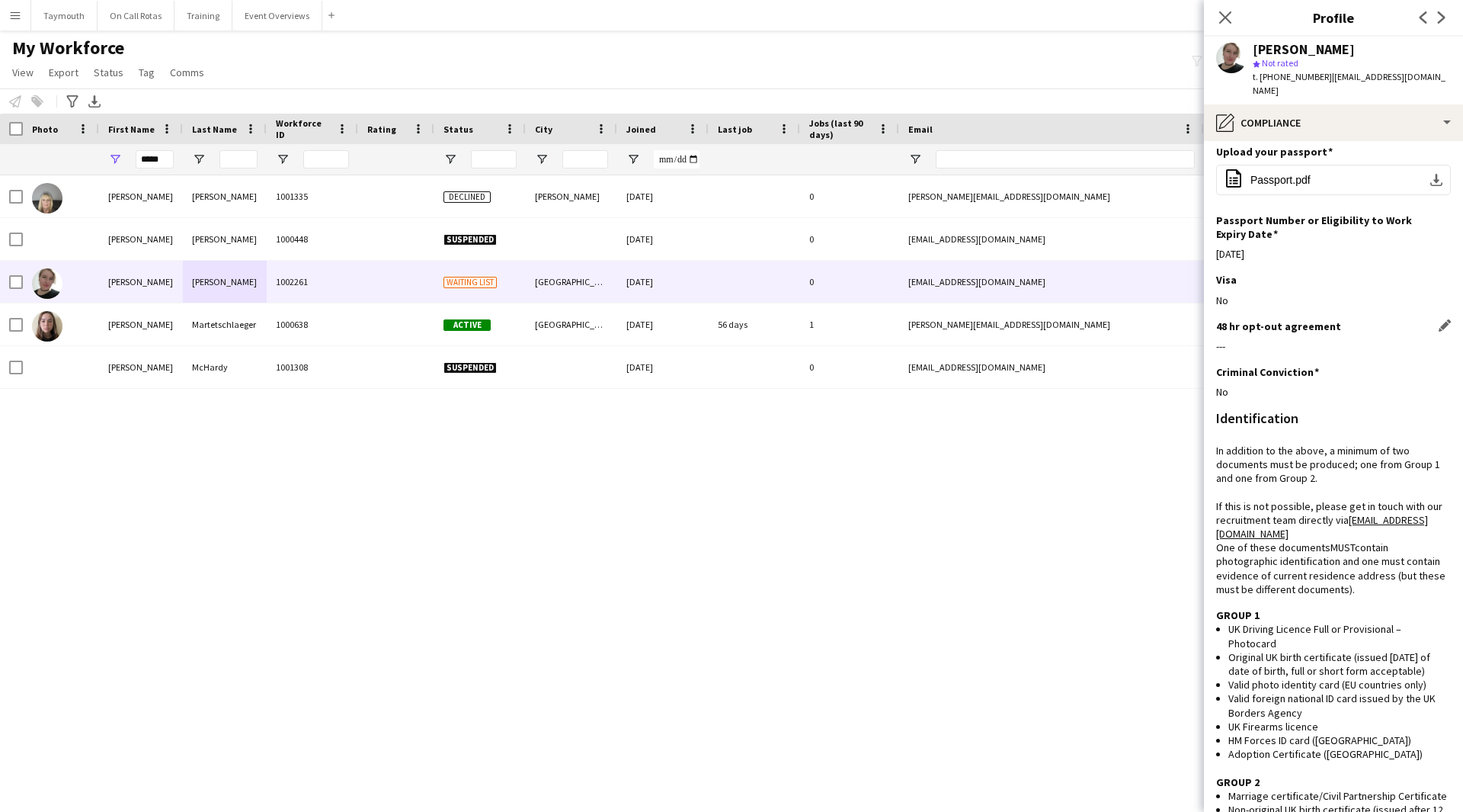
scroll to position [19, 0]
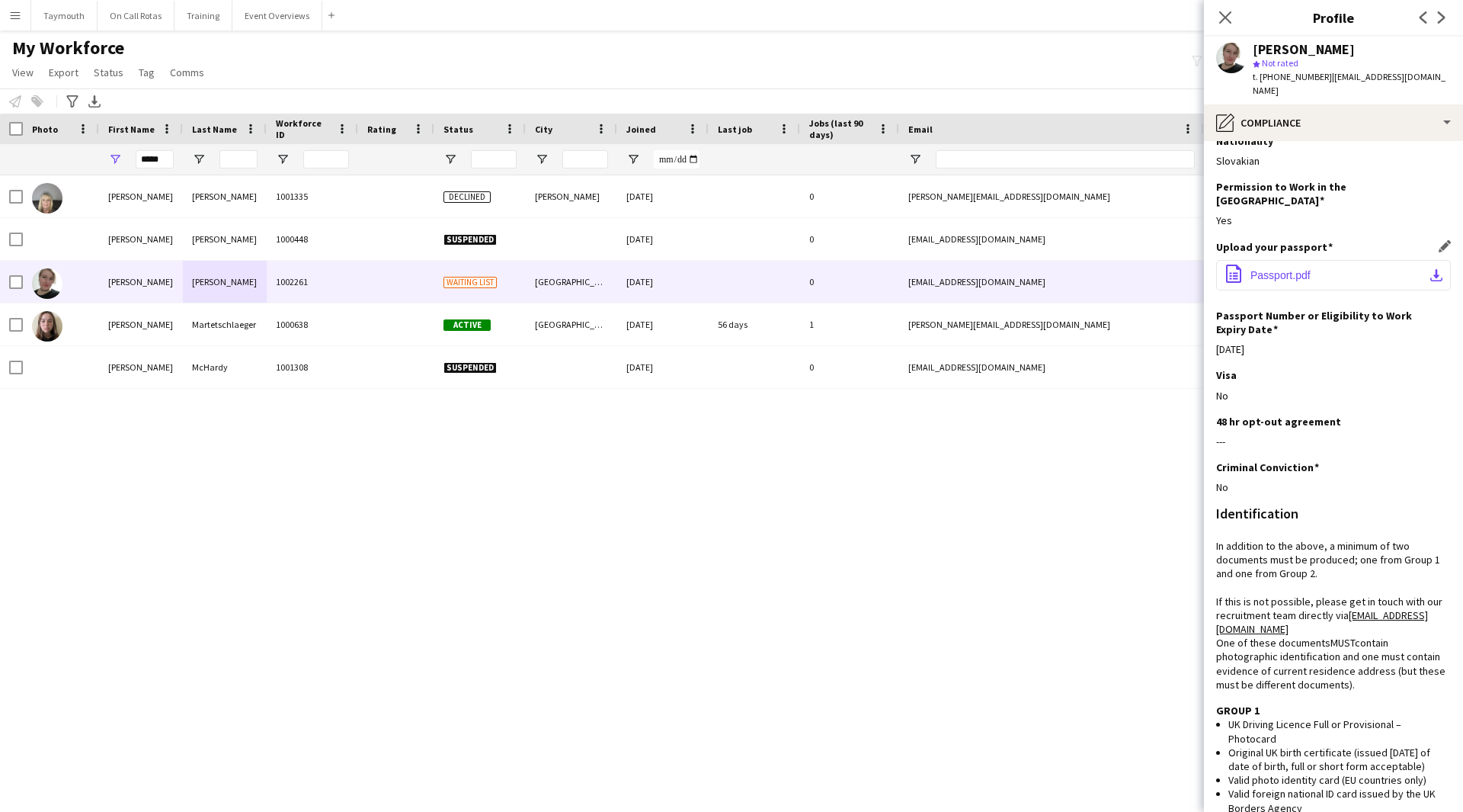
click at [1416, 260] on button "office-file-sheet Passport.pdf download-bottom" at bounding box center [1333, 275] width 235 height 30
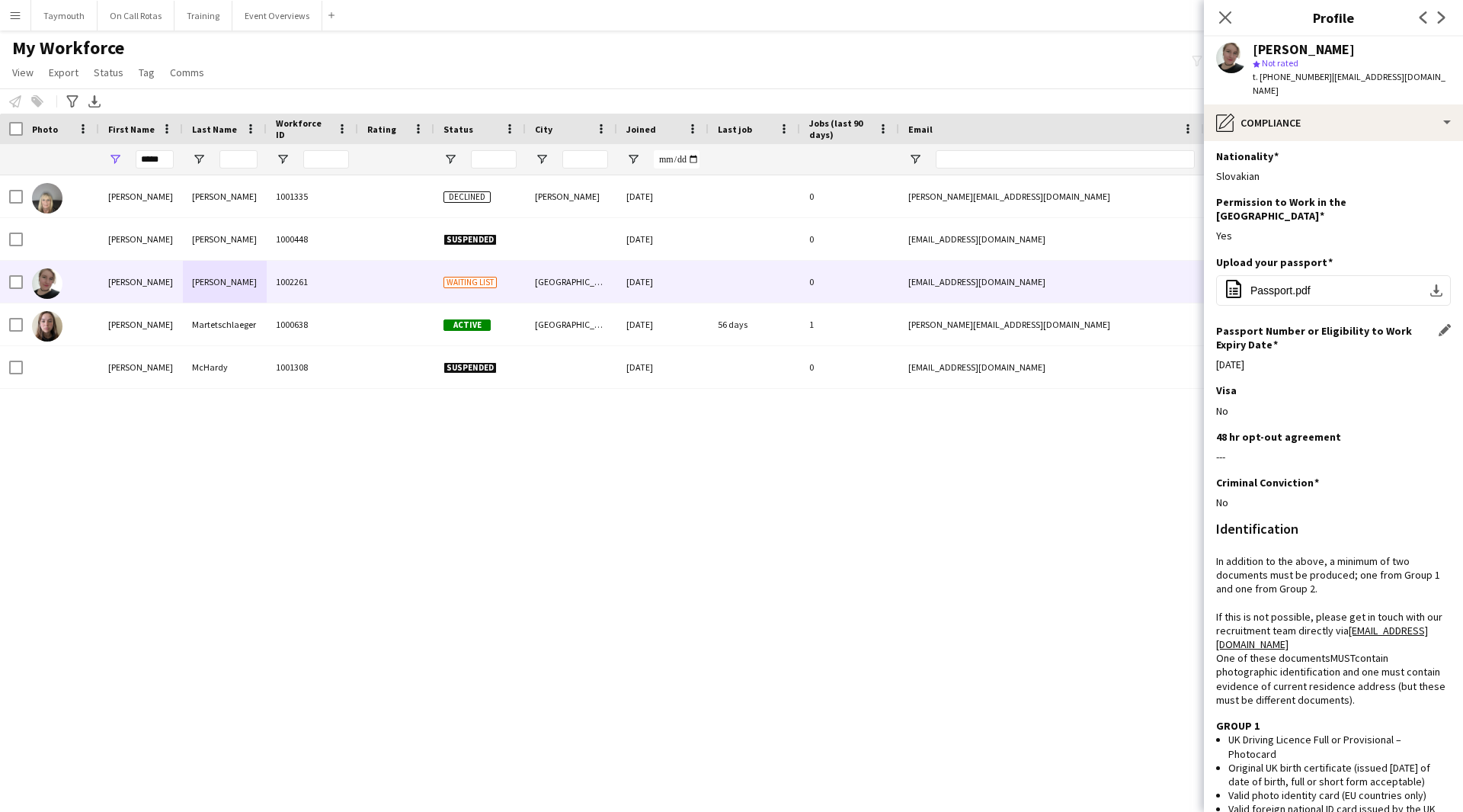
scroll to position [0, 0]
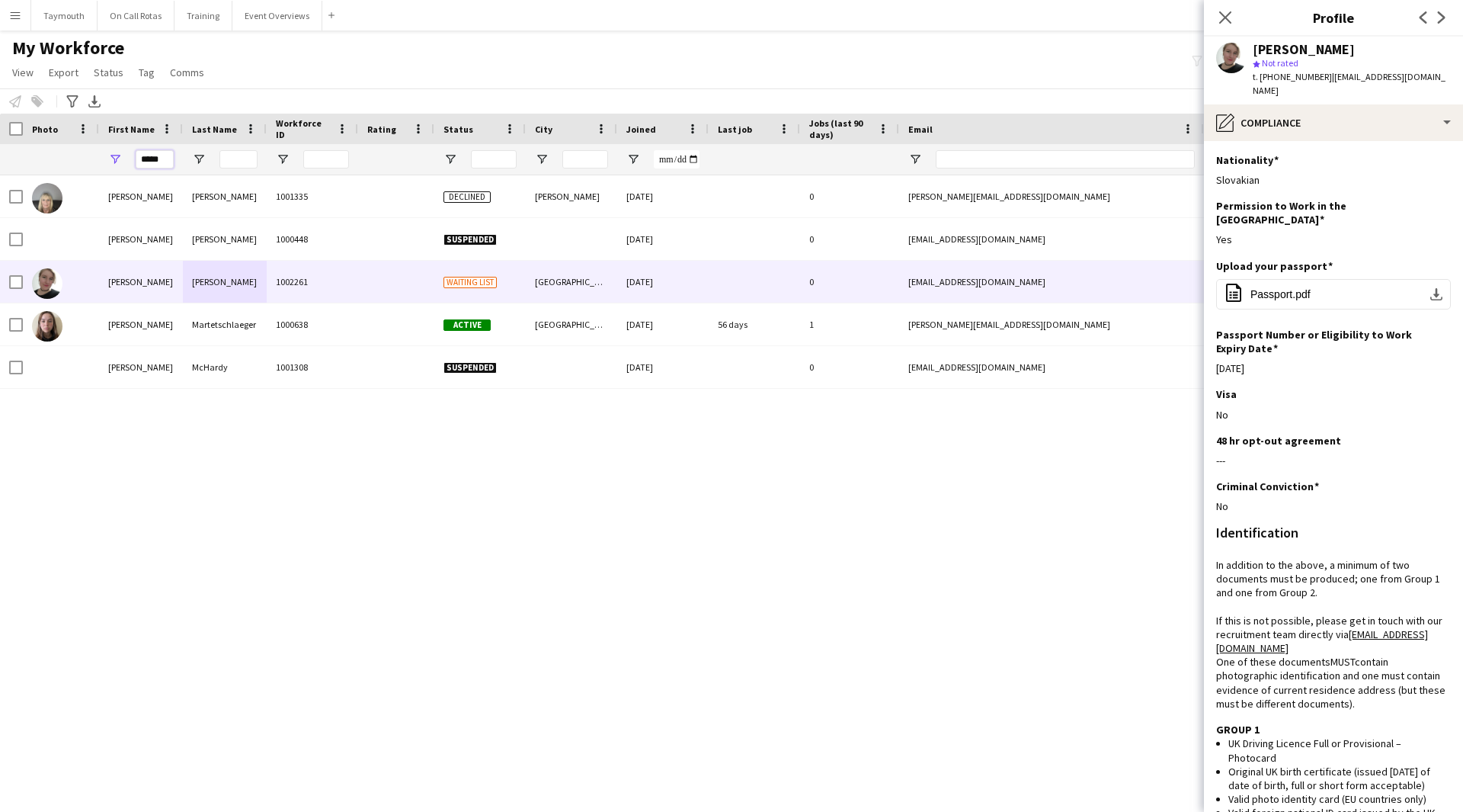
drag, startPoint x: 162, startPoint y: 164, endPoint x: -268, endPoint y: 87, distance: 436.8
click at [0, 87] on html "Menu Boards Boards Boards All jobs Status Workforce Workforce My Workforce Recr…" at bounding box center [731, 406] width 1463 height 812
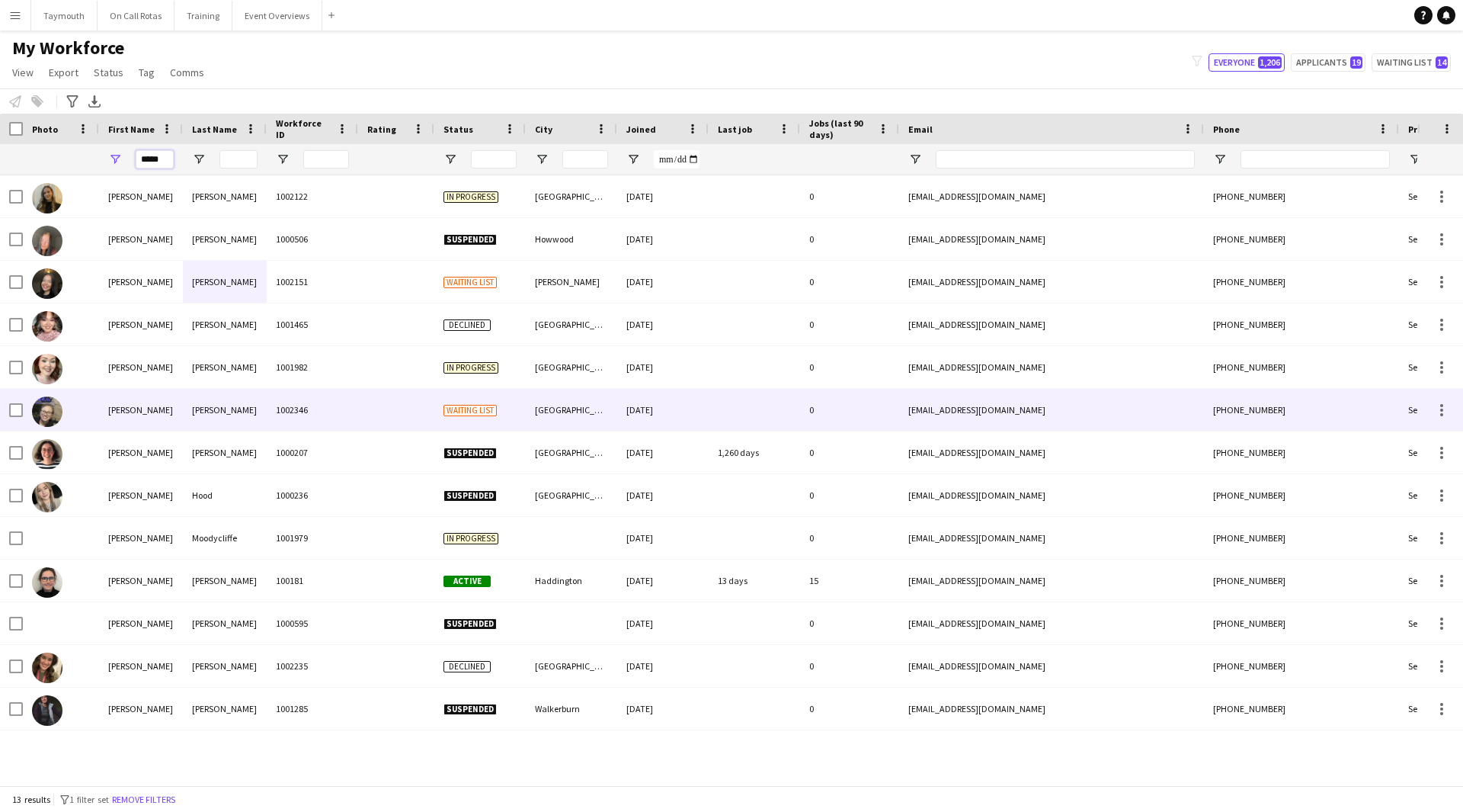
type input "*****"
click at [230, 405] on div "[PERSON_NAME]" at bounding box center [224, 409] width 84 height 42
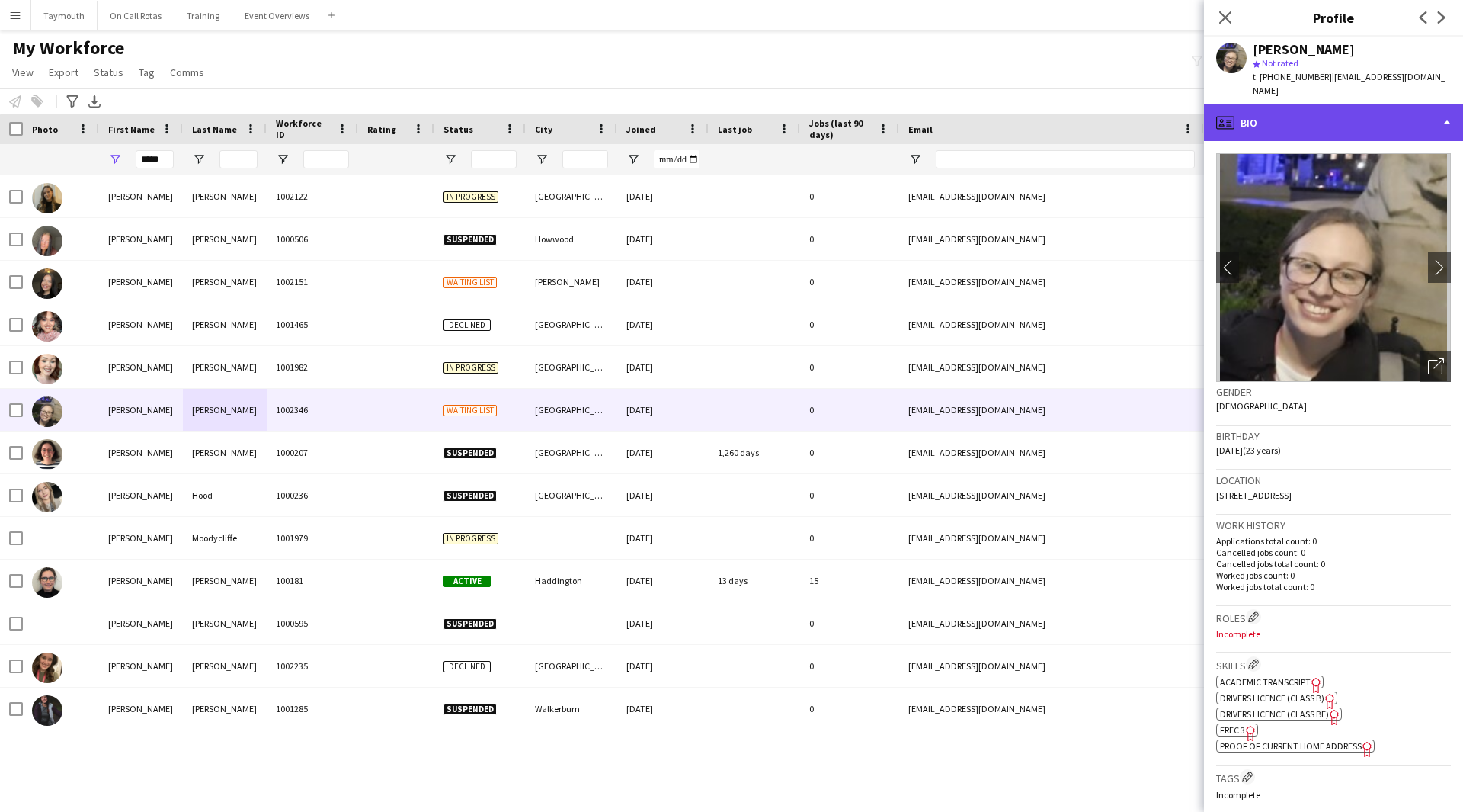
click at [1332, 104] on div "profile Bio" at bounding box center [1334, 123] width 259 height 37
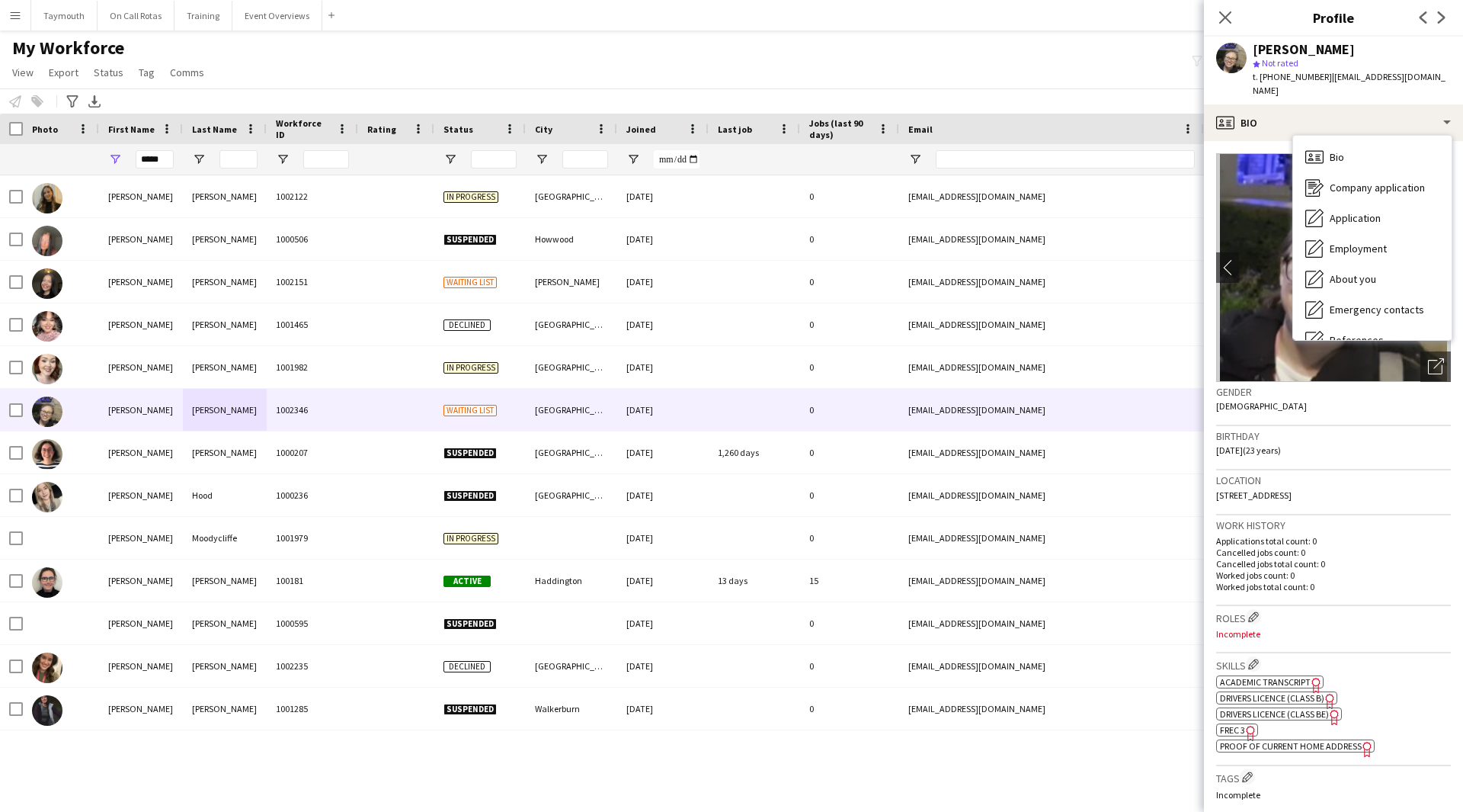
click at [1304, 740] on span "Proof of Current Home Address" at bounding box center [1291, 746] width 142 height 11
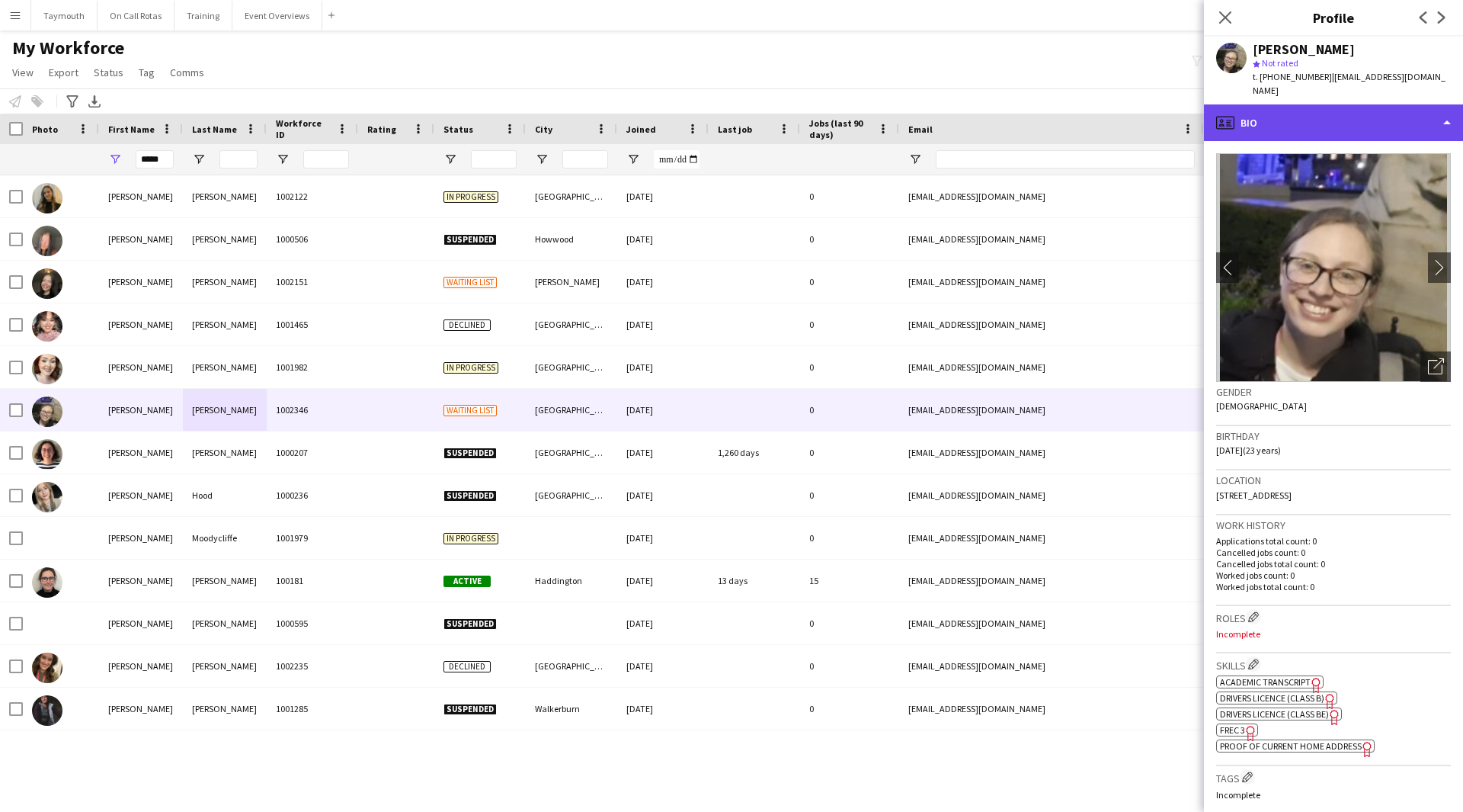
click at [1303, 104] on div "profile Bio" at bounding box center [1334, 123] width 259 height 37
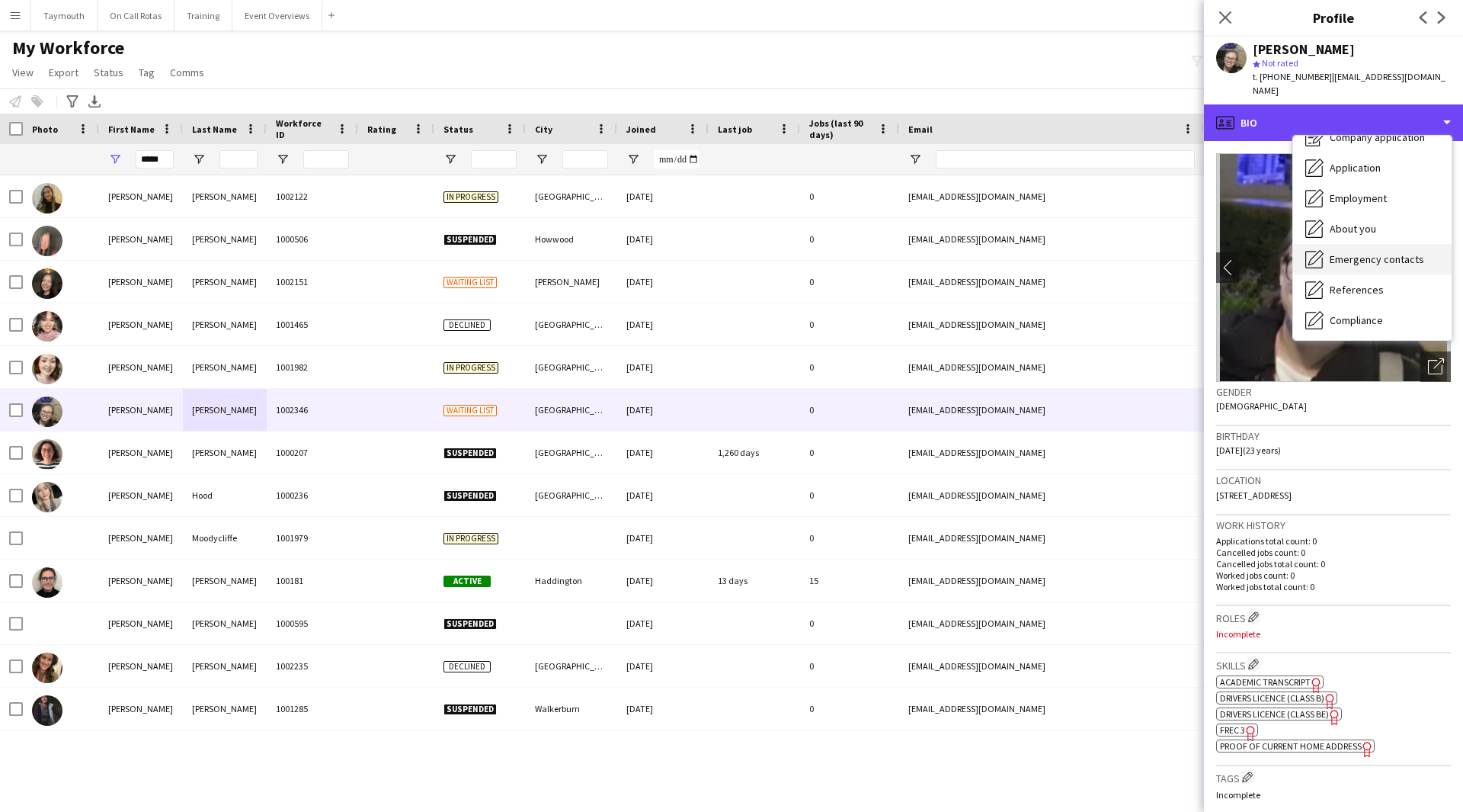
scroll to position [76, 0]
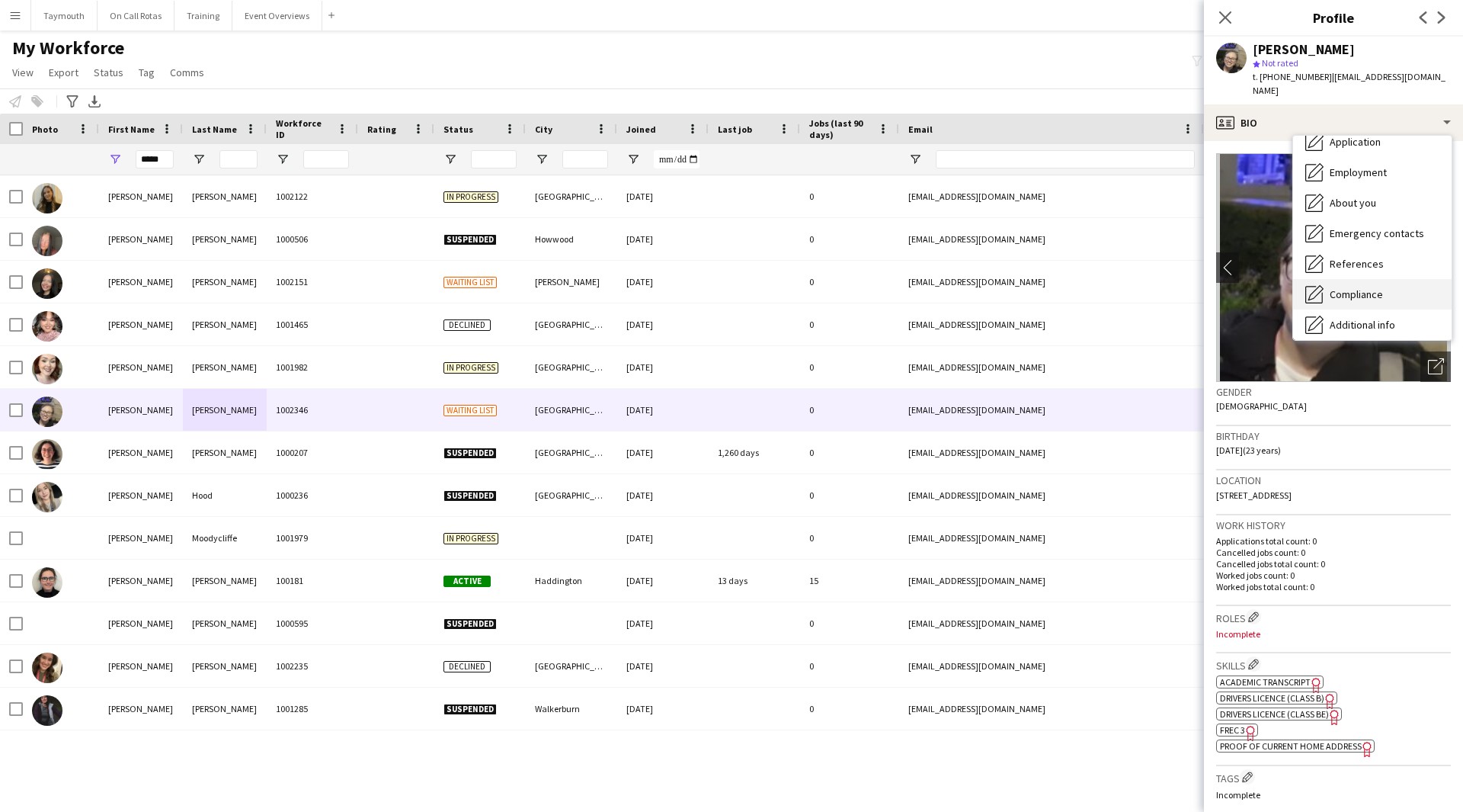
click at [1377, 287] on span "Compliance" at bounding box center [1356, 294] width 54 height 14
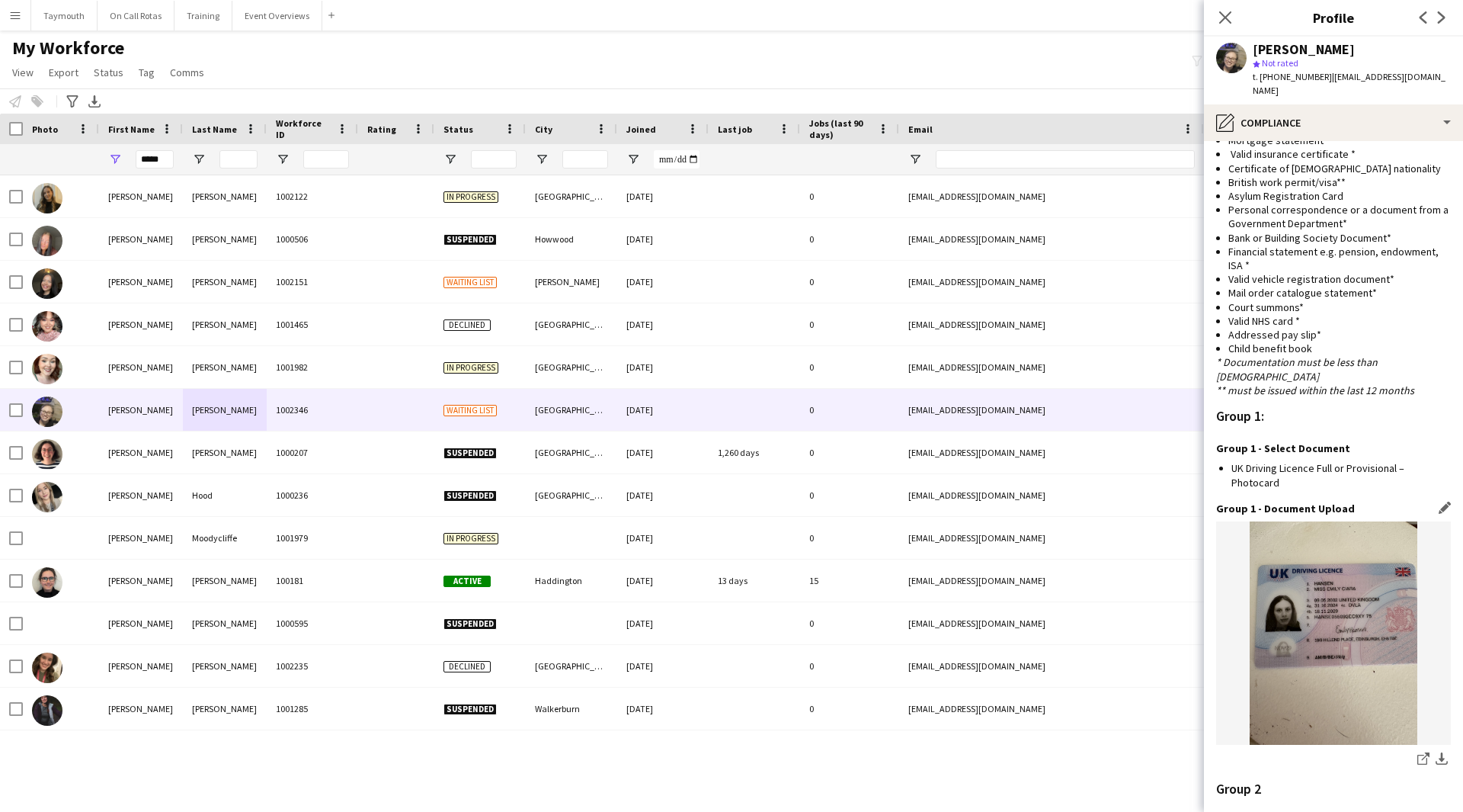
scroll to position [1332, 0]
